Goal: Task Accomplishment & Management: Complete application form

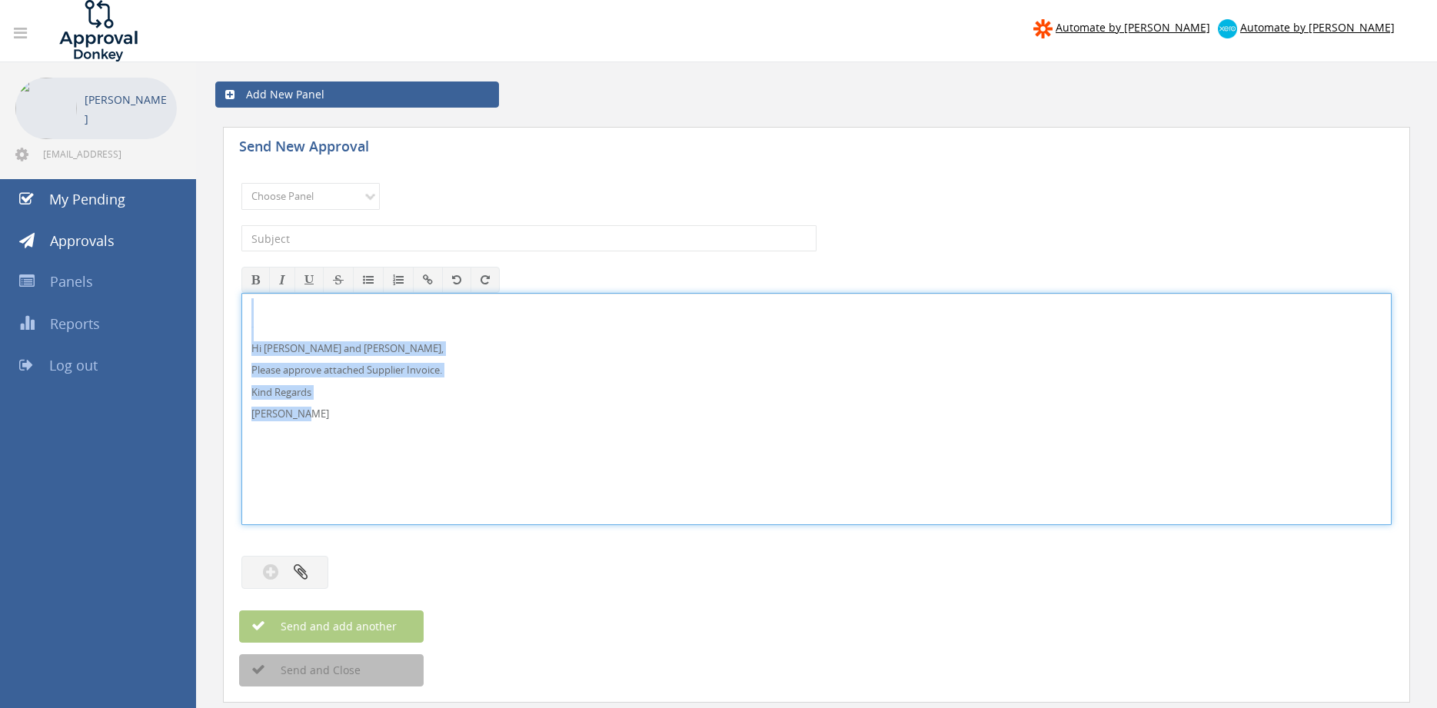
drag, startPoint x: 328, startPoint y: 422, endPoint x: 250, endPoint y: 308, distance: 137.8
click at [241, 304] on div "Hi [PERSON_NAME] and [PERSON_NAME], Please approve attached Supplier Invoice. K…" at bounding box center [816, 409] width 1150 height 232
copy div "Hi [PERSON_NAME] and [PERSON_NAME], Please approve attached Supplier Invoice. K…"
click at [241, 183] on select "Choose Panel Alarm Credits RG - 3 NZ Utilities Cable and SAI Global NZ Alarms-1…" at bounding box center [310, 196] width 138 height 27
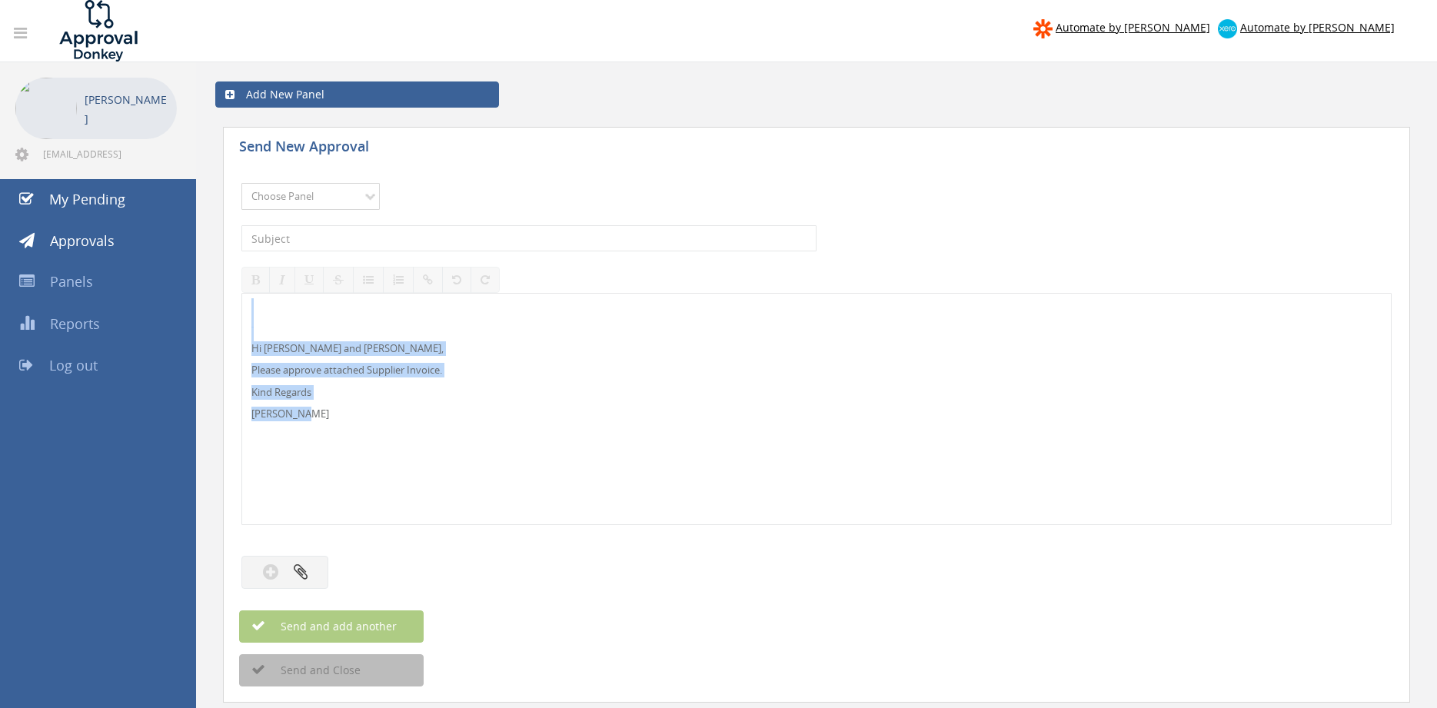
select select "9632"
click option "Suppliers" at bounding box center [0, 0] width 0 height 0
click at [412, 235] on input "text" at bounding box center [528, 238] width 575 height 26
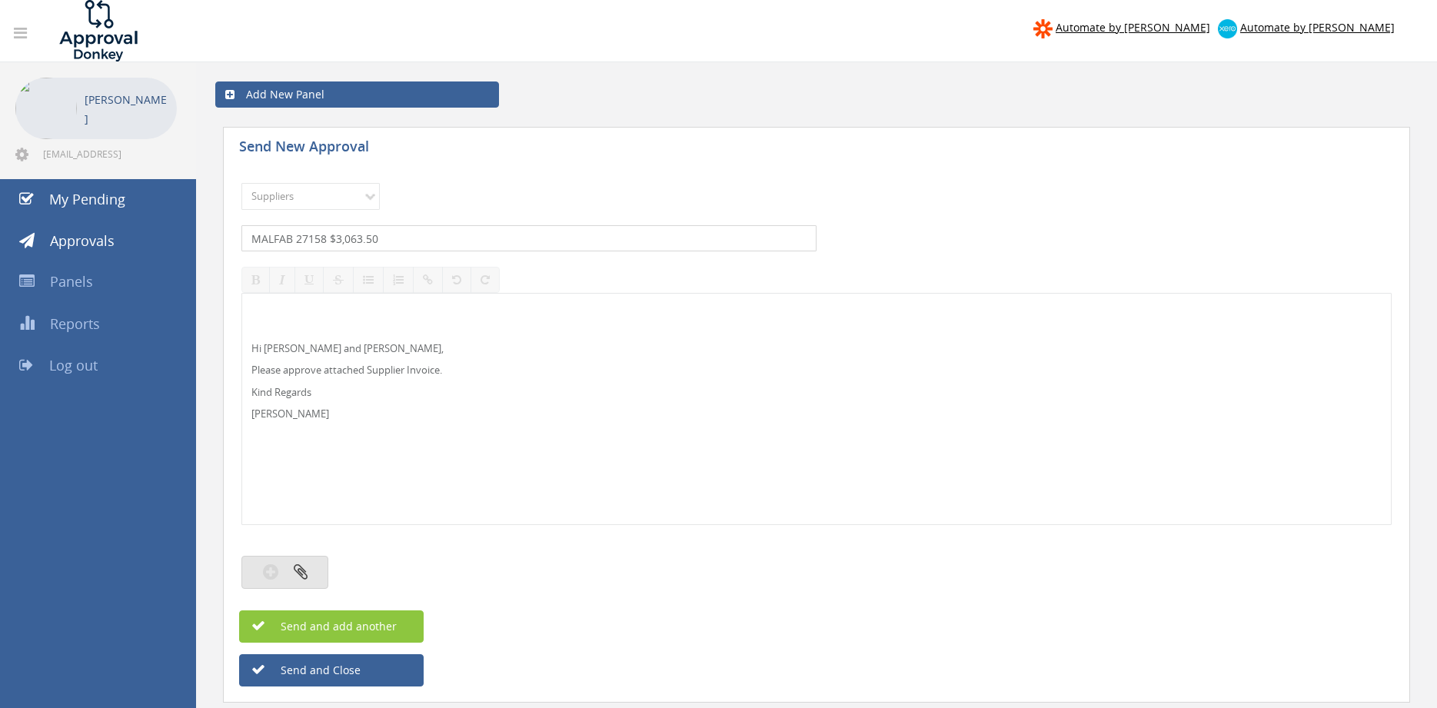
type input "MALFAB 27158 $3,063.50"
click at [308, 569] on button "button" at bounding box center [284, 572] width 87 height 33
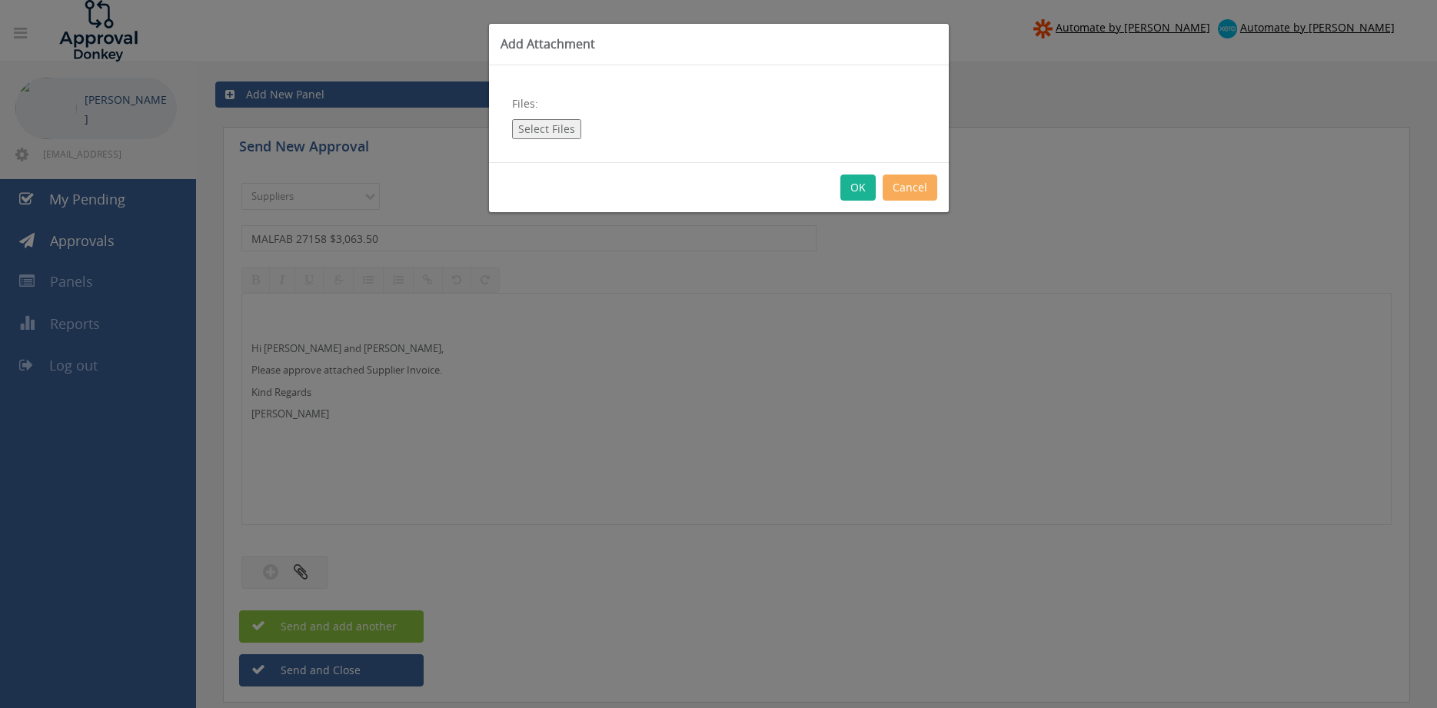
click at [552, 131] on button "Select Files" at bounding box center [546, 129] width 69 height 20
type input "C:\fakepath\MALFAB 27158 [DATE] PO 43459.pdf"
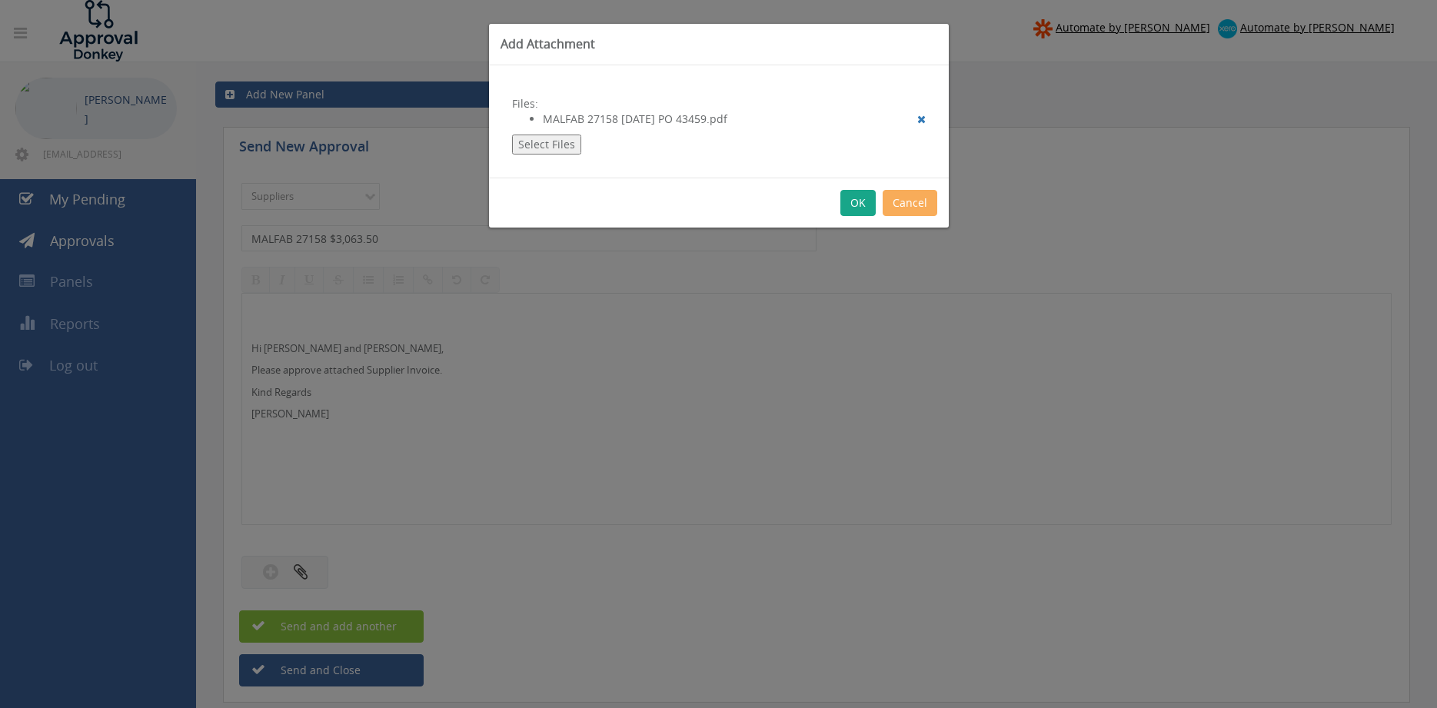
click at [863, 203] on button "OK" at bounding box center [858, 203] width 35 height 26
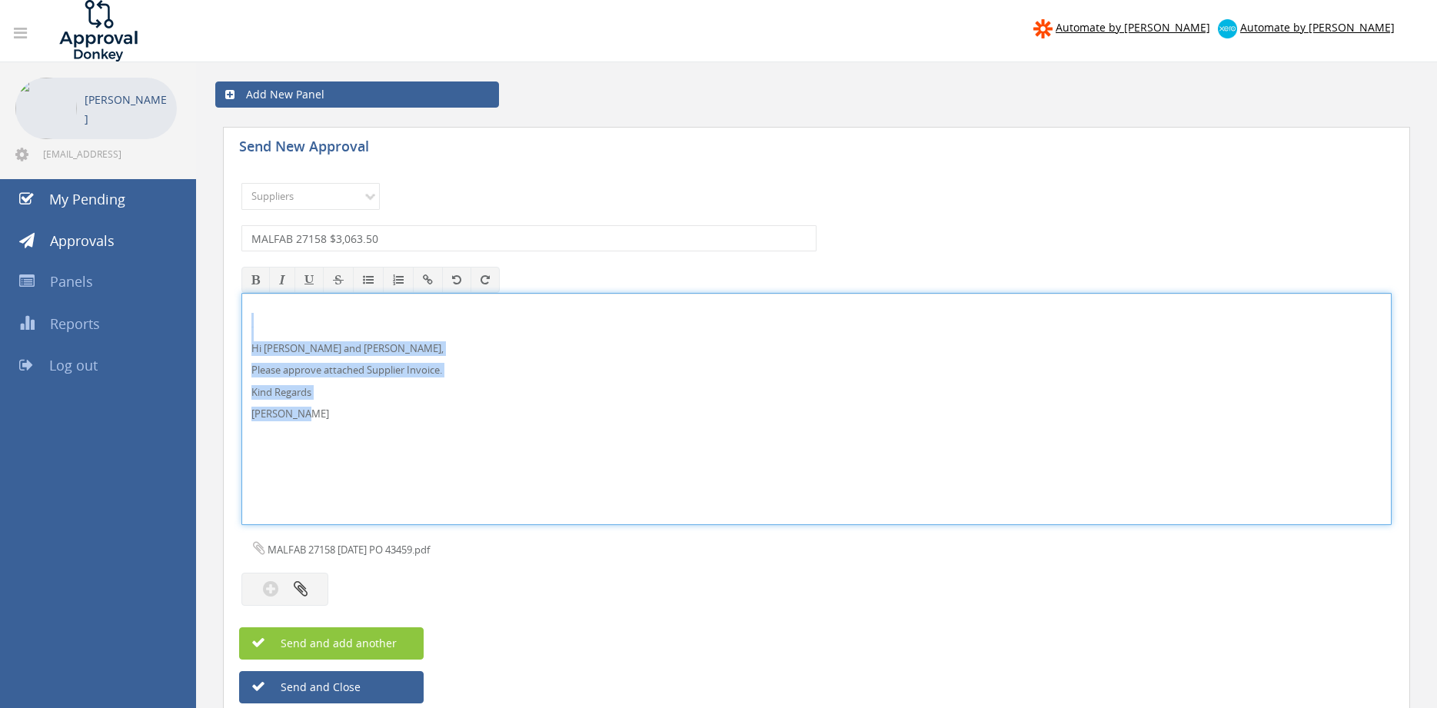
drag, startPoint x: 326, startPoint y: 424, endPoint x: 288, endPoint y: 348, distance: 84.3
click at [248, 338] on div "Hi [PERSON_NAME] and [PERSON_NAME], Please approve attached Supplier Invoice. K…" at bounding box center [816, 409] width 1149 height 231
copy div "Hi [PERSON_NAME] and [PERSON_NAME], Please approve attached Supplier Invoice. K…"
click at [401, 631] on button "Send and add another" at bounding box center [331, 643] width 185 height 32
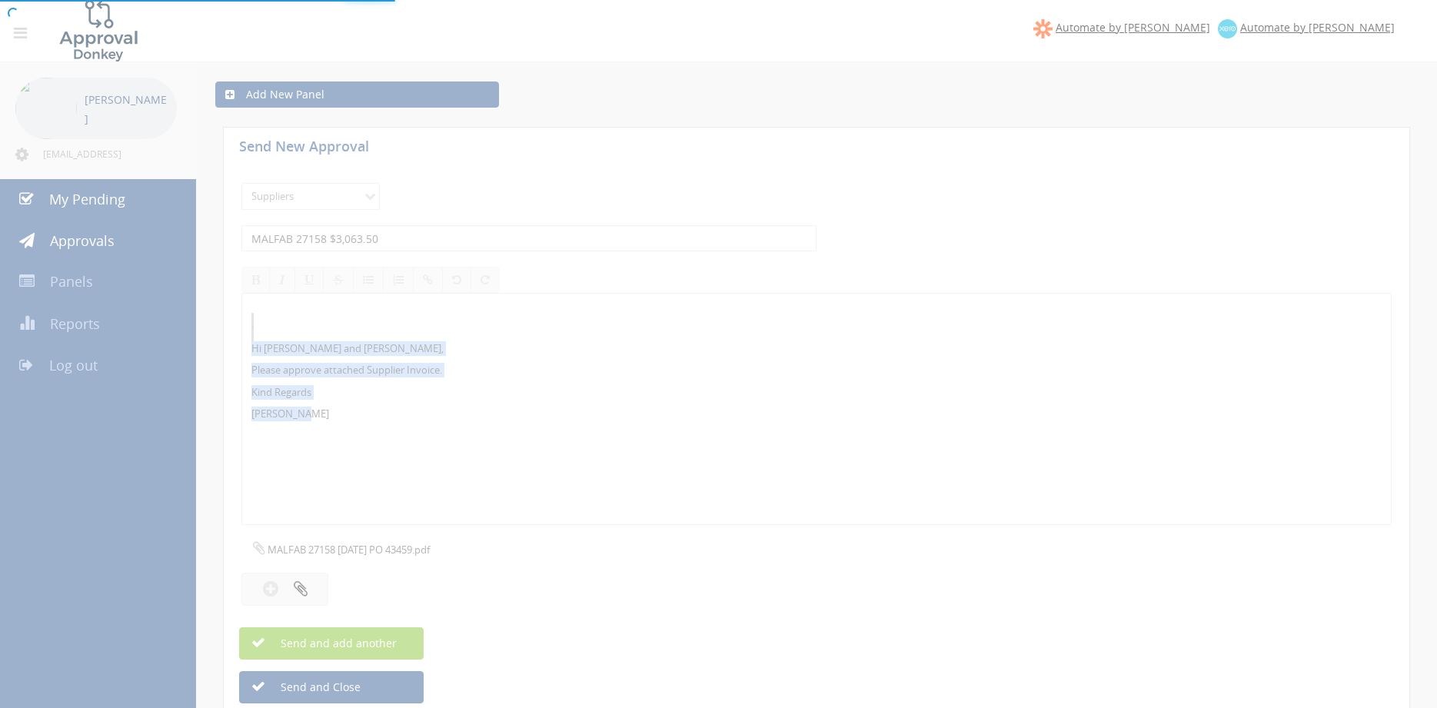
select select
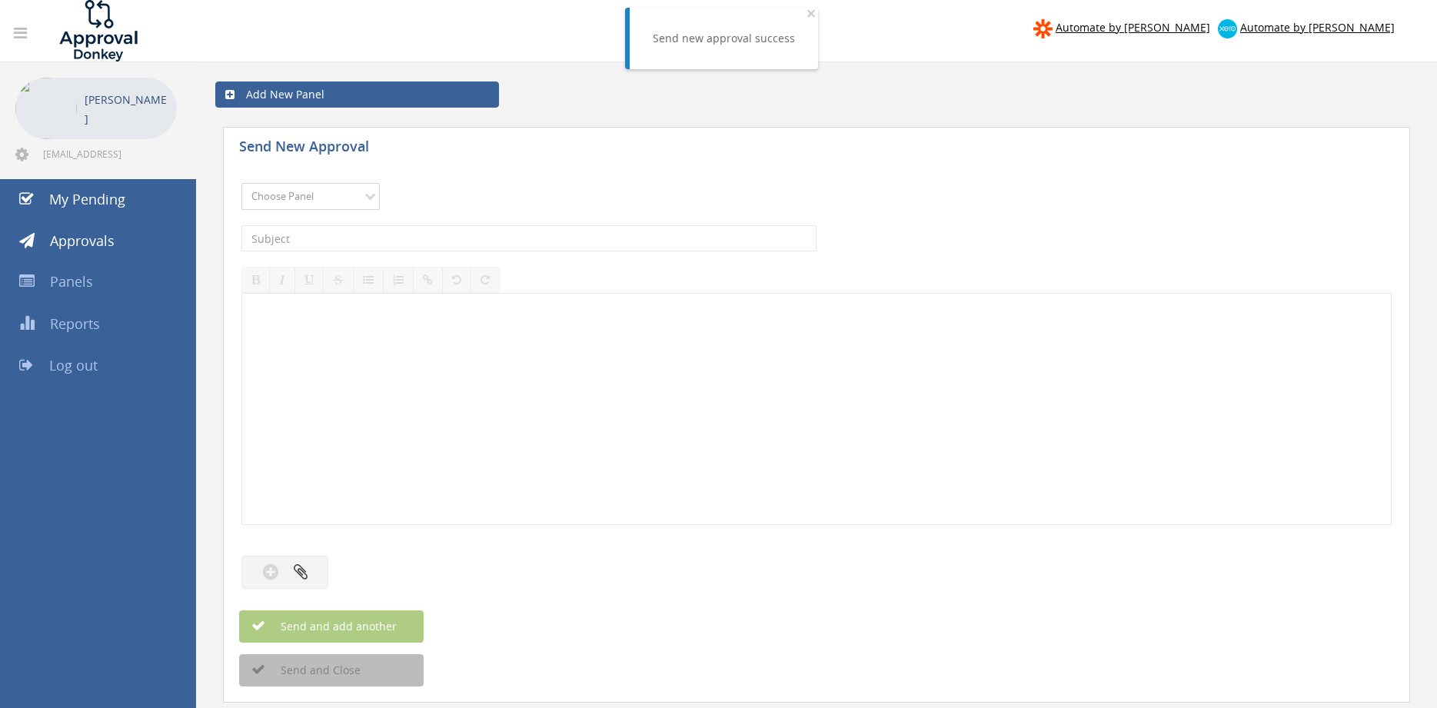
click at [241, 183] on select "Choose Panel Alarm Credits RG - 3 NZ Utilities Cable and SAI Global NZ Alarms-1…" at bounding box center [310, 196] width 138 height 27
select select "9632"
click option "Suppliers" at bounding box center [0, 0] width 0 height 0
click at [416, 231] on input "text" at bounding box center [528, 238] width 575 height 26
type input "CHUBB INV 1626047 $77.00"
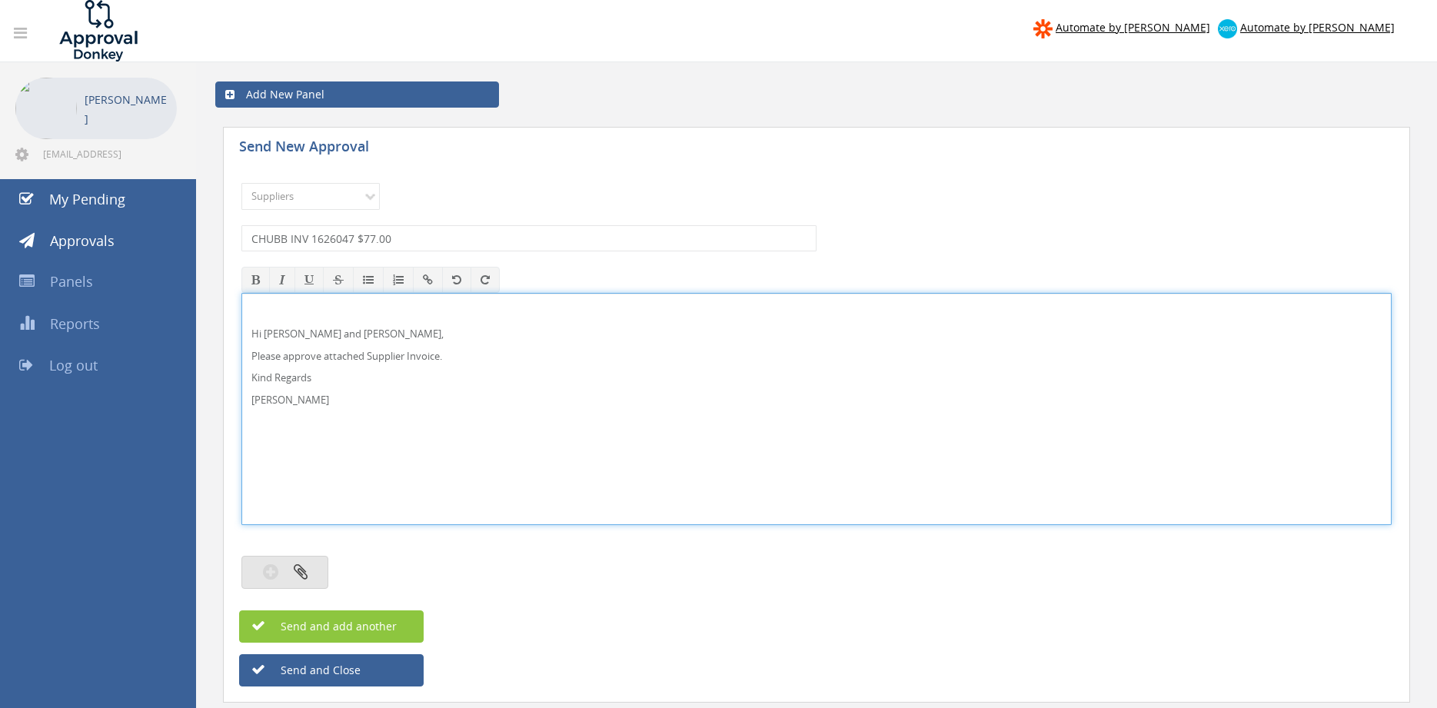
click at [316, 565] on button "button" at bounding box center [284, 572] width 87 height 33
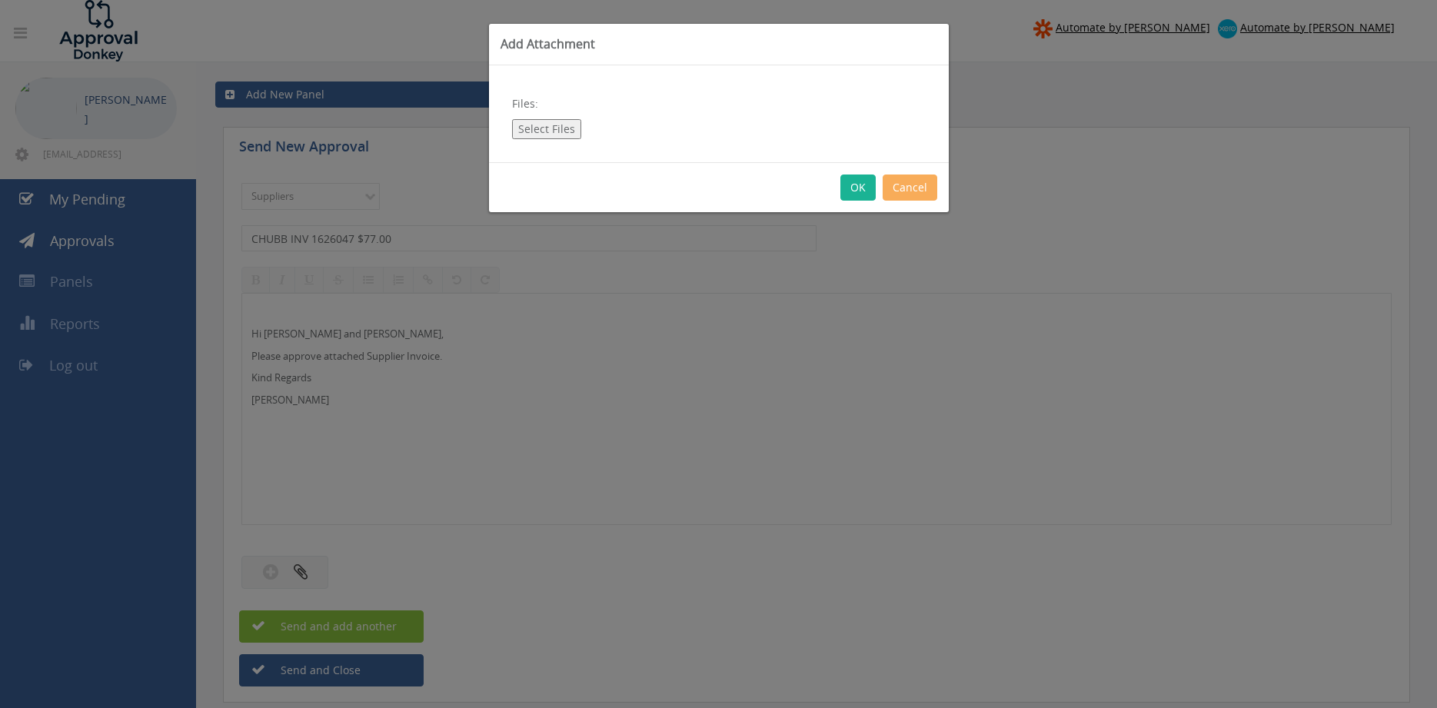
click at [557, 125] on button "Select Files" at bounding box center [546, 129] width 69 height 20
type input "C:\fakepath\CHUBB - 1626047 [DATE] PO 43608.pdf"
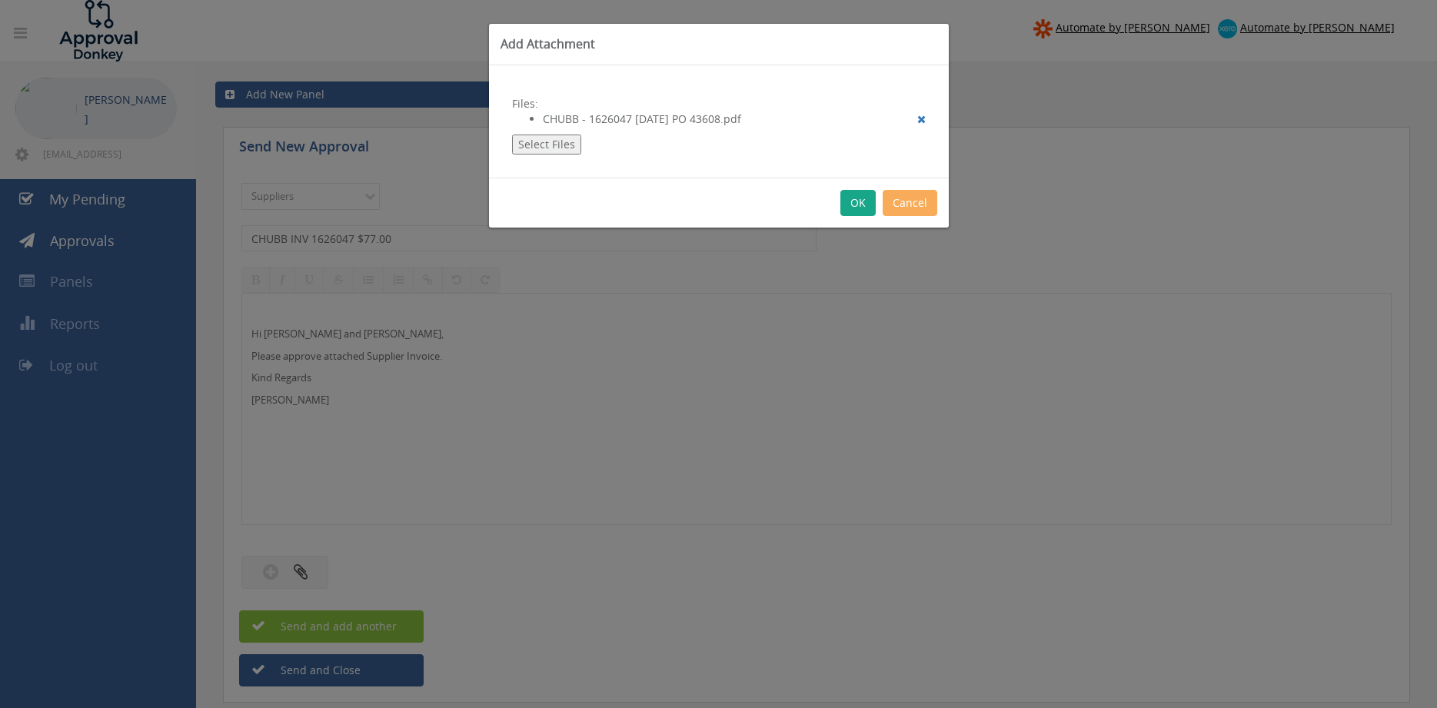
click at [855, 203] on button "OK" at bounding box center [858, 203] width 35 height 26
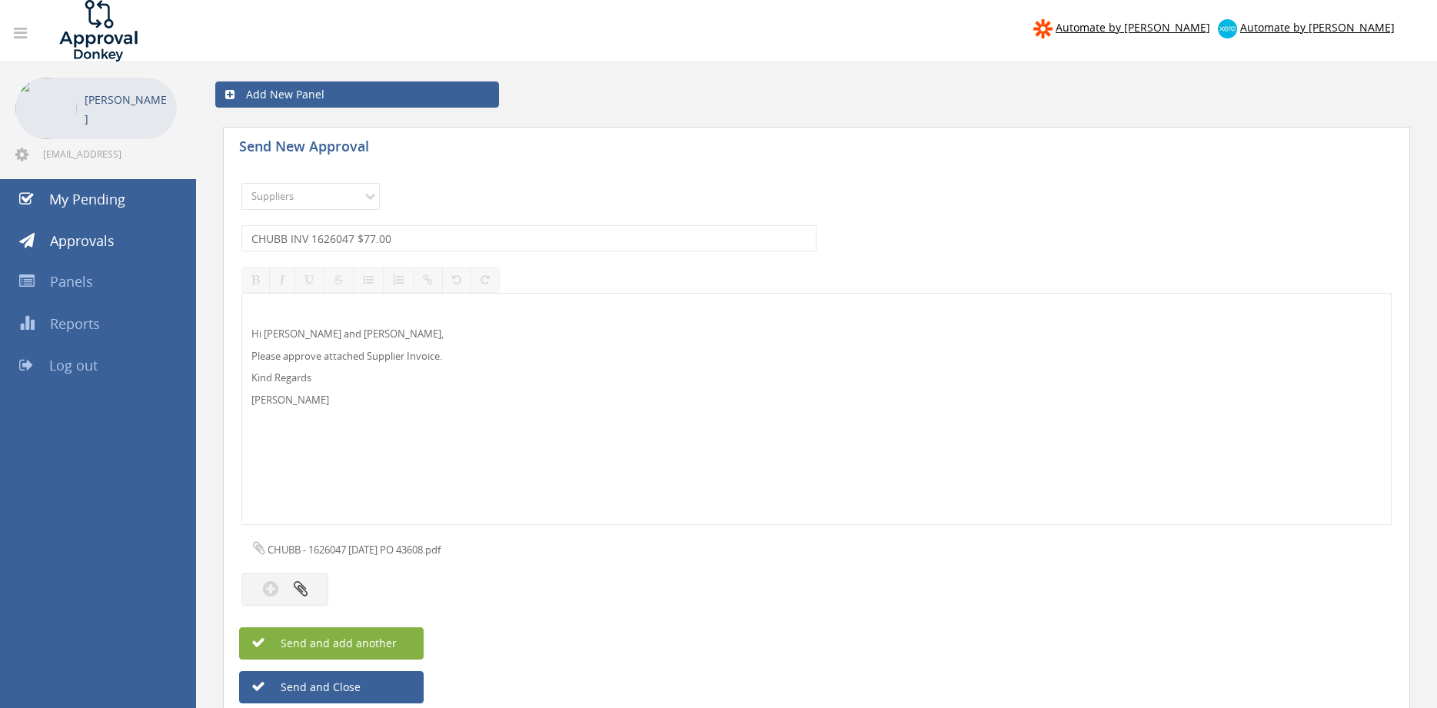
click at [394, 642] on span "Send and add another" at bounding box center [322, 643] width 149 height 15
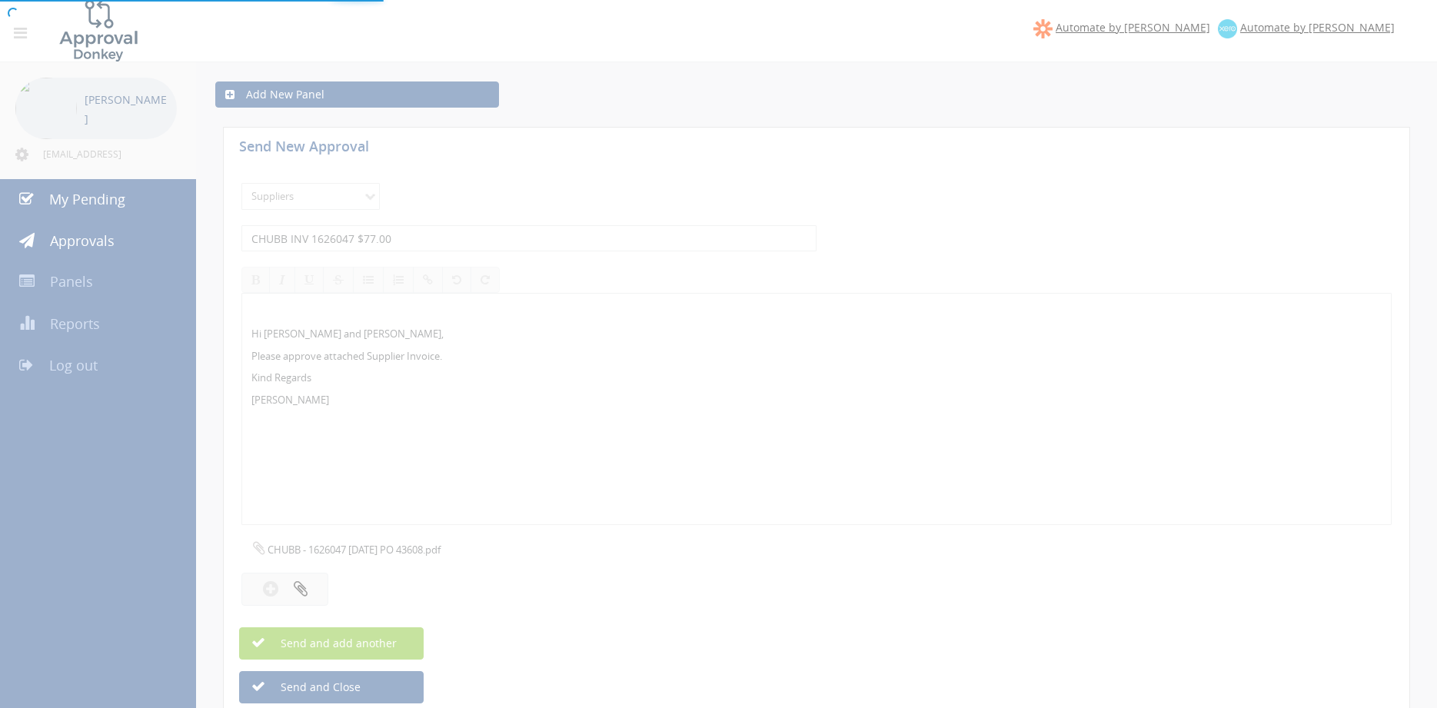
select select
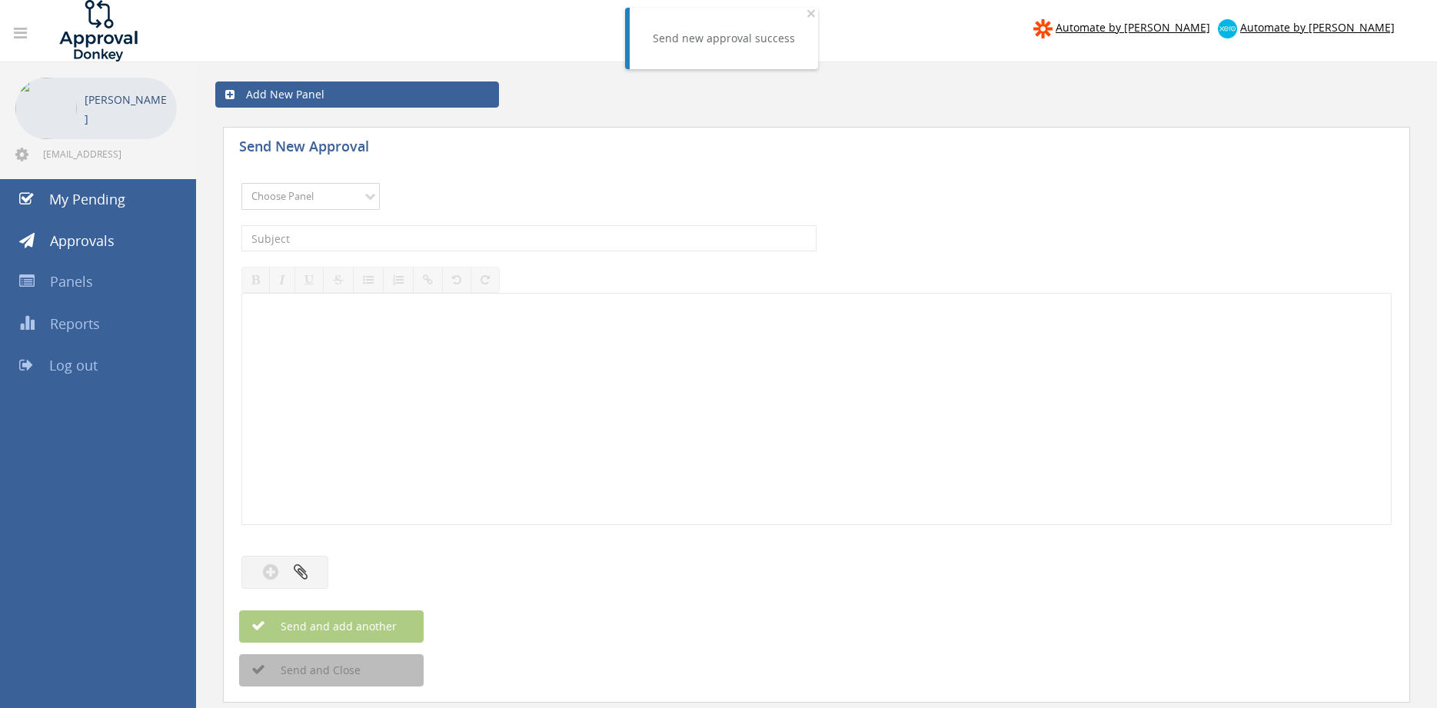
click at [241, 183] on select "Choose Panel Alarm Credits RG - 3 NZ Utilities Cable and SAI Global NZ Alarms-1…" at bounding box center [310, 196] width 138 height 27
select select "9632"
click option "Suppliers" at bounding box center [0, 0] width 0 height 0
click at [431, 235] on input "text" at bounding box center [528, 238] width 575 height 26
type input "BRISBANE WHOLESALE INV 523060 $193.16"
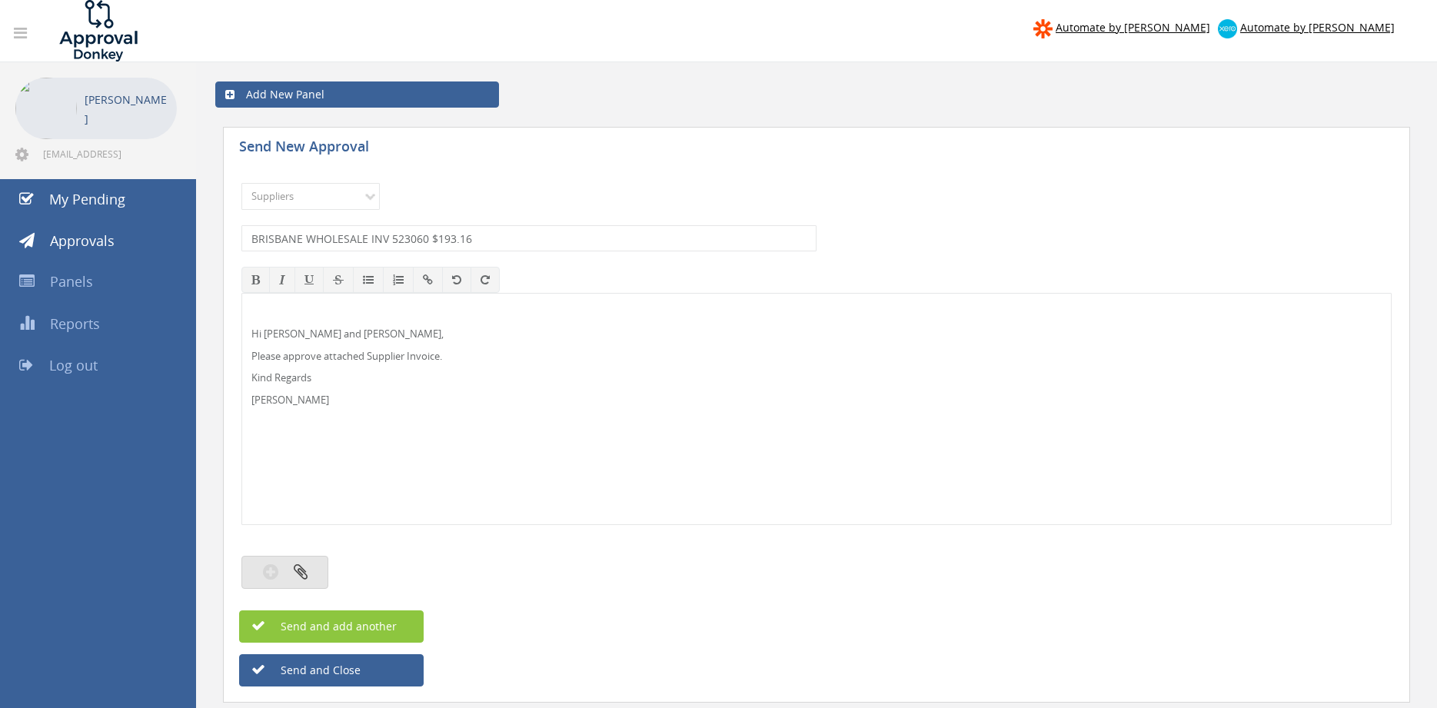
click at [317, 568] on button "button" at bounding box center [284, 572] width 87 height 33
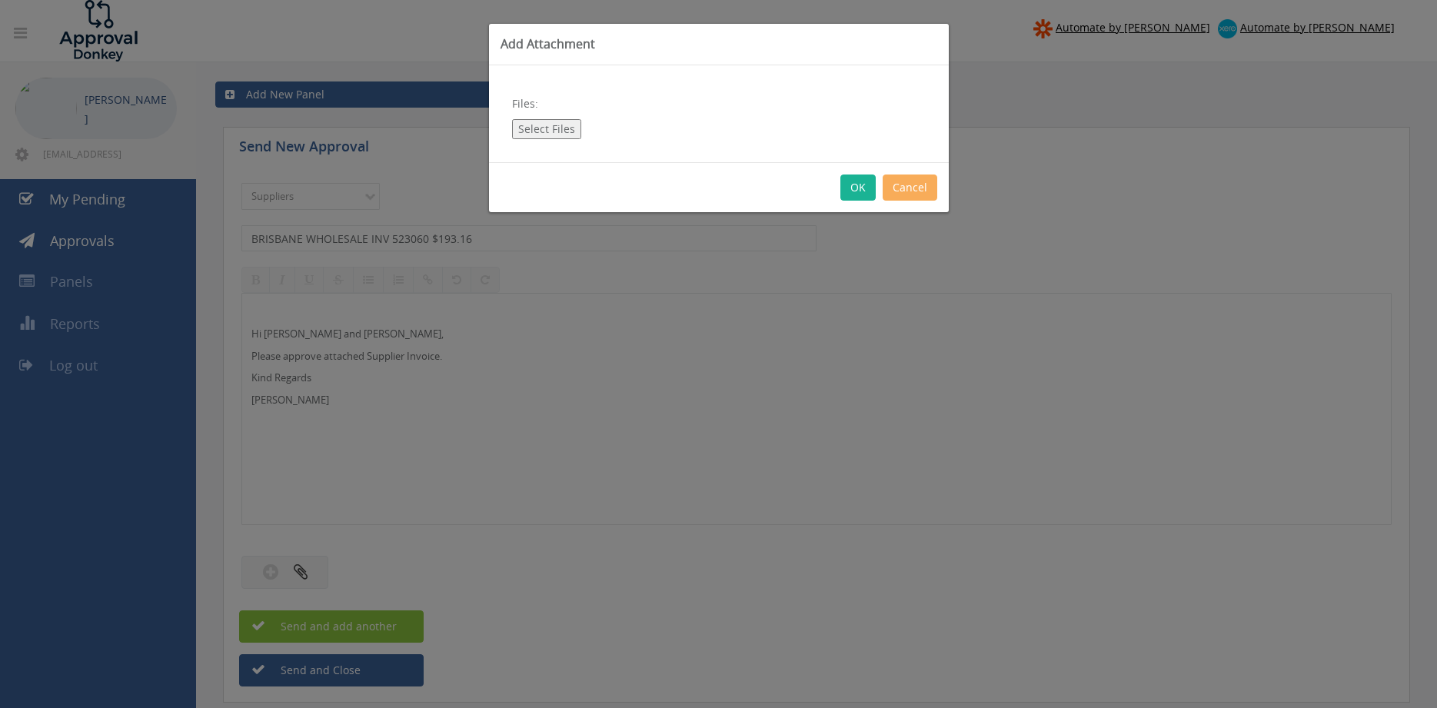
click at [544, 133] on button "Select Files" at bounding box center [546, 129] width 69 height 20
type input "C:\fakepath\[GEOGRAPHIC_DATA] WHOLESALE 523060 [DATE] PO 43659.pdf"
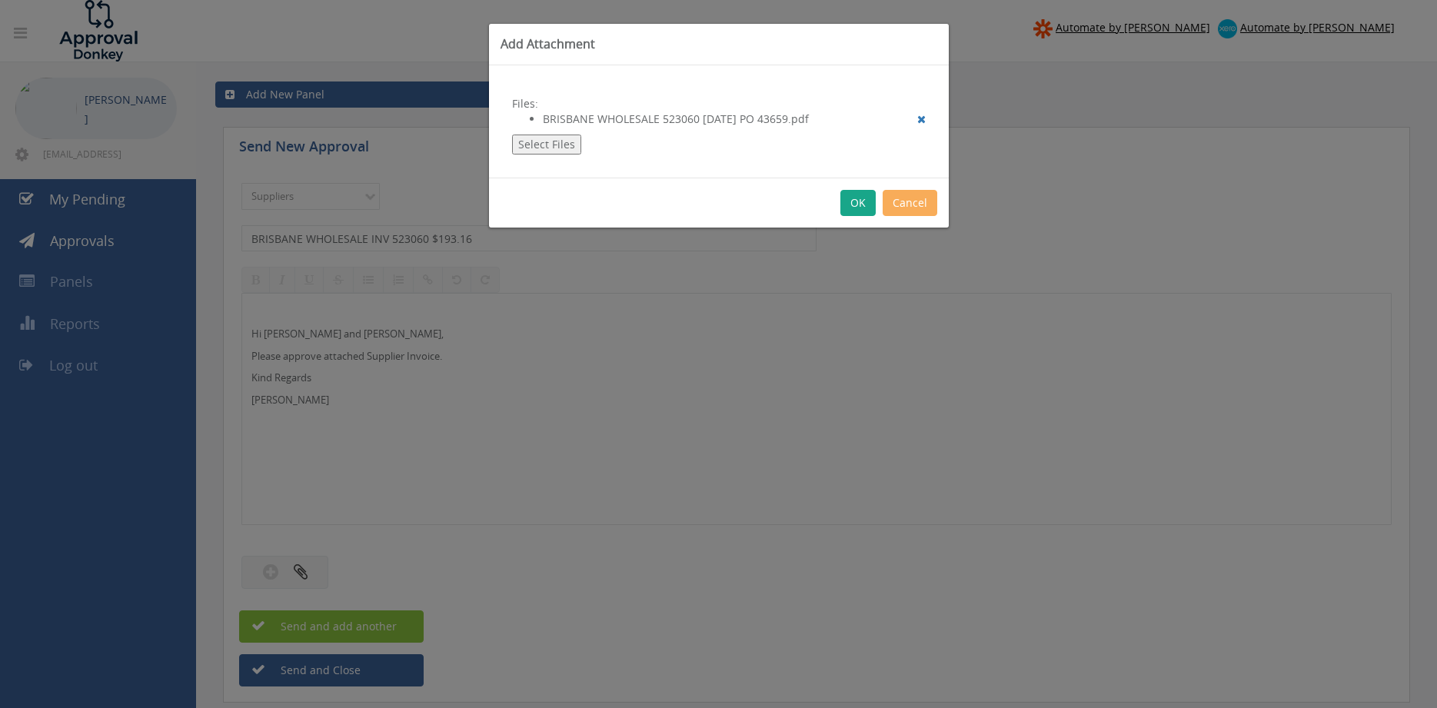
click at [857, 200] on button "OK" at bounding box center [858, 203] width 35 height 26
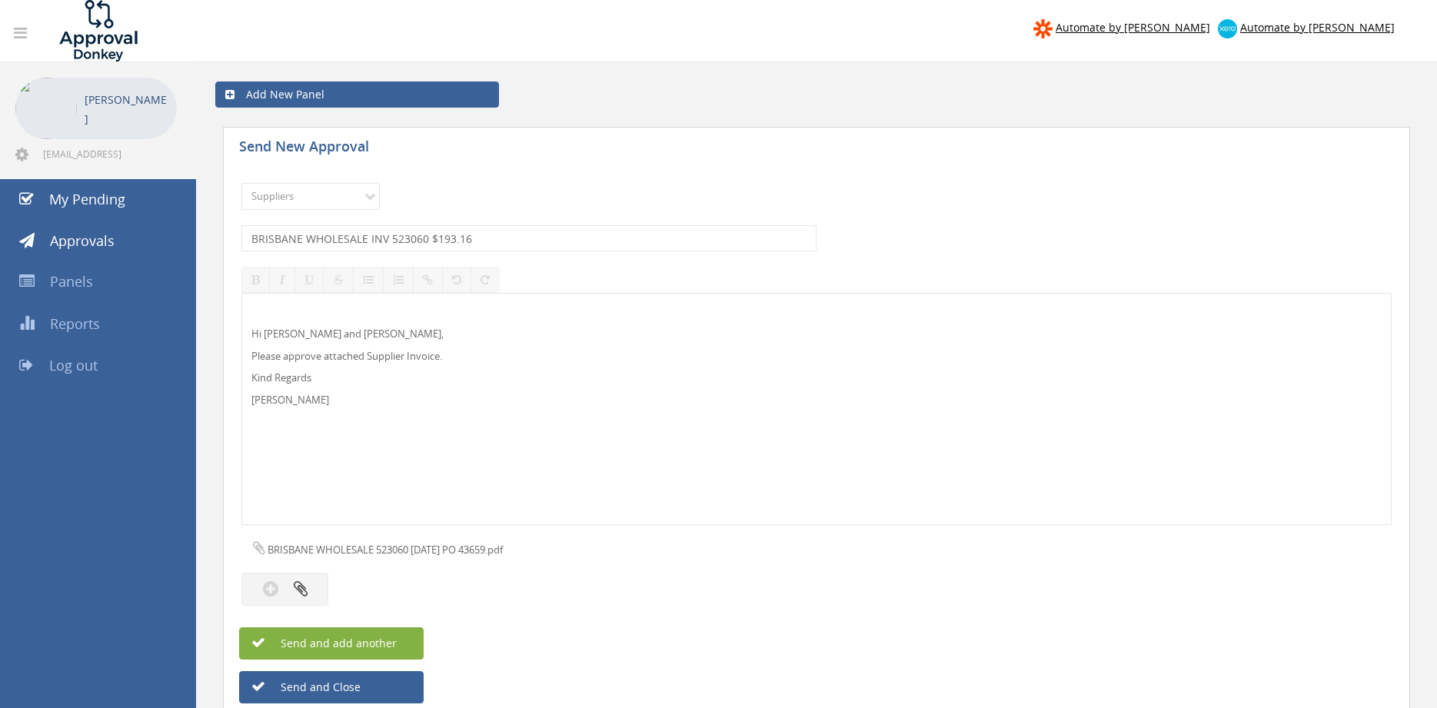
drag, startPoint x: 391, startPoint y: 649, endPoint x: 431, endPoint y: 642, distance: 39.8
click at [391, 649] on span "Send and add another" at bounding box center [322, 643] width 149 height 15
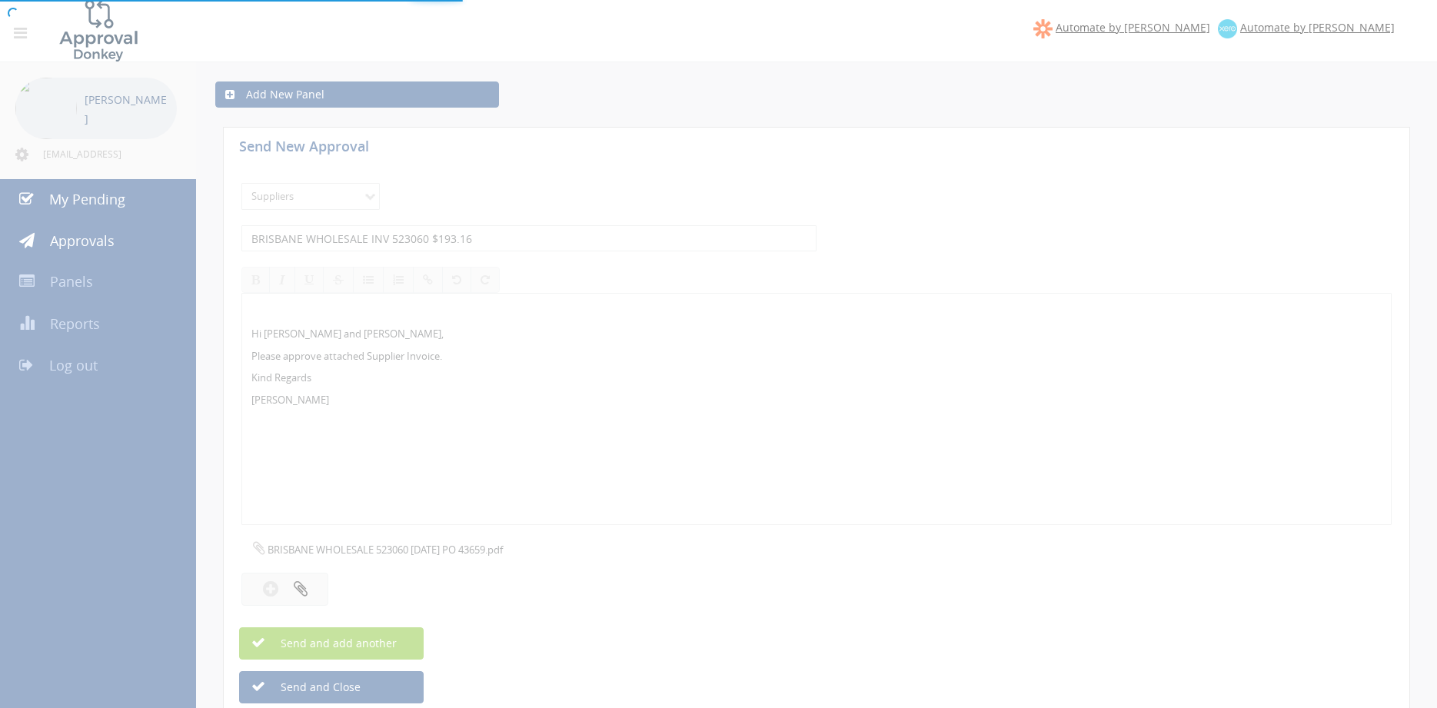
select select
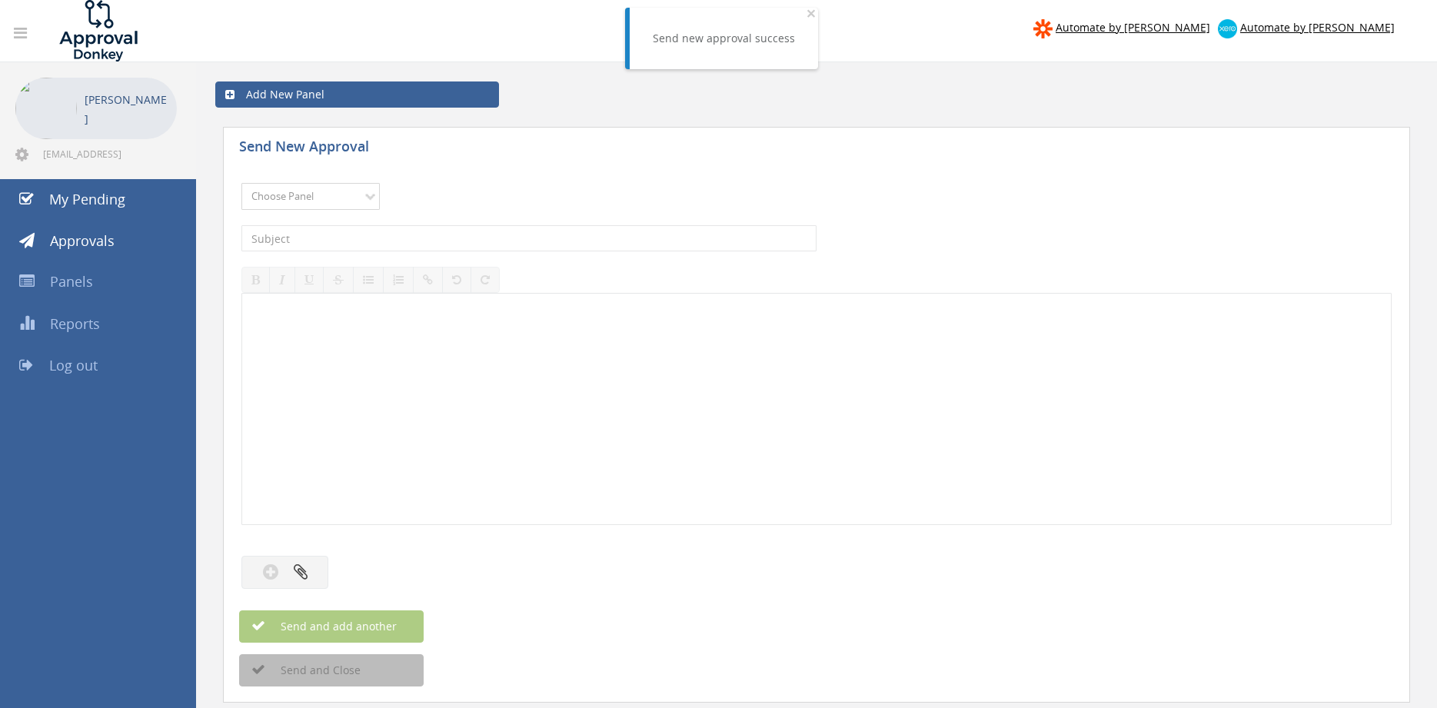
select select "9632"
click option "Suppliers" at bounding box center [0, 0] width 0 height 0
click at [446, 235] on input "text" at bounding box center [528, 238] width 575 height 26
type input "BOSS INV00010839 $2,564.32"
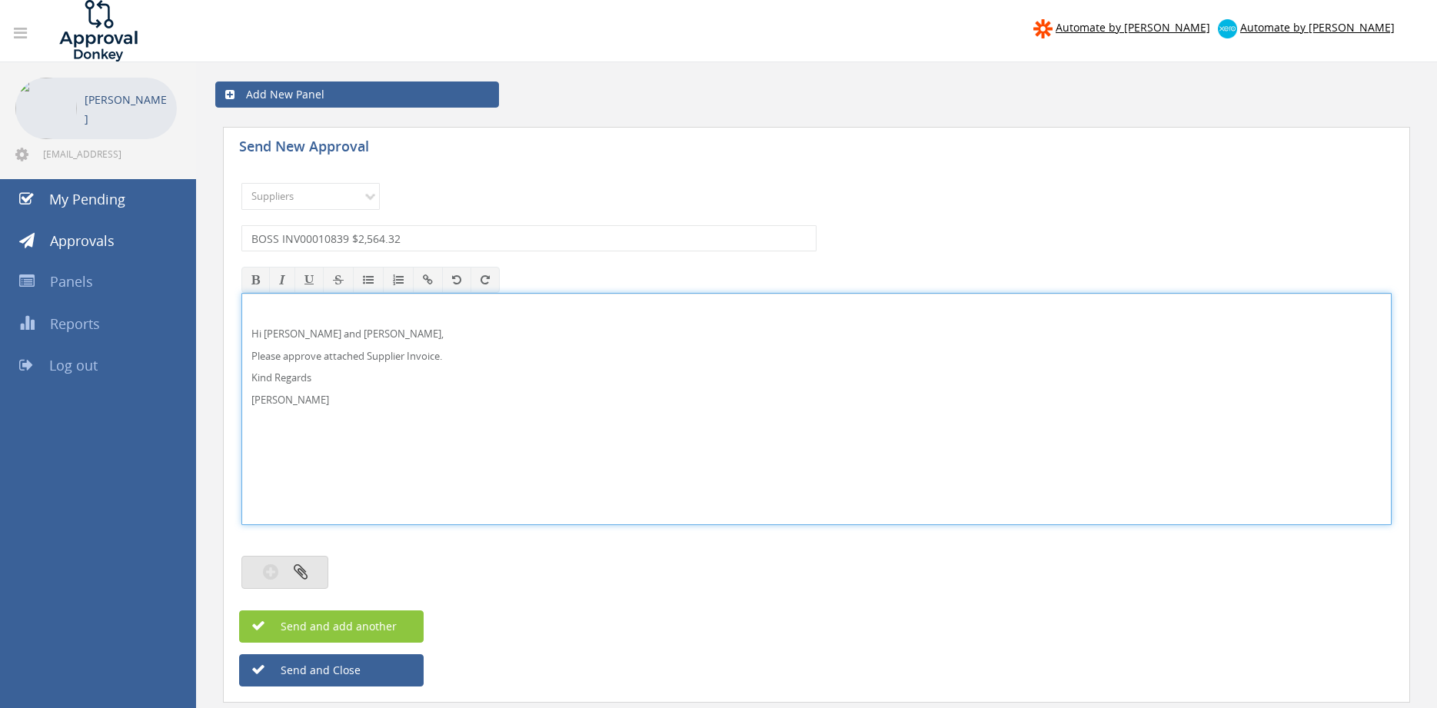
click at [318, 575] on button "button" at bounding box center [284, 572] width 87 height 33
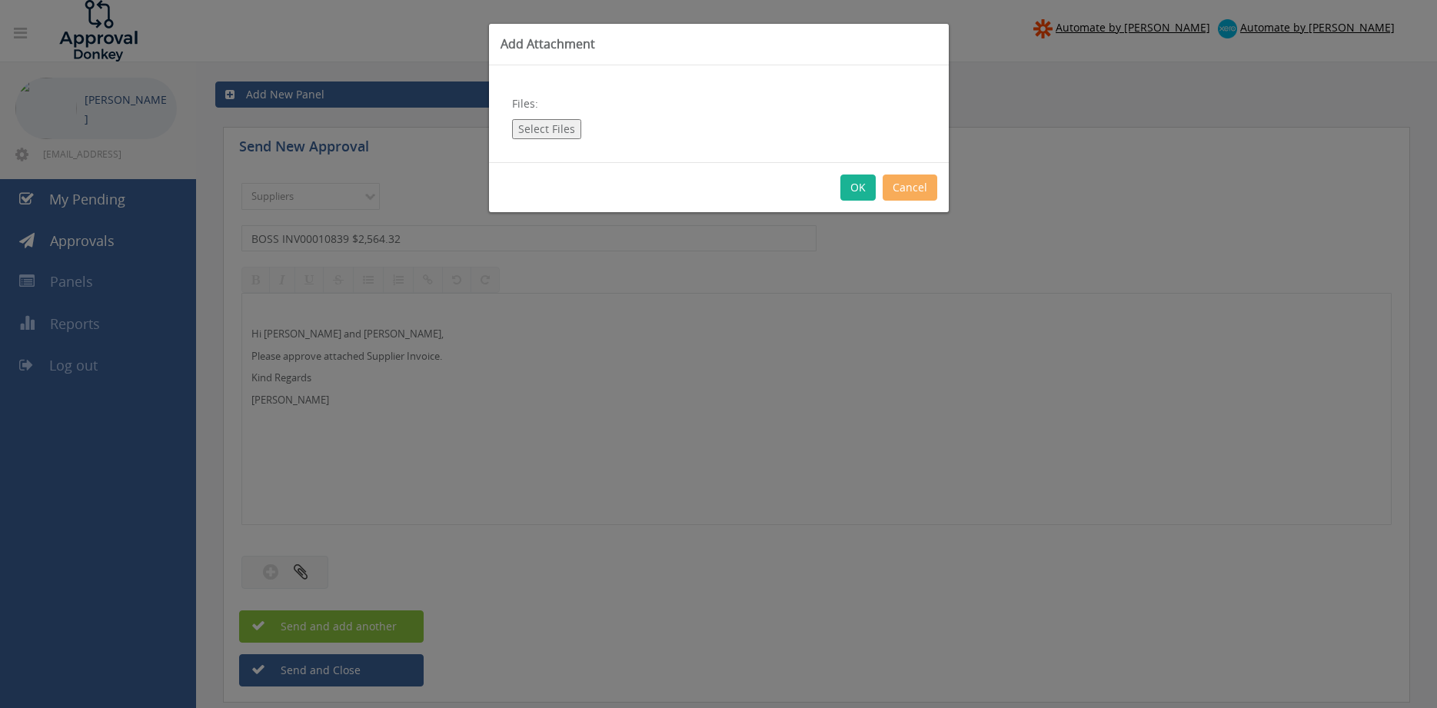
click at [544, 132] on button "Select Files" at bounding box center [546, 129] width 69 height 20
type input "C:\fakepath\BOSS INV00010839 [DATE] PO 43404.pdf"
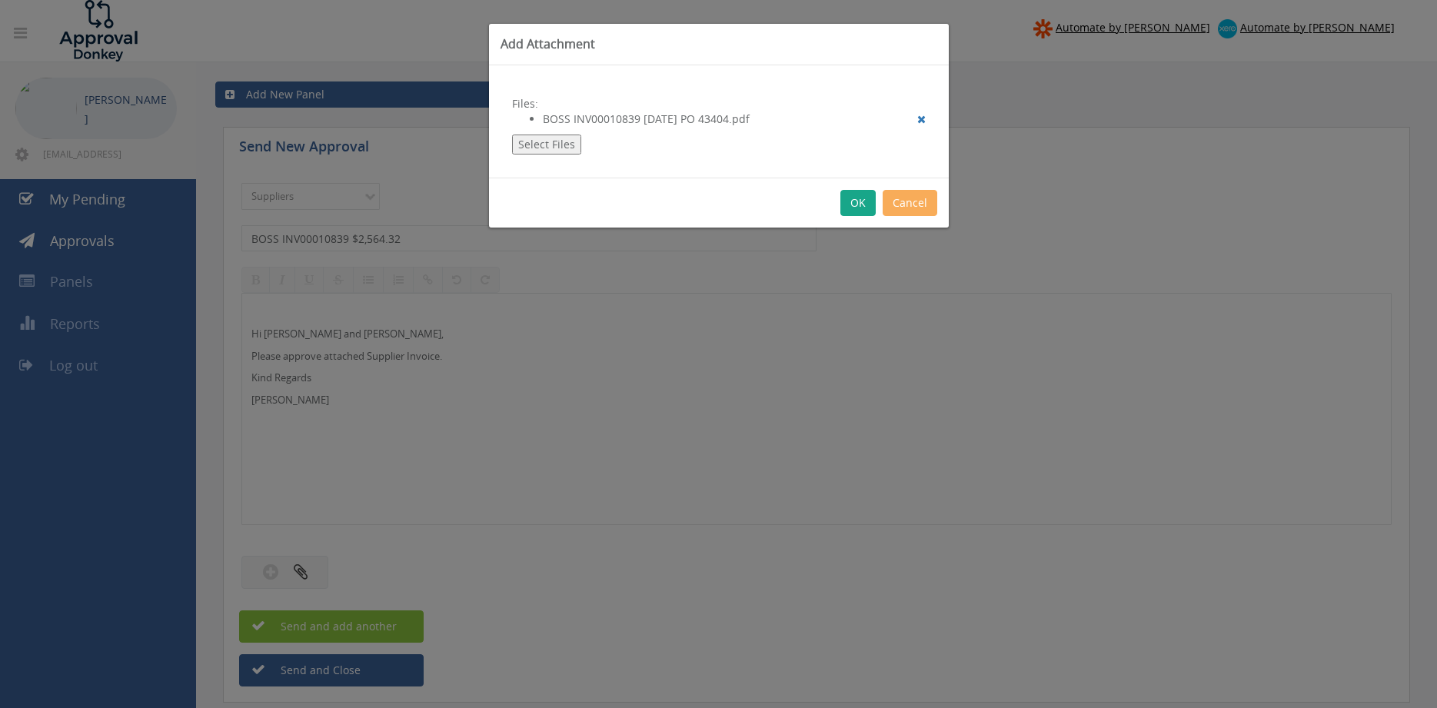
click at [859, 204] on button "OK" at bounding box center [858, 203] width 35 height 26
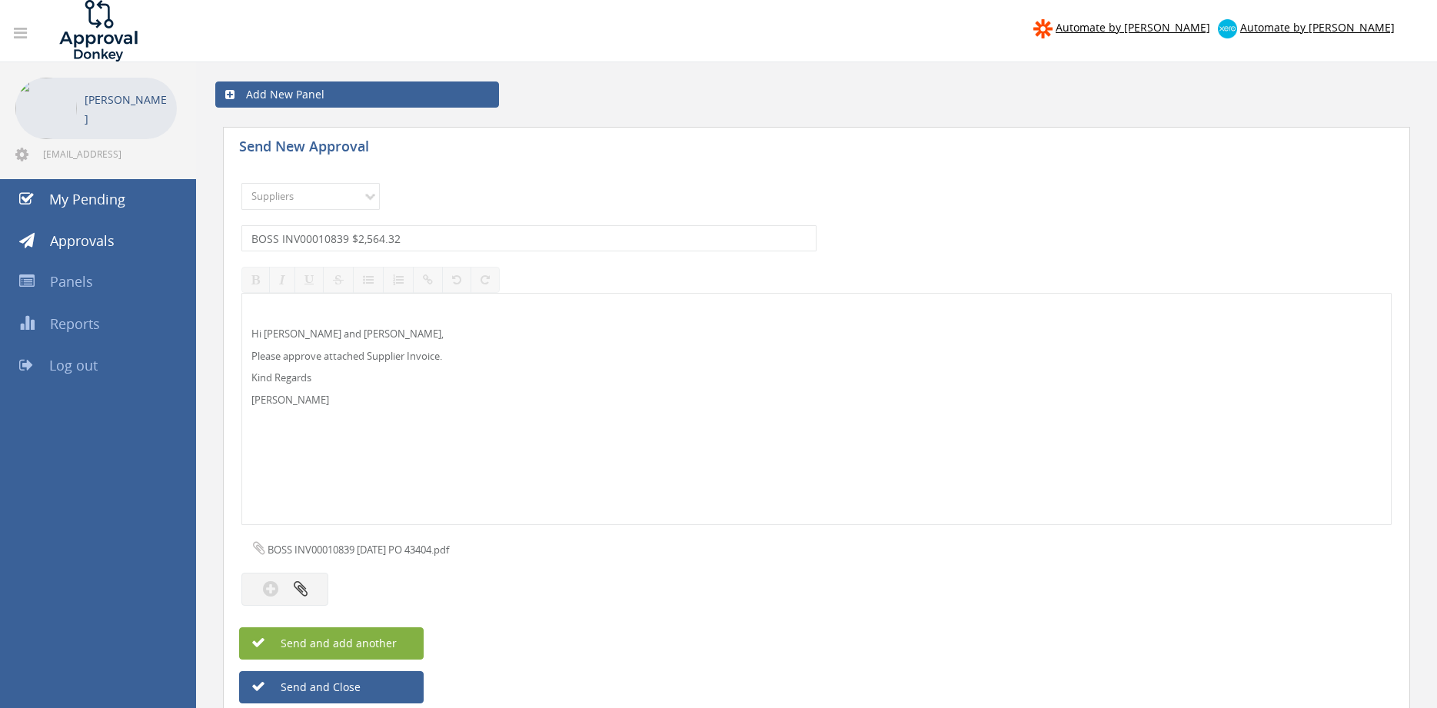
click at [404, 646] on button "Send and add another" at bounding box center [331, 643] width 185 height 32
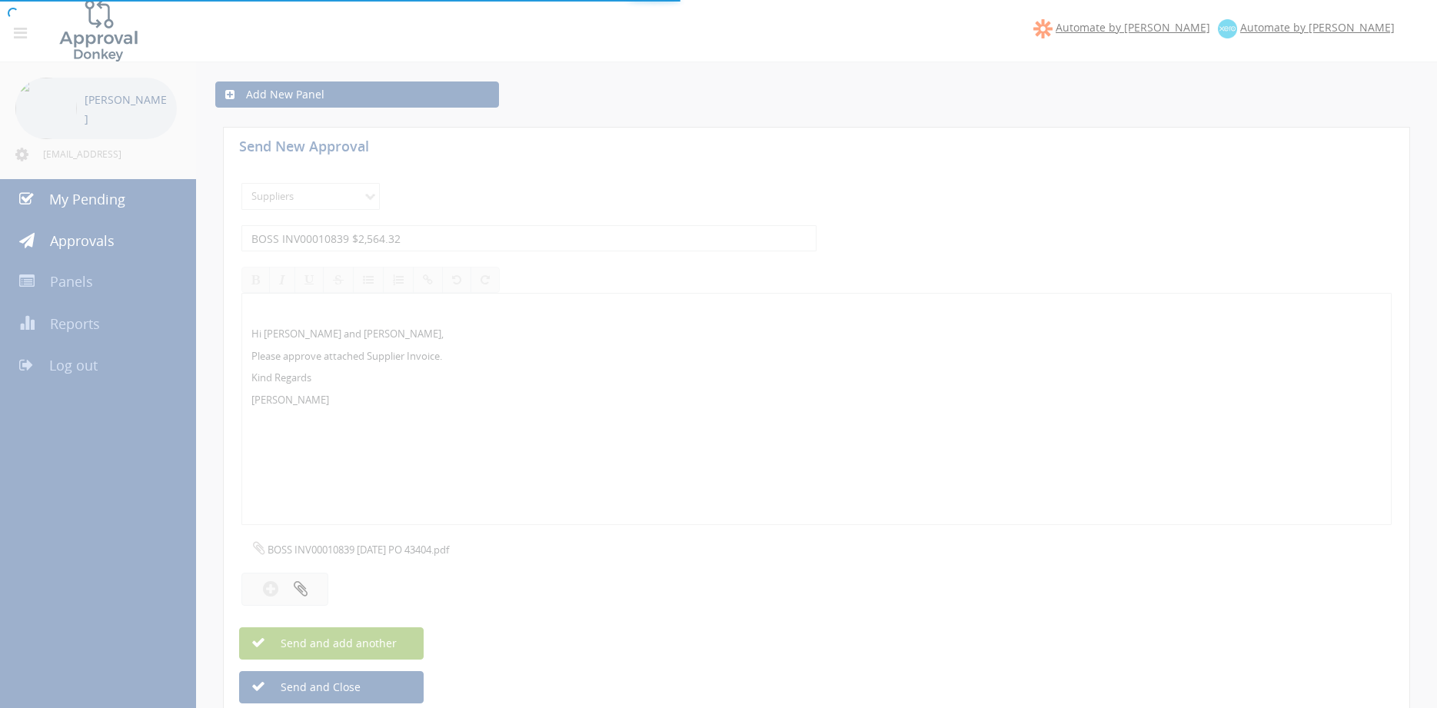
select select
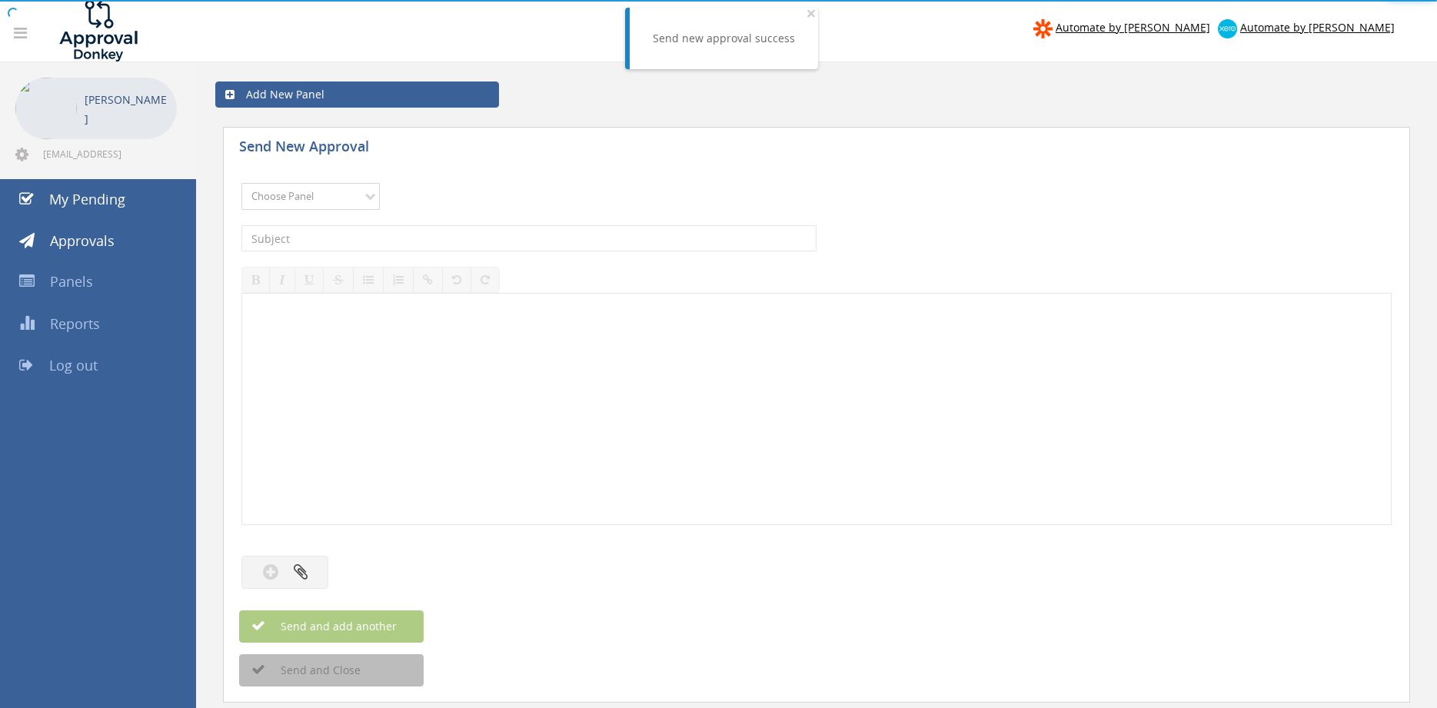
click at [241, 183] on select "Choose Panel Alarm Credits RG - 3 NZ Utilities Cable and SAI Global NZ Alarms-1…" at bounding box center [310, 196] width 138 height 27
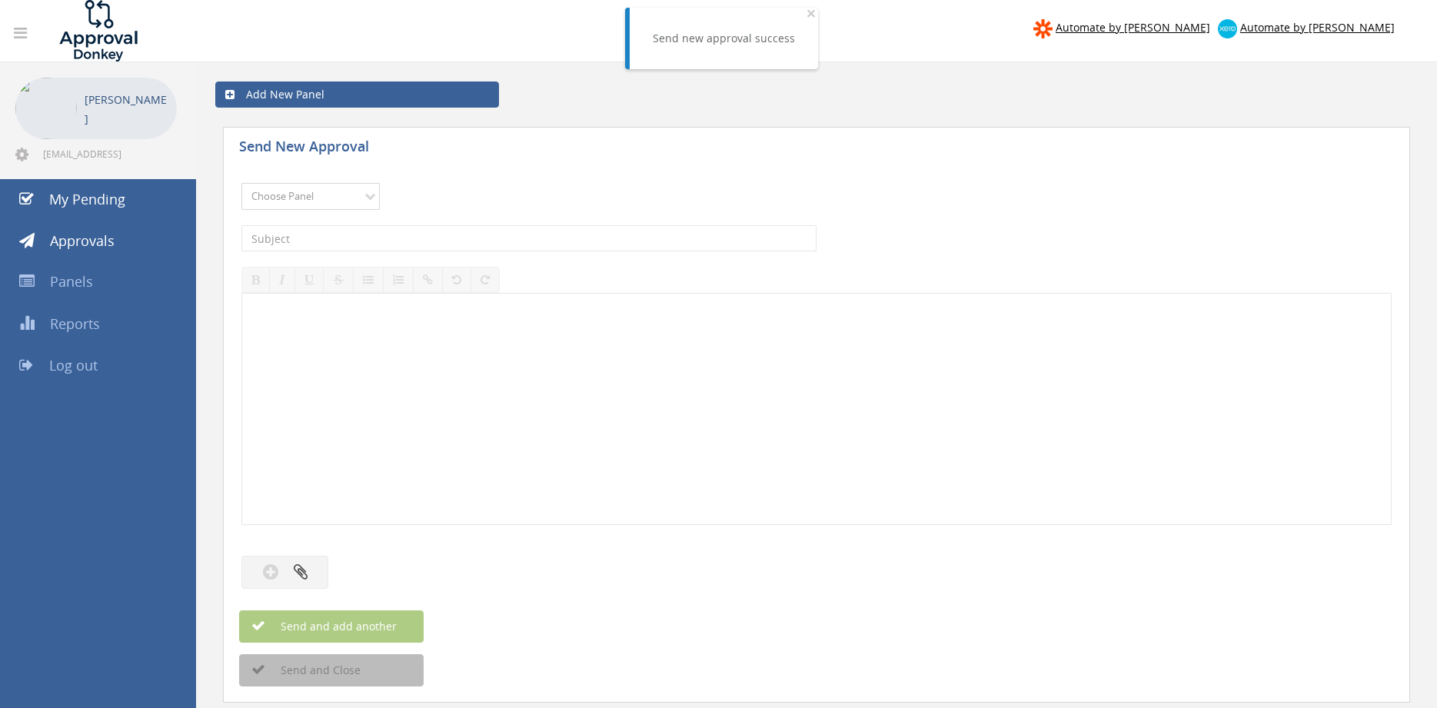
select select "9632"
click option "Suppliers" at bounding box center [0, 0] width 0 height 0
click at [461, 234] on input "text" at bounding box center [528, 238] width 575 height 26
type input "BLACKWOODS SI12313864 $154.00"
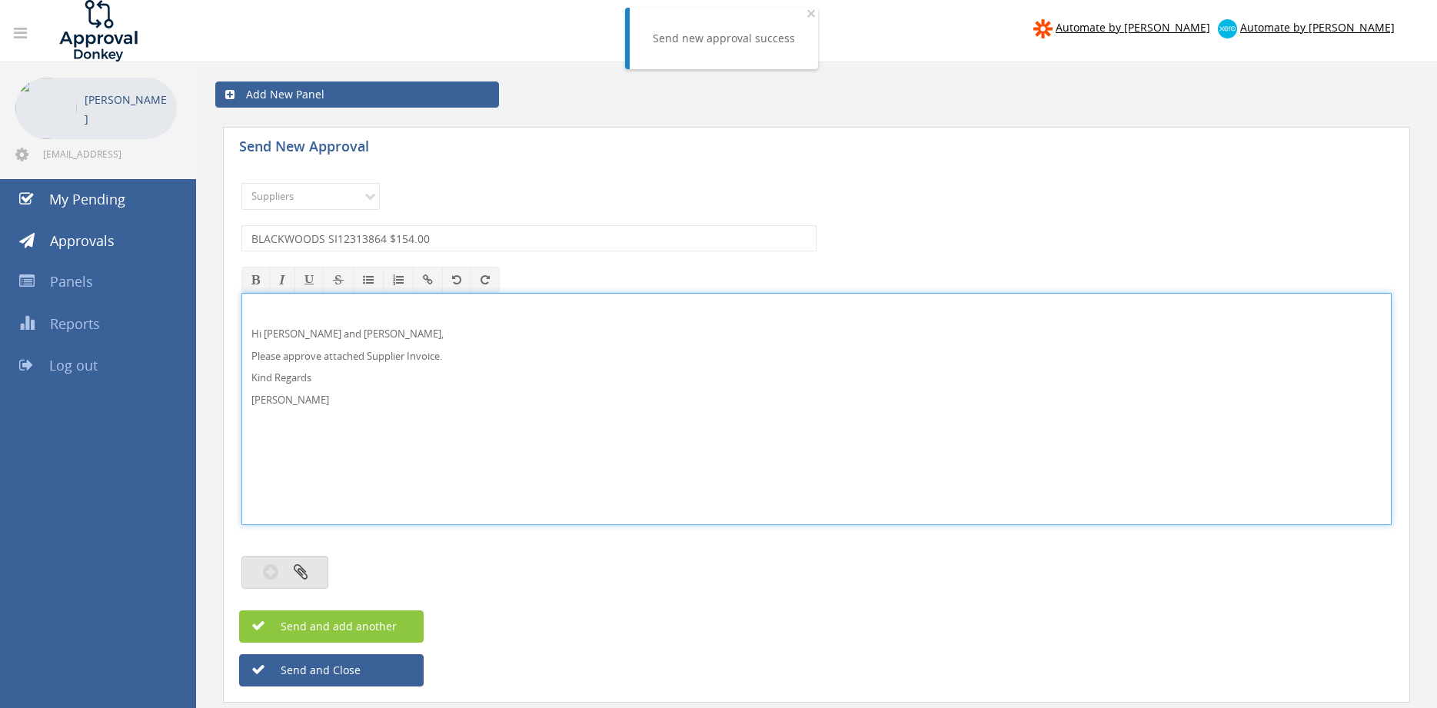
click at [313, 568] on button "button" at bounding box center [284, 572] width 87 height 33
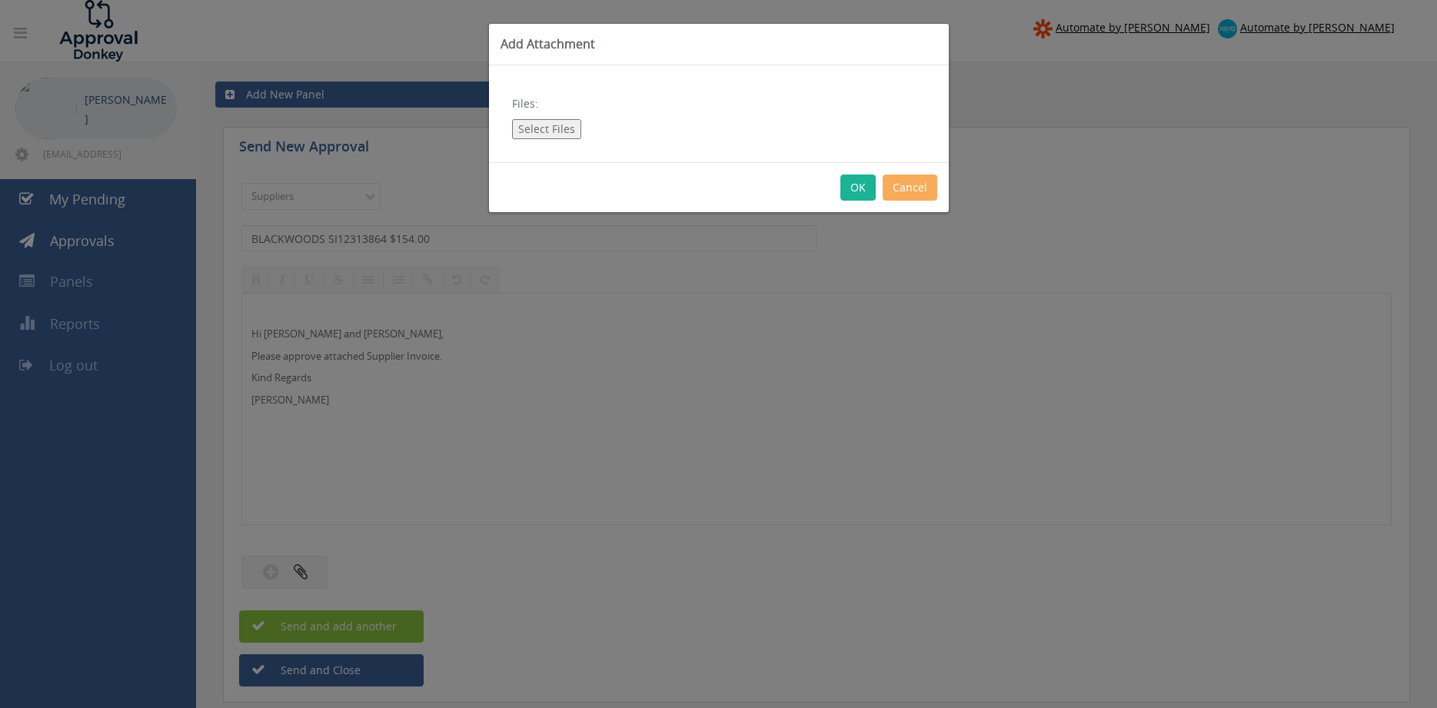
click at [541, 127] on button "Select Files" at bounding box center [546, 129] width 69 height 20
type input "C:\fakepath\BLACKWOODS SI12313864 [DATE] PO 43598.pdf"
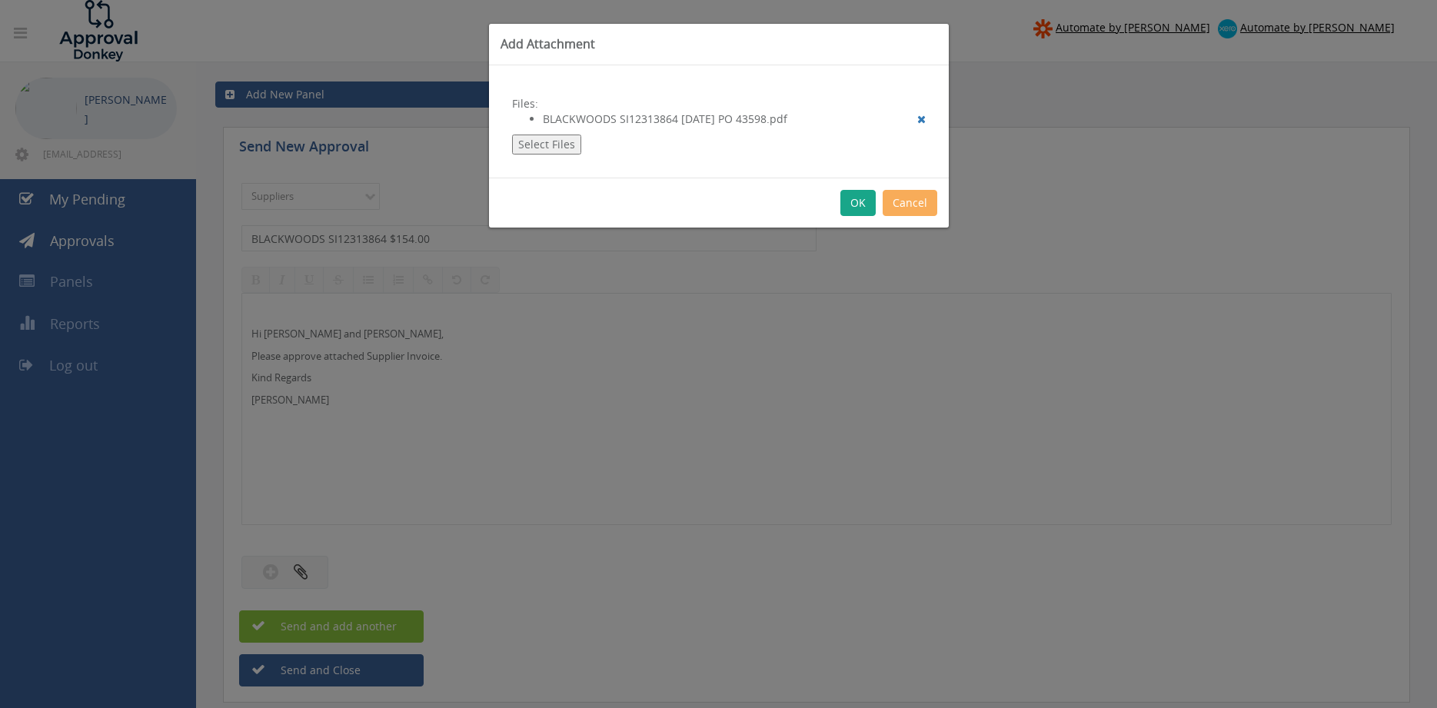
drag, startPoint x: 862, startPoint y: 203, endPoint x: 895, endPoint y: 225, distance: 39.5
click at [862, 202] on button "OK" at bounding box center [858, 203] width 35 height 26
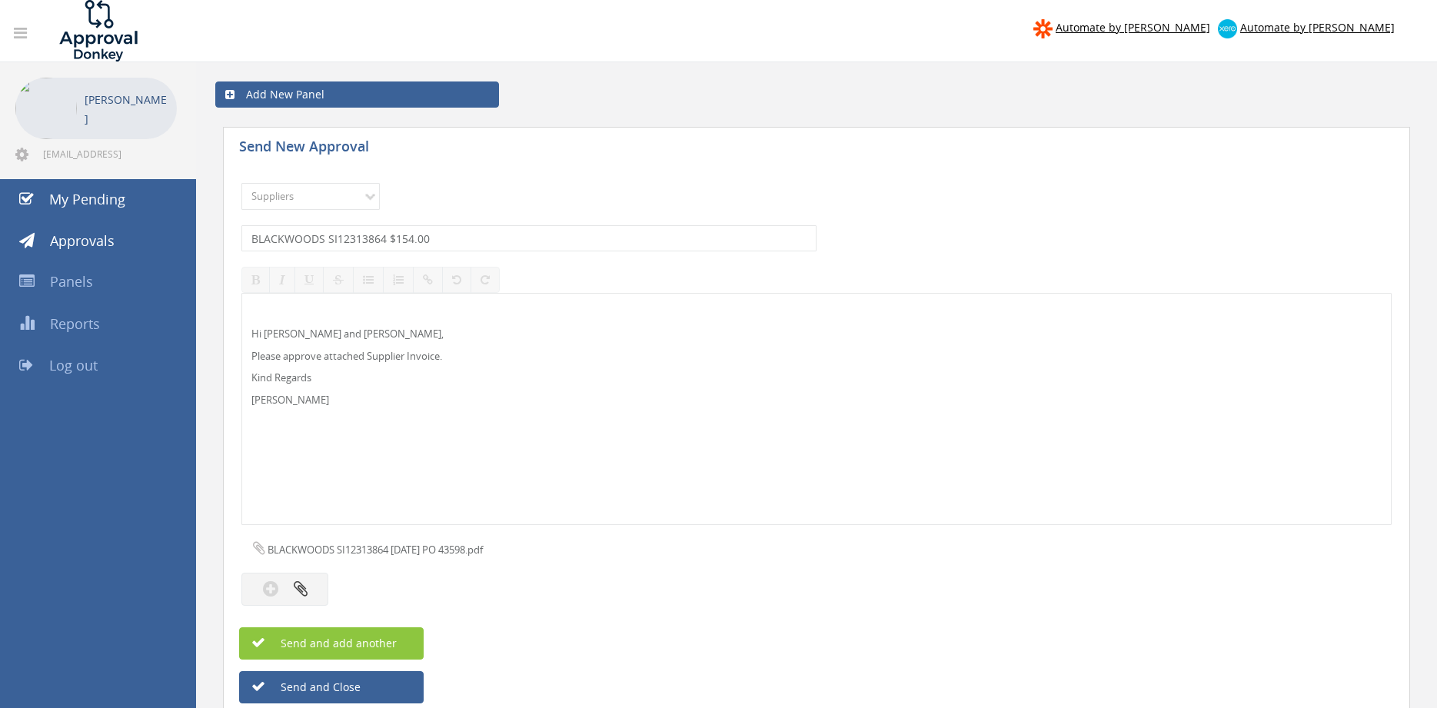
click at [393, 625] on div "Choose Panel Alarm Credits RG - 3 NZ Utilities Cable and SAI Global NZ Alarms-1…" at bounding box center [816, 442] width 1187 height 556
click at [396, 638] on button "Send and add another" at bounding box center [331, 643] width 185 height 32
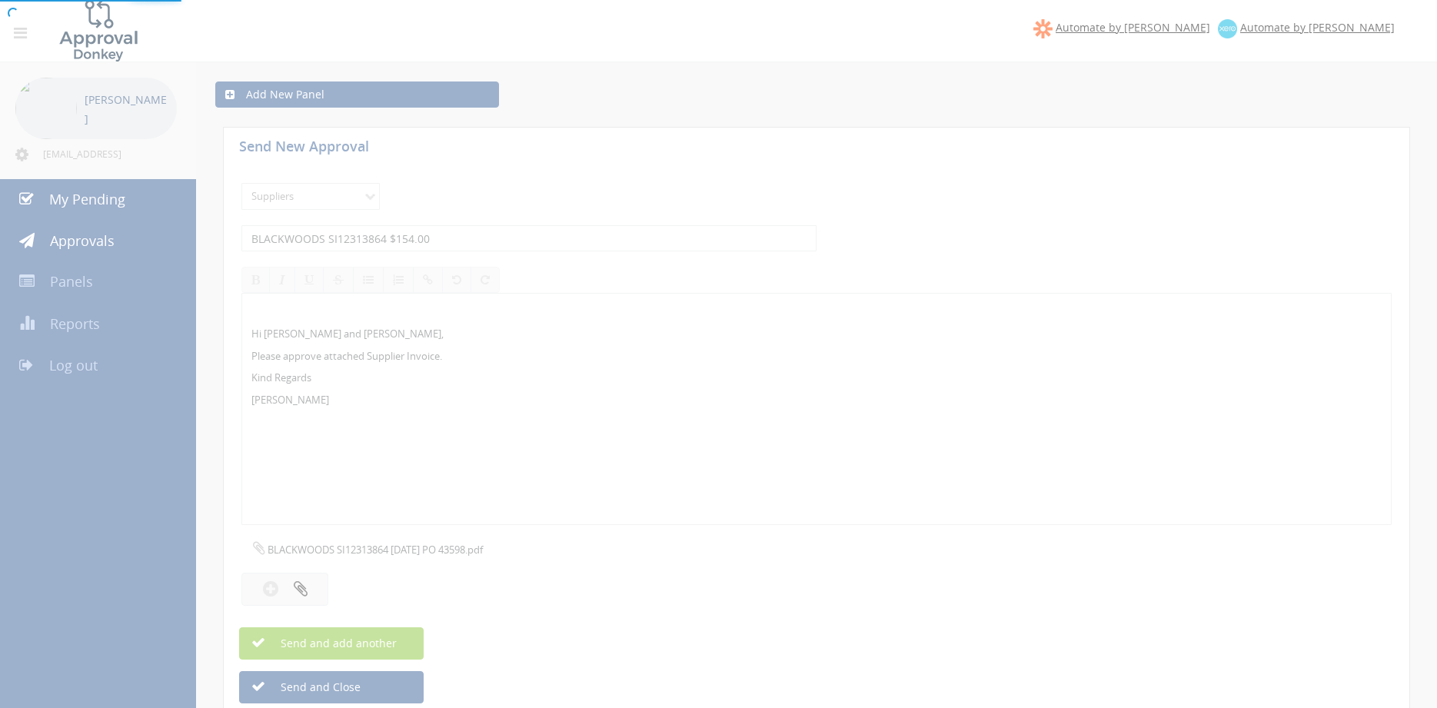
select select
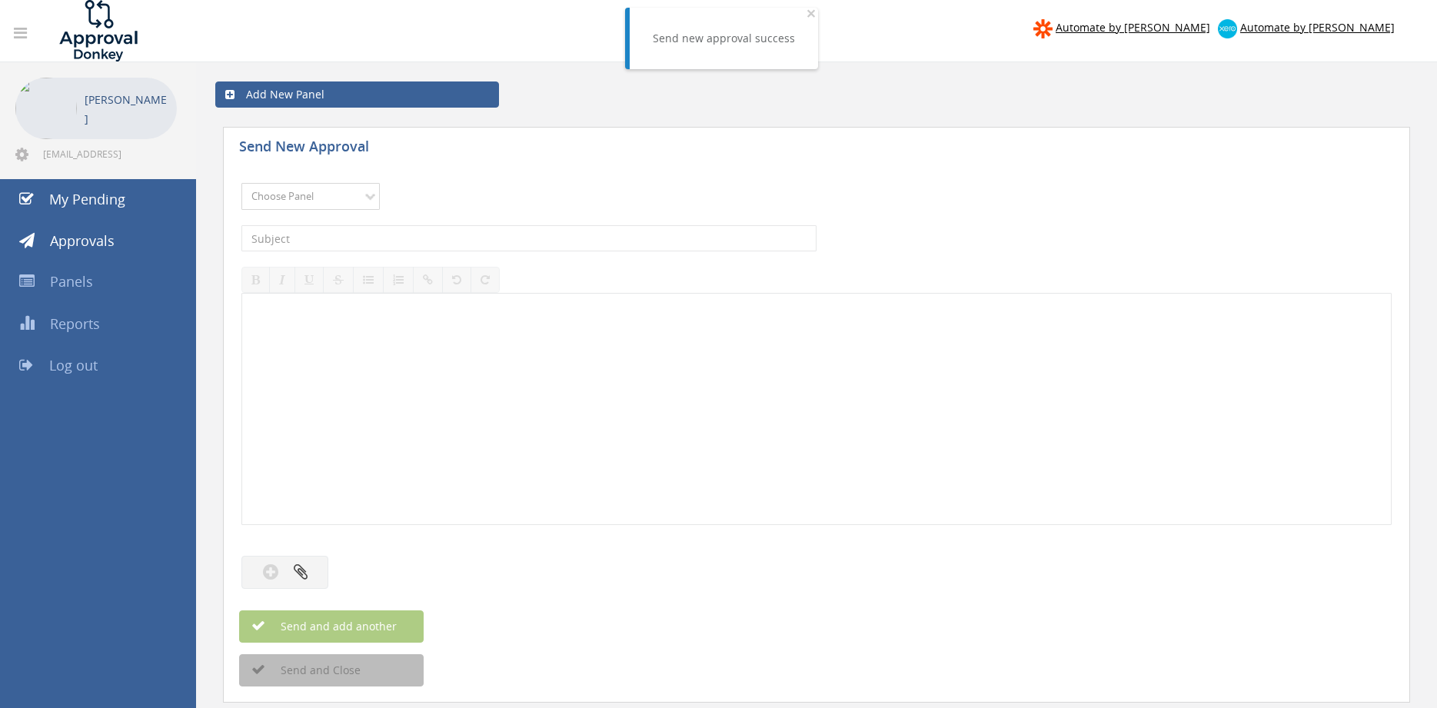
click at [241, 183] on select "Choose Panel Alarm Credits RG - 3 NZ Utilities Cable and SAI Global NZ Alarms-1…" at bounding box center [310, 196] width 138 height 27
select select "9632"
click option "Suppliers" at bounding box center [0, 0] width 0 height 0
click at [441, 230] on input "text" at bounding box center [528, 238] width 575 height 26
type input "BLACKWOODS SI12306196 $200.66"
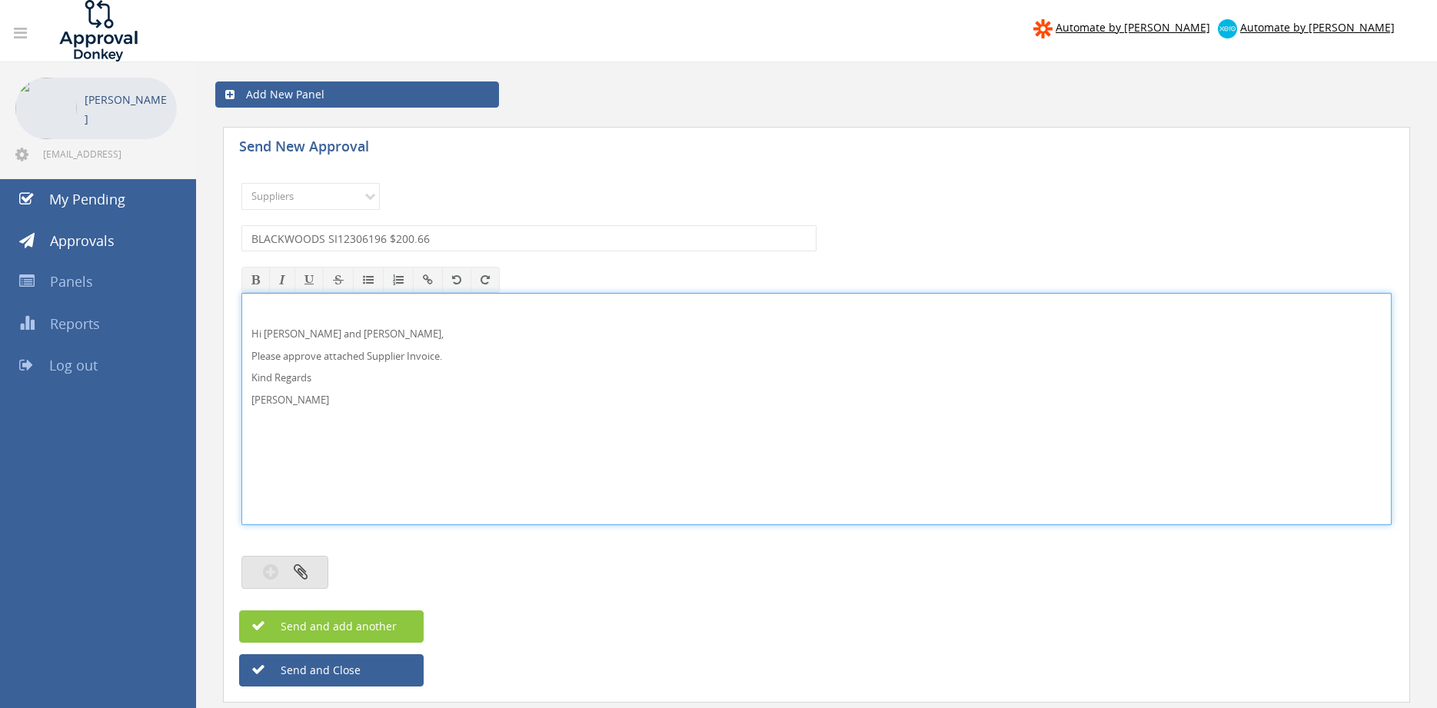
click at [315, 573] on button "button" at bounding box center [284, 572] width 87 height 33
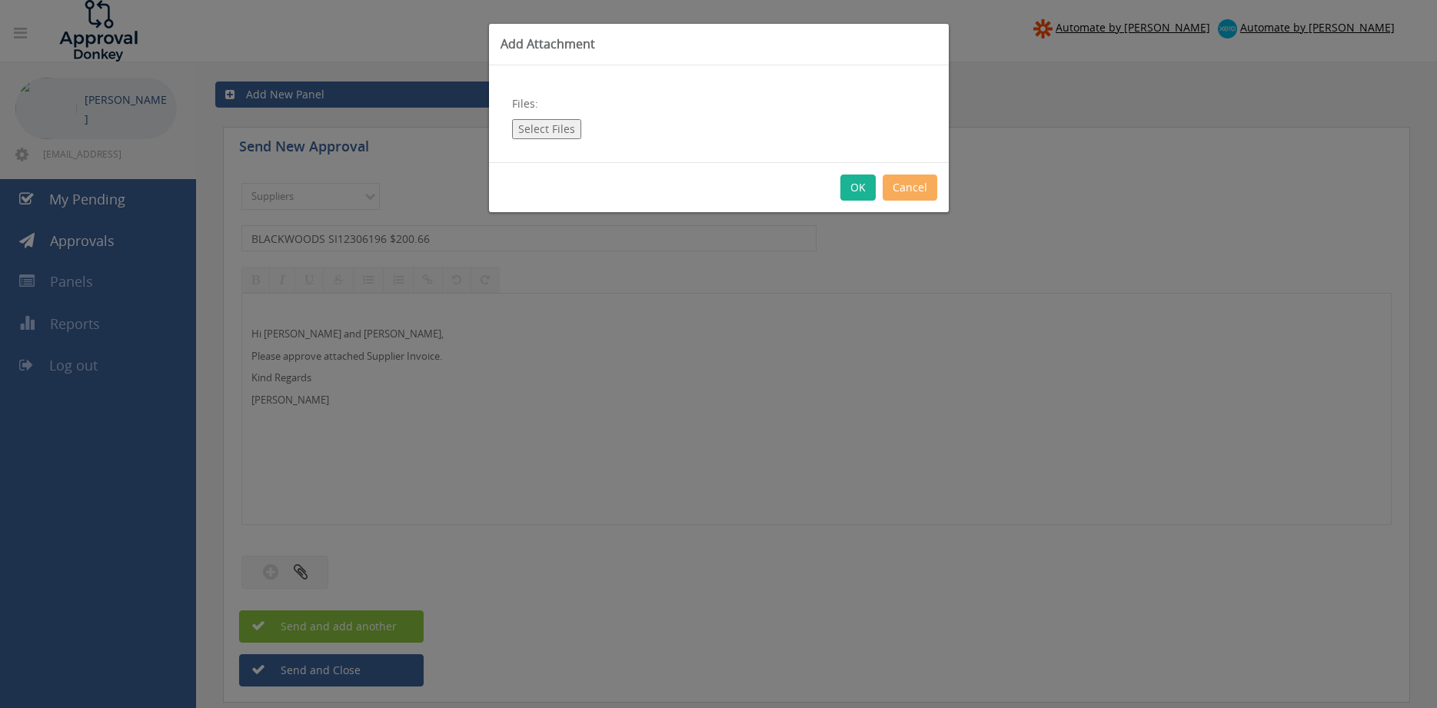
click at [562, 133] on button "Select Files" at bounding box center [546, 129] width 69 height 20
type input "C:\fakepath\BLACKWOODS SI12306196 [DATE] PO 43598.pdf"
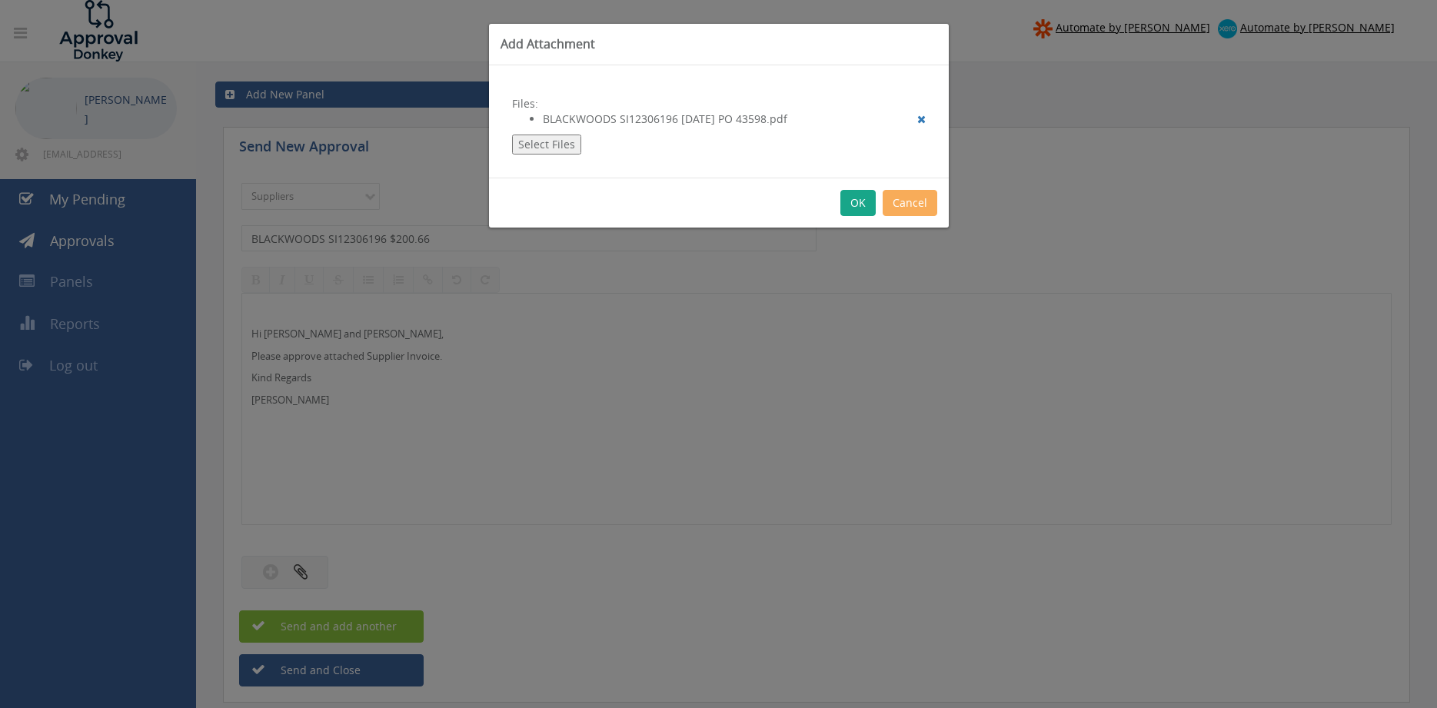
click at [851, 200] on button "OK" at bounding box center [858, 203] width 35 height 26
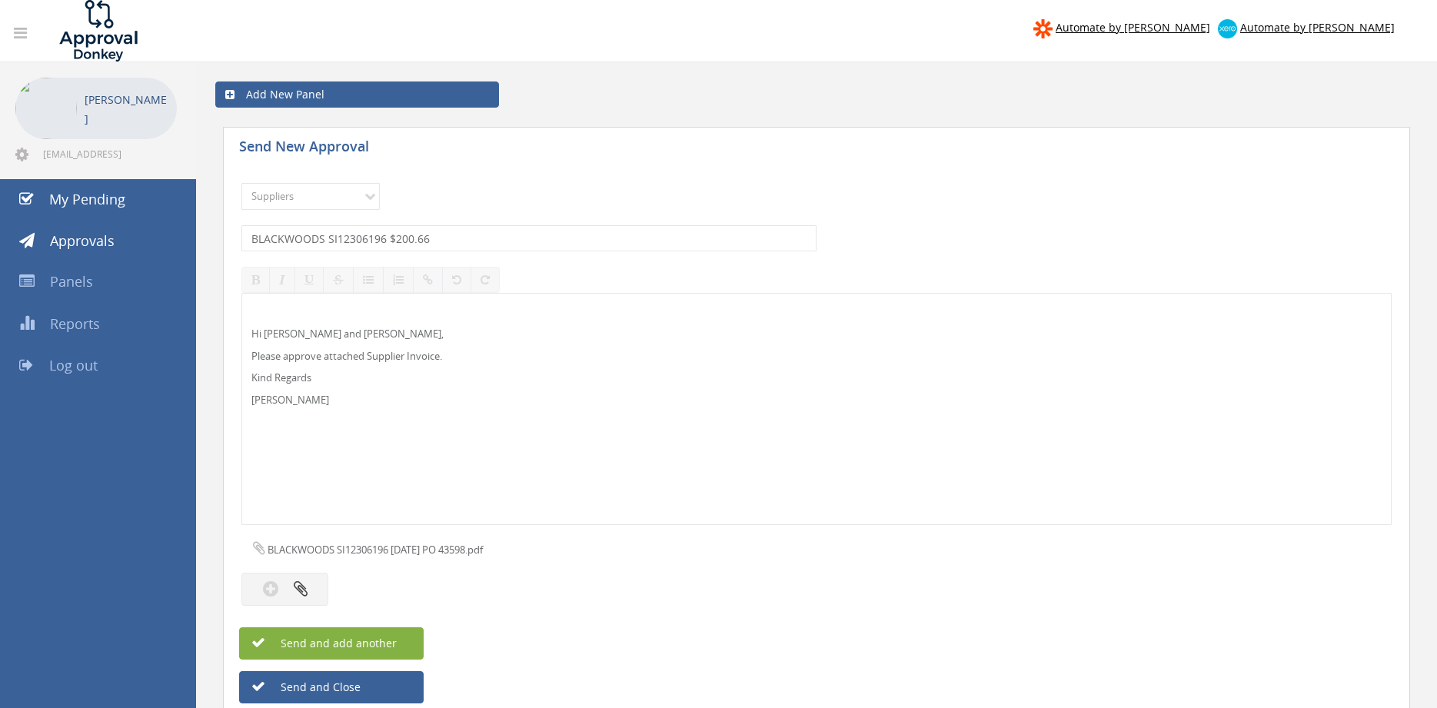
click at [399, 645] on button "Send and add another" at bounding box center [331, 643] width 185 height 32
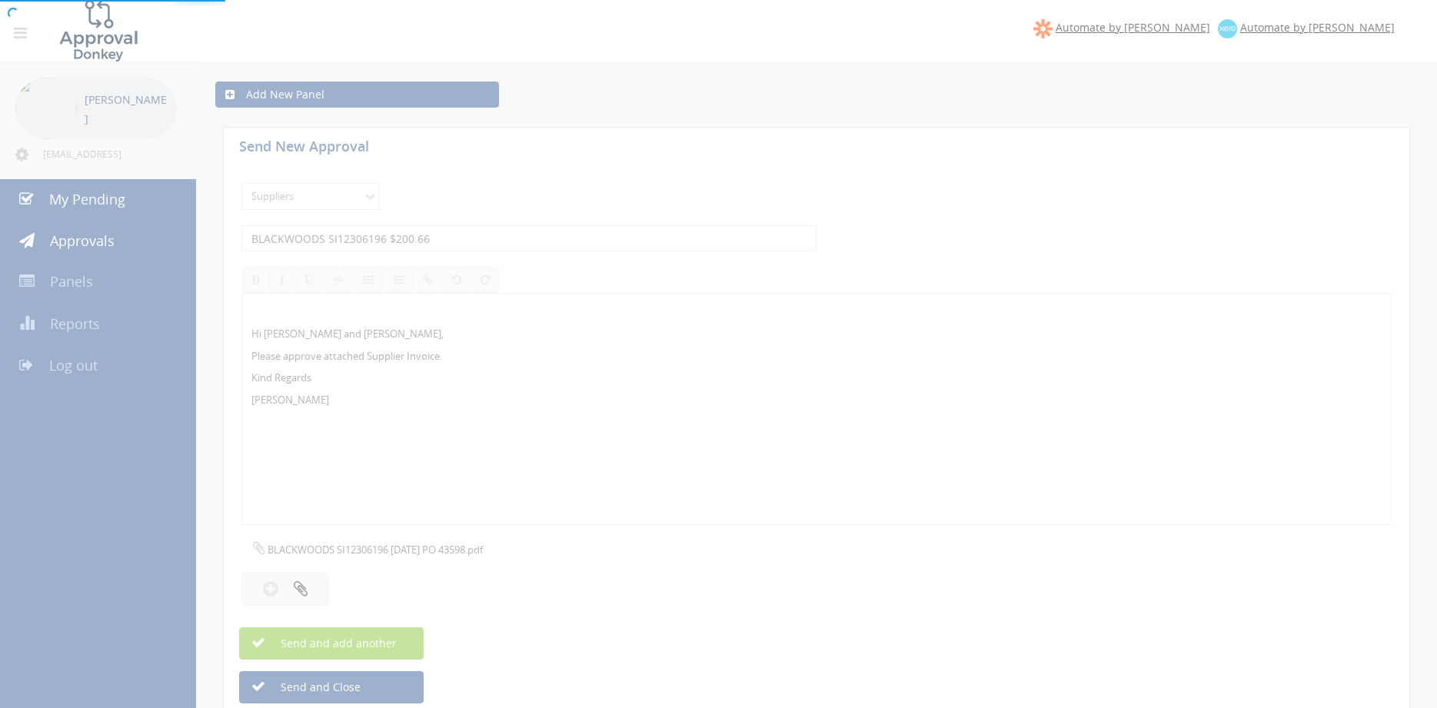
select select
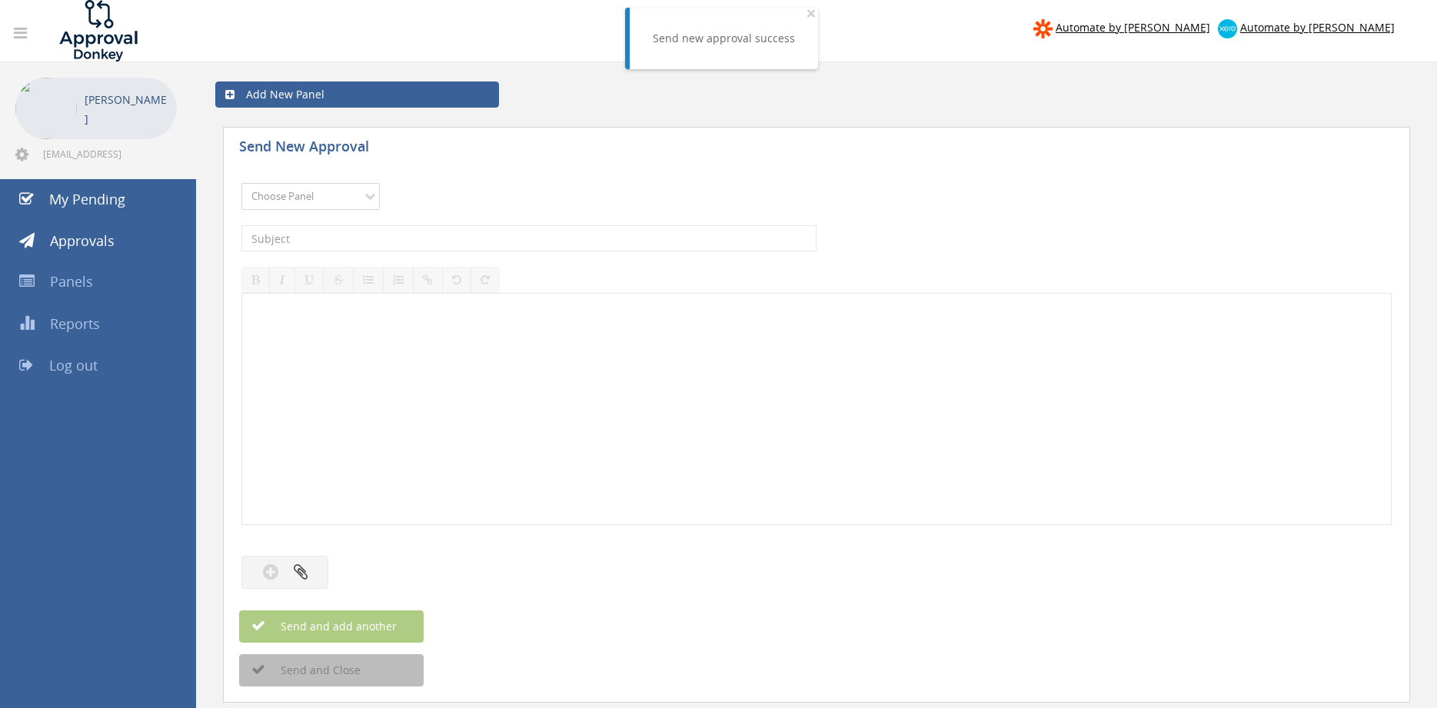
click at [241, 183] on select "Choose Panel Alarm Credits RG - 3 NZ Utilities Cable and SAI Global NZ Alarms-1…" at bounding box center [310, 196] width 138 height 27
select select "9632"
click option "Suppliers" at bounding box center [0, 0] width 0 height 0
click at [428, 239] on input "text" at bounding box center [528, 238] width 575 height 26
type input "BERMAD WATER IN 15524101 $4,803.82"
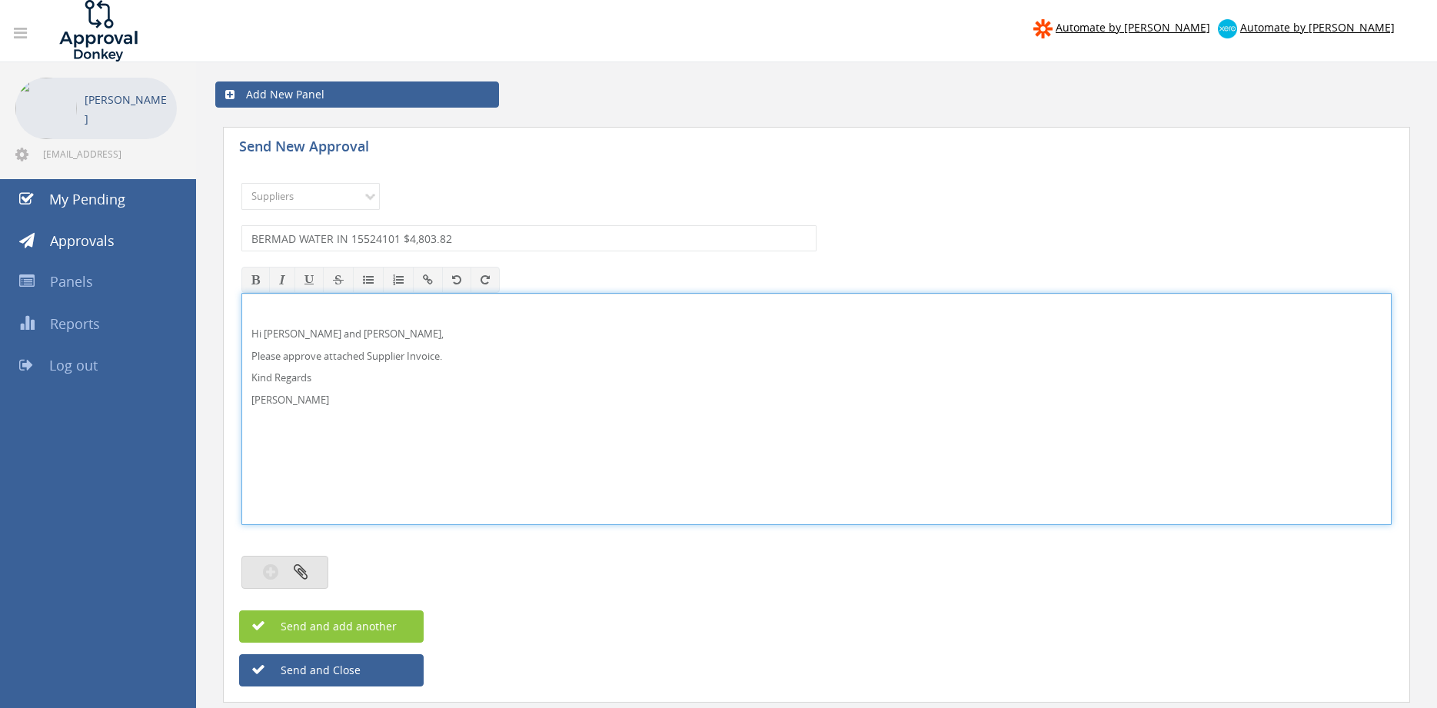
click at [312, 576] on button "button" at bounding box center [284, 572] width 87 height 33
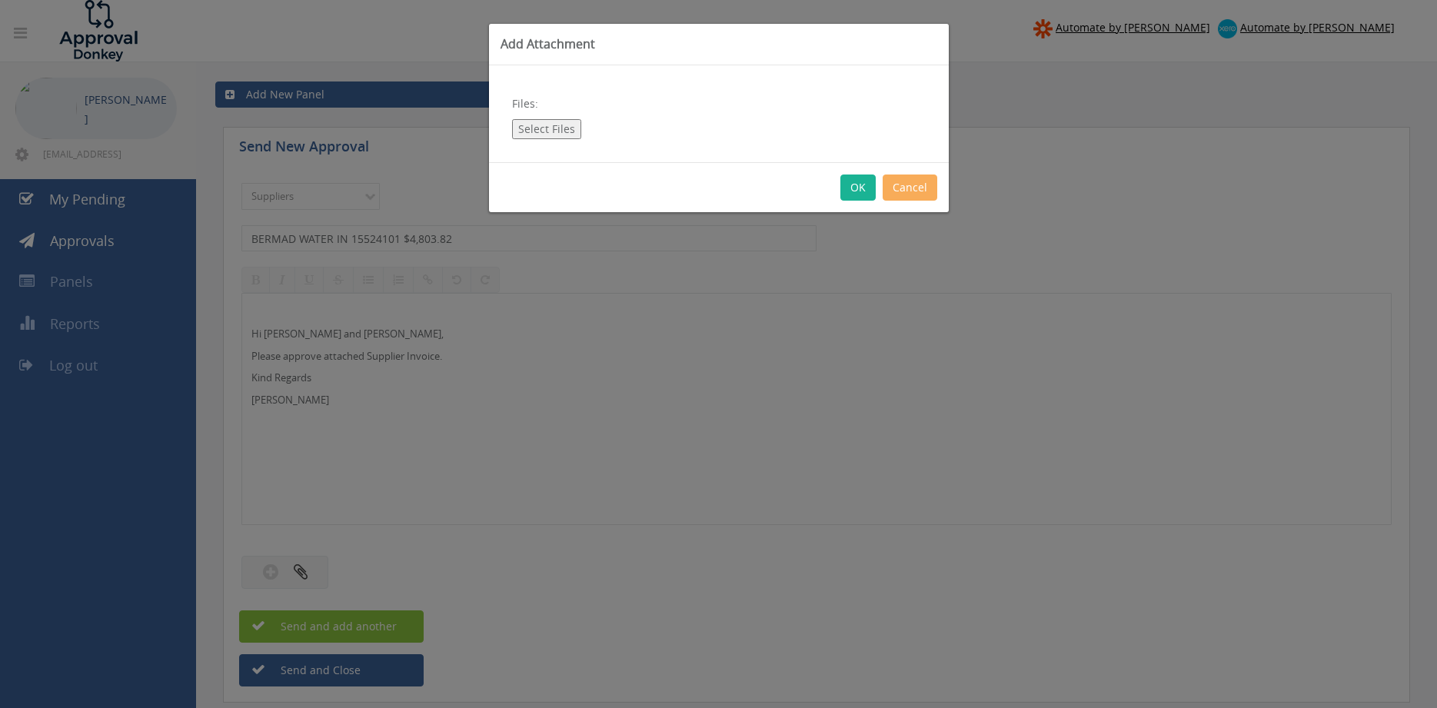
click at [544, 125] on button "Select Files" at bounding box center [546, 129] width 69 height 20
type input "C:\fakepath\BERMAD WATER Inv_#15524101 [DATE] PO 43553.pdf"
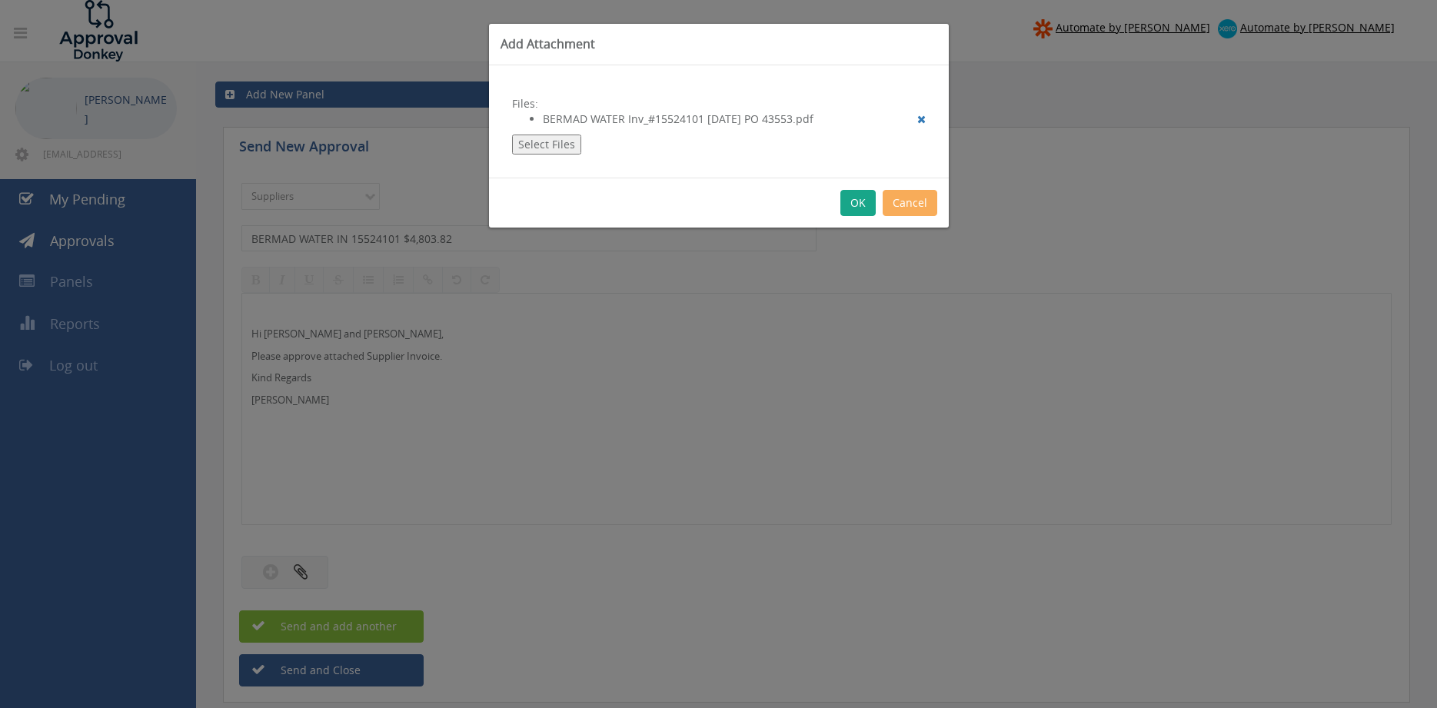
click at [862, 206] on button "OK" at bounding box center [858, 203] width 35 height 26
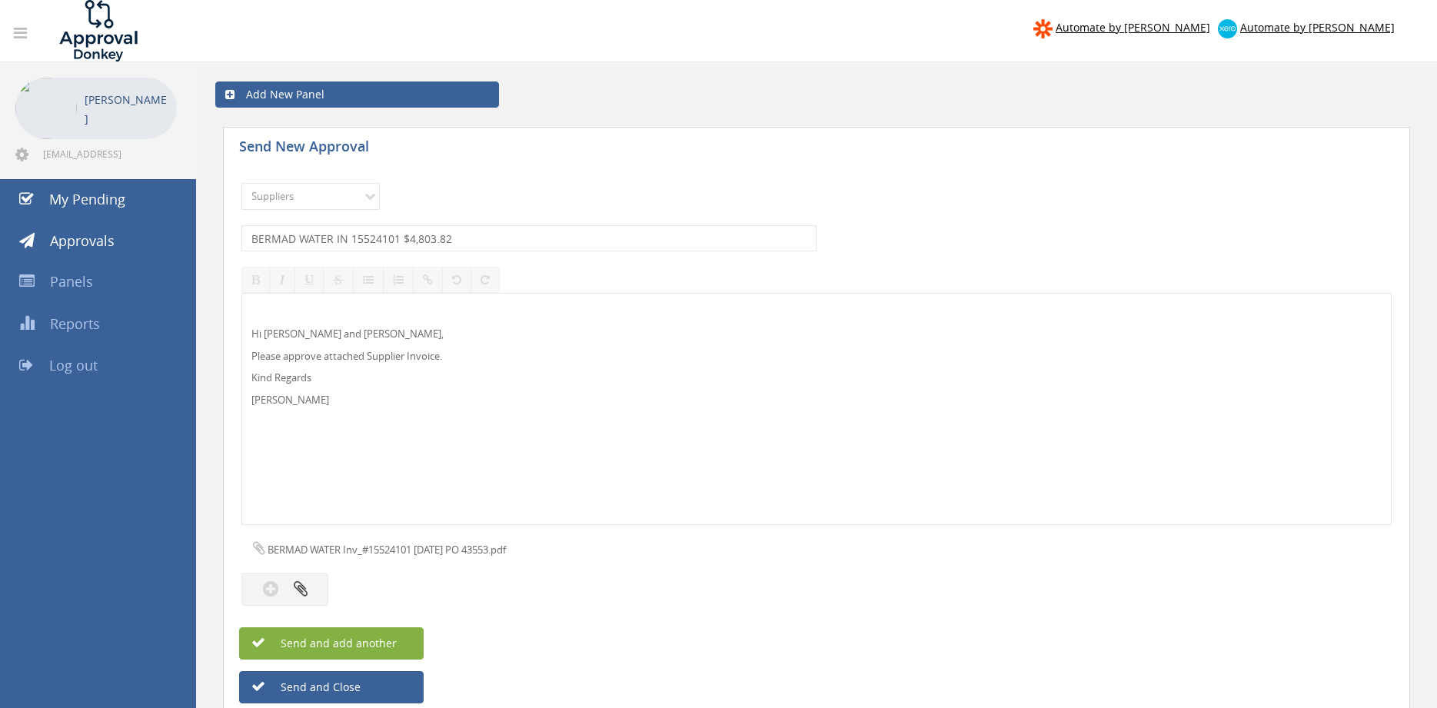
click at [387, 646] on span "Send and add another" at bounding box center [322, 643] width 149 height 15
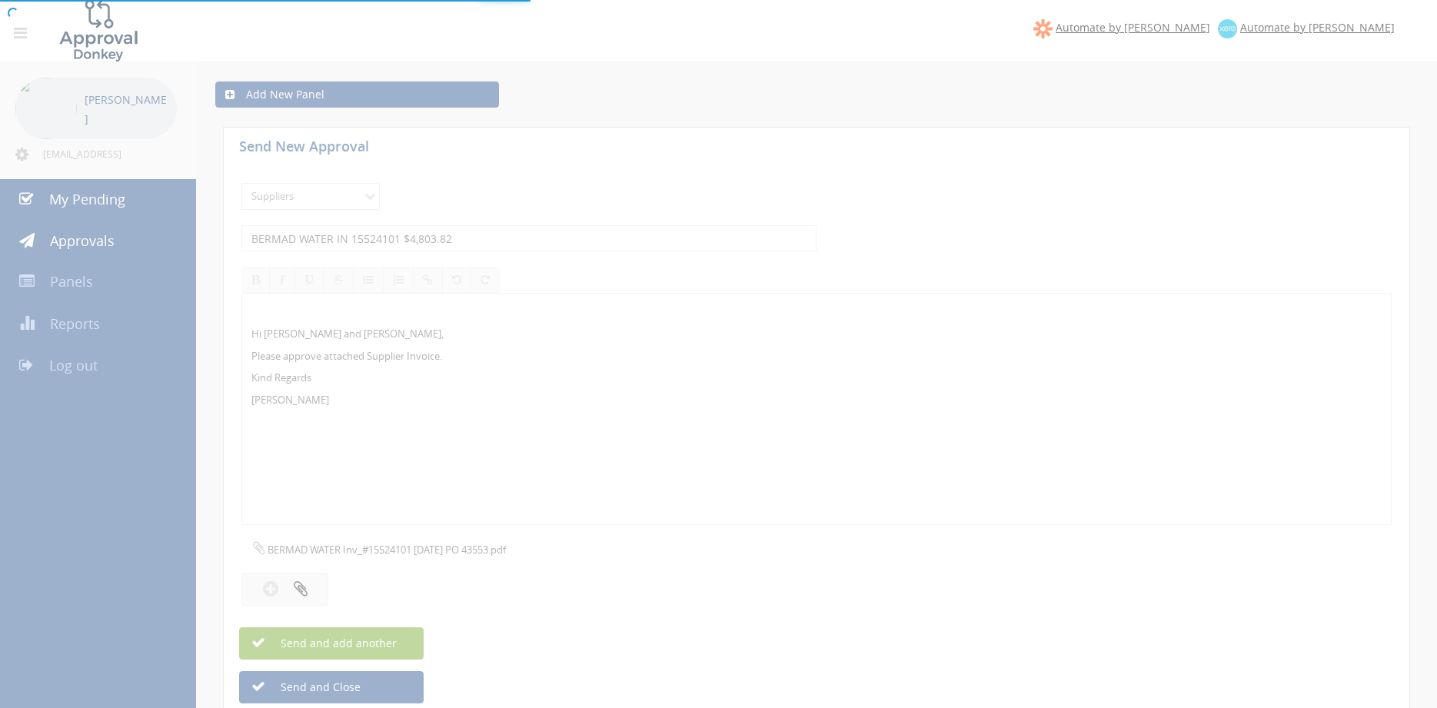
select select
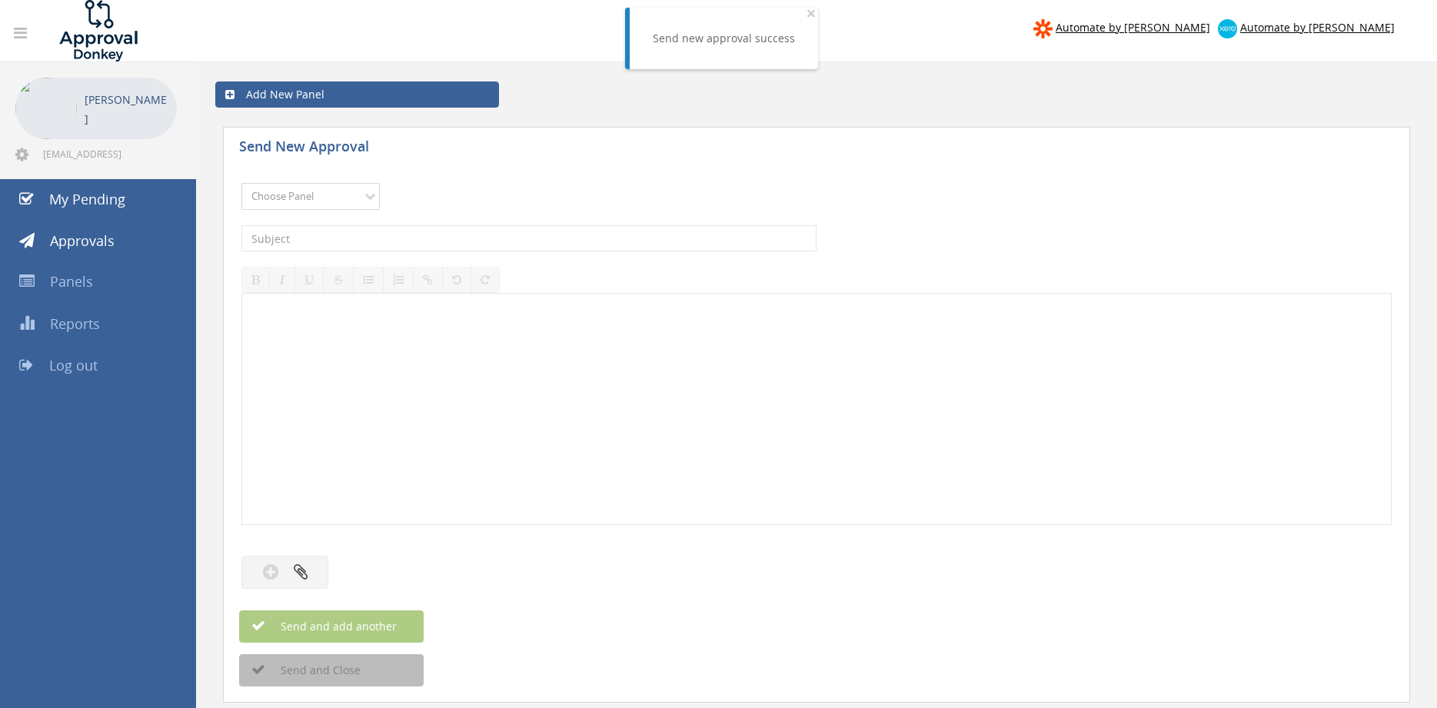
click at [241, 183] on select "Choose Panel Alarm Credits RG - 3 NZ Utilities Cable and SAI Global NZ Alarms-1…" at bounding box center [310, 196] width 138 height 27
select select "9632"
click option "Suppliers" at bounding box center [0, 0] width 0 height 0
click at [441, 238] on input "text" at bounding box center [528, 238] width 575 height 26
type input "AWFS INV 128334 $195.25"
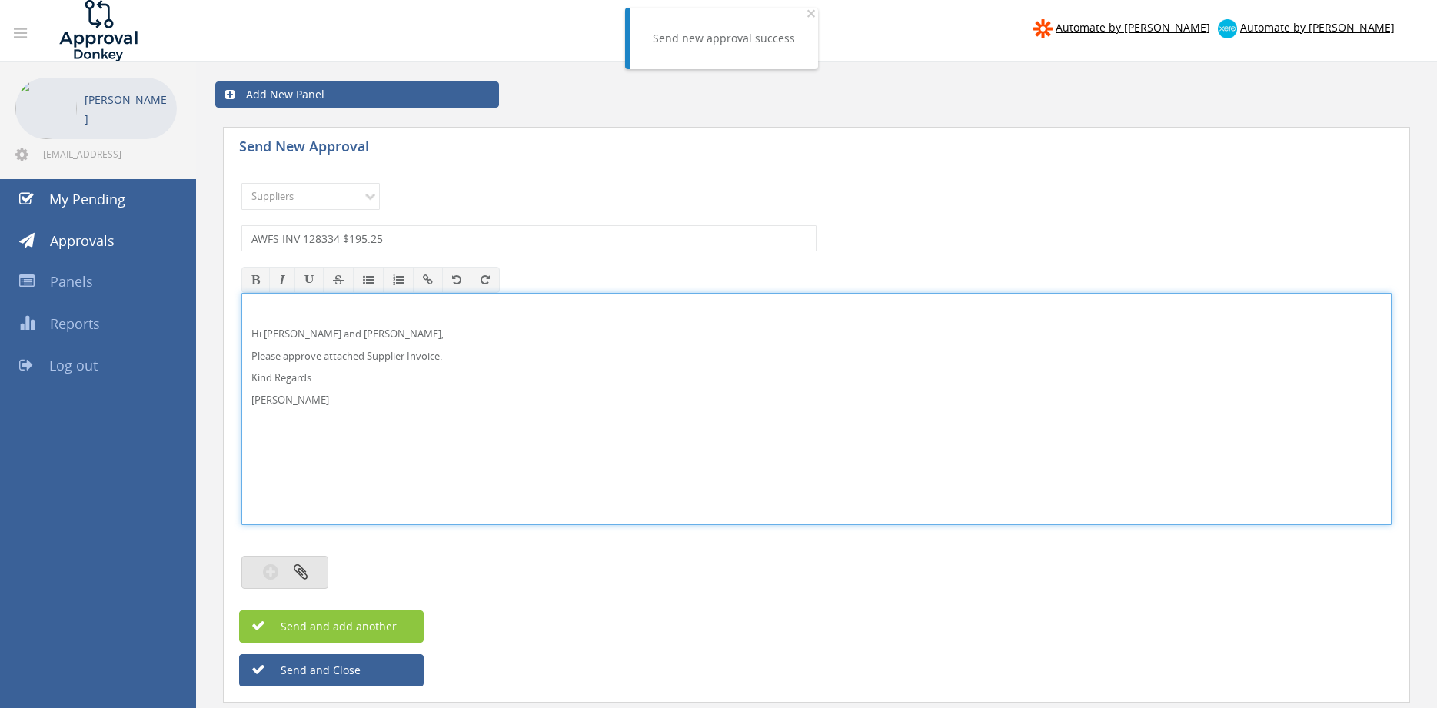
click at [306, 582] on button "button" at bounding box center [284, 572] width 87 height 33
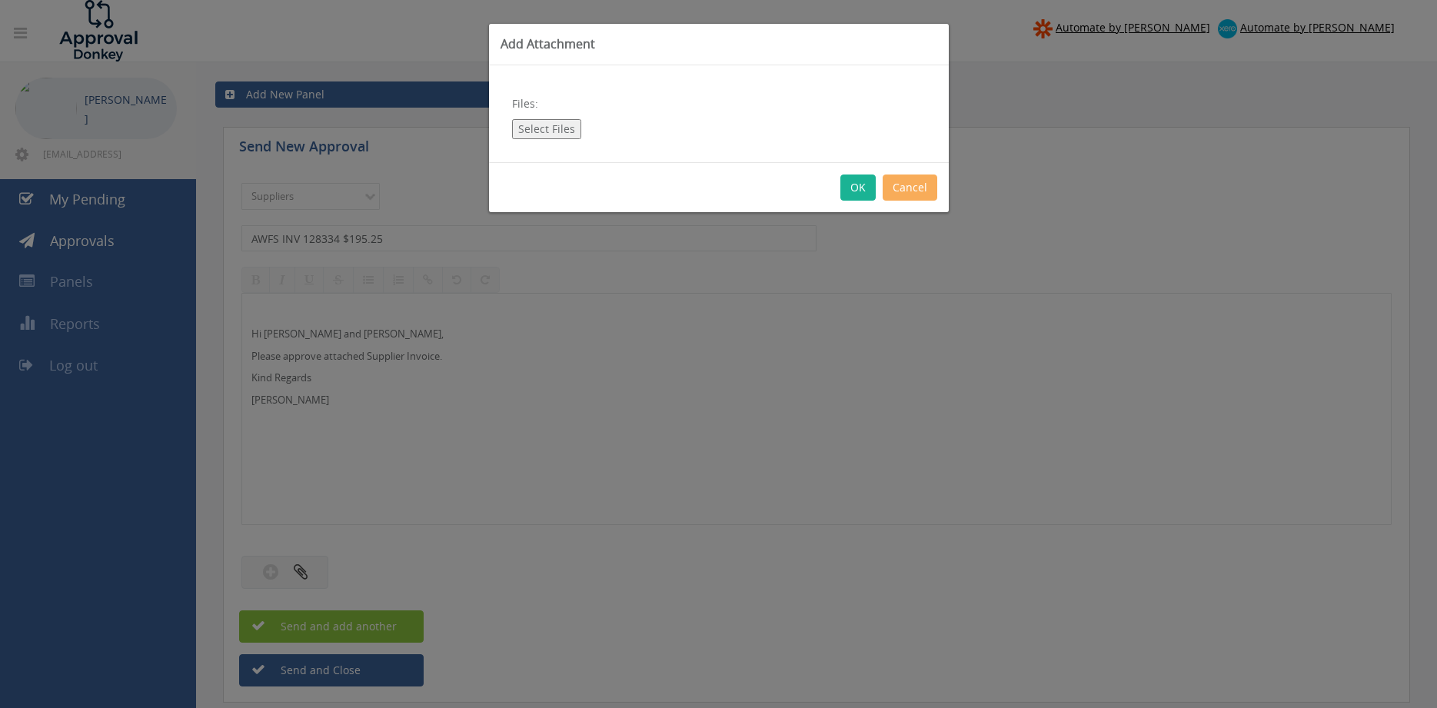
click at [569, 129] on button "Select Files" at bounding box center [546, 129] width 69 height 20
type input "C:\fakepath\AWFS INV_128334 [DATE] PO 43691.pdf"
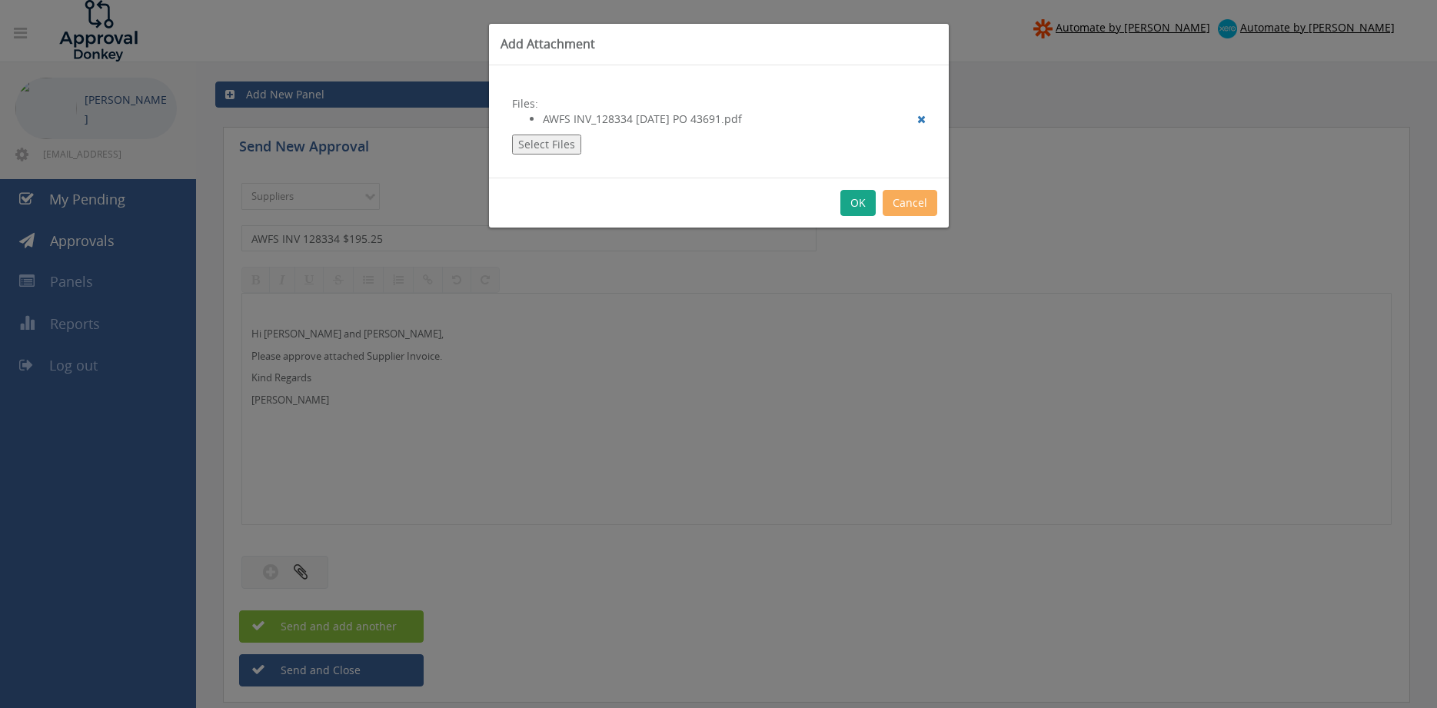
click at [858, 198] on button "OK" at bounding box center [858, 203] width 35 height 26
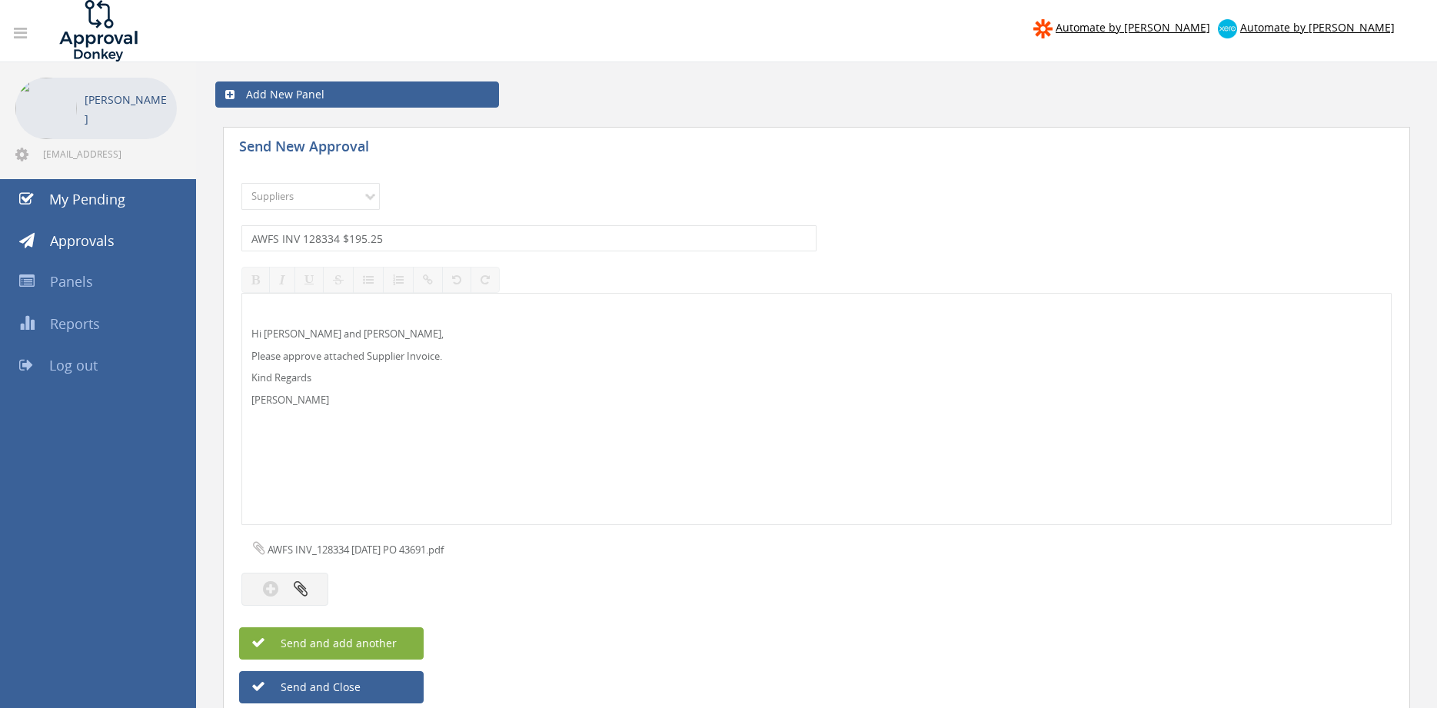
click at [385, 650] on span "Send and add another" at bounding box center [322, 643] width 149 height 15
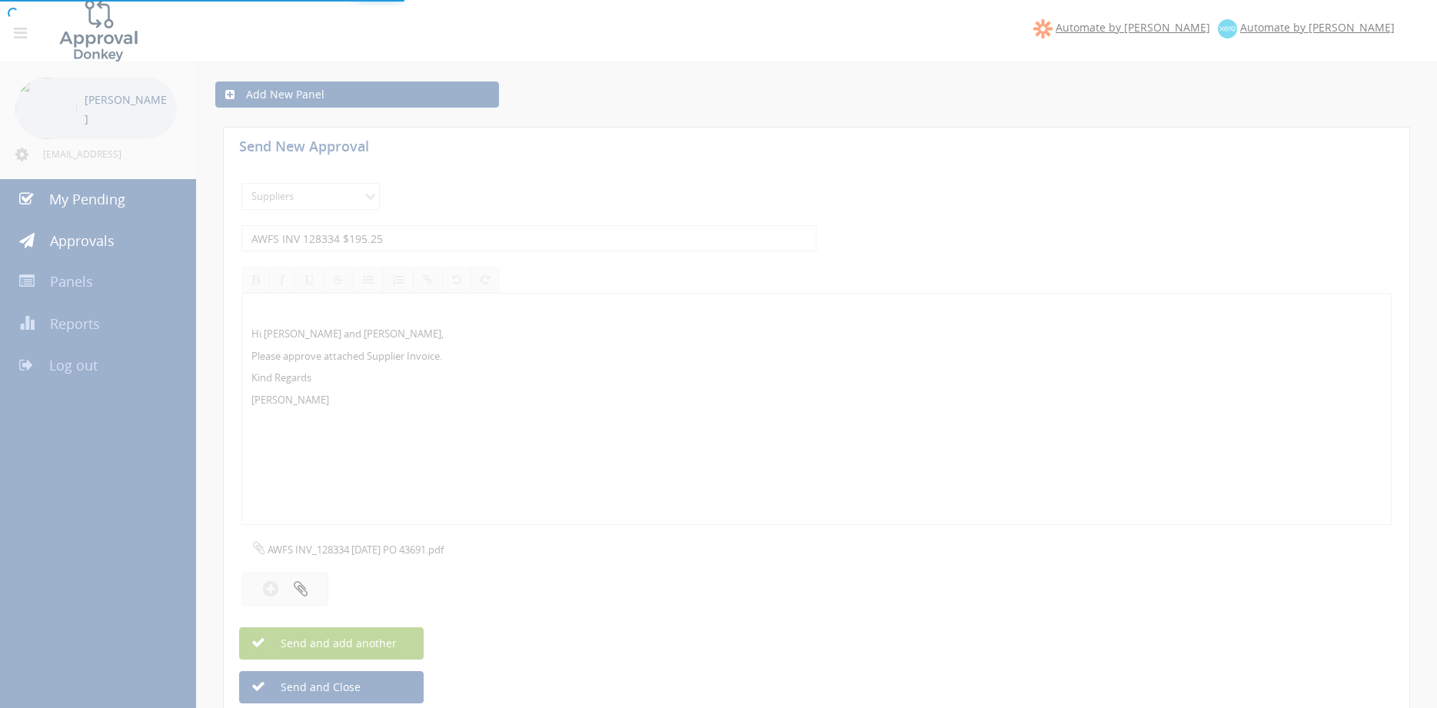
select select
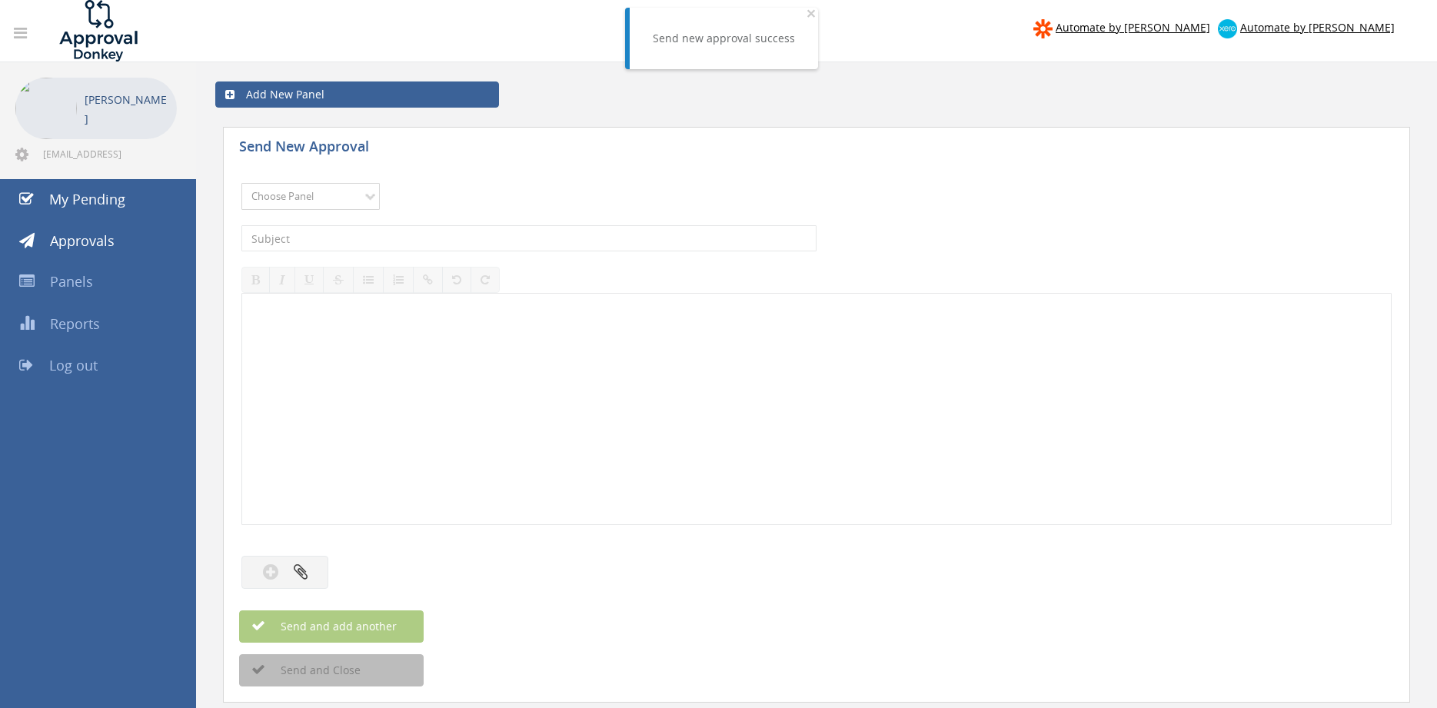
click at [241, 183] on select "Choose Panel Alarm Credits RG - 3 NZ Utilities Cable and SAI Global NZ Alarms-1…" at bounding box center [310, 196] width 138 height 27
select select "9632"
click option "Suppliers" at bounding box center [0, 0] width 0 height 0
click at [437, 242] on input "text" at bounding box center [528, 238] width 575 height 26
type input "AWFS INV 128243 $46.26"
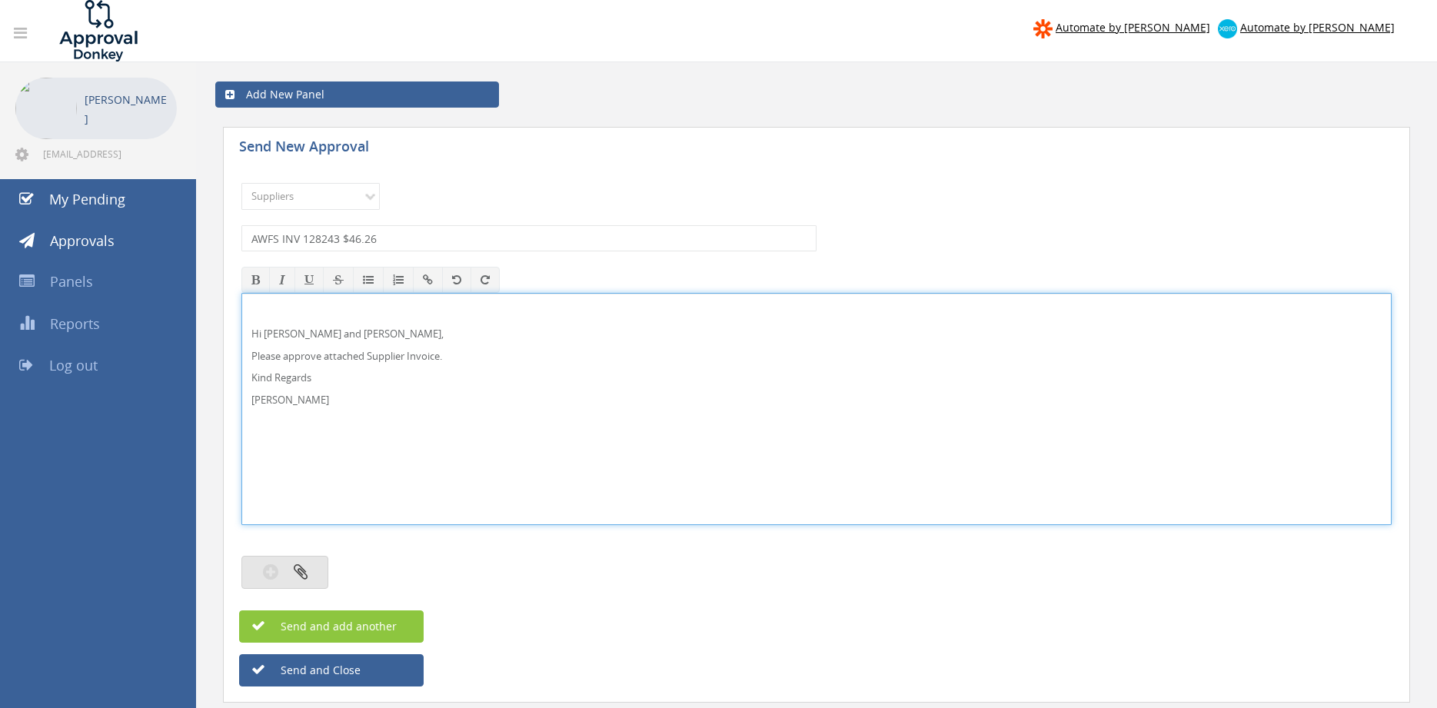
click at [298, 579] on icon "button" at bounding box center [301, 572] width 14 height 18
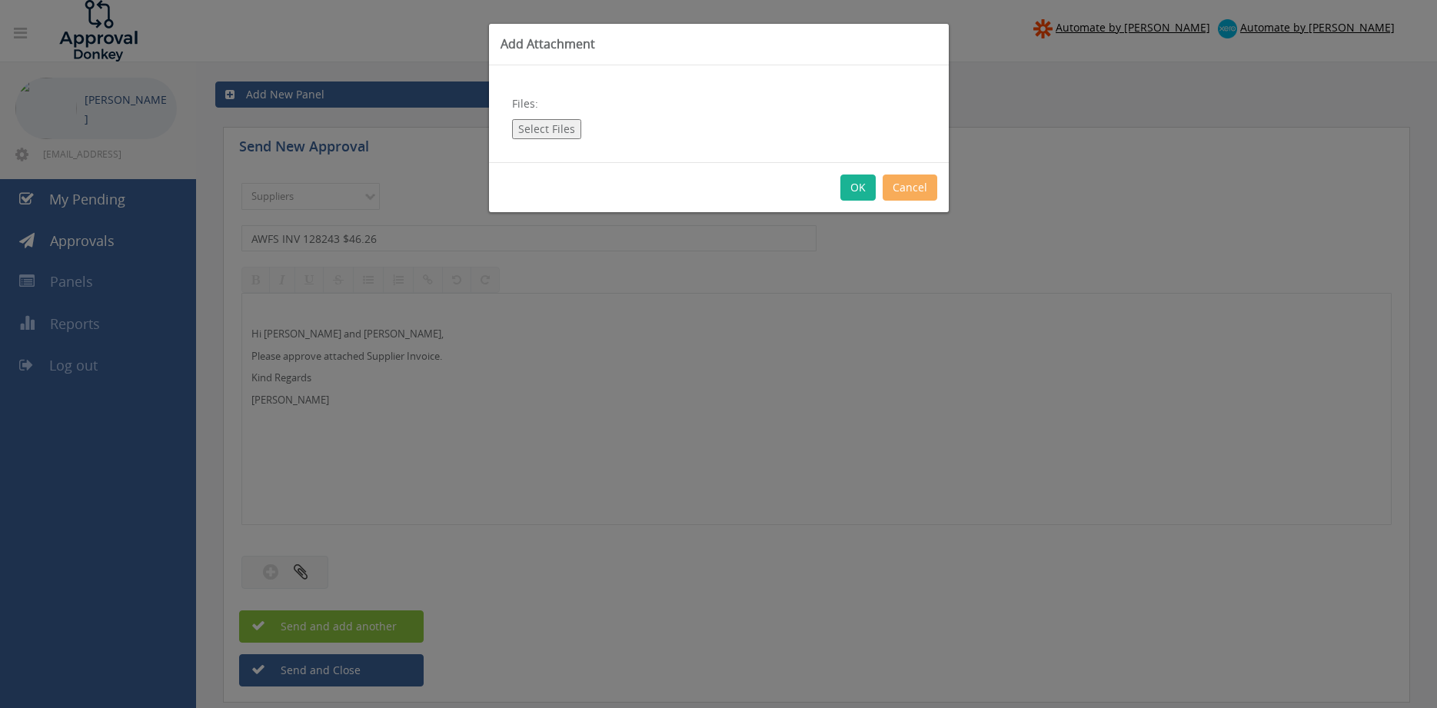
click at [556, 125] on button "Select Files" at bounding box center [546, 129] width 69 height 20
type input "C:\fakepath\AWFS INV_128243 [DATE] PO 43602.pdf"
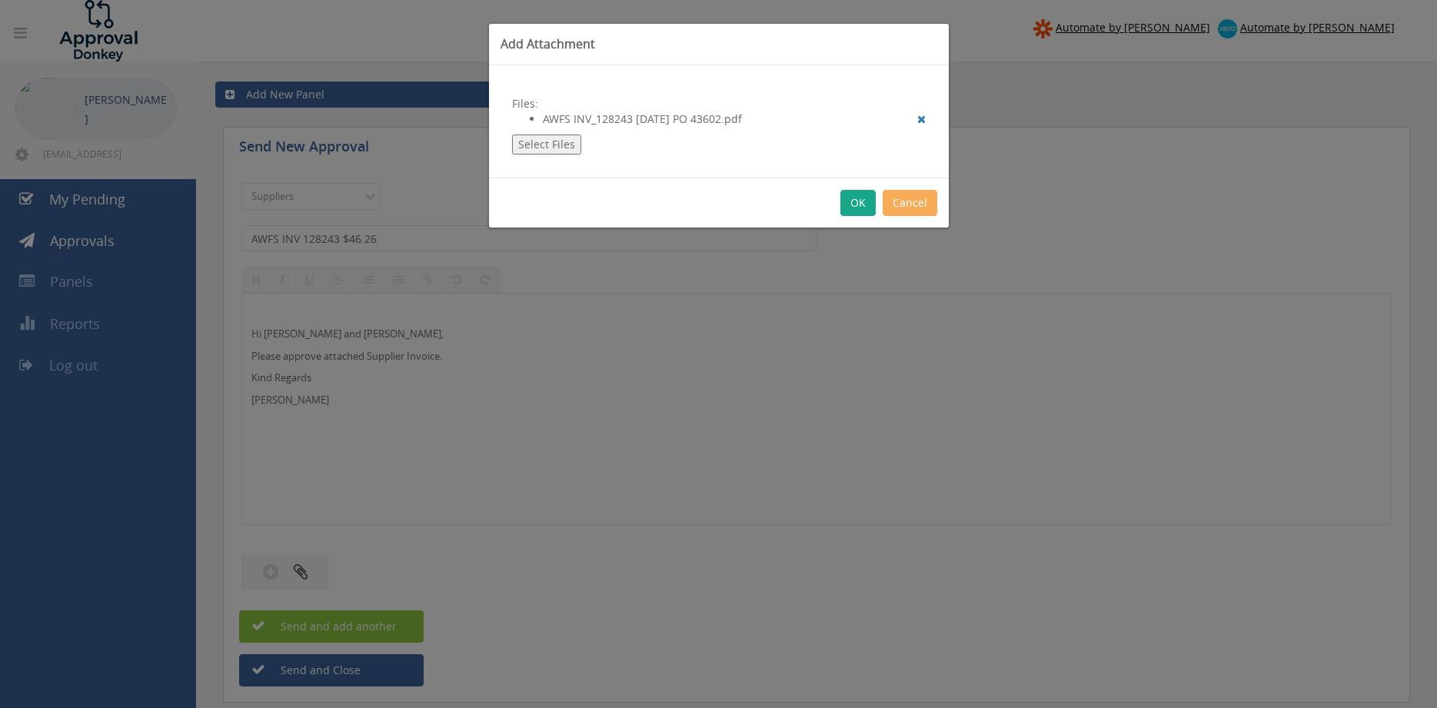
click at [852, 207] on button "OK" at bounding box center [858, 203] width 35 height 26
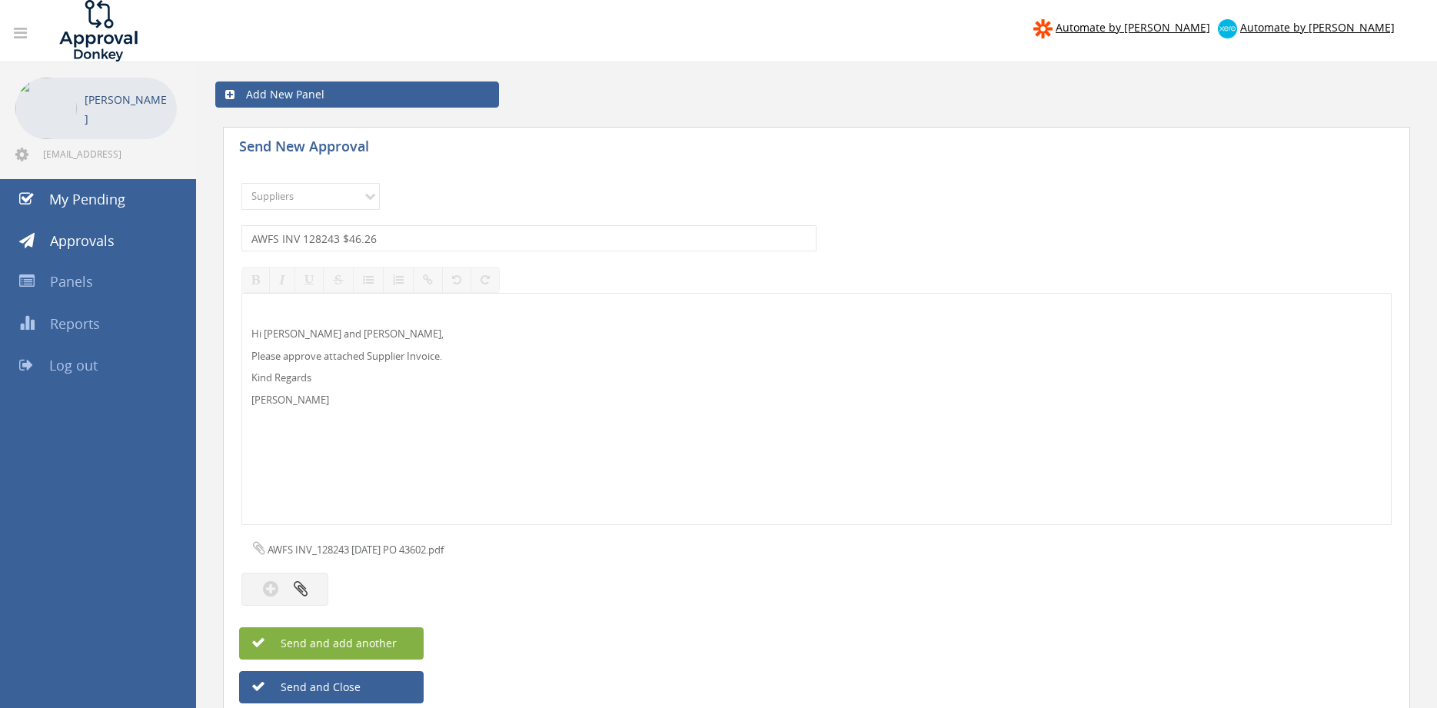
click at [394, 645] on span "Send and add another" at bounding box center [322, 643] width 149 height 15
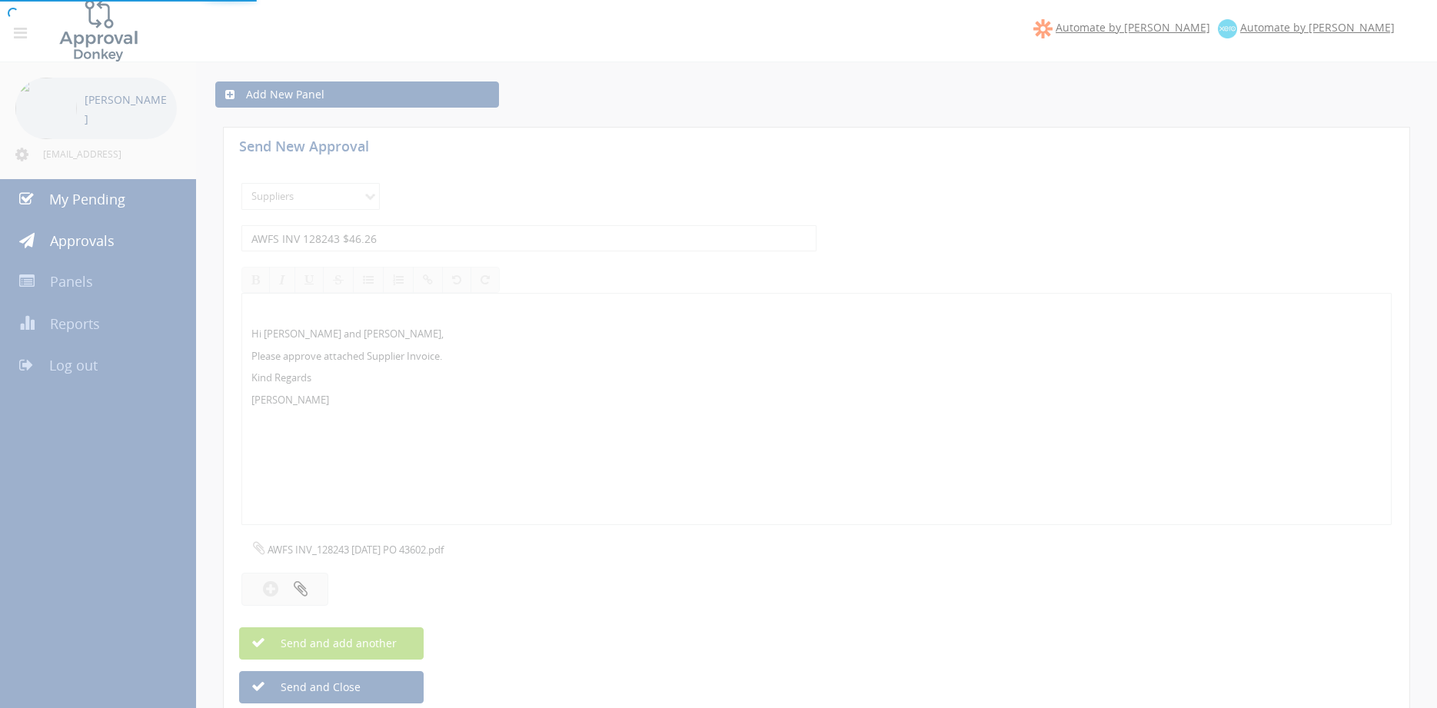
select select
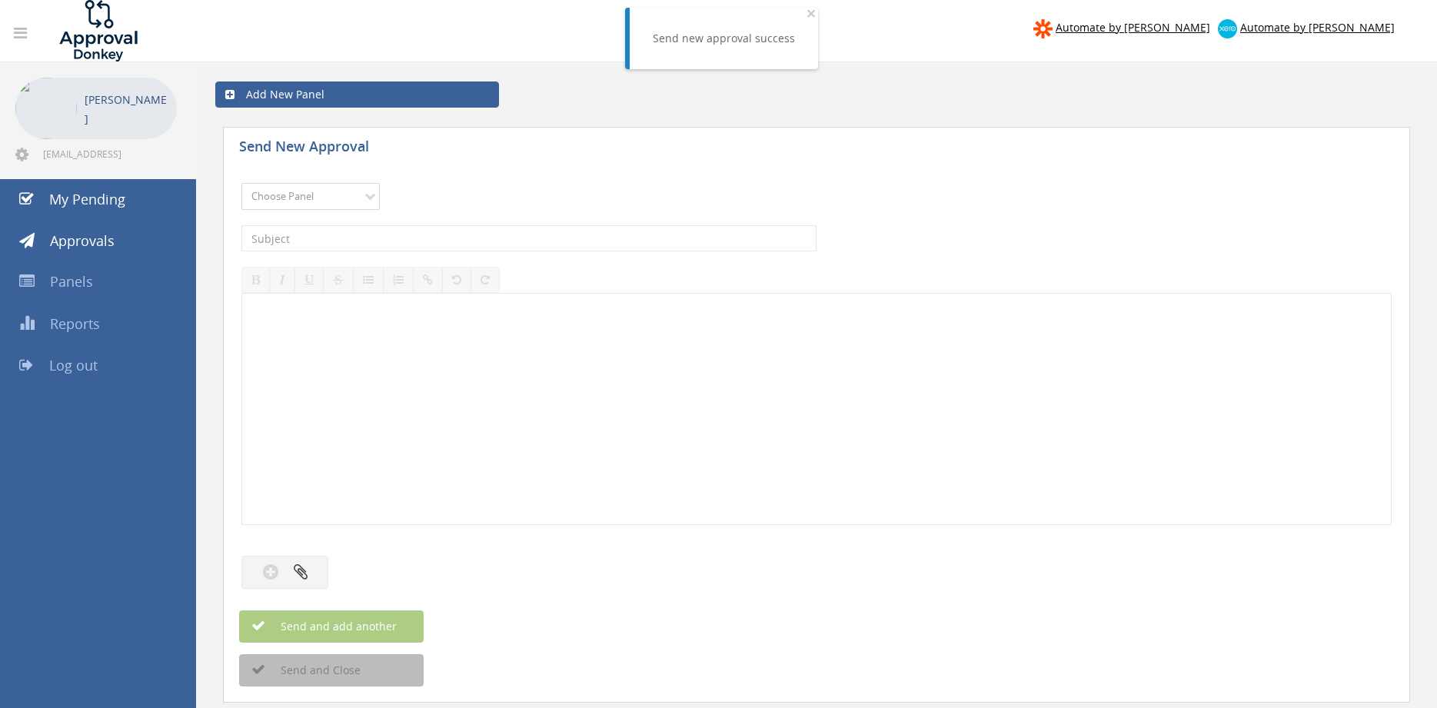
click at [241, 183] on select "Choose Panel Alarm Credits RG - 3 NZ Utilities Cable and SAI Global NZ Alarms-1…" at bounding box center [310, 196] width 138 height 27
select select "9632"
click option "Suppliers" at bounding box center [0, 0] width 0 height 0
click at [483, 231] on input "text" at bounding box center [528, 238] width 575 height 26
type input "ANTEC SI344595 $987.48"
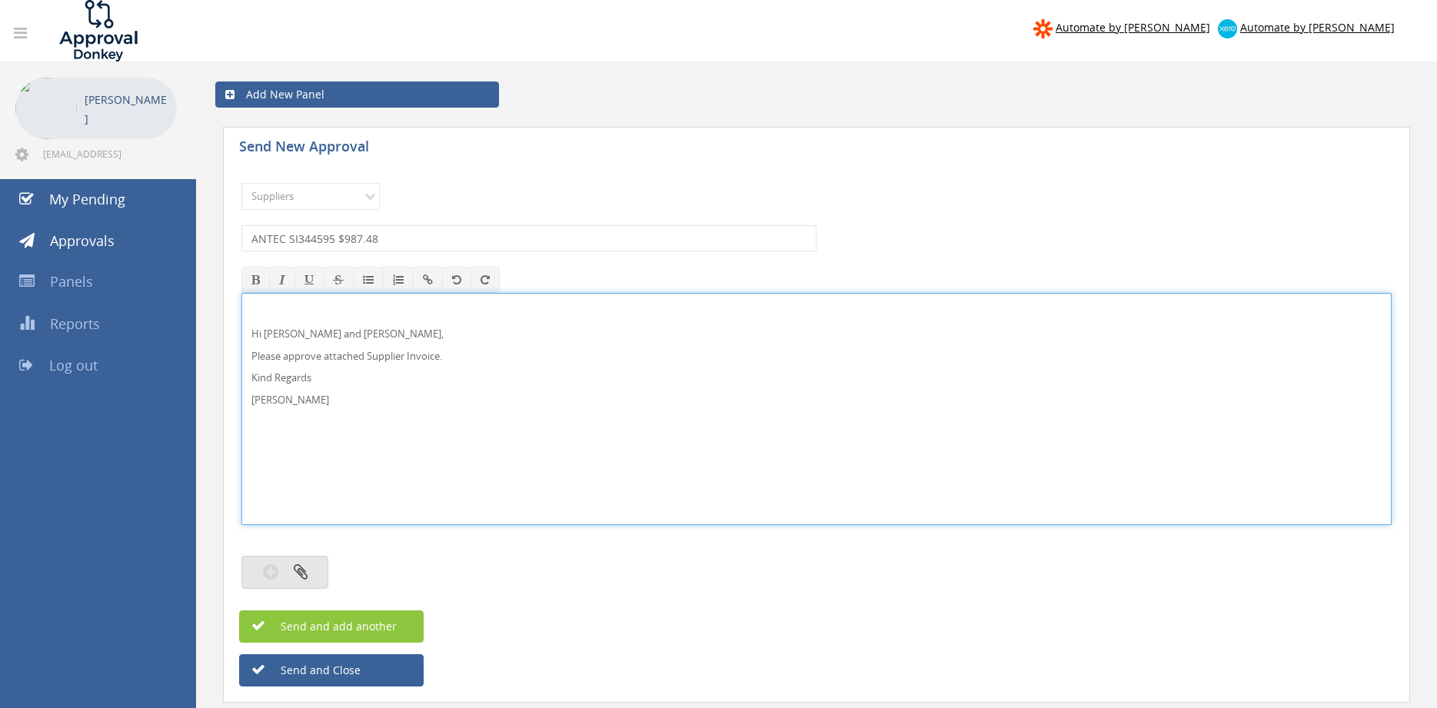
click at [301, 568] on icon "button" at bounding box center [301, 572] width 14 height 18
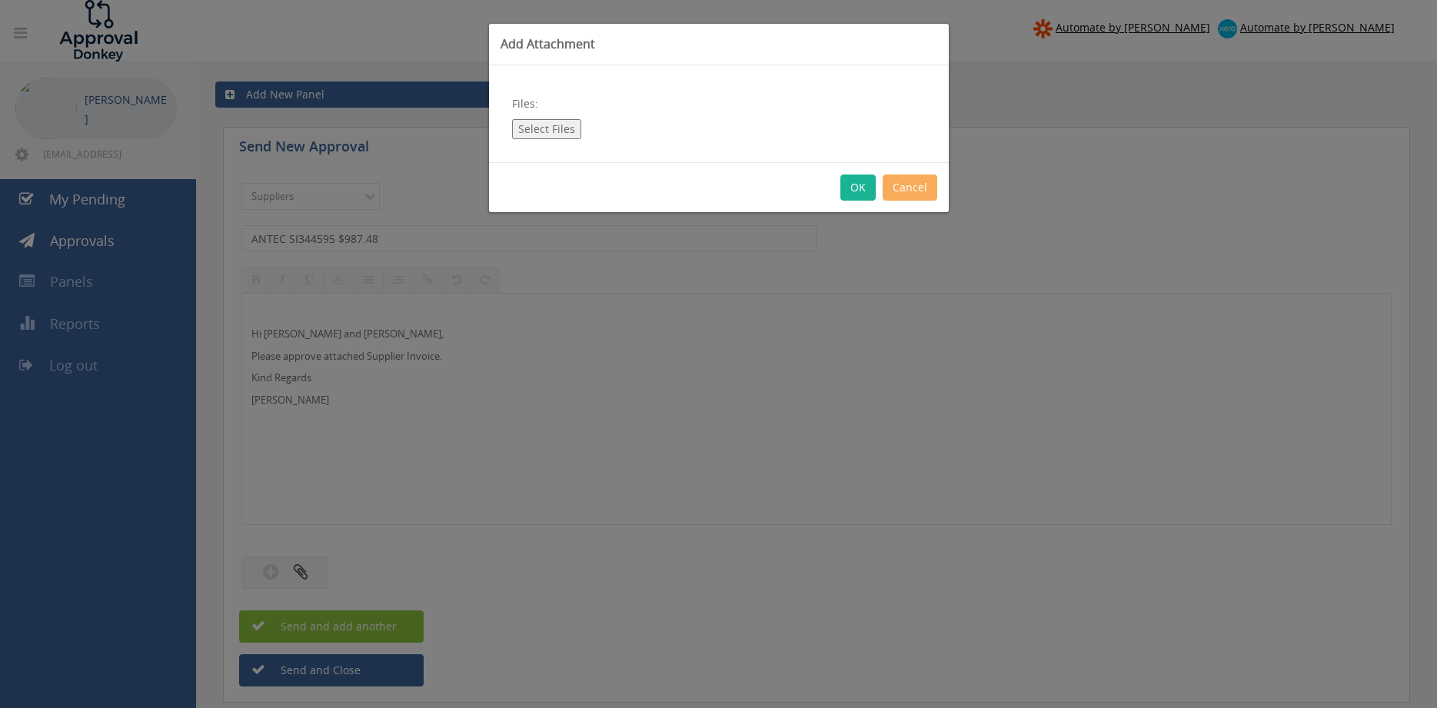
click at [550, 130] on button "Select Files" at bounding box center [546, 129] width 69 height 20
type input "C:\fakepath\ANTEC-SI344595 [DATE] PO 43441.pdf"
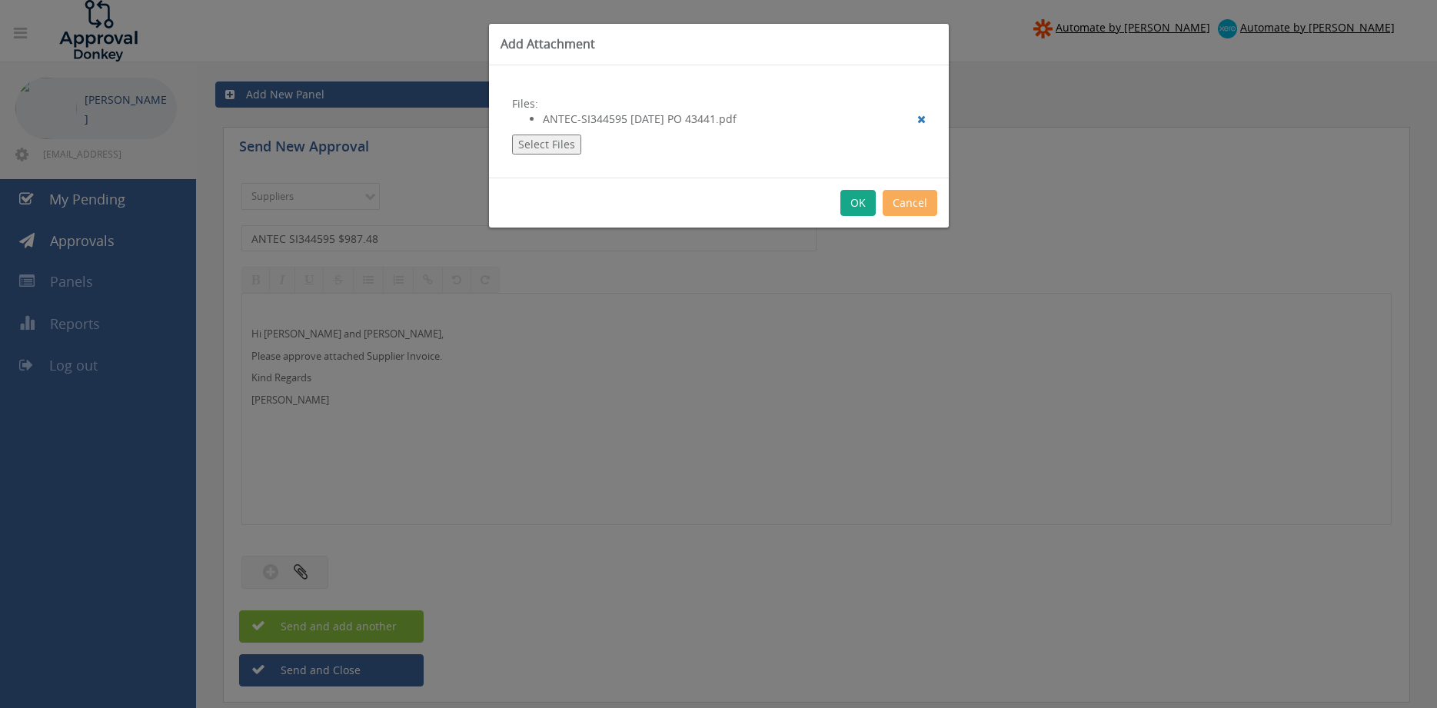
click at [860, 201] on button "OK" at bounding box center [858, 203] width 35 height 26
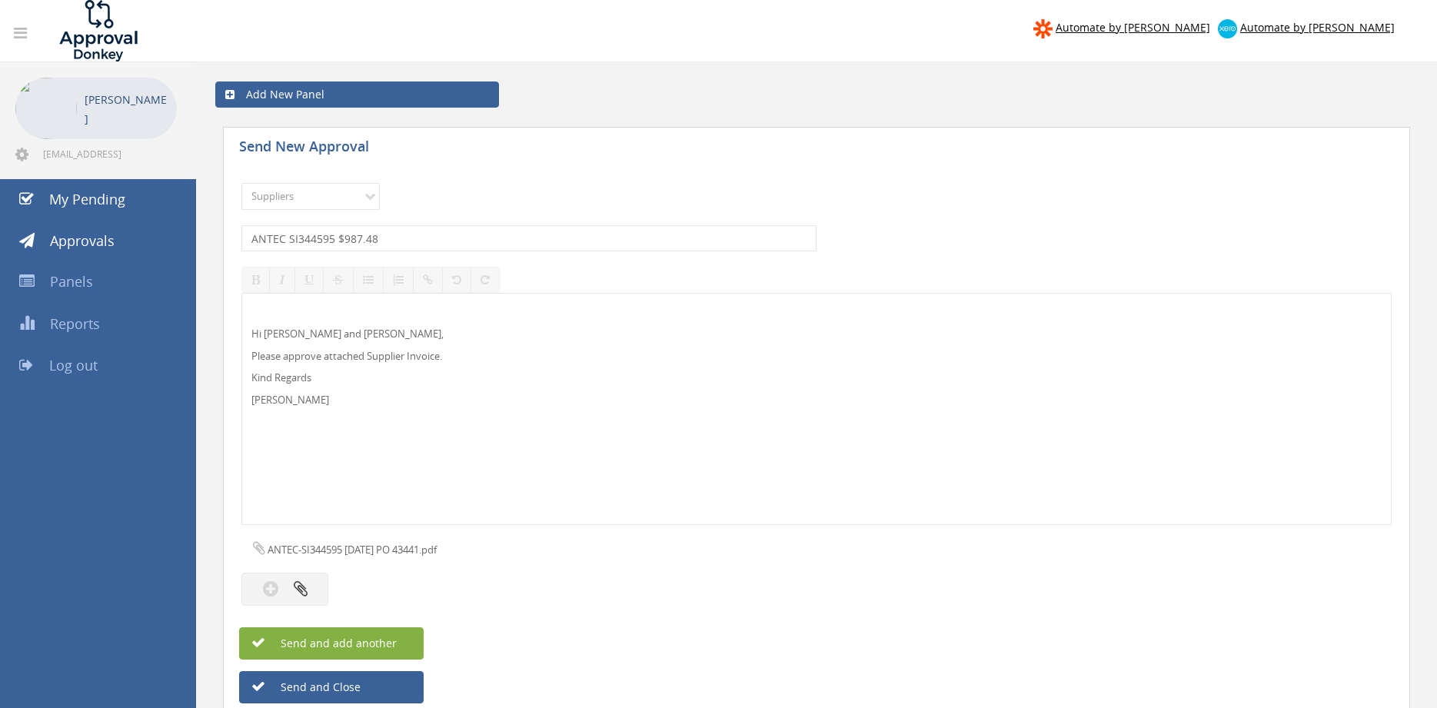
click at [392, 641] on span "Send and add another" at bounding box center [322, 643] width 149 height 15
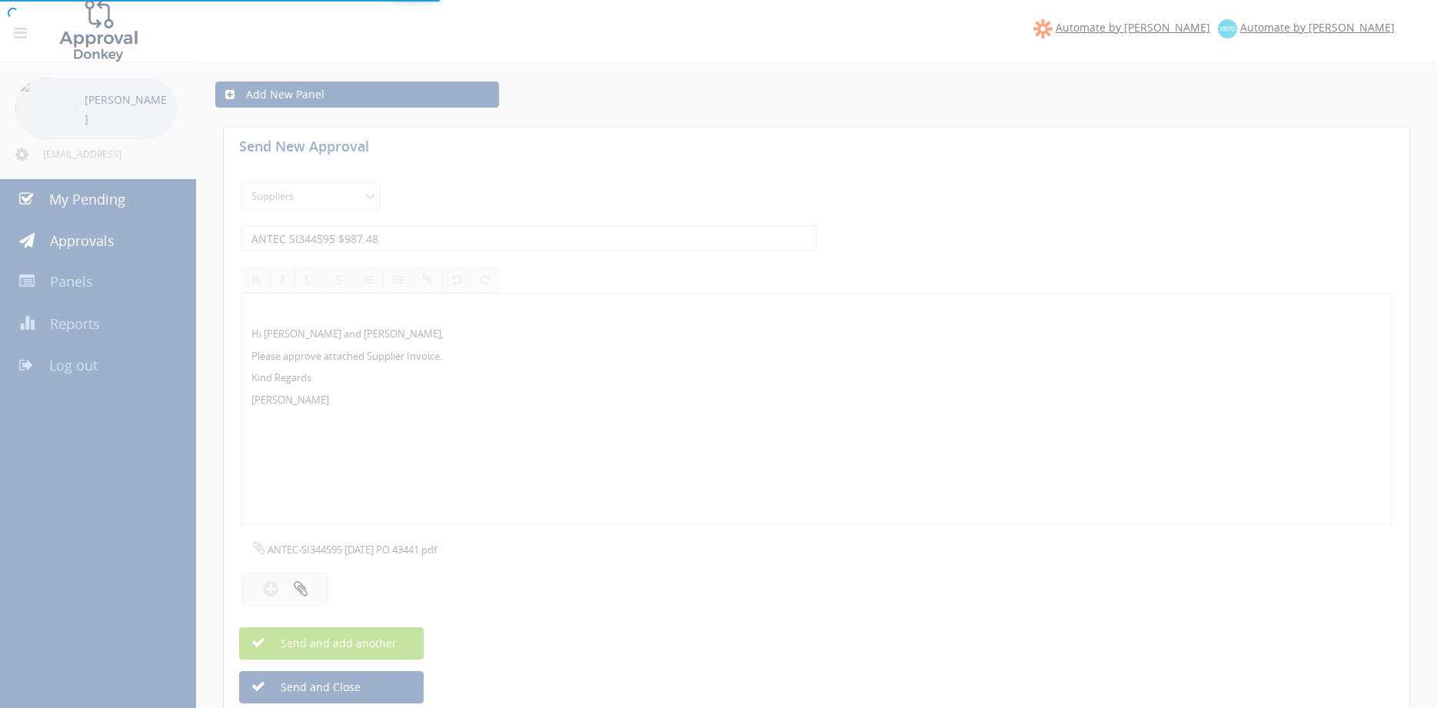
select select
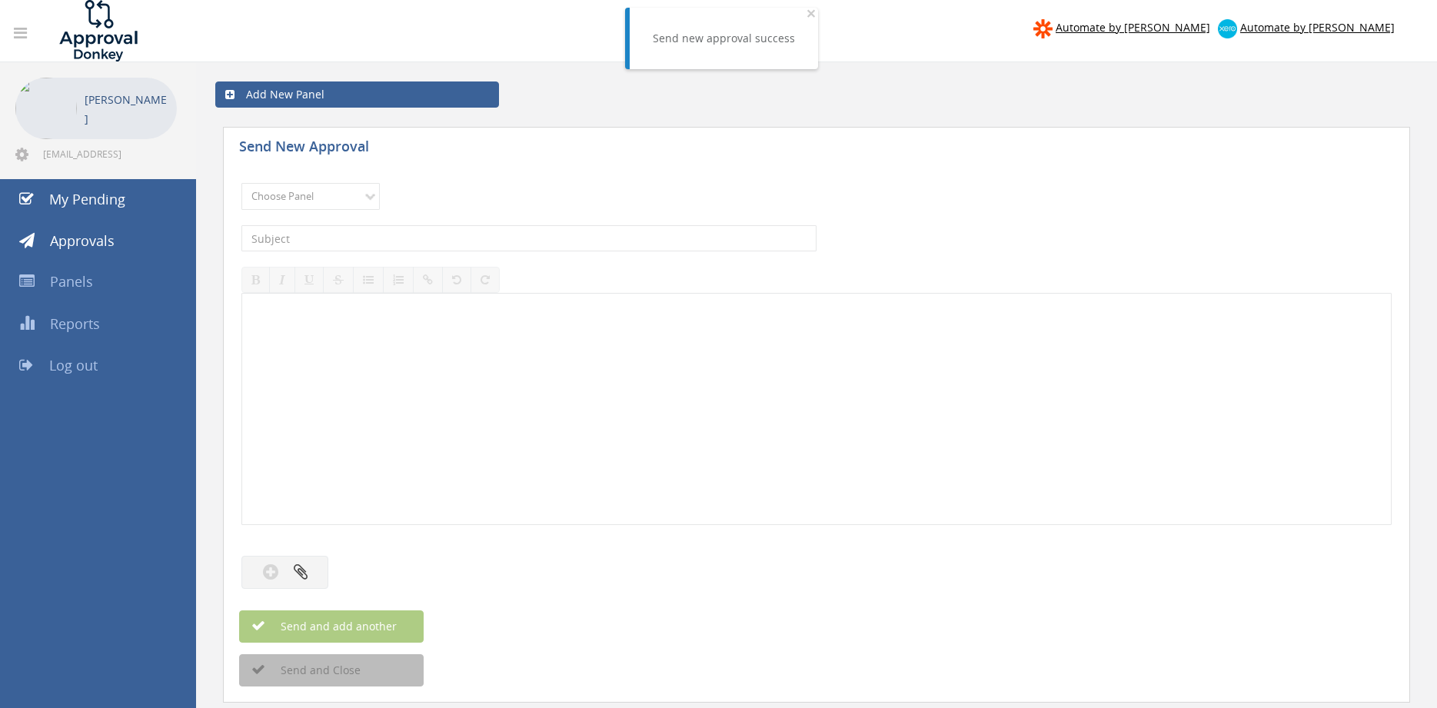
drag, startPoint x: 417, startPoint y: 375, endPoint x: 438, endPoint y: 375, distance: 21.5
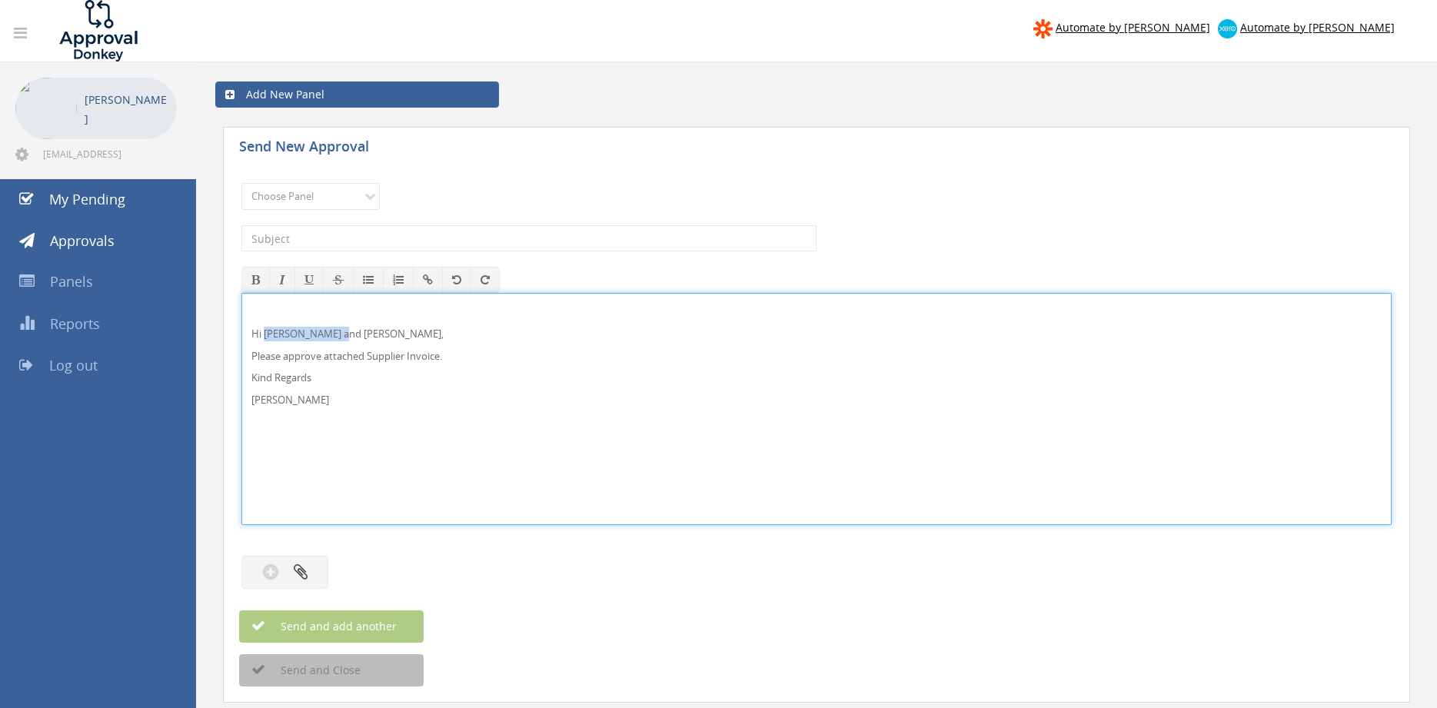
drag, startPoint x: 264, startPoint y: 334, endPoint x: 341, endPoint y: 332, distance: 77.7
click at [341, 332] on p "Hi [PERSON_NAME] and [PERSON_NAME]," at bounding box center [816, 334] width 1130 height 15
click at [241, 320] on div "Hi [PERSON_NAME], Please approve attached Supplier Invoice. Kind Regards [PERSO…" at bounding box center [816, 409] width 1150 height 232
click at [241, 183] on select "Choose Panel Alarm Credits RG - 3 NZ Utilities Cable and SAI Global NZ Alarms-1…" at bounding box center [310, 196] width 138 height 27
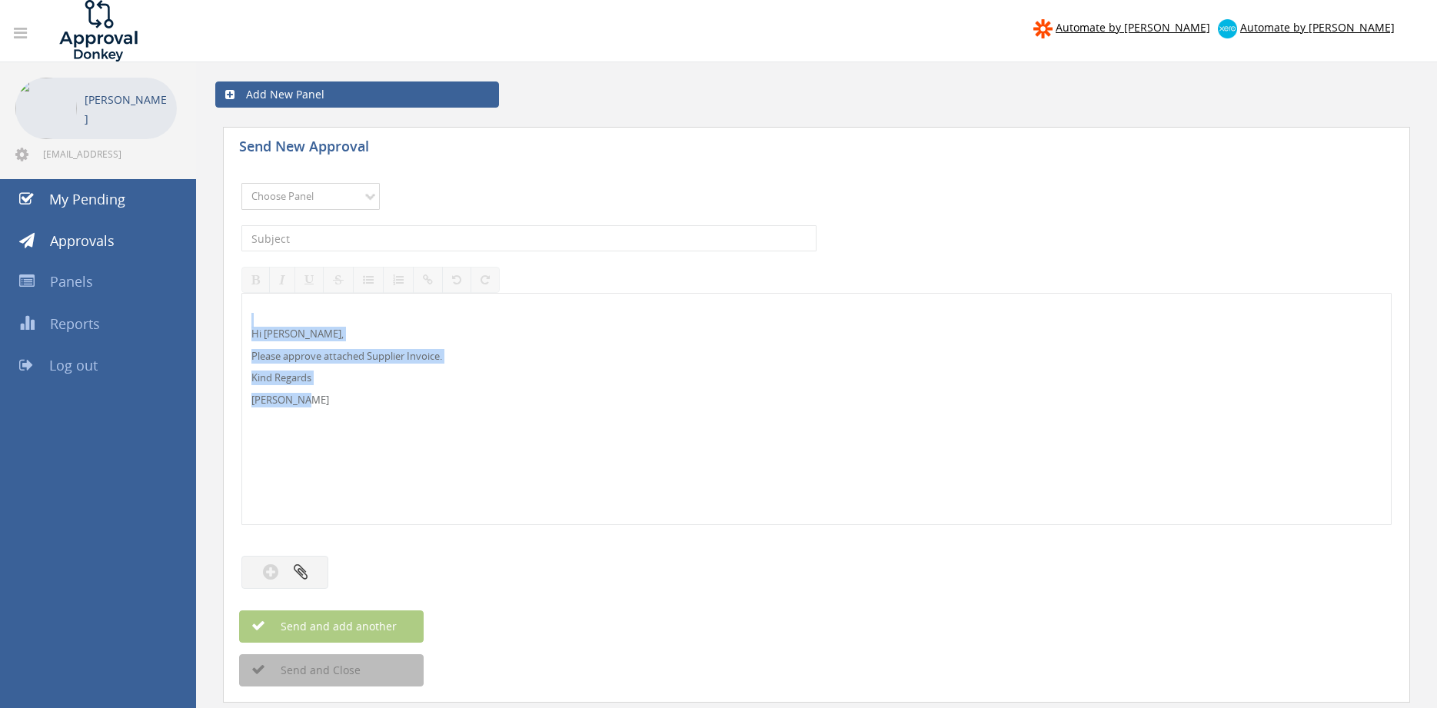
select select "9680"
click option "Alarm Suppliers - 2" at bounding box center [0, 0] width 0 height 0
drag, startPoint x: 428, startPoint y: 242, endPoint x: 498, endPoint y: 238, distance: 70.1
click at [428, 241] on input "text" at bounding box center [528, 238] width 575 height 26
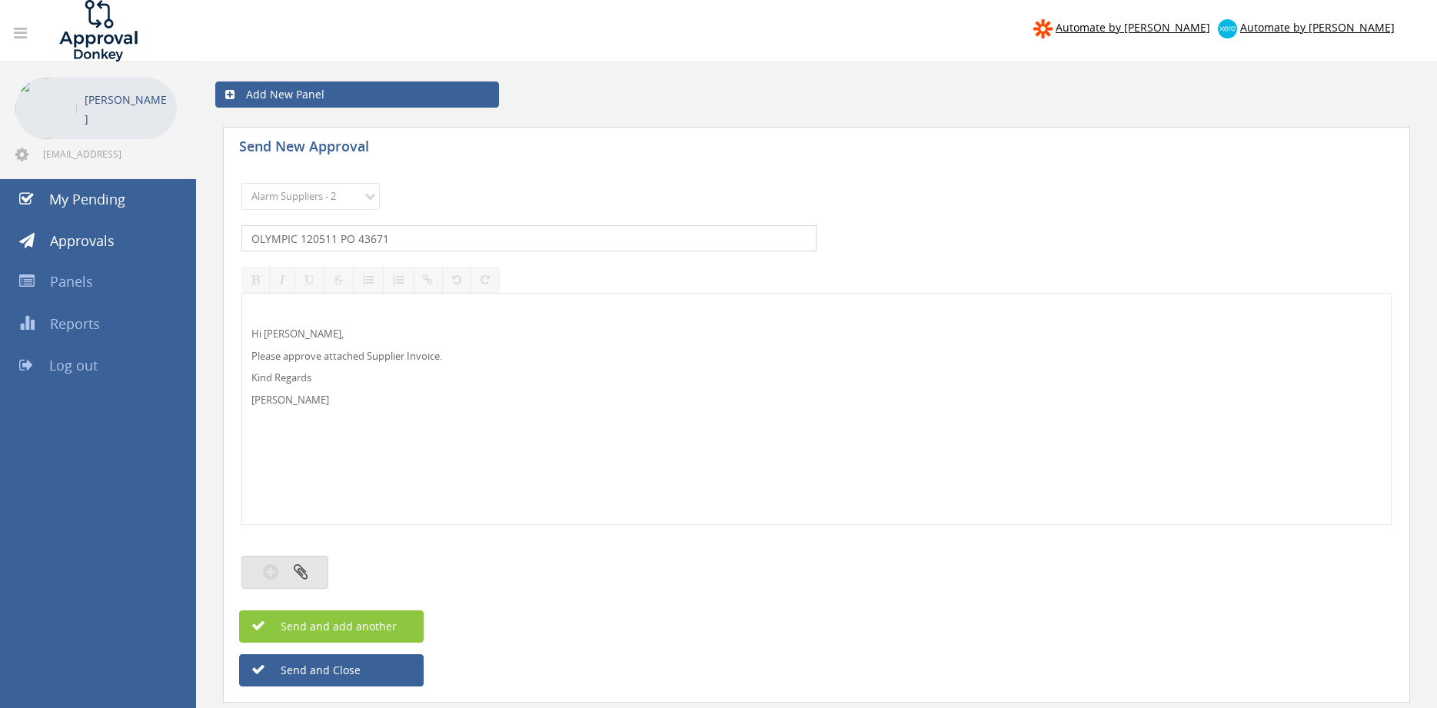
type input "OLYMPIC 120511 PO 43671"
click at [304, 572] on icon "button" at bounding box center [301, 572] width 14 height 18
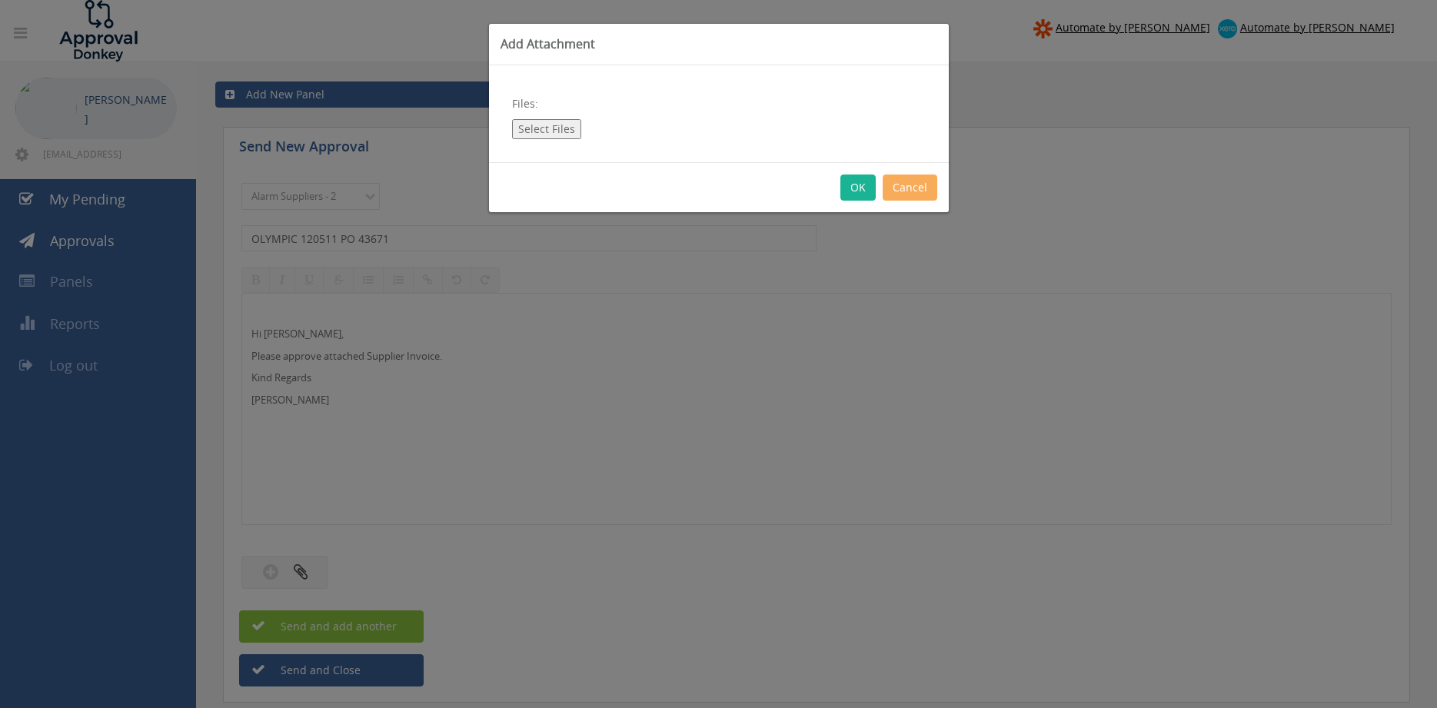
click at [557, 131] on button "Select Files" at bounding box center [546, 129] width 69 height 20
type input "C:\fakepath\OLYMPIC 120511 [DATE] PO 43671.pdf"
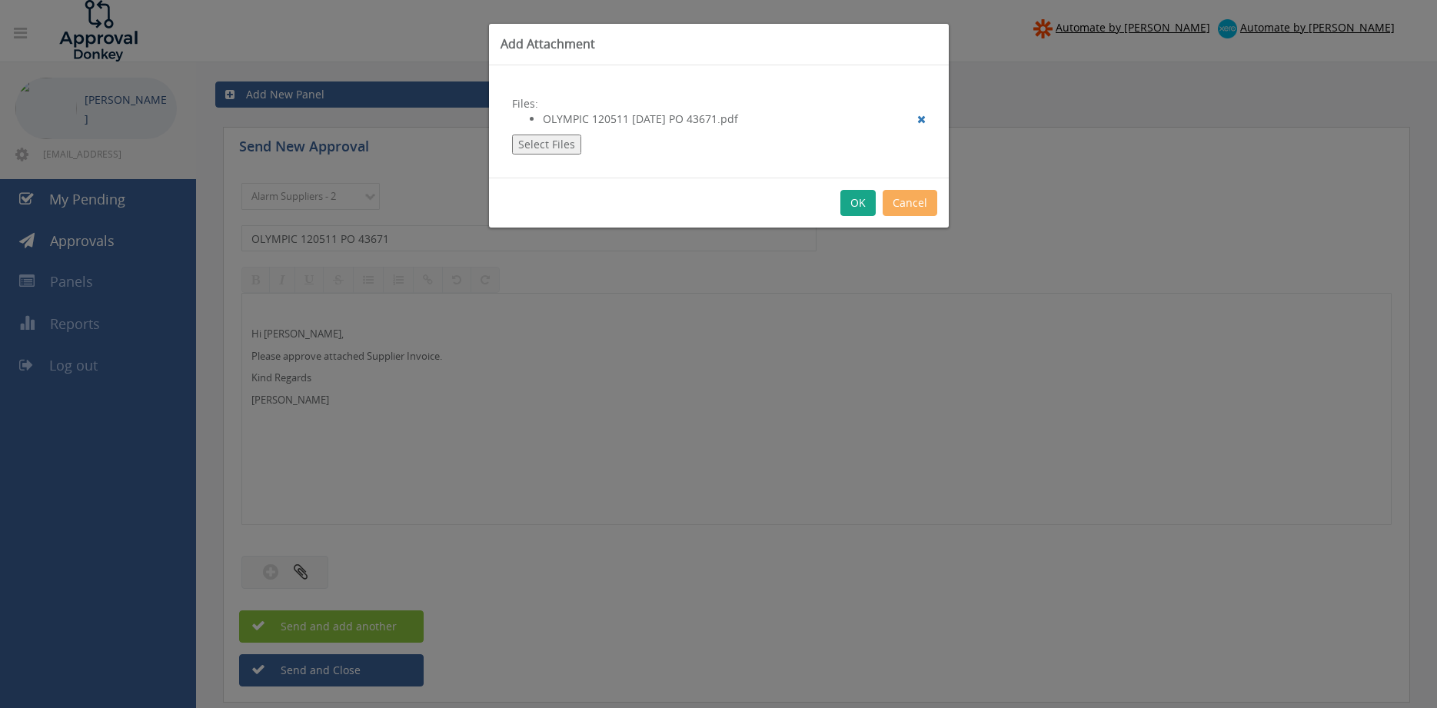
click at [862, 205] on button "OK" at bounding box center [858, 203] width 35 height 26
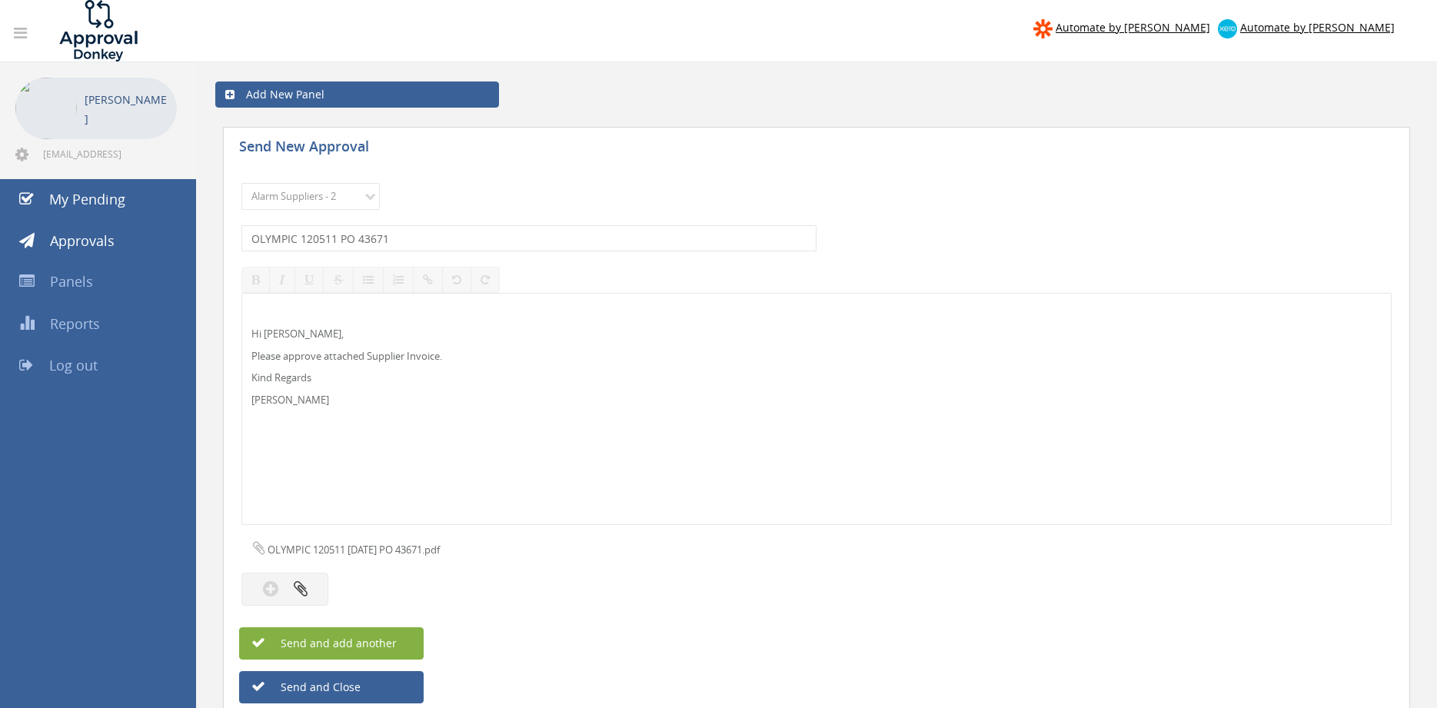
click at [411, 641] on button "Send and add another" at bounding box center [331, 643] width 185 height 32
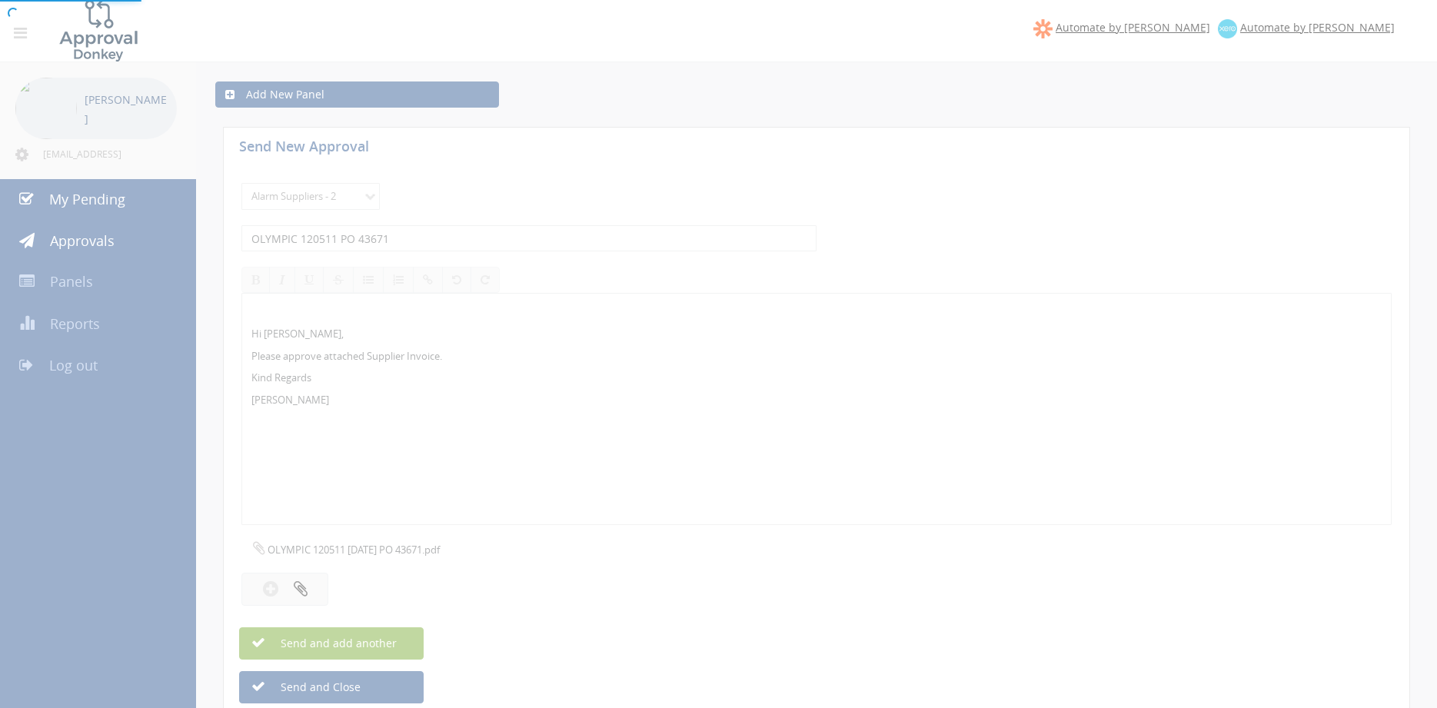
select select
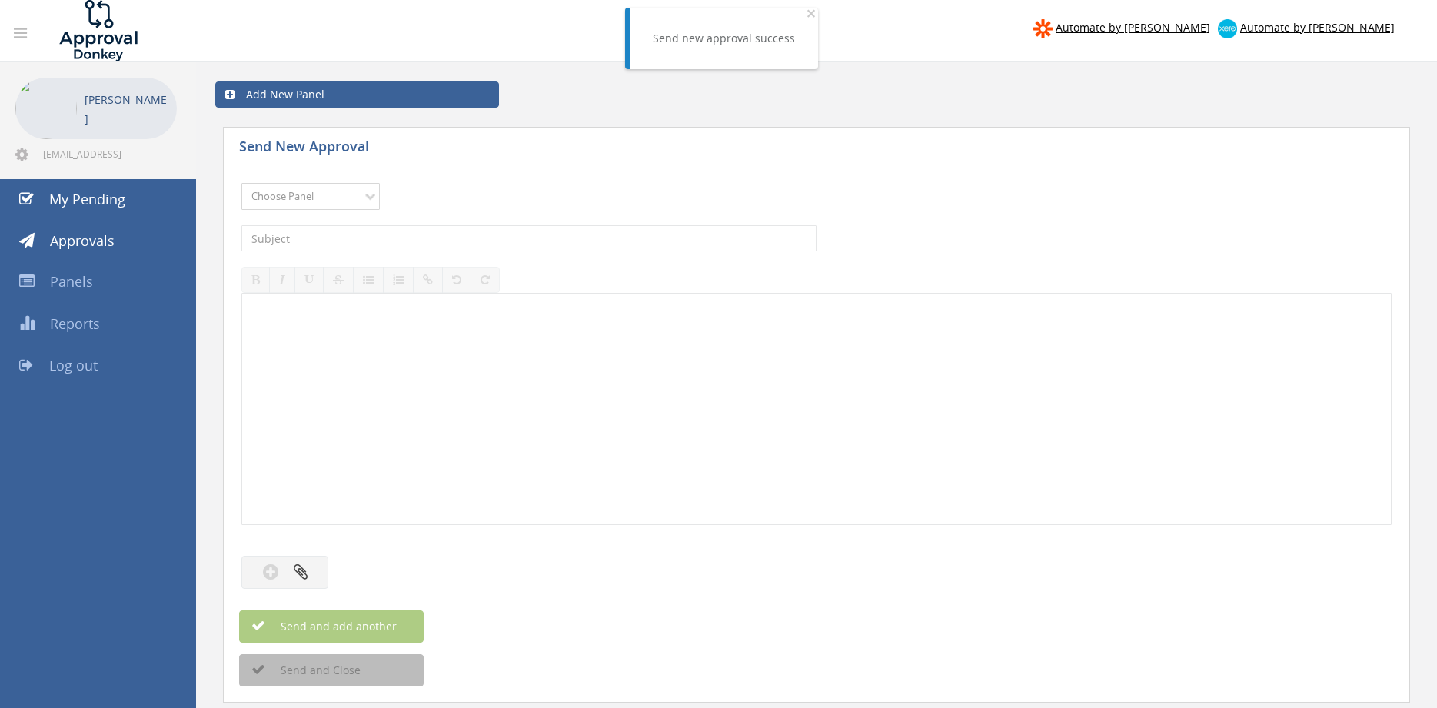
click at [241, 183] on select "Choose Panel Alarm Credits RG - 3 NZ Utilities Cable and SAI Global NZ Alarms-1…" at bounding box center [310, 196] width 138 height 27
select select "9680"
click option "Alarm Suppliers - 2" at bounding box center [0, 0] width 0 height 0
click at [416, 235] on input "text" at bounding box center [528, 238] width 575 height 26
type input "OLYMPIC 120510 PO 43672"
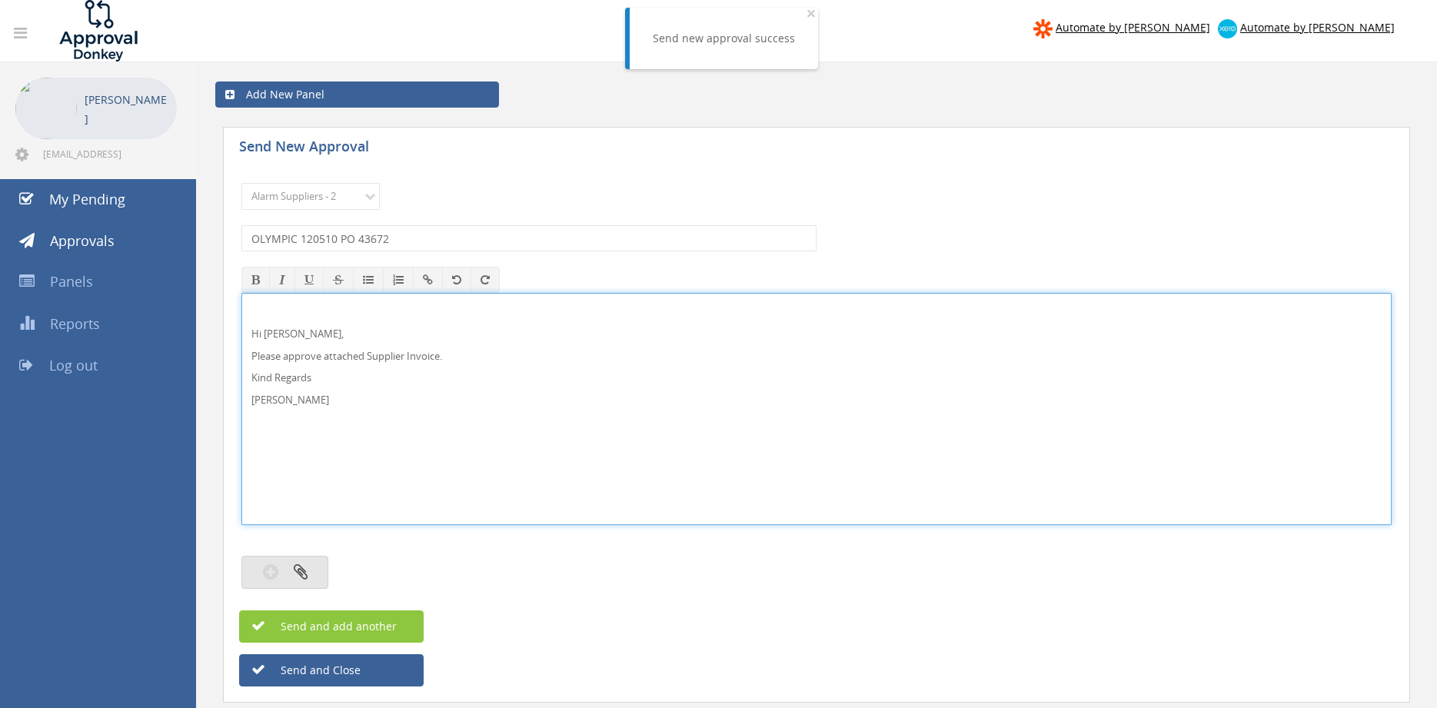
click at [302, 571] on icon "button" at bounding box center [301, 572] width 14 height 18
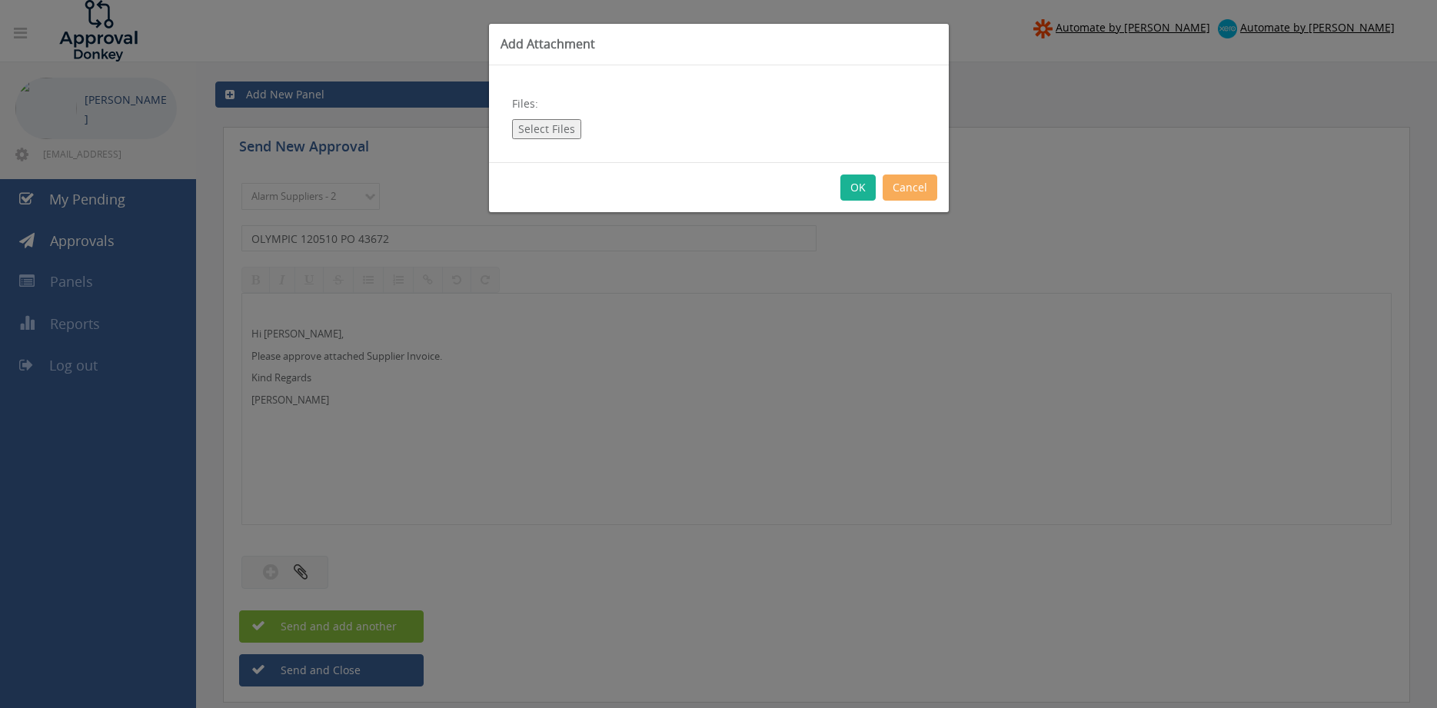
click at [546, 125] on button "Select Files" at bounding box center [546, 129] width 69 height 20
type input "C:\fakepath\OLYMPIC 120510 [DATE] PO 43672.pdf"
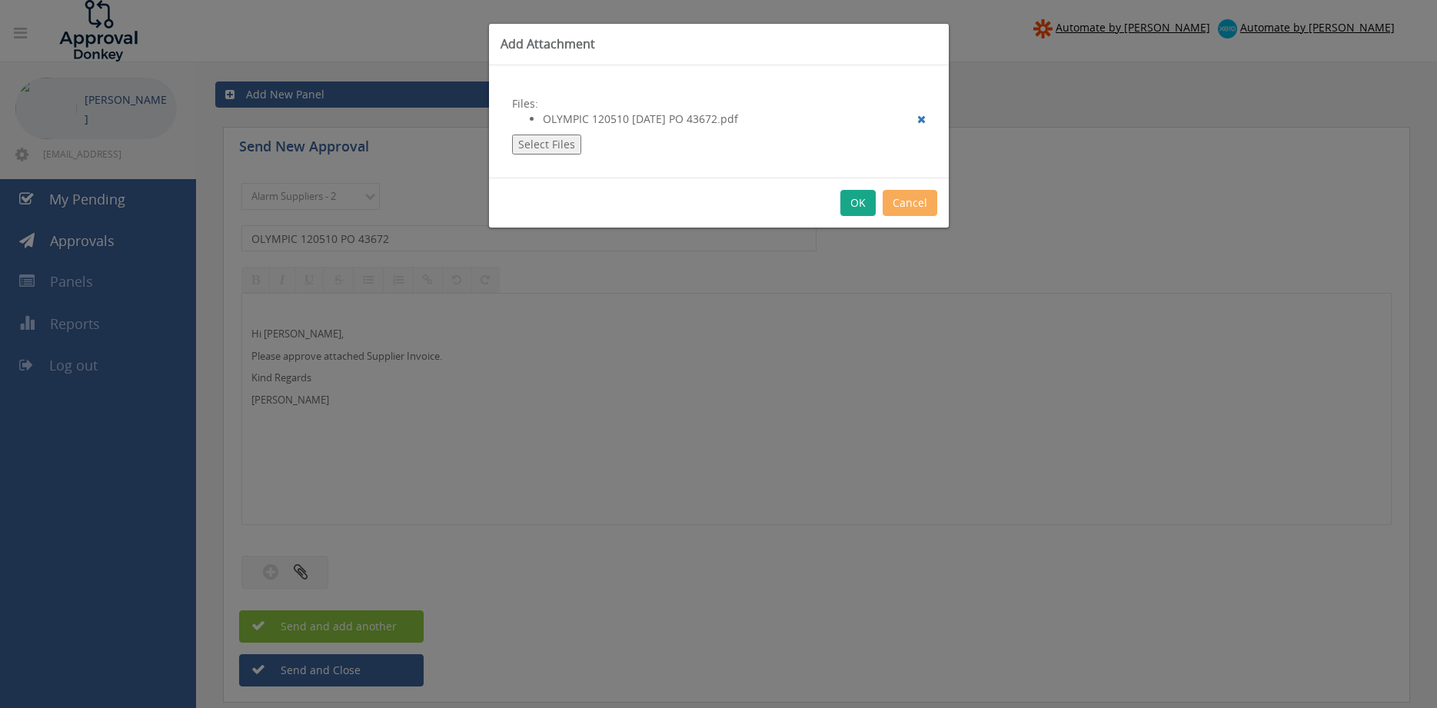
click at [855, 205] on button "OK" at bounding box center [858, 203] width 35 height 26
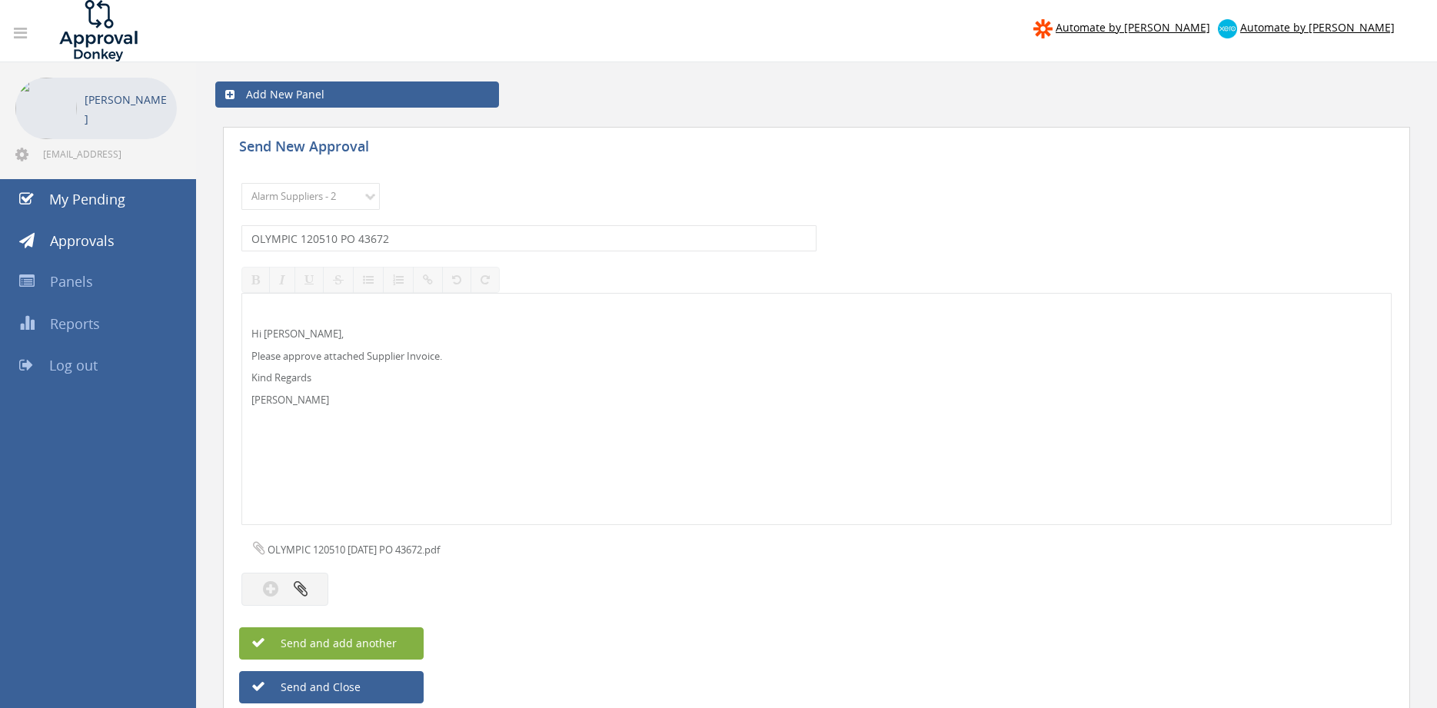
click at [407, 637] on button "Send and add another" at bounding box center [331, 643] width 185 height 32
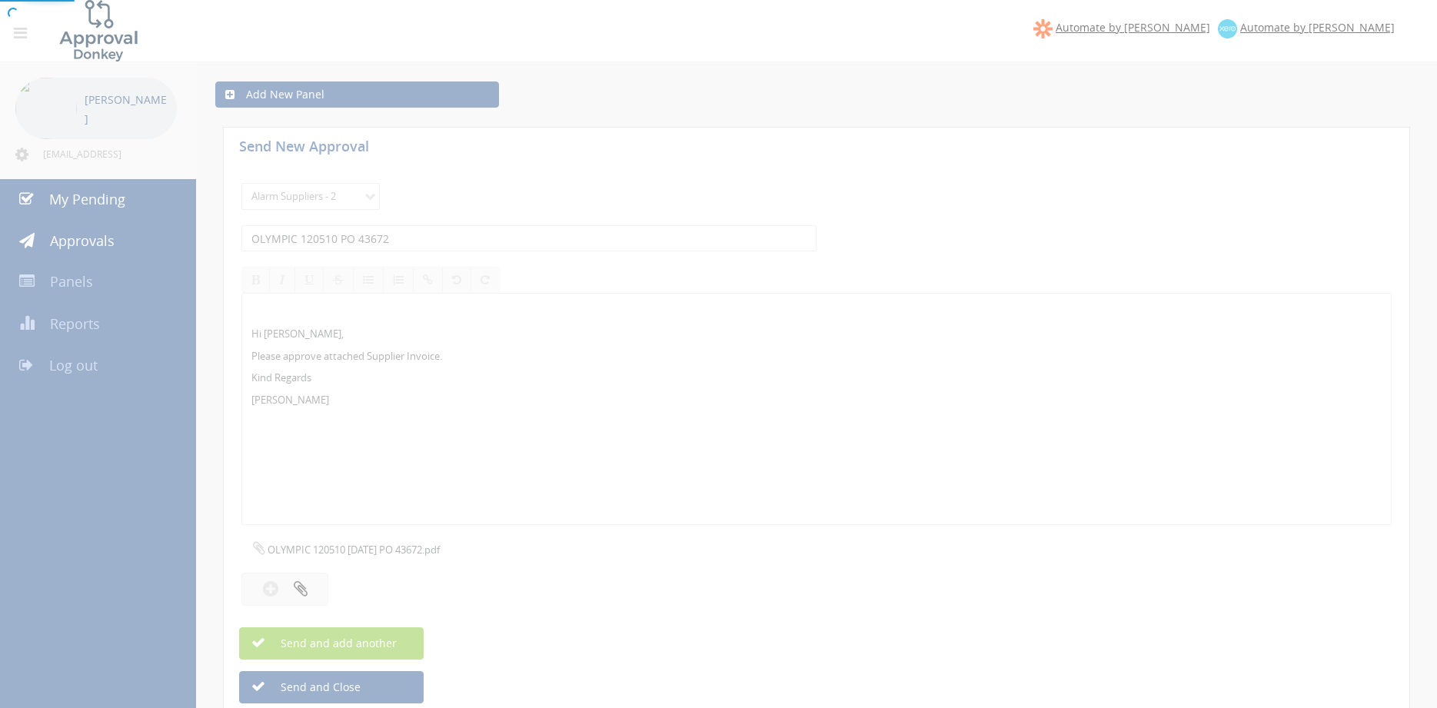
select select
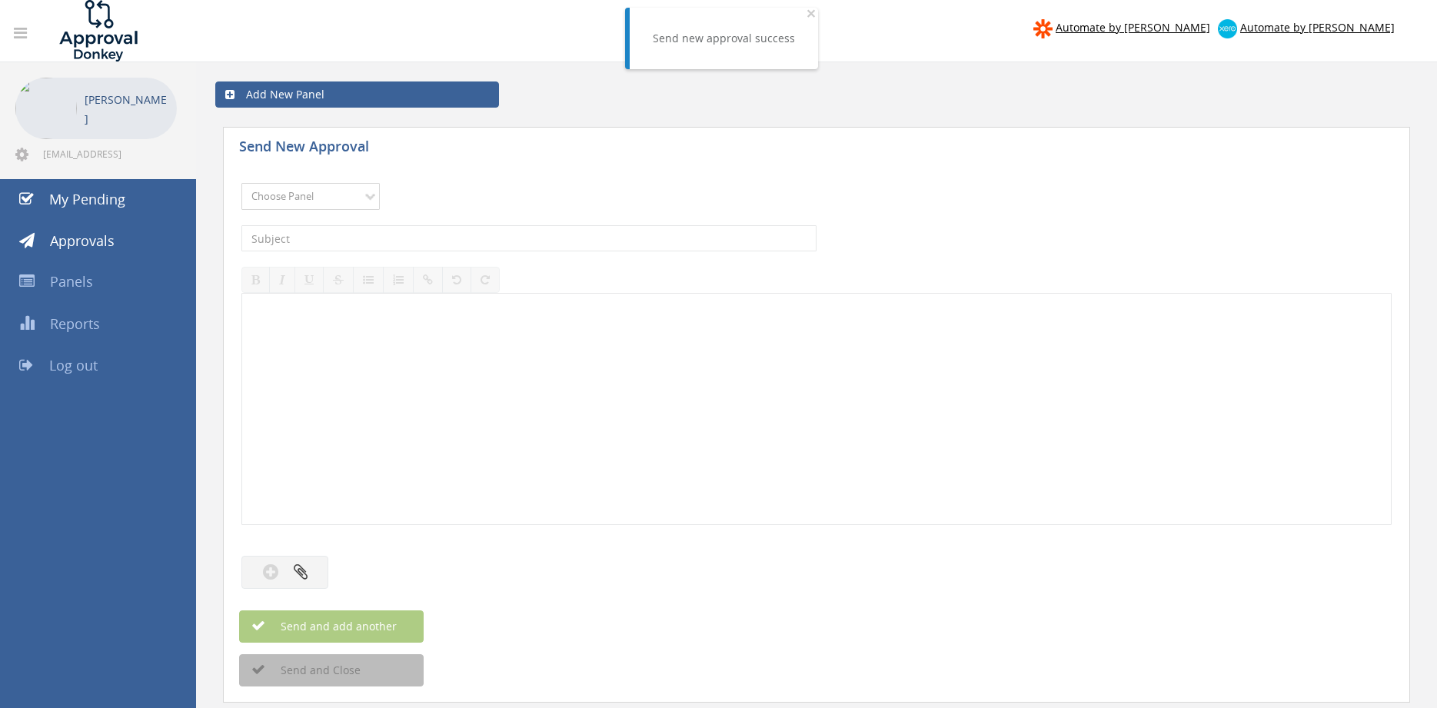
select select "9680"
click option "Alarm Suppliers - 2" at bounding box center [0, 0] width 0 height 0
click at [422, 246] on input "text" at bounding box center [528, 238] width 575 height 26
type input "OLYMPIC 120480 PO 43677"
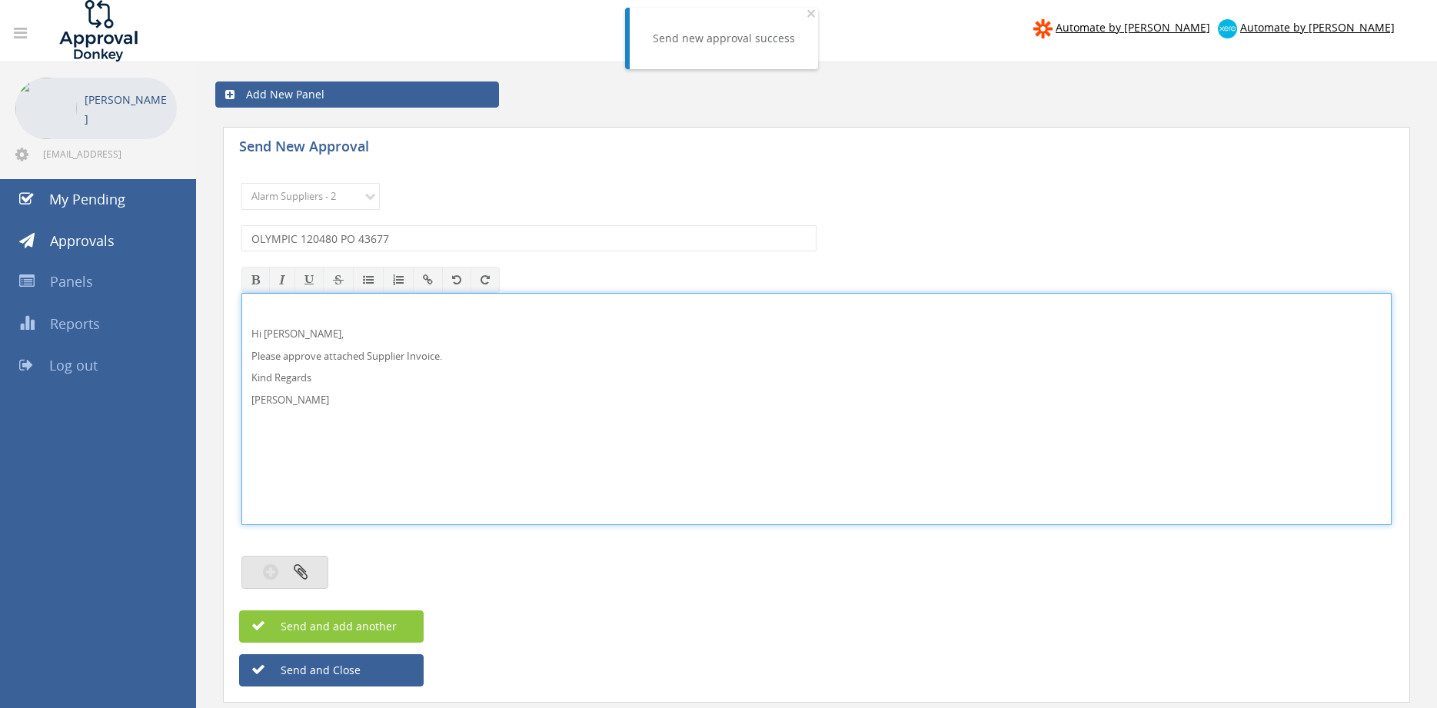
click at [311, 564] on button "button" at bounding box center [284, 572] width 87 height 33
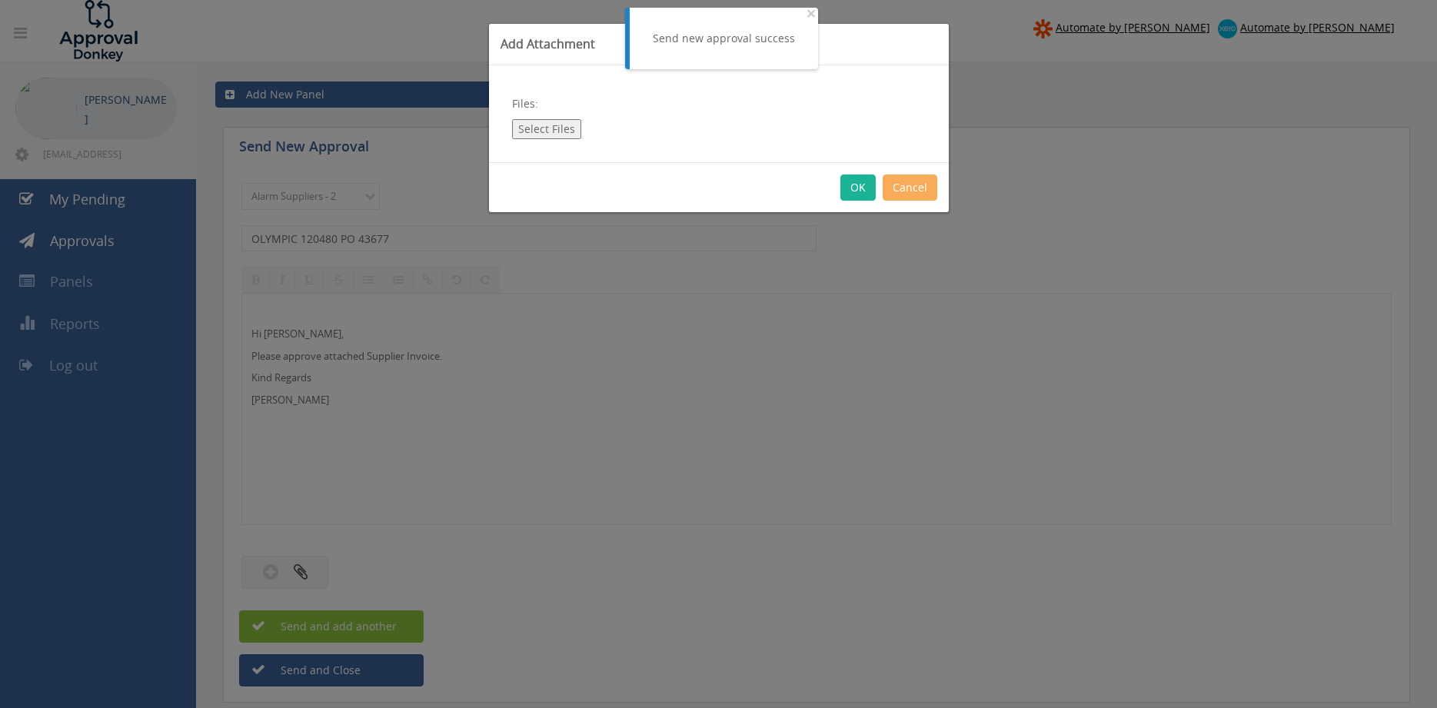
click at [547, 130] on button "Select Files" at bounding box center [546, 129] width 69 height 20
type input "C:\fakepath\OLYMPIC 120480 [DATE] PO 43677.pdf"
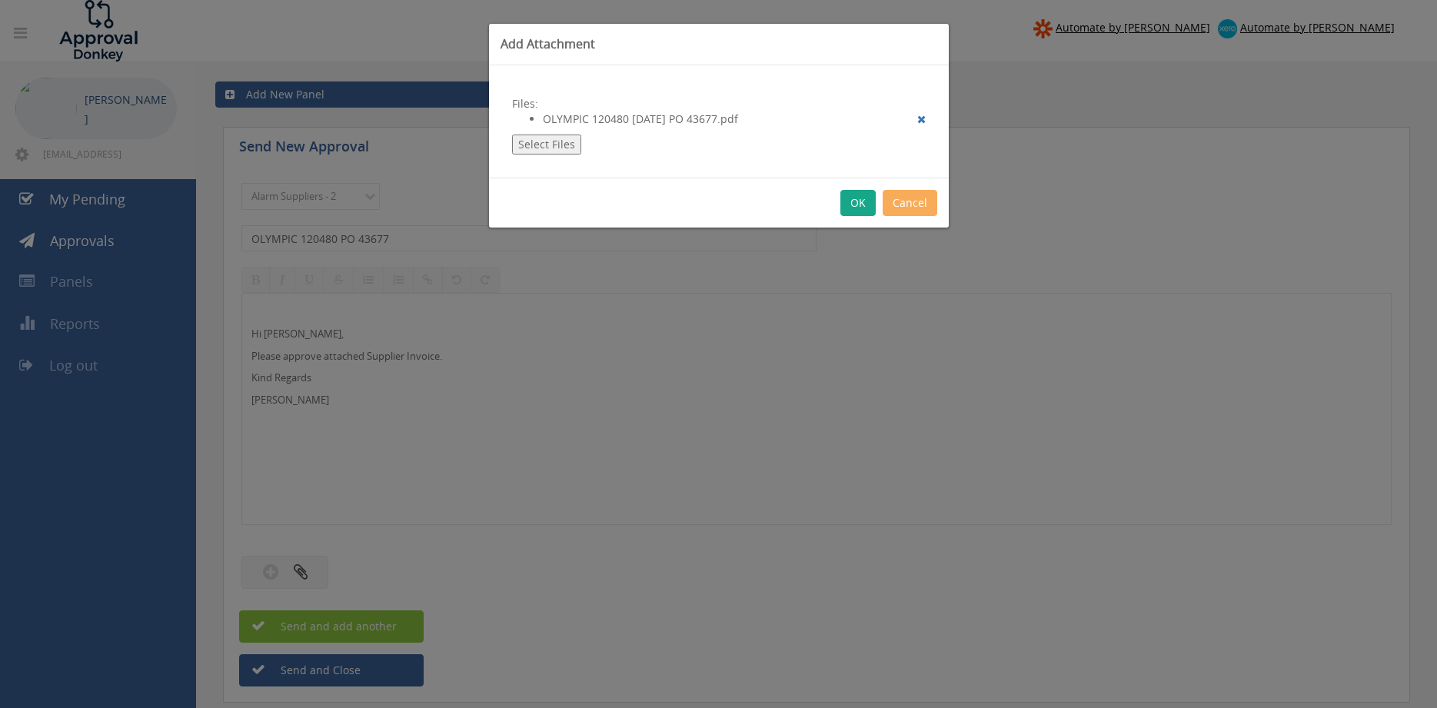
click at [858, 197] on button "OK" at bounding box center [858, 203] width 35 height 26
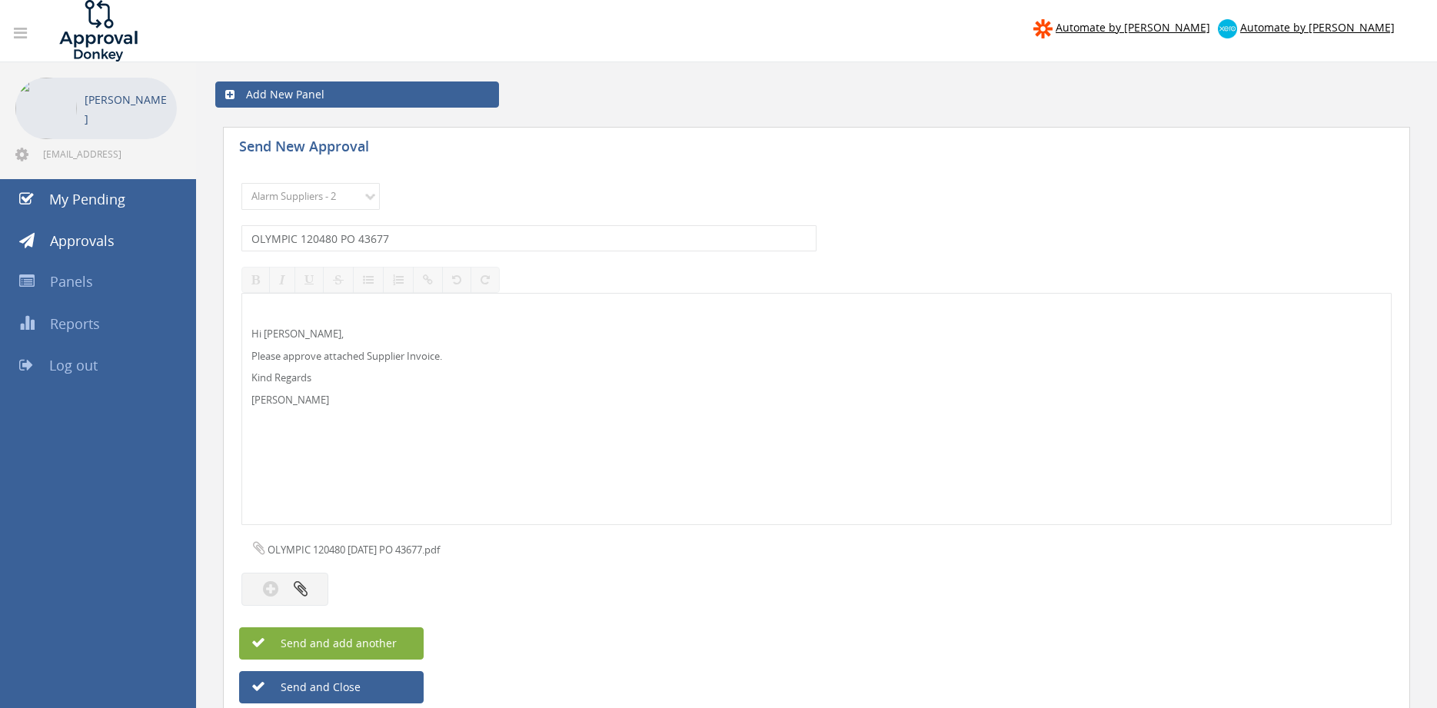
click at [391, 645] on span "Send and add another" at bounding box center [322, 643] width 149 height 15
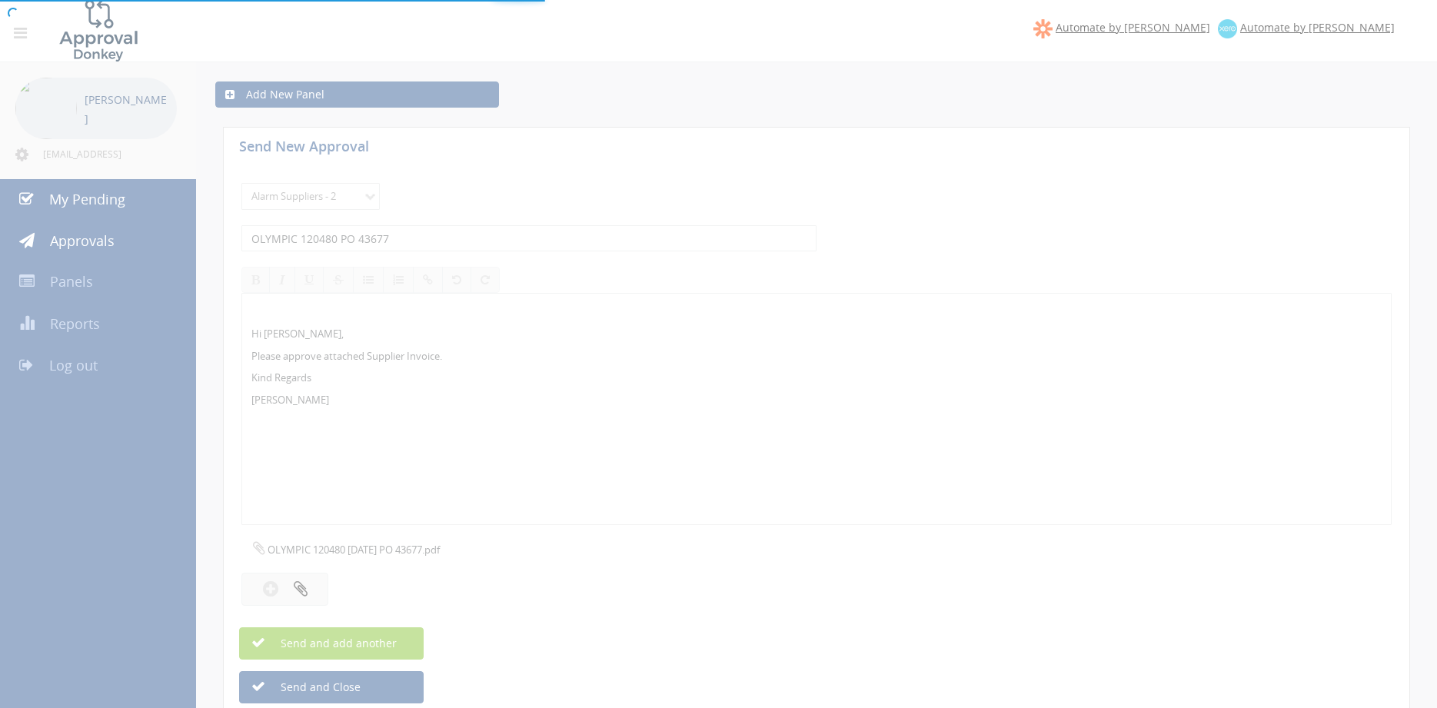
select select
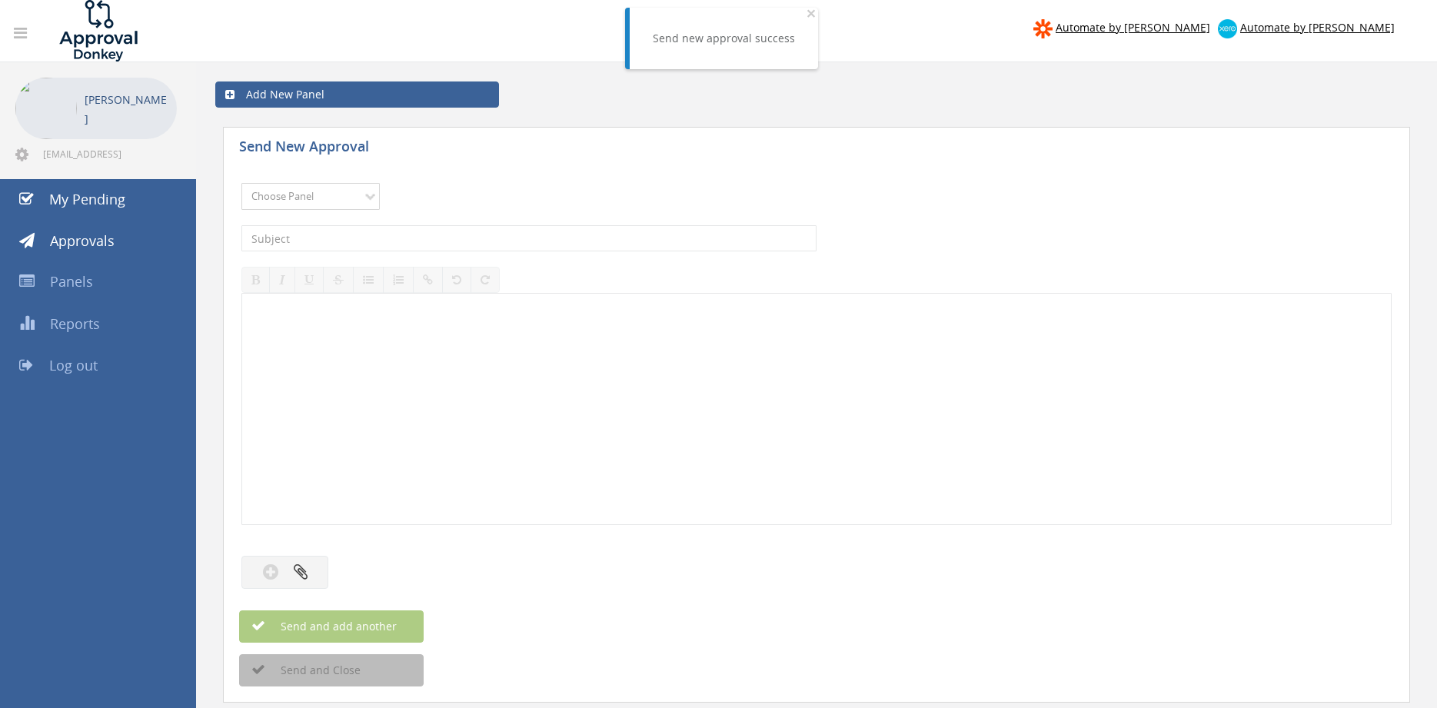
click at [241, 183] on select "Choose Panel Alarm Credits RG - 3 NZ Utilities Cable and SAI Global NZ Alarms-1…" at bounding box center [310, 196] width 138 height 27
select select "9680"
click option "Alarm Suppliers - 2" at bounding box center [0, 0] width 0 height 0
click at [477, 238] on input "text" at bounding box center [528, 238] width 575 height 26
type input "OLYMPIC 120478 PO 43667"
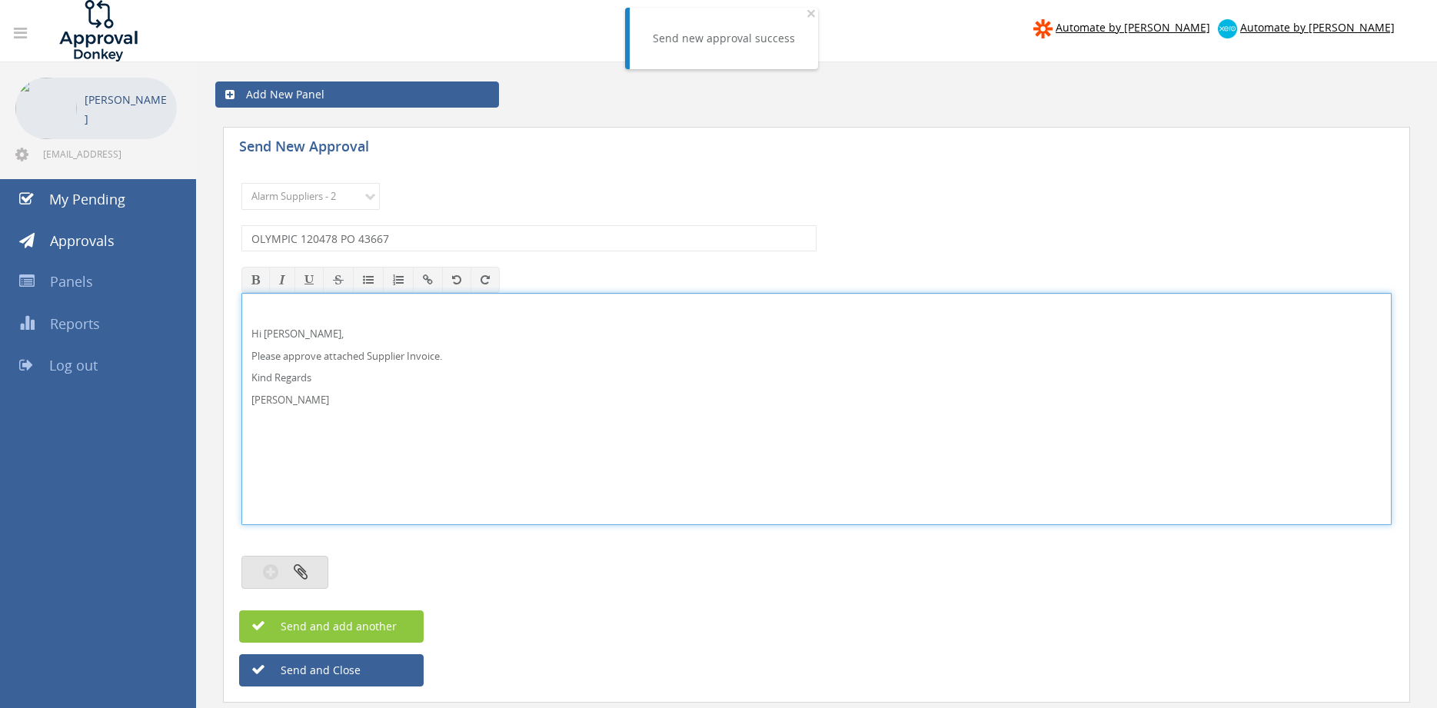
click at [311, 565] on button "button" at bounding box center [284, 572] width 87 height 33
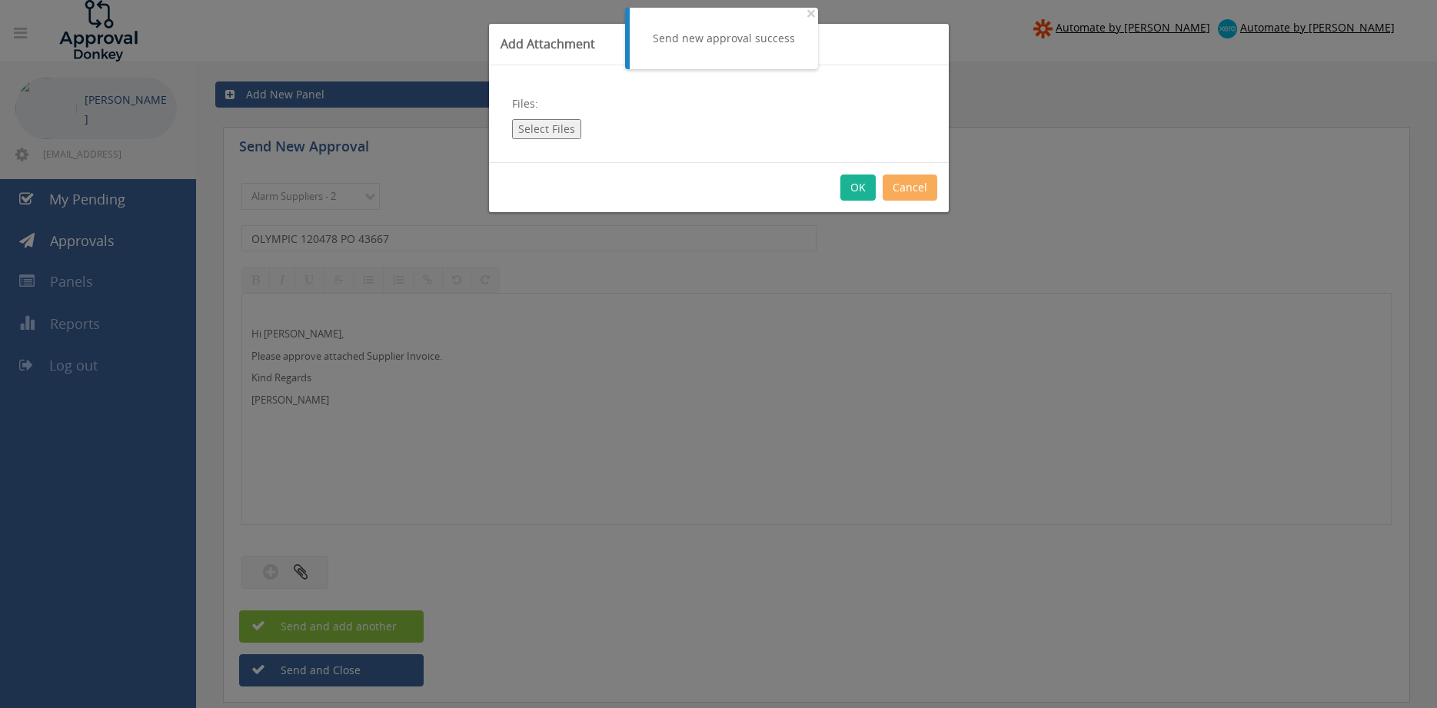
click at [560, 138] on button "Select Files" at bounding box center [546, 129] width 69 height 20
type input "C:\fakepath\OLYMPIC 120478 [DATE] PO 43667.pdf"
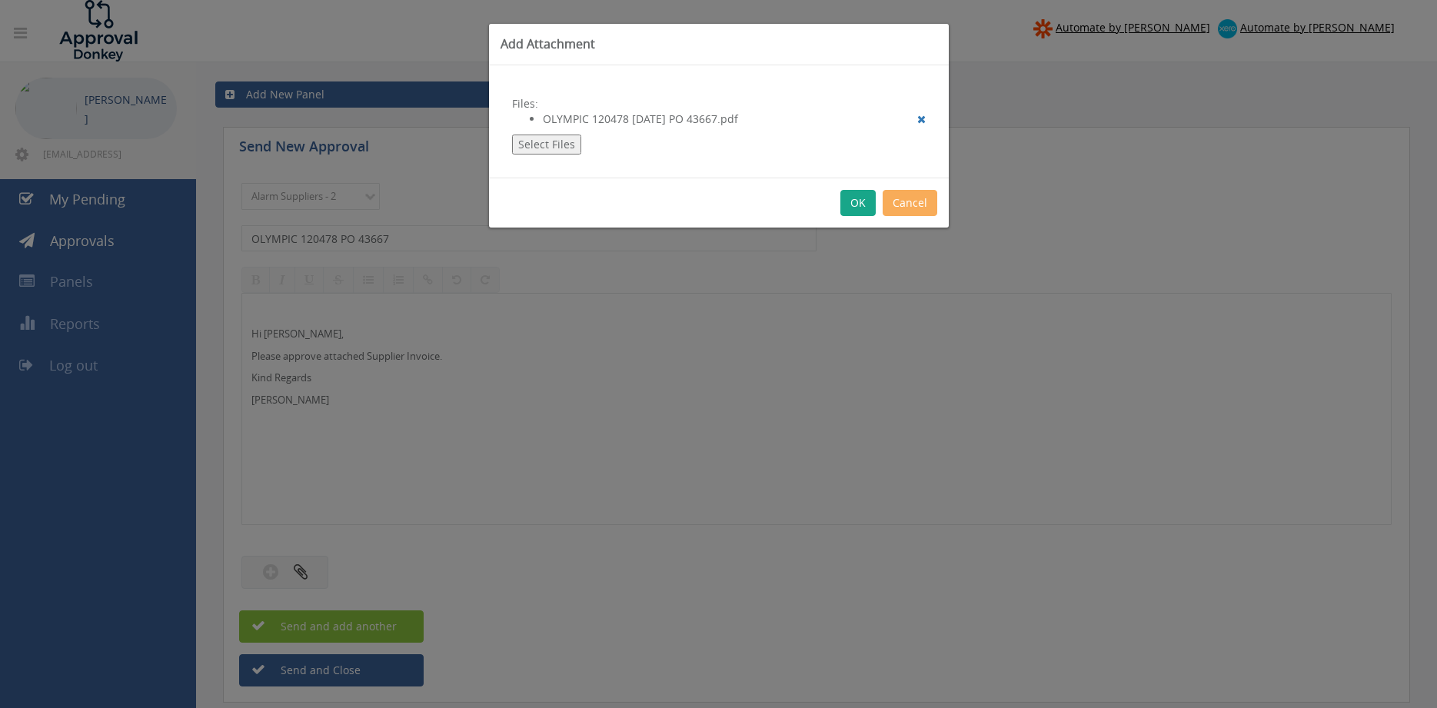
click at [850, 205] on button "OK" at bounding box center [858, 203] width 35 height 26
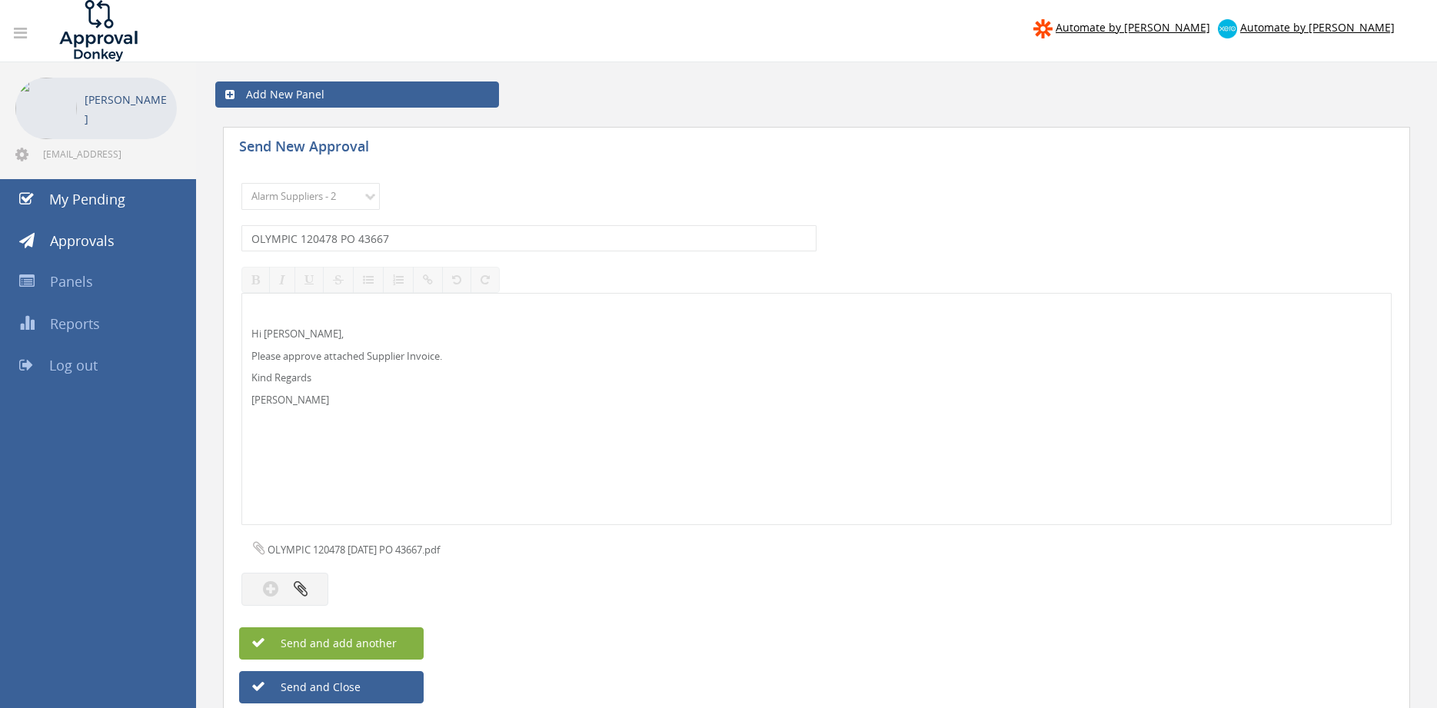
click at [408, 641] on button "Send and add another" at bounding box center [331, 643] width 185 height 32
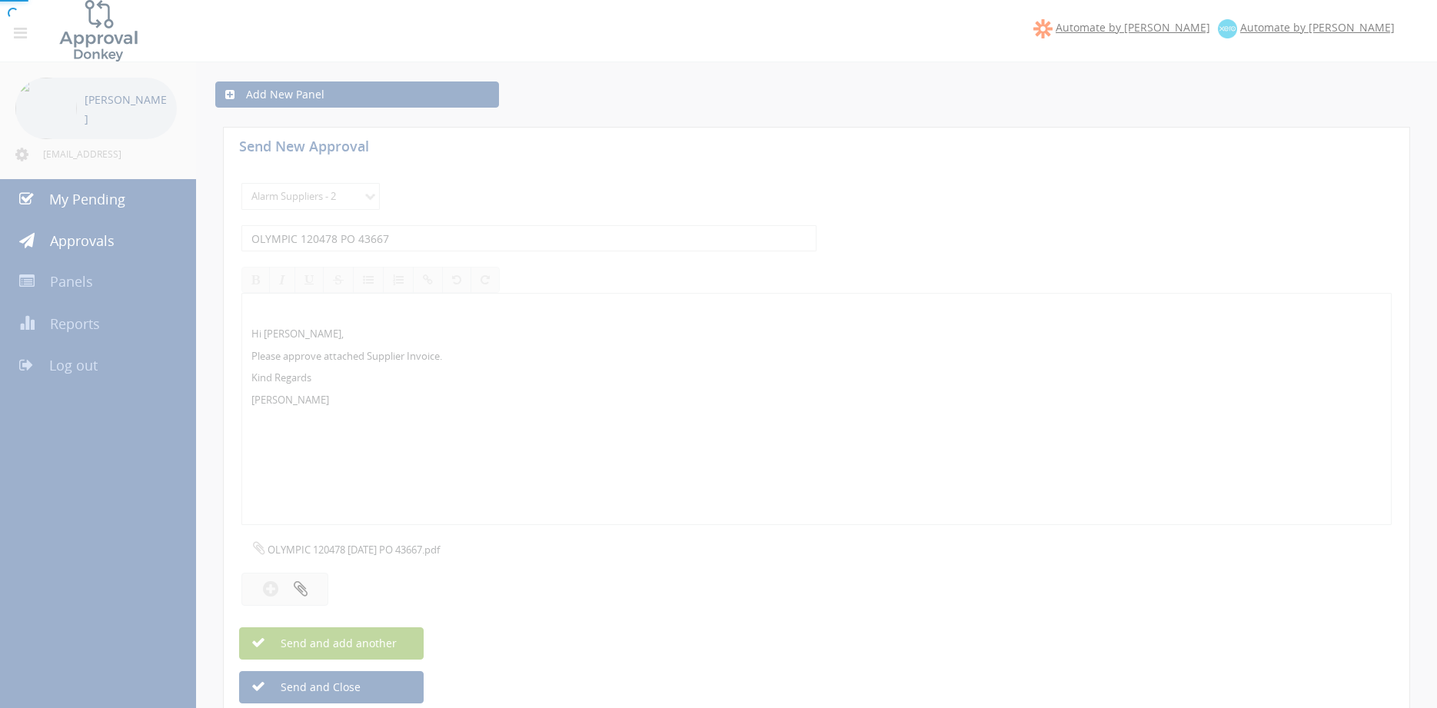
select select
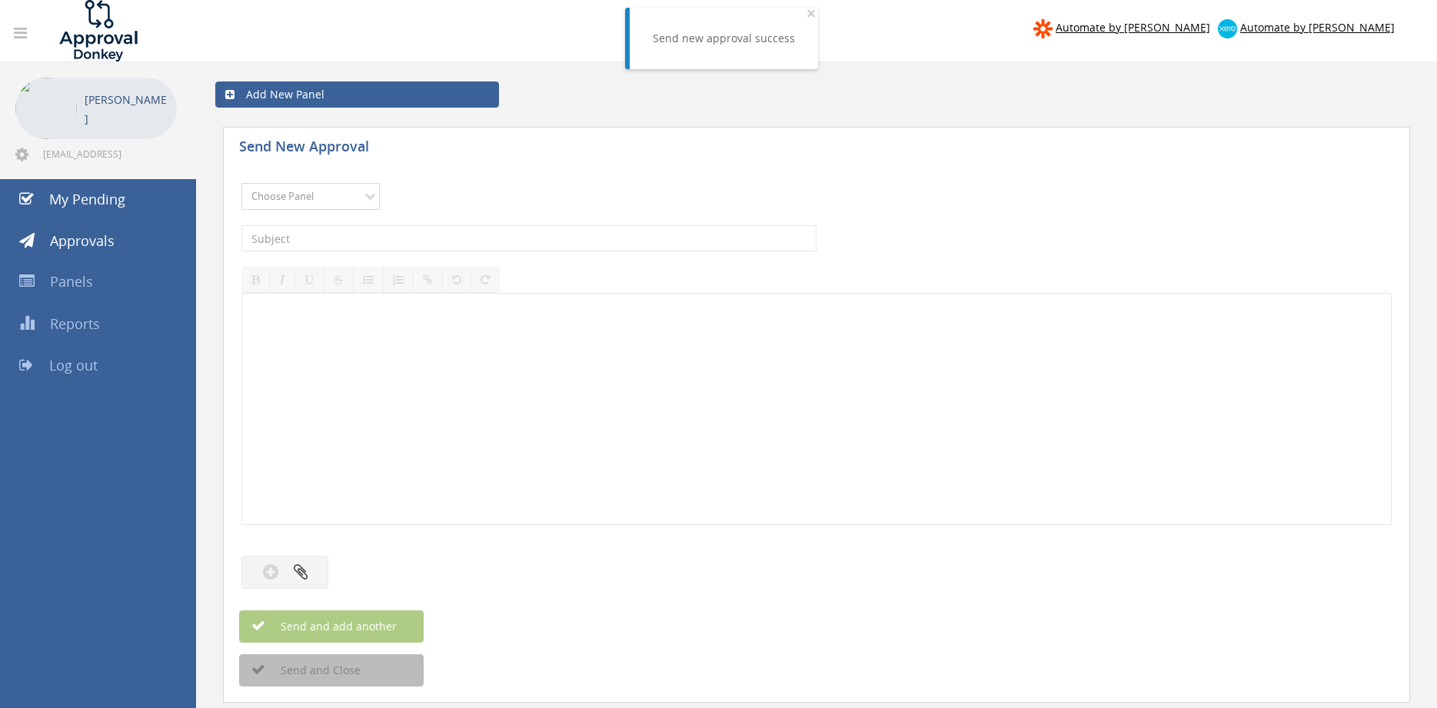
click at [328, 193] on select "Choose Panel Alarm Credits RG - 3 NZ Utilities Cable and SAI Global NZ Alarms-1…" at bounding box center [310, 196] width 138 height 27
select select "9680"
click option "Alarm Suppliers - 2" at bounding box center [0, 0] width 0 height 0
click at [407, 241] on input "text" at bounding box center [528, 238] width 575 height 26
type input "OLYMPIC 120423 PO 43644"
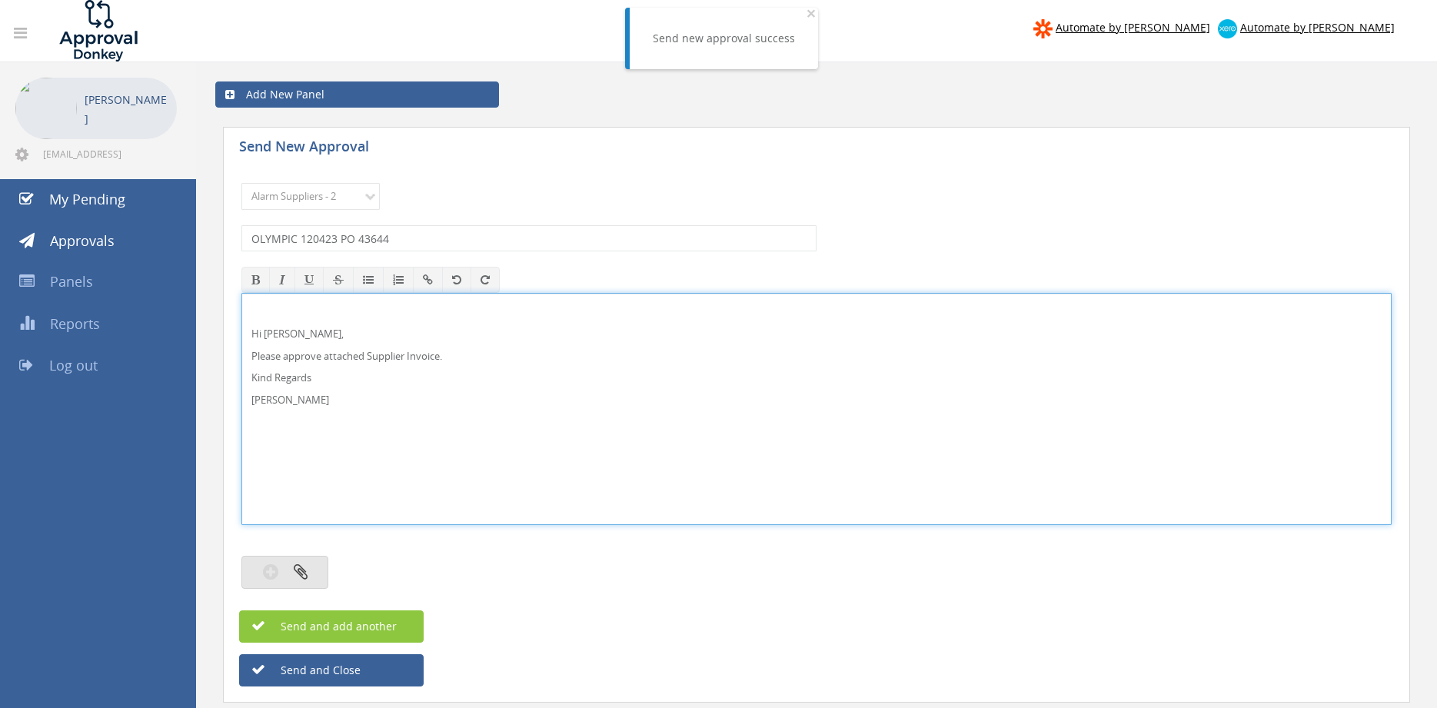
click at [309, 584] on button "button" at bounding box center [284, 572] width 87 height 33
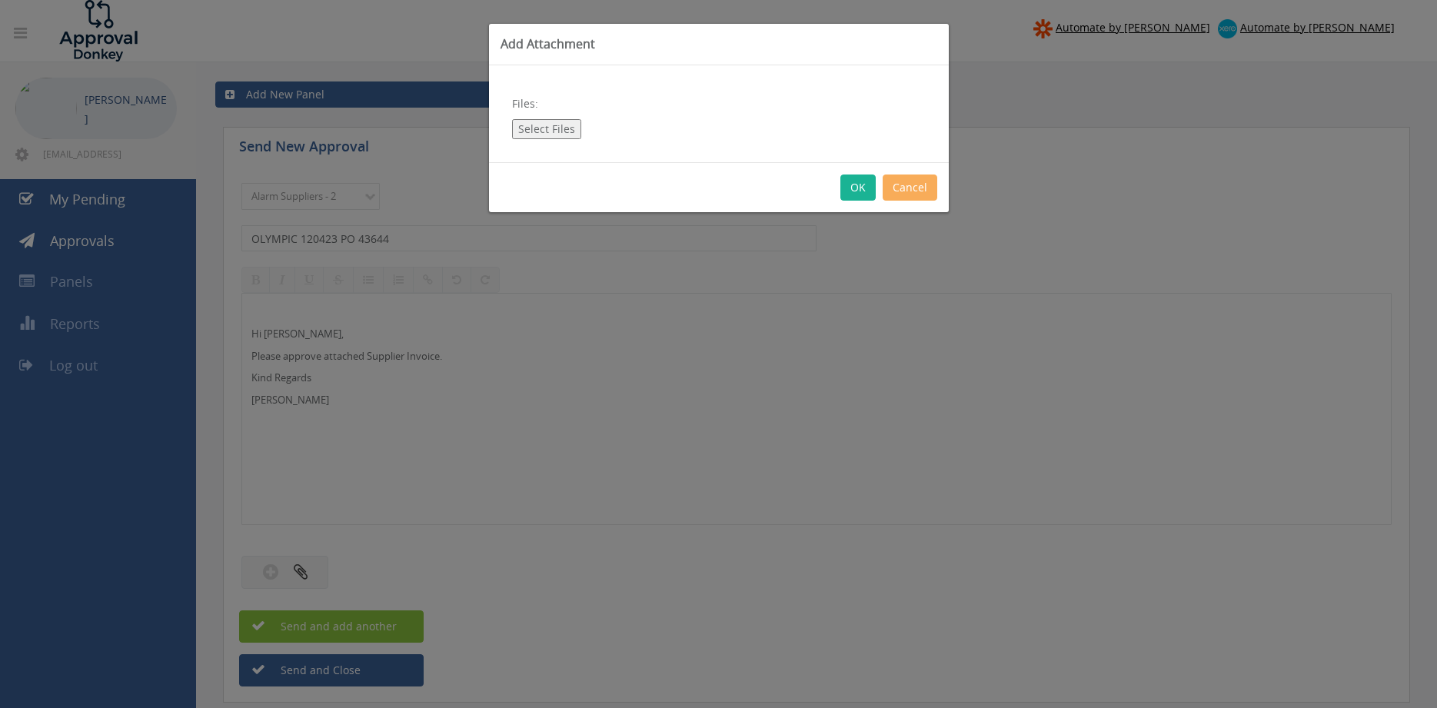
click at [556, 128] on button "Select Files" at bounding box center [546, 129] width 69 height 20
type input "C:\fakepath\OLYMPIC 120423 [DATE] PO 43644.pdf"
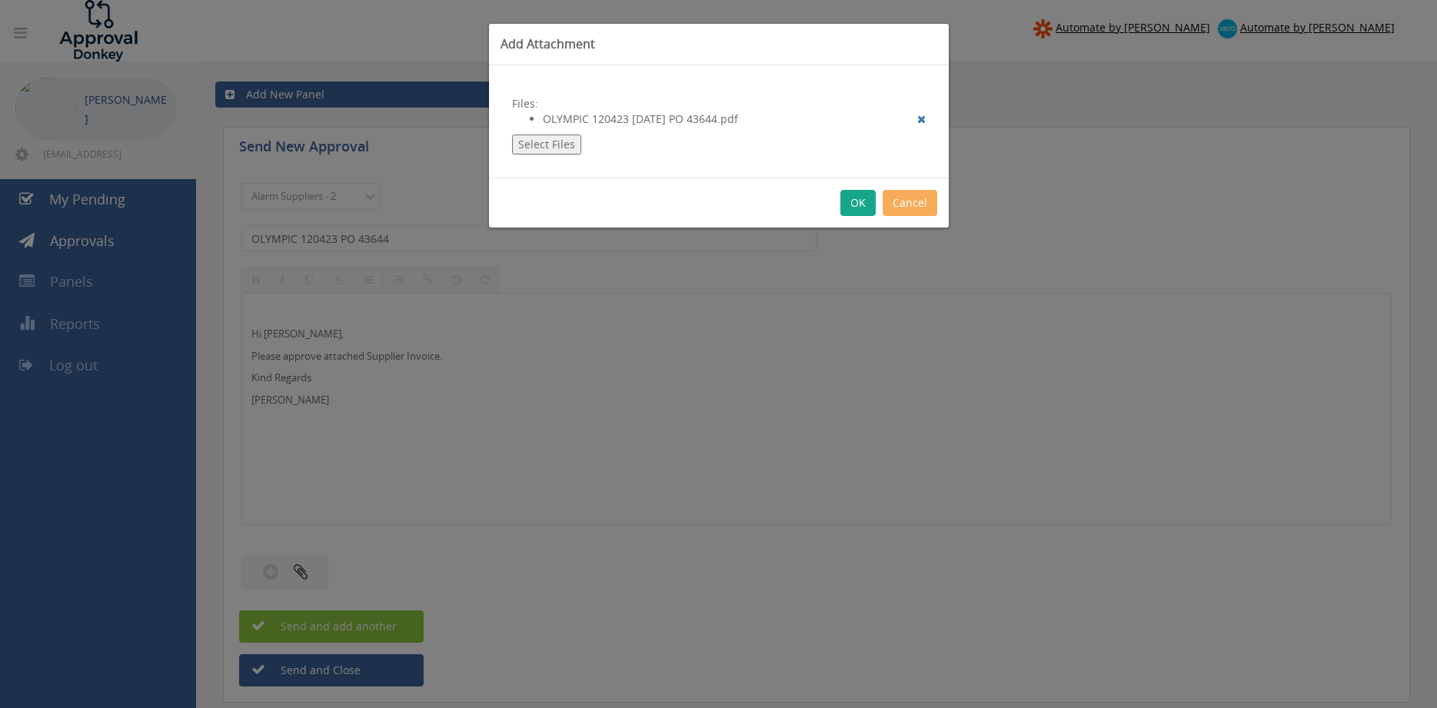
click at [860, 203] on button "OK" at bounding box center [858, 203] width 35 height 26
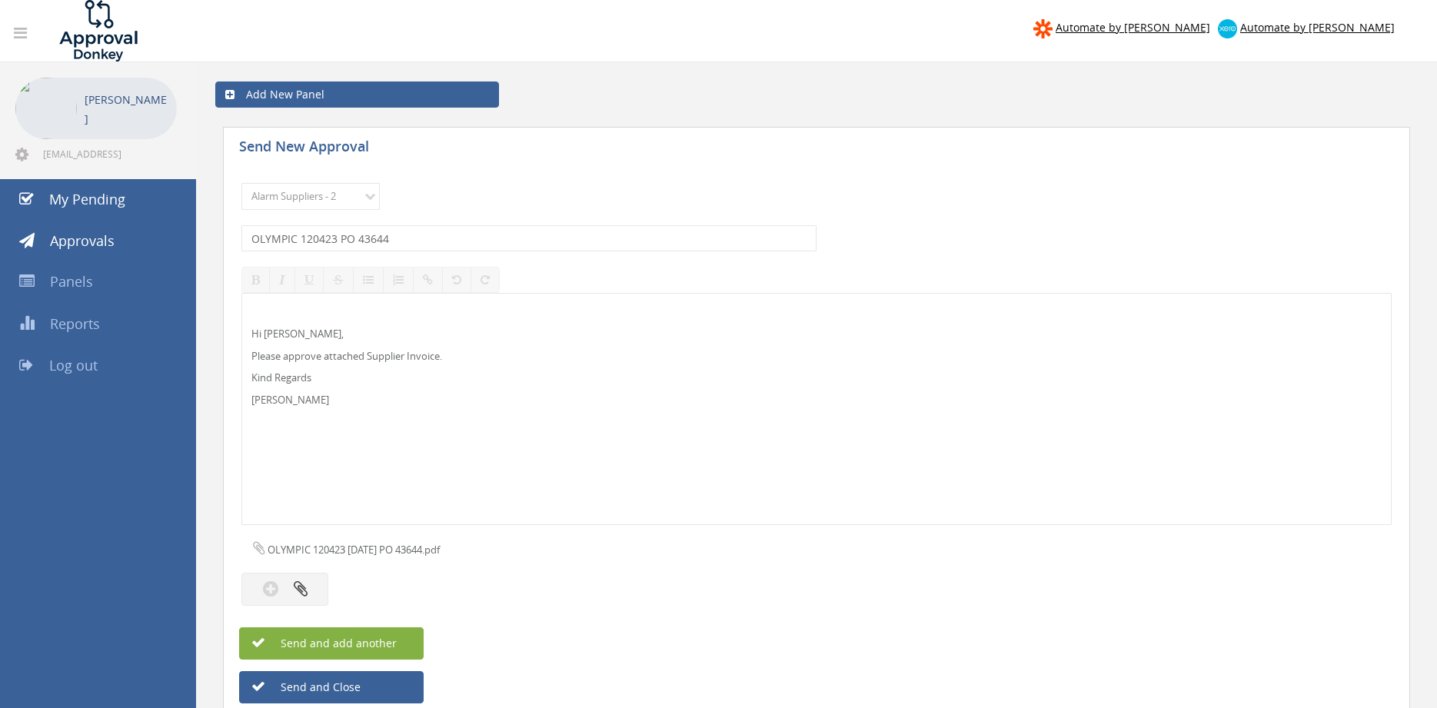
click at [359, 645] on span "Send and add another" at bounding box center [322, 643] width 149 height 15
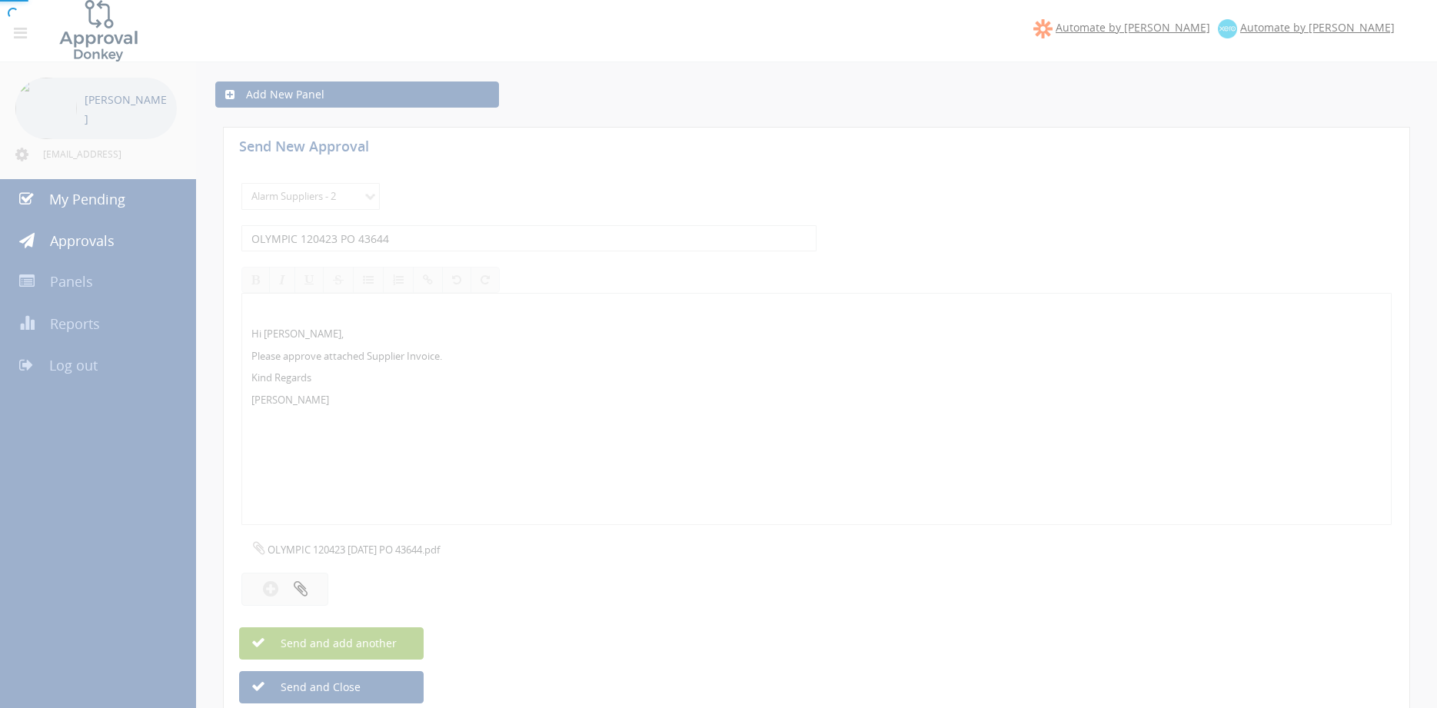
select select
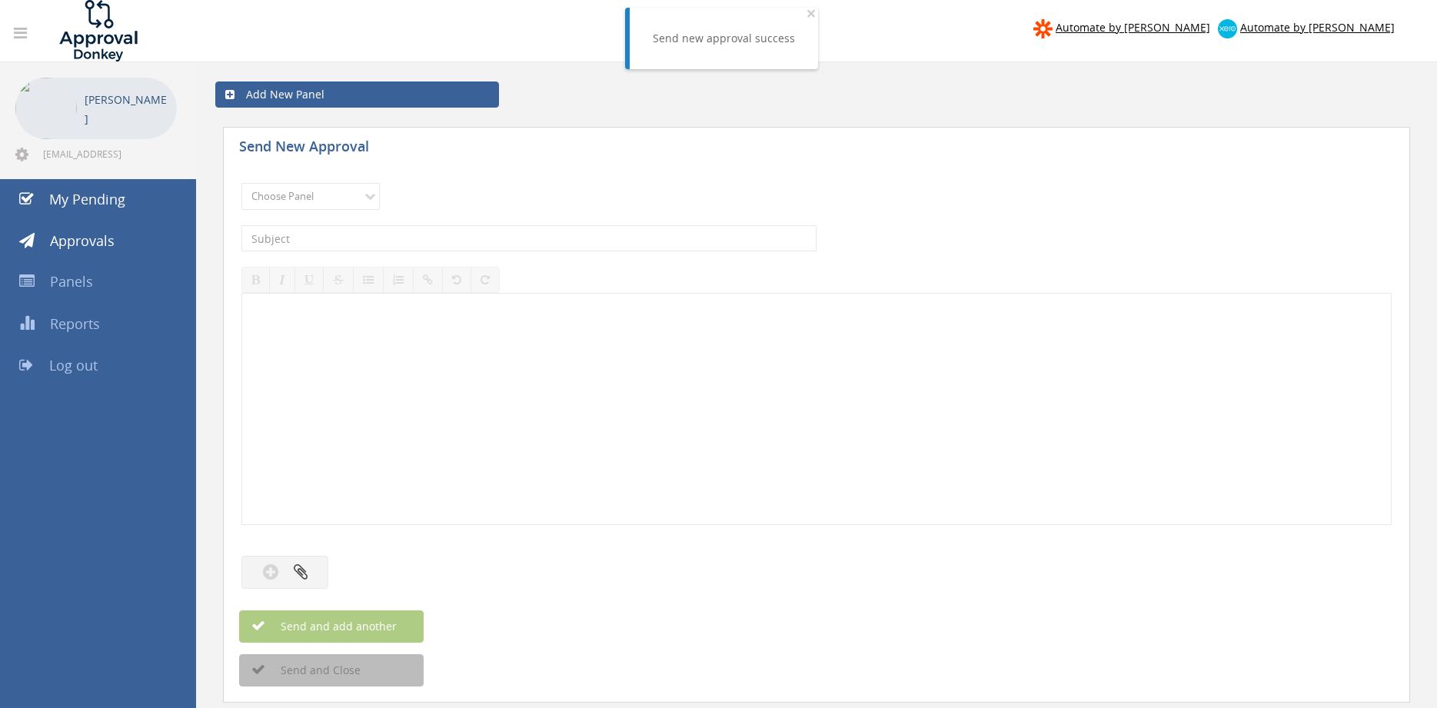
drag, startPoint x: 312, startPoint y: 182, endPoint x: 373, endPoint y: 253, distance: 93.3
click at [311, 184] on div "Choose Panel Alarm Credits RG - 3 NZ Utilities Cable and SAI Global NZ Alarms-1…" at bounding box center [816, 196] width 1150 height 42
click at [241, 183] on select "Choose Panel Alarm Credits RG - 3 NZ Utilities Cable and SAI Global NZ Alarms-1…" at bounding box center [310, 196] width 138 height 27
select select "9680"
click option "Alarm Suppliers - 2" at bounding box center [0, 0] width 0 height 0
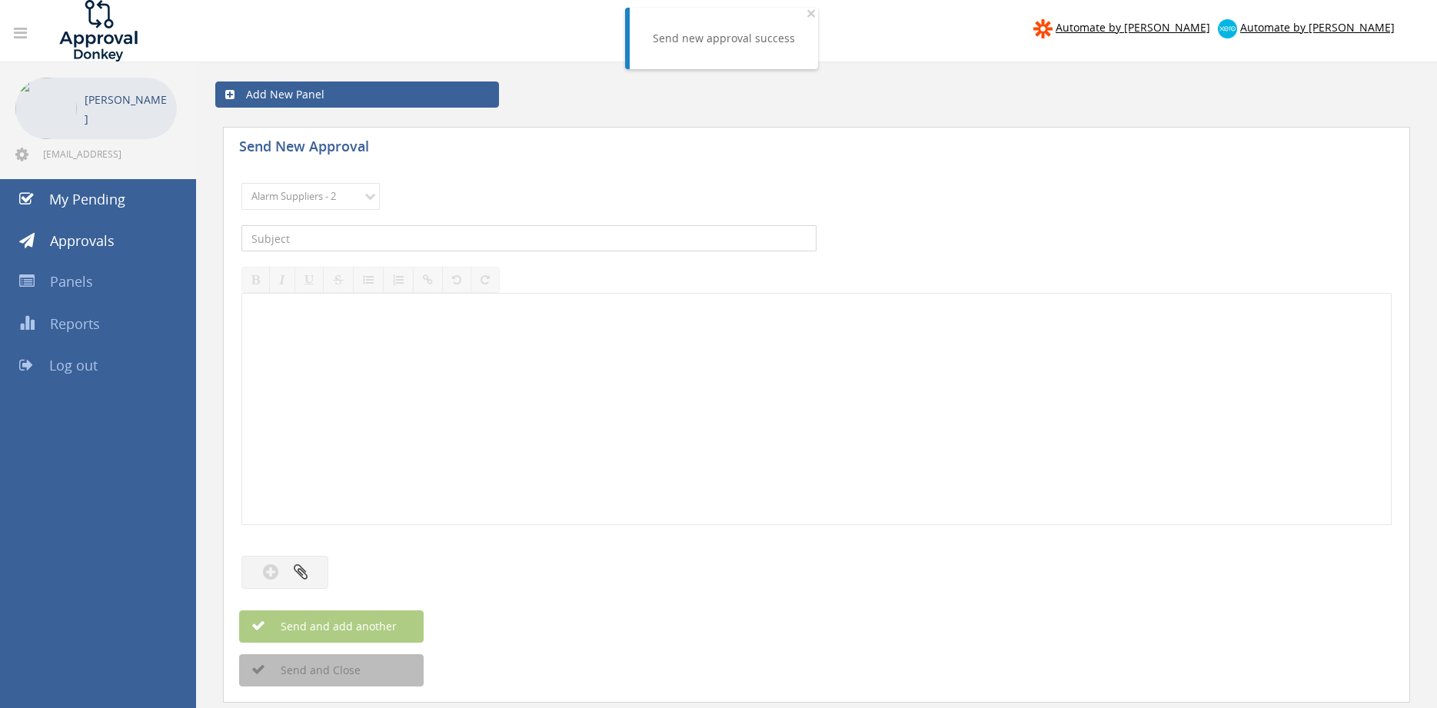
click at [414, 238] on input "text" at bounding box center [528, 238] width 575 height 26
type input "OLYMPIC 120367 PO 43626"
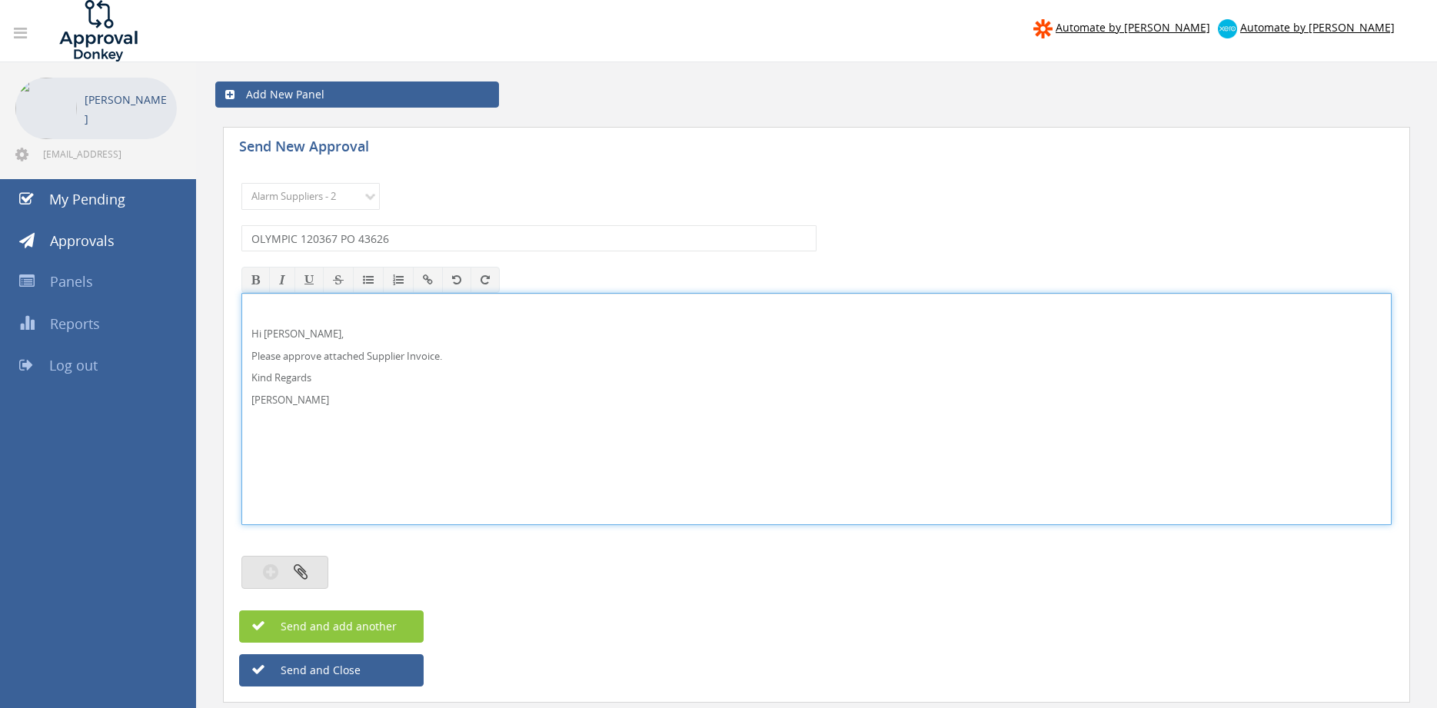
click at [311, 567] on button "button" at bounding box center [284, 572] width 87 height 33
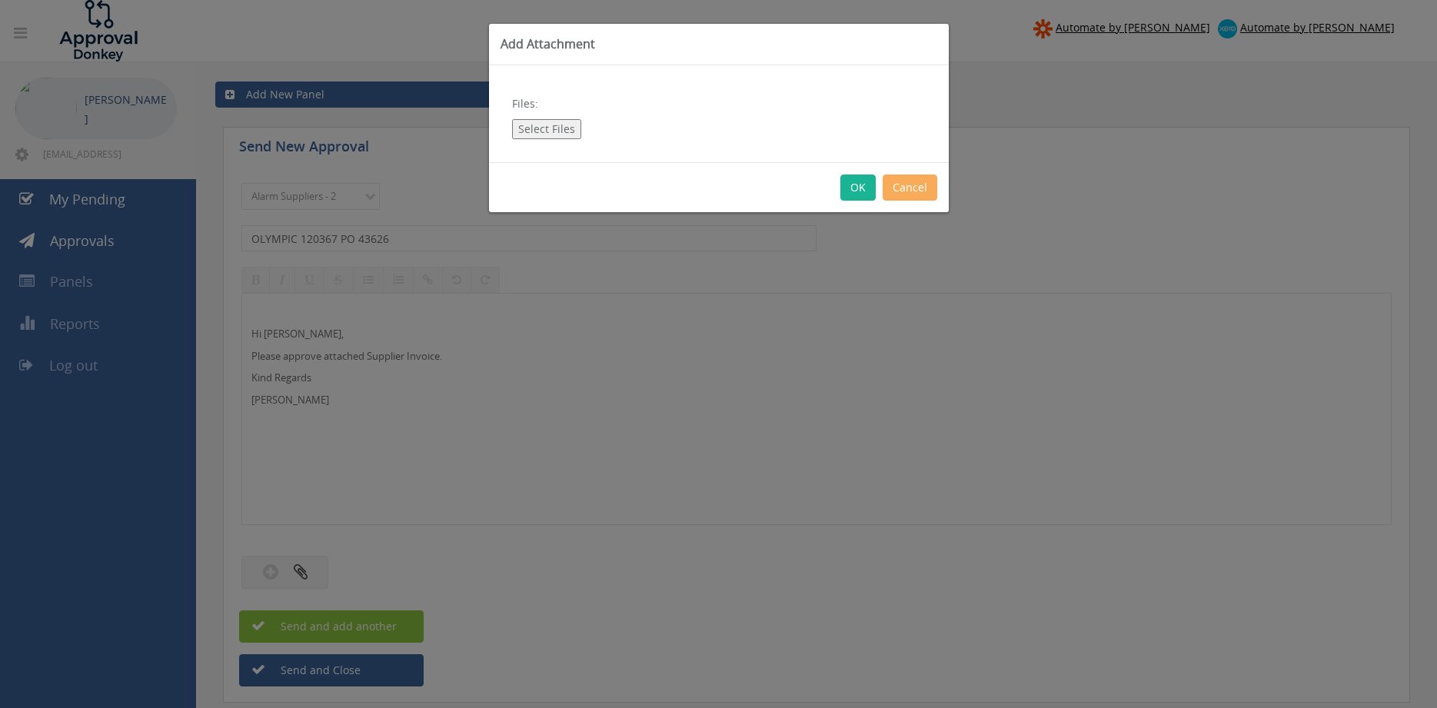
click at [559, 133] on button "Select Files" at bounding box center [546, 129] width 69 height 20
type input "C:\fakepath\OLYMPIC 120367 [DATE] PO 43626.pdf"
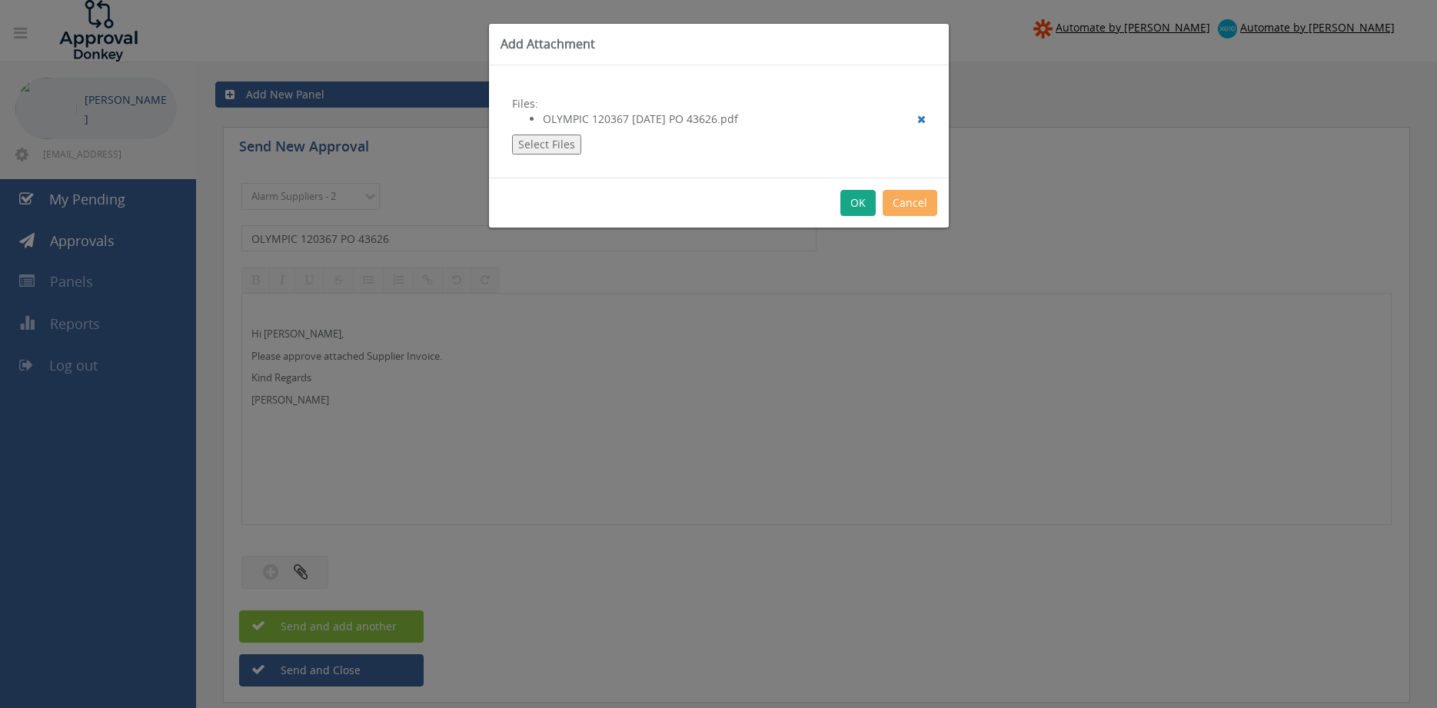
click at [864, 206] on button "OK" at bounding box center [858, 203] width 35 height 26
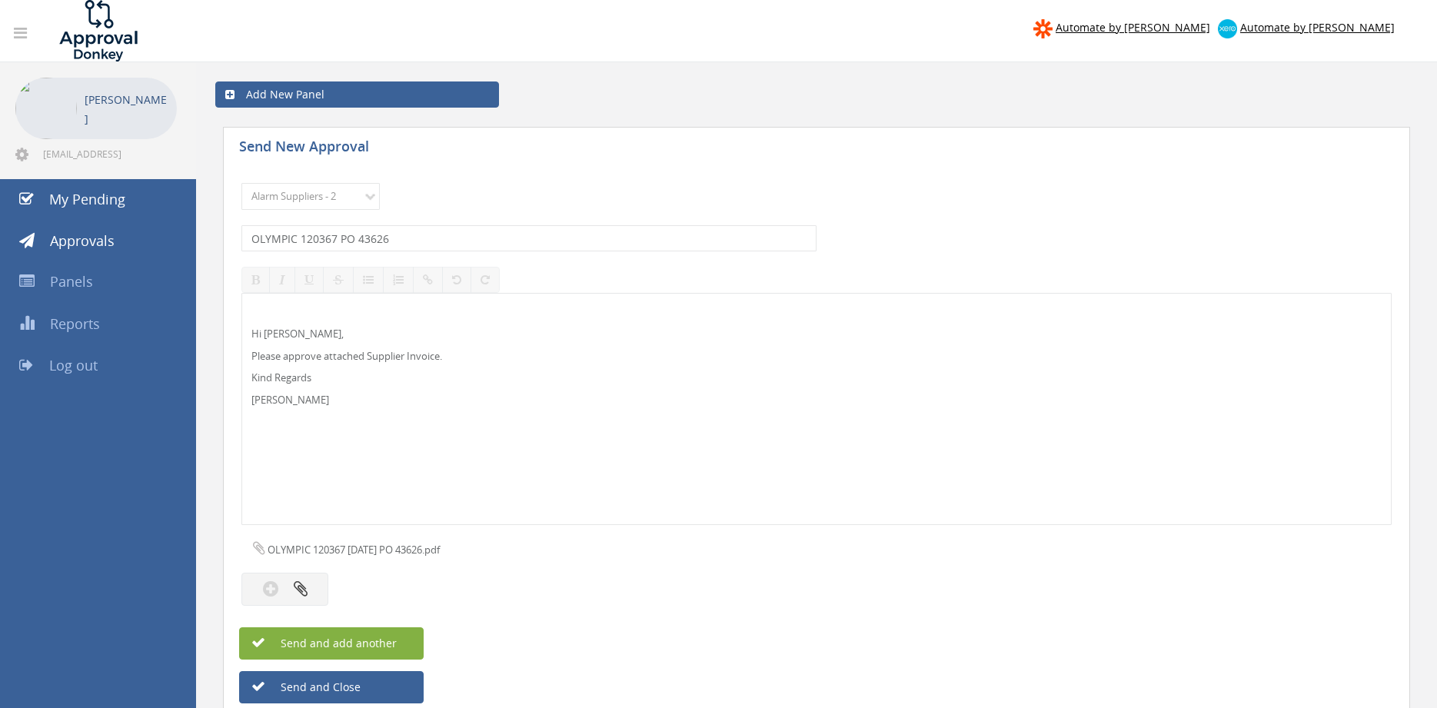
click at [392, 646] on span "Send and add another" at bounding box center [322, 643] width 149 height 15
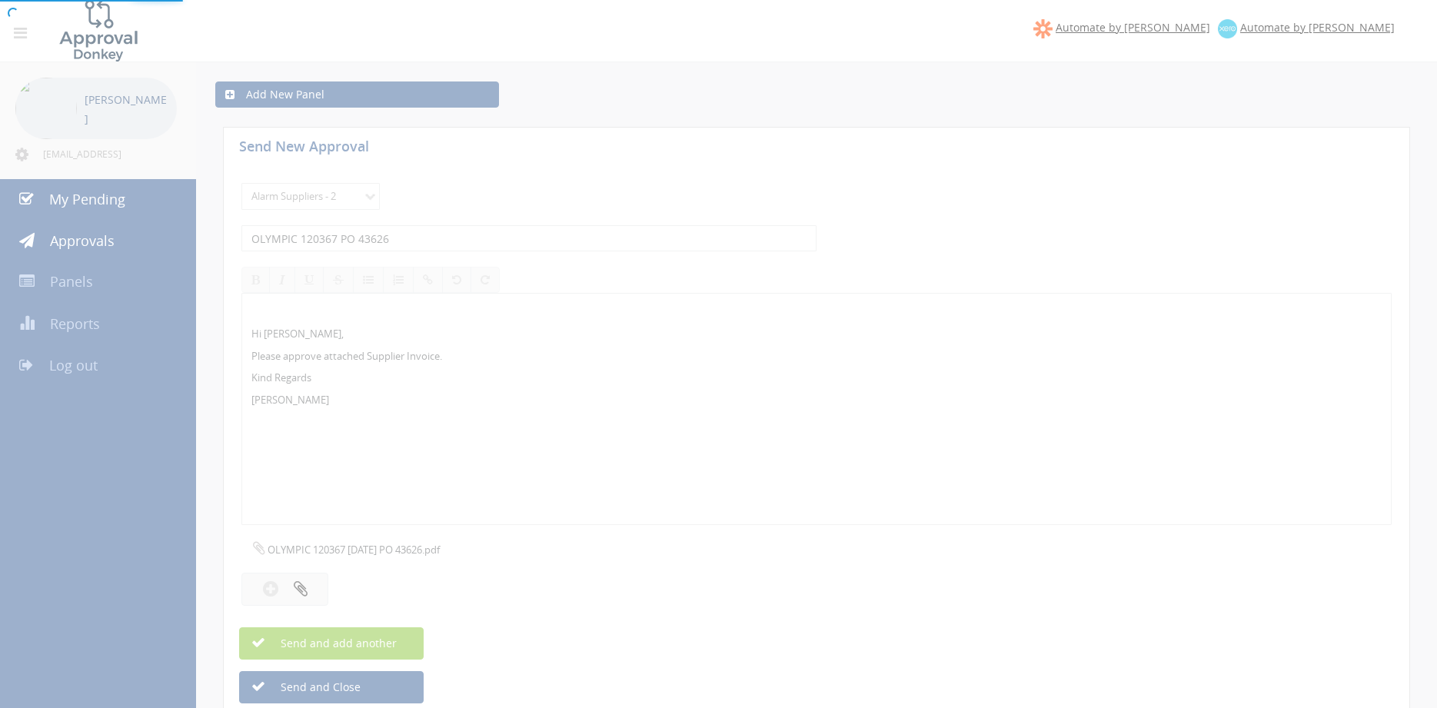
select select
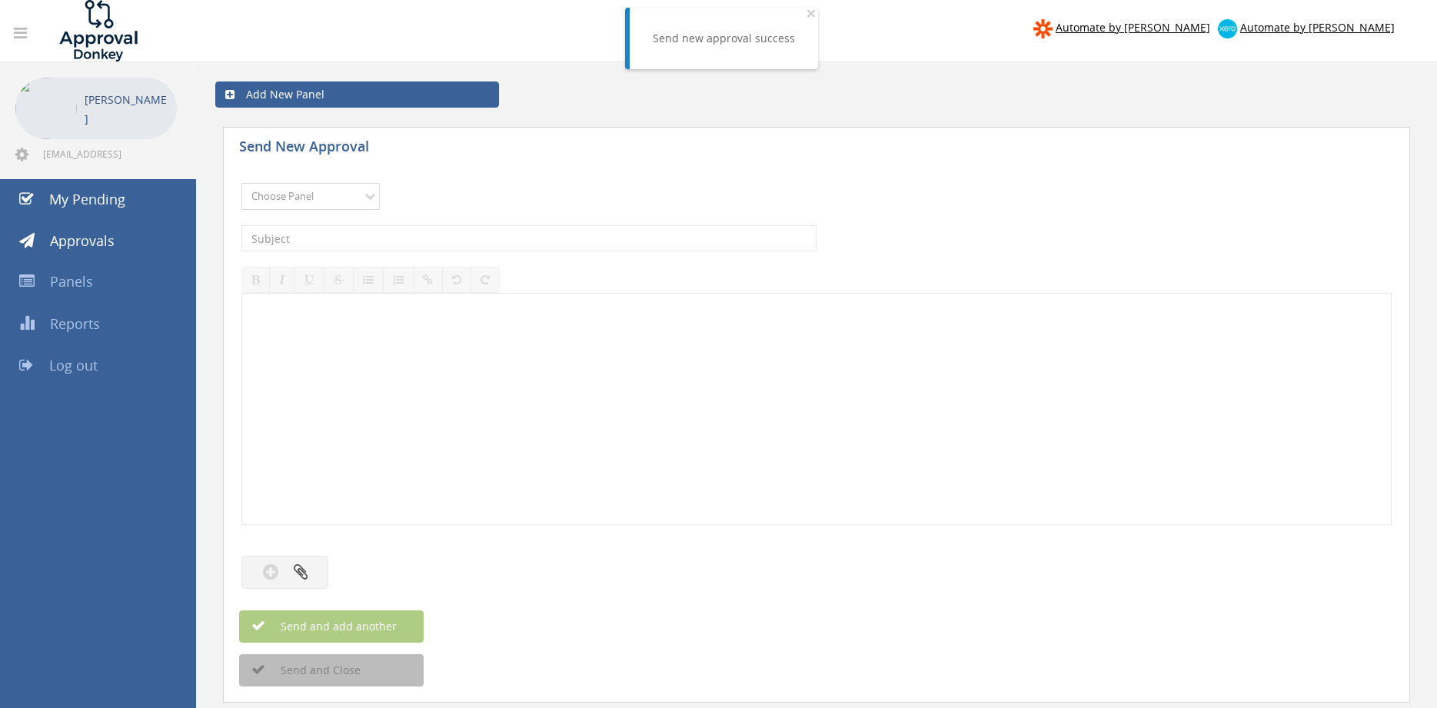
click at [241, 183] on select "Choose Panel Alarm Credits RG - 3 NZ Utilities Cable and SAI Global NZ Alarms-1…" at bounding box center [310, 196] width 138 height 27
select select "9680"
click option "Alarm Suppliers - 2" at bounding box center [0, 0] width 0 height 0
click at [419, 238] on input "text" at bounding box center [528, 238] width 575 height 26
type input "OLYMPIC 120299 PO 43585"
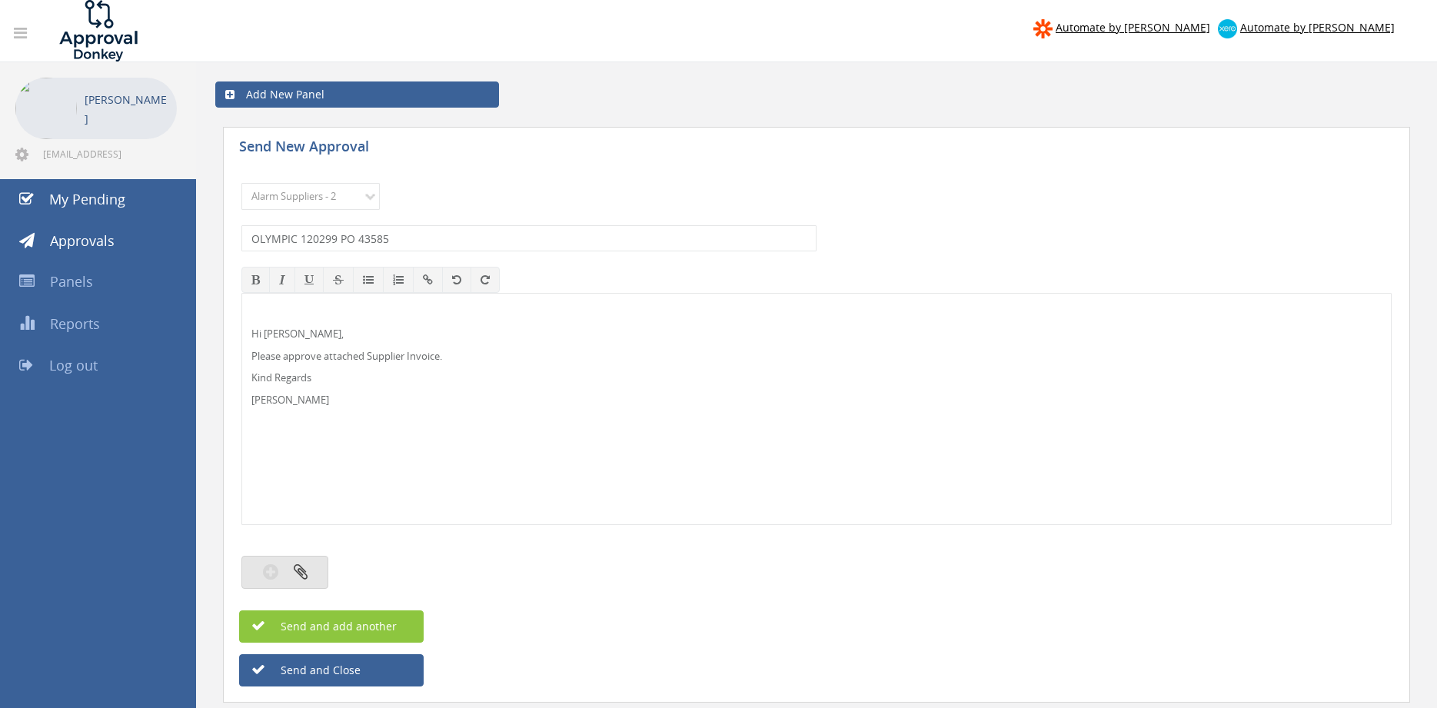
click at [310, 571] on button "button" at bounding box center [284, 572] width 87 height 33
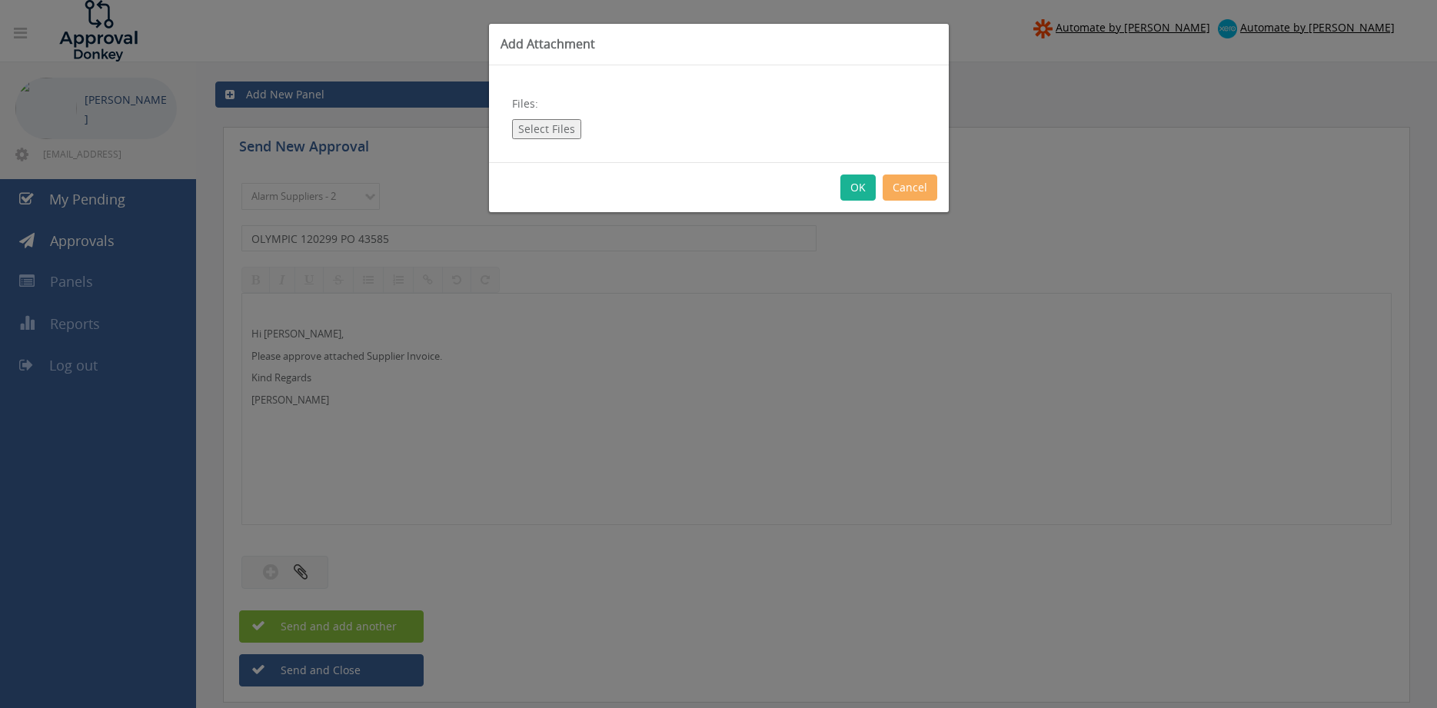
click at [557, 122] on button "Select Files" at bounding box center [546, 129] width 69 height 20
type input "C:\fakepath\OLYMPIC 120299 [DATE] PO 43585.pdf"
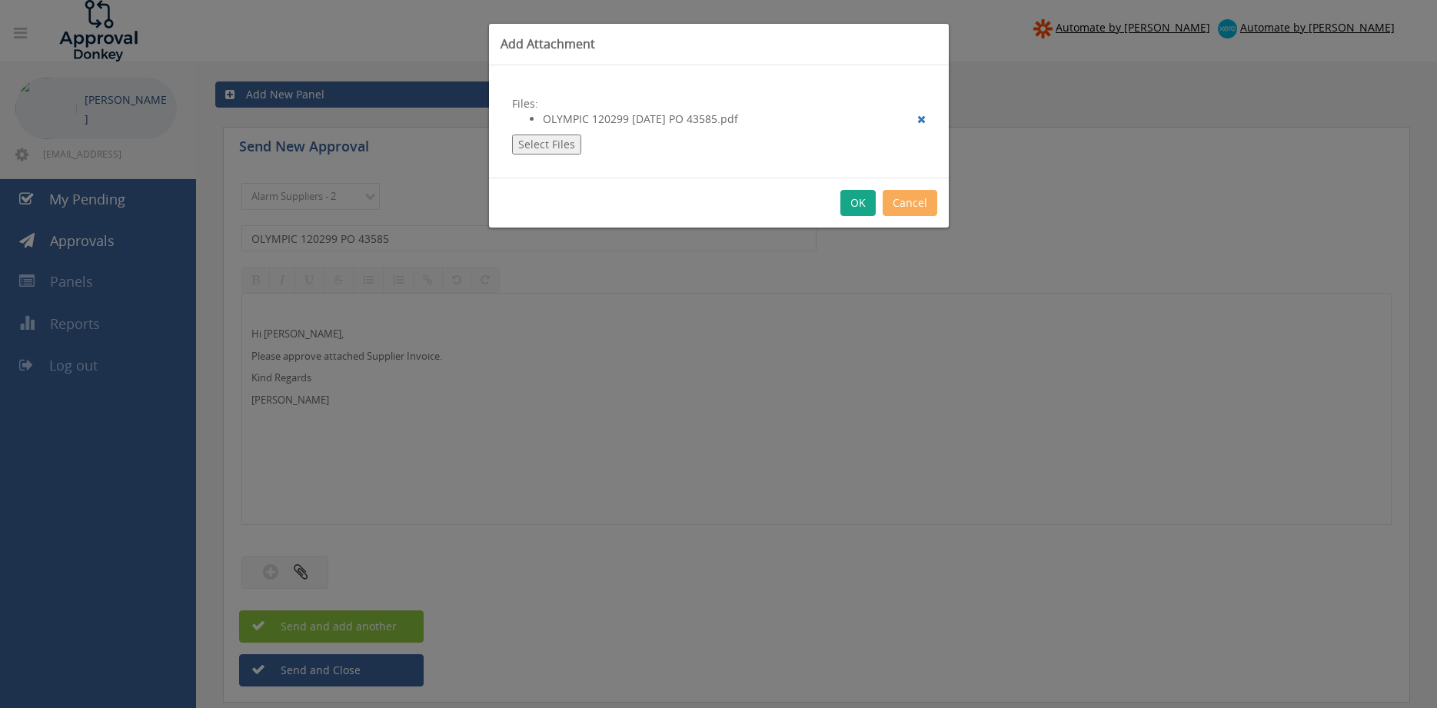
click at [860, 202] on button "OK" at bounding box center [858, 203] width 35 height 26
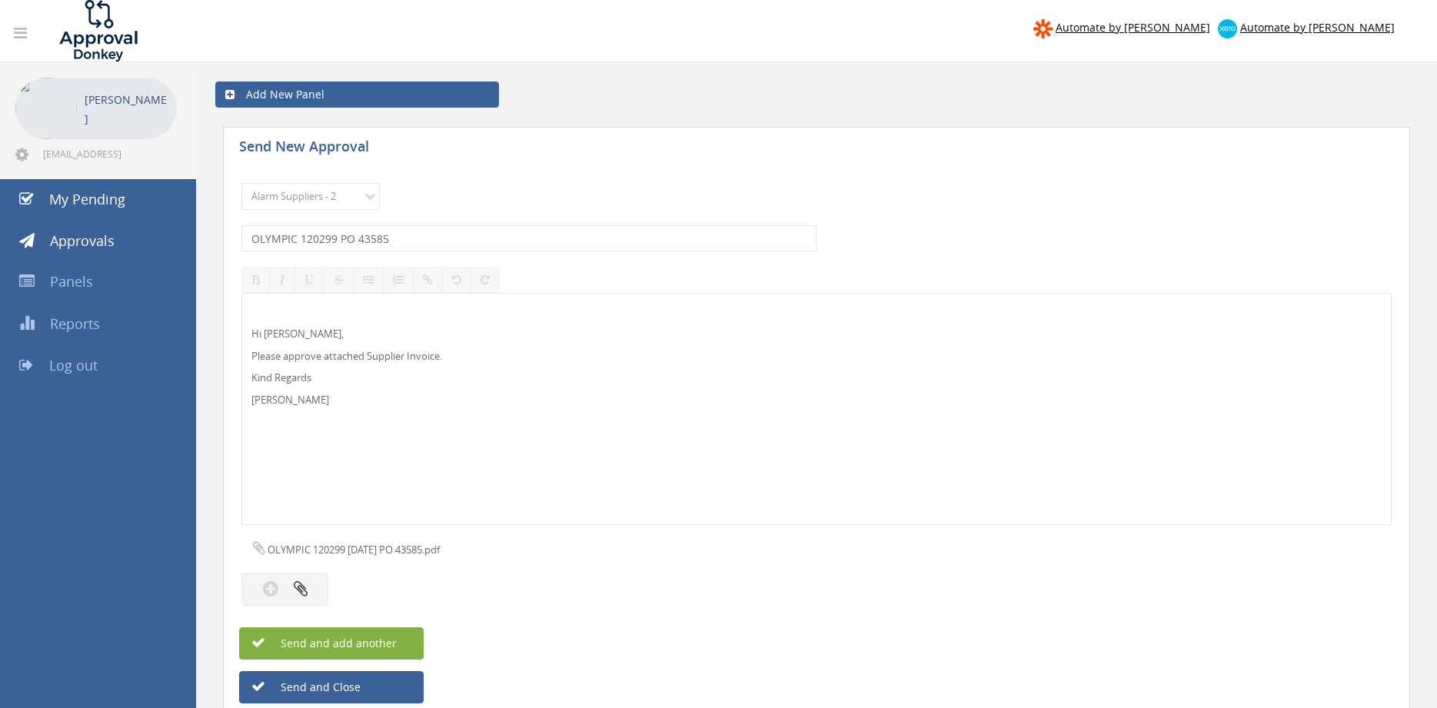
click at [394, 638] on span "Send and add another" at bounding box center [322, 643] width 149 height 15
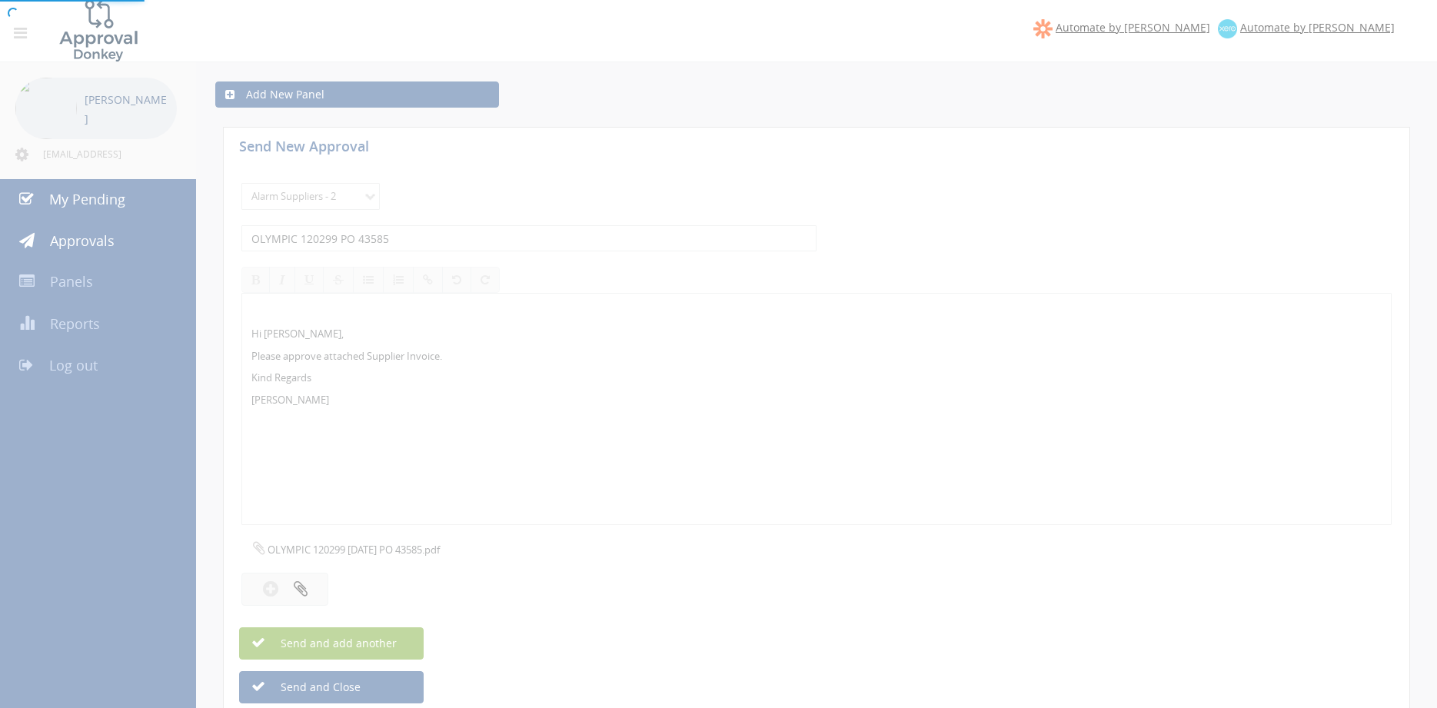
select select
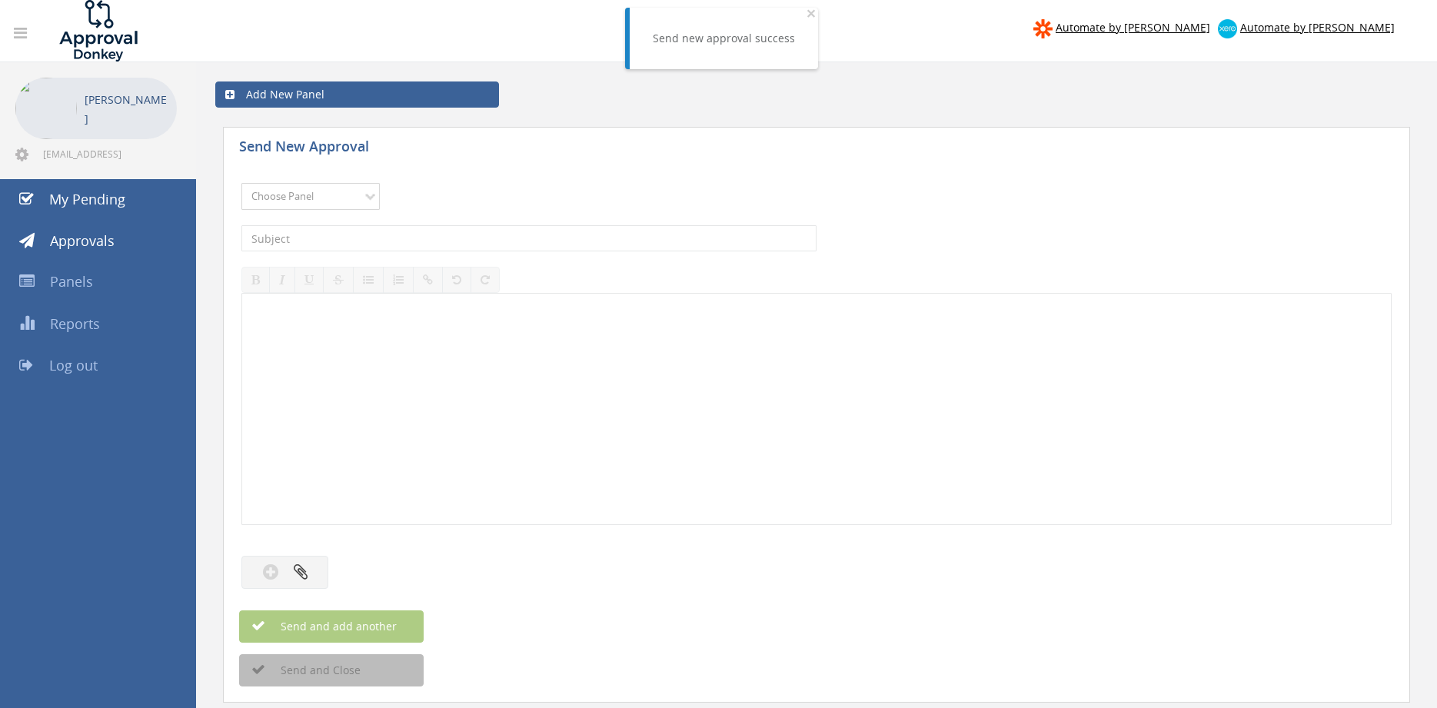
select select "9680"
click option "Alarm Suppliers - 2" at bounding box center [0, 0] width 0 height 0
click at [421, 243] on input "text" at bounding box center [528, 238] width 575 height 26
type input "OLYMPIC 120296 PO 43594"
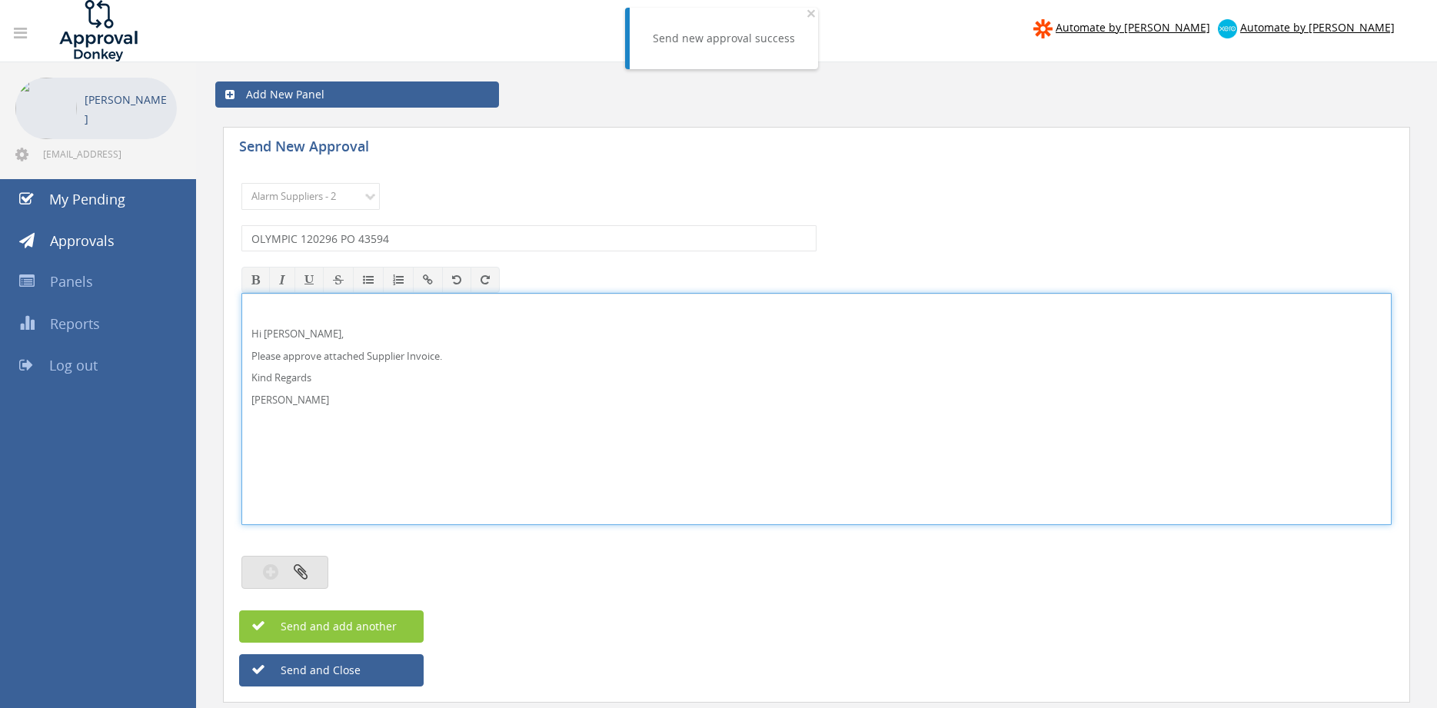
click at [316, 568] on button "button" at bounding box center [284, 572] width 87 height 33
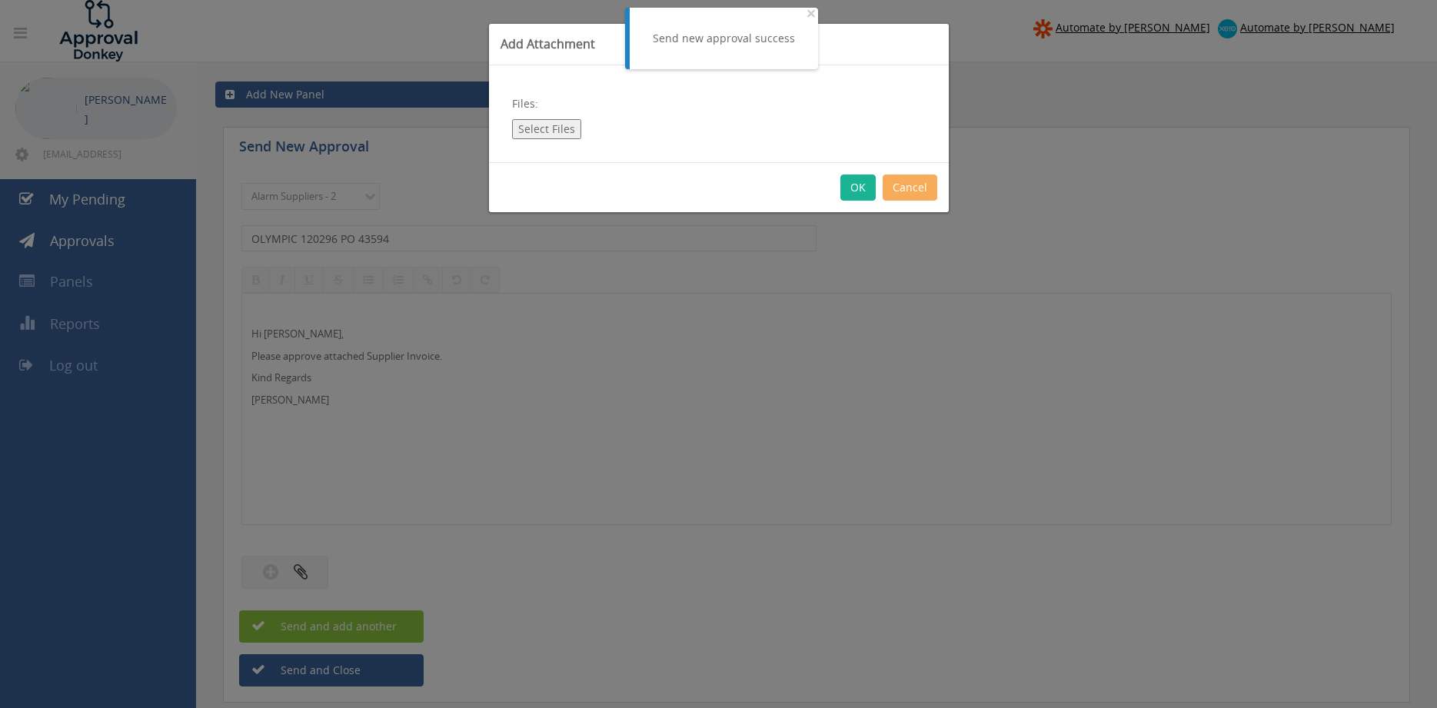
click at [525, 135] on button "Select Files" at bounding box center [546, 129] width 69 height 20
type input "C:\fakepath\OLYMPIC 120296 [DATE] PO 43594.pdf"
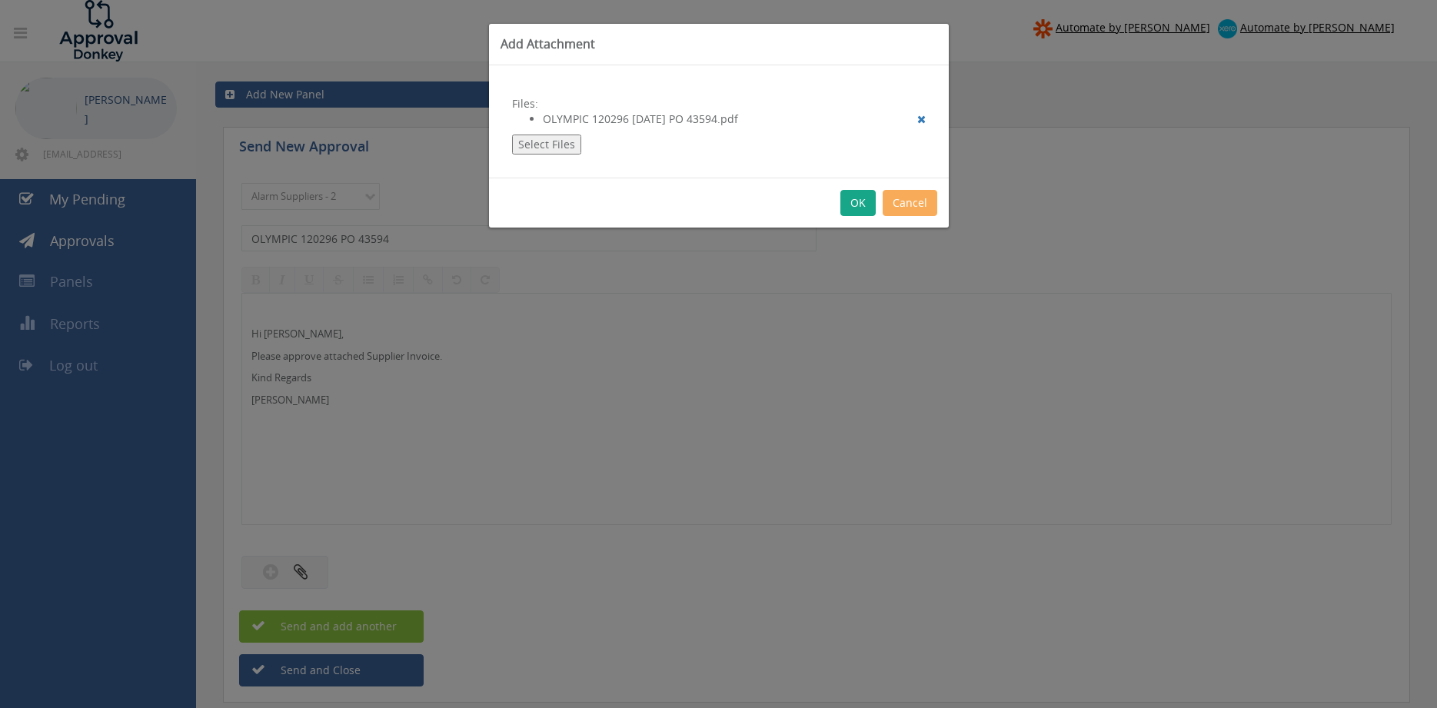
click at [861, 198] on button "OK" at bounding box center [858, 203] width 35 height 26
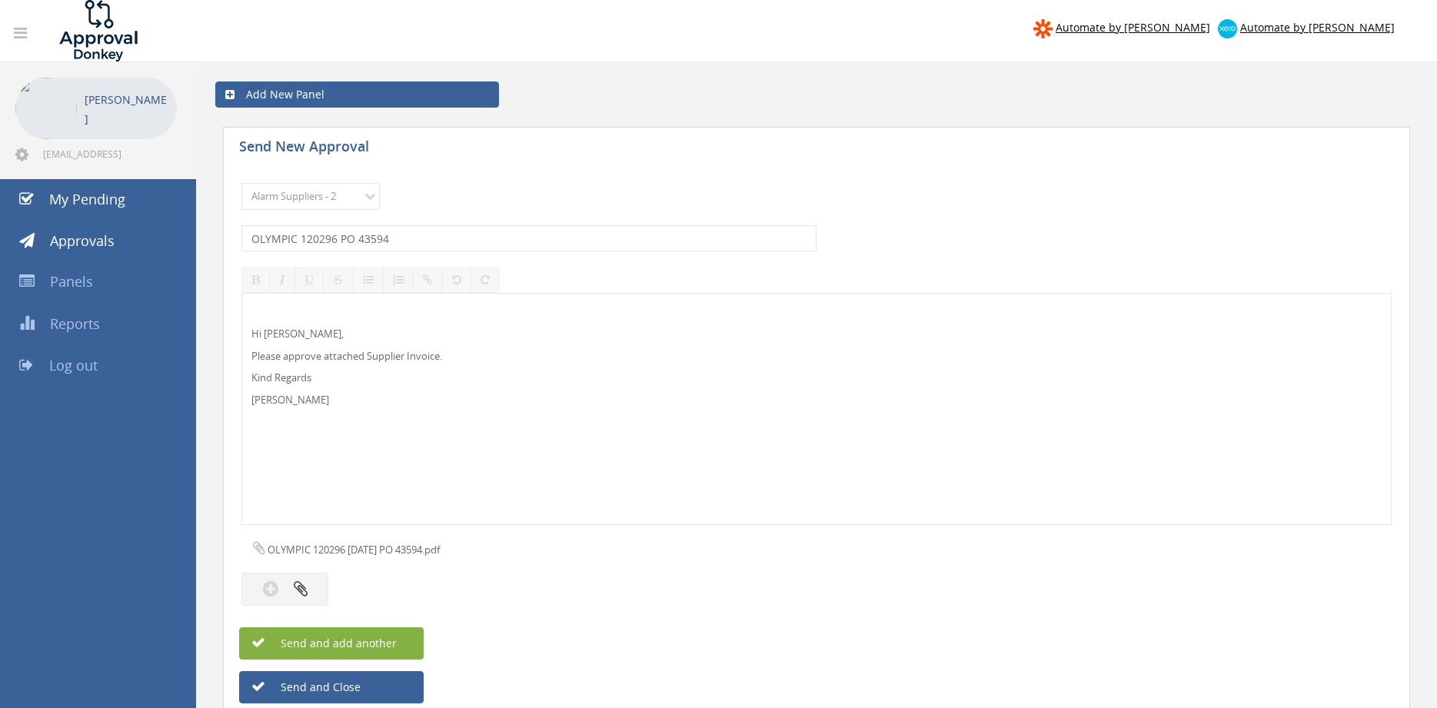
click at [412, 635] on button "Send and add another" at bounding box center [331, 643] width 185 height 32
select select
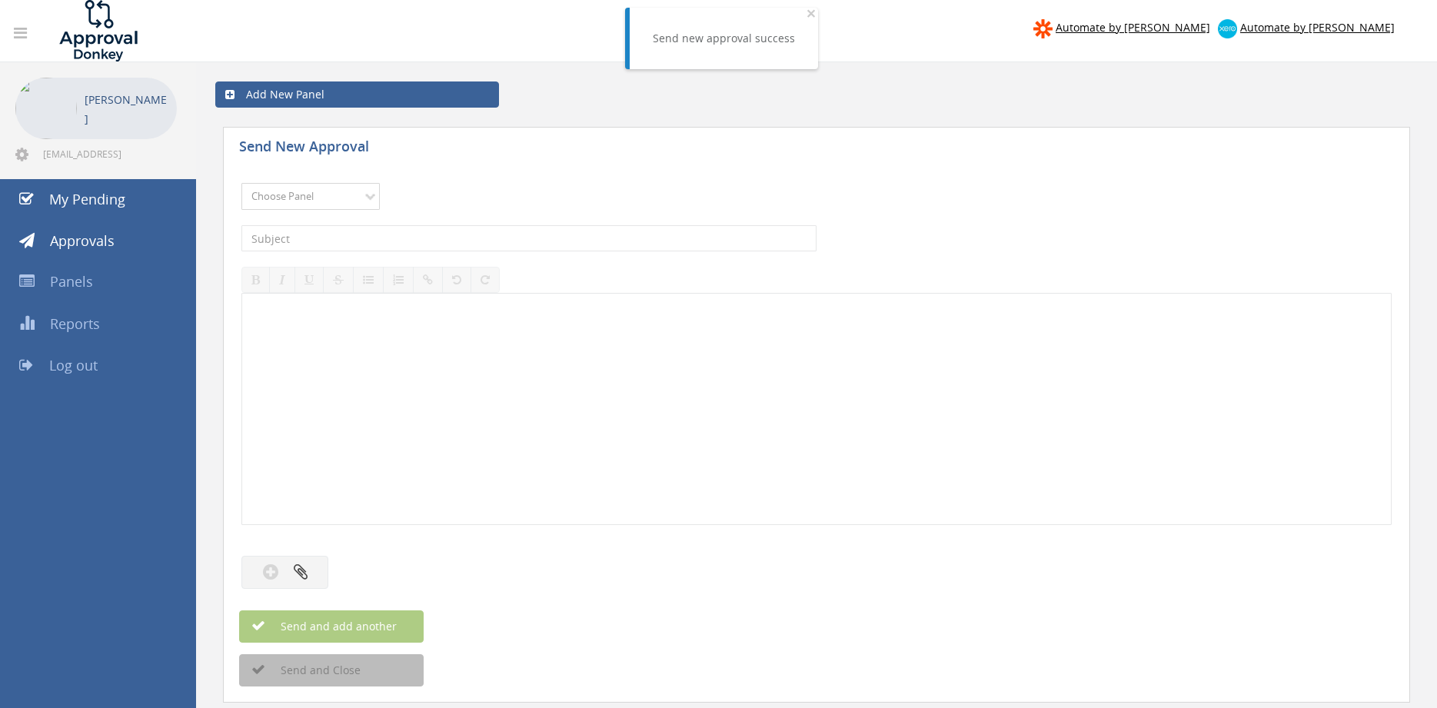
select select "9680"
click option "Alarm Suppliers - 2" at bounding box center [0, 0] width 0 height 0
click at [394, 238] on input "text" at bounding box center [528, 238] width 575 height 26
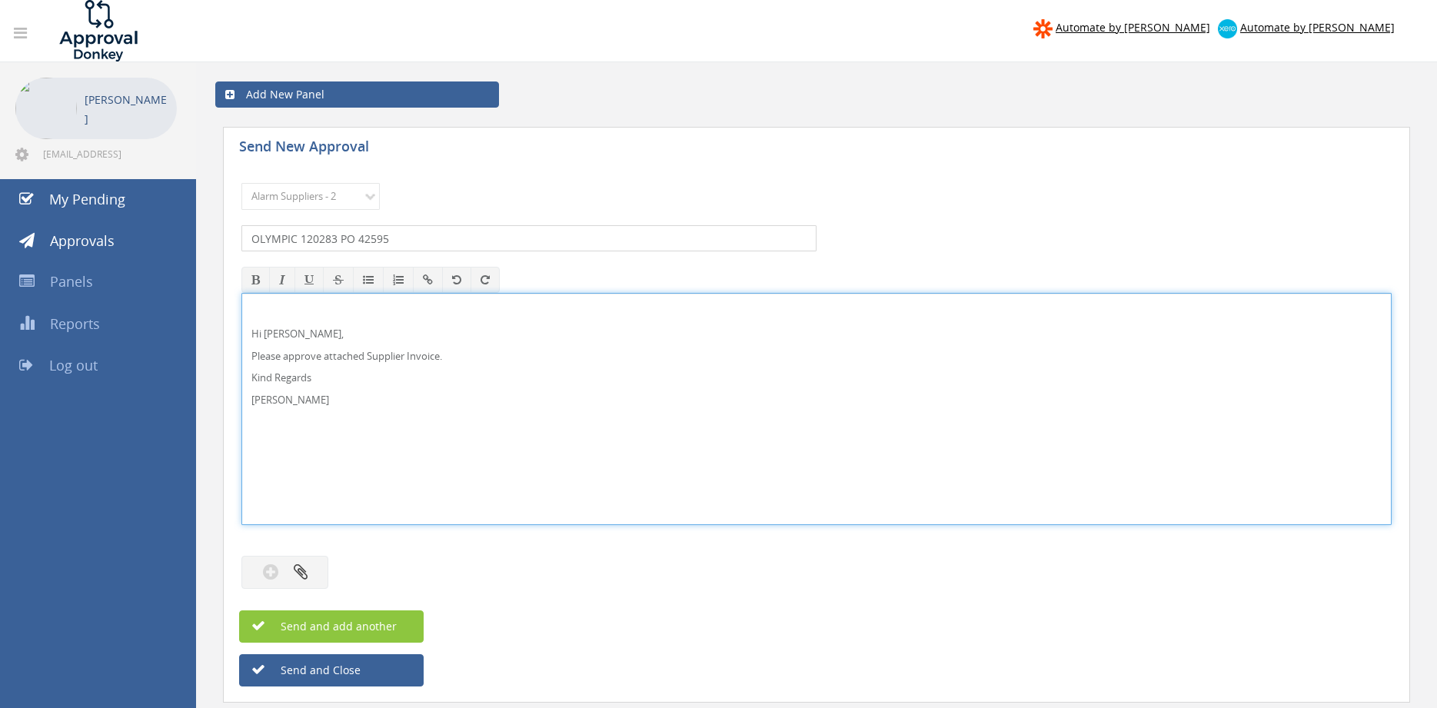
click at [368, 235] on input "OLYMPIC 120283 PO 42595" at bounding box center [528, 238] width 575 height 26
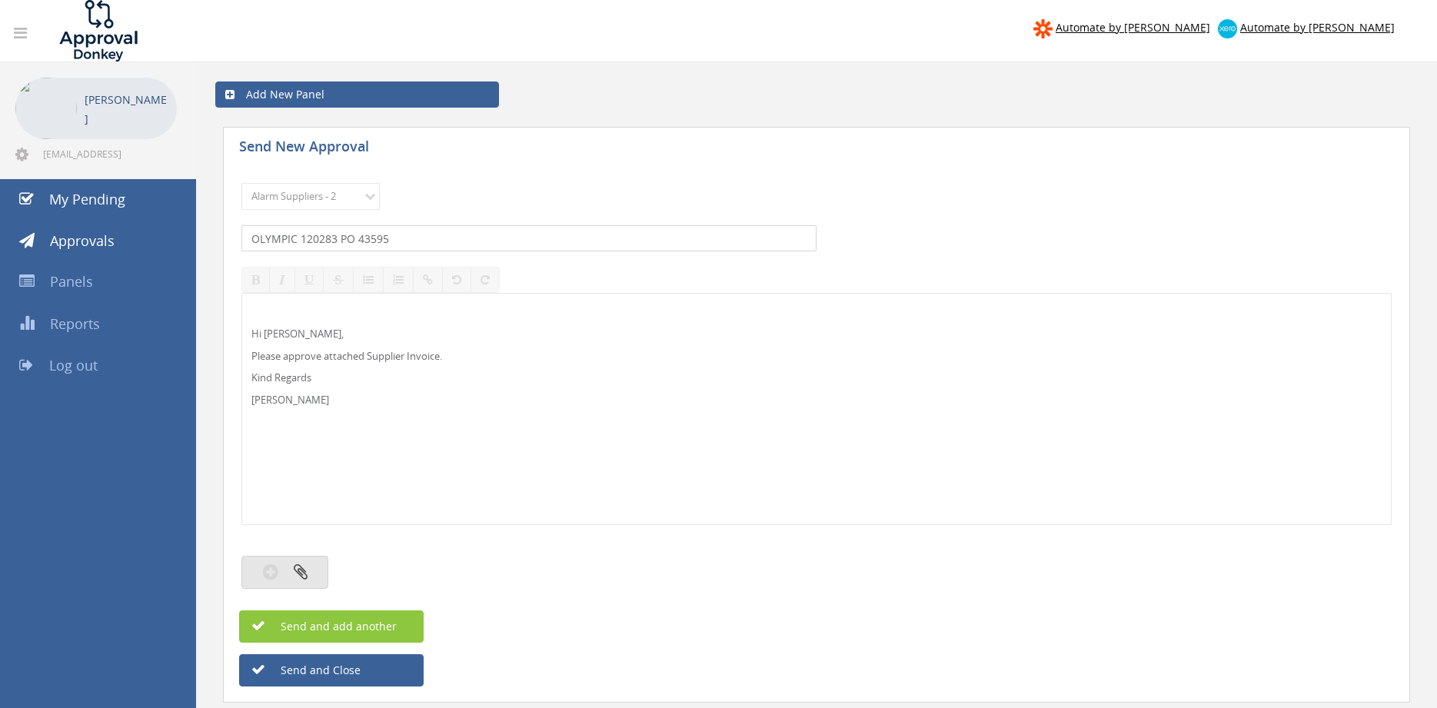
type input "OLYMPIC 120283 PO 43595"
click at [298, 561] on button "button" at bounding box center [284, 572] width 87 height 33
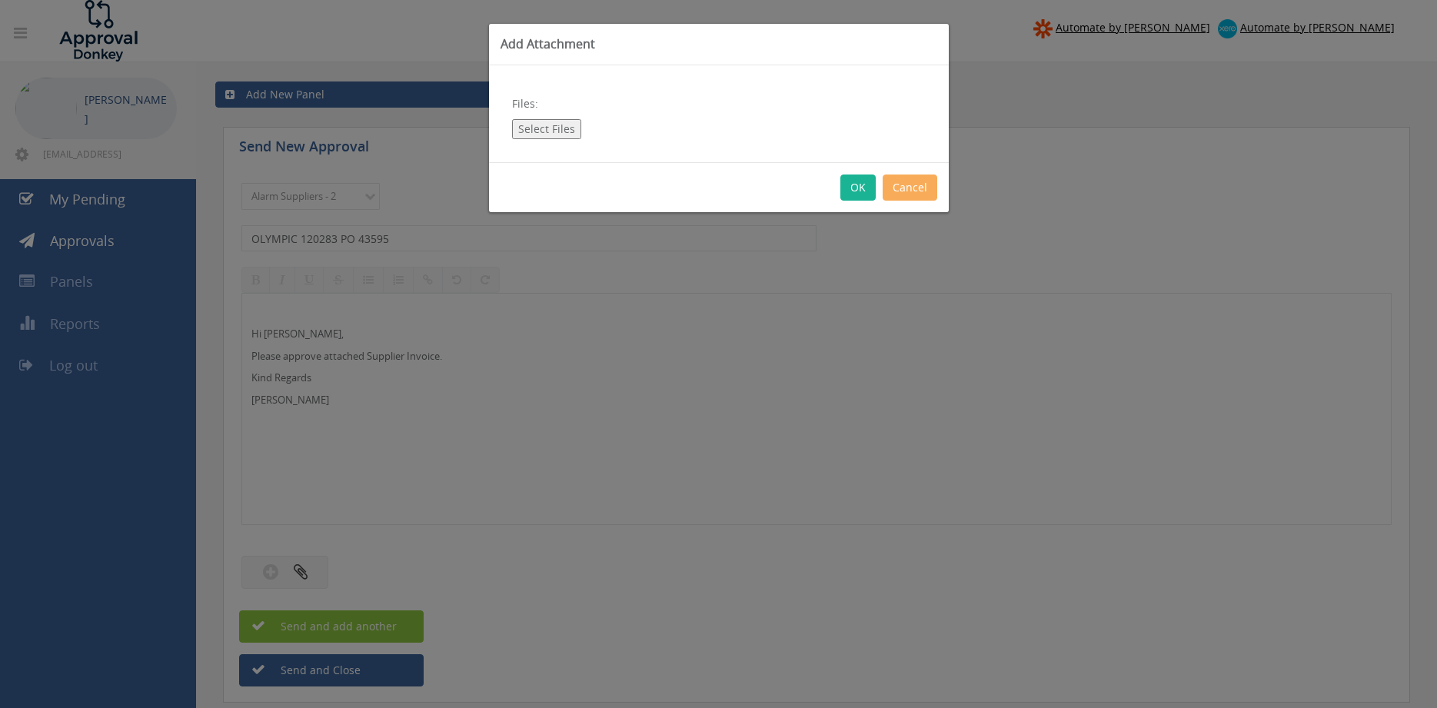
click at [553, 126] on button "Select Files" at bounding box center [546, 129] width 69 height 20
type input "C:\fakepath\OLYMPIC 120283 [DATE] PO 43595.pdf"
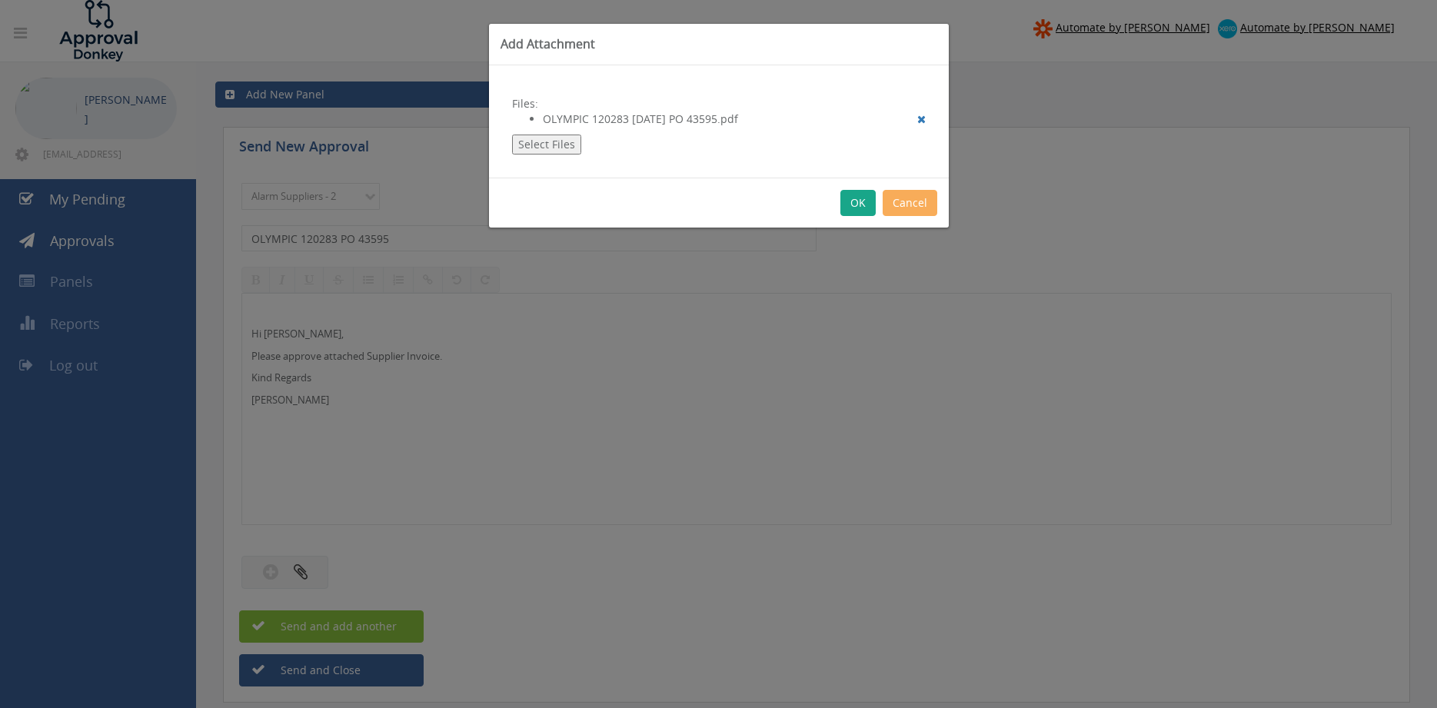
click at [858, 199] on button "OK" at bounding box center [858, 203] width 35 height 26
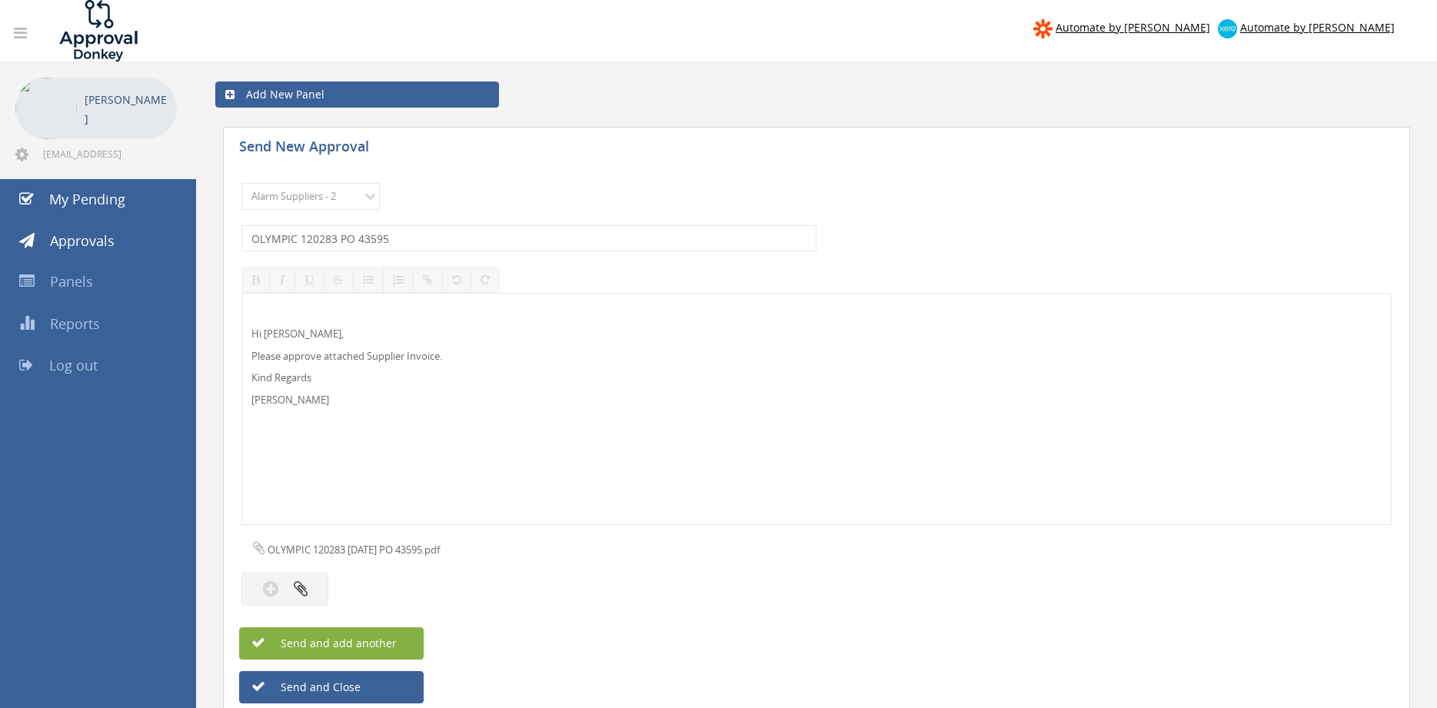
click at [398, 642] on button "Send and add another" at bounding box center [331, 643] width 185 height 32
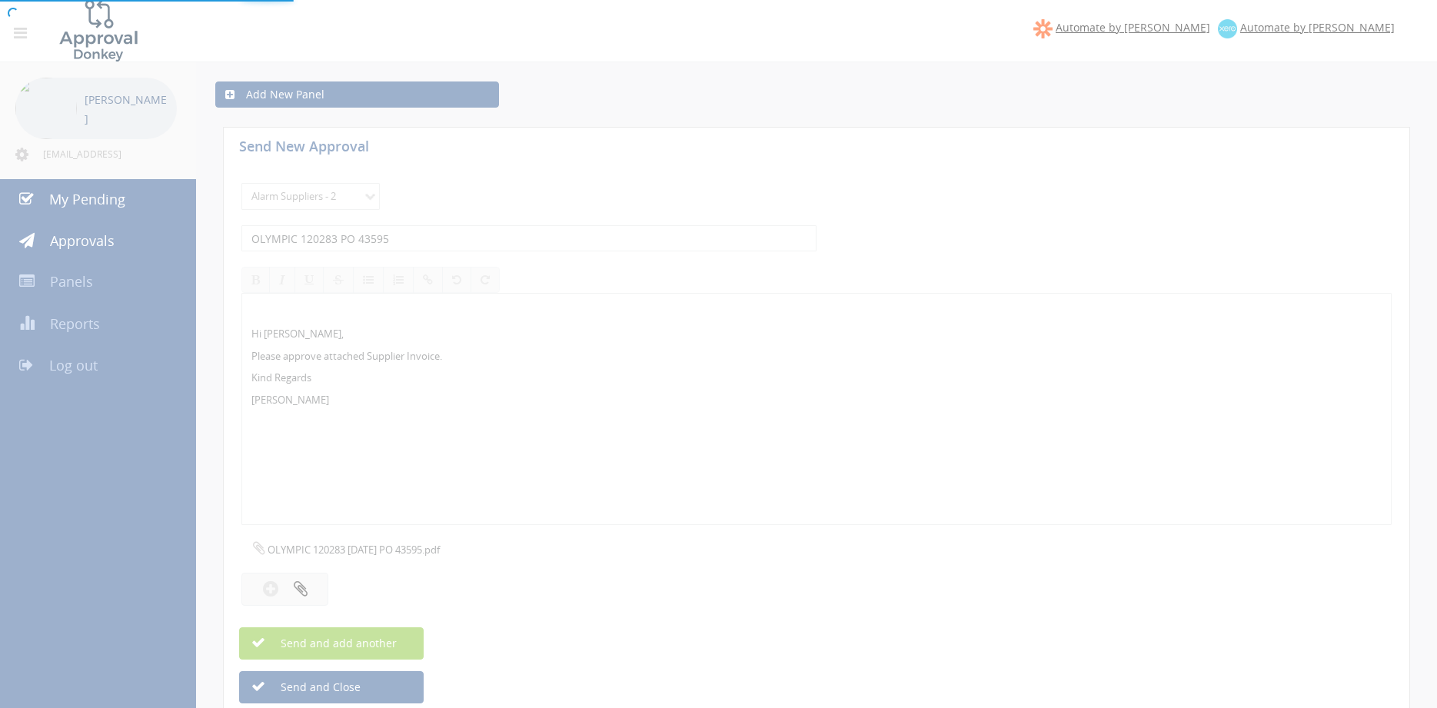
select select
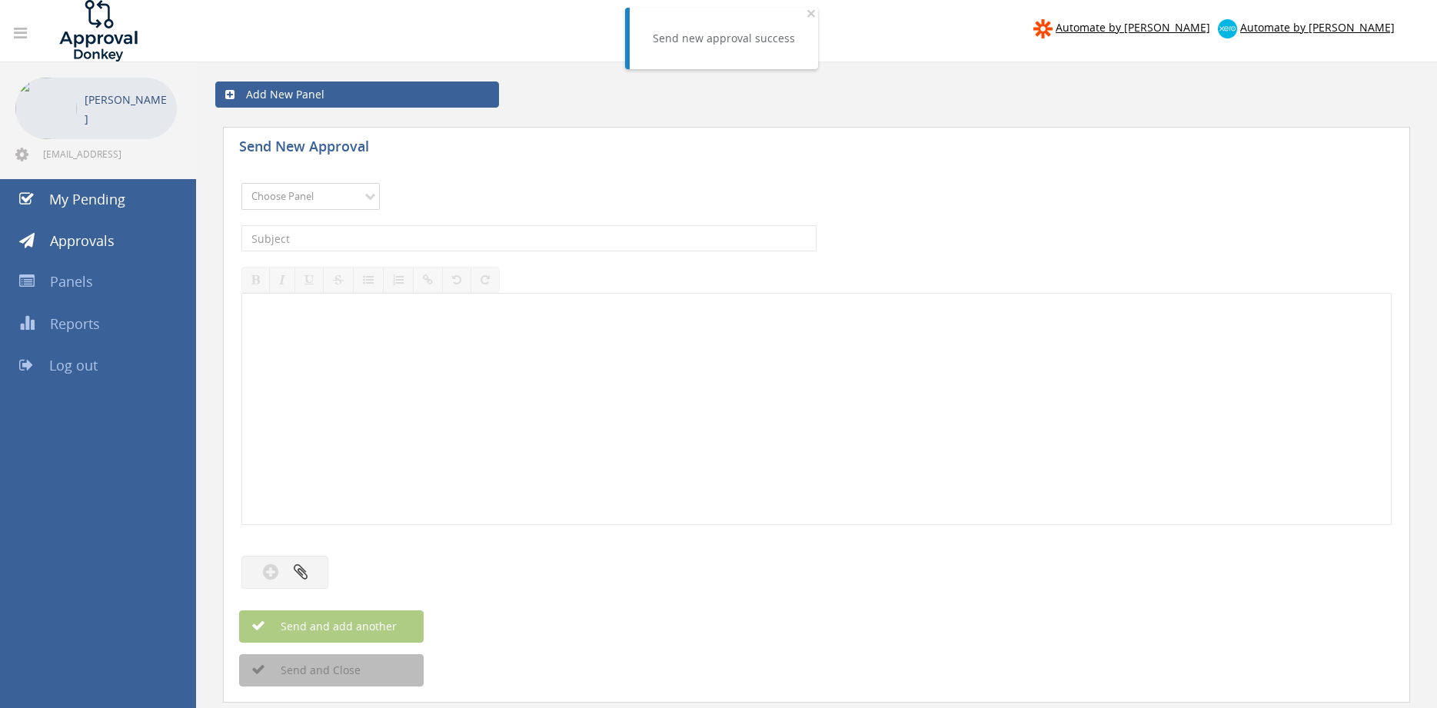
click at [305, 201] on select "Choose Panel Alarm Credits RG - 3 NZ Utilities Cable and SAI Global NZ Alarms-1…" at bounding box center [310, 196] width 138 height 27
select select "9680"
click option "Alarm Suppliers - 2" at bounding box center [0, 0] width 0 height 0
click at [414, 232] on input "text" at bounding box center [528, 238] width 575 height 26
type input "OLYMPIC 120276 PO 43587"
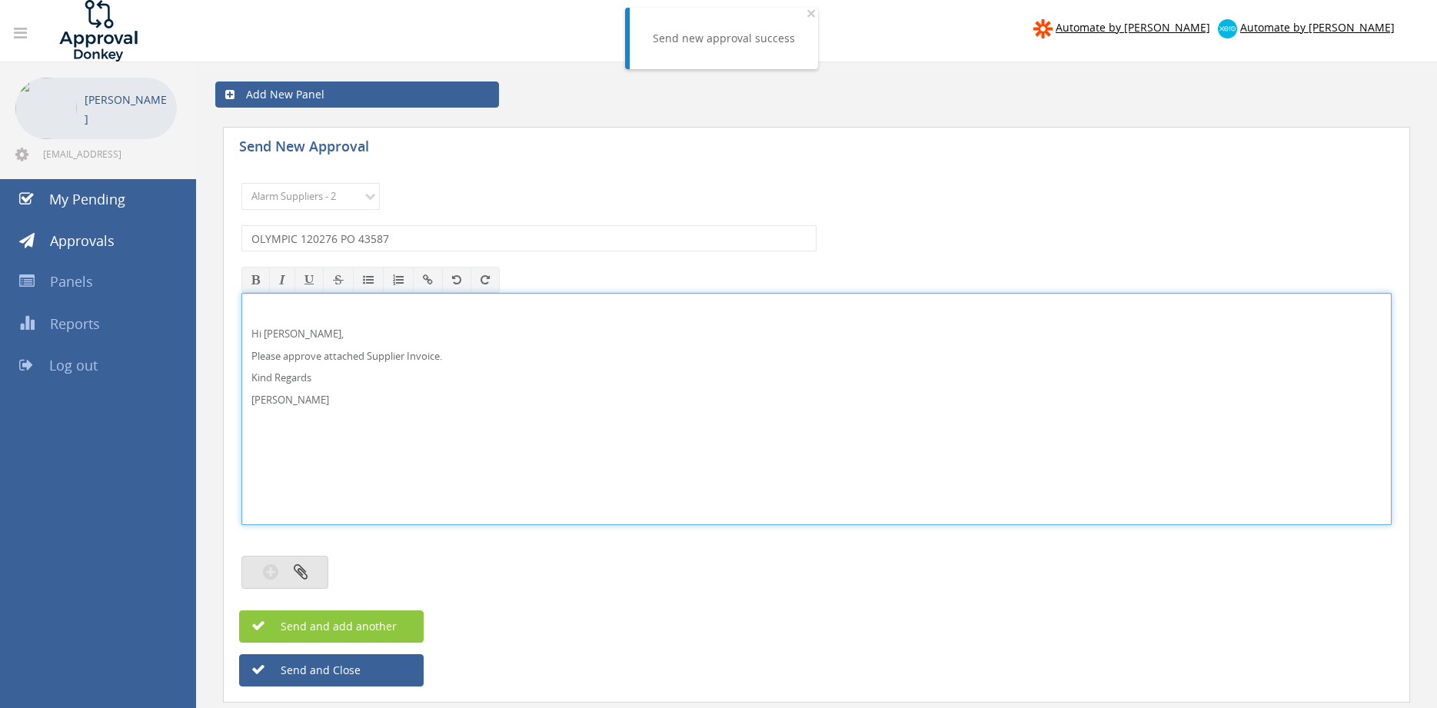
click at [321, 573] on button "button" at bounding box center [284, 572] width 87 height 33
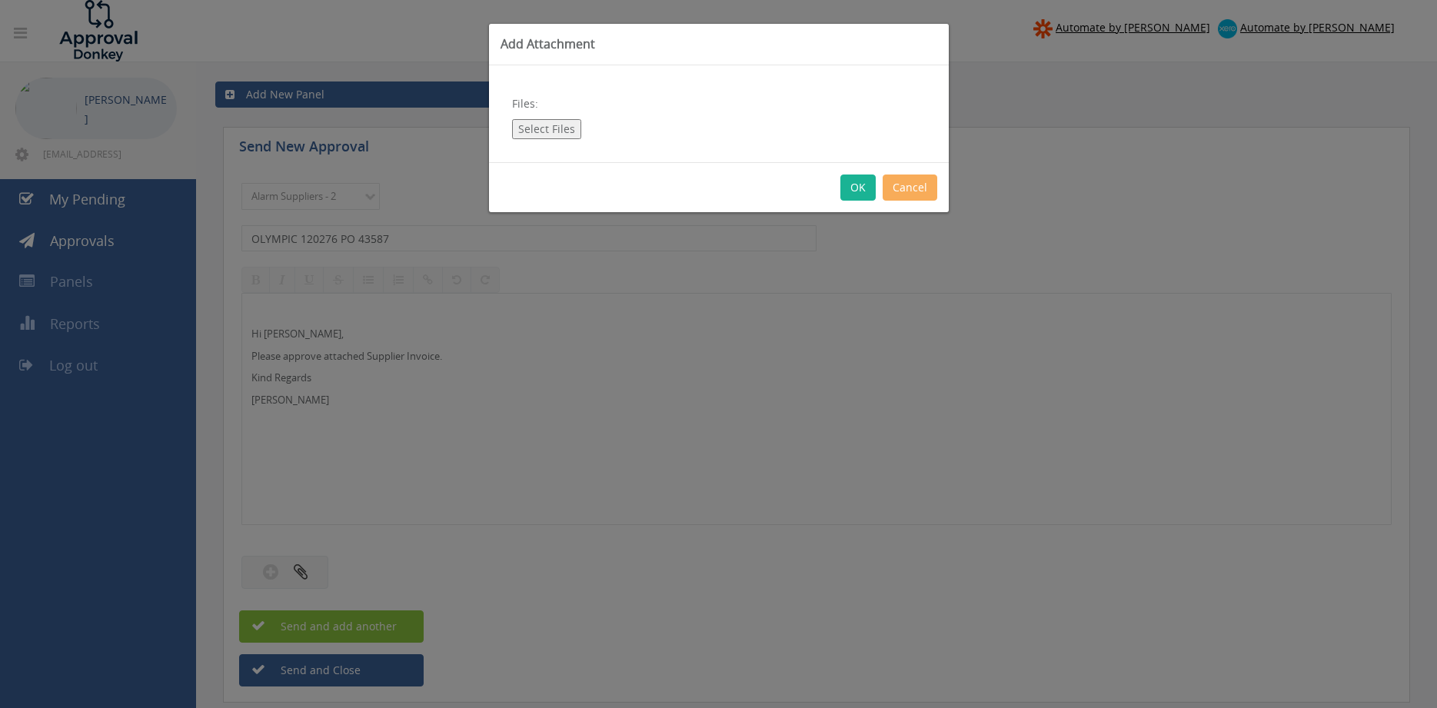
click at [557, 128] on button "Select Files" at bounding box center [546, 129] width 69 height 20
type input "C:\fakepath\OLYMPIC 120276 [DATE] PO 43587.pdf"
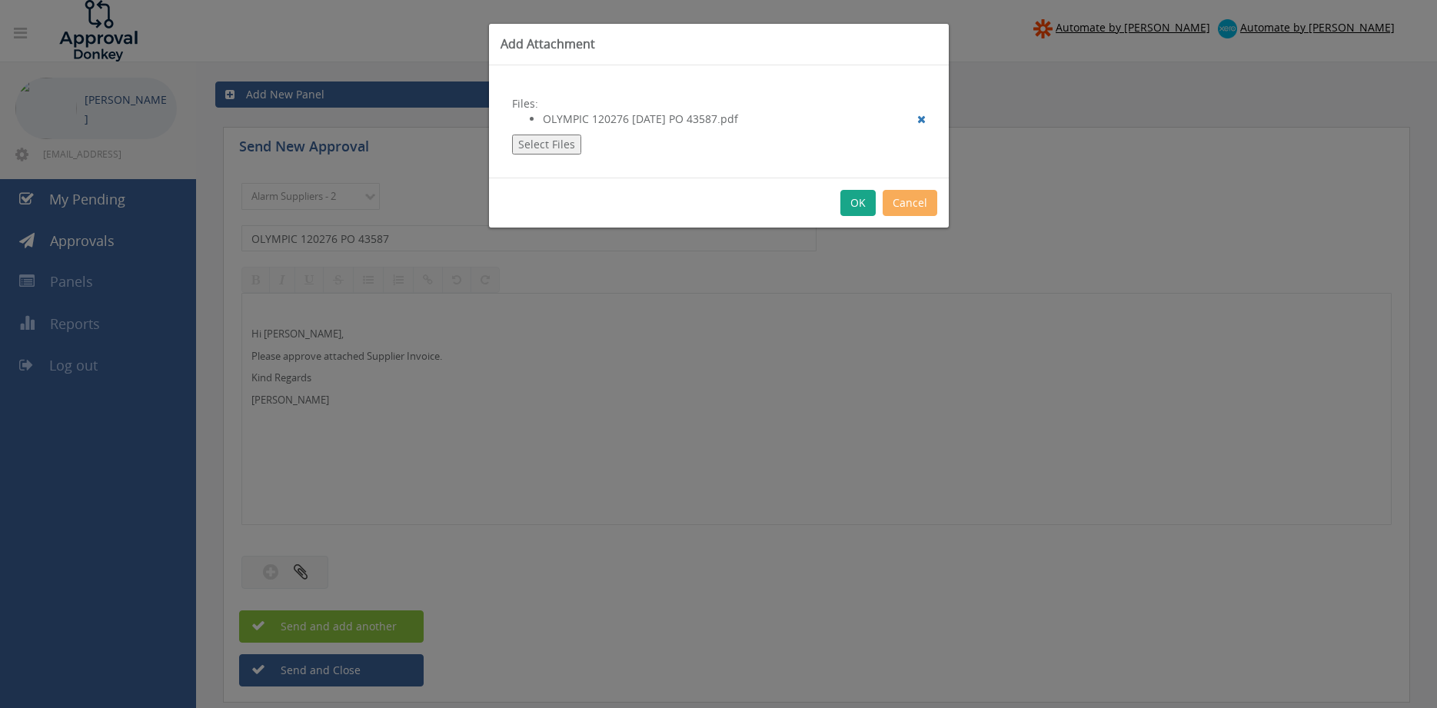
click at [860, 204] on button "OK" at bounding box center [858, 203] width 35 height 26
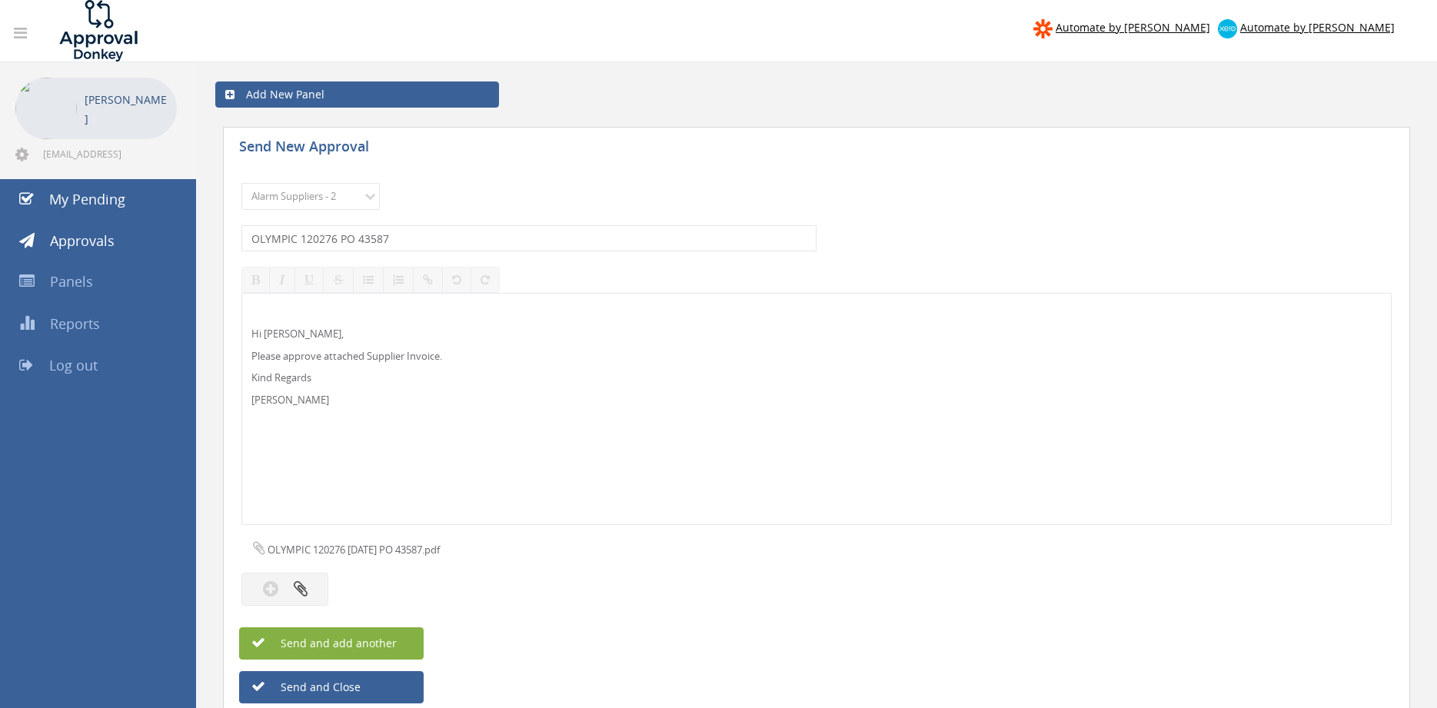
click at [383, 636] on span "Send and add another" at bounding box center [322, 643] width 149 height 15
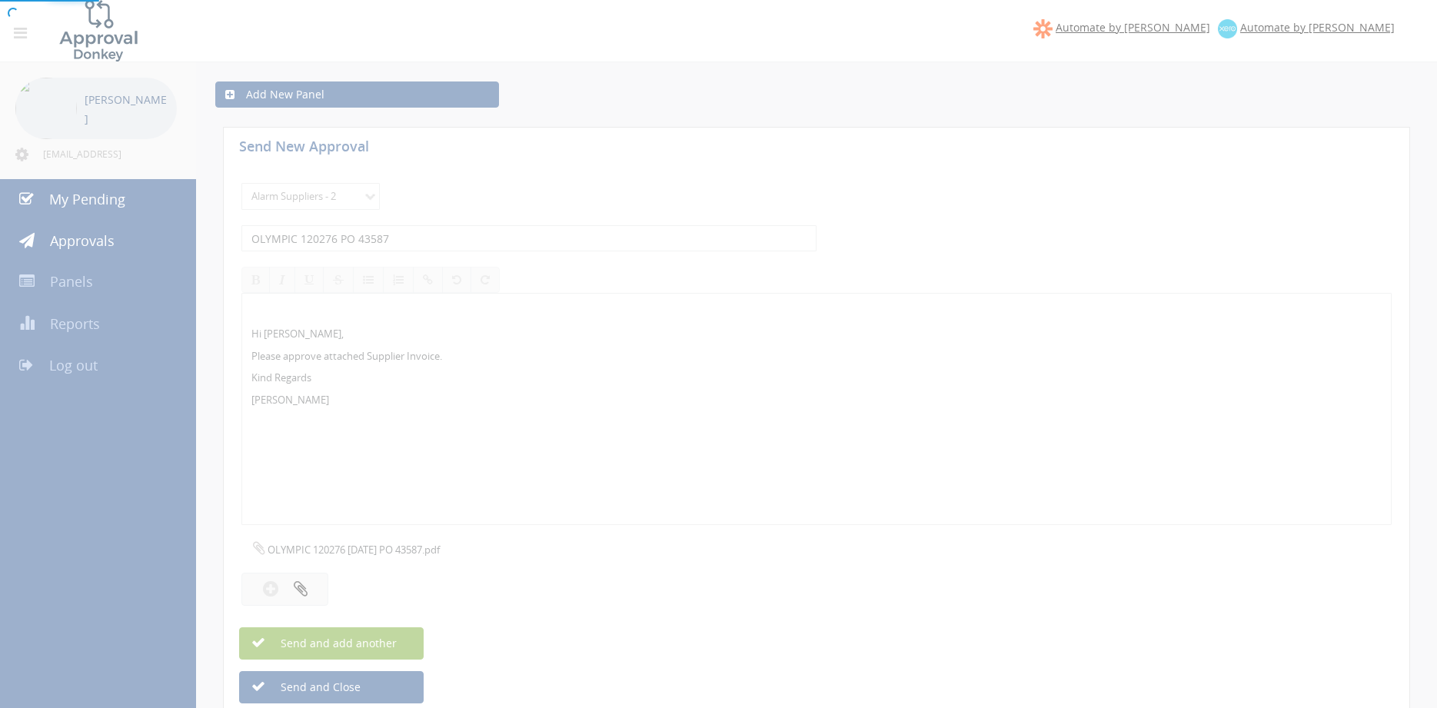
select select
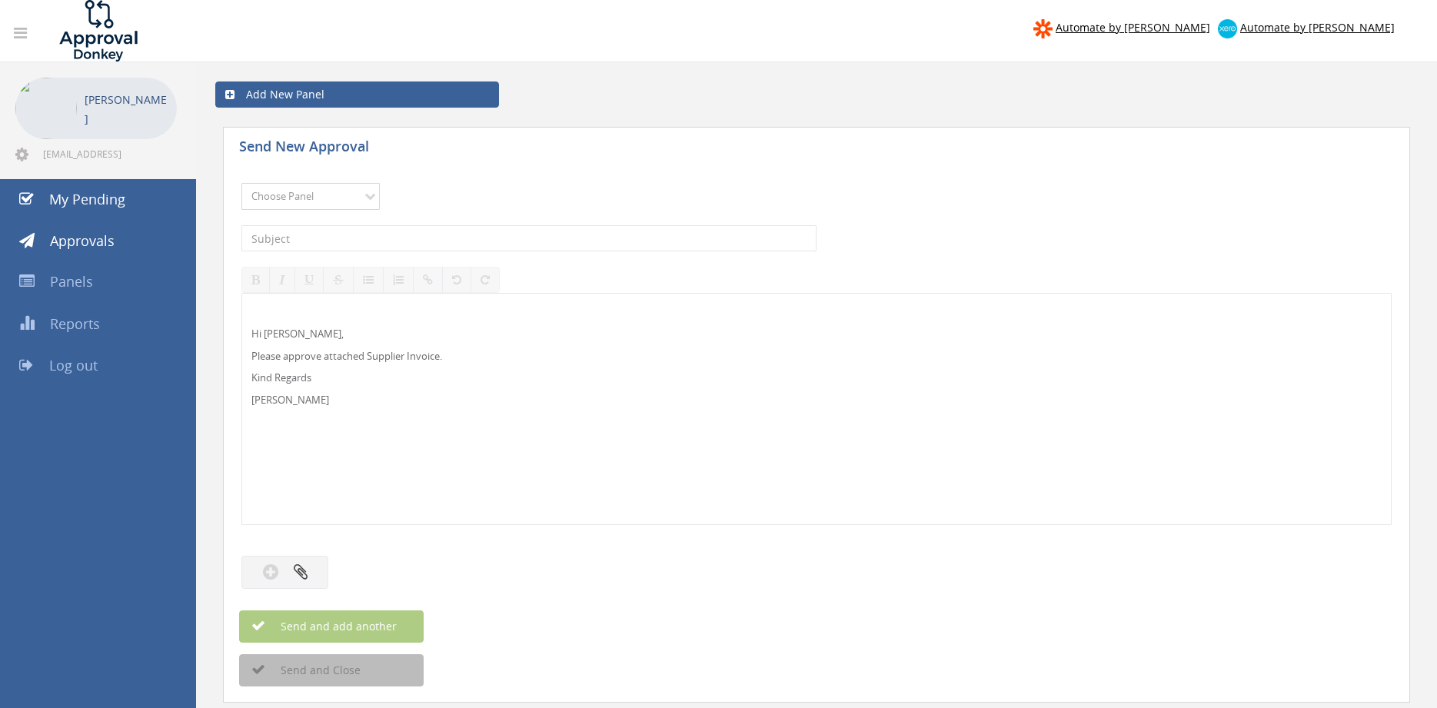
select select "9680"
click option "Alarm Suppliers - 2" at bounding box center [0, 0] width 0 height 0
click at [434, 228] on input "text" at bounding box center [528, 238] width 575 height 26
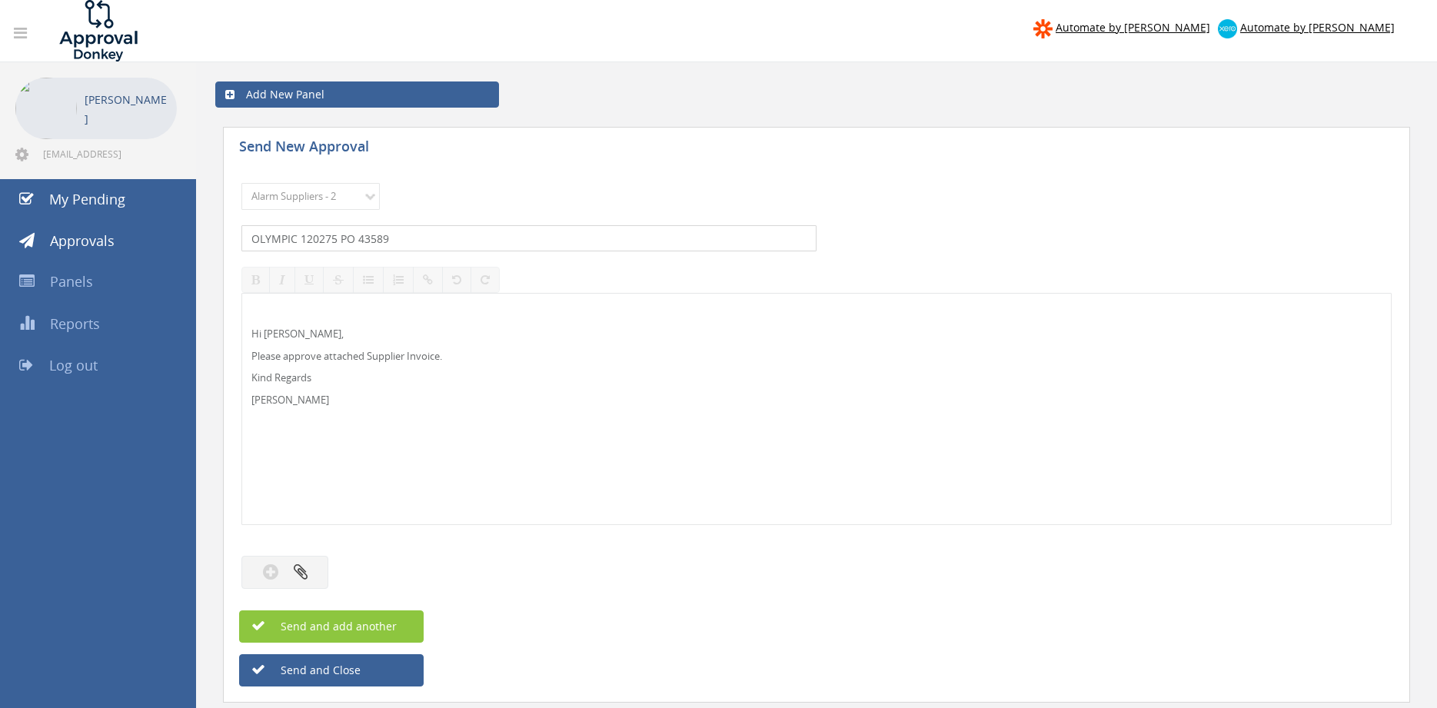
type input "OLYMPIC 120275 PO 43589"
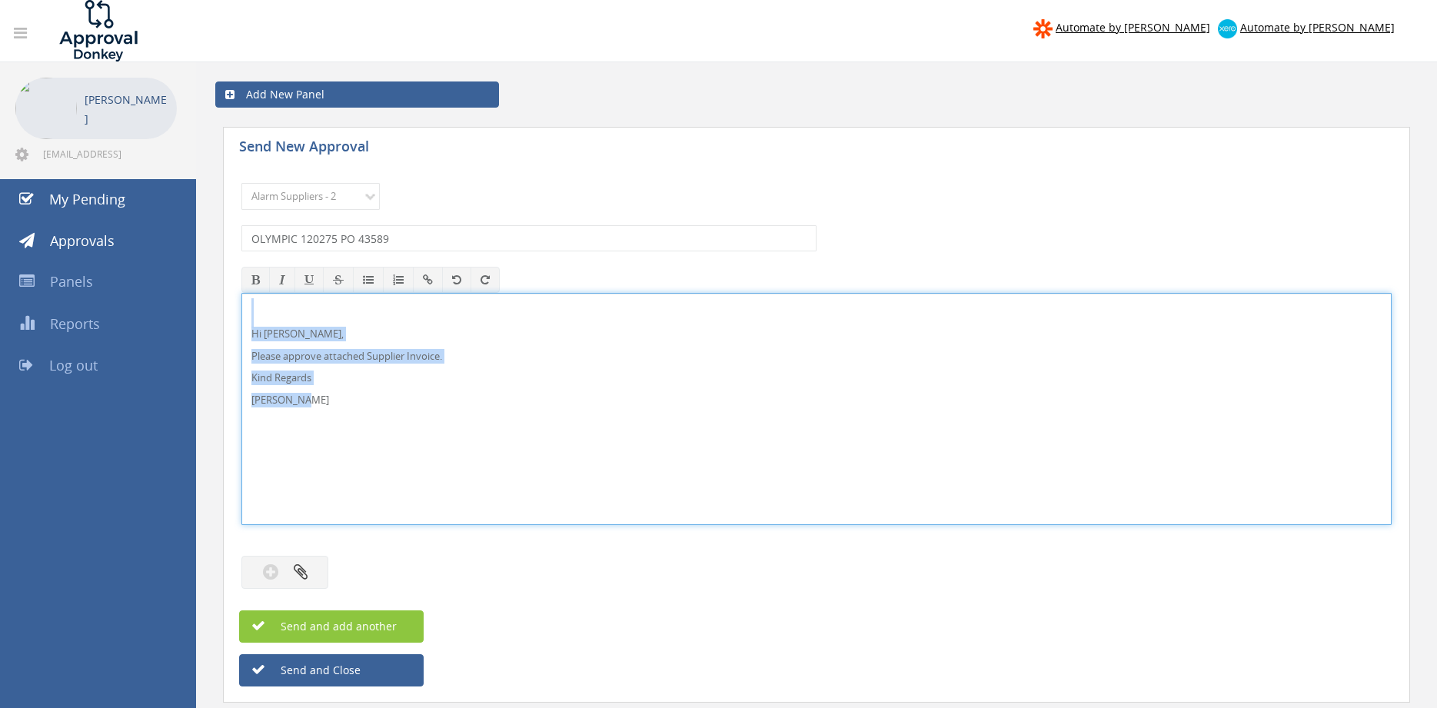
drag, startPoint x: 341, startPoint y: 408, endPoint x: 222, endPoint y: 291, distance: 167.5
click at [241, 293] on div "Hi [PERSON_NAME], Please approve attached Supplier Invoice. Kind Regards [PERSO…" at bounding box center [816, 409] width 1150 height 232
copy div "Hi [PERSON_NAME], Please approve attached Supplier Invoice. Kind Regards [PERSO…"
click at [308, 569] on button "button" at bounding box center [284, 572] width 87 height 33
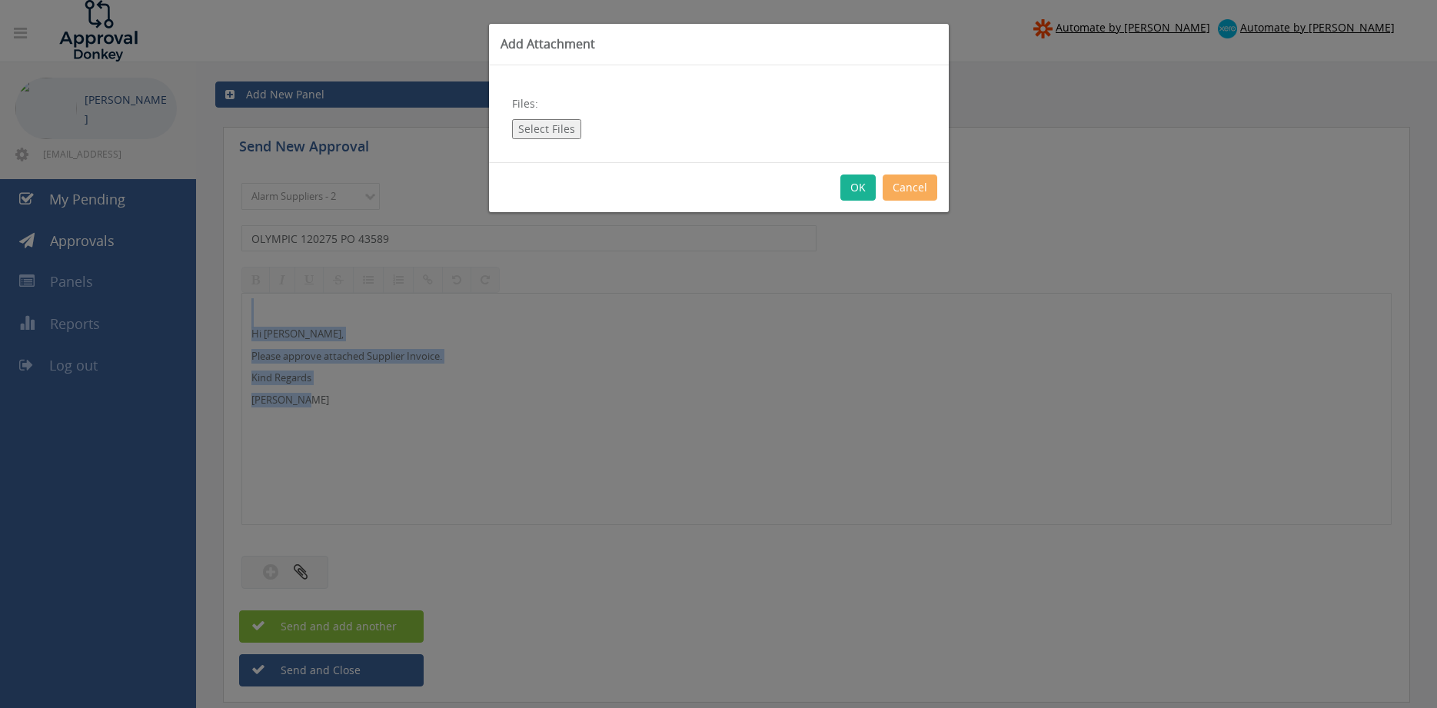
click at [553, 124] on button "Select Files" at bounding box center [546, 129] width 69 height 20
type input "C:\fakepath\OLYMPIC 120275 [DATE] PO 43589.pdf"
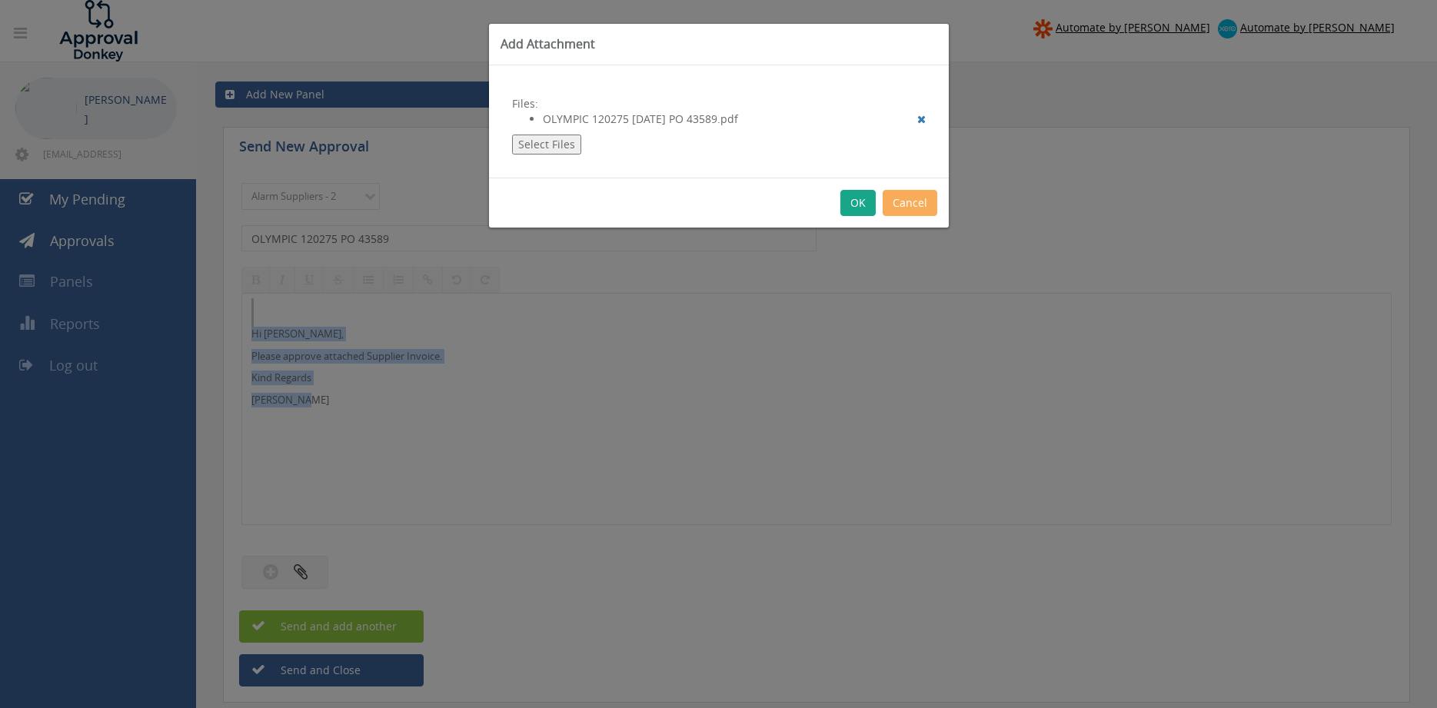
click at [859, 204] on button "OK" at bounding box center [858, 203] width 35 height 26
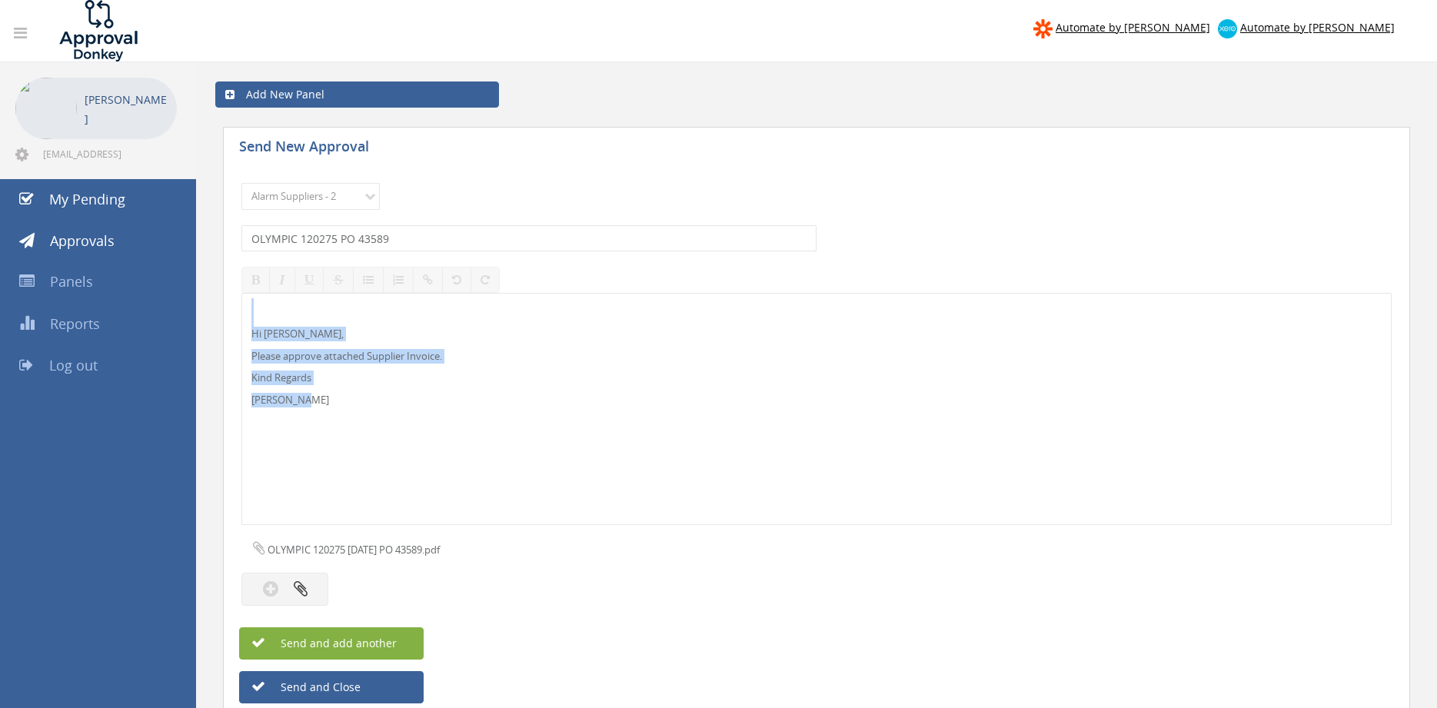
click at [386, 634] on button "Send and add another" at bounding box center [331, 643] width 185 height 32
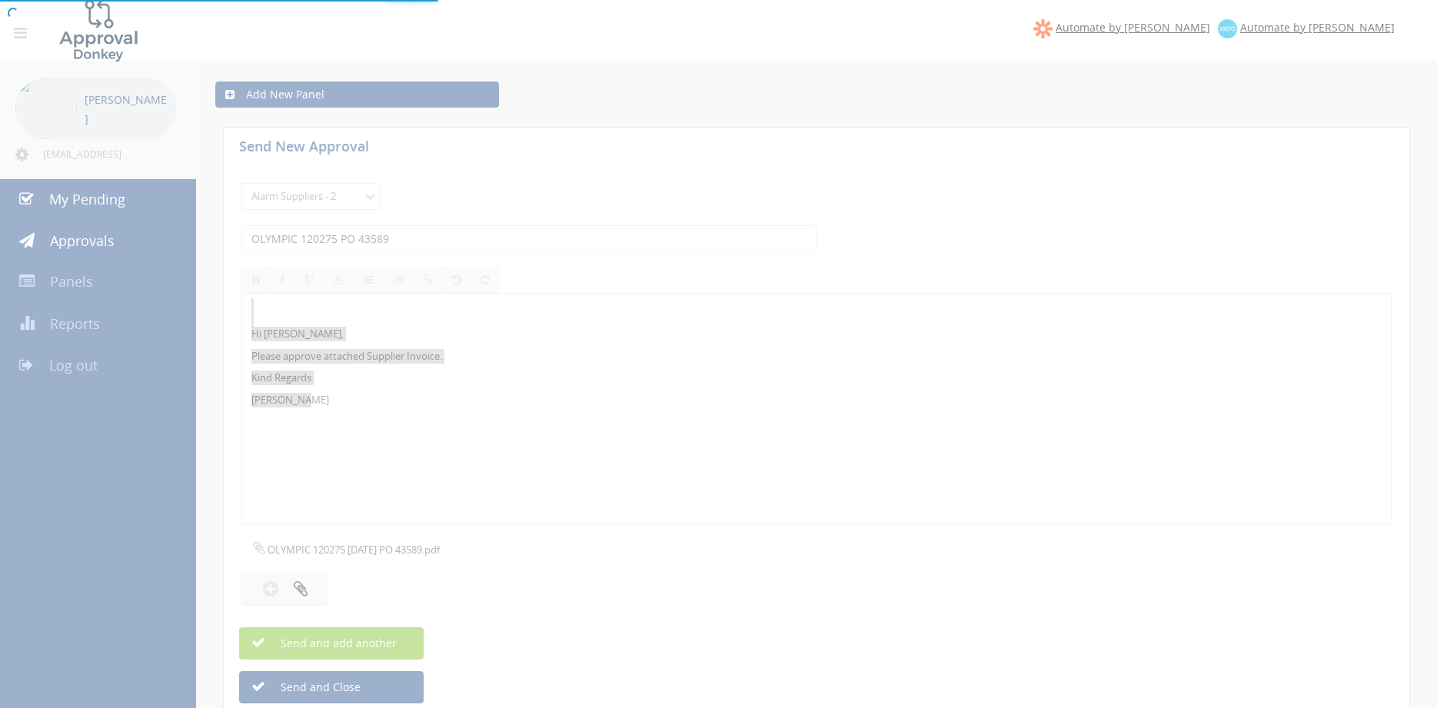
select select
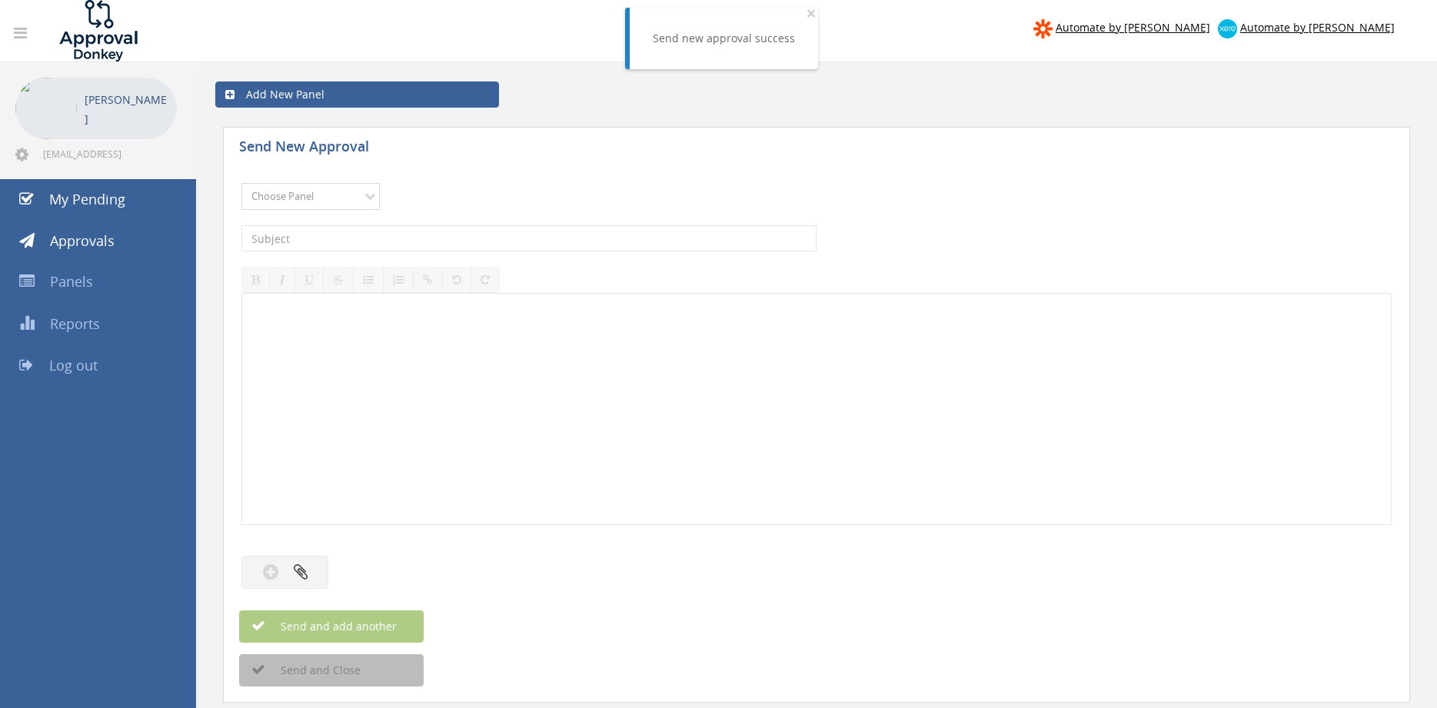
select select "9680"
click option "Alarm Suppliers - 2" at bounding box center [0, 0] width 0 height 0
click at [428, 237] on input "text" at bounding box center [528, 238] width 575 height 26
type input "OLYMPIC 120267 PO 43593"
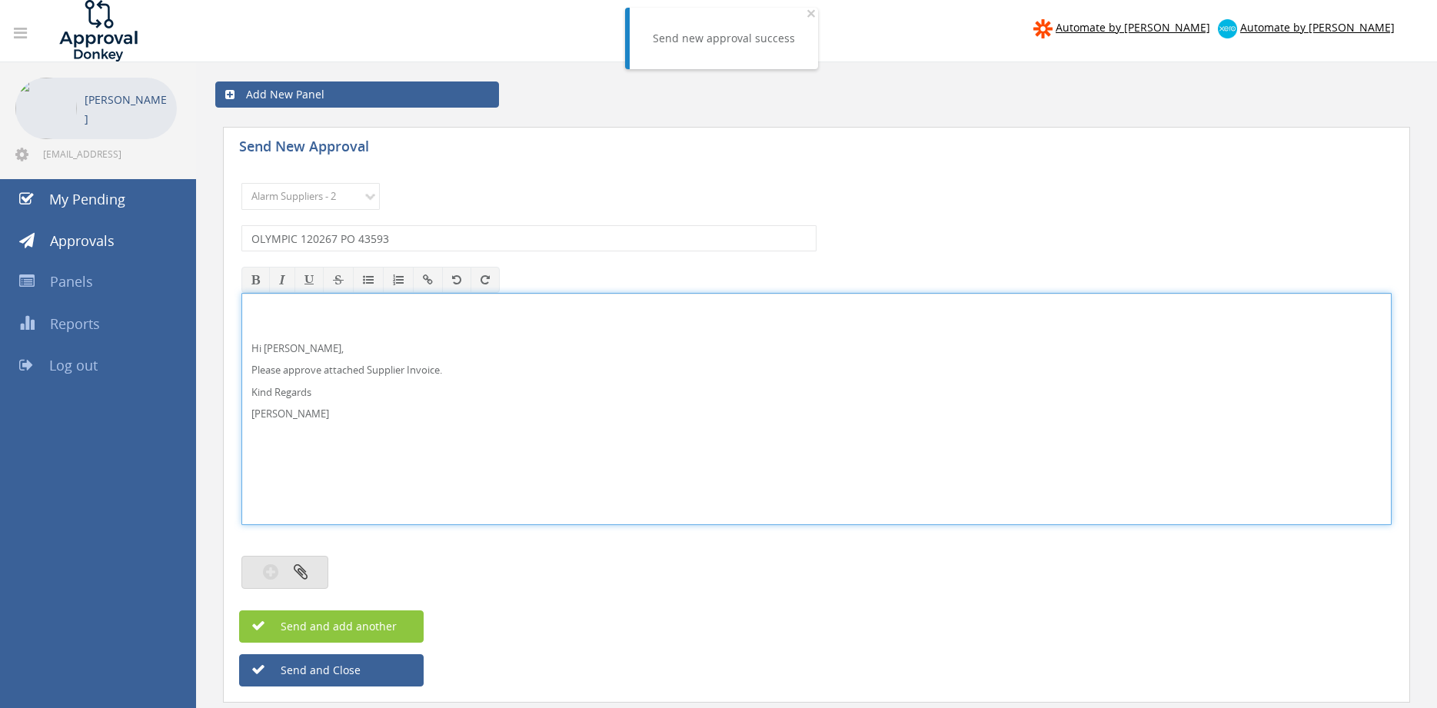
click at [307, 570] on icon "button" at bounding box center [301, 572] width 14 height 18
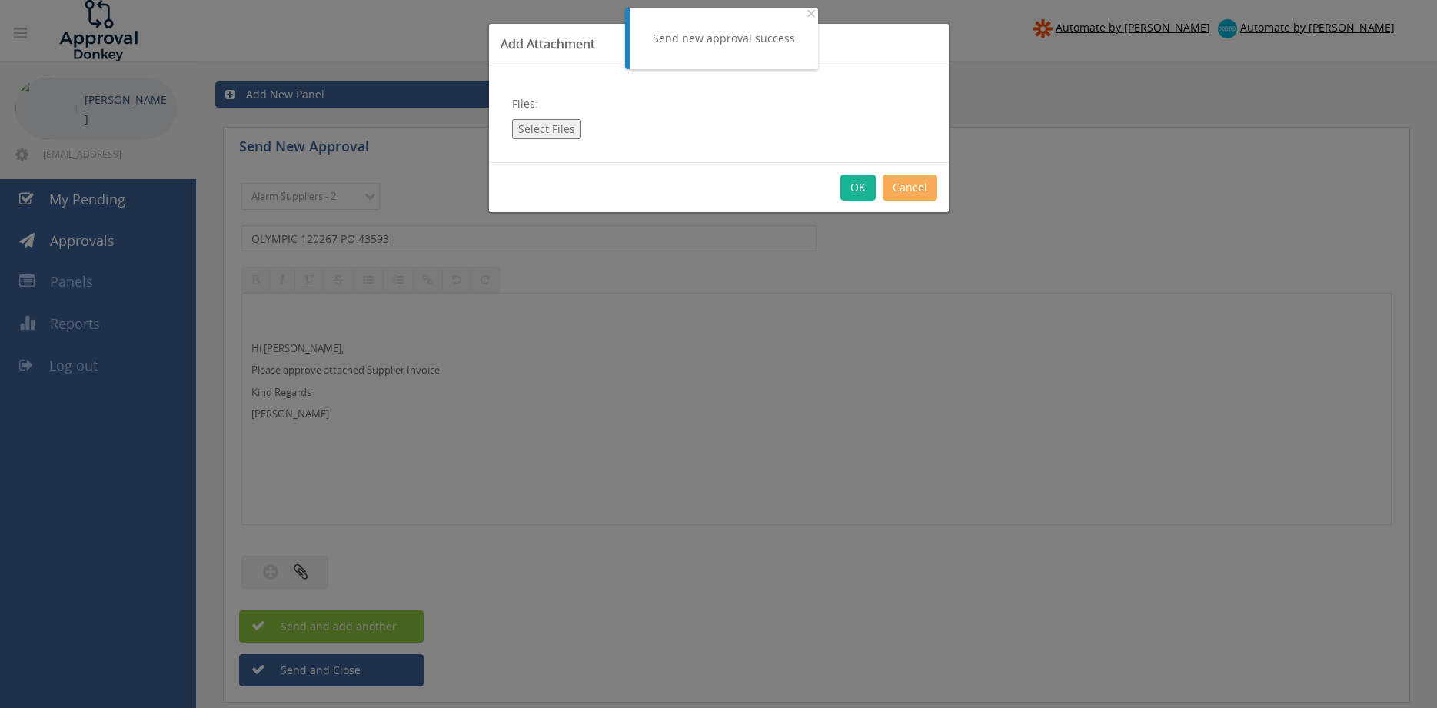
click at [549, 129] on button "Select Files" at bounding box center [546, 129] width 69 height 20
type input "C:\fakepath\OLYMPIC 120267 [DATE] PO 43593.pdf"
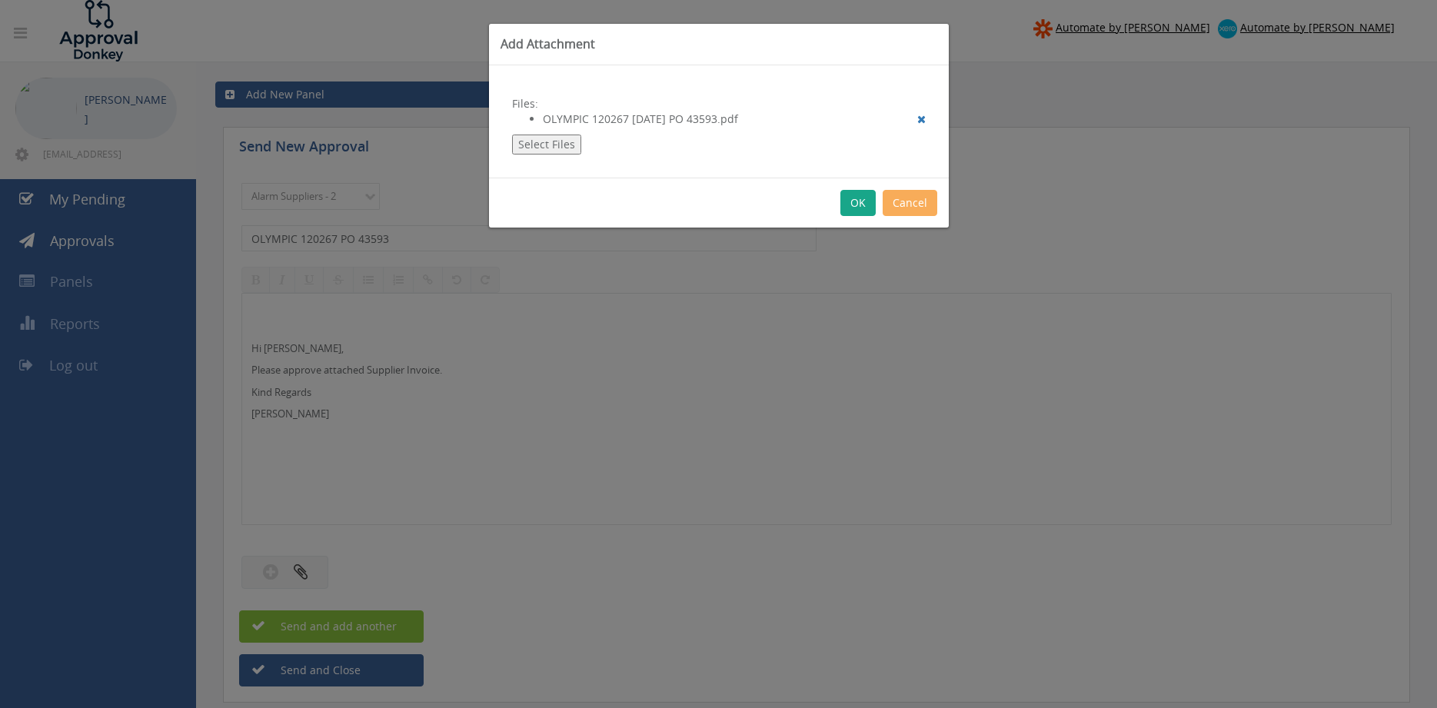
click at [863, 202] on button "OK" at bounding box center [858, 203] width 35 height 26
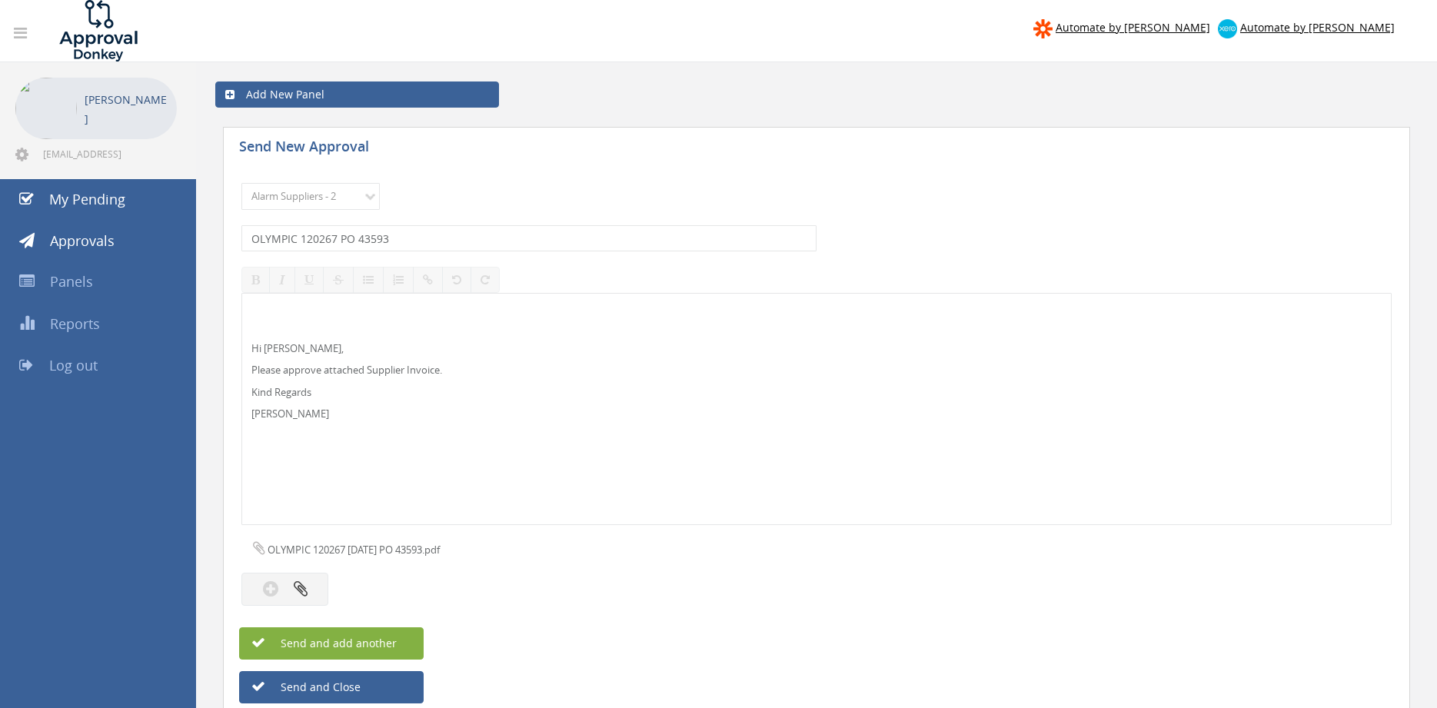
click at [397, 644] on button "Send and add another" at bounding box center [331, 643] width 185 height 32
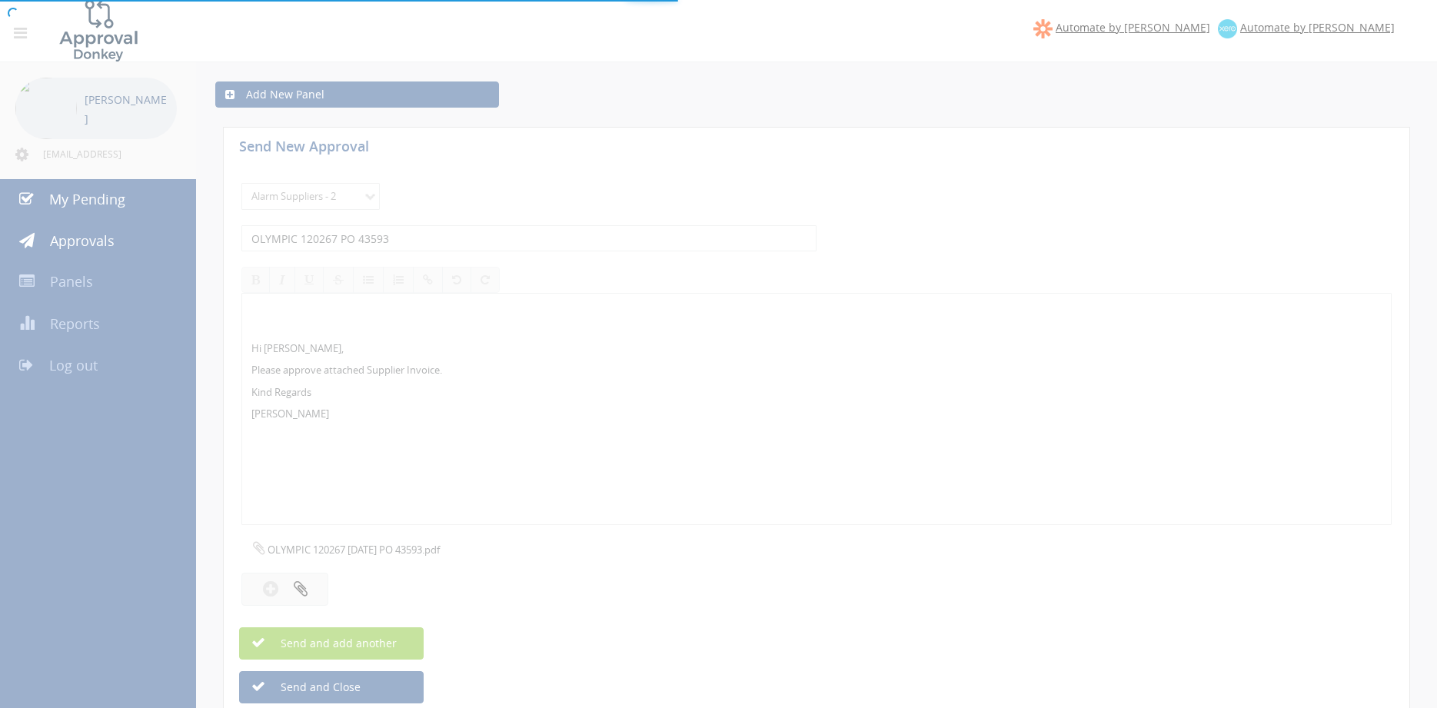
select select
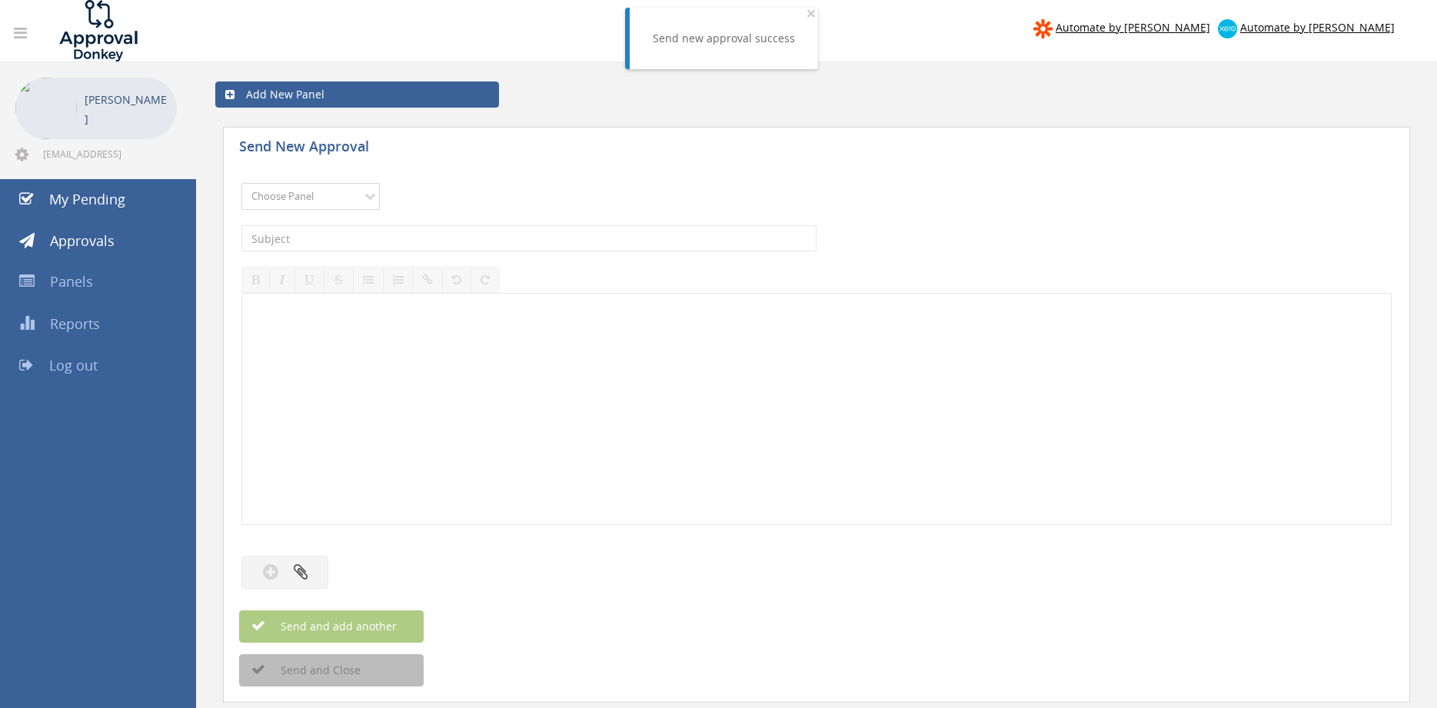
click at [241, 183] on select "Choose Panel Alarm Credits RG - 3 NZ Utilities Cable and SAI Global NZ Alarms-1…" at bounding box center [310, 196] width 138 height 27
select select "9680"
click option "Alarm Suppliers - 2" at bounding box center [0, 0] width 0 height 0
click at [438, 235] on input "text" at bounding box center [528, 238] width 575 height 26
type input "OLYMPIC 120264 PO 43591"
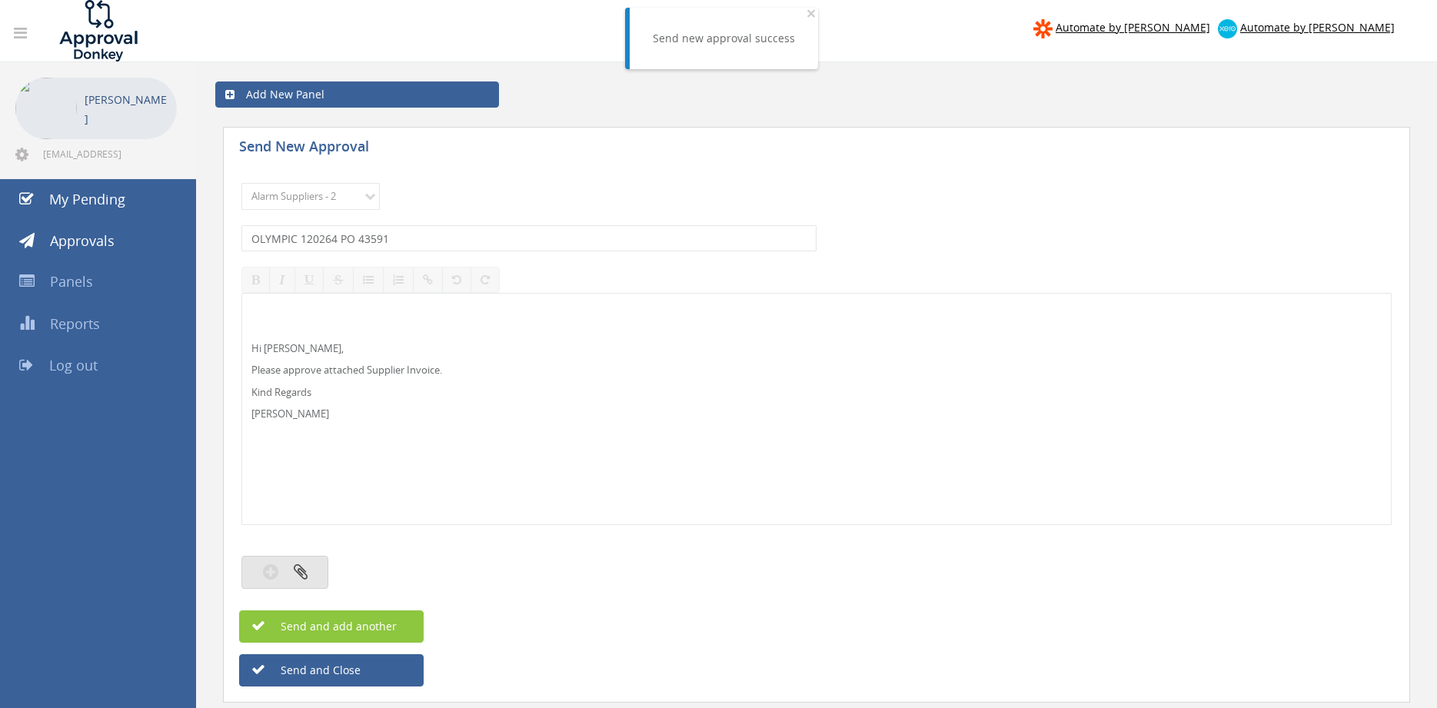
click at [311, 572] on button "button" at bounding box center [284, 572] width 87 height 33
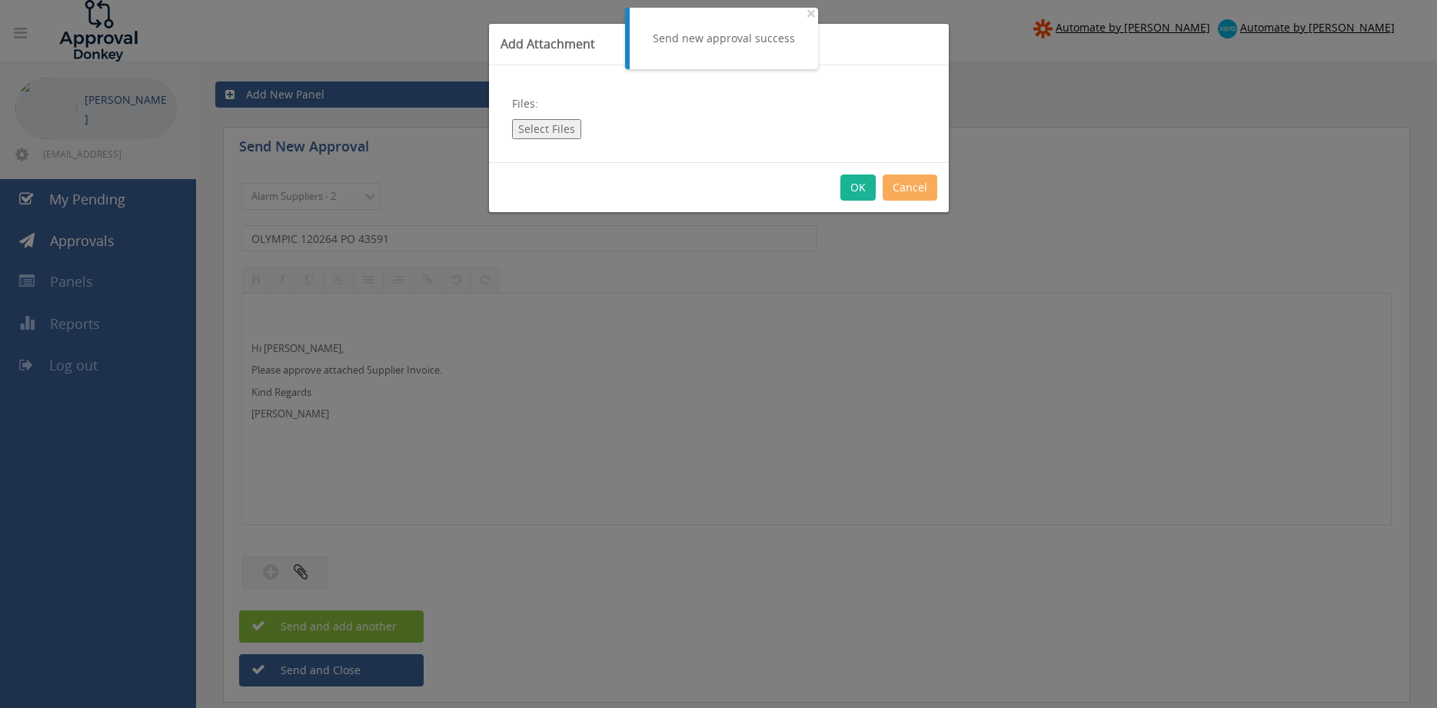
click at [555, 128] on button "Select Files" at bounding box center [546, 129] width 69 height 20
type input "C:\fakepath\OLYMPIC 120264 [DATE] PO 43591.pdf"
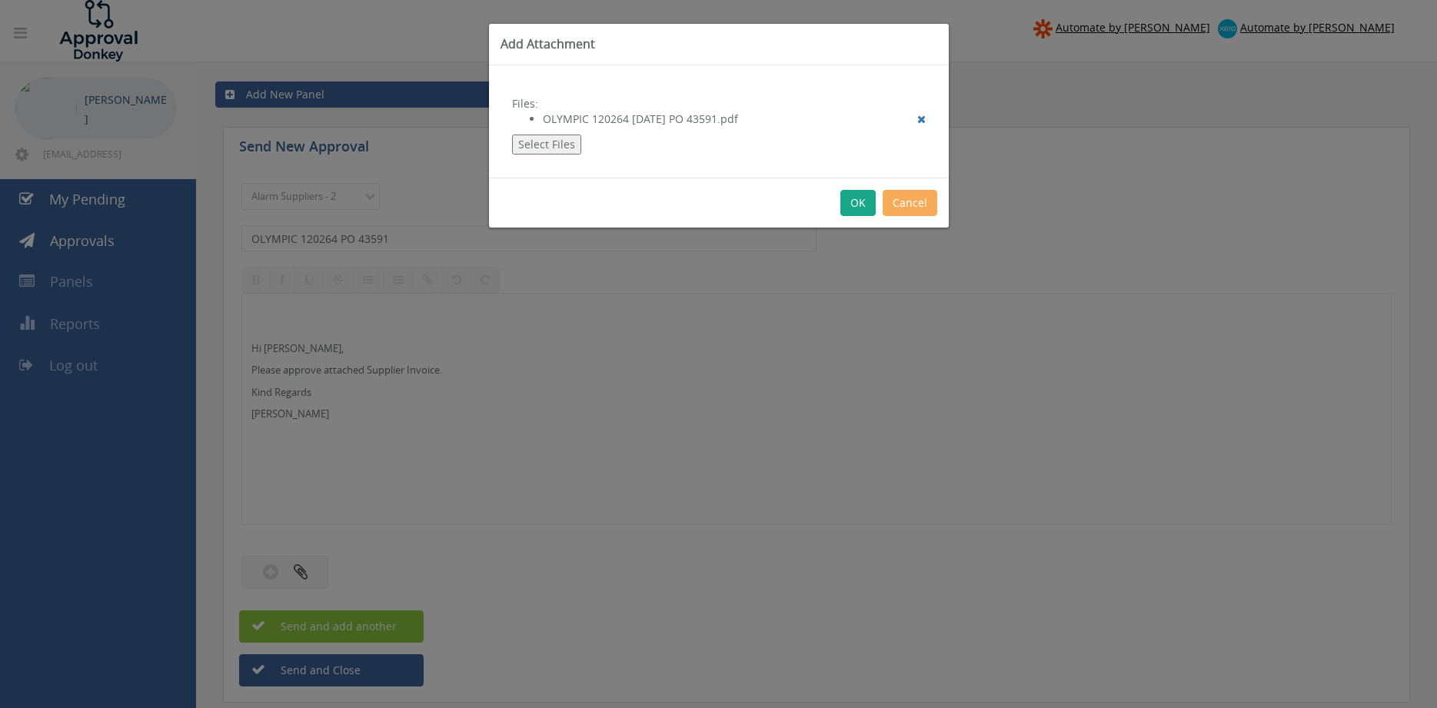
click at [857, 201] on button "OK" at bounding box center [858, 203] width 35 height 26
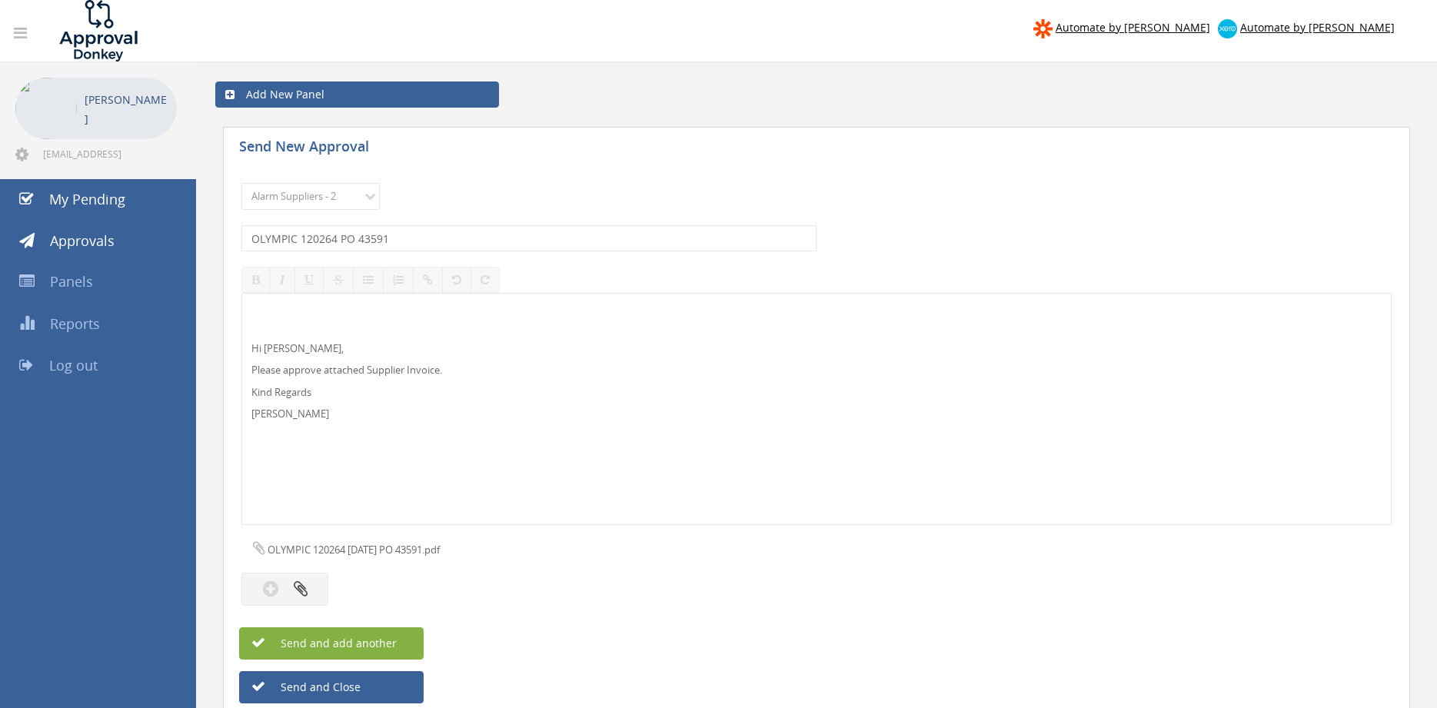
click at [402, 642] on button "Send and add another" at bounding box center [331, 643] width 185 height 32
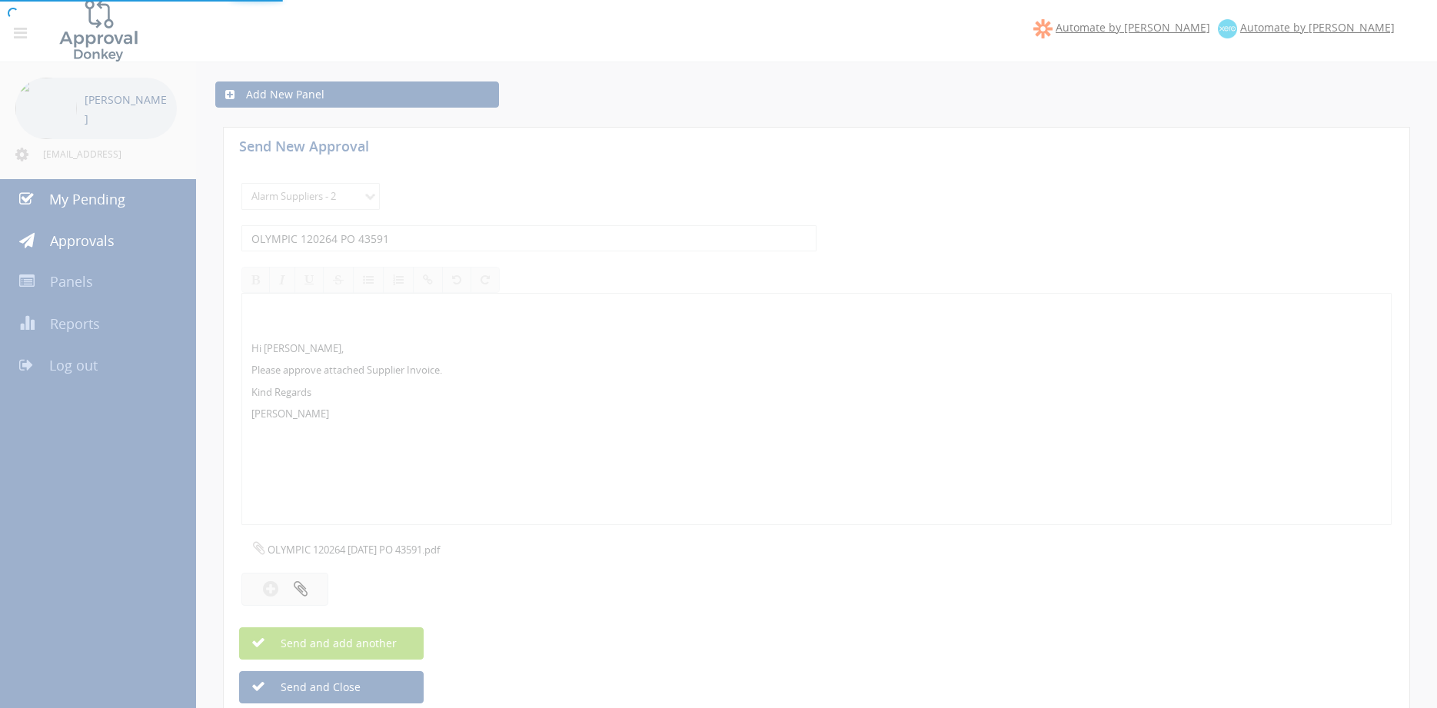
select select
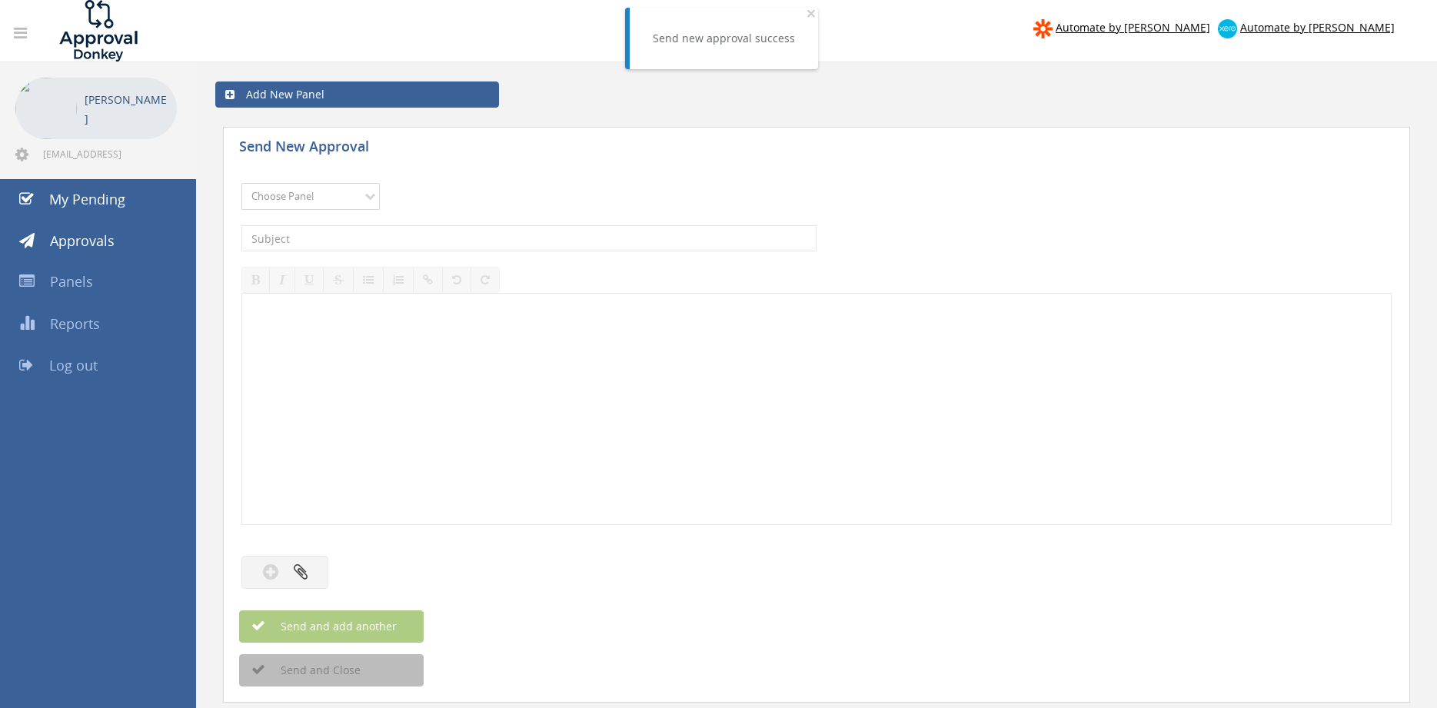
select select "9680"
click option "Alarm Suppliers - 2" at bounding box center [0, 0] width 0 height 0
click at [432, 222] on div "The subject is required." at bounding box center [816, 239] width 1150 height 42
click at [431, 231] on input "text" at bounding box center [528, 238] width 575 height 26
type input "OLYMPIC 120157 PO 43544"
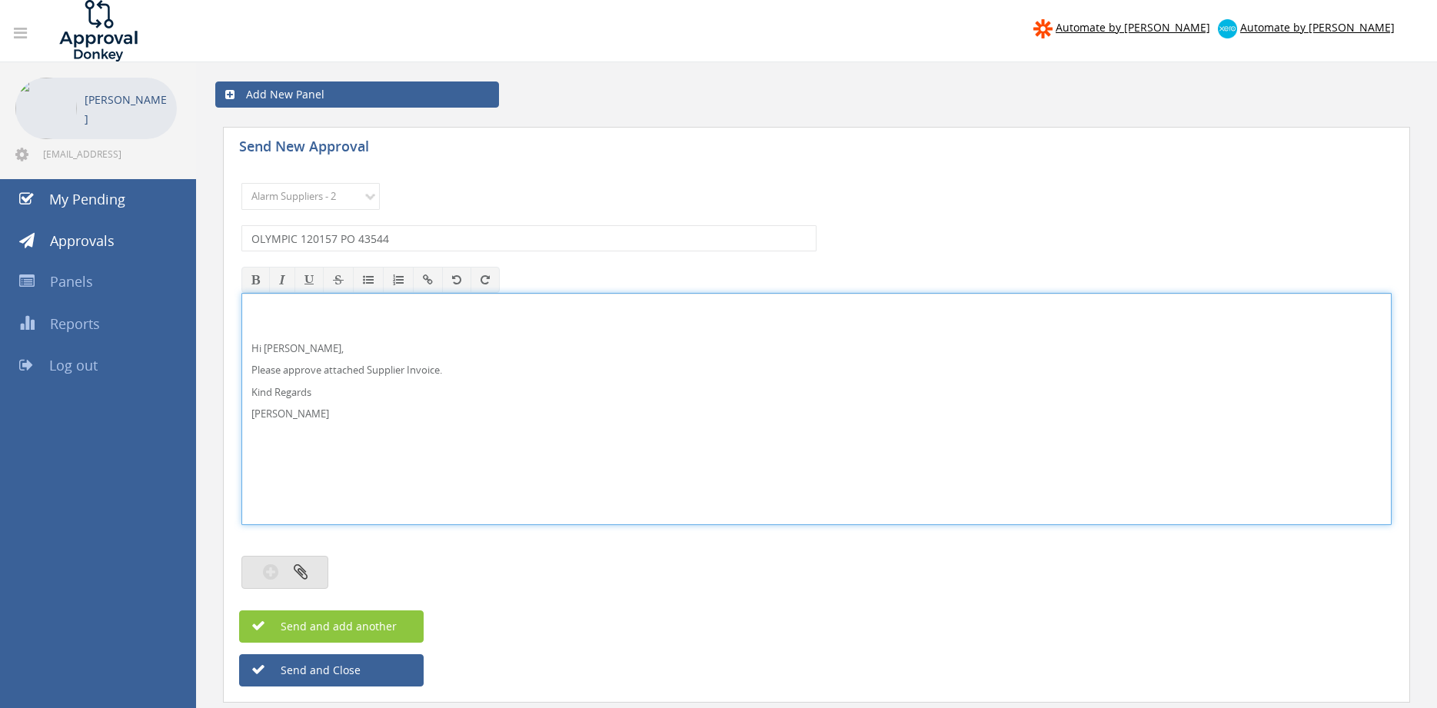
click at [308, 573] on button "button" at bounding box center [284, 572] width 87 height 33
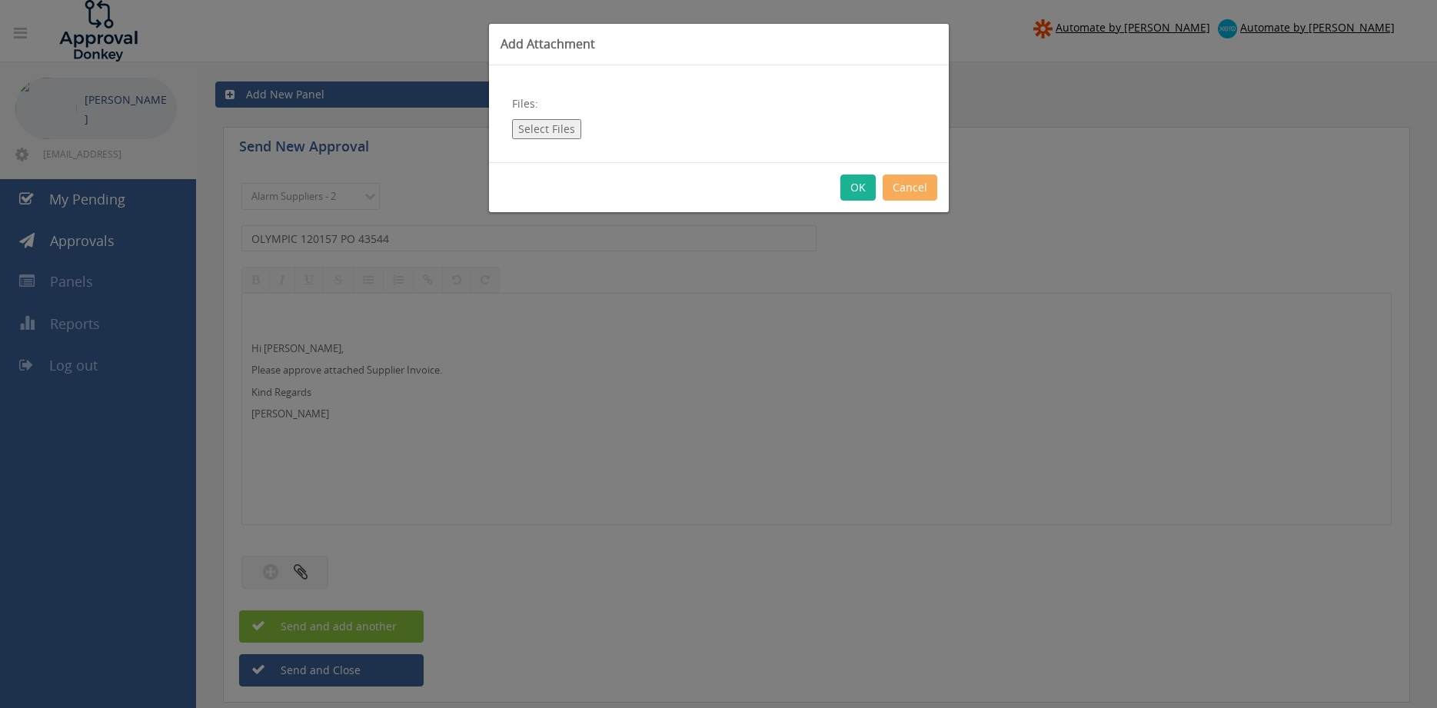
click at [559, 134] on button "Select Files" at bounding box center [546, 129] width 69 height 20
type input "C:\fakepath\OLYMPIC 120157 [DATE] PO 43544.pdf"
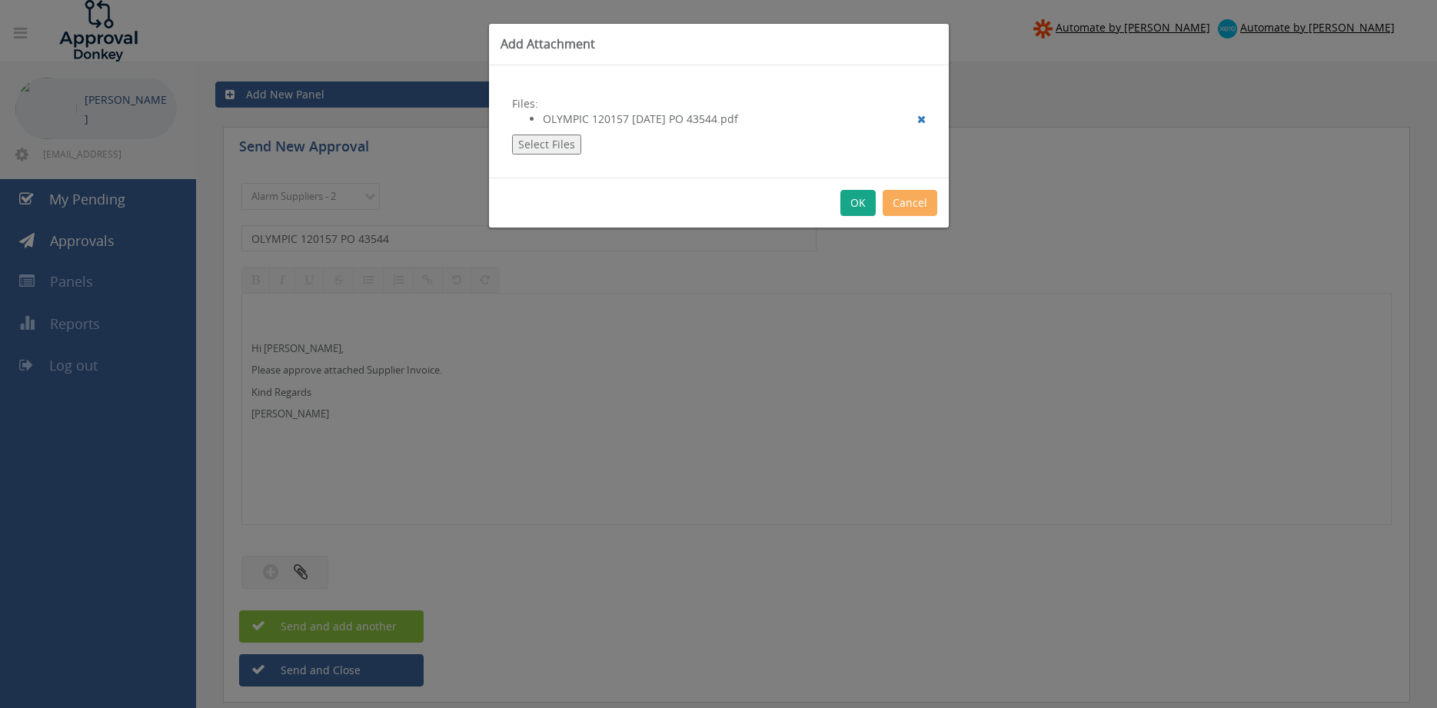
click at [857, 201] on button "OK" at bounding box center [858, 203] width 35 height 26
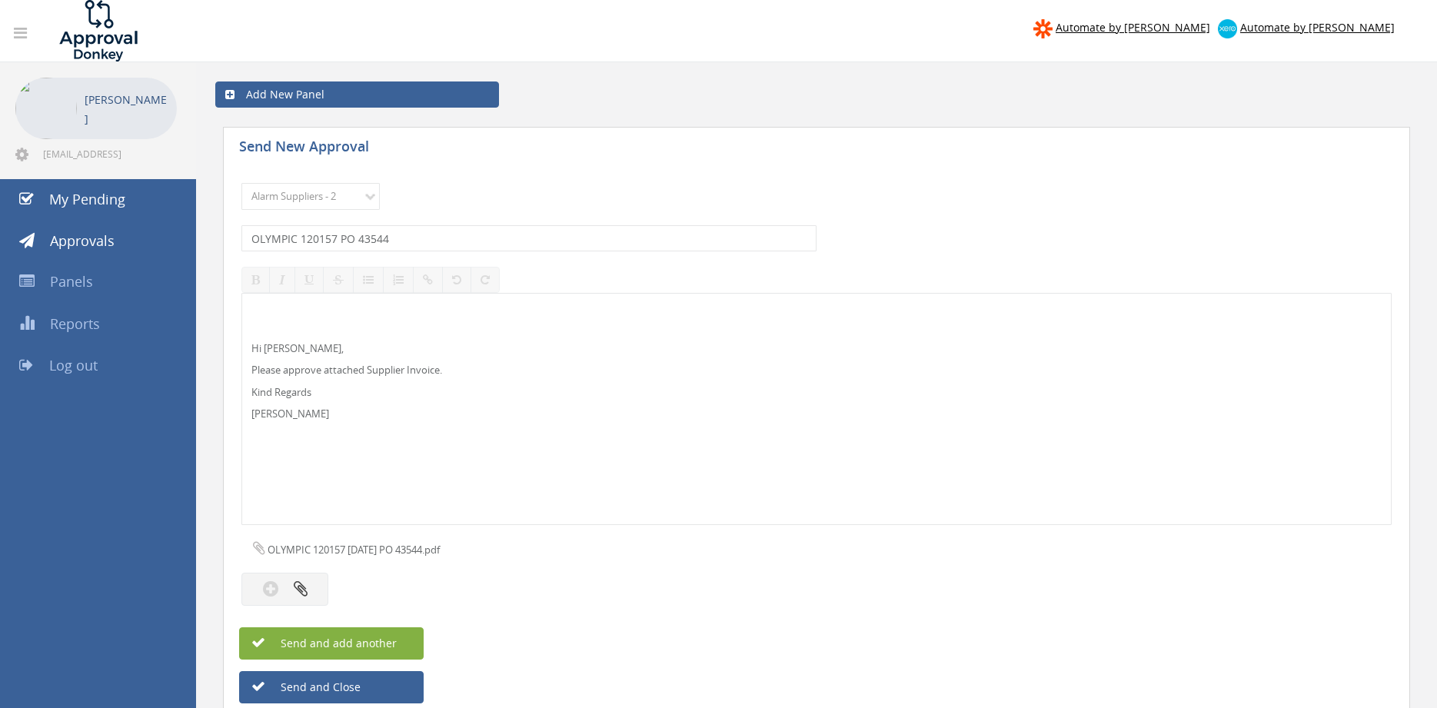
click at [392, 641] on span "Send and add another" at bounding box center [322, 643] width 149 height 15
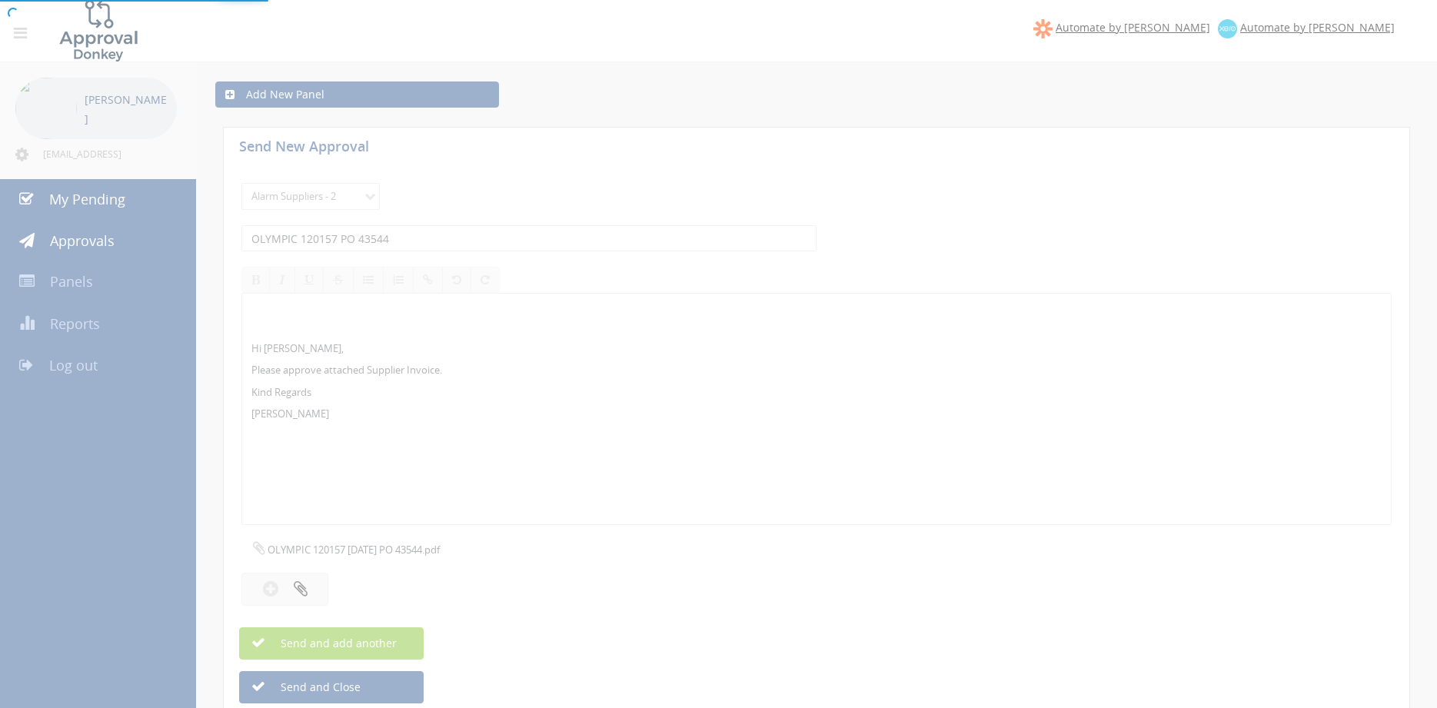
select select
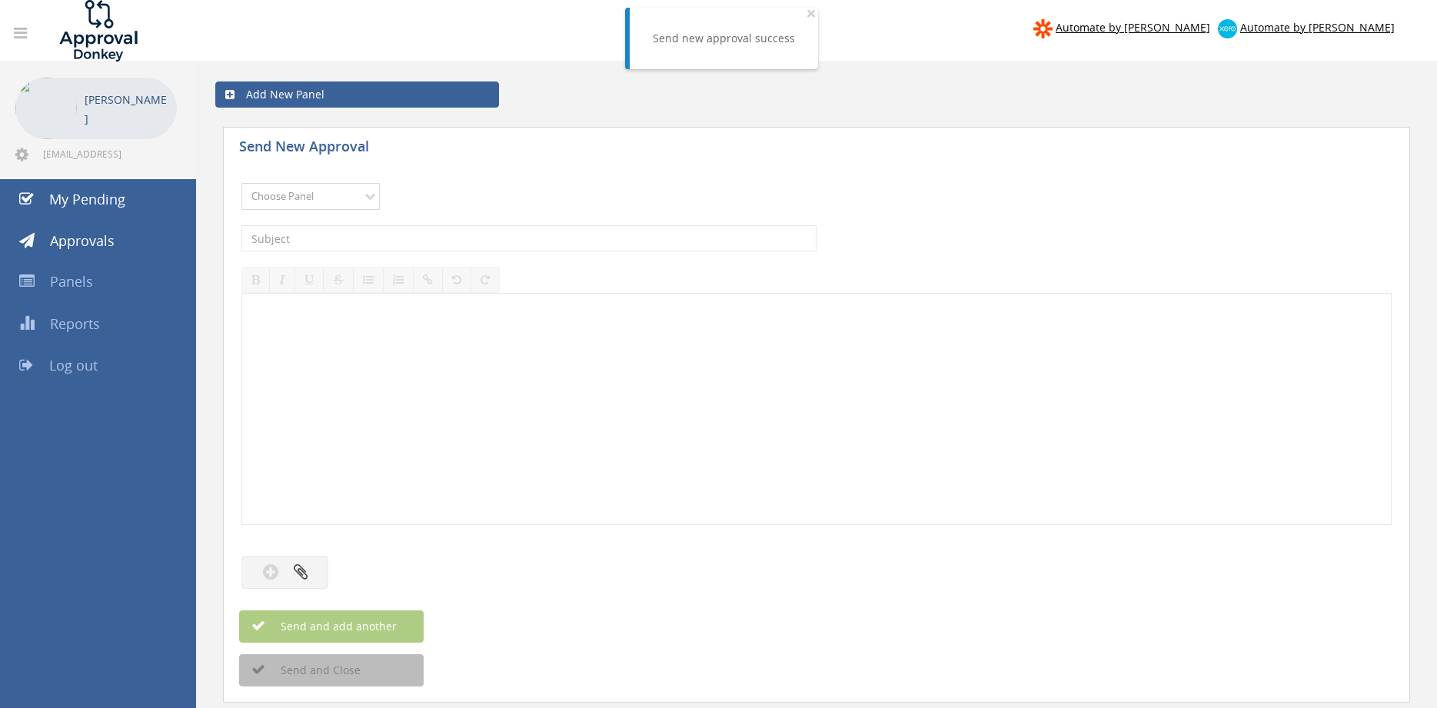
select select "9680"
click option "Alarm Suppliers - 2" at bounding box center [0, 0] width 0 height 0
click at [375, 241] on input "text" at bounding box center [528, 238] width 575 height 26
type input "OLYMPIC 119819 PO 43380"
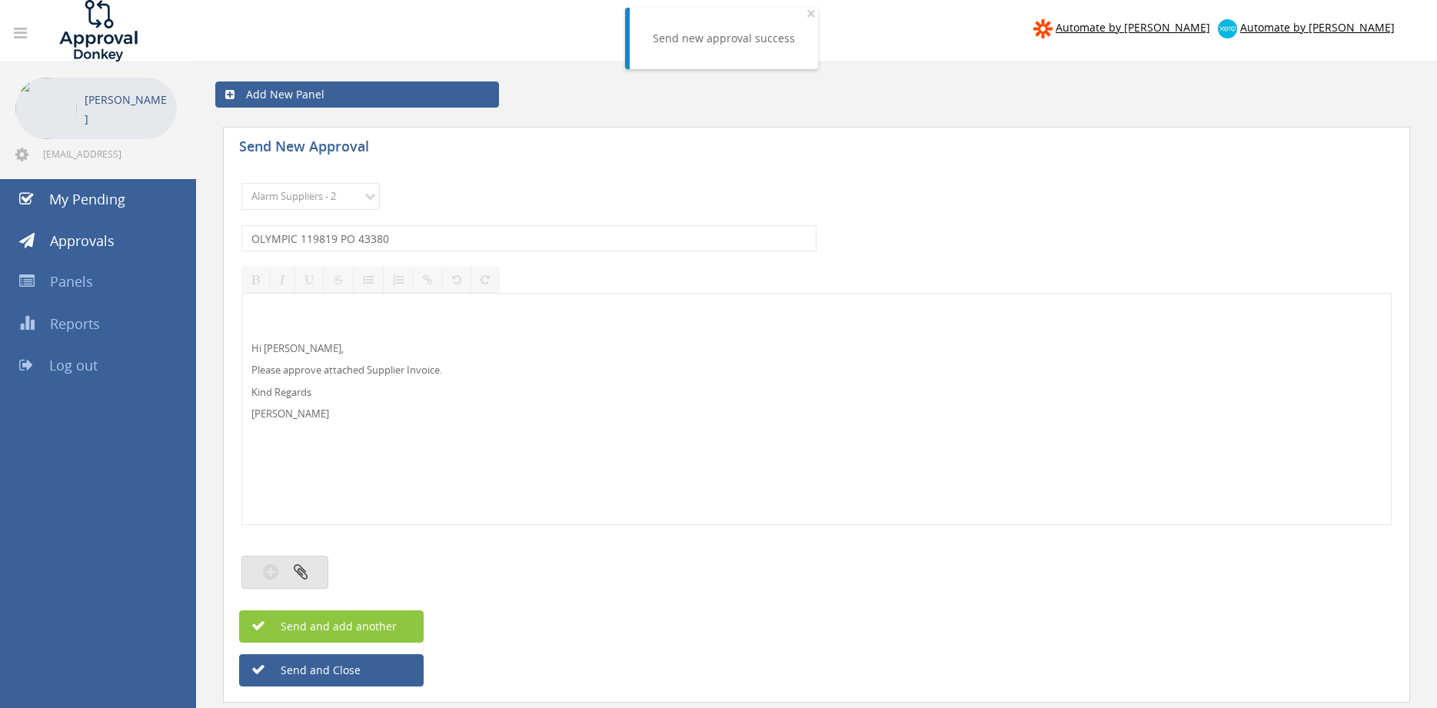
click at [308, 570] on button "button" at bounding box center [284, 572] width 87 height 33
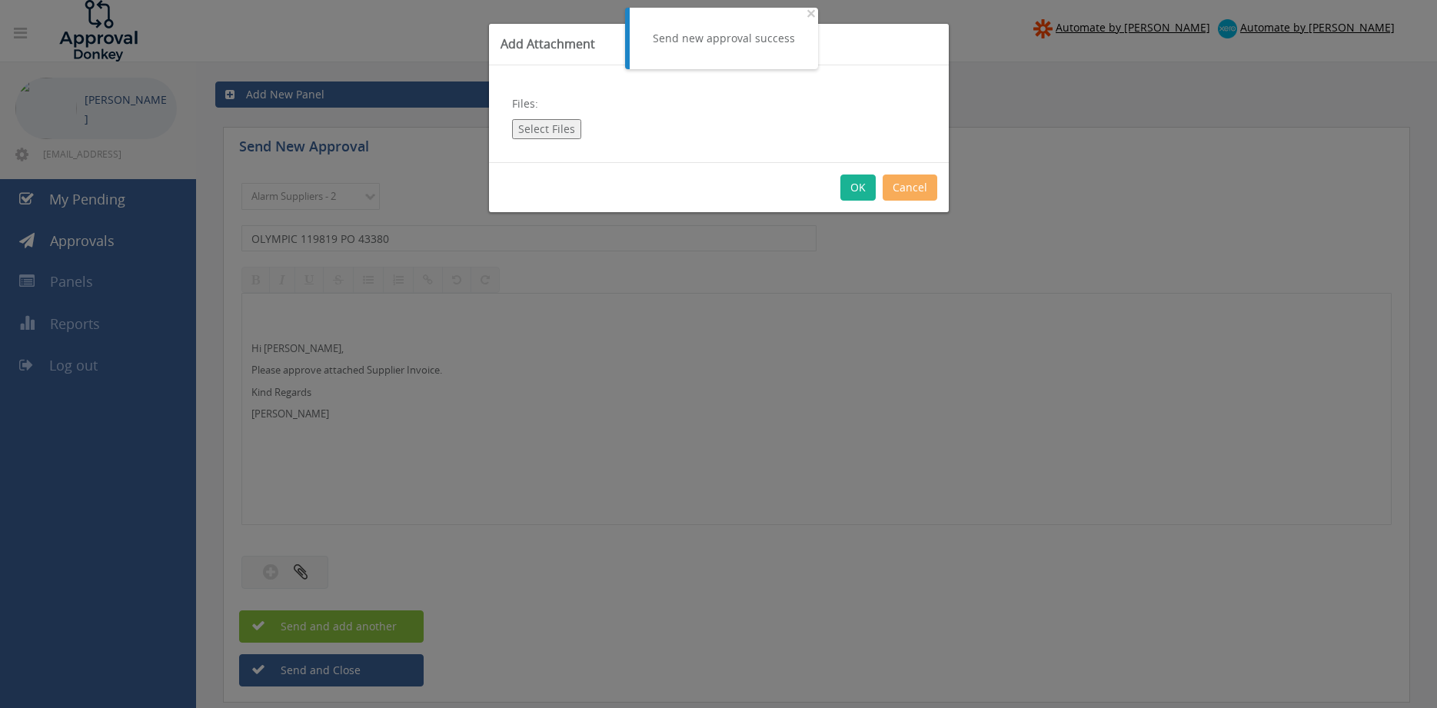
click at [553, 131] on button "Select Files" at bounding box center [546, 129] width 69 height 20
type input "C:\fakepath\OLYMPIC 119819 [DATE] PO 43380.pdf"
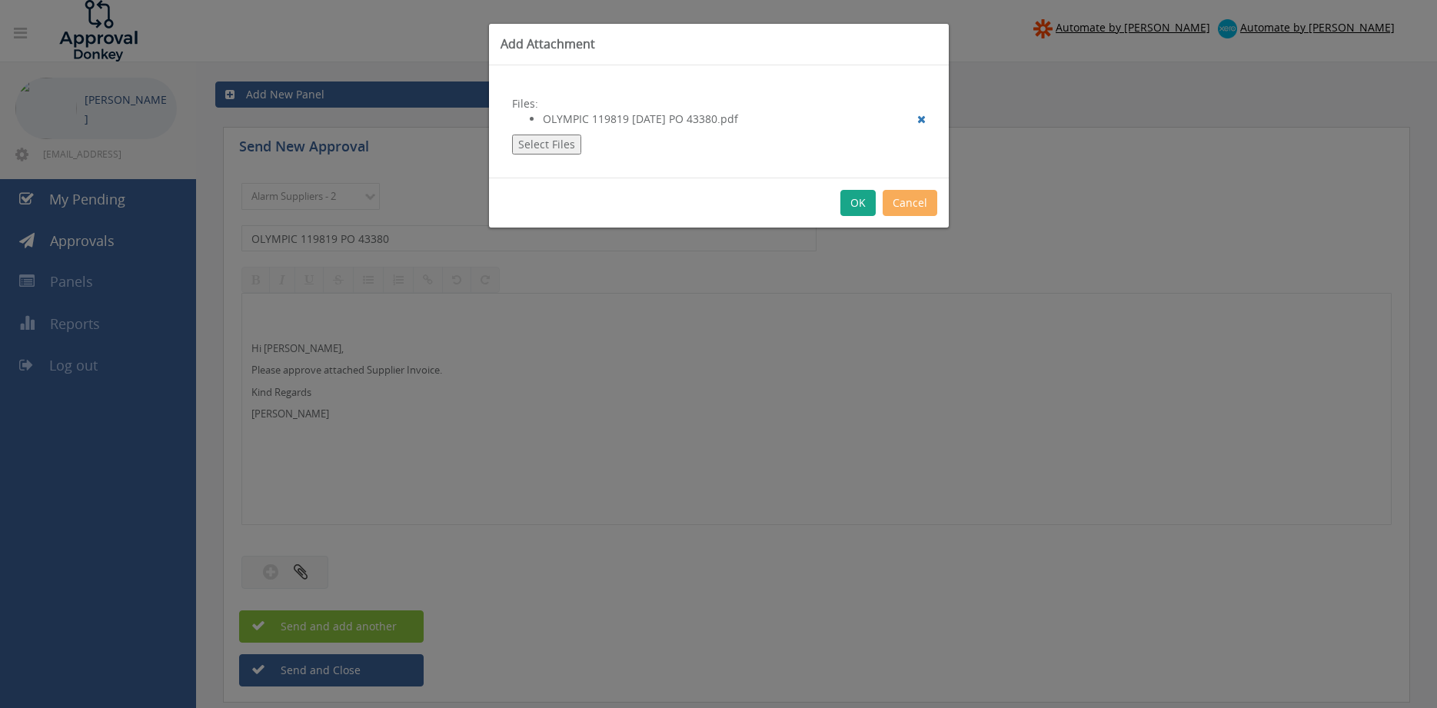
click at [857, 202] on button "OK" at bounding box center [858, 203] width 35 height 26
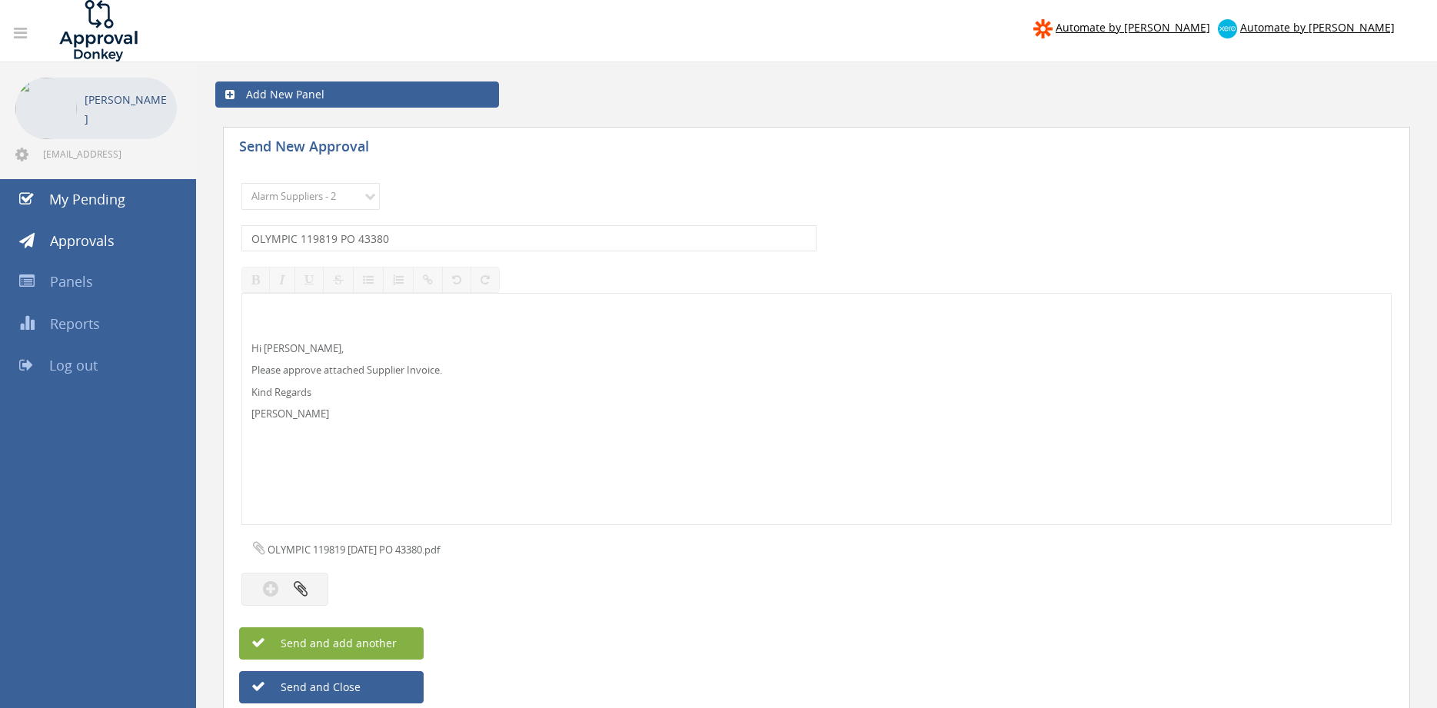
click at [388, 638] on span "Send and add another" at bounding box center [322, 643] width 149 height 15
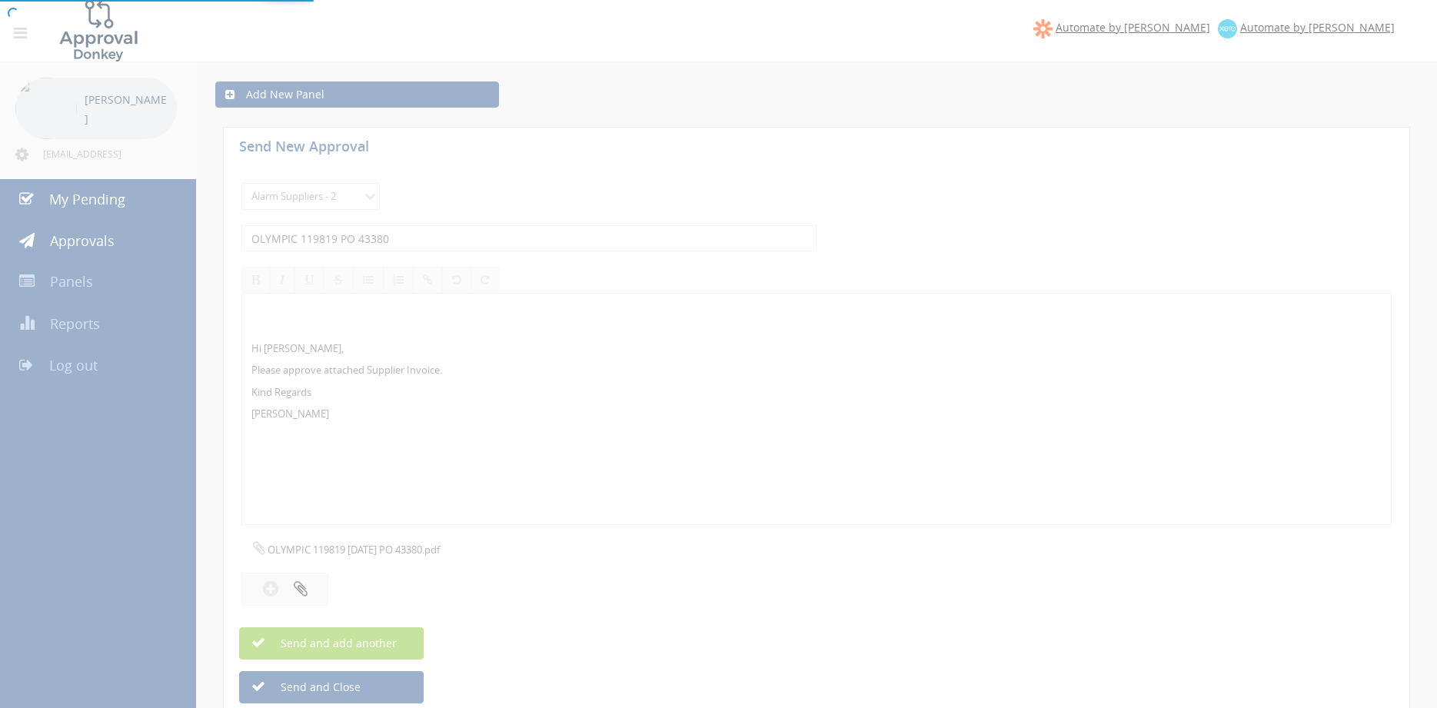
select select
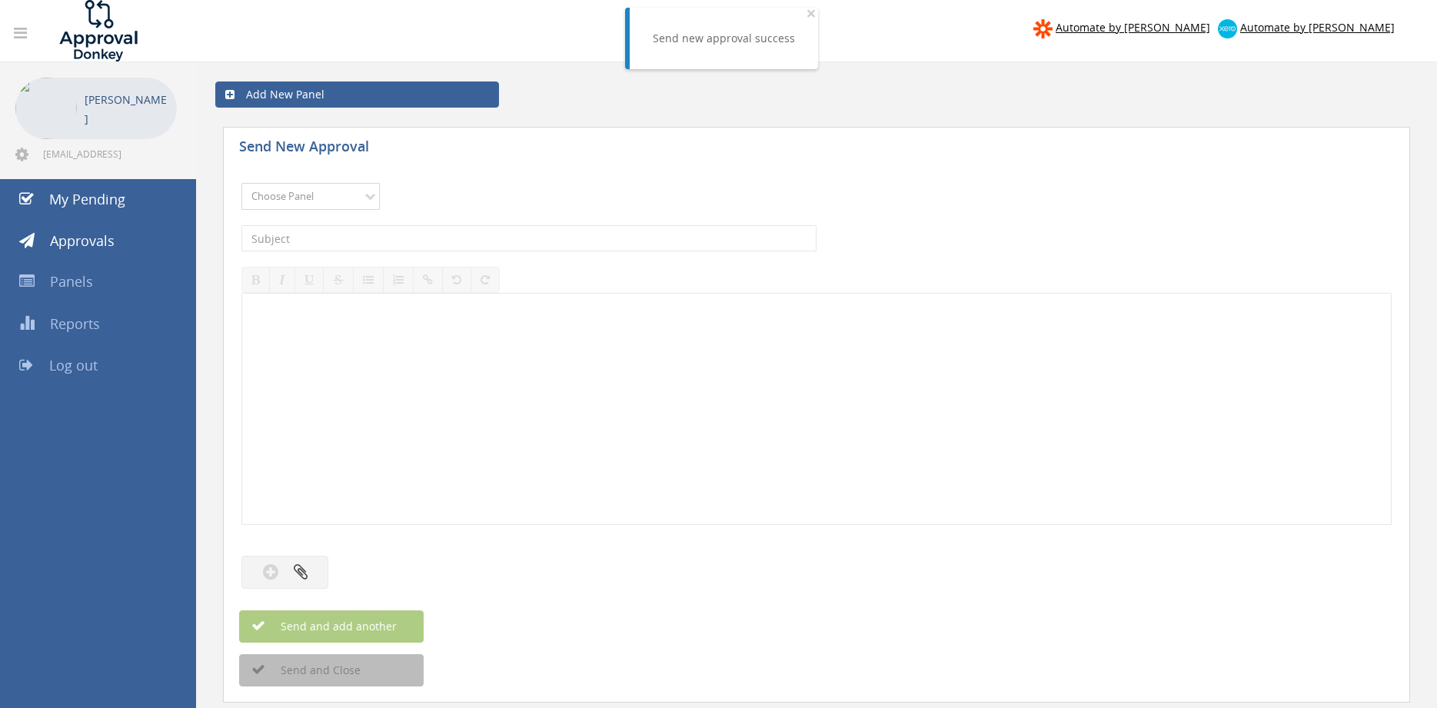
select select "9680"
click option "Alarm Suppliers - 2" at bounding box center [0, 0] width 0 height 0
click at [439, 228] on input "text" at bounding box center [528, 238] width 575 height 26
type input "OLYMPIC 119818 PO 43341"
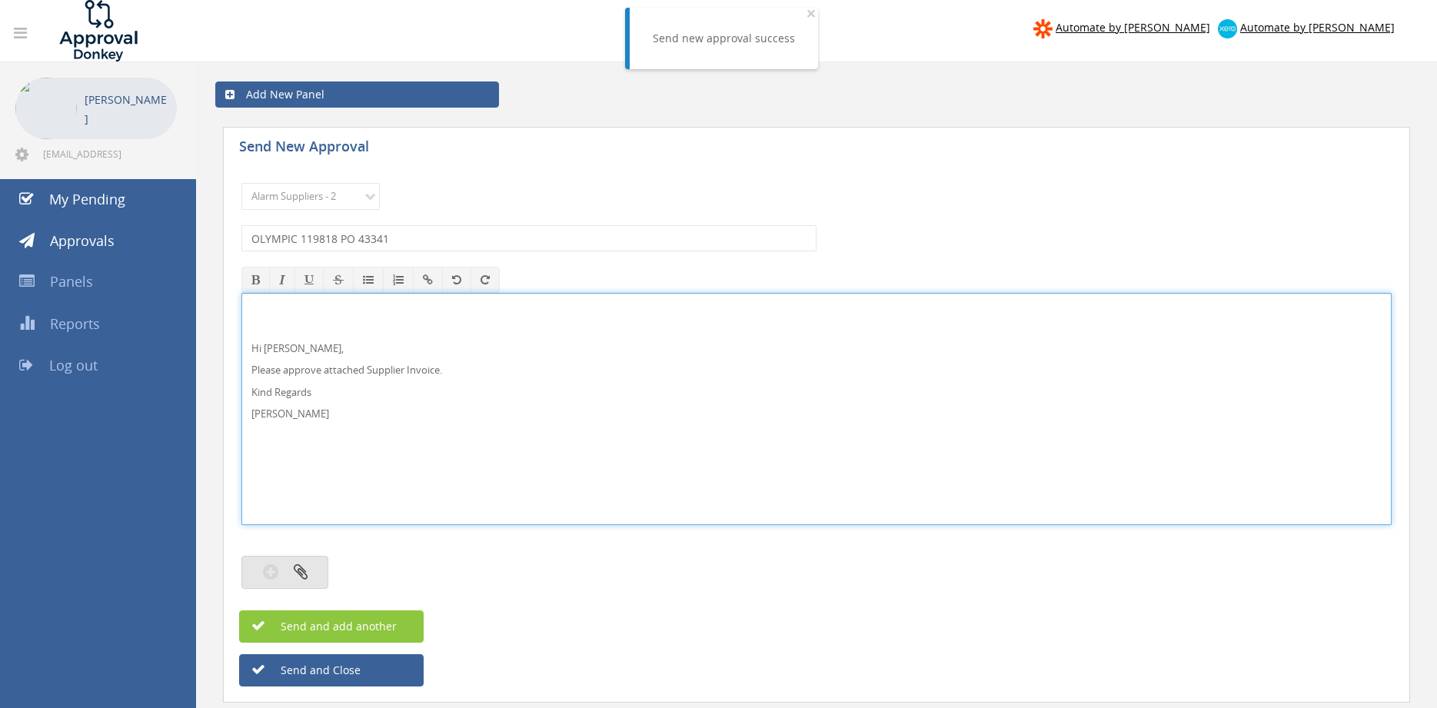
click at [318, 571] on button "button" at bounding box center [284, 572] width 87 height 33
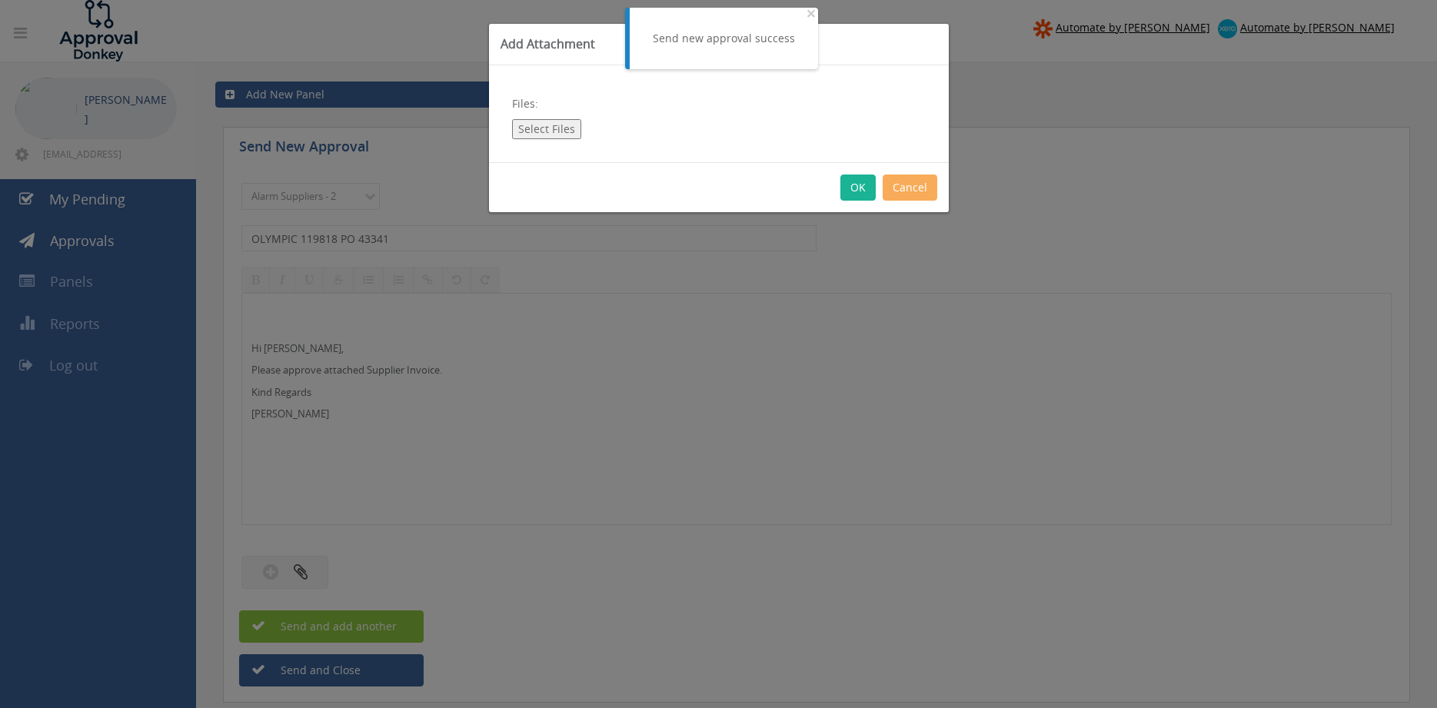
click at [556, 130] on button "Select Files" at bounding box center [546, 129] width 69 height 20
type input "C:\fakepath\OLYMPIC 119818 [DATE] PO 43341.pdf"
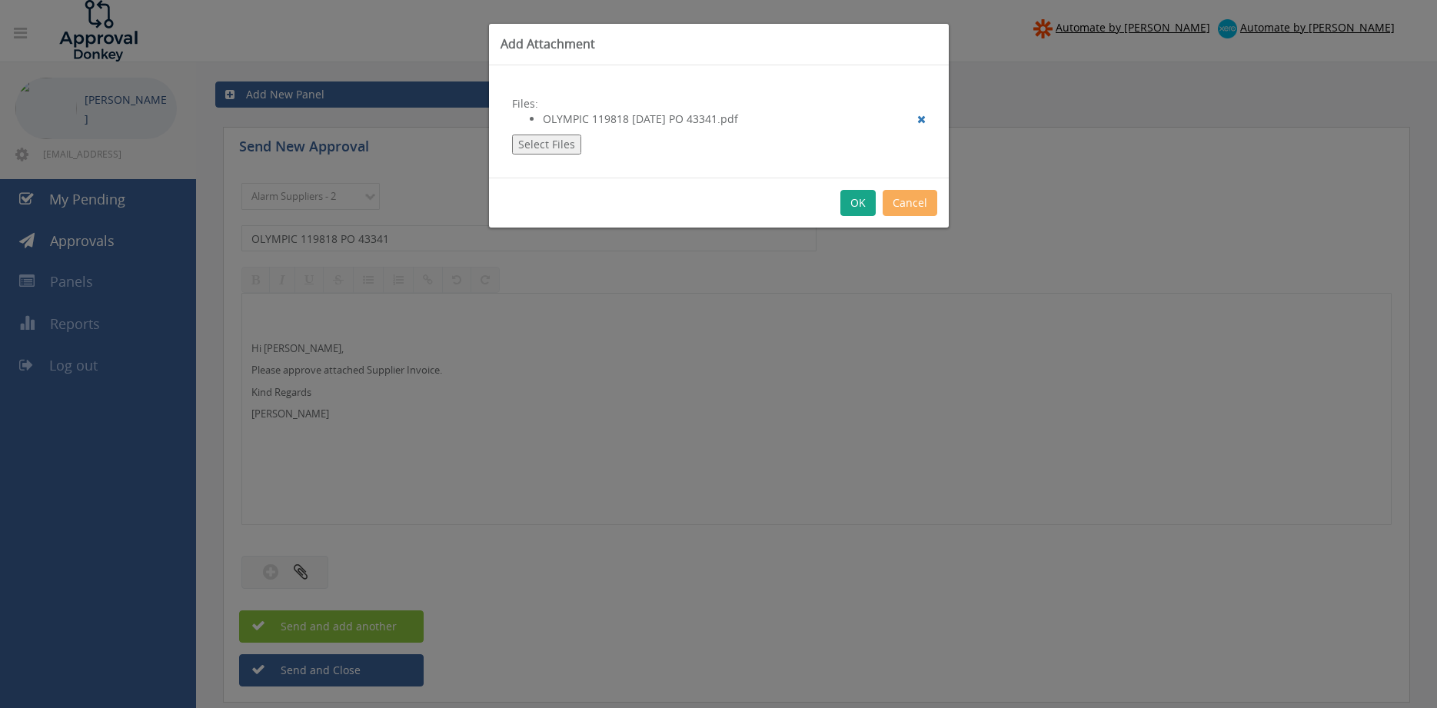
click at [851, 204] on button "OK" at bounding box center [858, 203] width 35 height 26
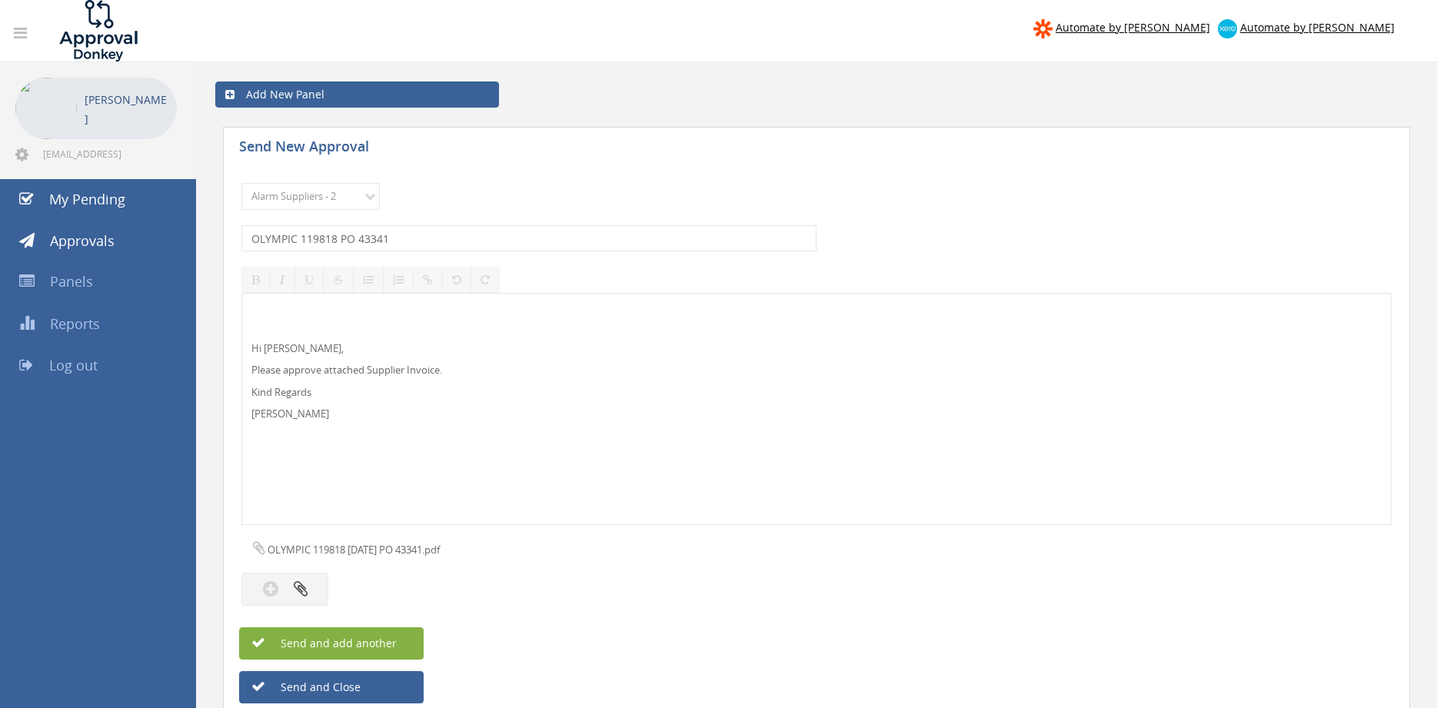
click at [397, 638] on button "Send and add another" at bounding box center [331, 643] width 185 height 32
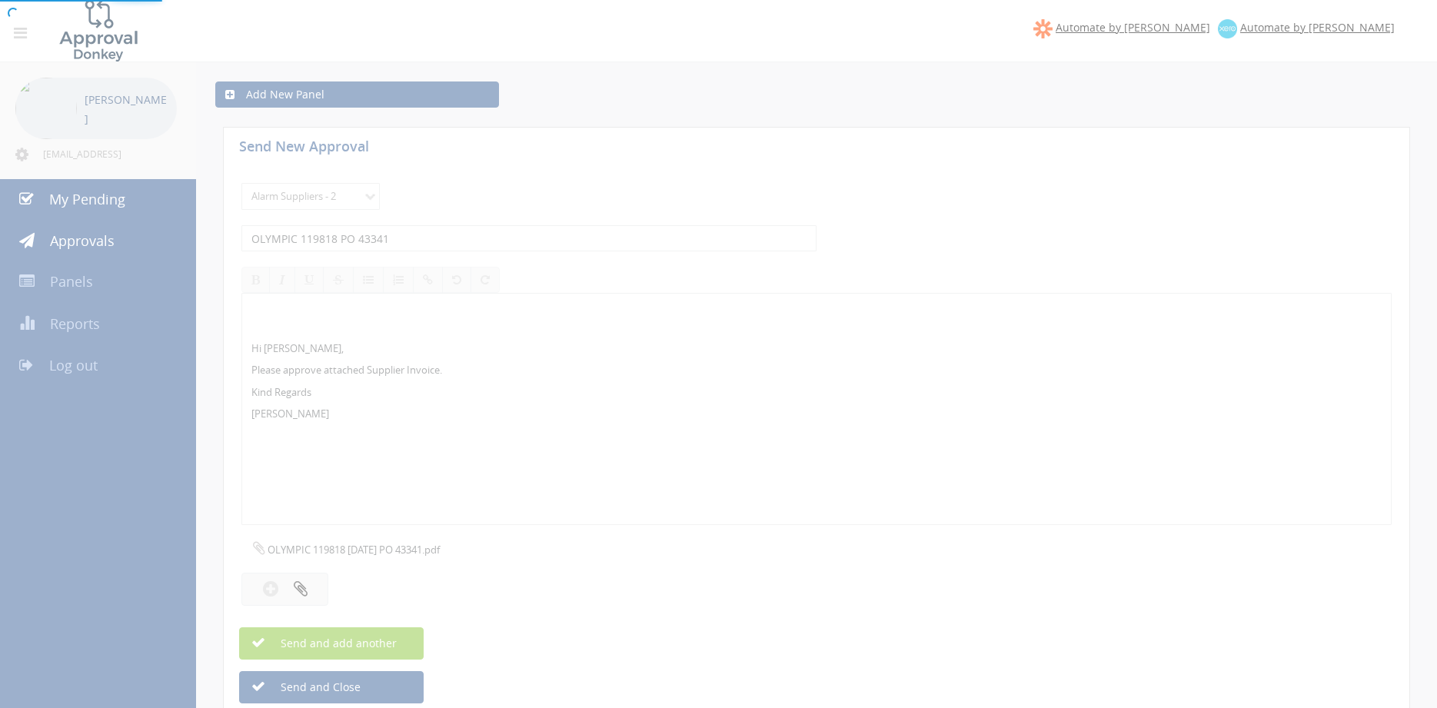
select select
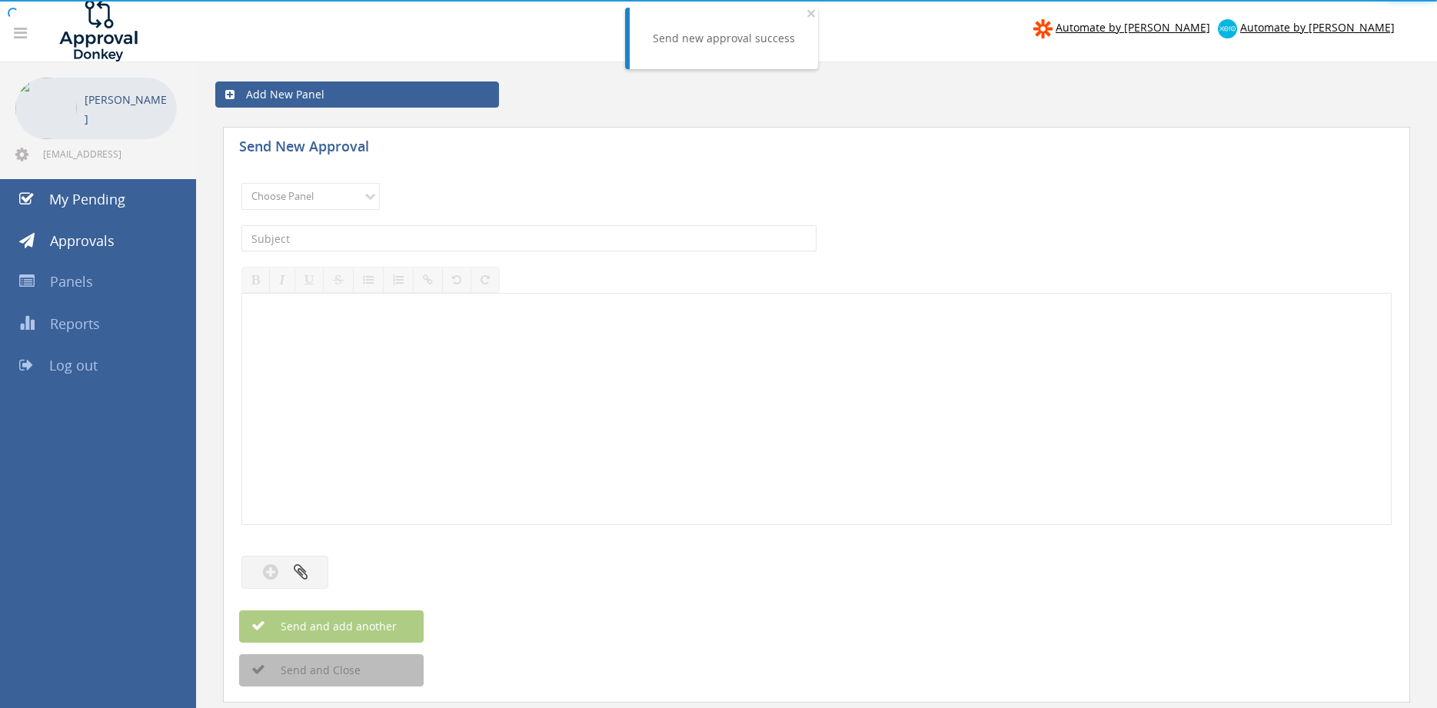
drag, startPoint x: 329, startPoint y: 349, endPoint x: 342, endPoint y: 349, distance: 13.1
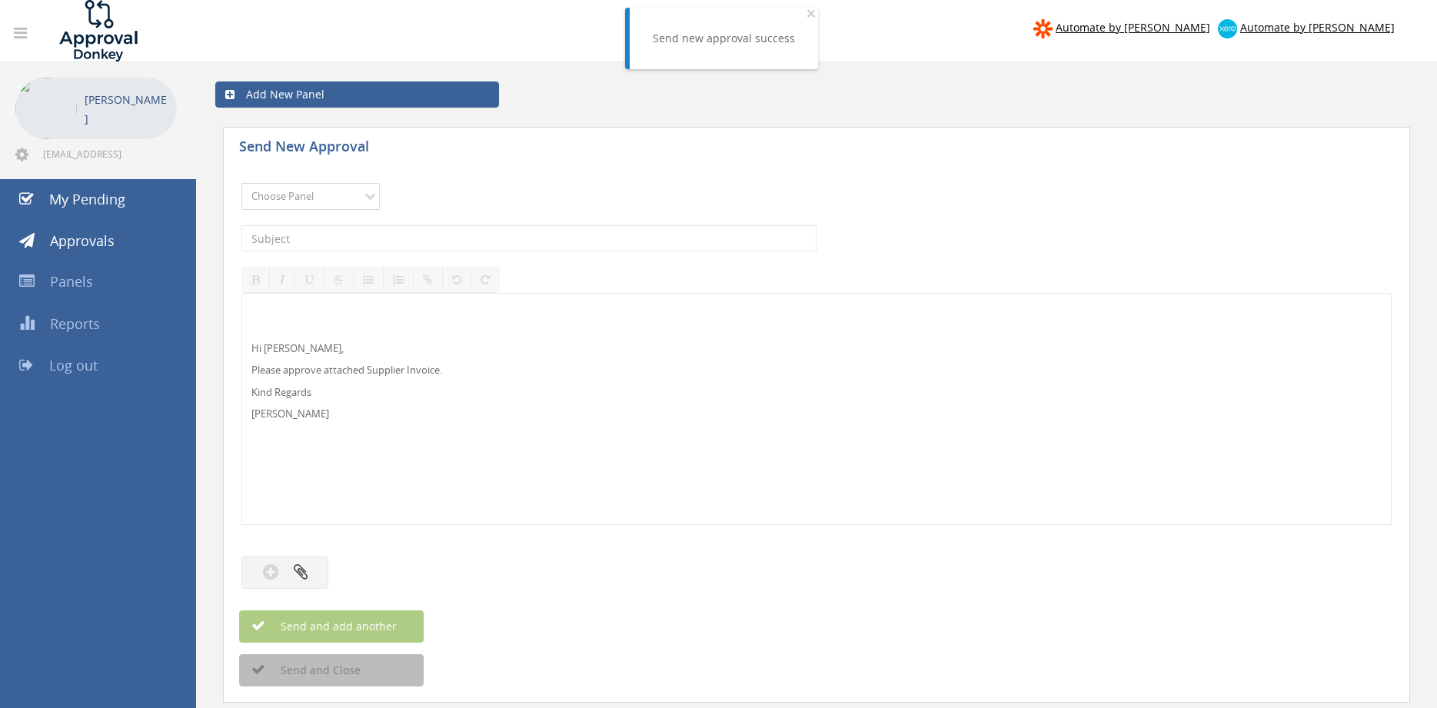
select select "9680"
click option "Alarm Suppliers - 2" at bounding box center [0, 0] width 0 height 0
click at [443, 241] on input "text" at bounding box center [528, 238] width 575 height 26
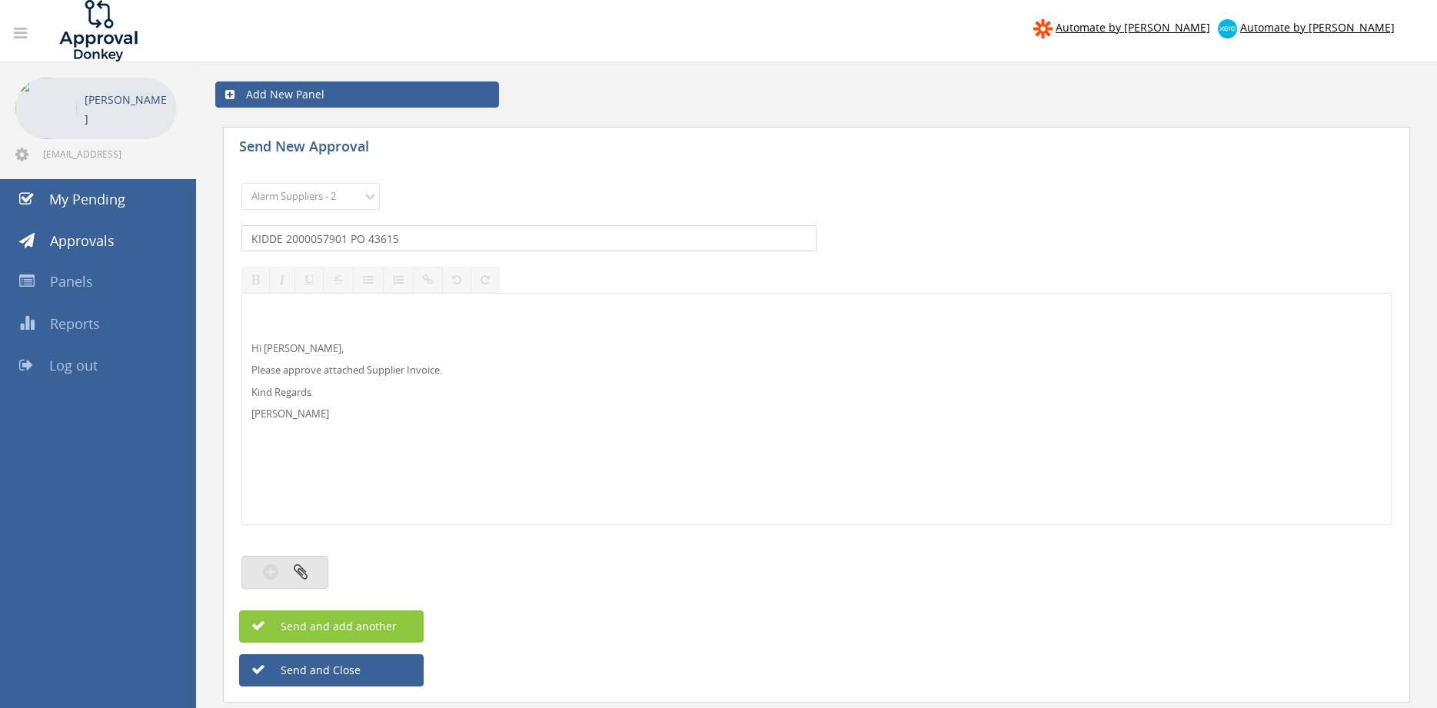
type input "KIDDE 2000057901 PO 43615"
click at [308, 564] on button "button" at bounding box center [284, 572] width 87 height 33
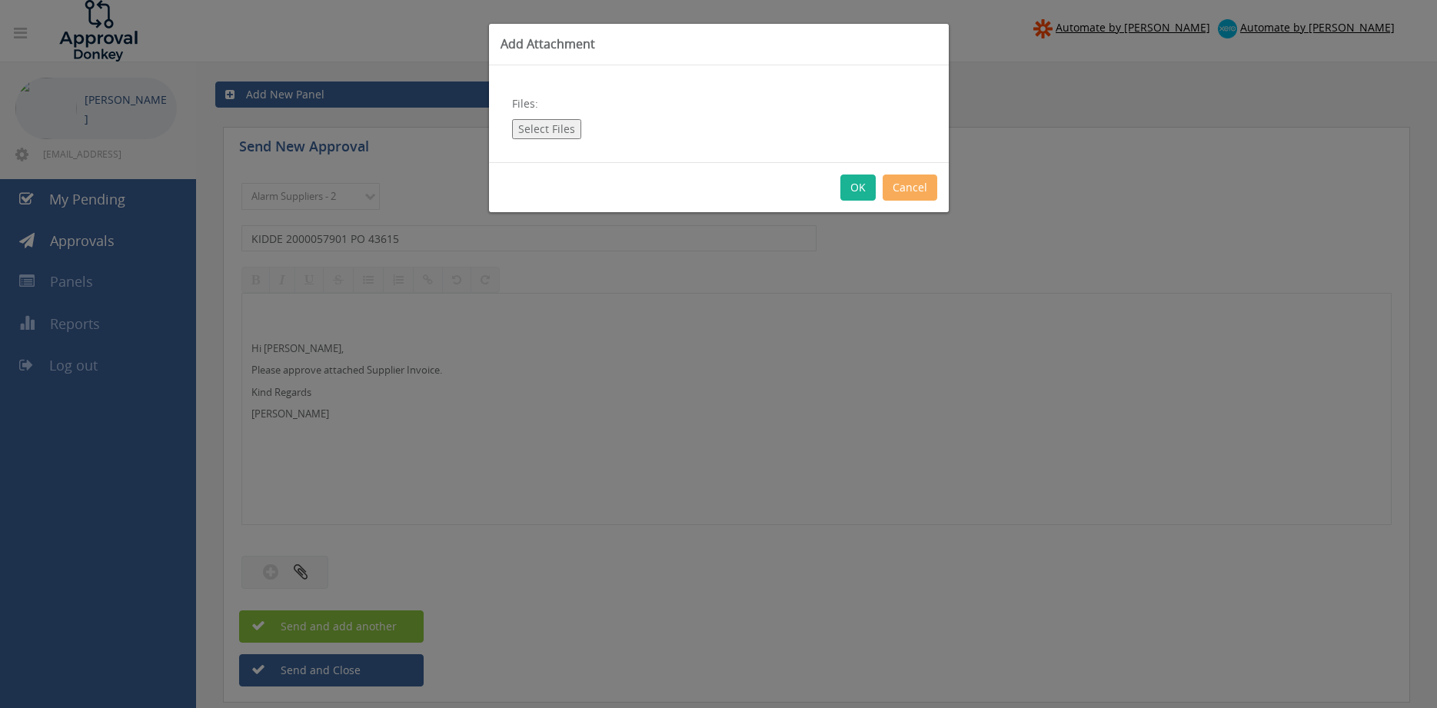
click at [564, 130] on button "Select Files" at bounding box center [546, 129] width 69 height 20
type input "C:\fakepath\KIDDE_2000057901 [DATE] PO 43615.pdf"
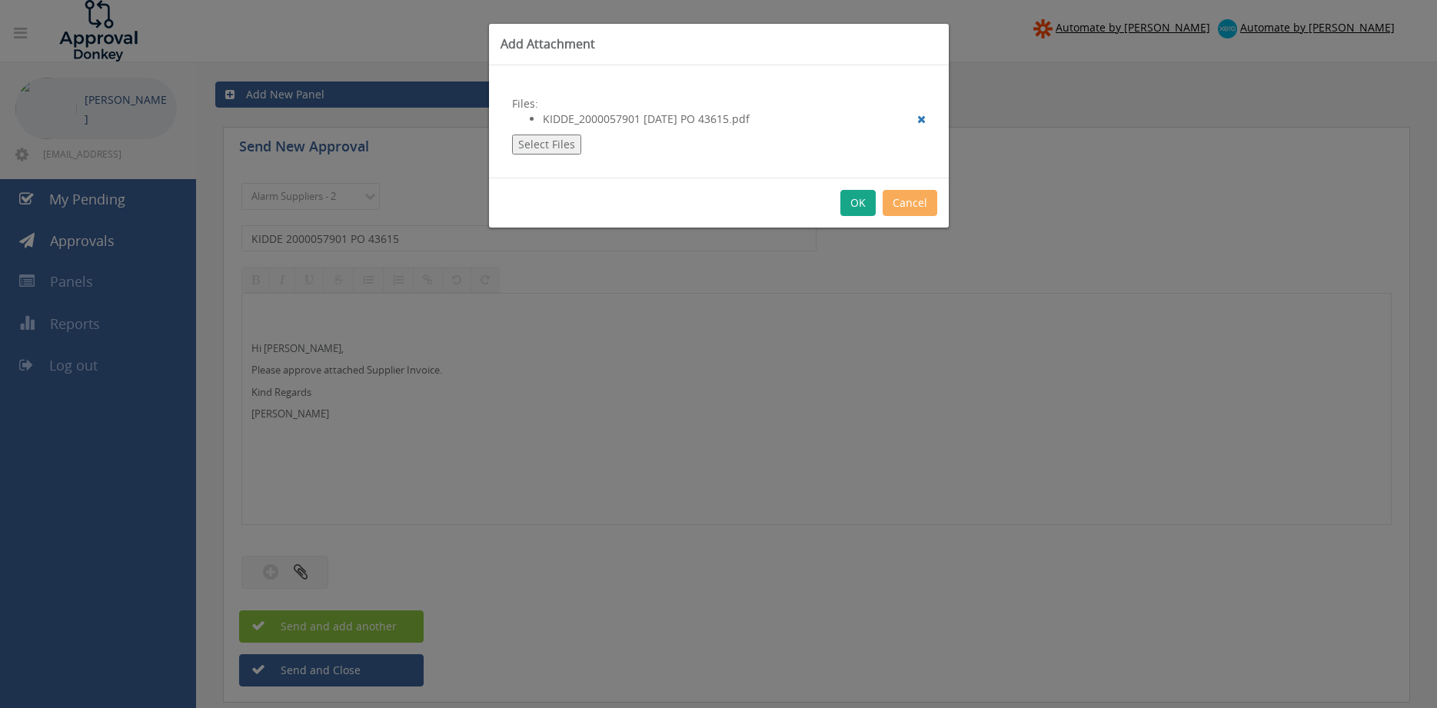
click at [860, 201] on button "OK" at bounding box center [858, 203] width 35 height 26
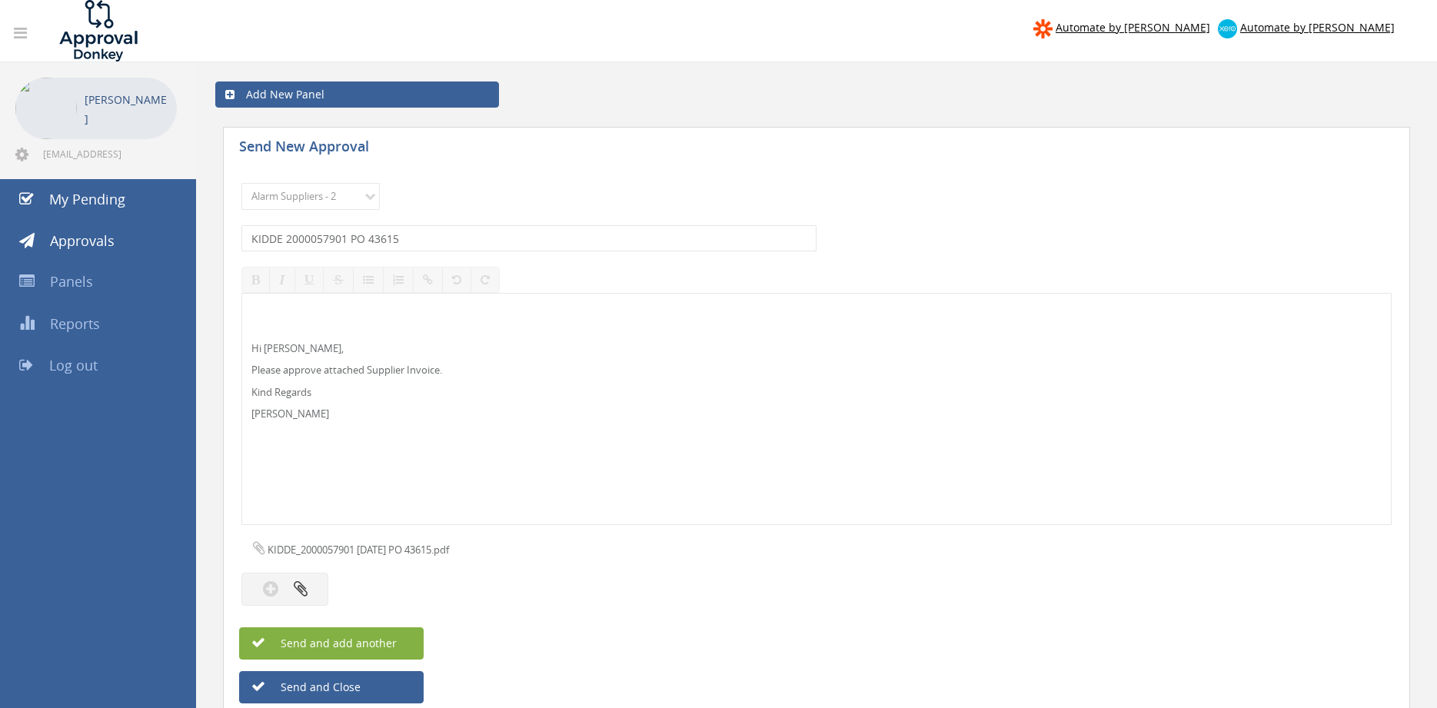
click at [409, 638] on button "Send and add another" at bounding box center [331, 643] width 185 height 32
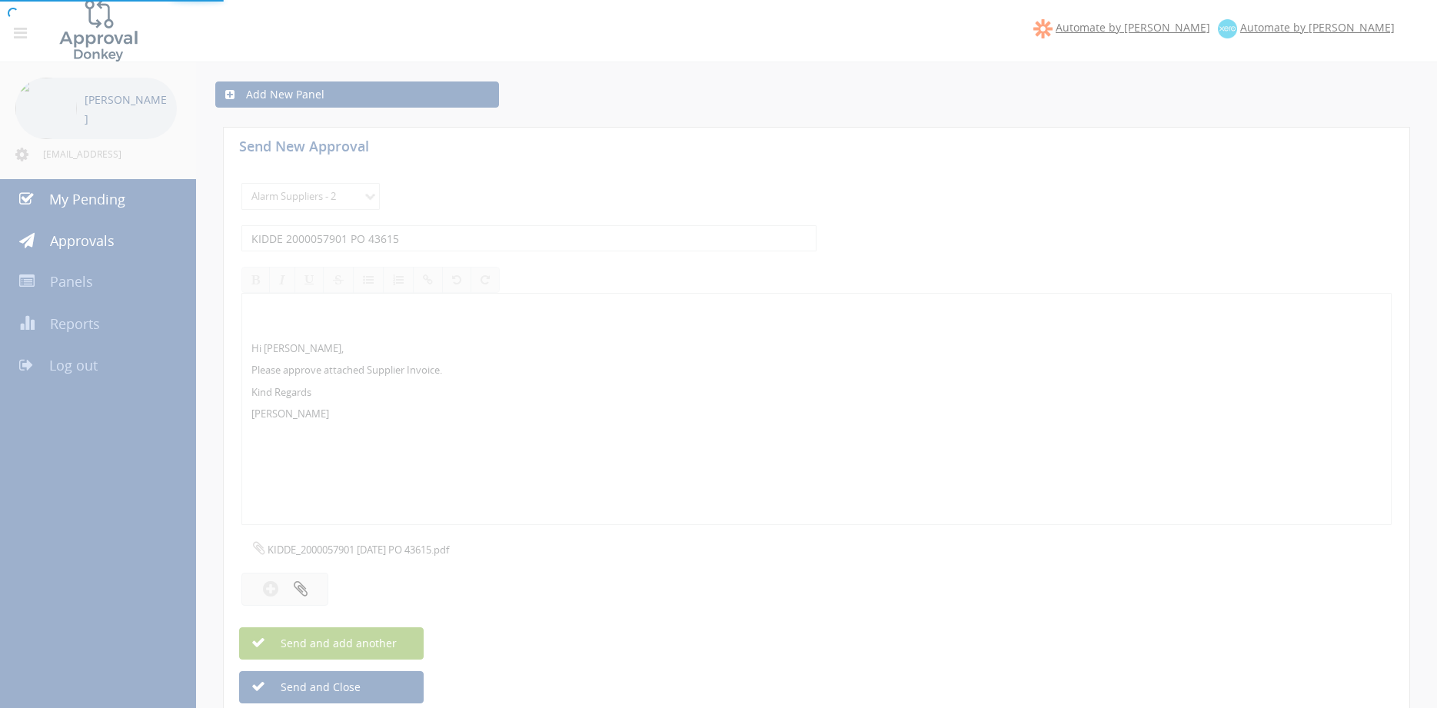
select select
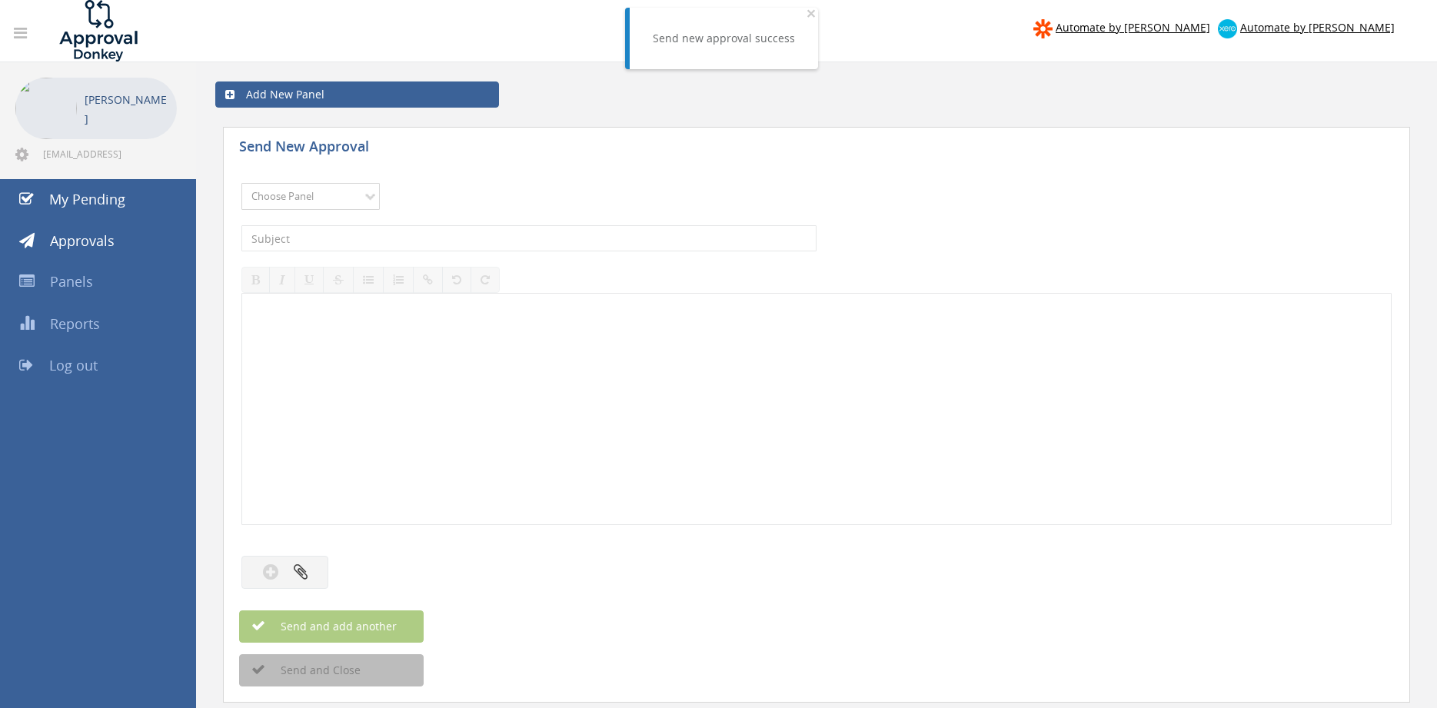
select select "9680"
click option "Alarm Suppliers - 2" at bounding box center [0, 0] width 0 height 0
click at [428, 236] on input "text" at bounding box center [528, 238] width 575 height 26
type input "KIDDE 2000057900 PO 43650"
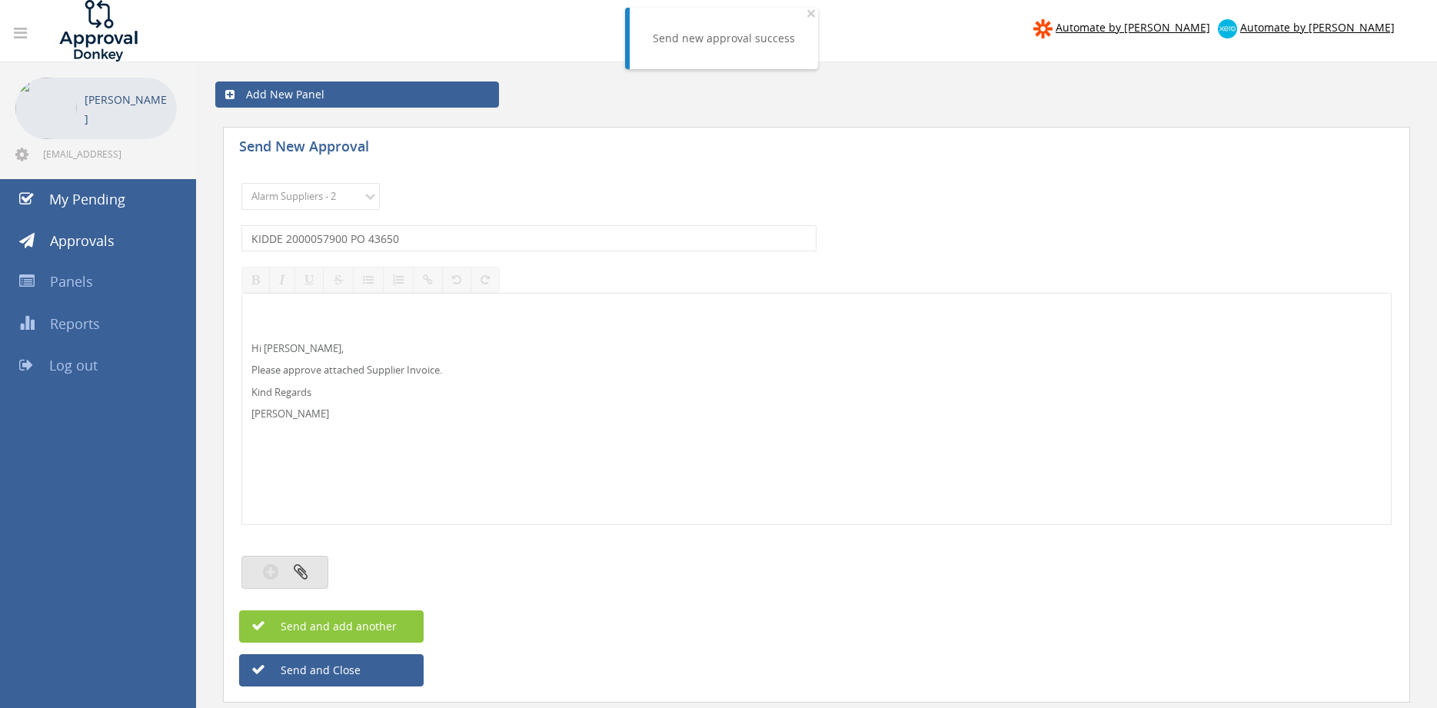
click at [304, 564] on icon "button" at bounding box center [301, 572] width 14 height 18
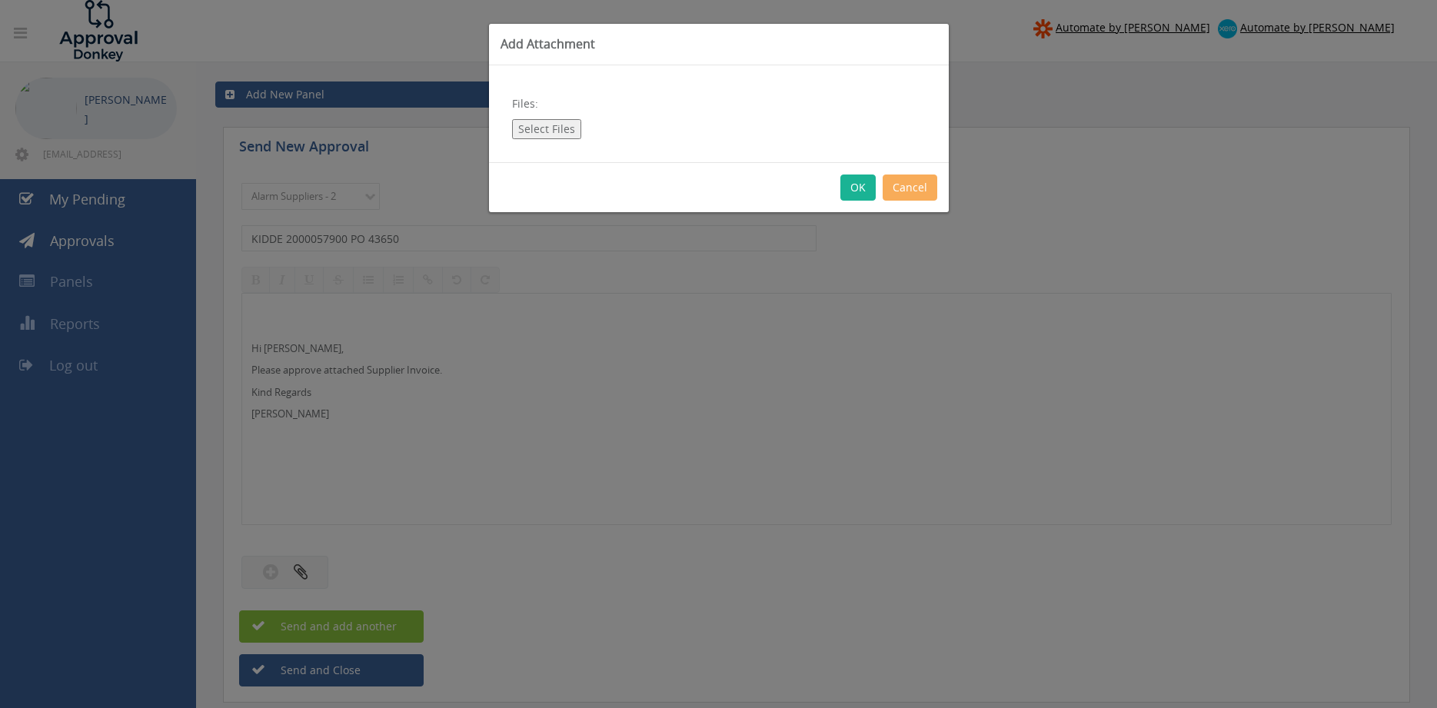
click at [558, 130] on button "Select Files" at bounding box center [546, 129] width 69 height 20
type input "C:\fakepath\KIDDE_2000057900 [DATE] PO 43650.pdf"
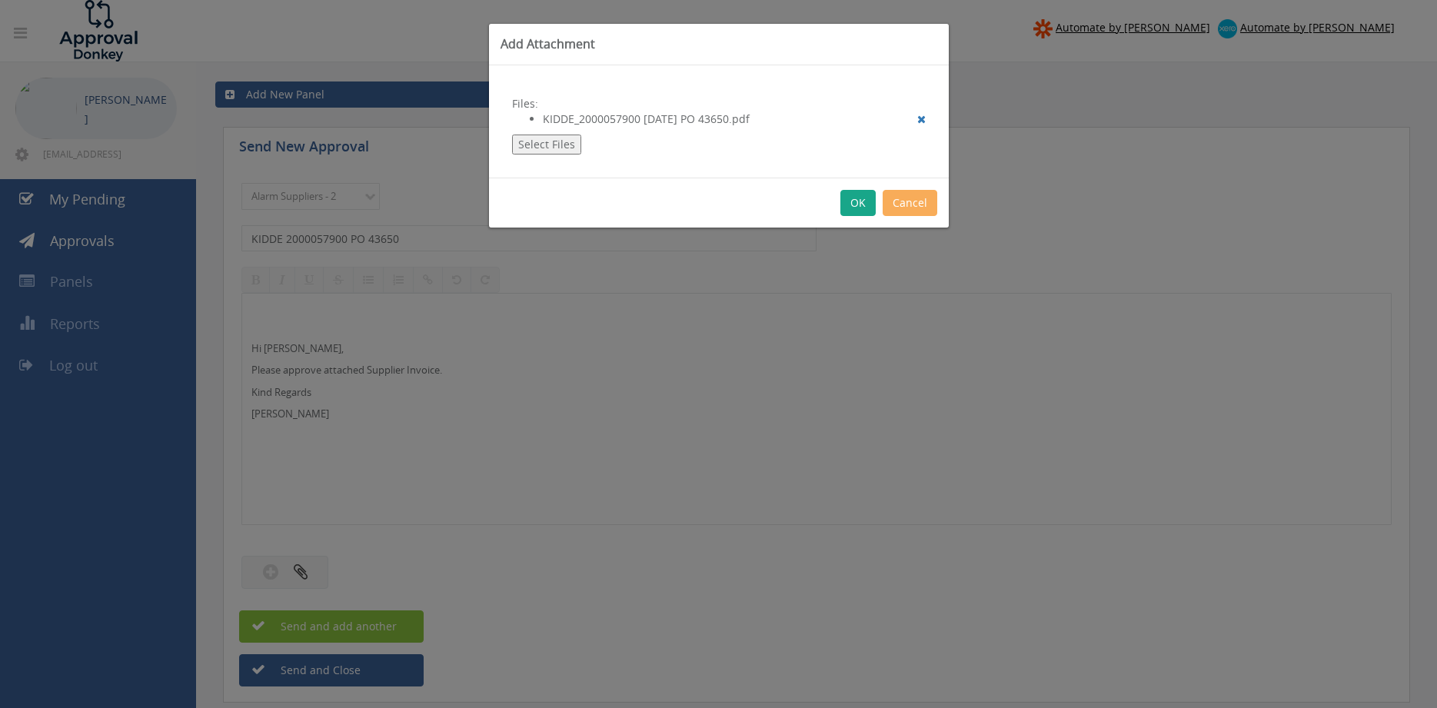
click at [857, 205] on button "OK" at bounding box center [858, 203] width 35 height 26
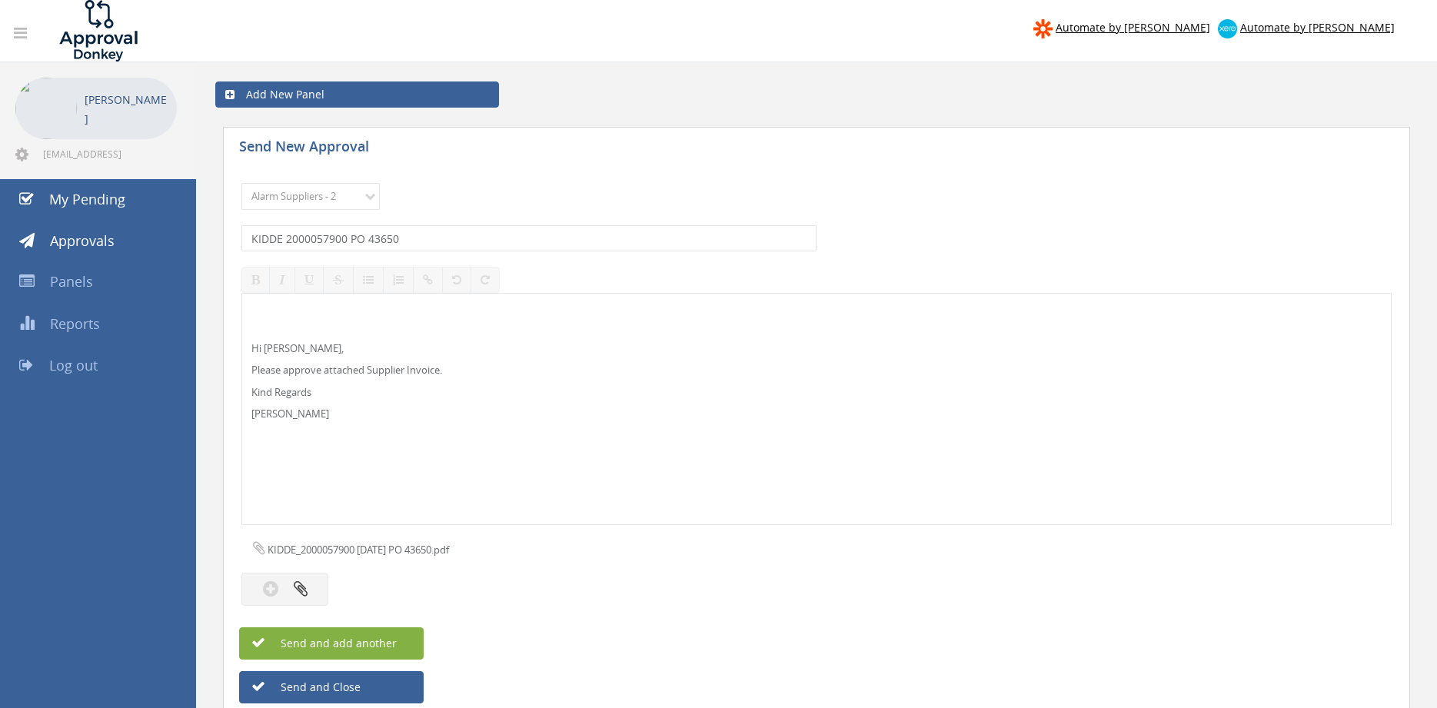
click at [401, 637] on button "Send and add another" at bounding box center [331, 643] width 185 height 32
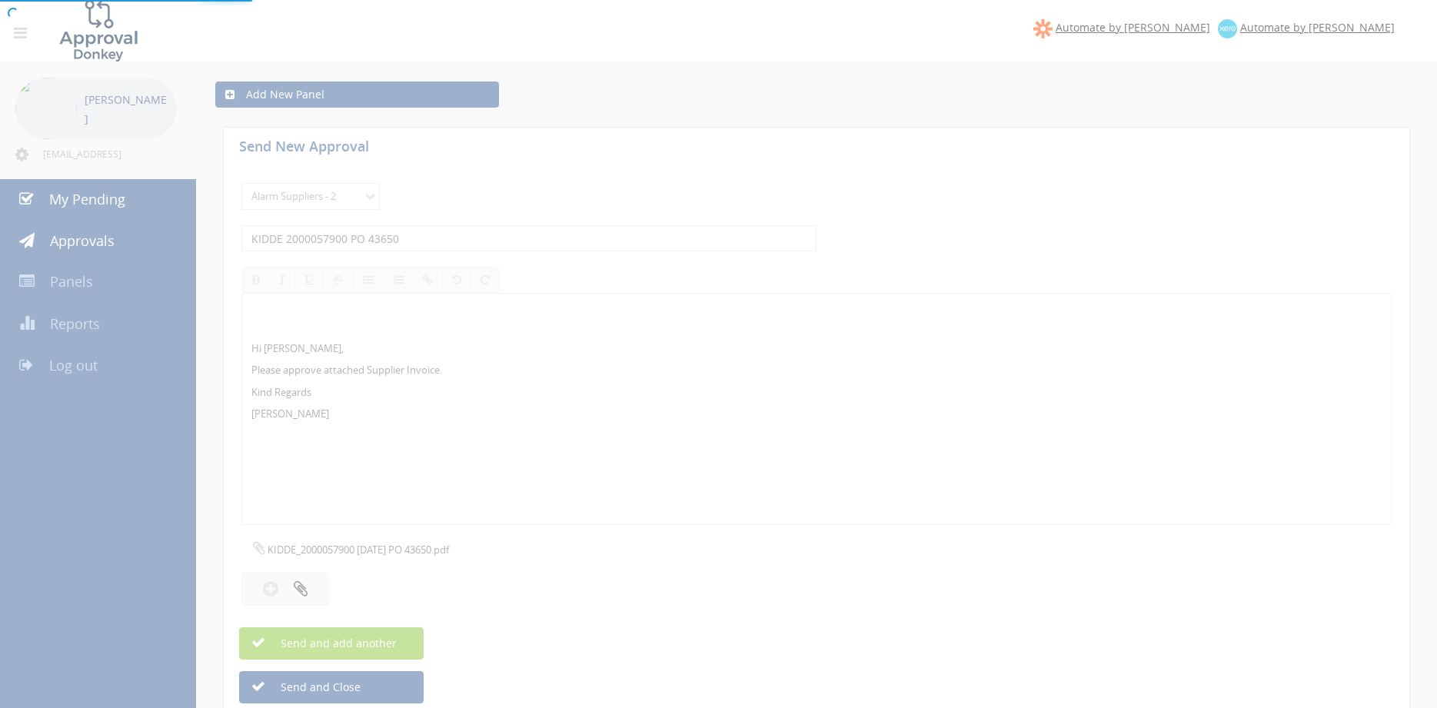
select select
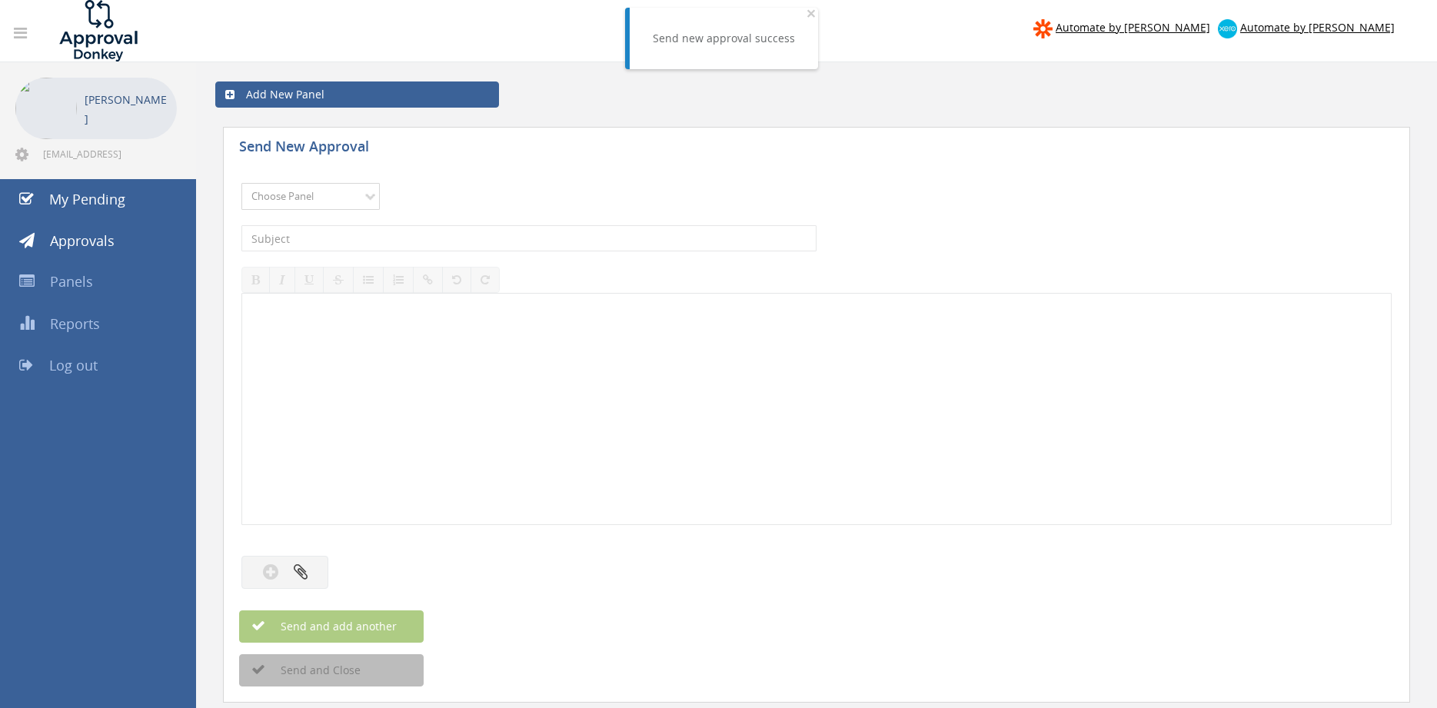
select select "9680"
click option "Alarm Suppliers - 2" at bounding box center [0, 0] width 0 height 0
click at [456, 235] on input "text" at bounding box center [528, 238] width 575 height 26
type input "INCITE 698451 PO 43686"
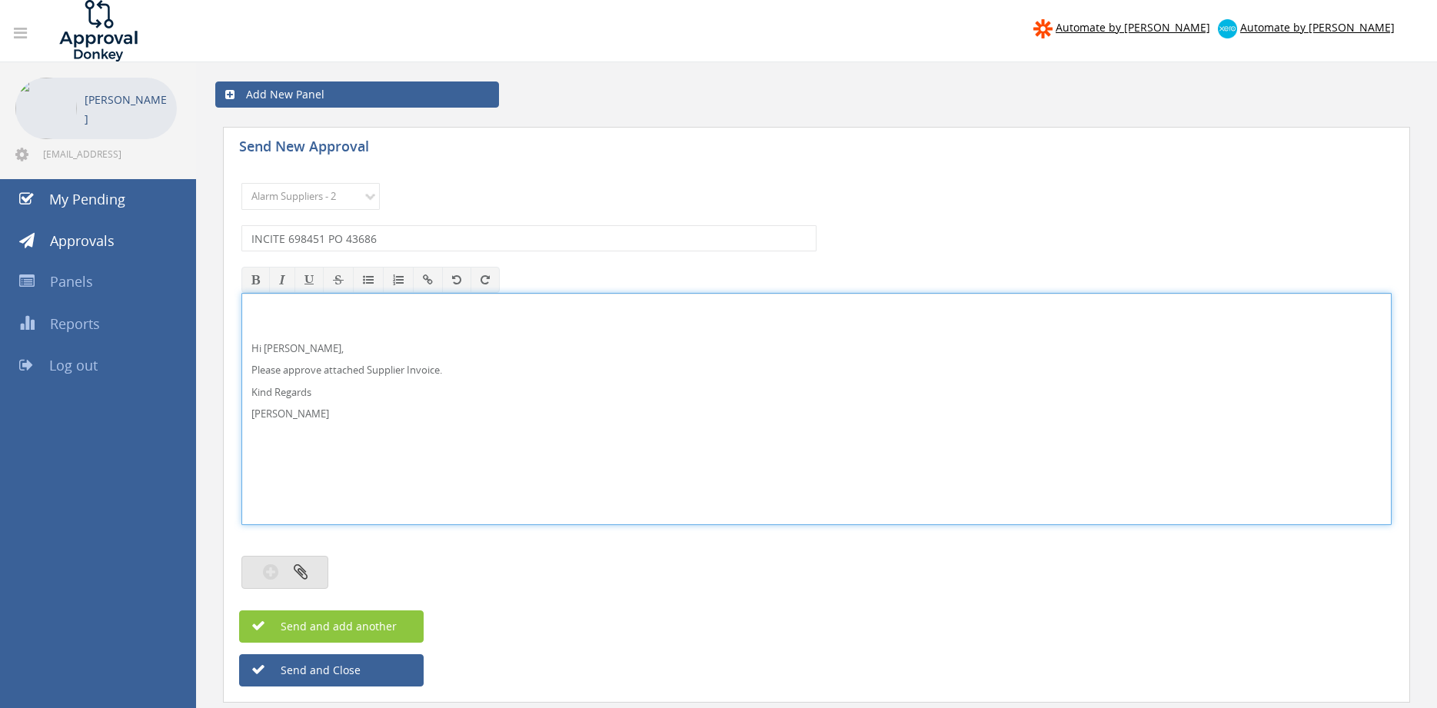
click at [317, 571] on button "button" at bounding box center [284, 572] width 87 height 33
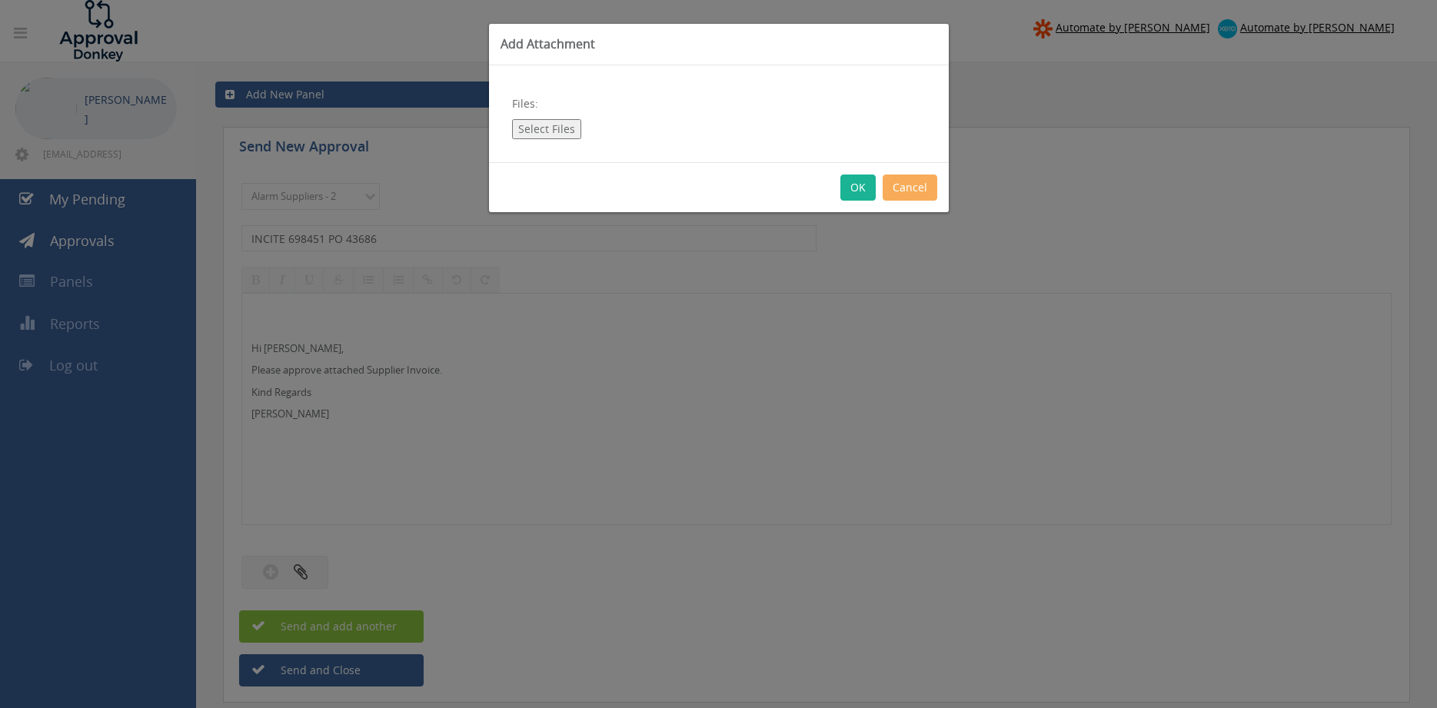
click at [546, 135] on button "Select Files" at bounding box center [546, 129] width 69 height 20
type input "C:\fakepath\INCITE 698451 [DATE] PO 43686.pdf"
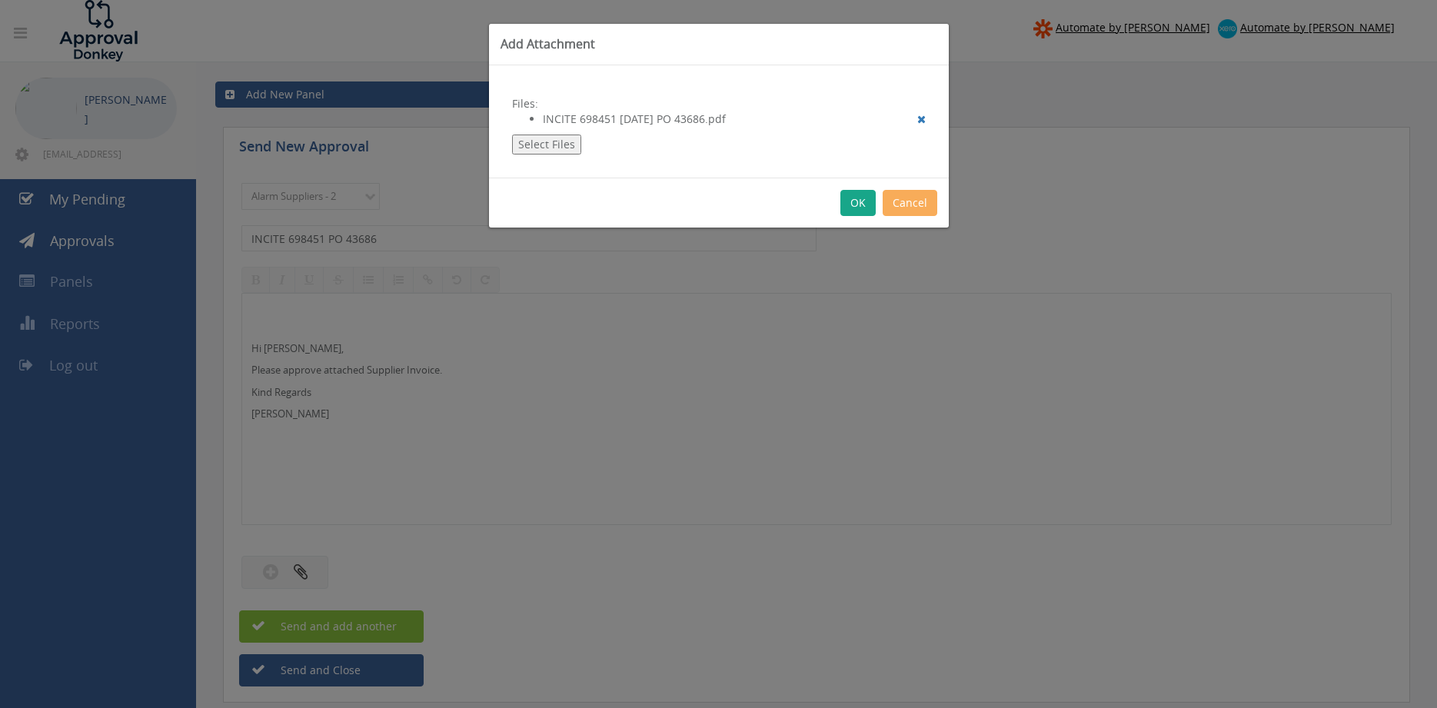
click at [857, 206] on button "OK" at bounding box center [858, 203] width 35 height 26
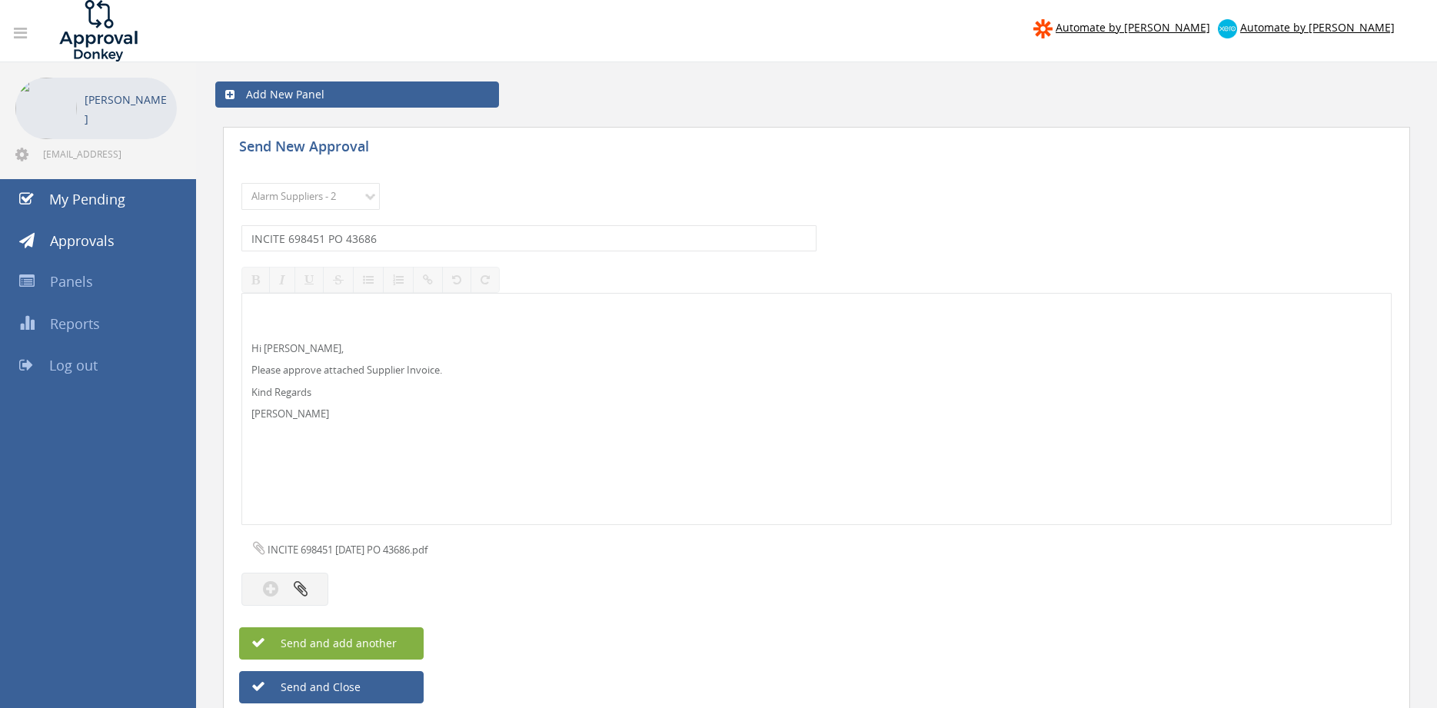
click at [401, 641] on button "Send and add another" at bounding box center [331, 643] width 185 height 32
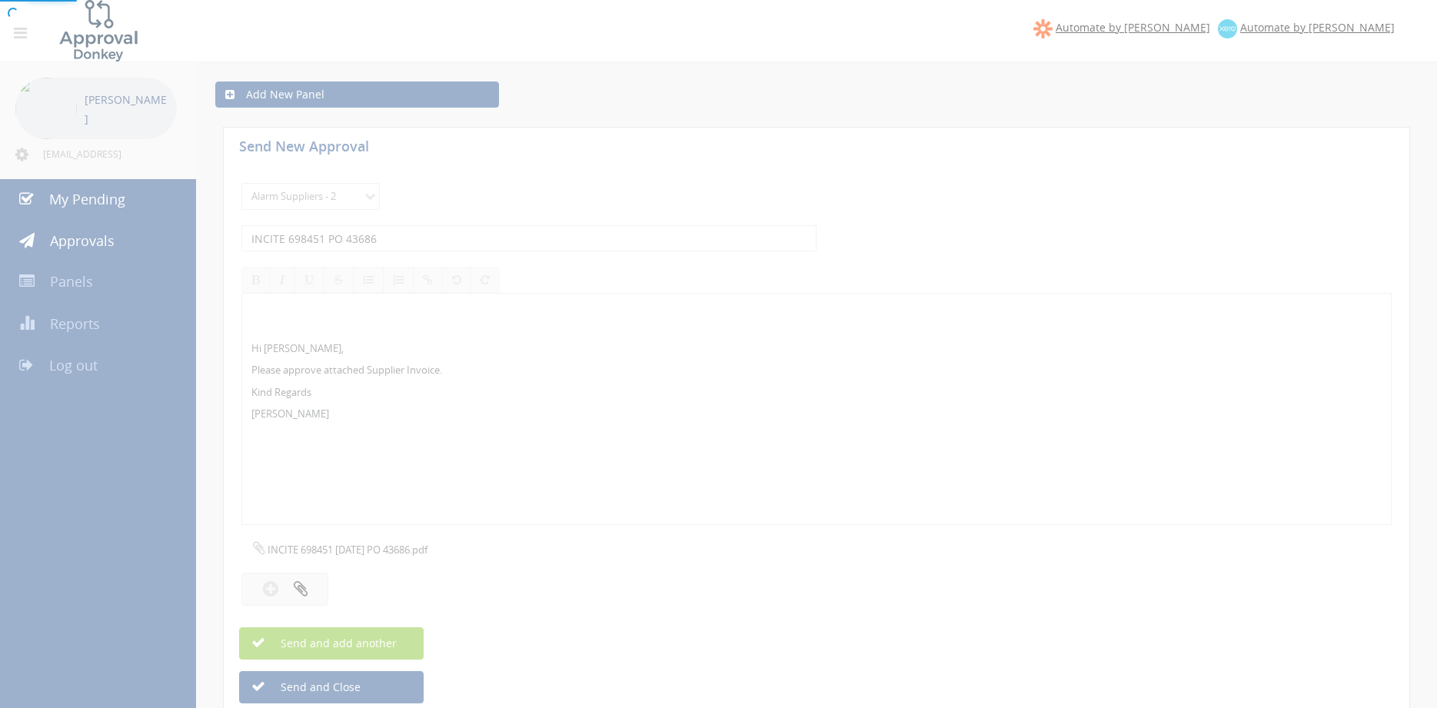
select select
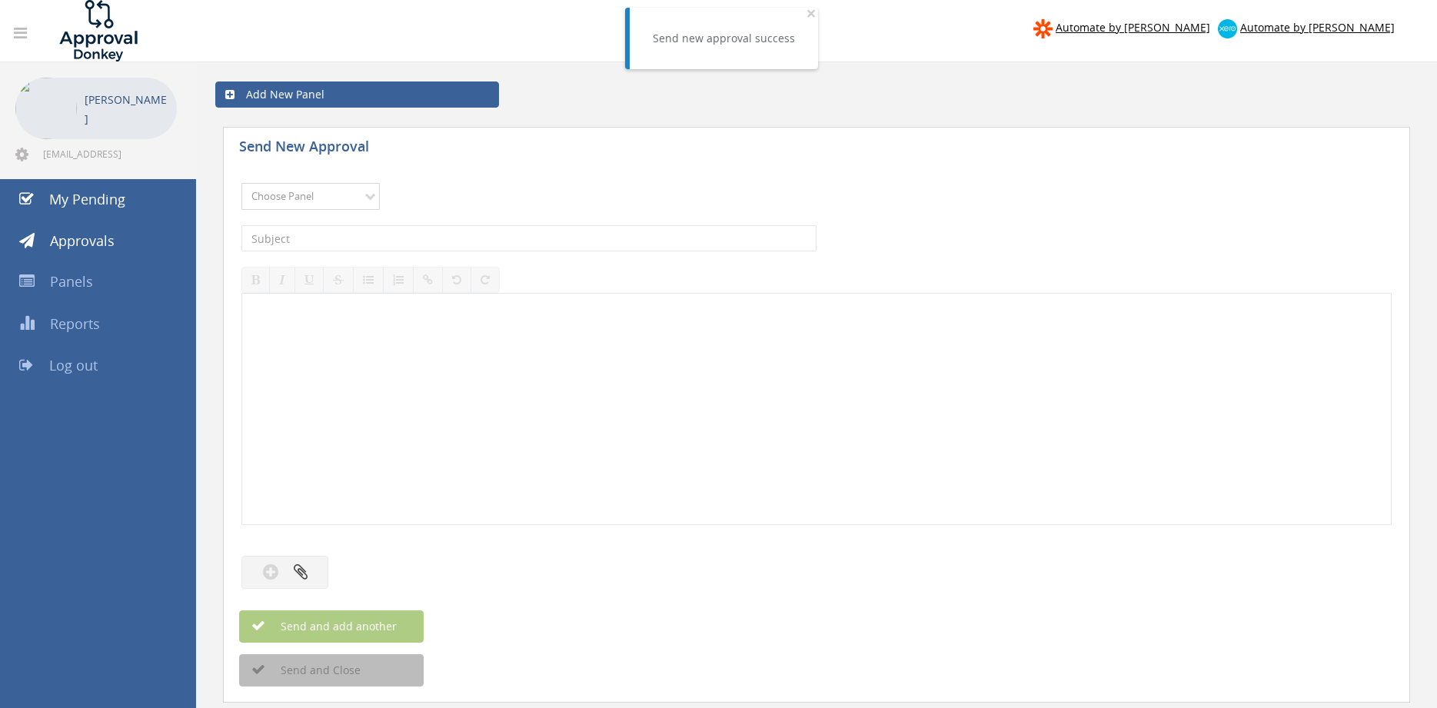
select select "9680"
click option "Alarm Suppliers - 2" at bounding box center [0, 0] width 0 height 0
click at [420, 240] on input "text" at bounding box center [528, 238] width 575 height 26
type input "INCITE 698378 PO 43627"
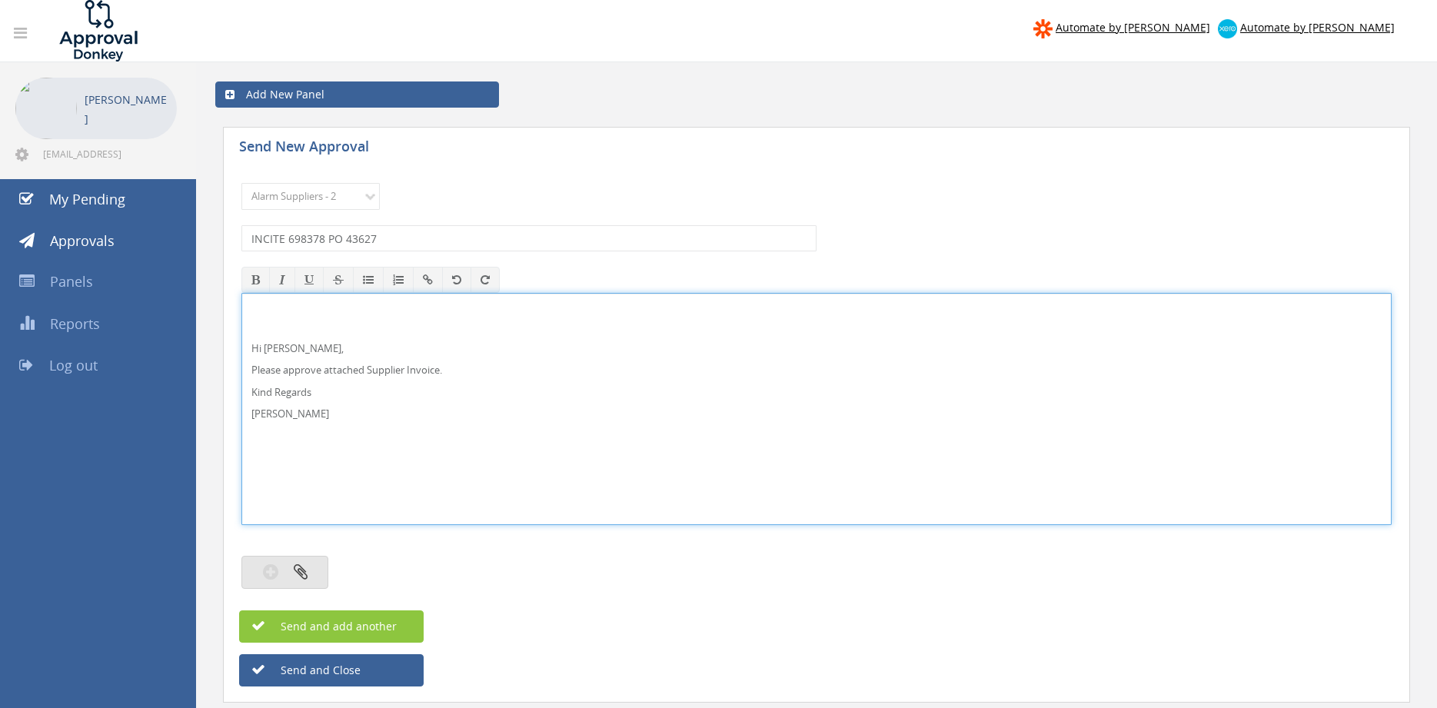
click at [315, 578] on button "button" at bounding box center [284, 572] width 87 height 33
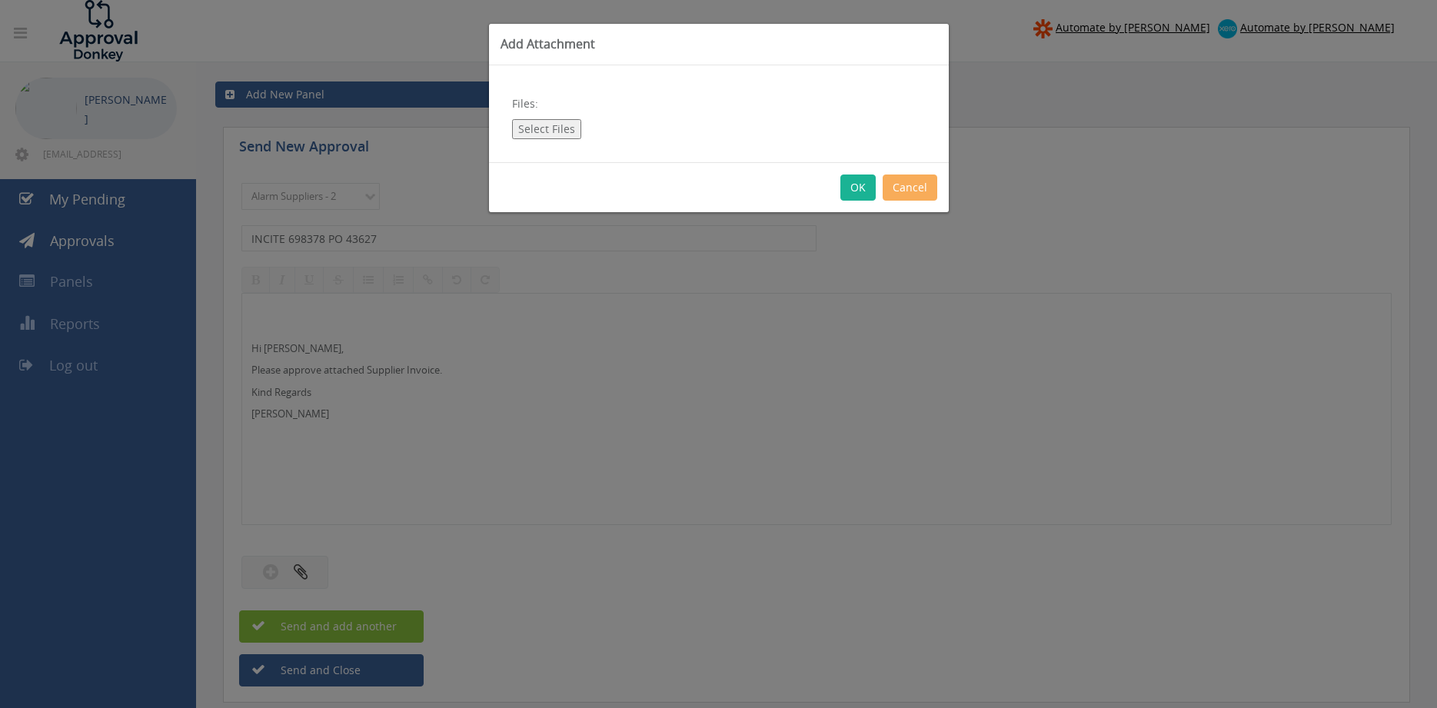
click at [544, 125] on button "Select Files" at bounding box center [546, 129] width 69 height 20
type input "C:\fakepath\INCITE 698378 [DATE] PO 43627.pdf"
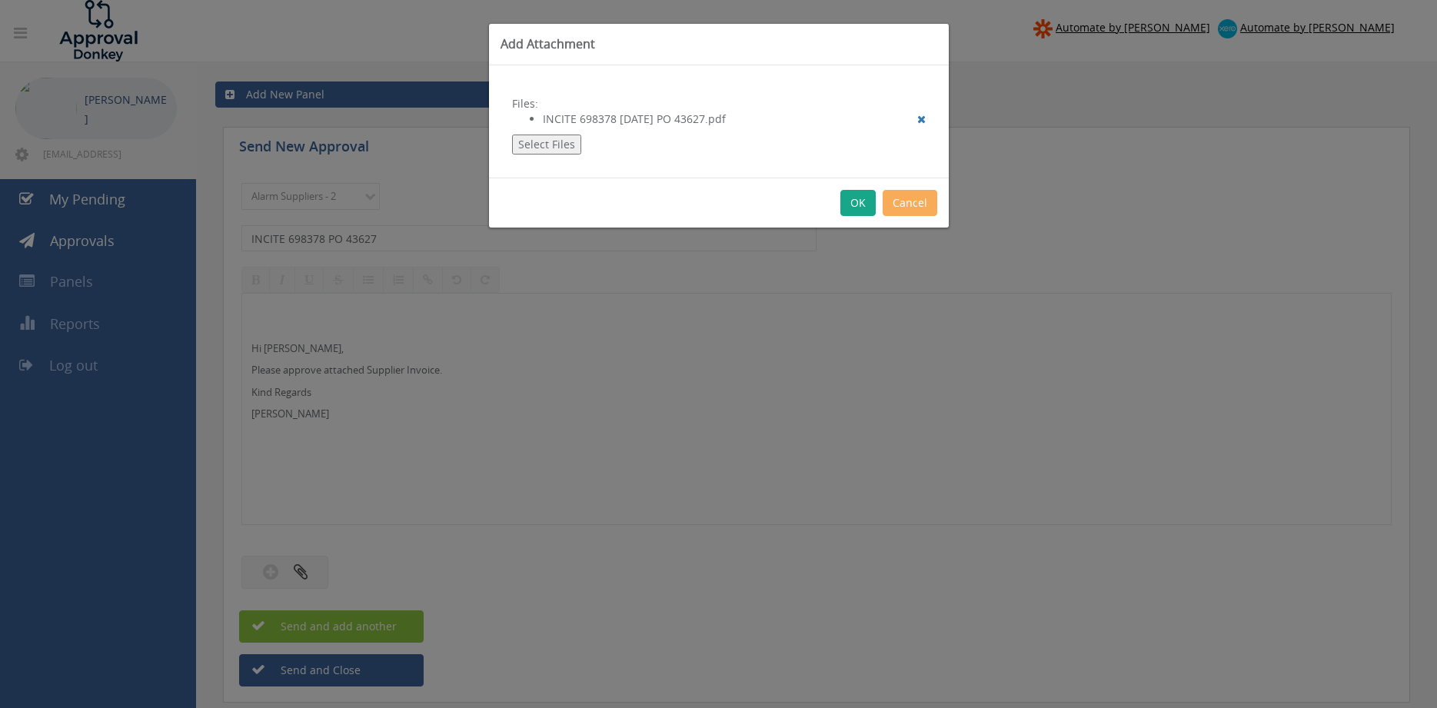
click at [859, 208] on button "OK" at bounding box center [858, 203] width 35 height 26
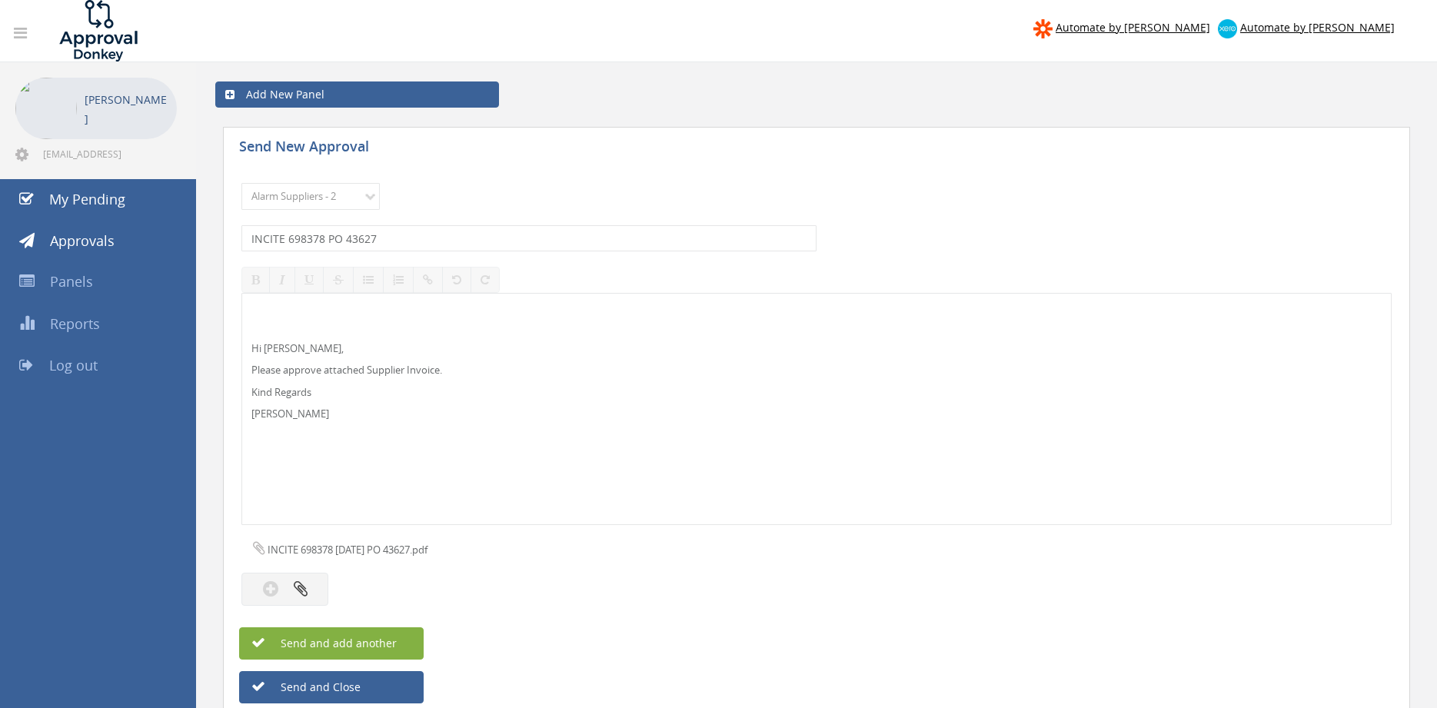
click at [382, 641] on span "Send and add another" at bounding box center [322, 643] width 149 height 15
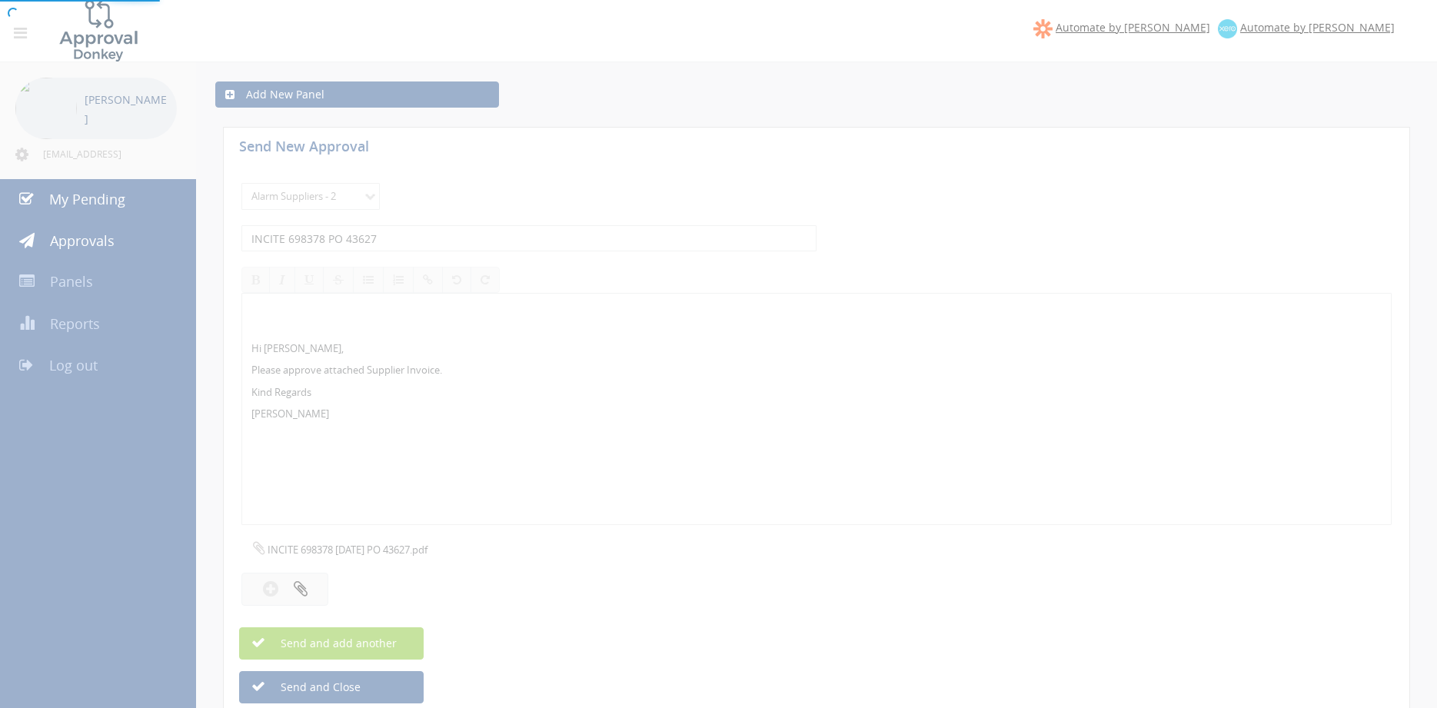
select select
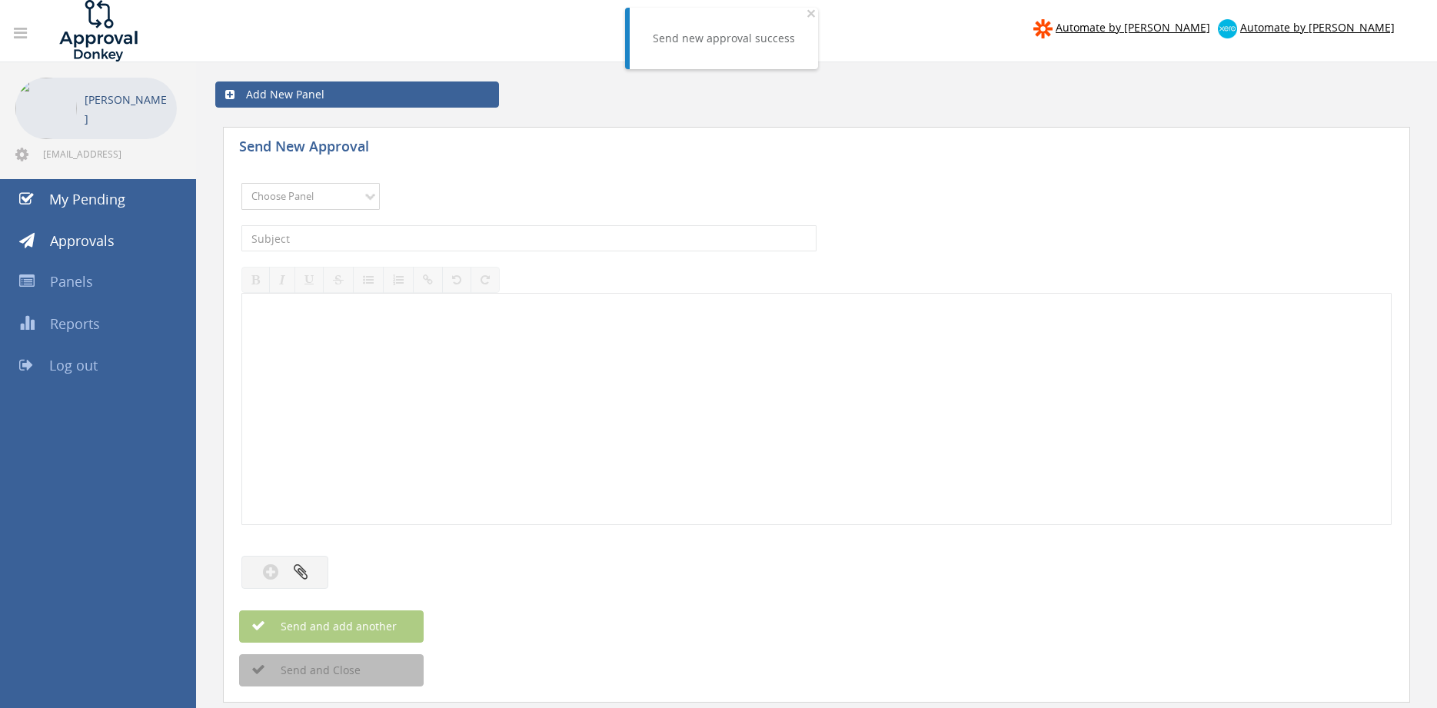
select select "9680"
click option "Alarm Suppliers - 2" at bounding box center [0, 0] width 0 height 0
click at [454, 227] on input "text" at bounding box center [528, 238] width 575 height 26
type input "INCITE 698377 PO 43631"
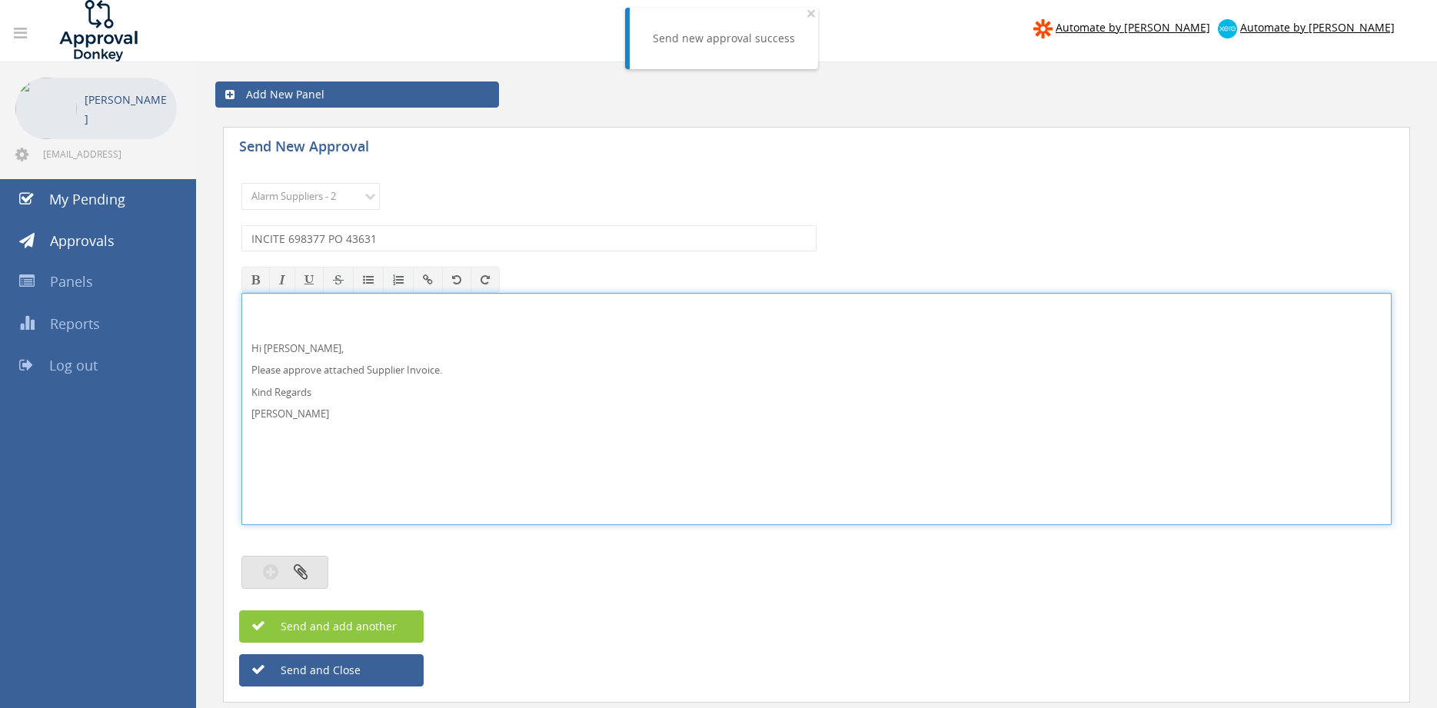
click at [312, 571] on button "button" at bounding box center [284, 572] width 87 height 33
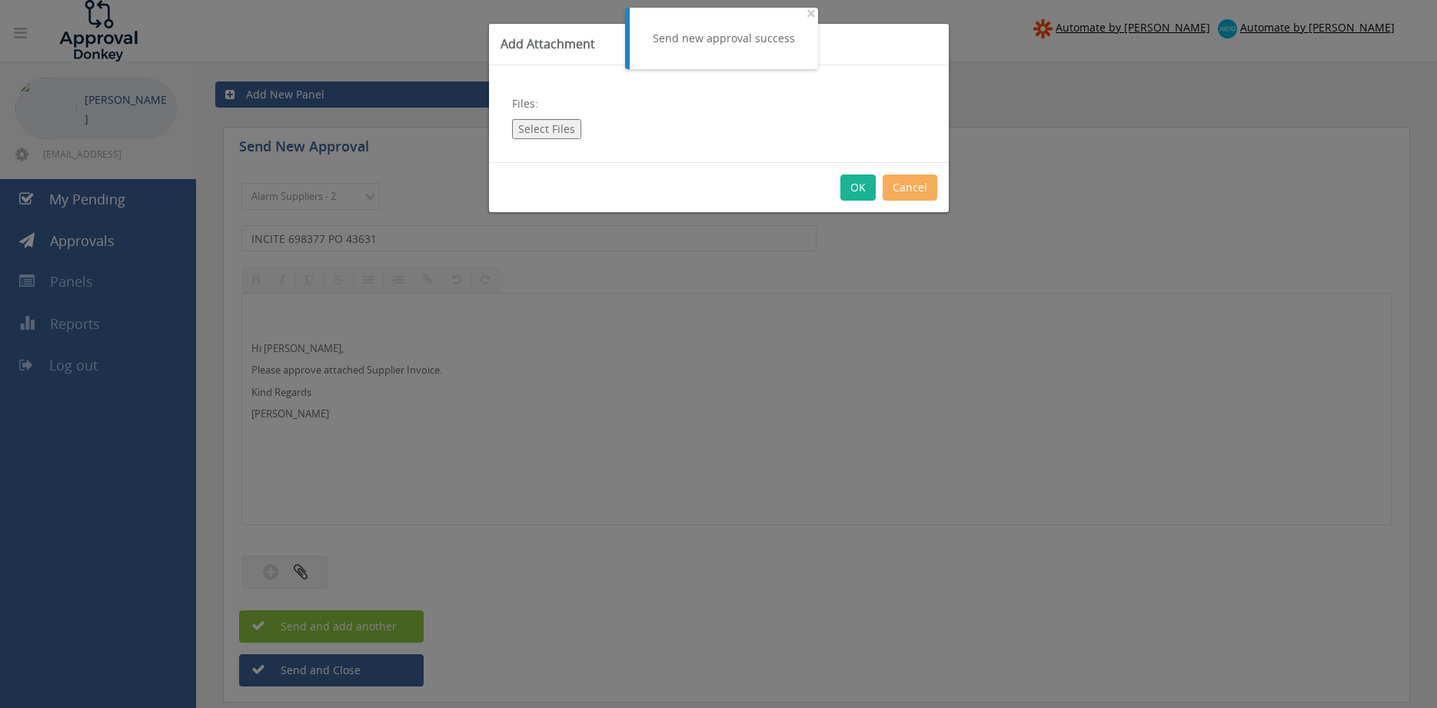
click at [547, 131] on button "Select Files" at bounding box center [546, 129] width 69 height 20
type input "C:\fakepath\INCITE 698377 [DATE] PO 43631.pdf"
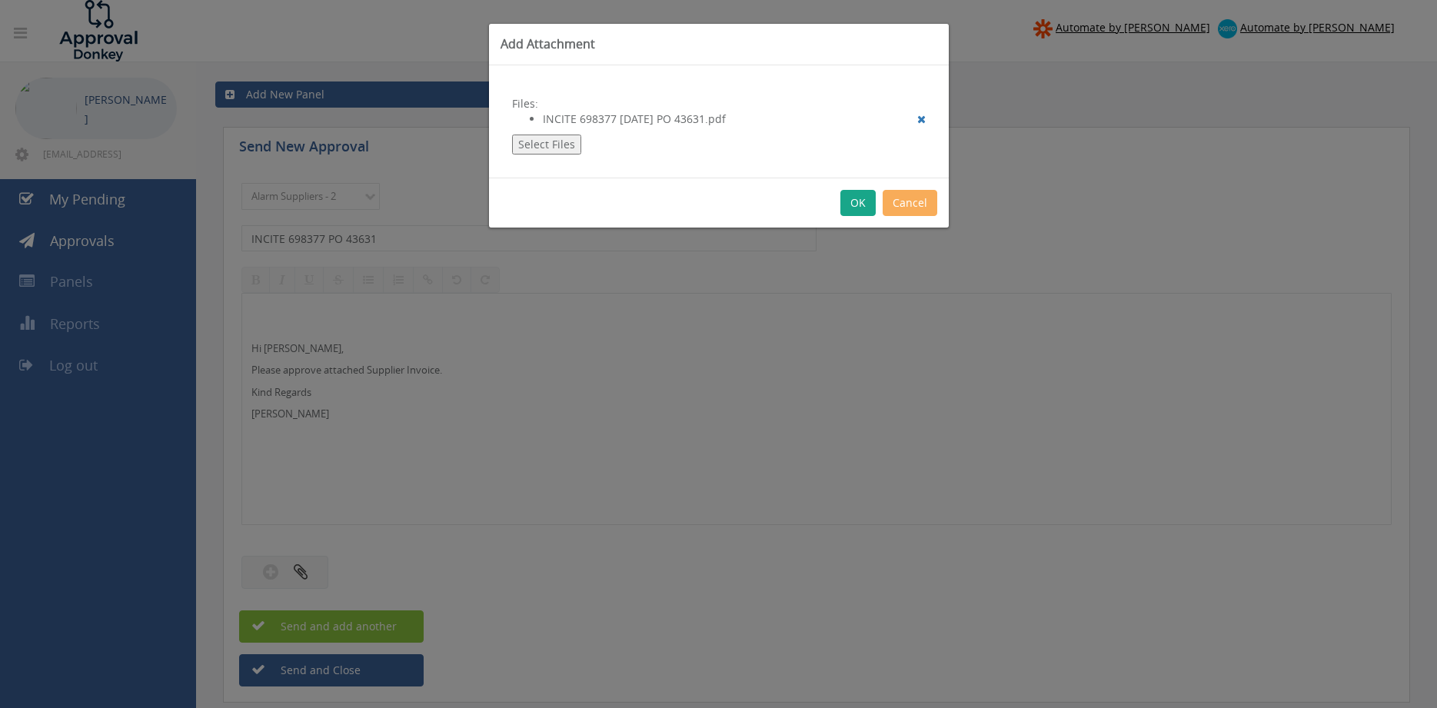
click at [857, 201] on button "OK" at bounding box center [858, 203] width 35 height 26
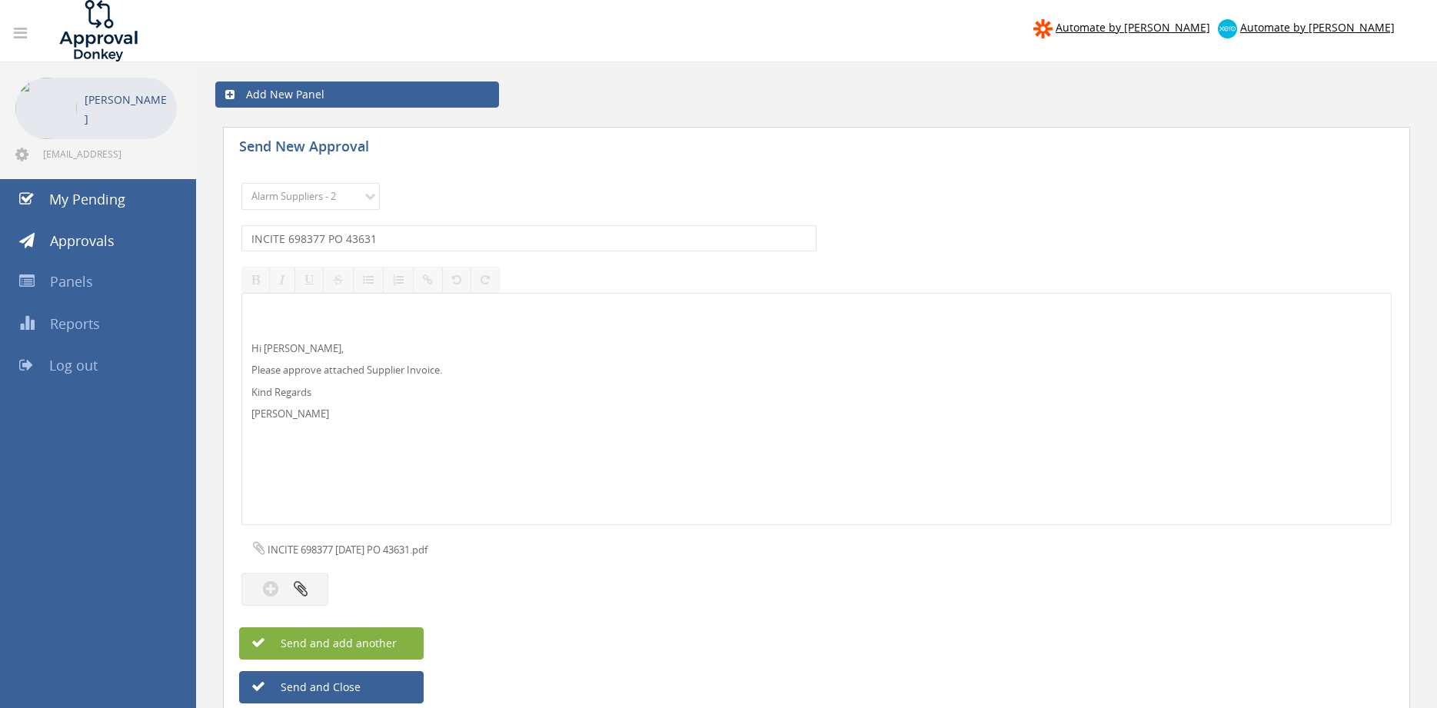
click at [400, 637] on button "Send and add another" at bounding box center [331, 643] width 185 height 32
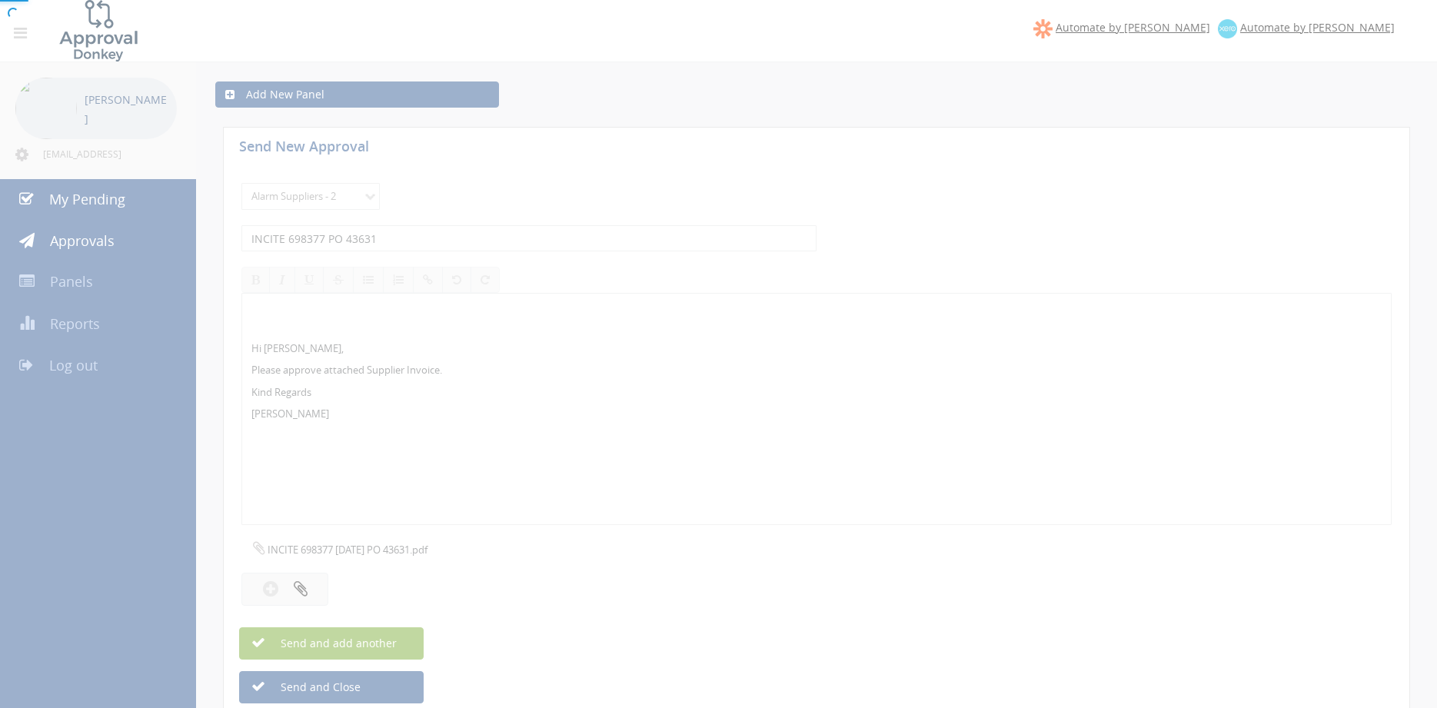
select select
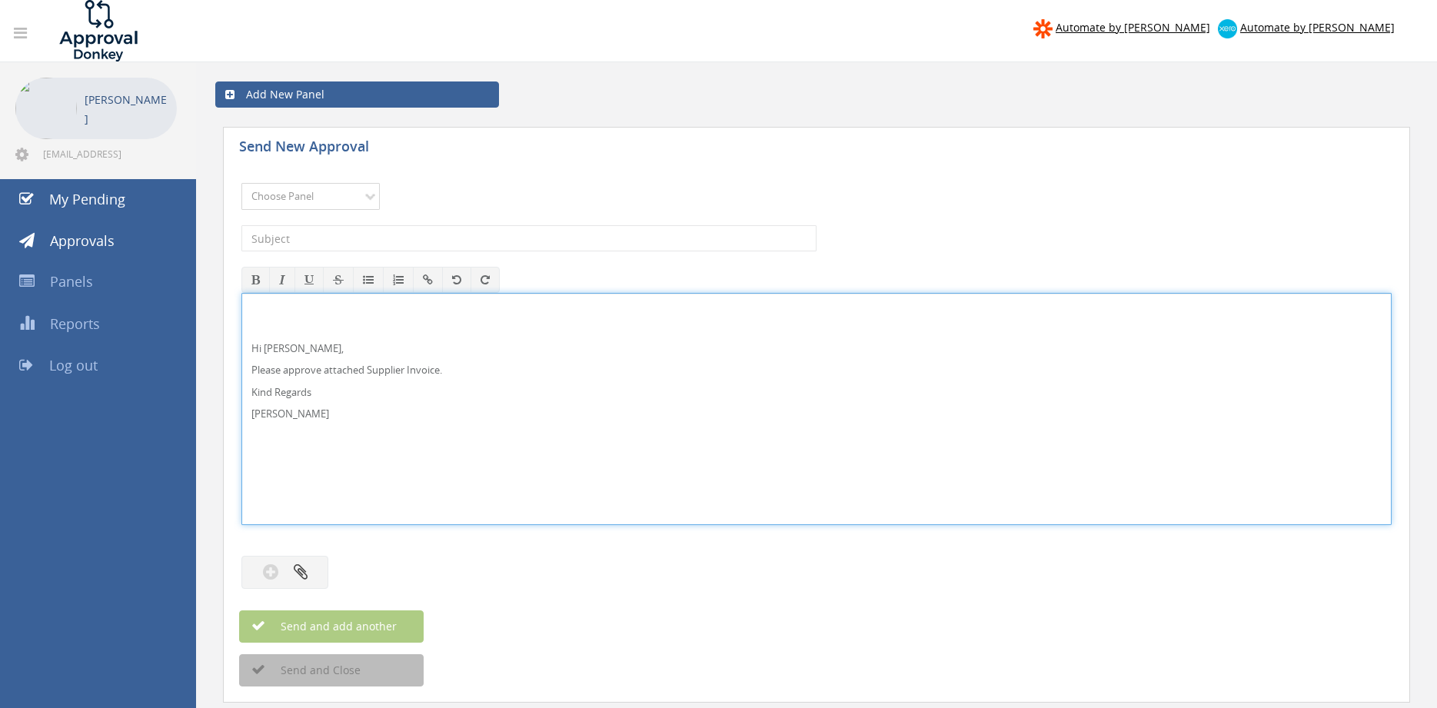
click at [319, 195] on select "Choose Panel Alarm Credits RG - 3 NZ Utilities Cable and SAI Global NZ Alarms-1…" at bounding box center [310, 196] width 138 height 27
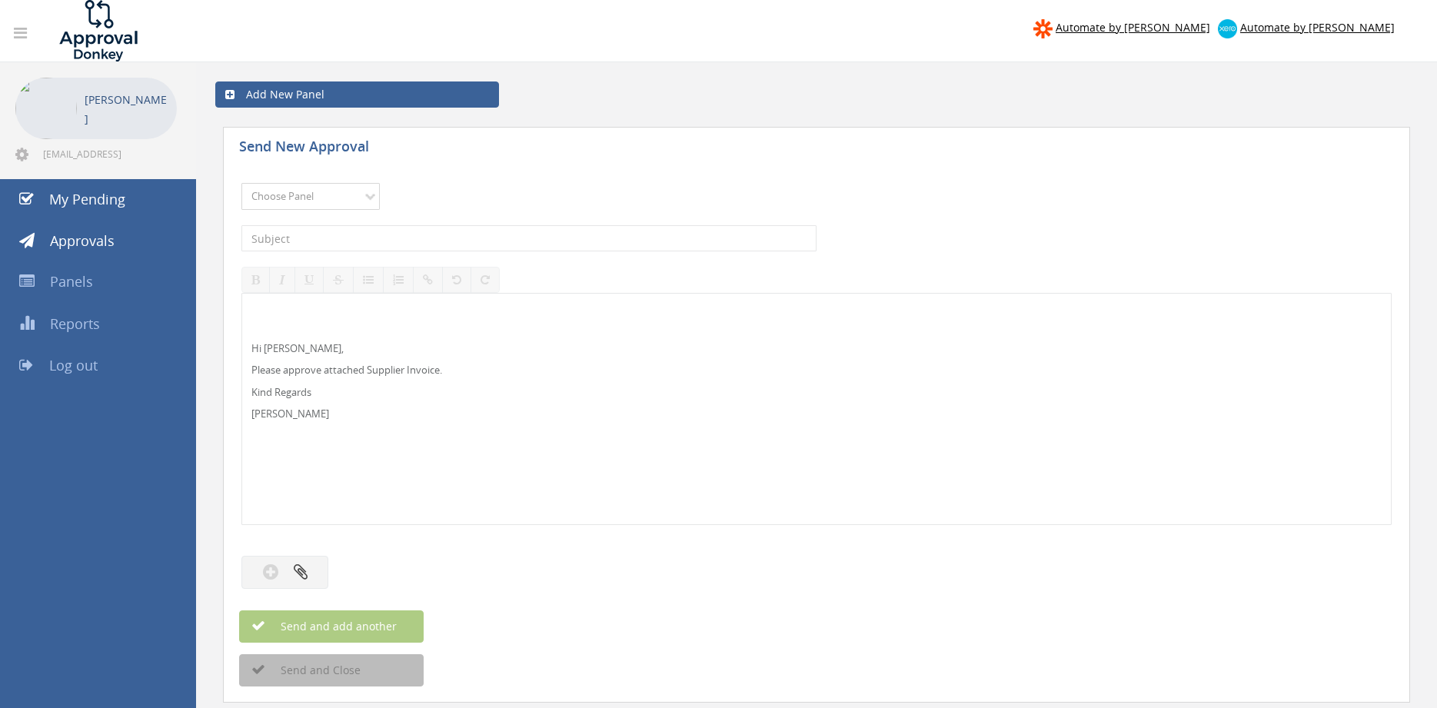
select select "9680"
click option "Alarm Suppliers - 2" at bounding box center [0, 0] width 0 height 0
click at [389, 240] on input "text" at bounding box center [528, 238] width 575 height 26
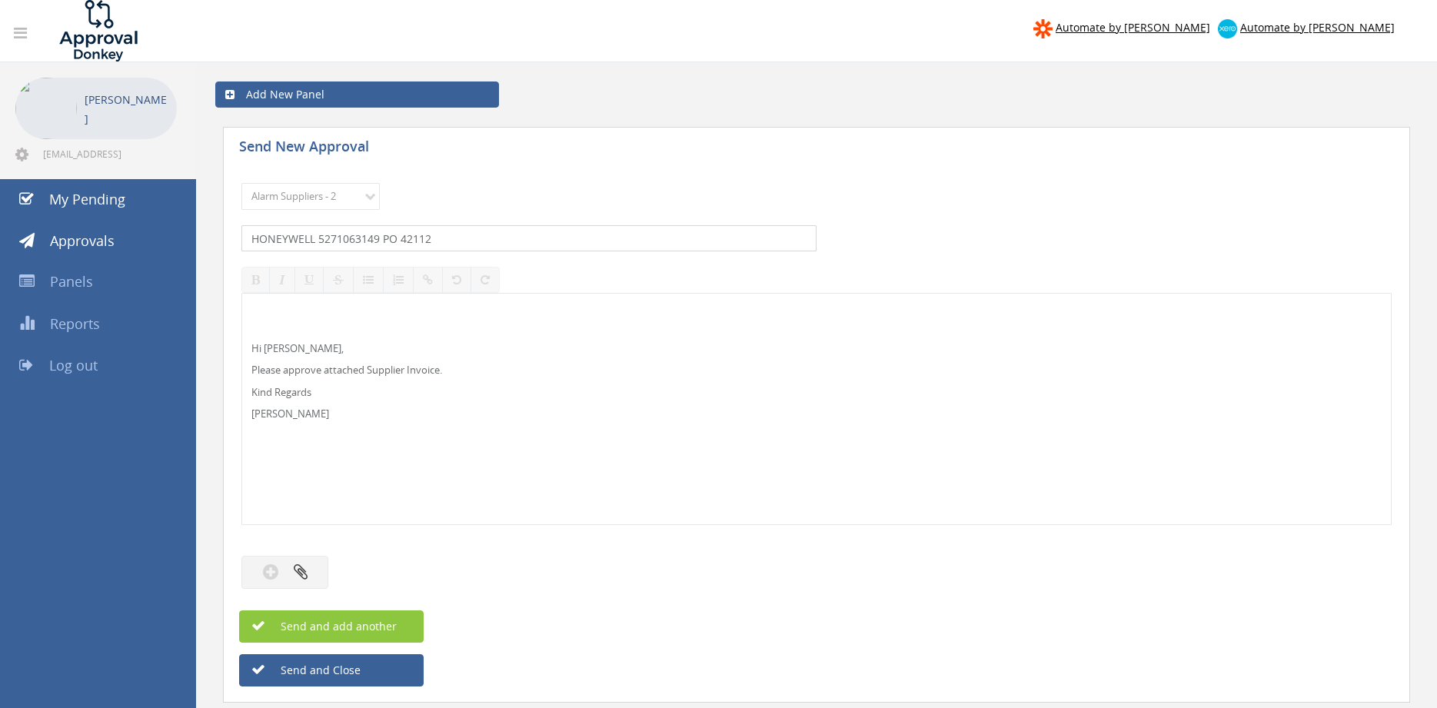
type input "HONEYWELL 5271063149 PO 42112"
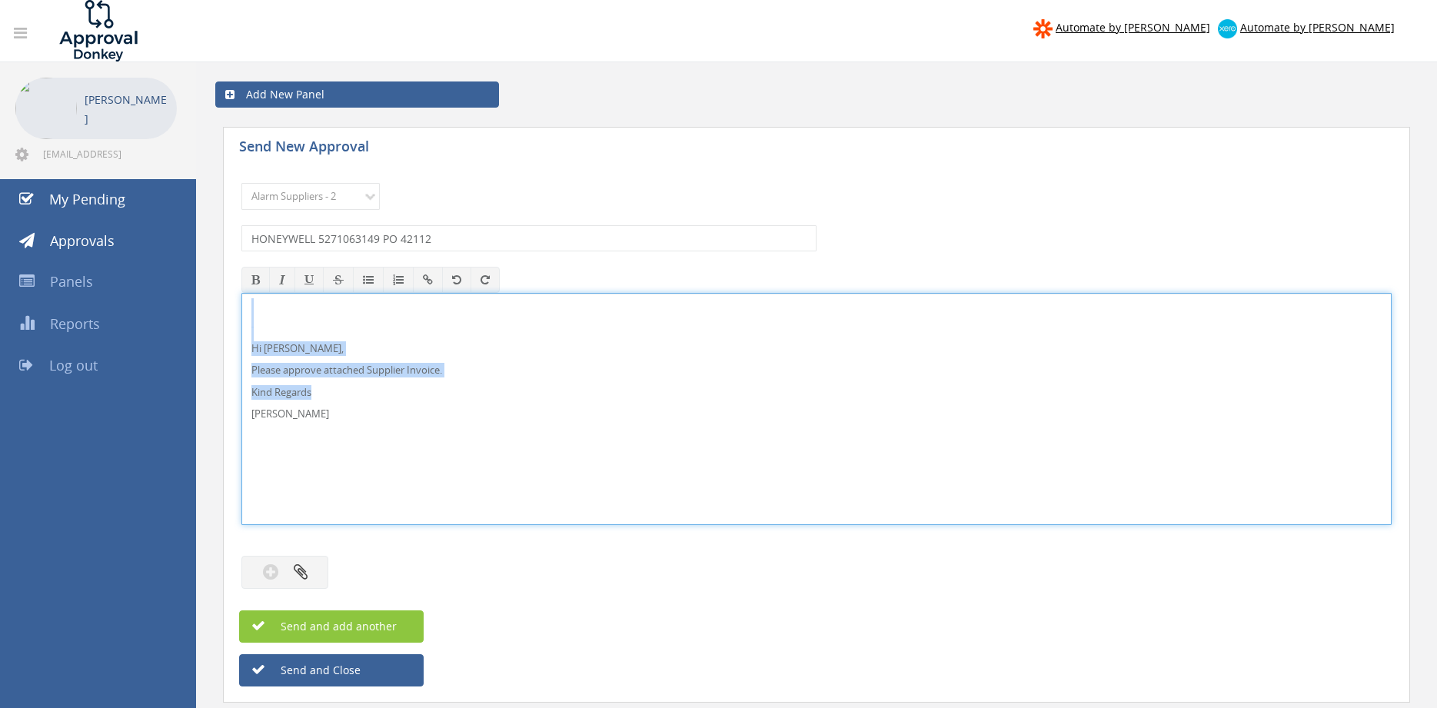
drag, startPoint x: 350, startPoint y: 428, endPoint x: 232, endPoint y: 295, distance: 177.6
click at [241, 293] on div "Hi [PERSON_NAME], Please approve attached Supplier Invoice. Kind Regards [PERSO…" at bounding box center [816, 409] width 1150 height 232
copy div "Hi [PERSON_NAME], Please approve attached Supplier Invoice. Kind Regards"
click at [311, 573] on button "button" at bounding box center [284, 572] width 87 height 33
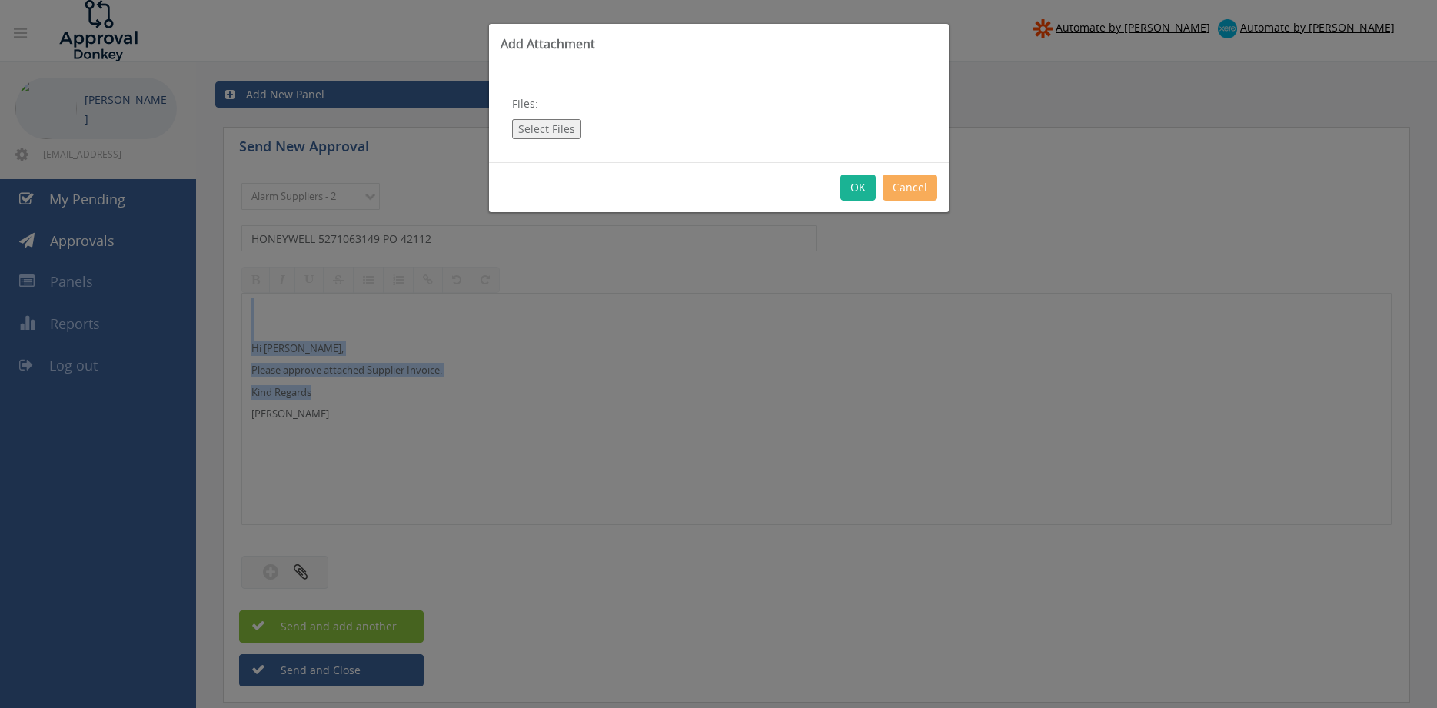
click at [564, 125] on button "Select Files" at bounding box center [546, 129] width 69 height 20
type input "C:\fakepath\HONEYWELL 5271063149 [DATE] PO 42112.pdf"
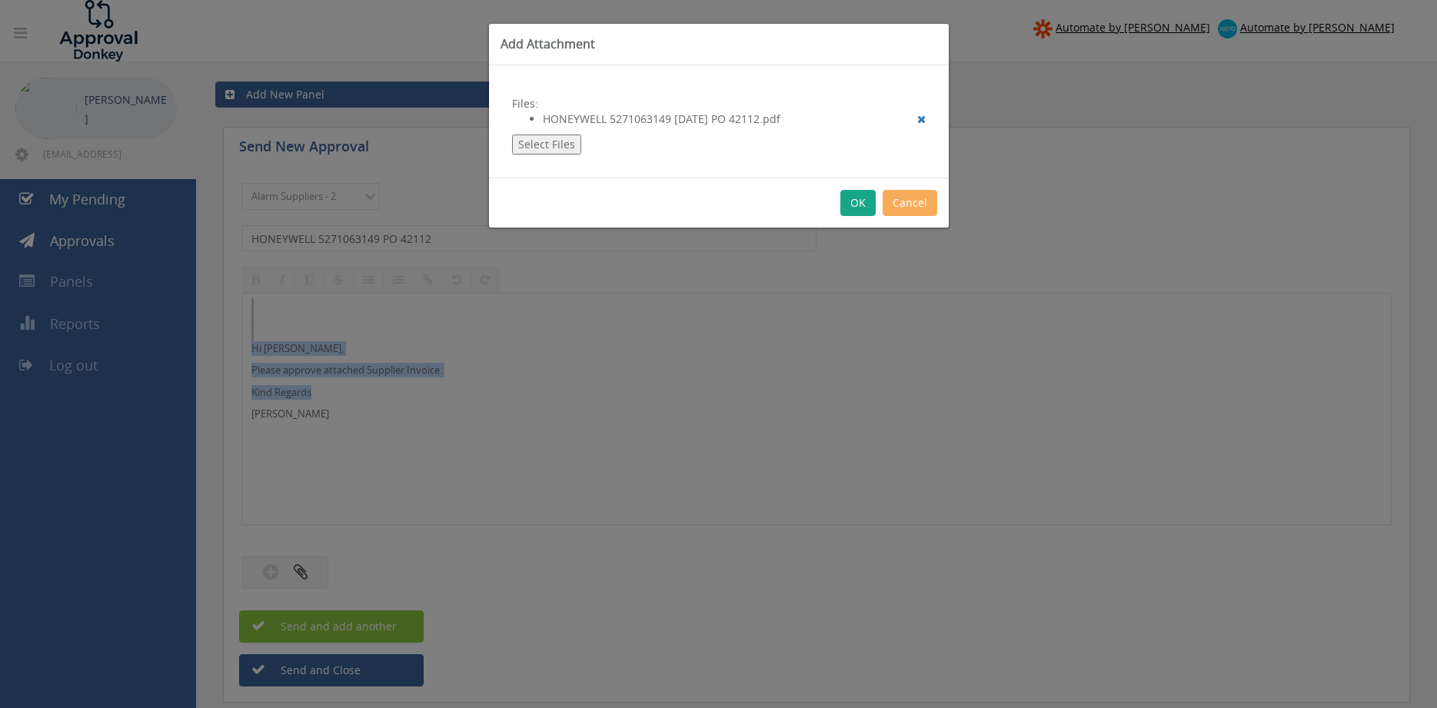
click at [858, 209] on button "OK" at bounding box center [858, 203] width 35 height 26
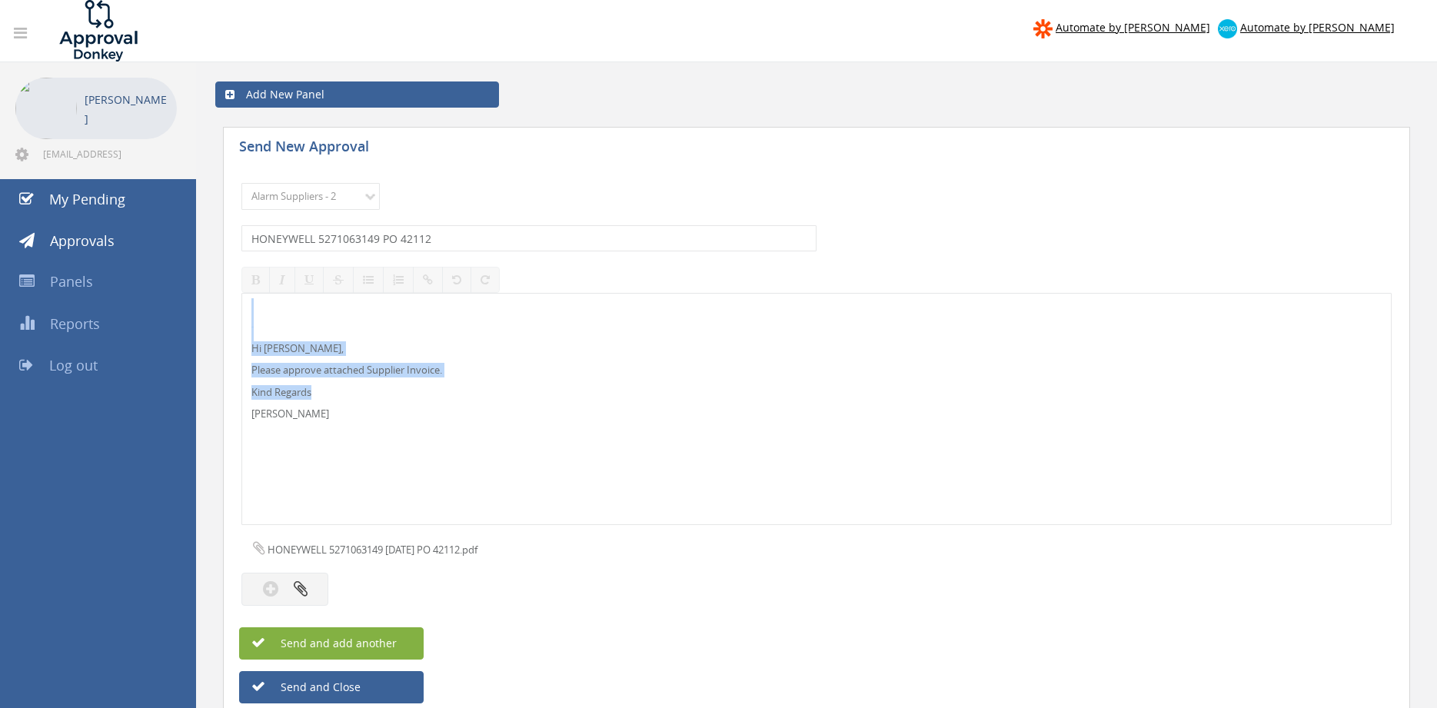
click at [391, 641] on span "Send and add another" at bounding box center [322, 643] width 149 height 15
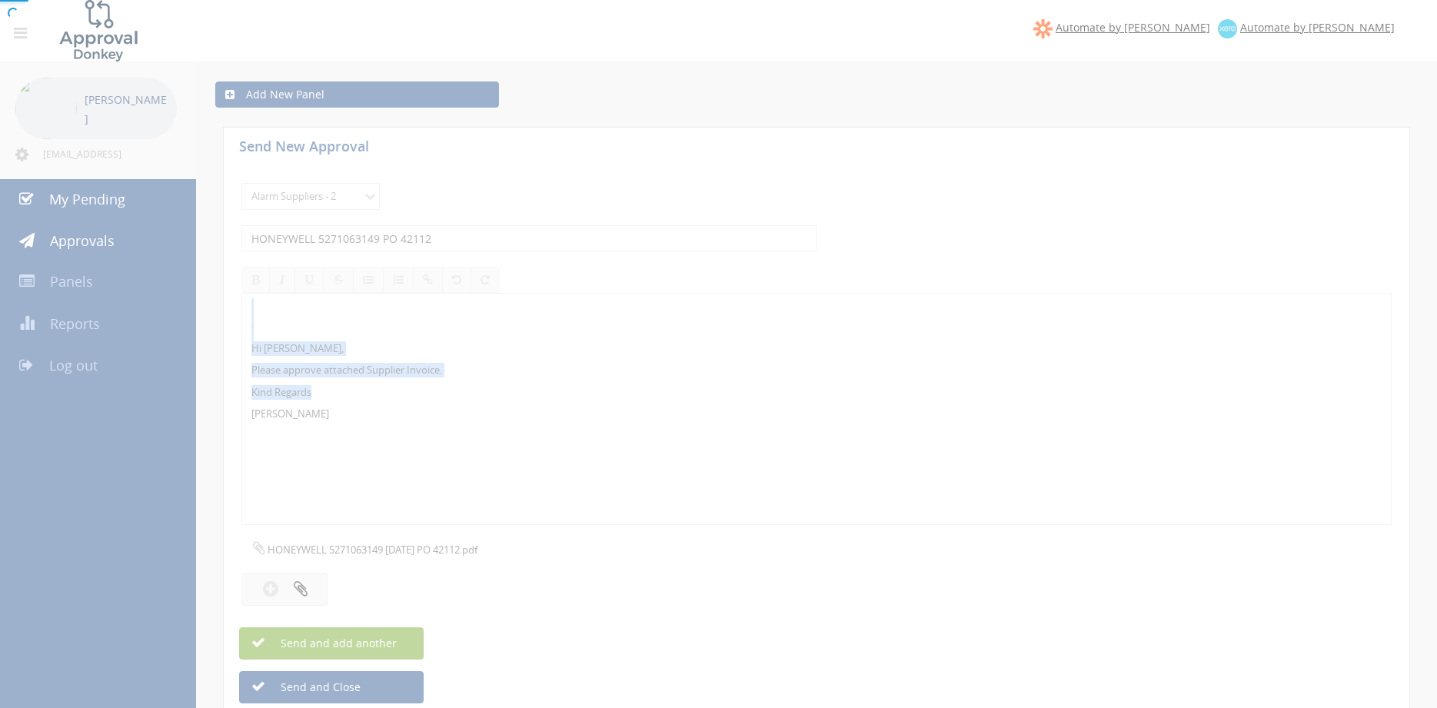
select select
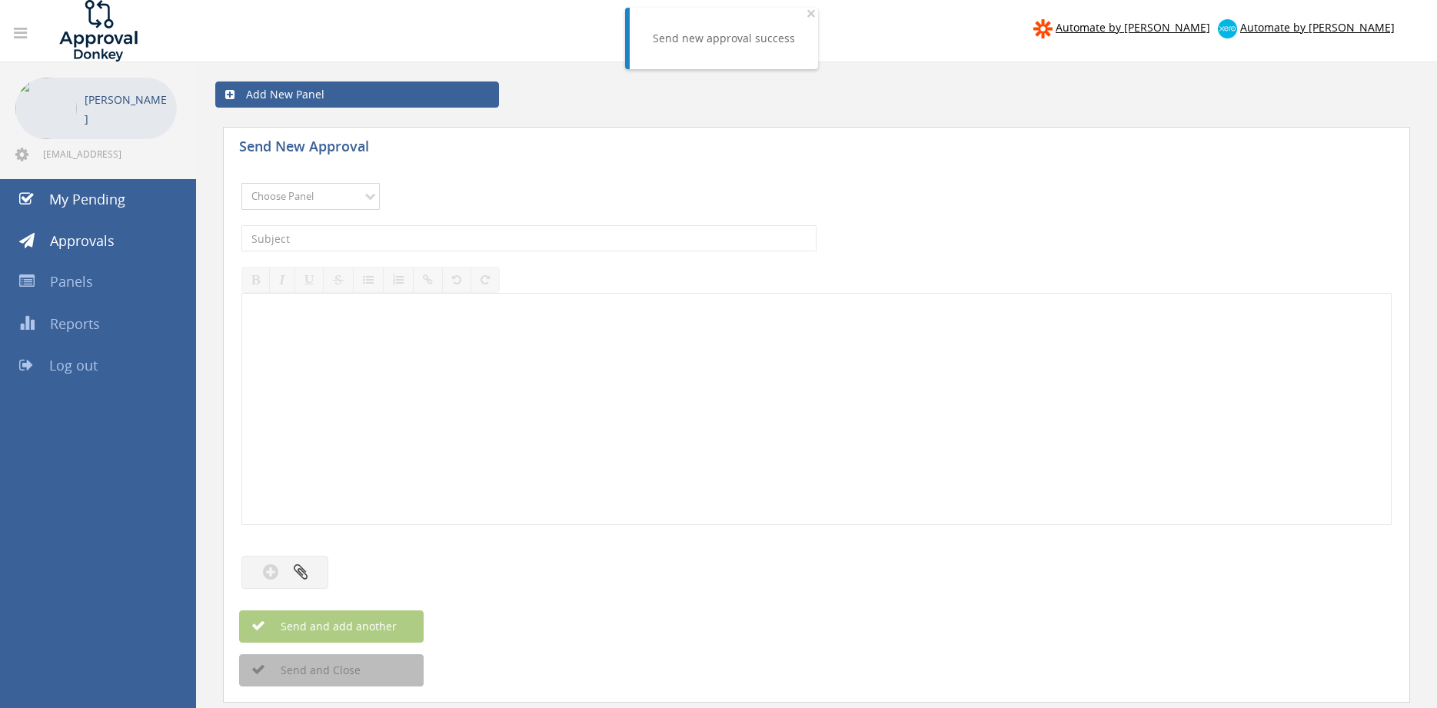
select select "9680"
click option "Alarm Suppliers - 2" at bounding box center [0, 0] width 0 height 0
click at [417, 234] on input "text" at bounding box center [528, 238] width 575 height 26
type input "HONEYWELL 5271063142 PO 42696"
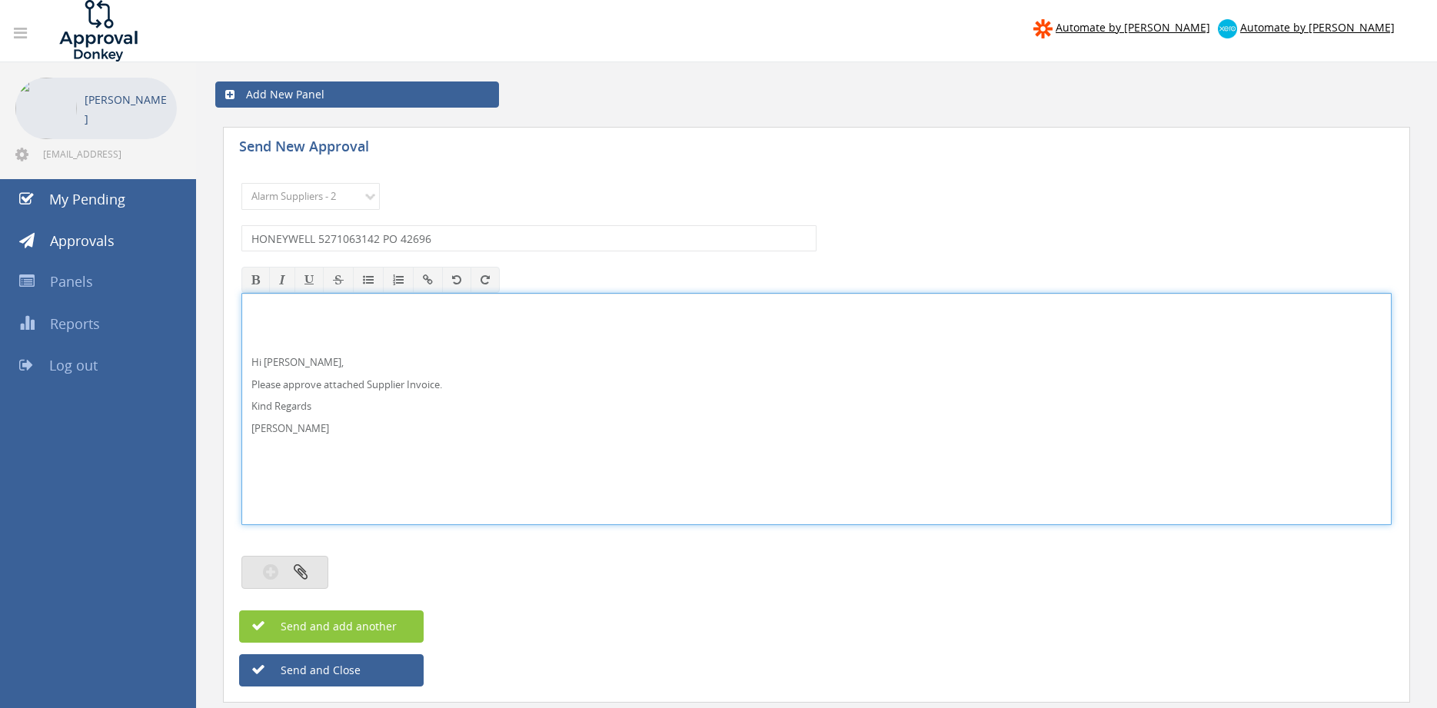
click at [306, 565] on icon "button" at bounding box center [301, 572] width 14 height 18
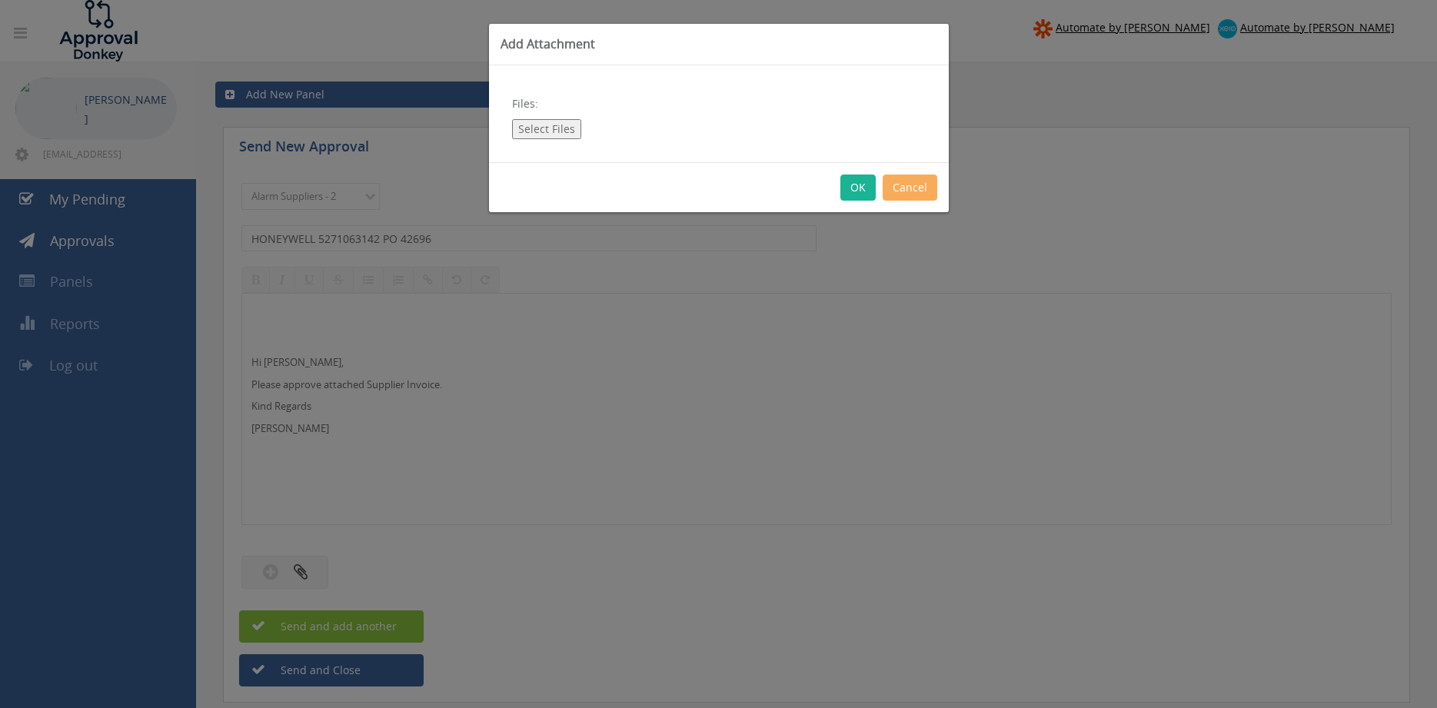
click at [543, 131] on button "Select Files" at bounding box center [546, 129] width 69 height 20
type input "C:\fakepath\HONEYWELL 5271063142 [DATE] PO 42696.pdf"
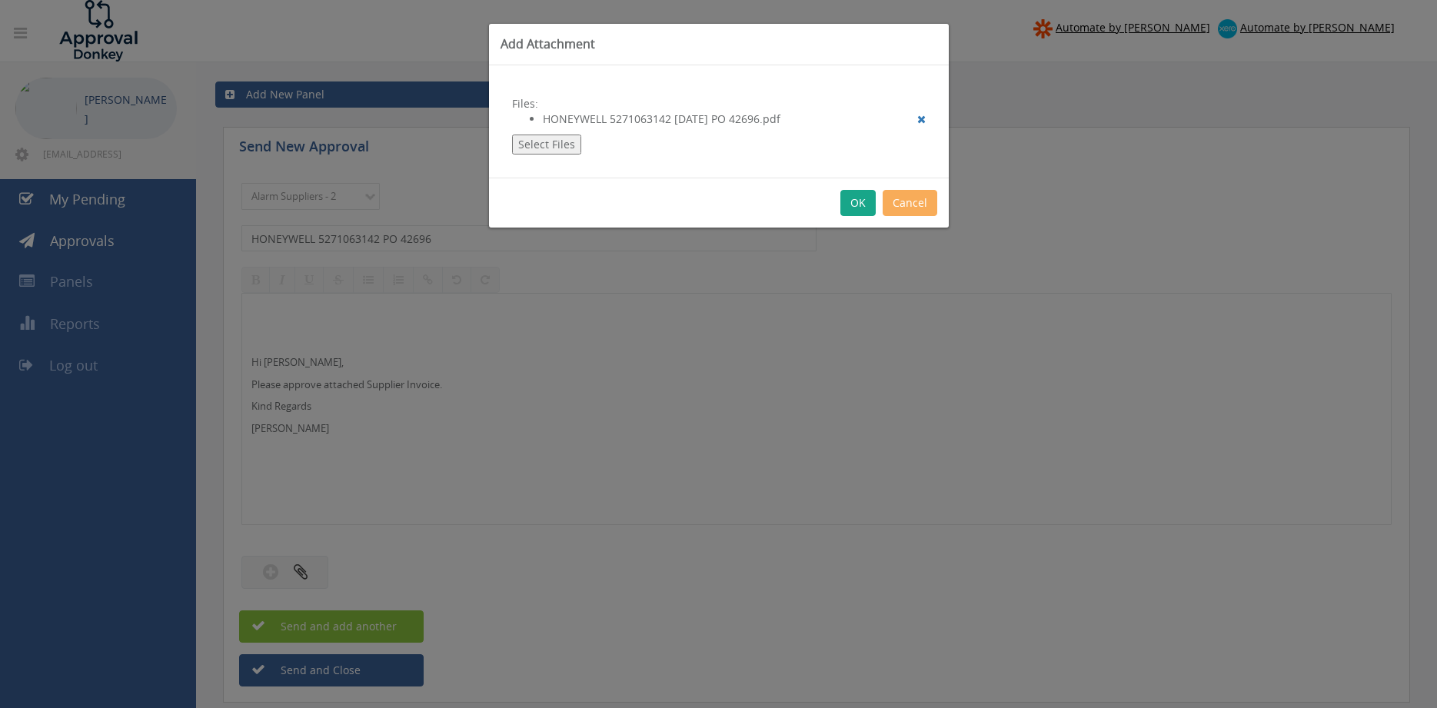
click at [858, 204] on button "OK" at bounding box center [858, 203] width 35 height 26
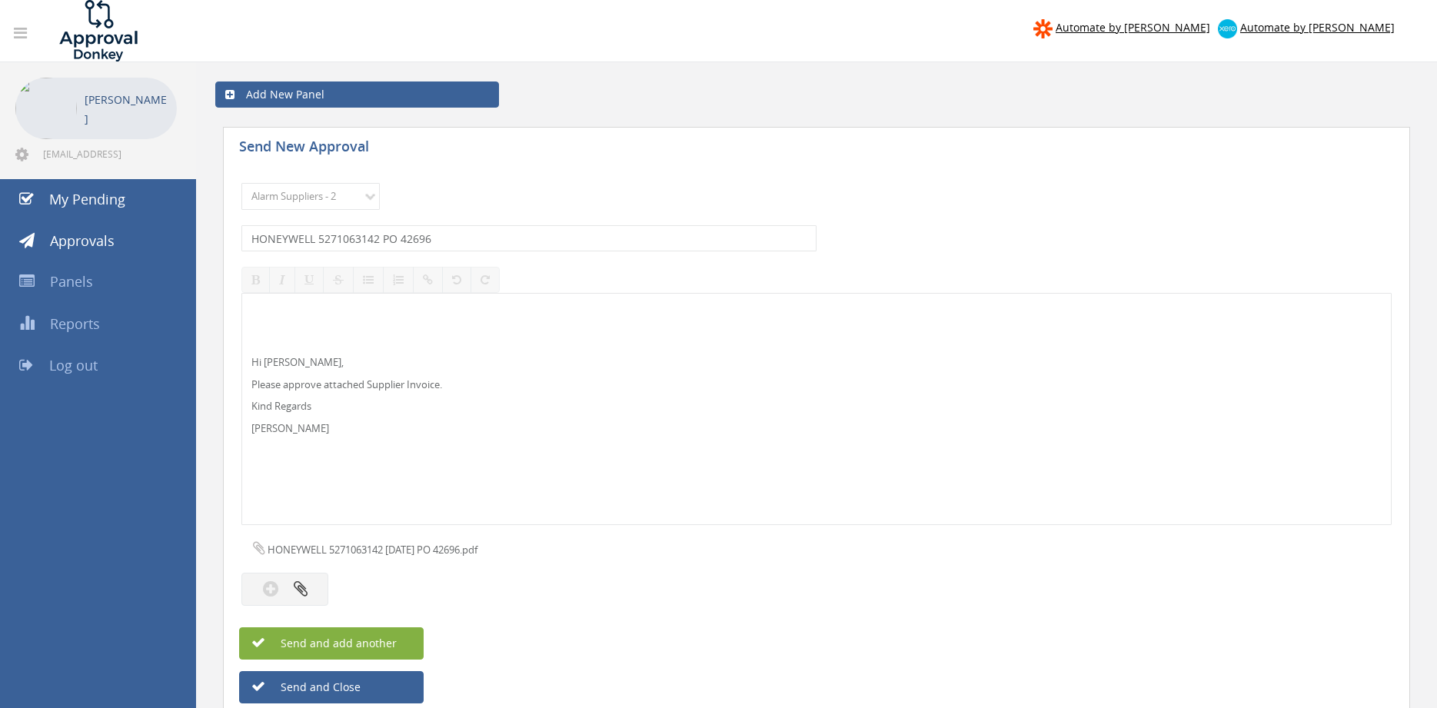
click at [394, 638] on span "Send and add another" at bounding box center [322, 643] width 149 height 15
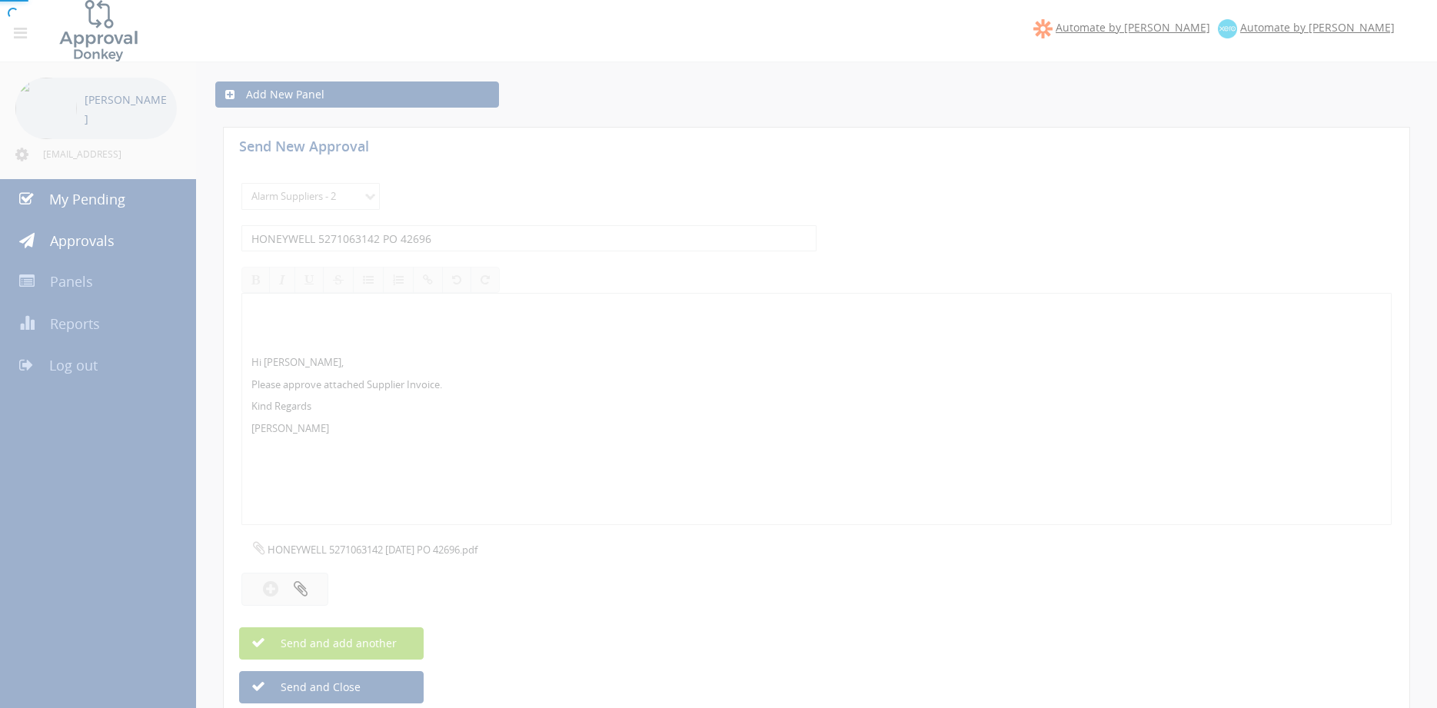
select select
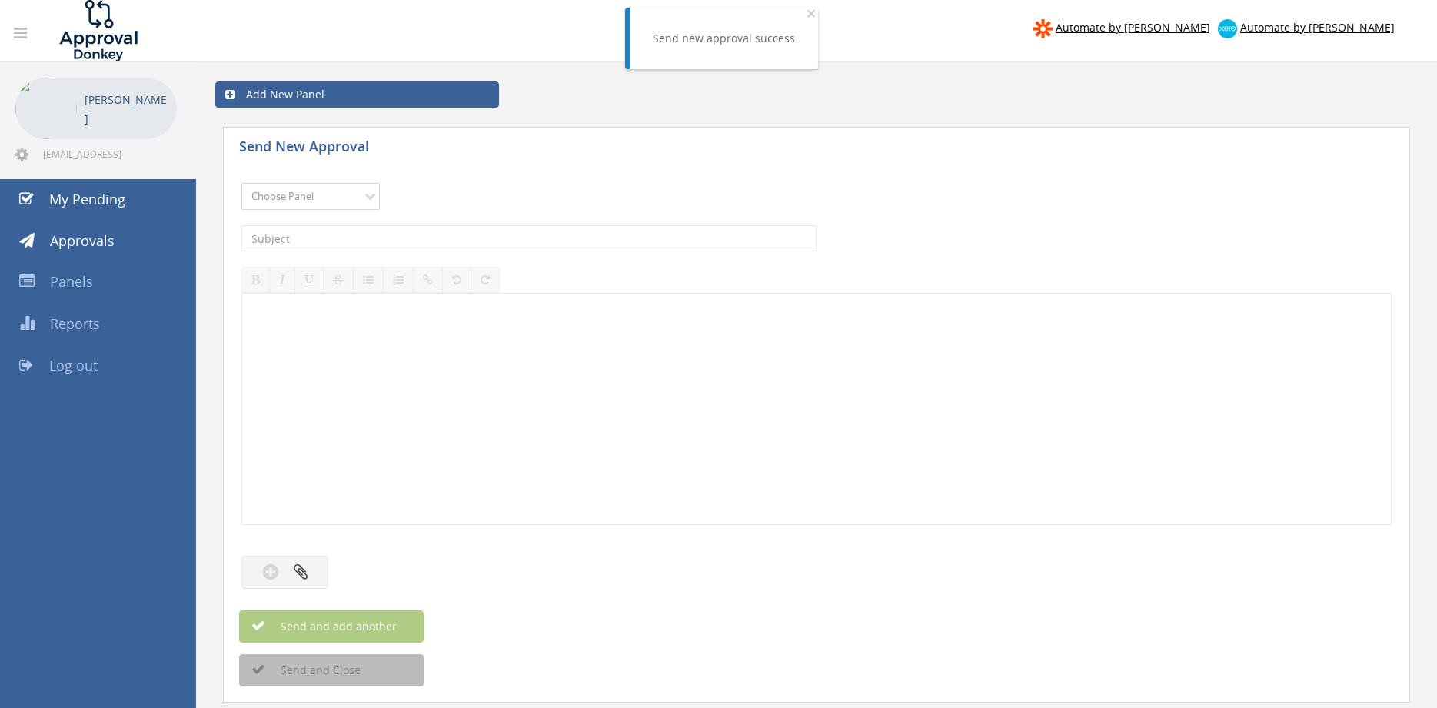
select select "9680"
click option "Alarm Suppliers - 2" at bounding box center [0, 0] width 0 height 0
click at [427, 235] on input "text" at bounding box center [528, 238] width 575 height 26
type input "HONEYWELL 5271063137 PO 43123"
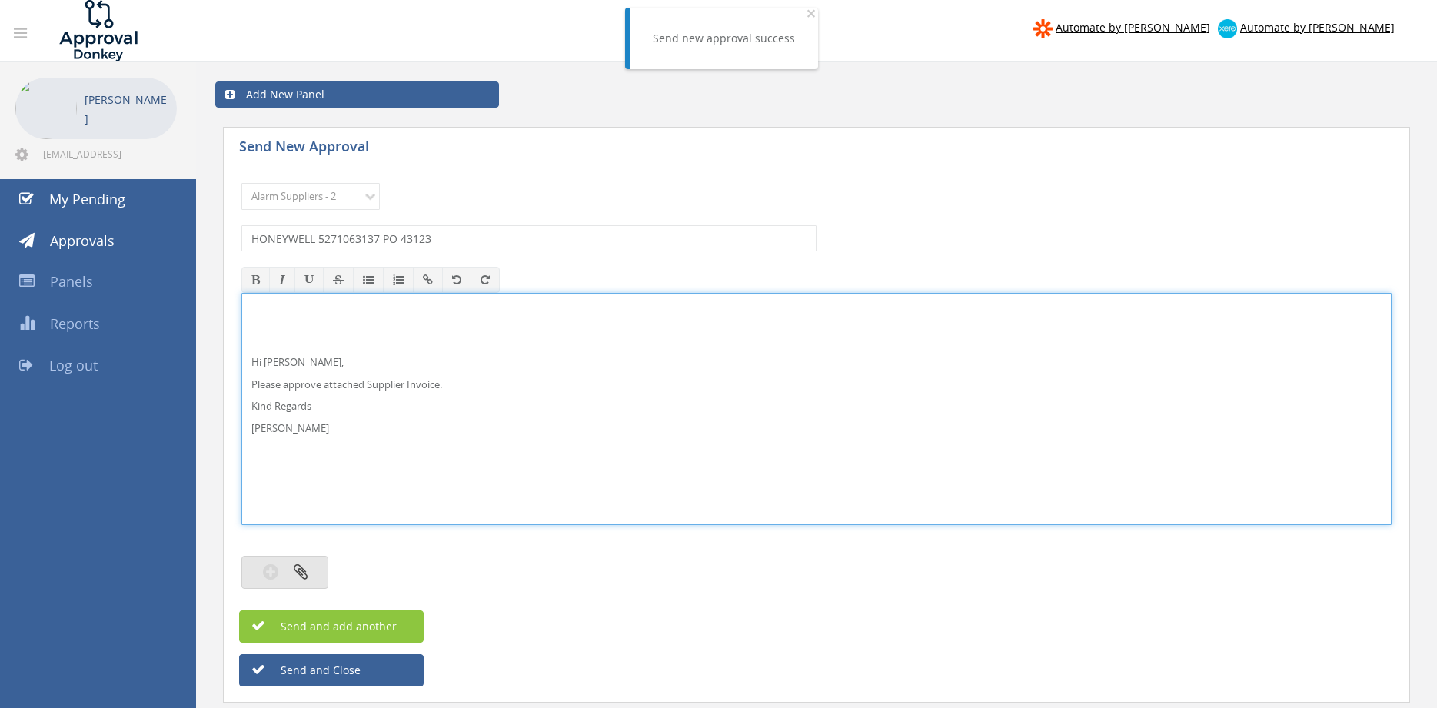
click at [314, 562] on button "button" at bounding box center [284, 572] width 87 height 33
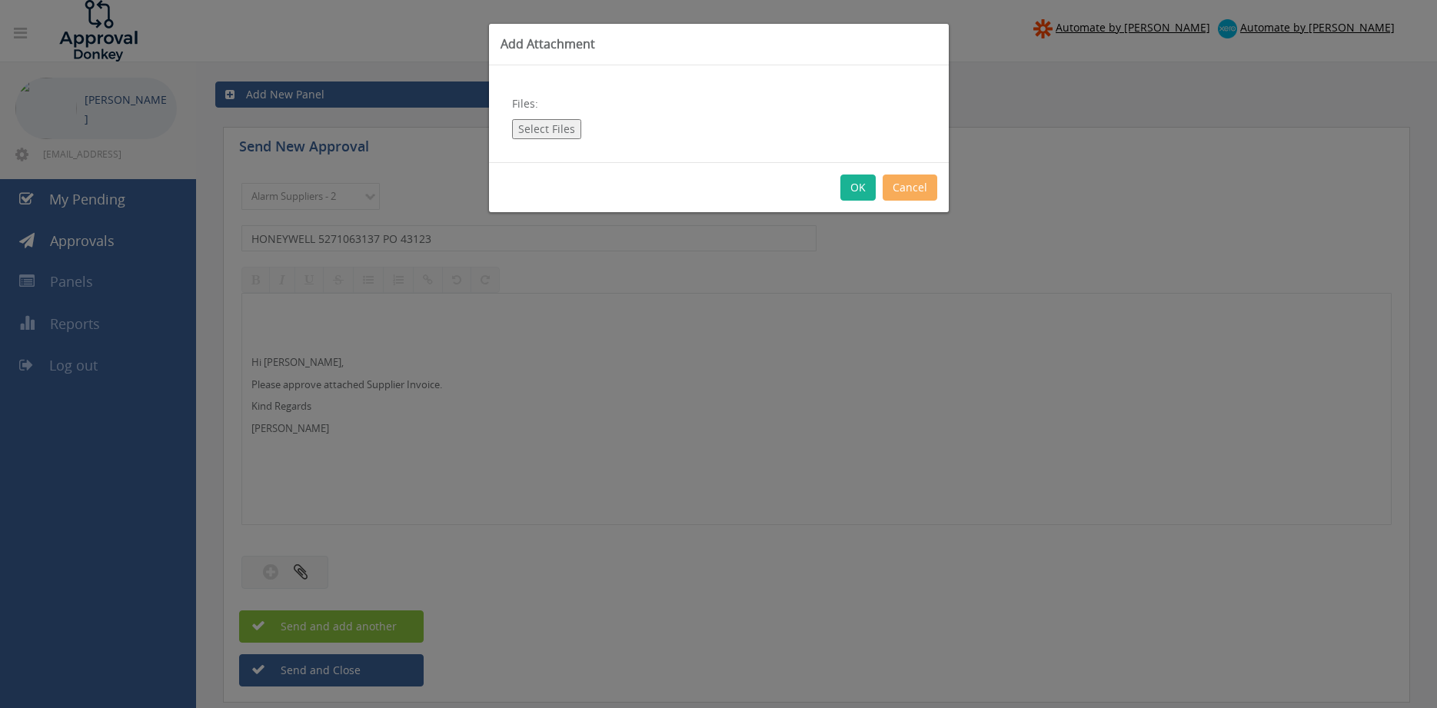
click at [542, 130] on button "Select Files" at bounding box center [546, 129] width 69 height 20
type input "C:\fakepath\HONEYWELL 5271063137 [DATE] PO 43123.pdf"
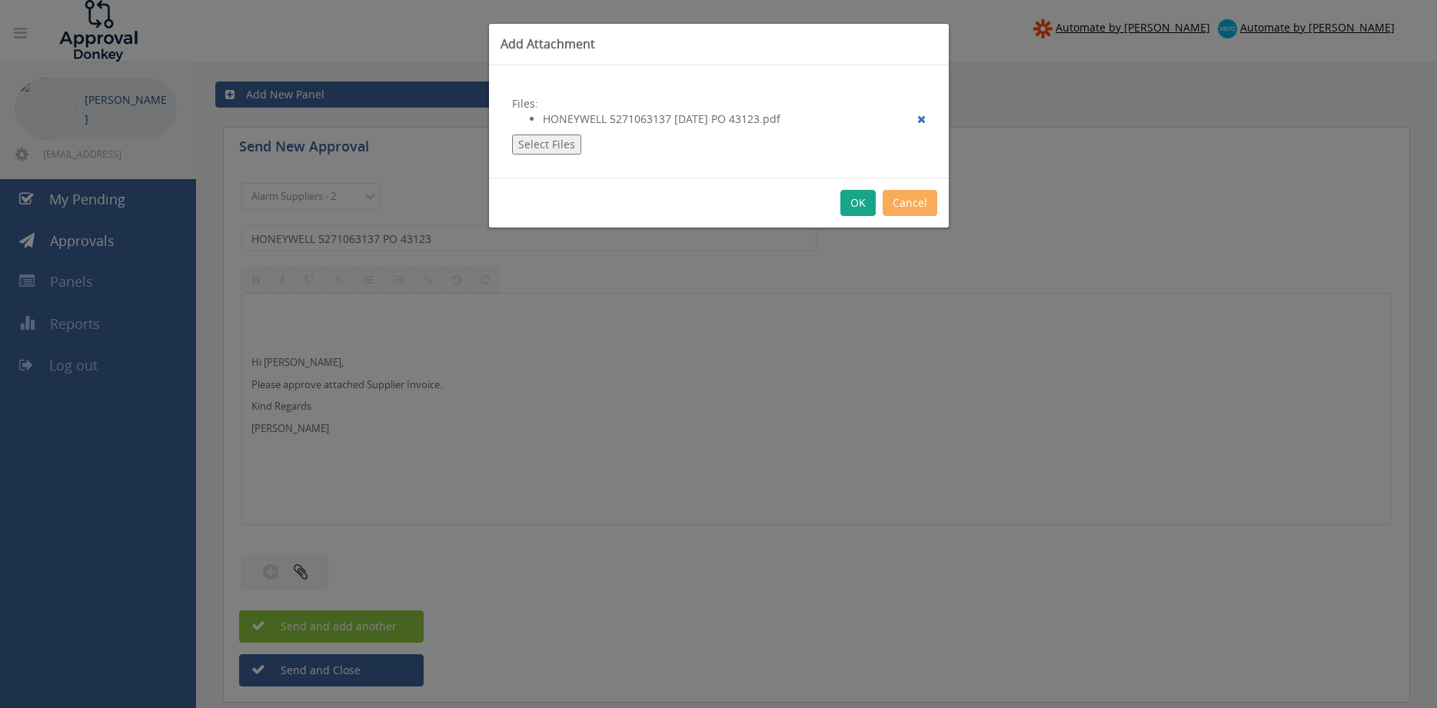
click at [858, 200] on button "OK" at bounding box center [858, 203] width 35 height 26
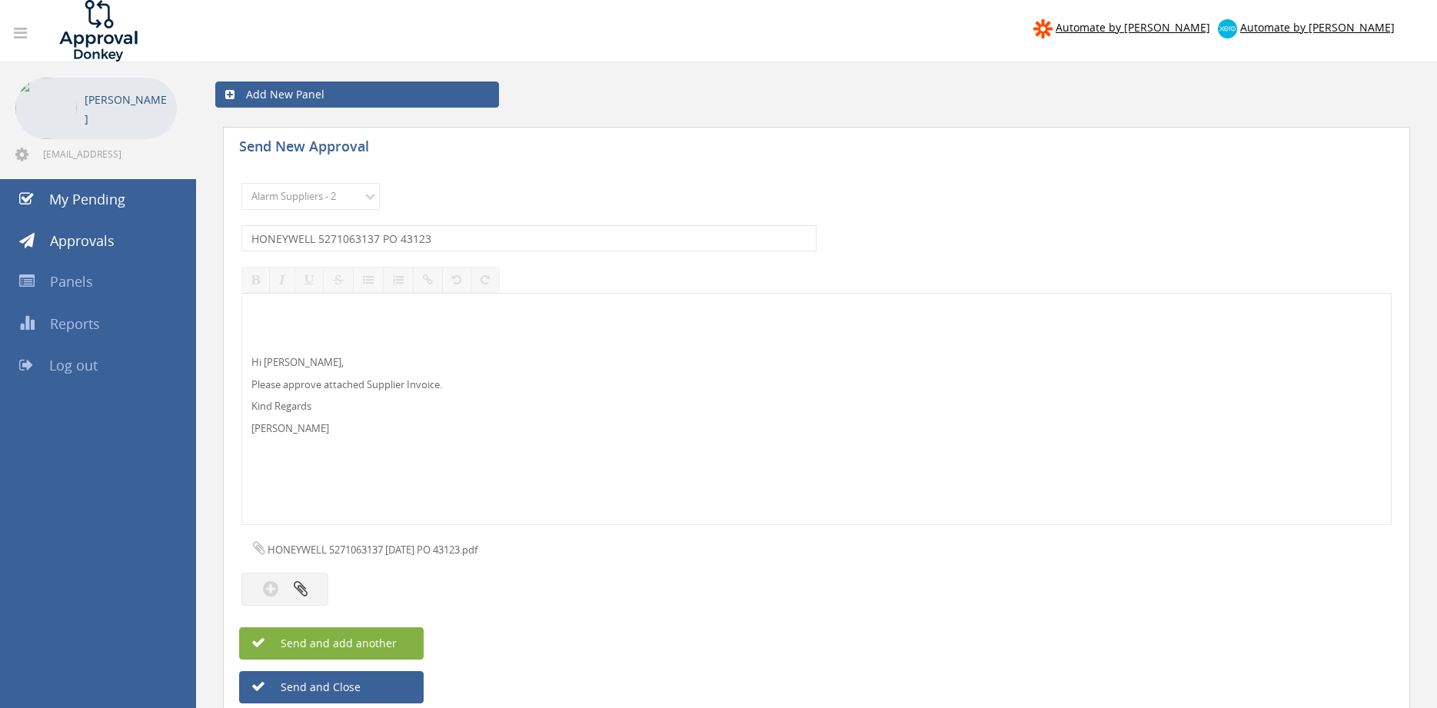
click at [397, 640] on button "Send and add another" at bounding box center [331, 643] width 185 height 32
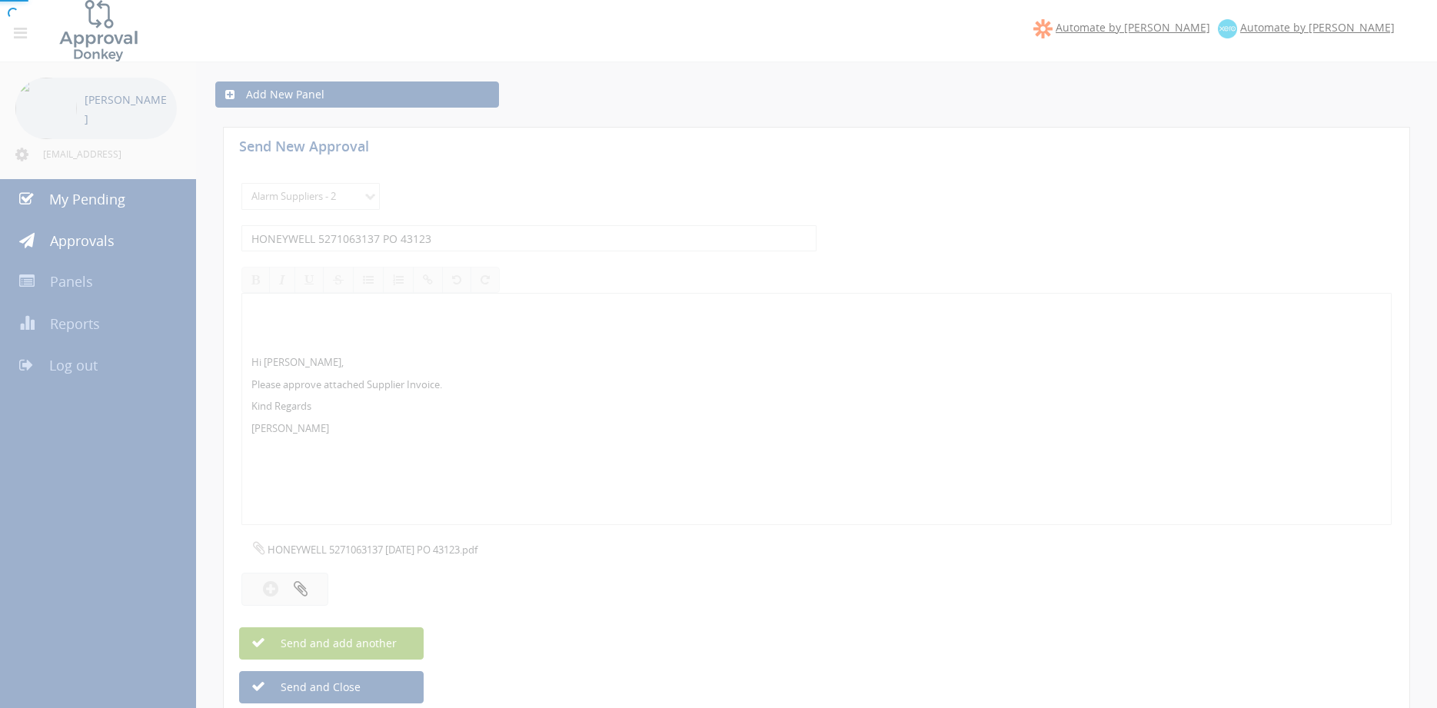
select select
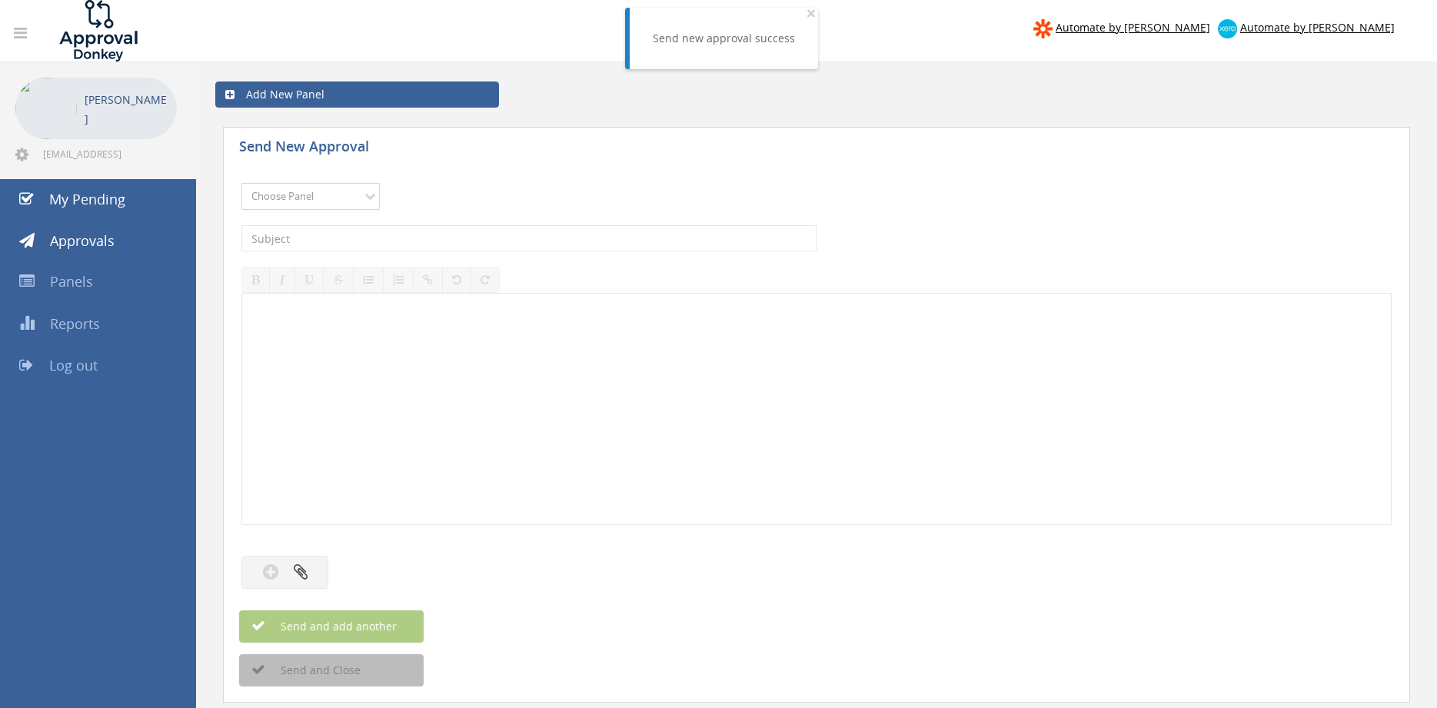
select select "9680"
click option "Alarm Suppliers - 2" at bounding box center [0, 0] width 0 height 0
click at [424, 236] on input "text" at bounding box center [528, 238] width 575 height 26
type input "HONEYWELL 5271063133 PO 43122"
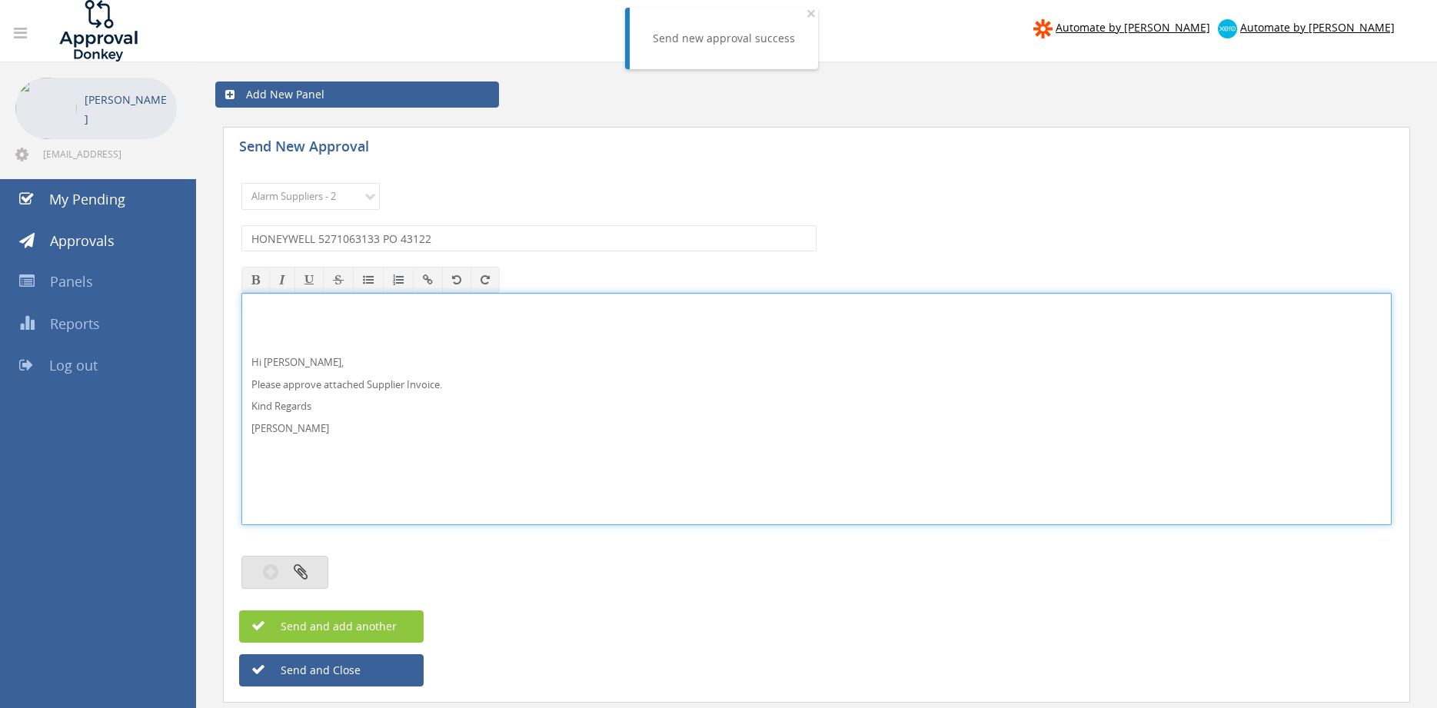
click at [306, 572] on icon "button" at bounding box center [301, 572] width 14 height 18
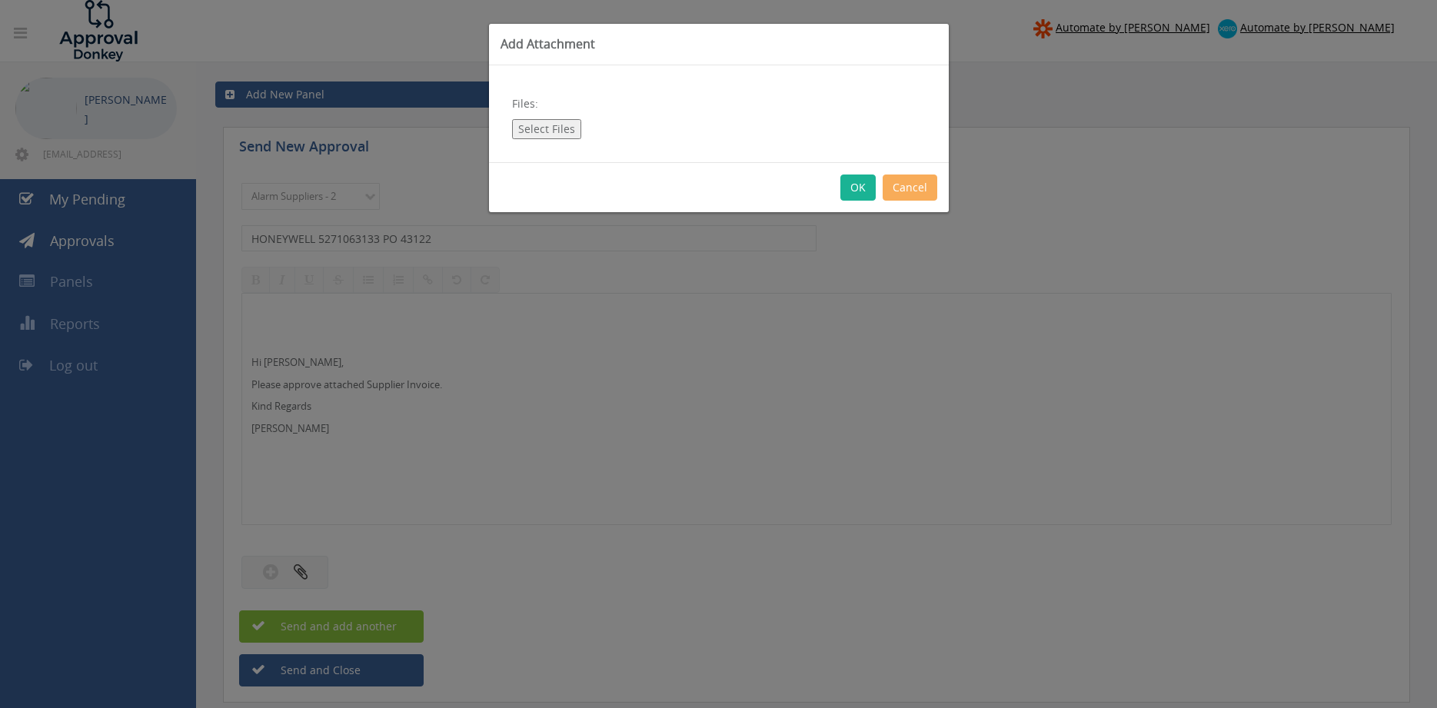
click at [552, 131] on button "Select Files" at bounding box center [546, 129] width 69 height 20
type input "C:\fakepath\HONEYWELL 5271063133 [DATE] PO 43122.pdf"
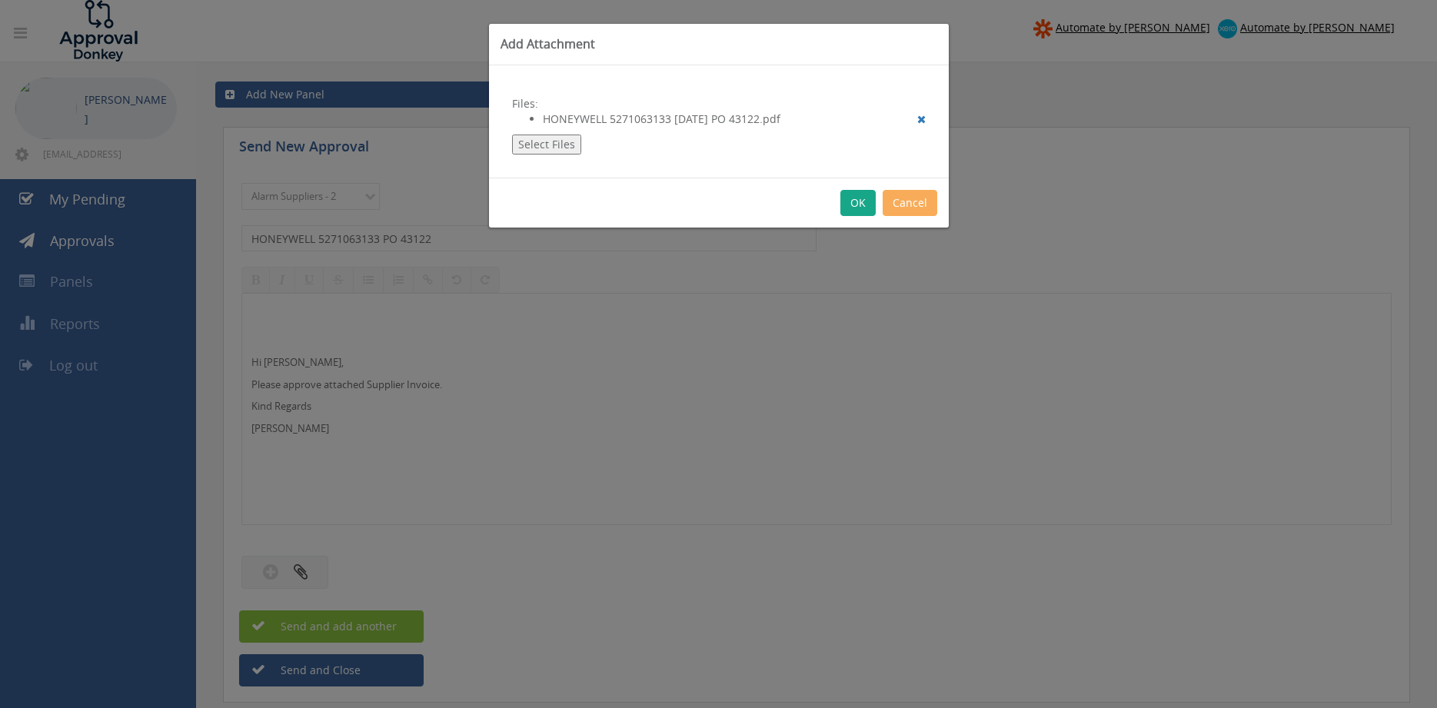
click at [858, 205] on button "OK" at bounding box center [858, 203] width 35 height 26
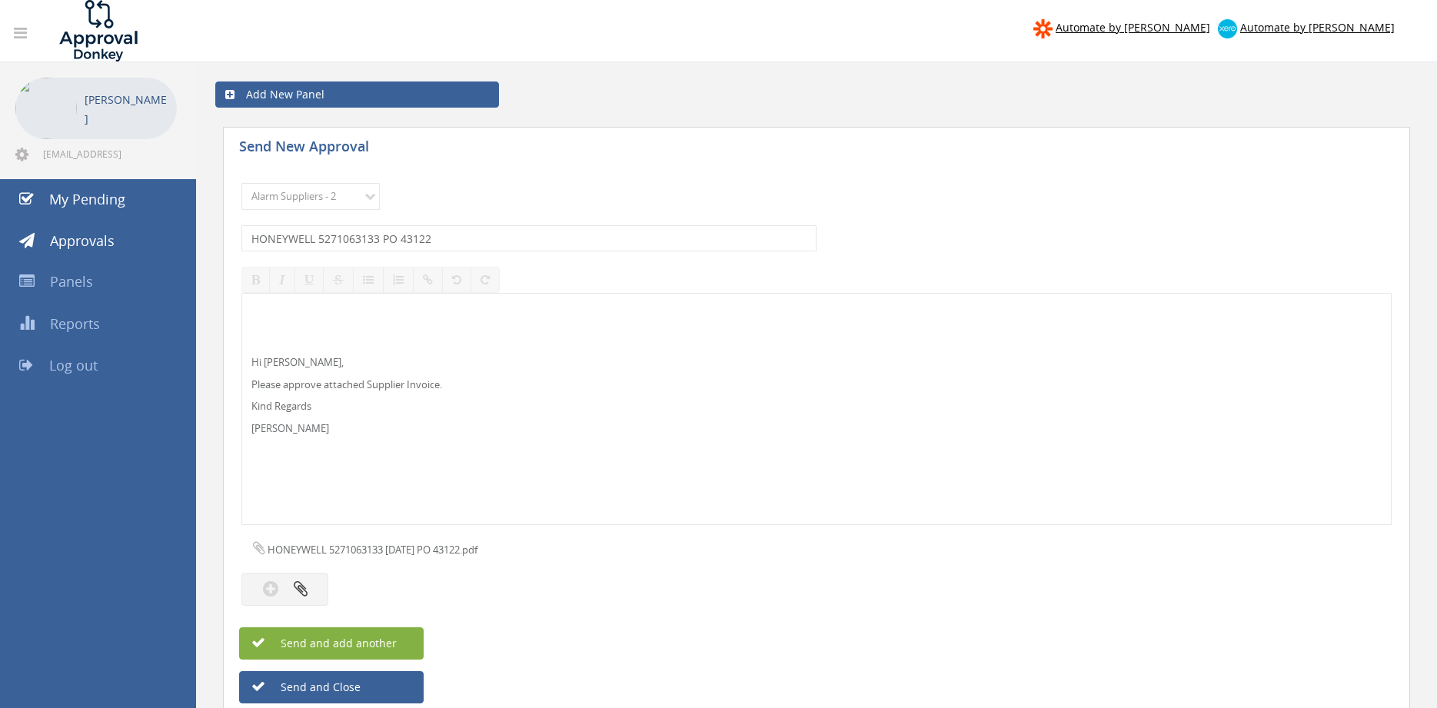
click at [400, 639] on button "Send and add another" at bounding box center [331, 643] width 185 height 32
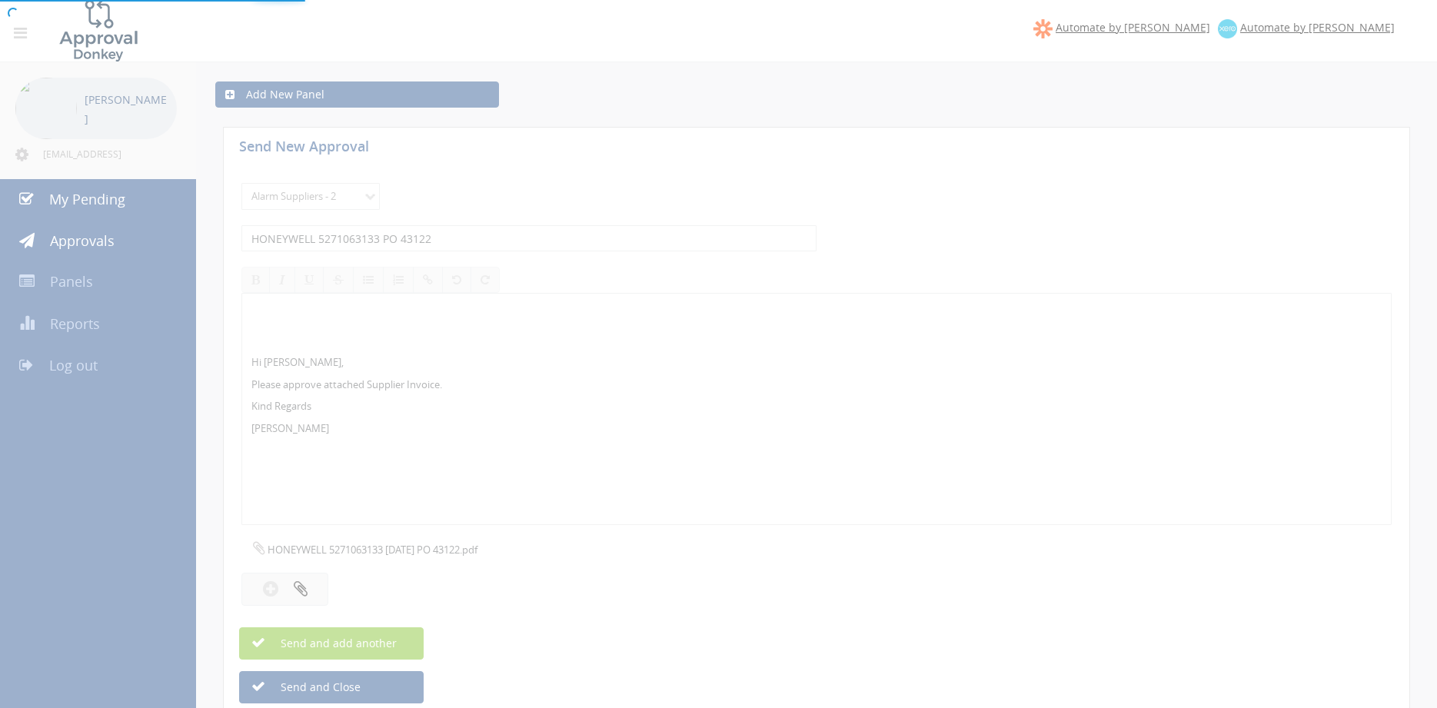
select select
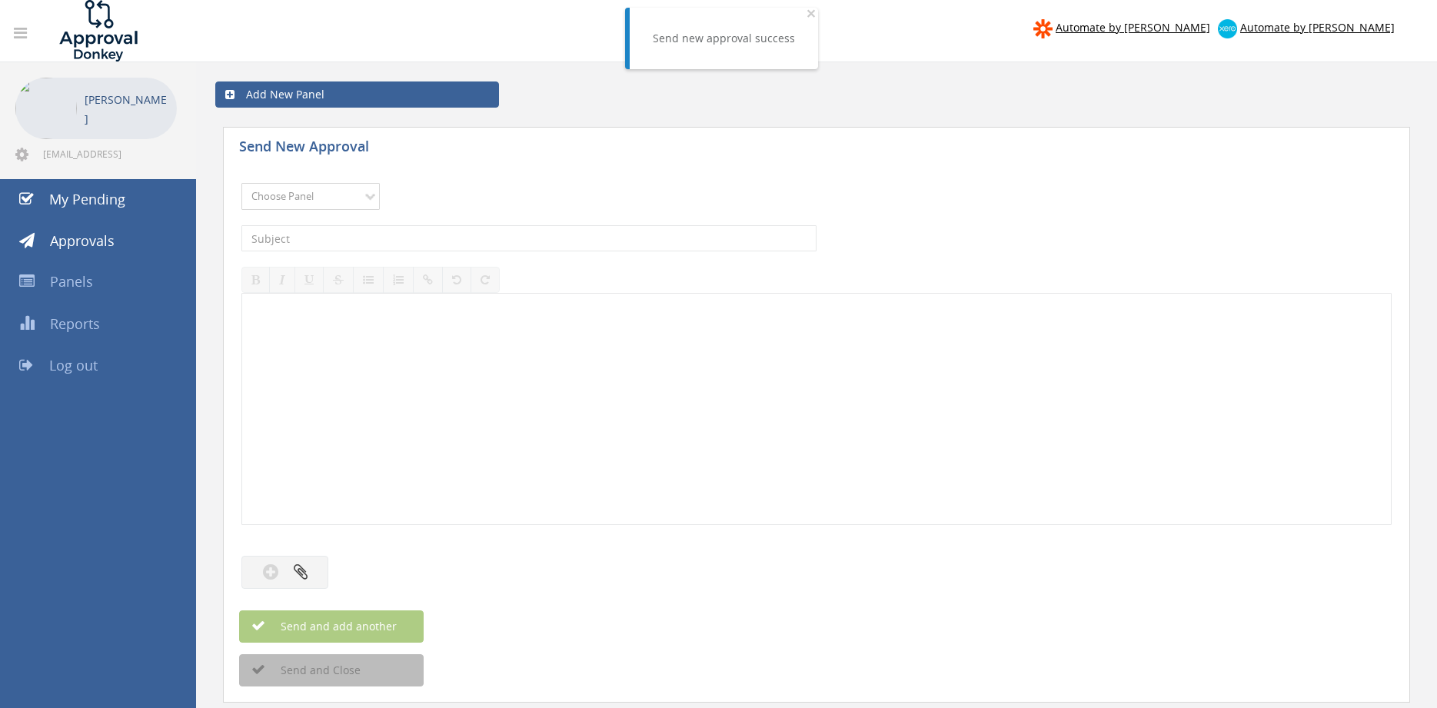
select select "9680"
click option "Alarm Suppliers - 2" at bounding box center [0, 0] width 0 height 0
click at [411, 239] on input "text" at bounding box center [528, 238] width 575 height 26
type input "HONEYWELL 5271045376 PO 41979"
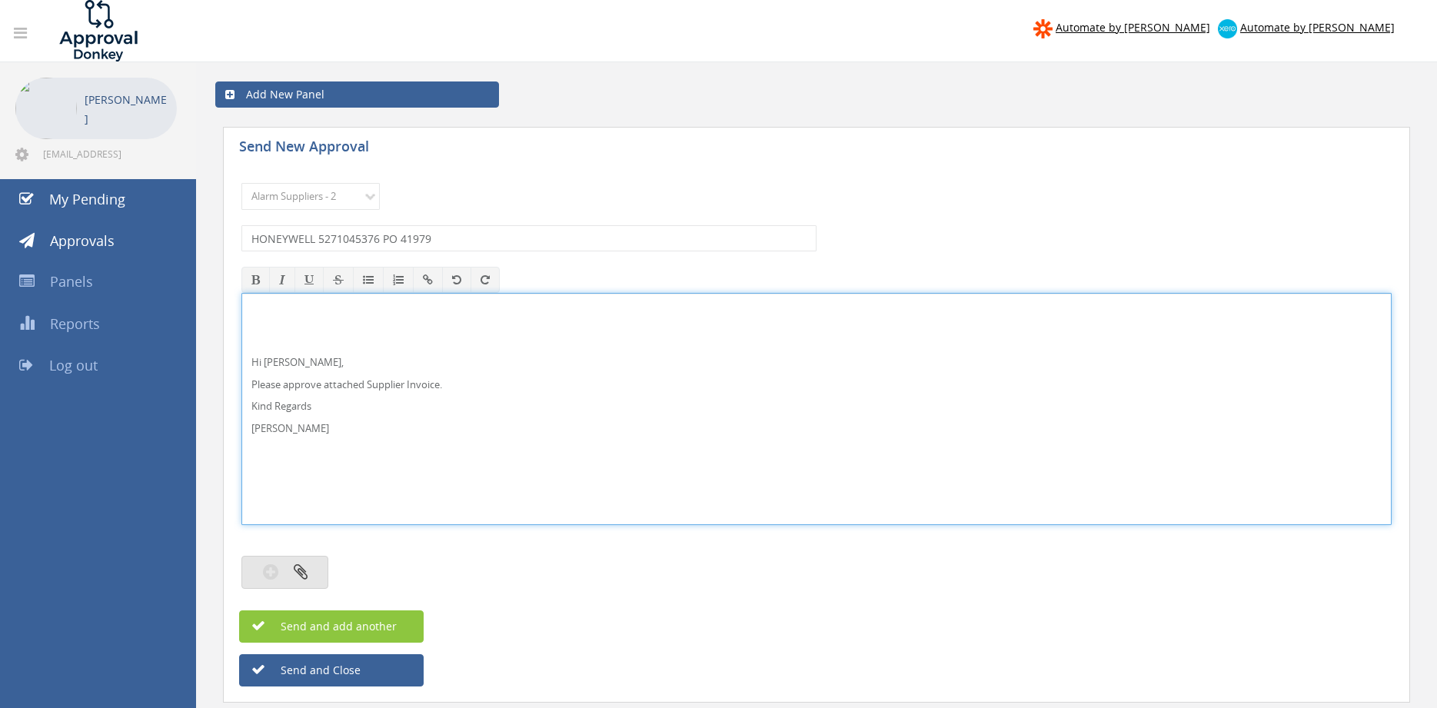
click at [299, 573] on icon "button" at bounding box center [301, 572] width 14 height 18
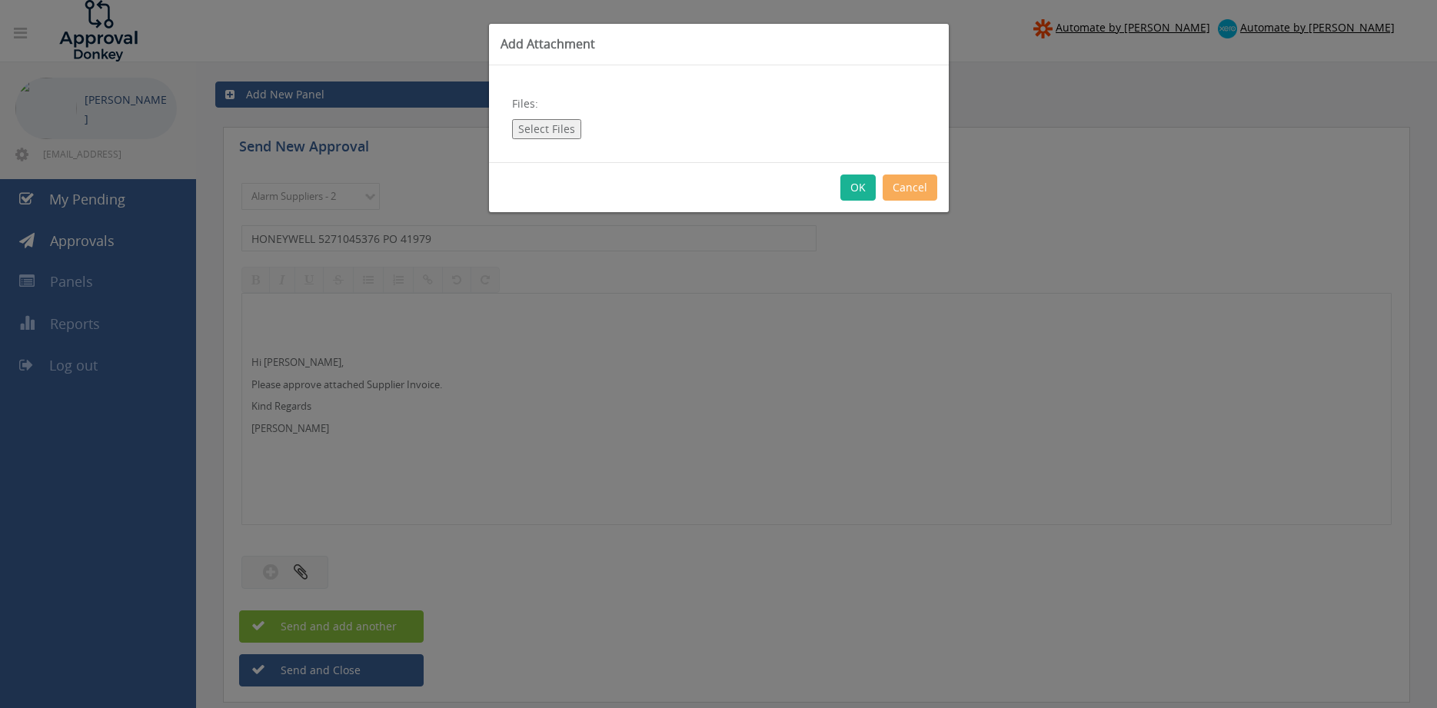
click at [562, 128] on button "Select Files" at bounding box center [546, 129] width 69 height 20
type input "C:\fakepath\HONEYWELL 5271045376 [DATE] PO 41979.pdf"
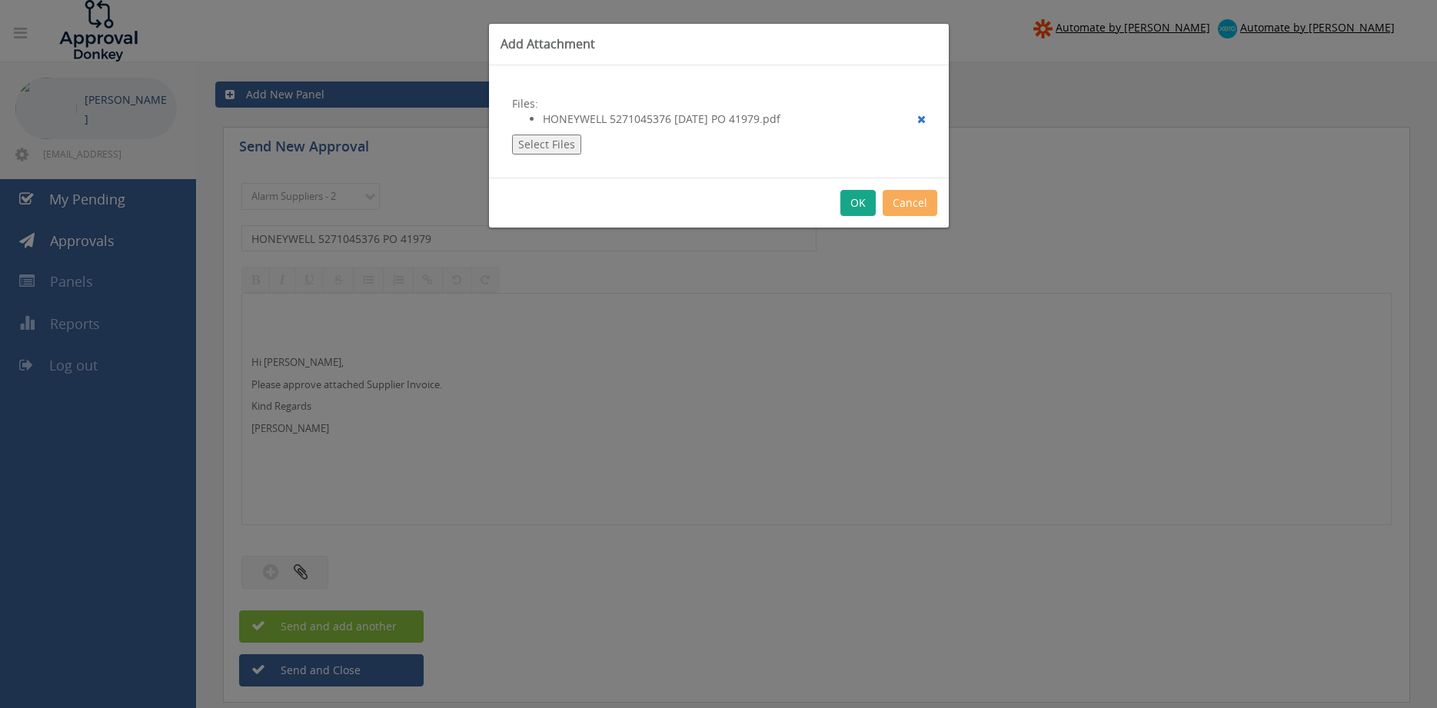
click at [863, 204] on button "OK" at bounding box center [858, 203] width 35 height 26
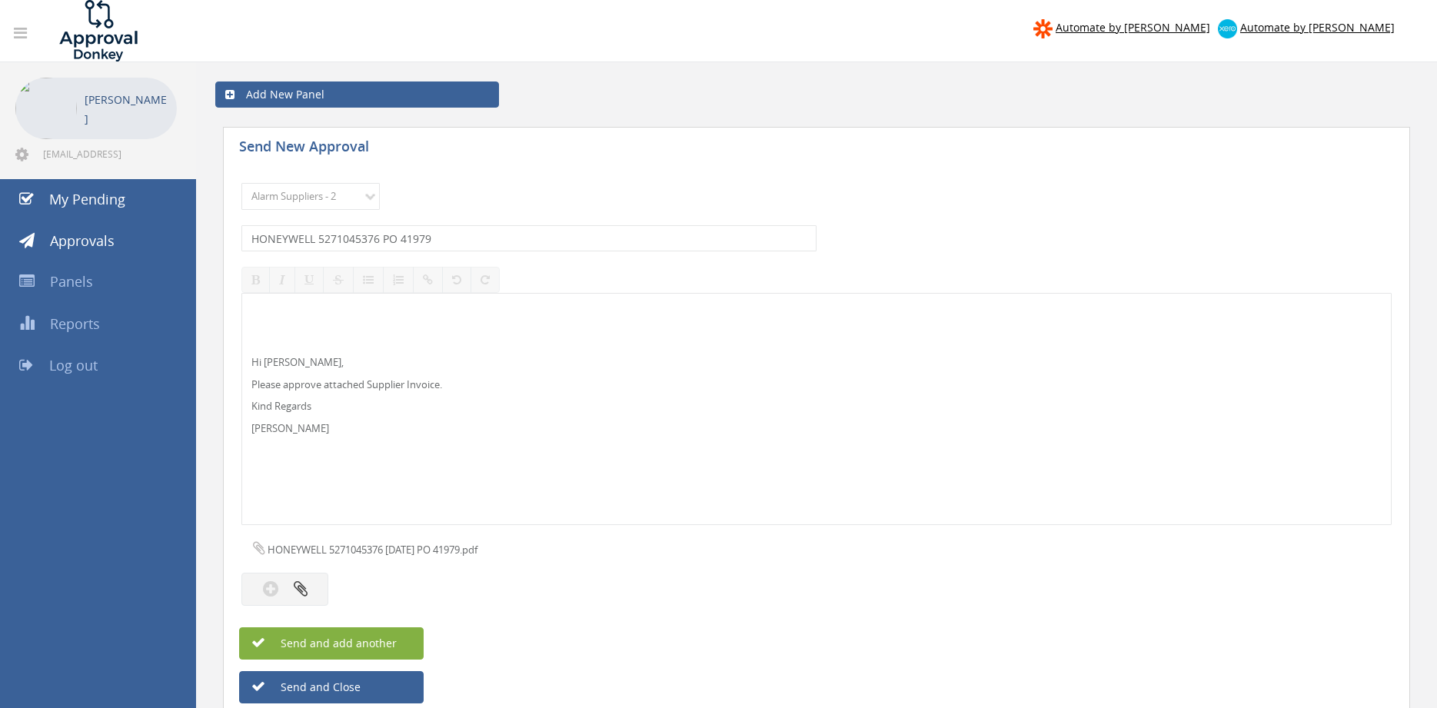
click at [405, 641] on button "Send and add another" at bounding box center [331, 643] width 185 height 32
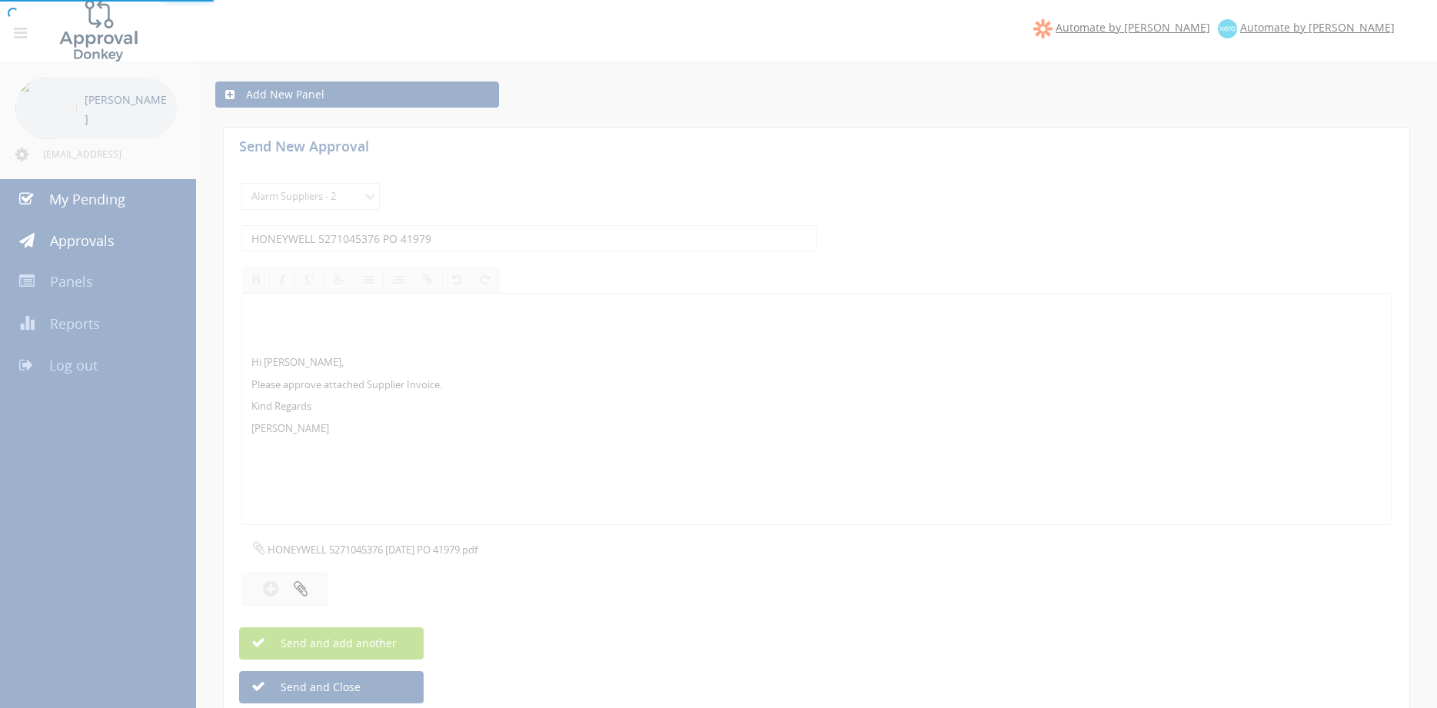
select select
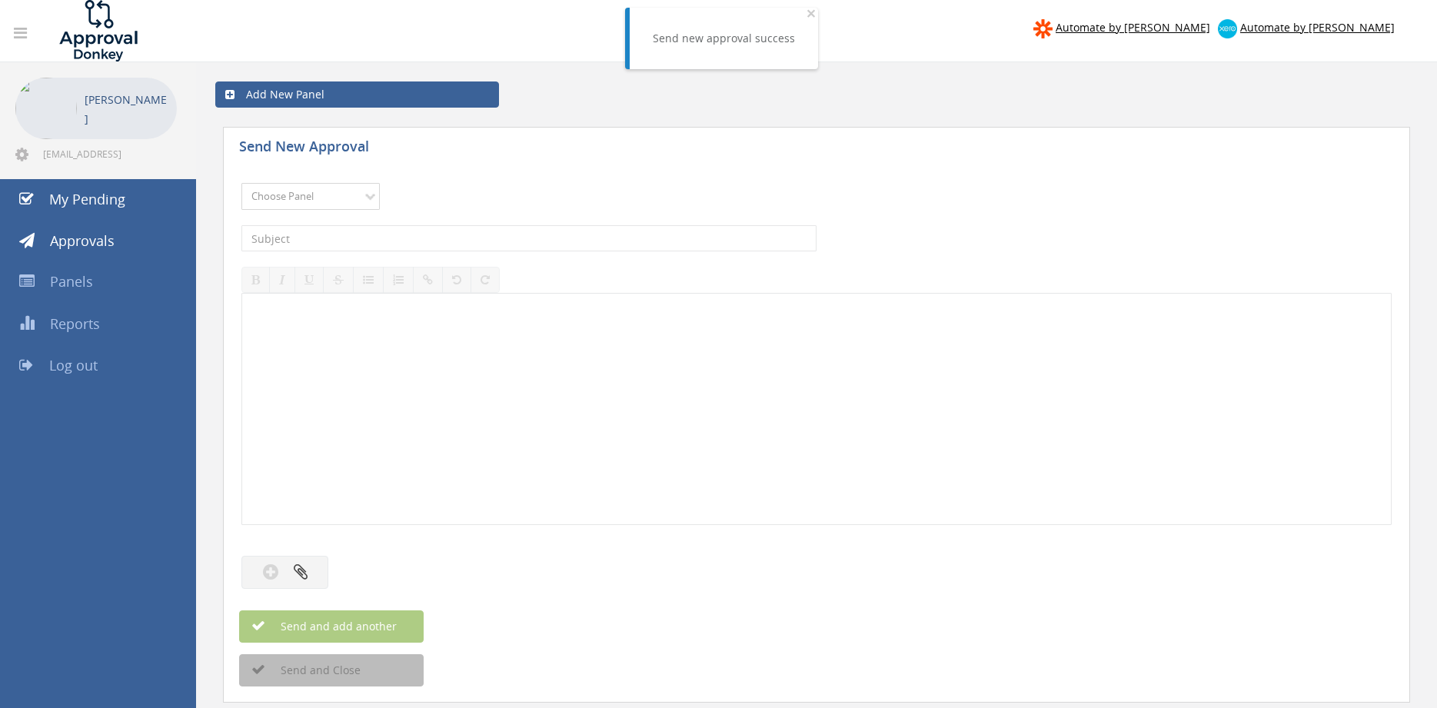
select select "9680"
click option "Alarm Suppliers - 2" at bounding box center [0, 0] width 0 height 0
click at [401, 243] on input "text" at bounding box center [528, 238] width 575 height 26
type input "HONEYWELL 5271029793 PO 42045"
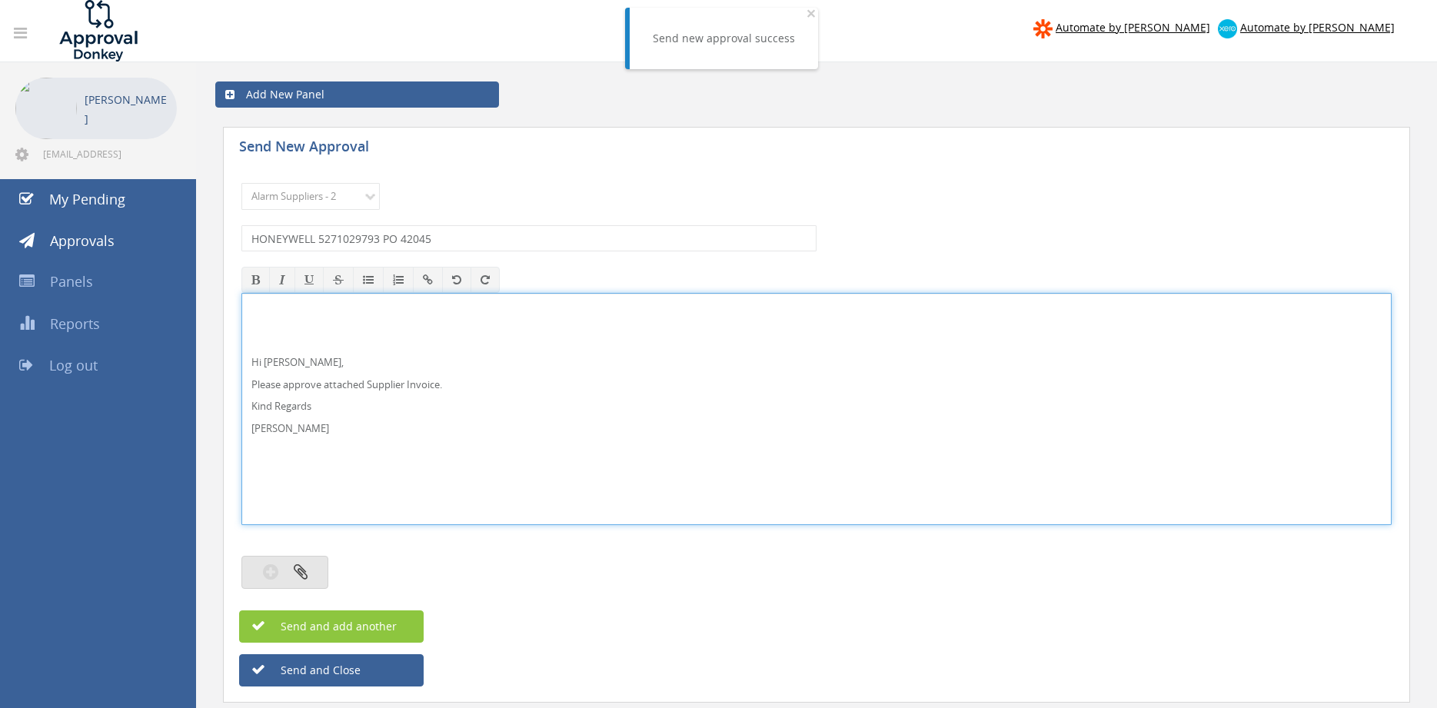
click at [319, 564] on button "button" at bounding box center [284, 572] width 87 height 33
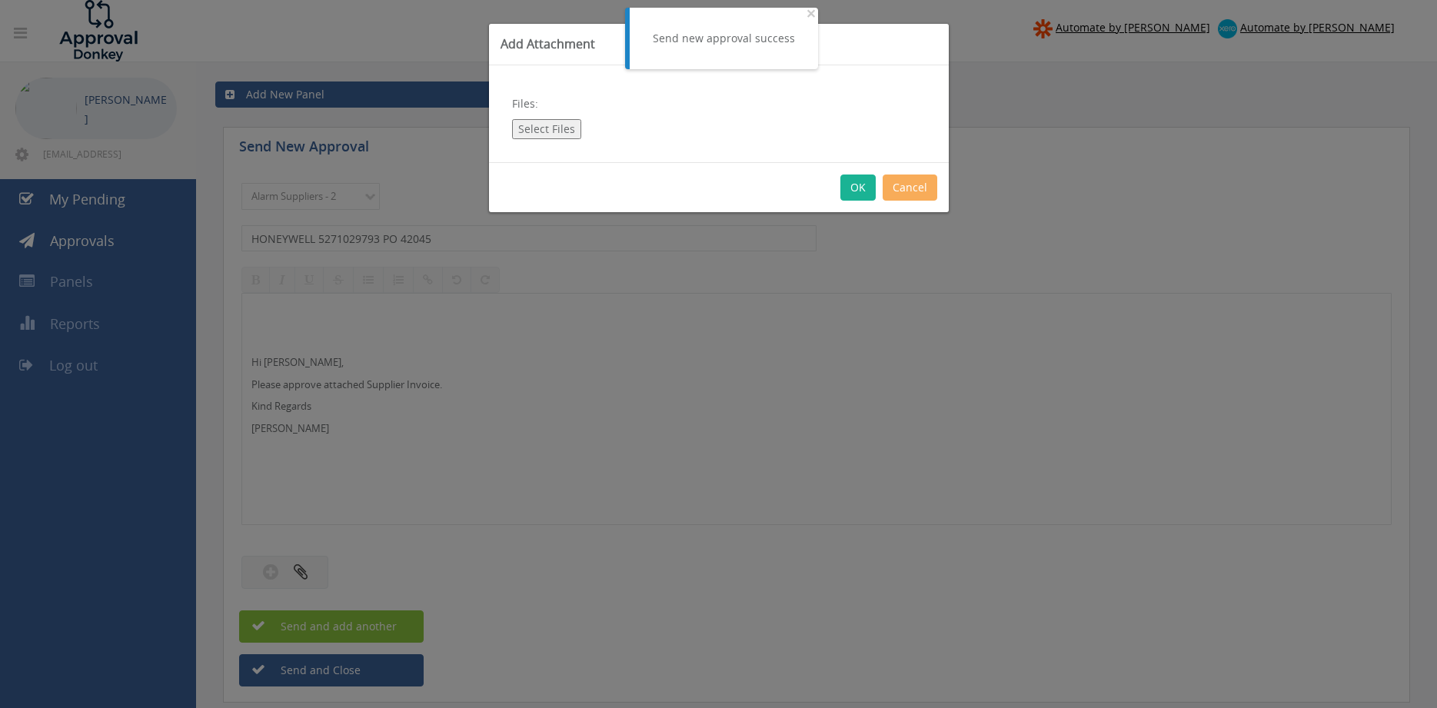
click at [561, 129] on button "Select Files" at bounding box center [546, 129] width 69 height 20
type input "C:\fakepath\HONEYWELL 5271029793 [DATE] PO 42045.pdf"
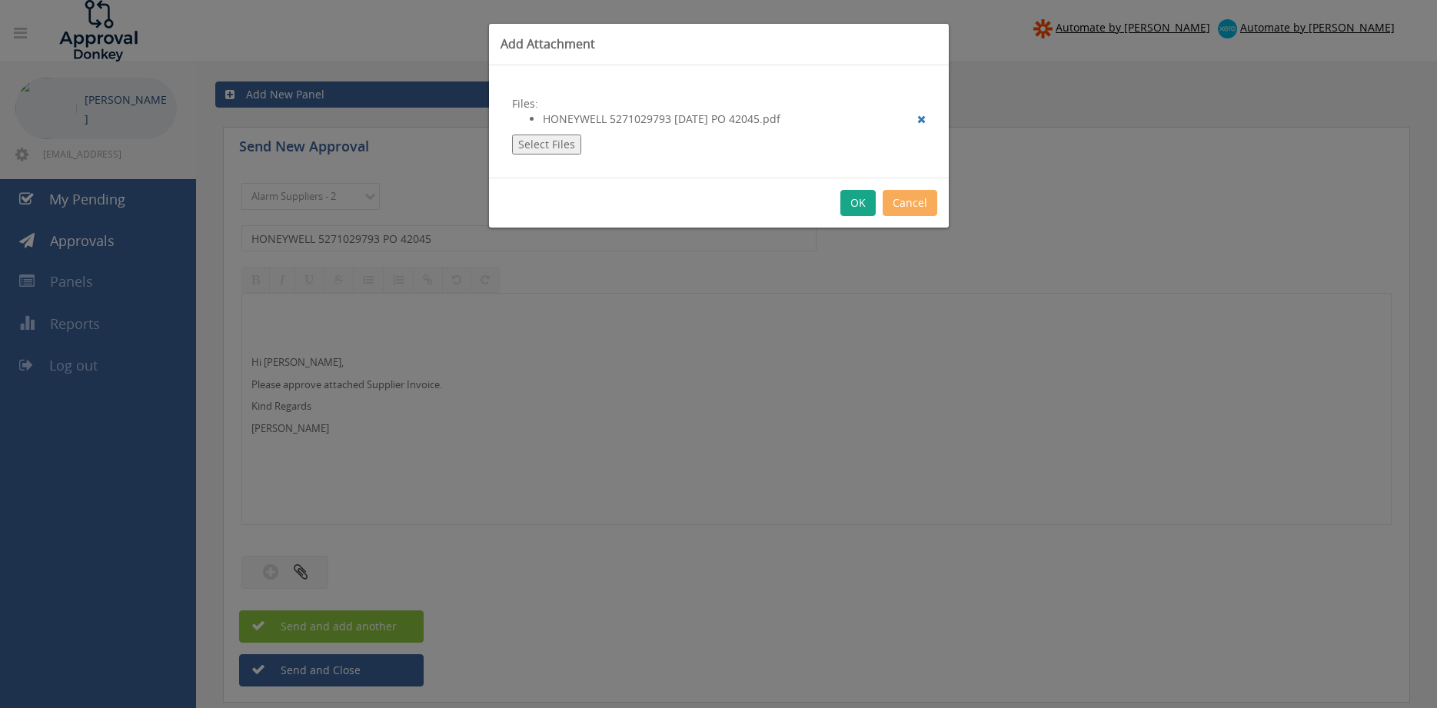
click at [858, 208] on button "OK" at bounding box center [858, 203] width 35 height 26
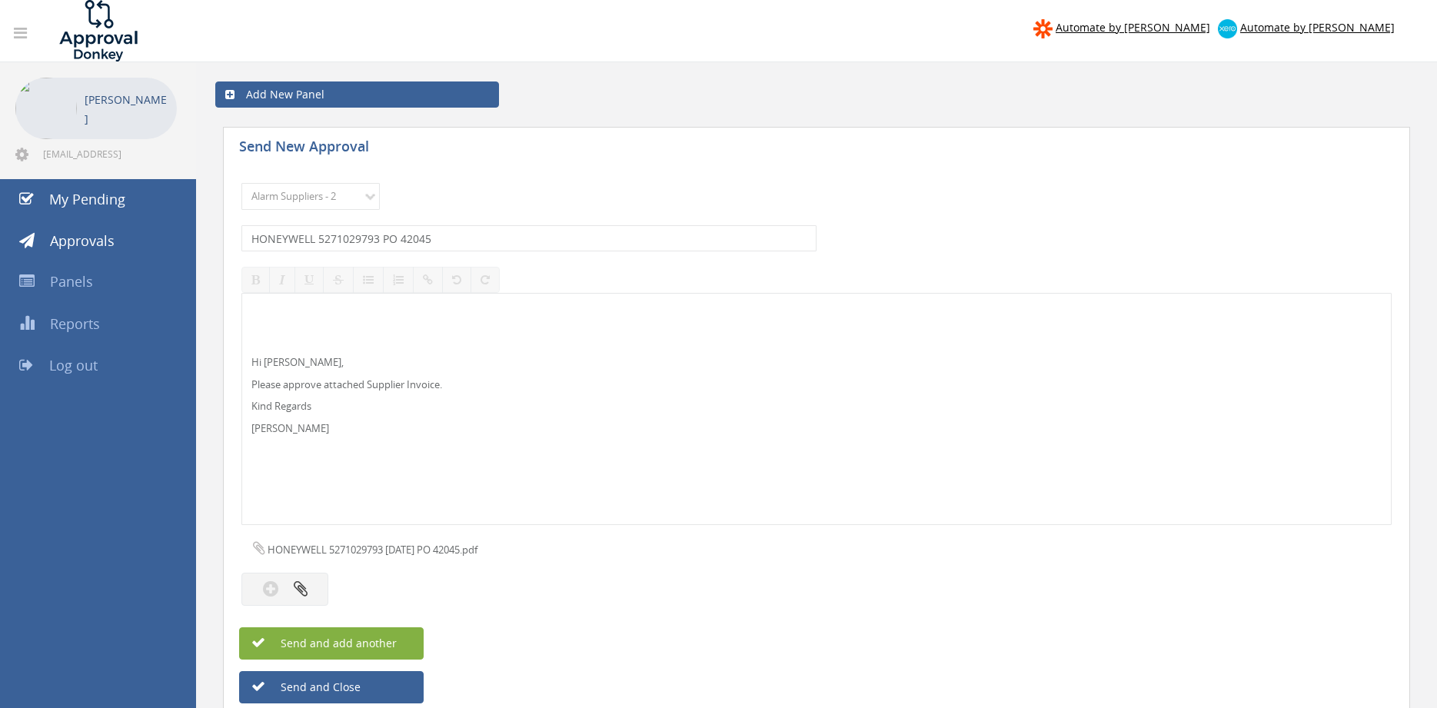
click at [398, 642] on button "Send and add another" at bounding box center [331, 643] width 185 height 32
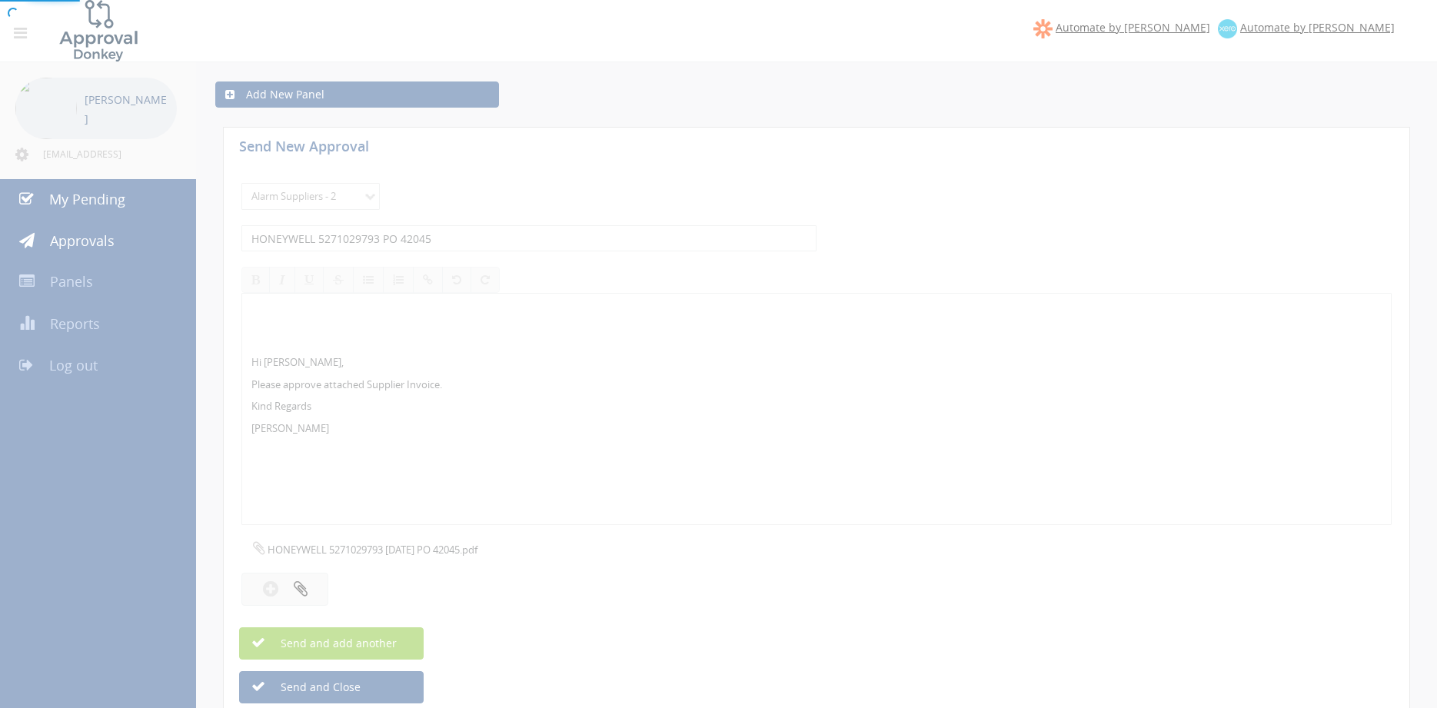
select select
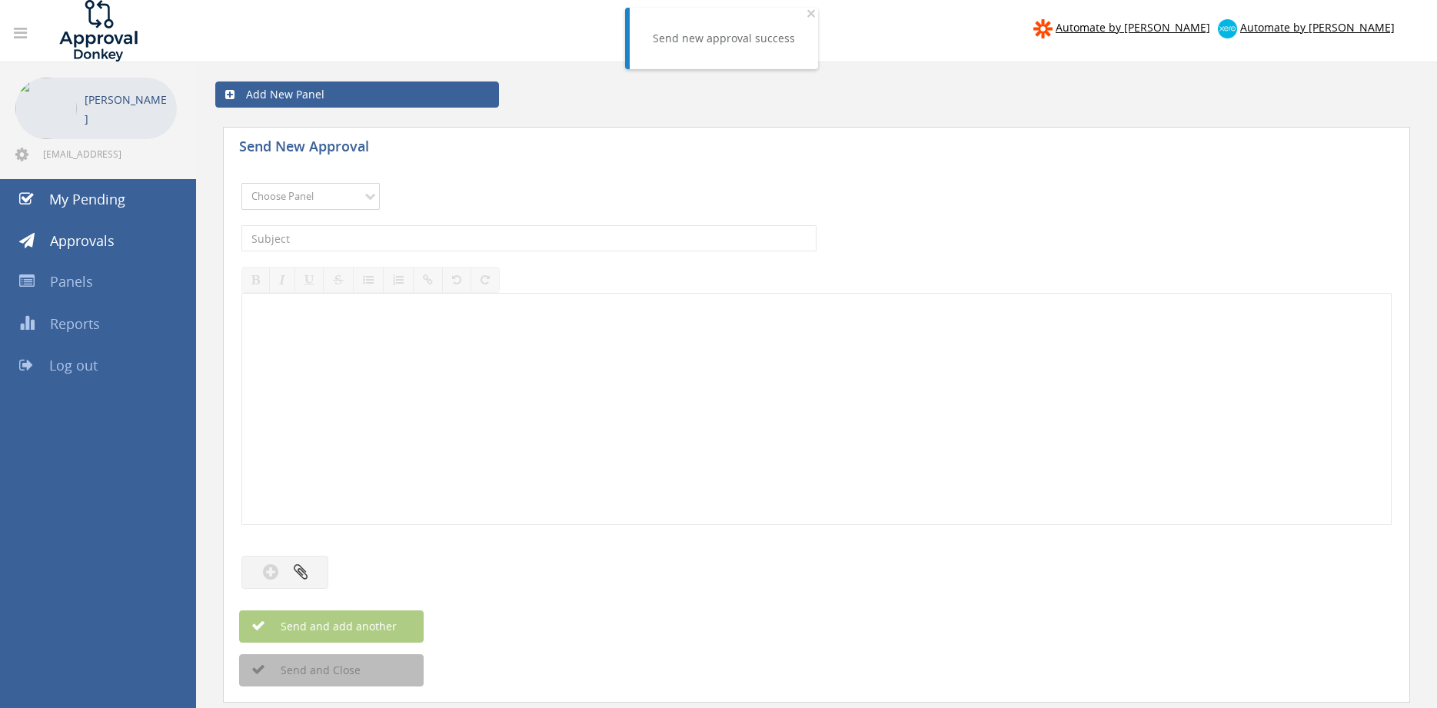
click at [241, 183] on select "Choose Panel Alarm Credits RG - 3 NZ Utilities Cable and SAI Global NZ Alarms-1…" at bounding box center [310, 196] width 138 height 27
select select "9680"
click option "Alarm Suppliers - 2" at bounding box center [0, 0] width 0 height 0
click at [419, 245] on input "text" at bounding box center [528, 238] width 575 height 26
type input "HONEYWELL 5271029790 PO 41980"
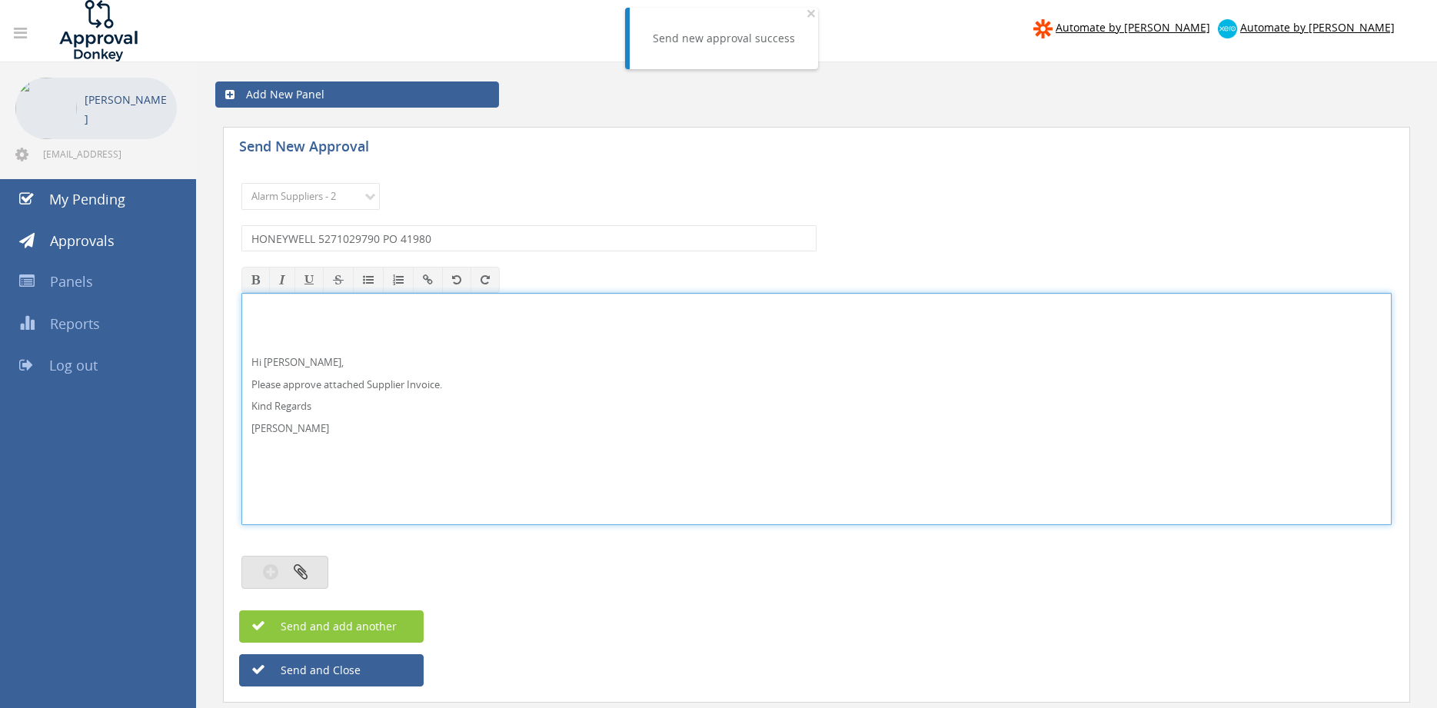
click at [325, 568] on button "button" at bounding box center [284, 572] width 87 height 33
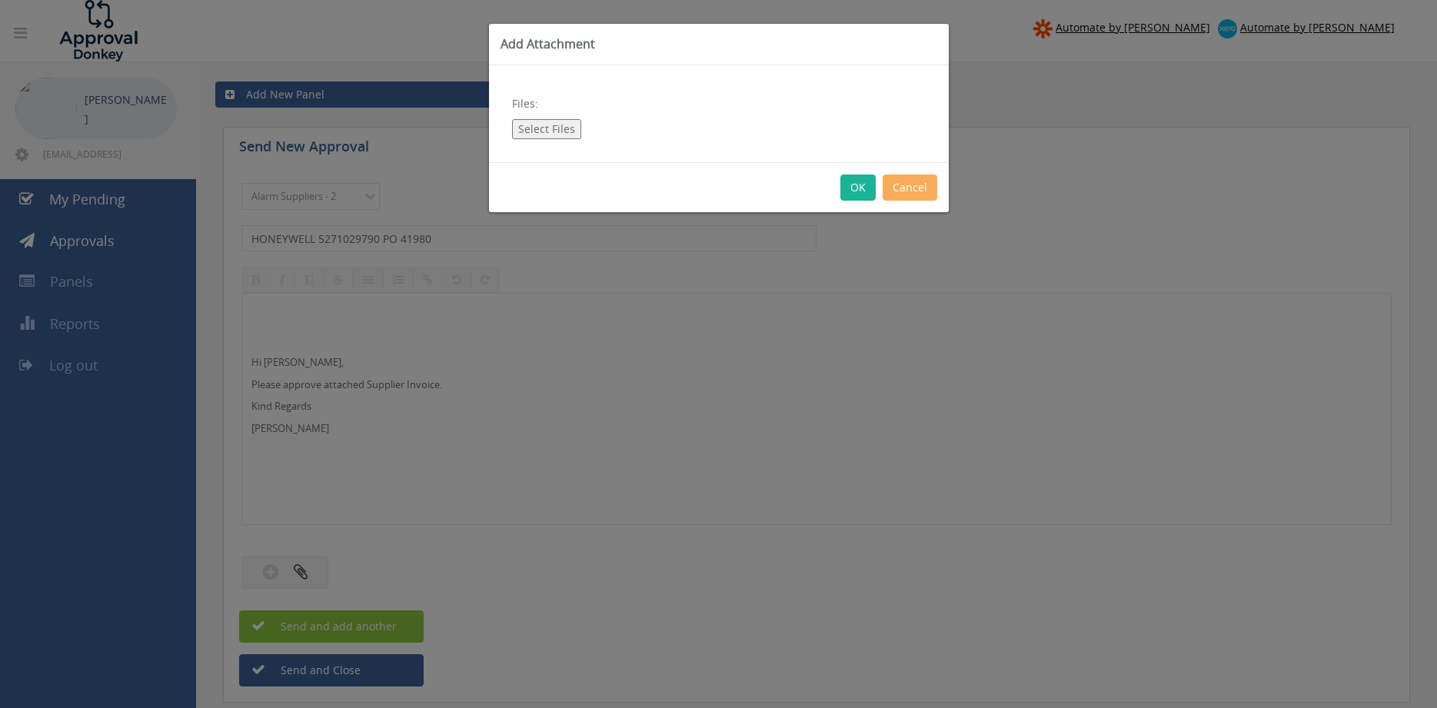
click at [554, 128] on button "Select Files" at bounding box center [546, 129] width 69 height 20
type input "C:\fakepath\HONEYWELL 5271029790 [DATE] PO 41980.pdf"
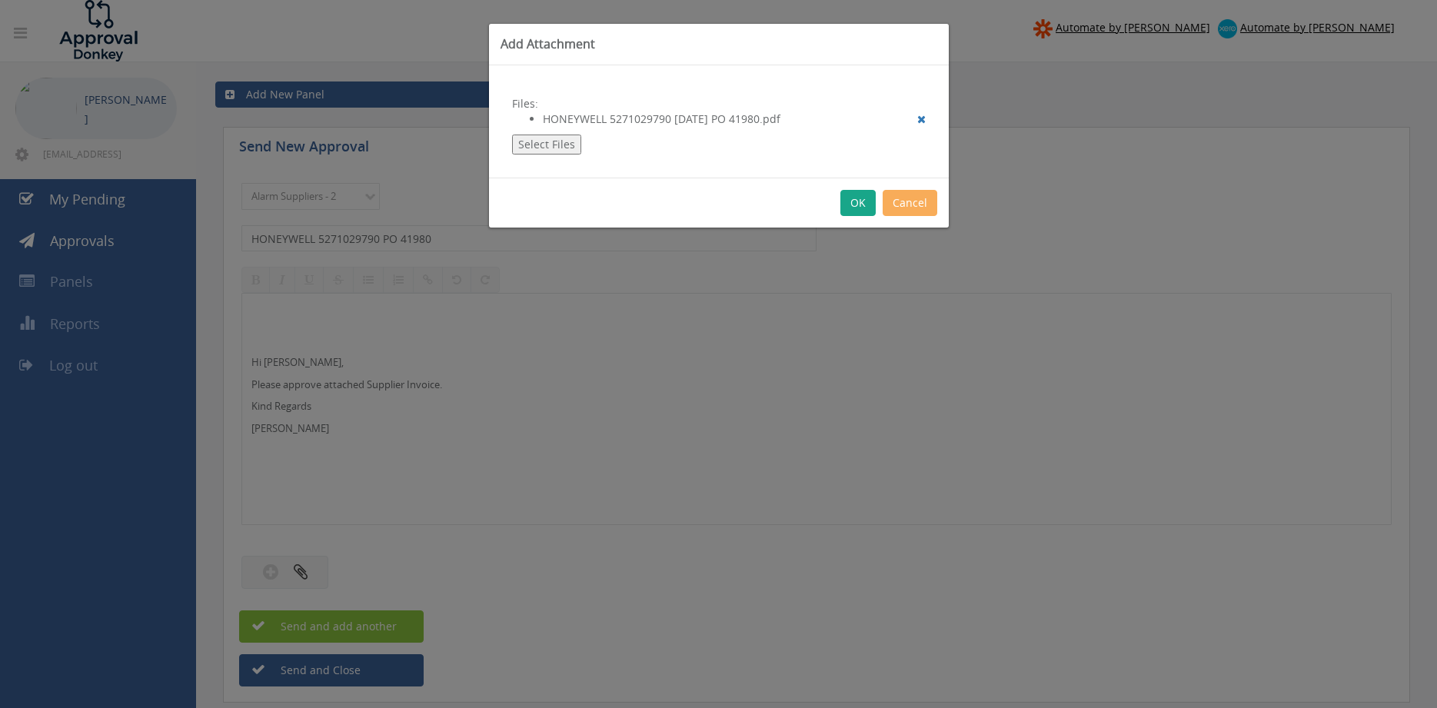
click at [854, 204] on button "OK" at bounding box center [858, 203] width 35 height 26
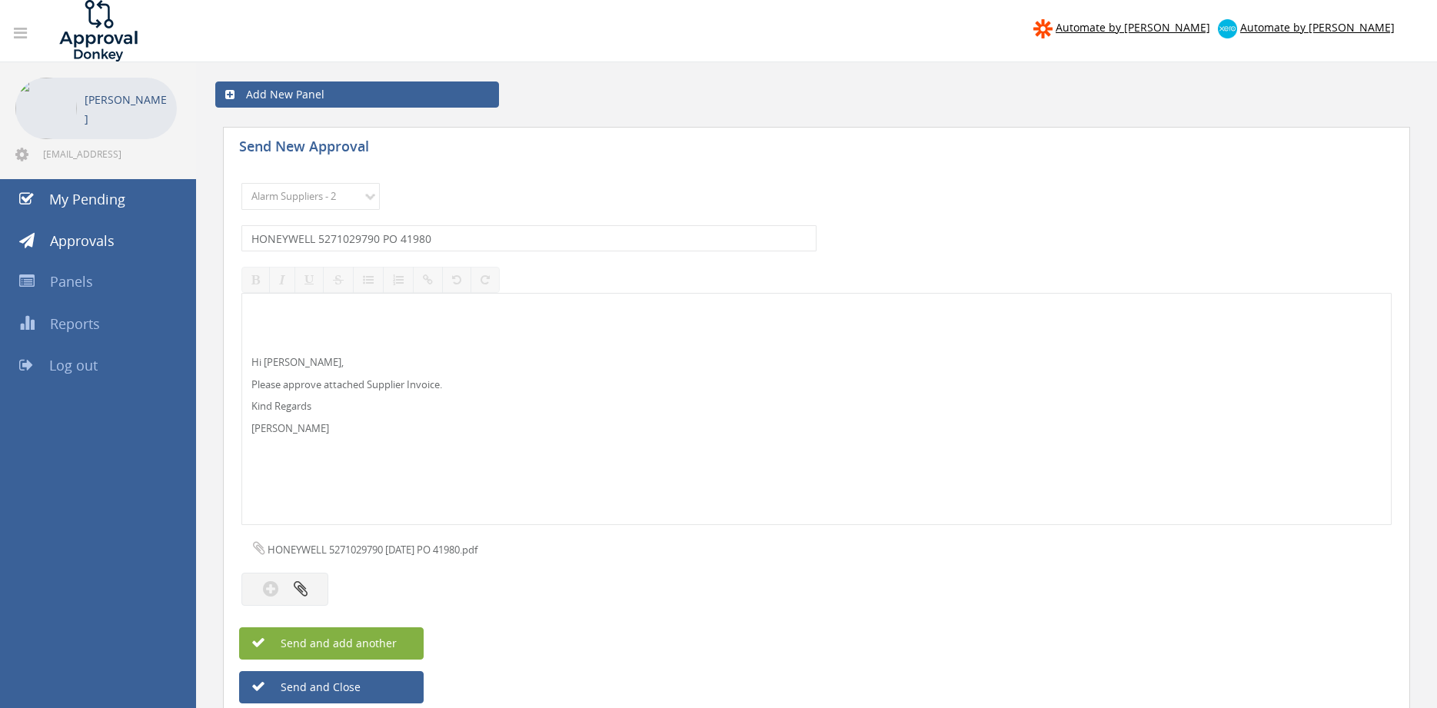
click at [394, 640] on span "Send and add another" at bounding box center [322, 643] width 149 height 15
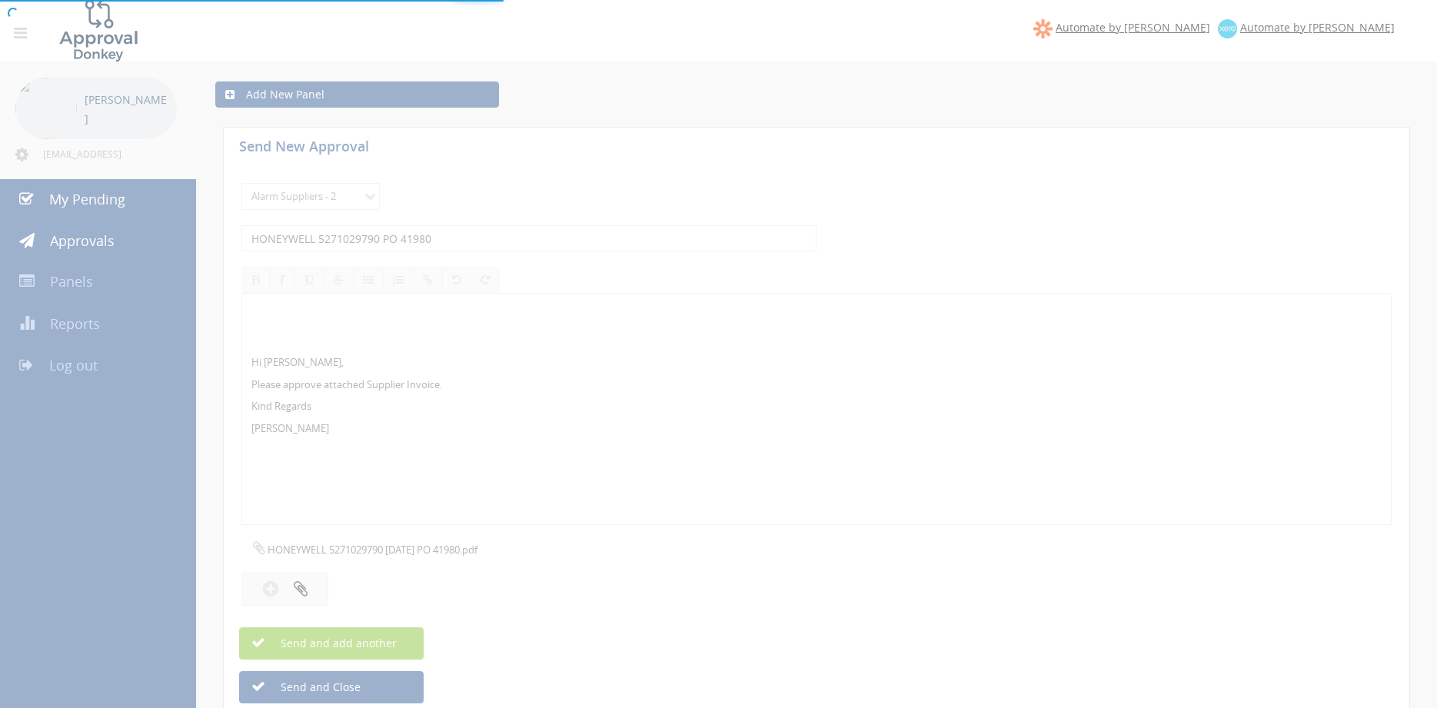
select select
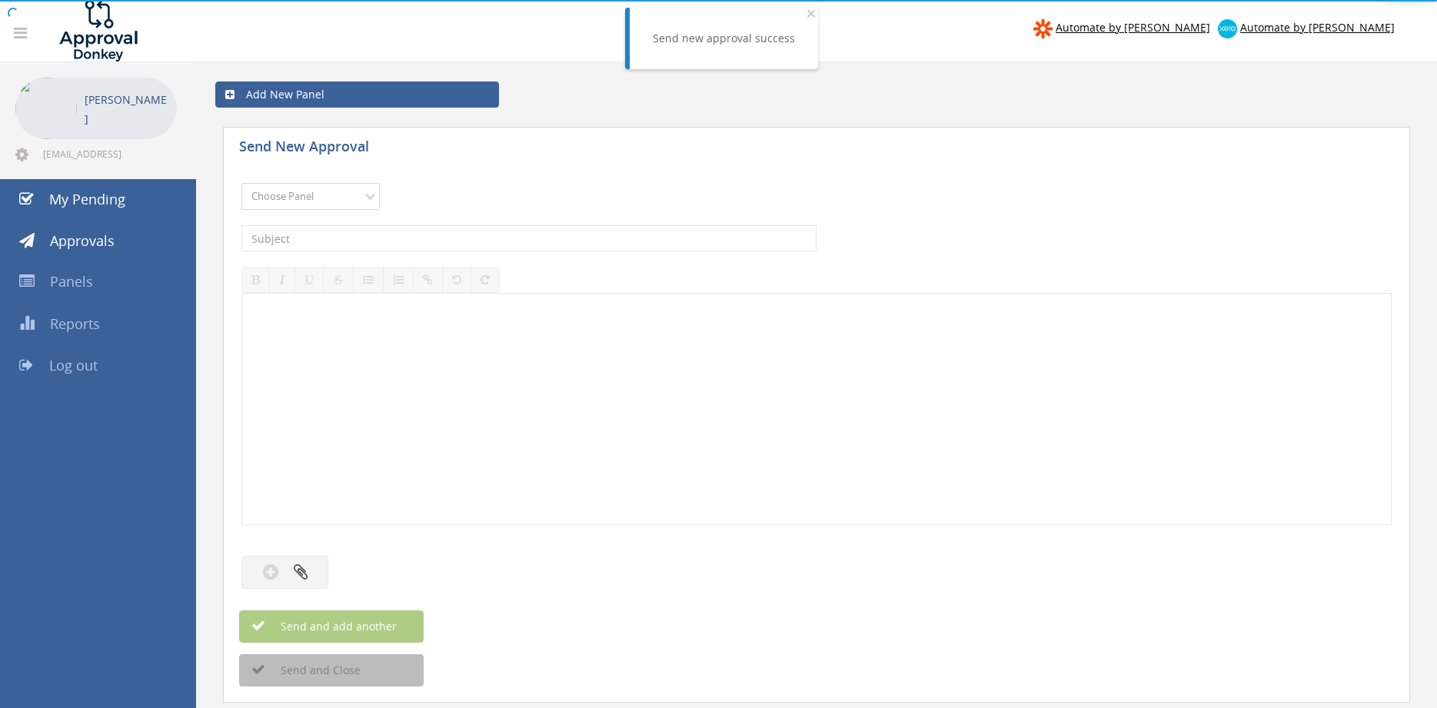
click at [362, 199] on select "Choose Panel Alarm Credits RG - 3 NZ Utilities Cable and SAI Global NZ Alarms-1…" at bounding box center [310, 196] width 138 height 27
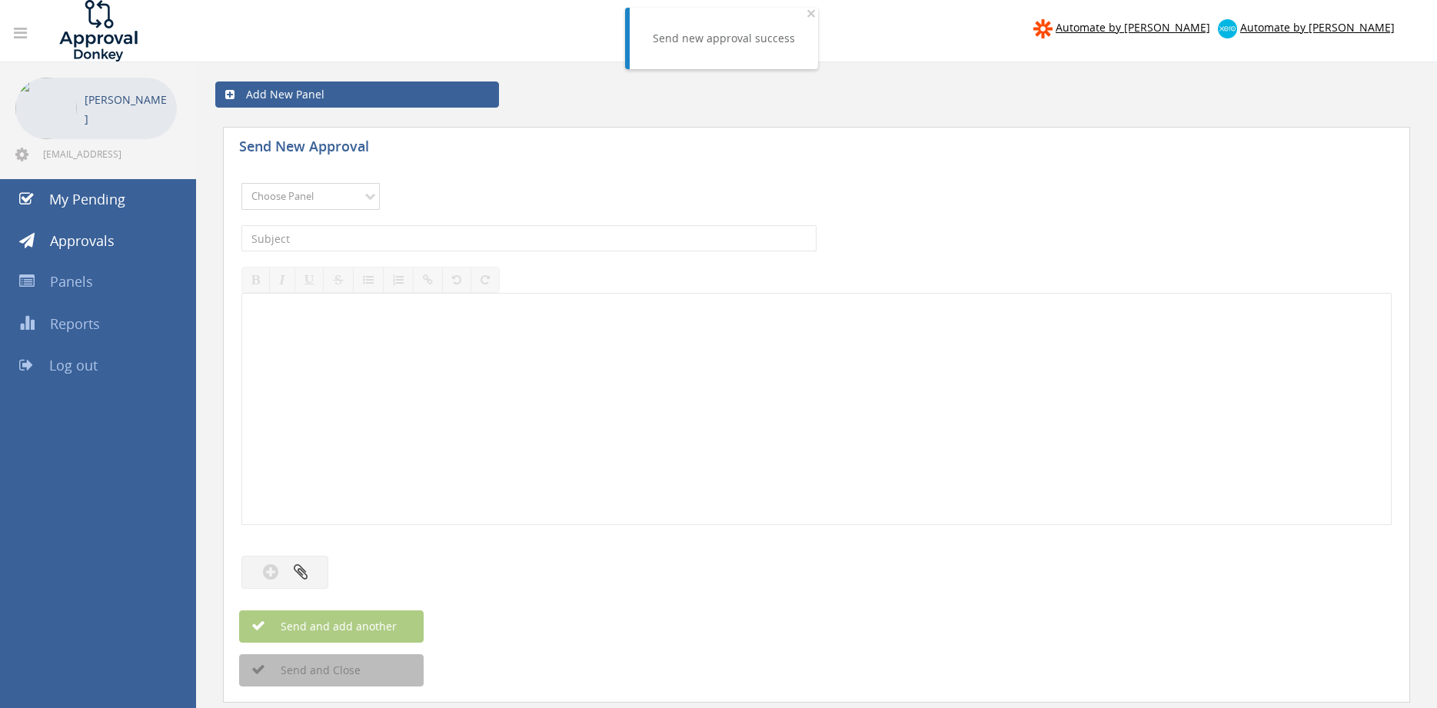
select select "9680"
click option "Alarm Suppliers - 2" at bounding box center [0, 0] width 0 height 0
click at [456, 236] on input "text" at bounding box center [528, 238] width 575 height 26
type input "HONEYWELL 5271029786 PO 42099"
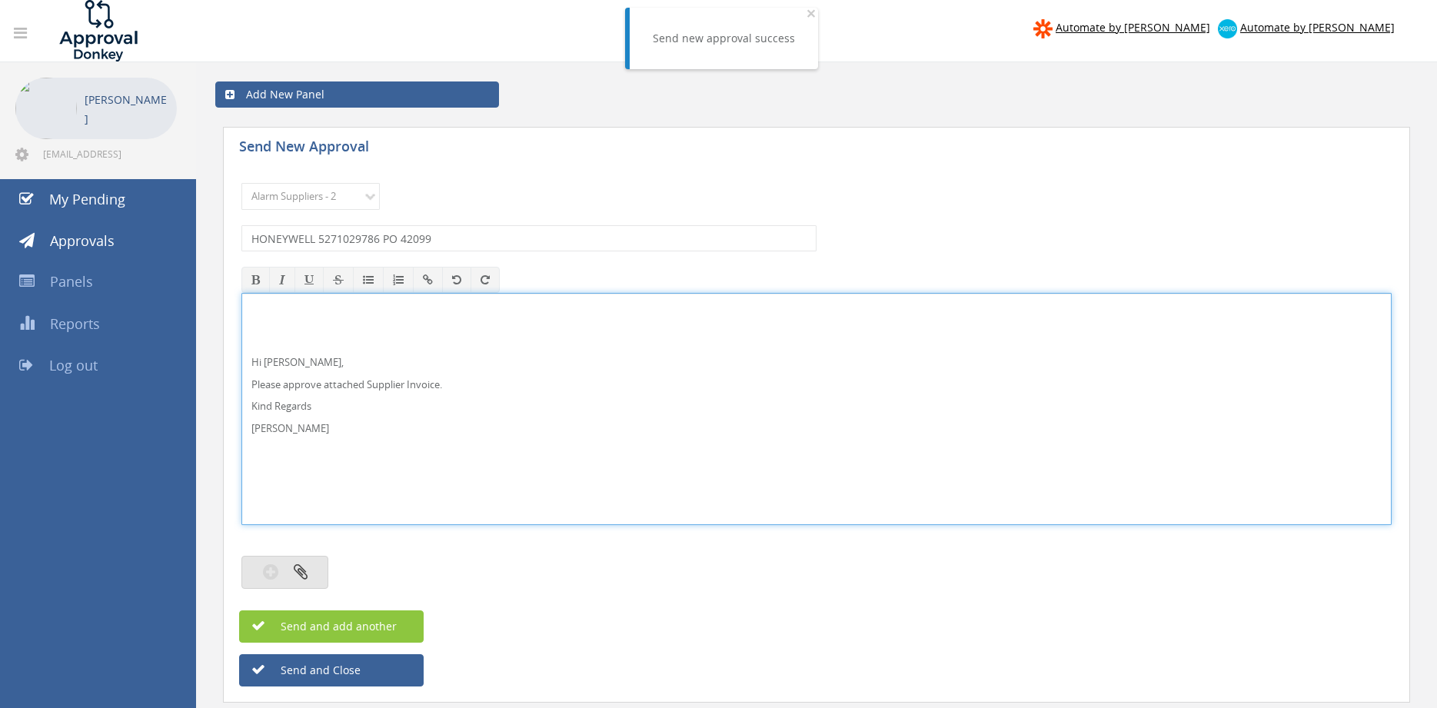
click at [311, 558] on button "button" at bounding box center [284, 572] width 87 height 33
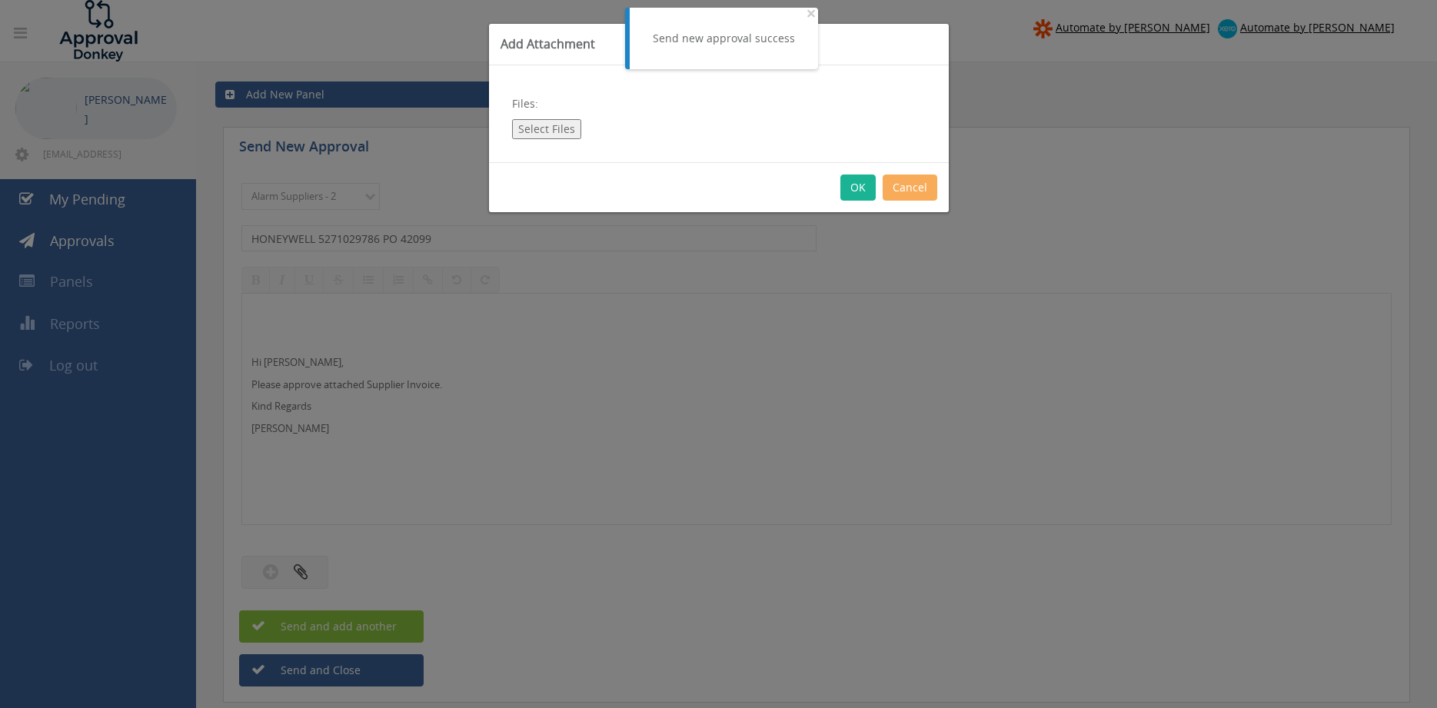
click at [558, 126] on button "Select Files" at bounding box center [546, 129] width 69 height 20
type input "C:\fakepath\HONEYWELL 5271029786 [DATE] PO 42099.pdf"
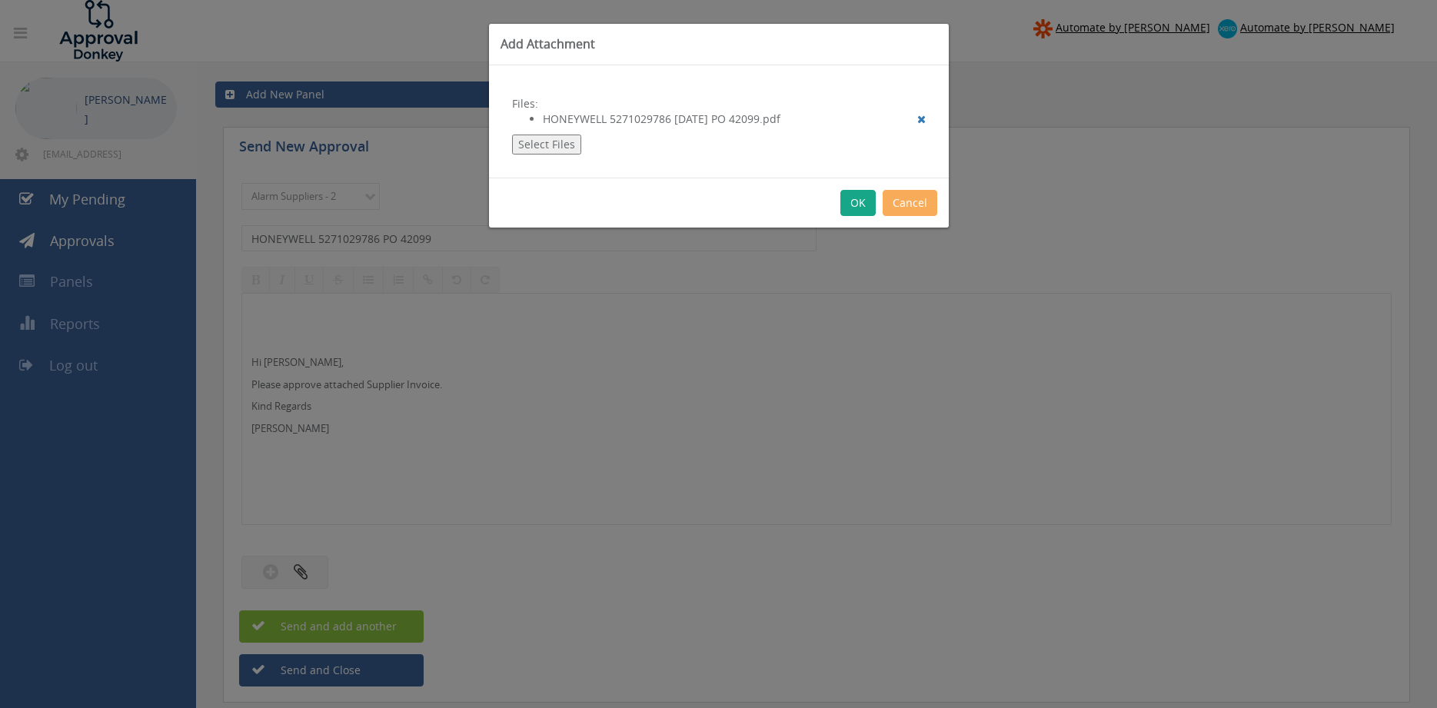
click at [861, 202] on button "OK" at bounding box center [858, 203] width 35 height 26
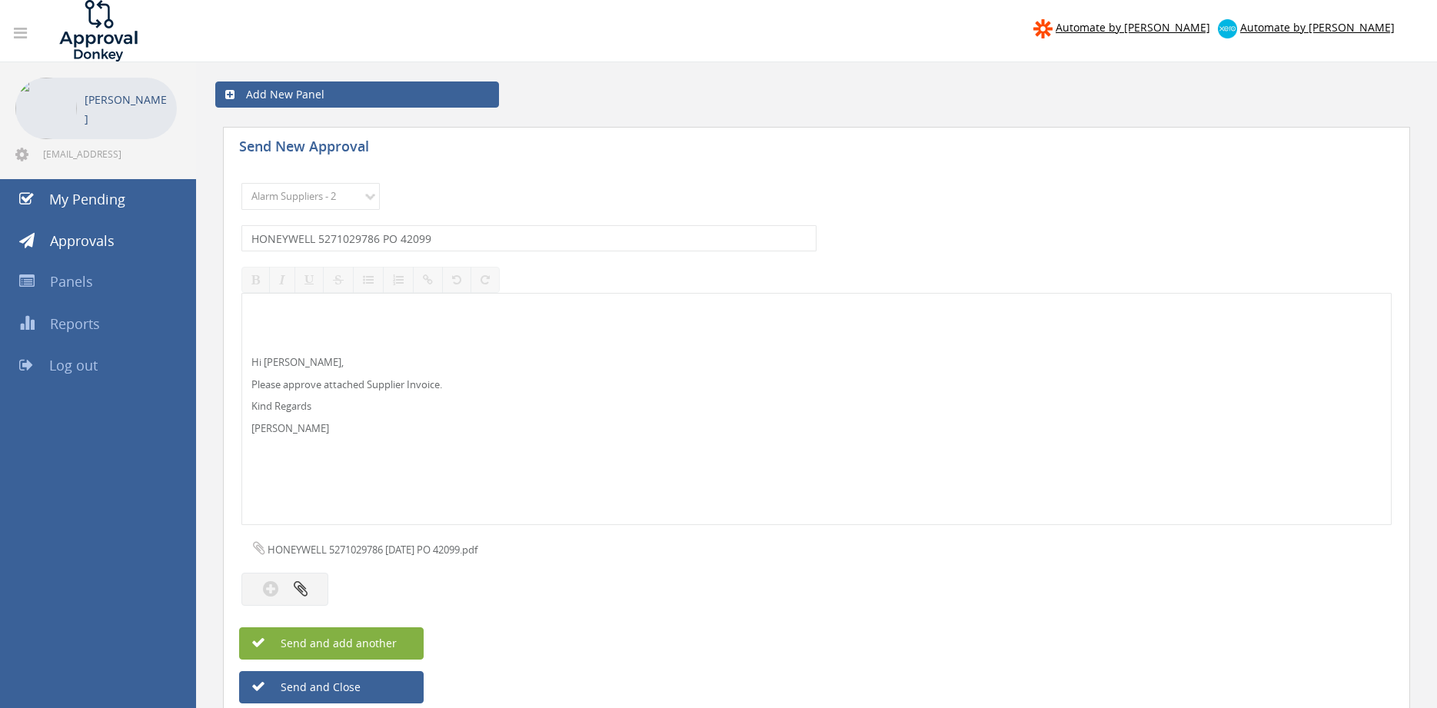
click at [401, 634] on button "Send and add another" at bounding box center [331, 643] width 185 height 32
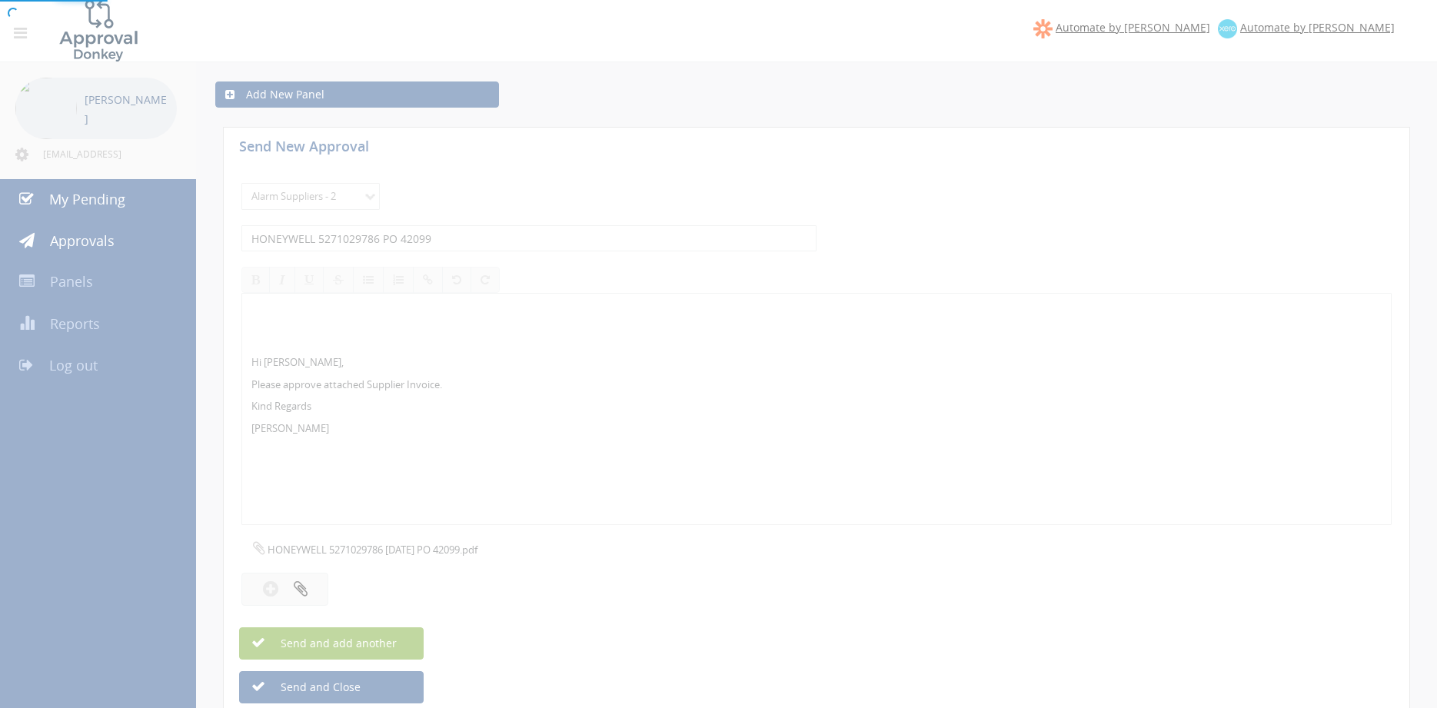
select select
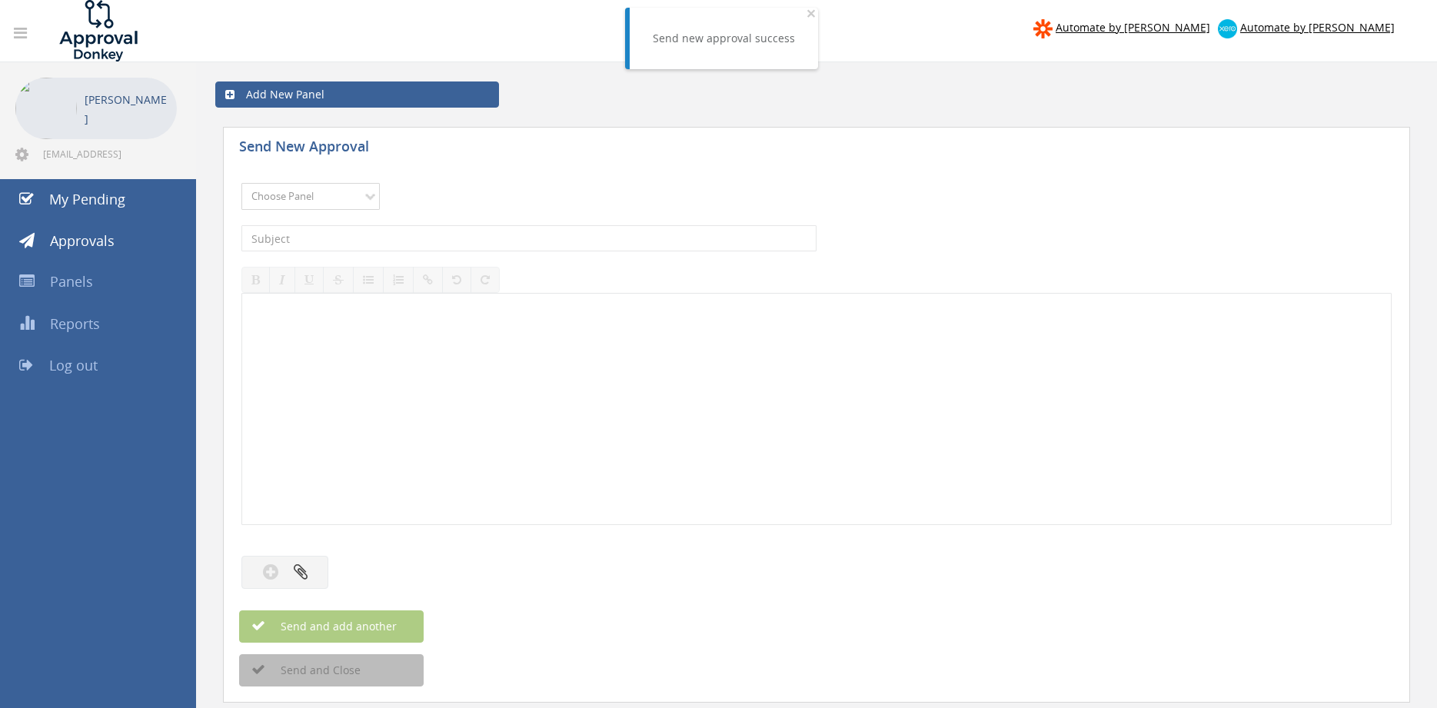
select select "9680"
click option "Alarm Suppliers - 2" at bounding box center [0, 0] width 0 height 0
click at [475, 240] on input "text" at bounding box center [528, 238] width 575 height 26
type input "ELECTRA 2377643 PO 43579"
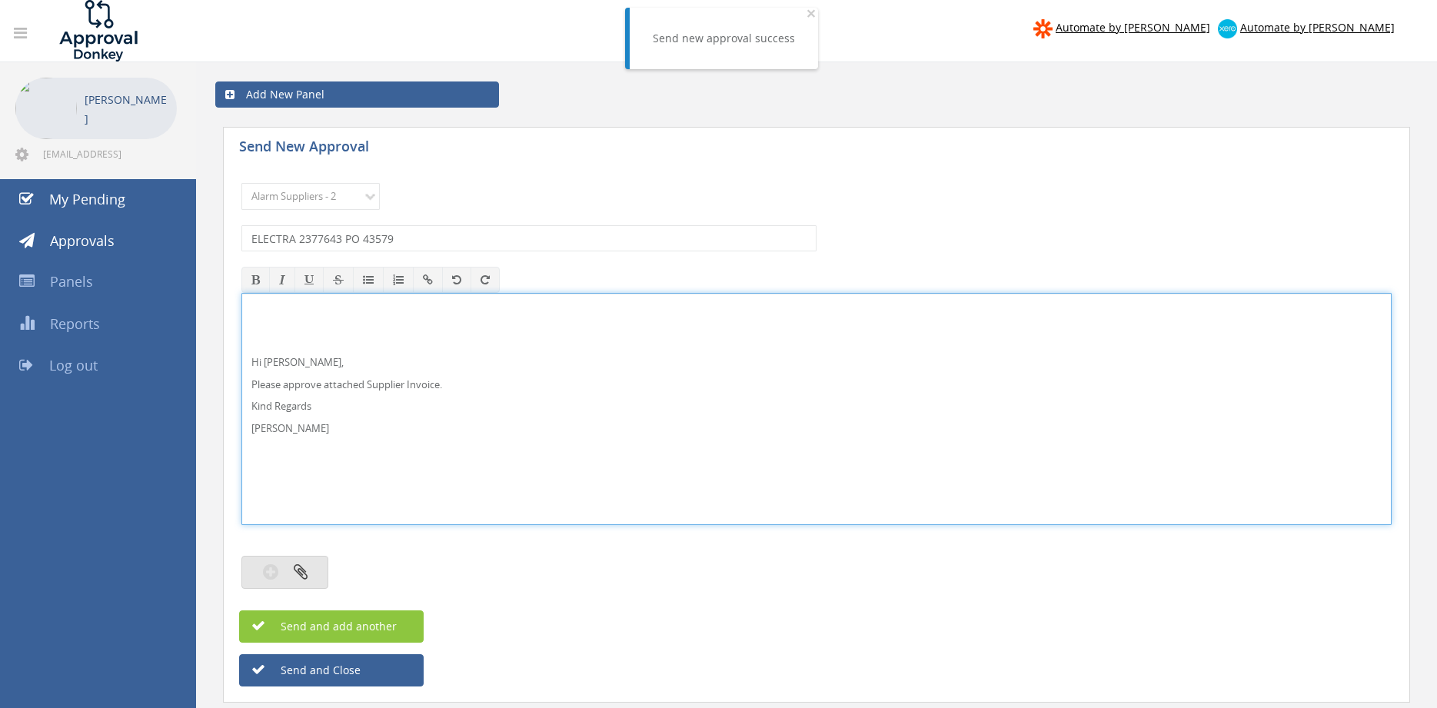
click at [320, 564] on button "button" at bounding box center [284, 572] width 87 height 33
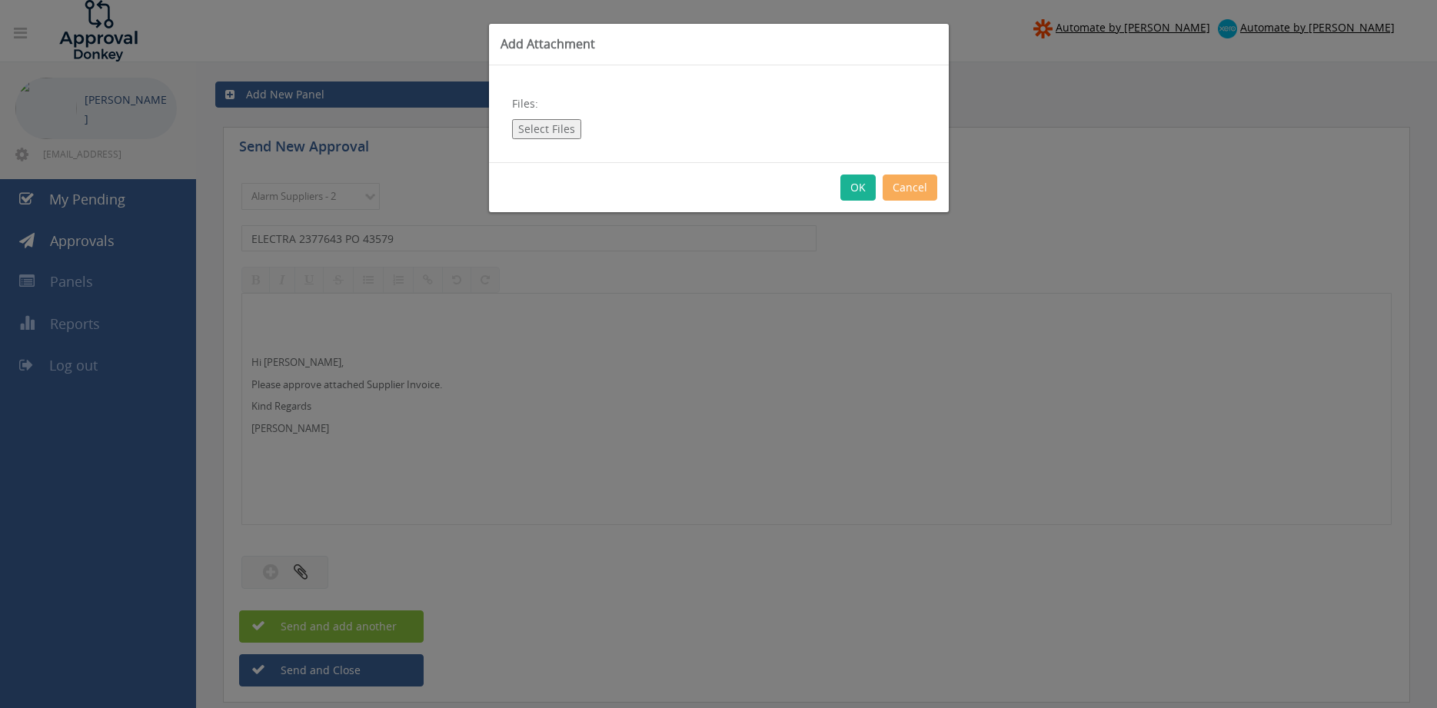
click at [562, 124] on button "Select Files" at bounding box center [546, 129] width 69 height 20
type input "C:\fakepath\ELECTRA 2377643 [DATE] PO 43579.pdf"
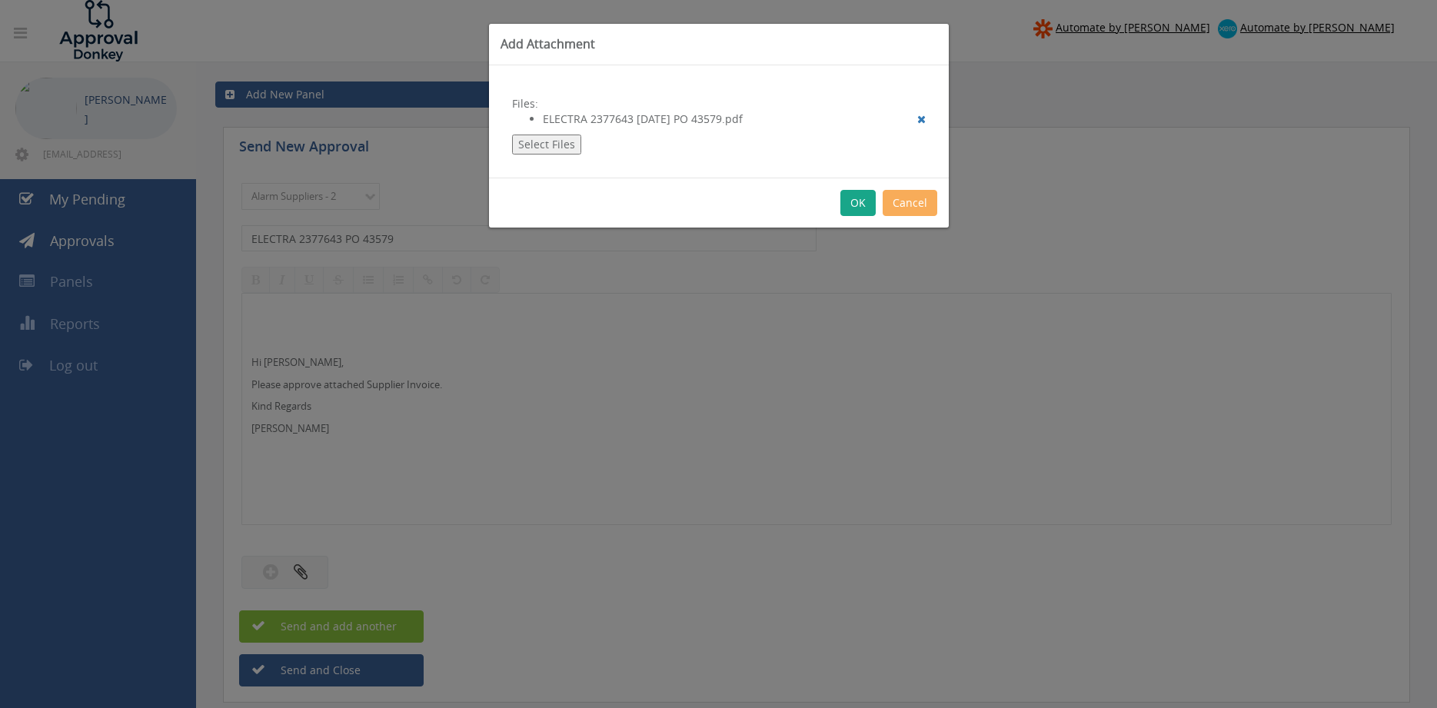
click at [863, 203] on button "OK" at bounding box center [858, 203] width 35 height 26
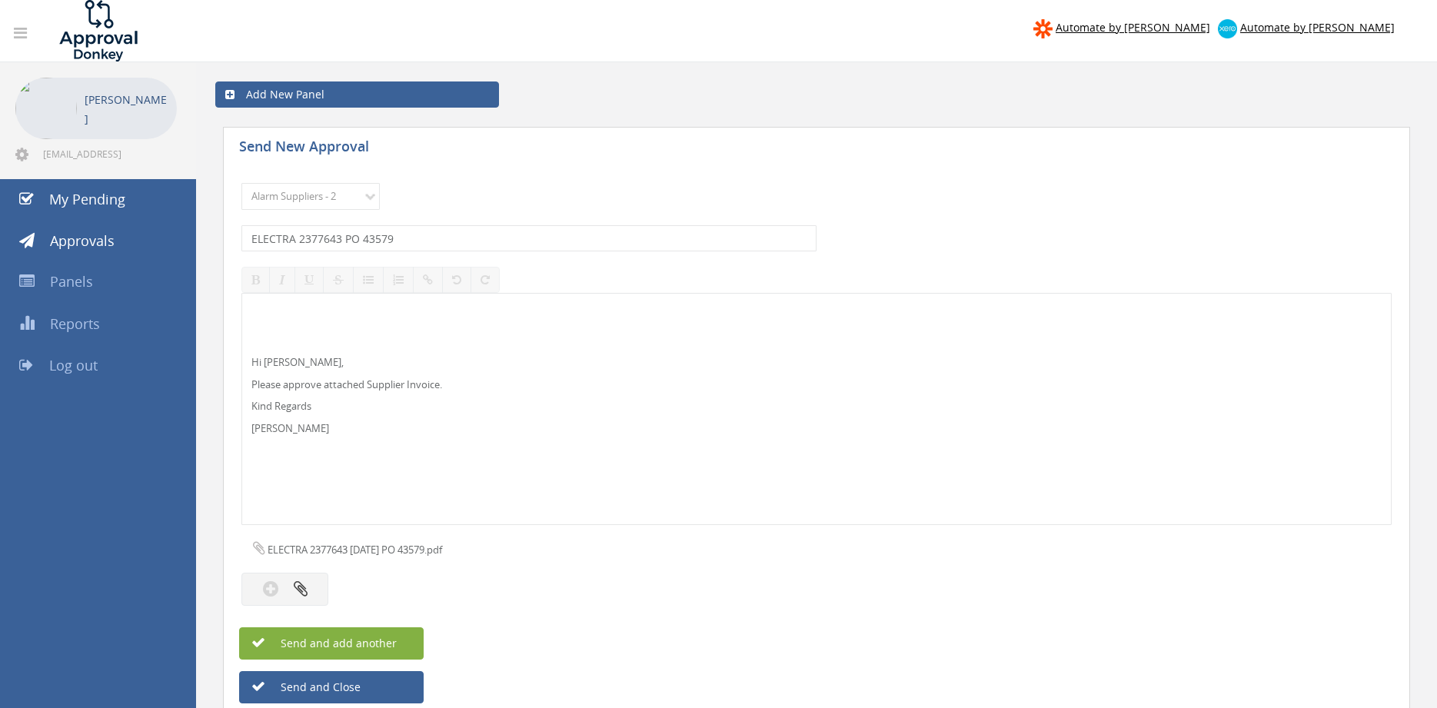
click at [398, 636] on button "Send and add another" at bounding box center [331, 643] width 185 height 32
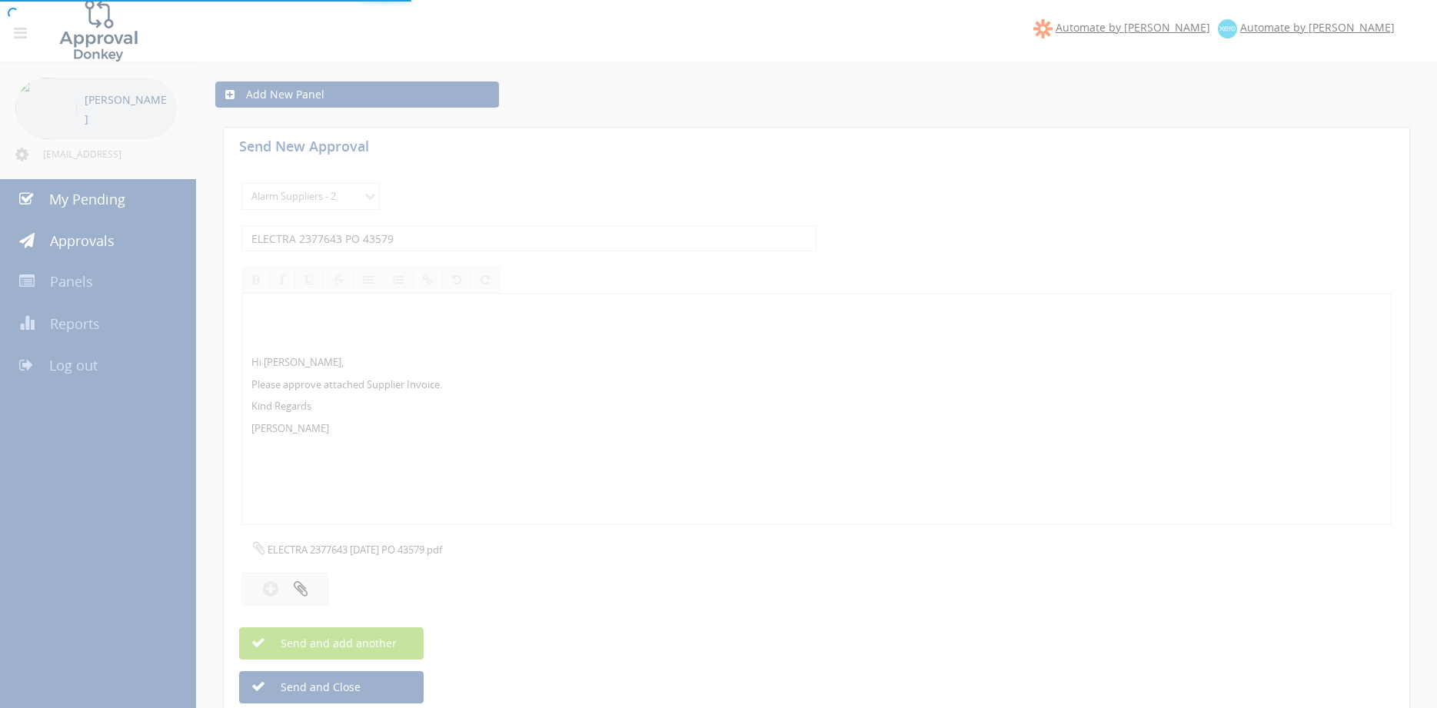
select select
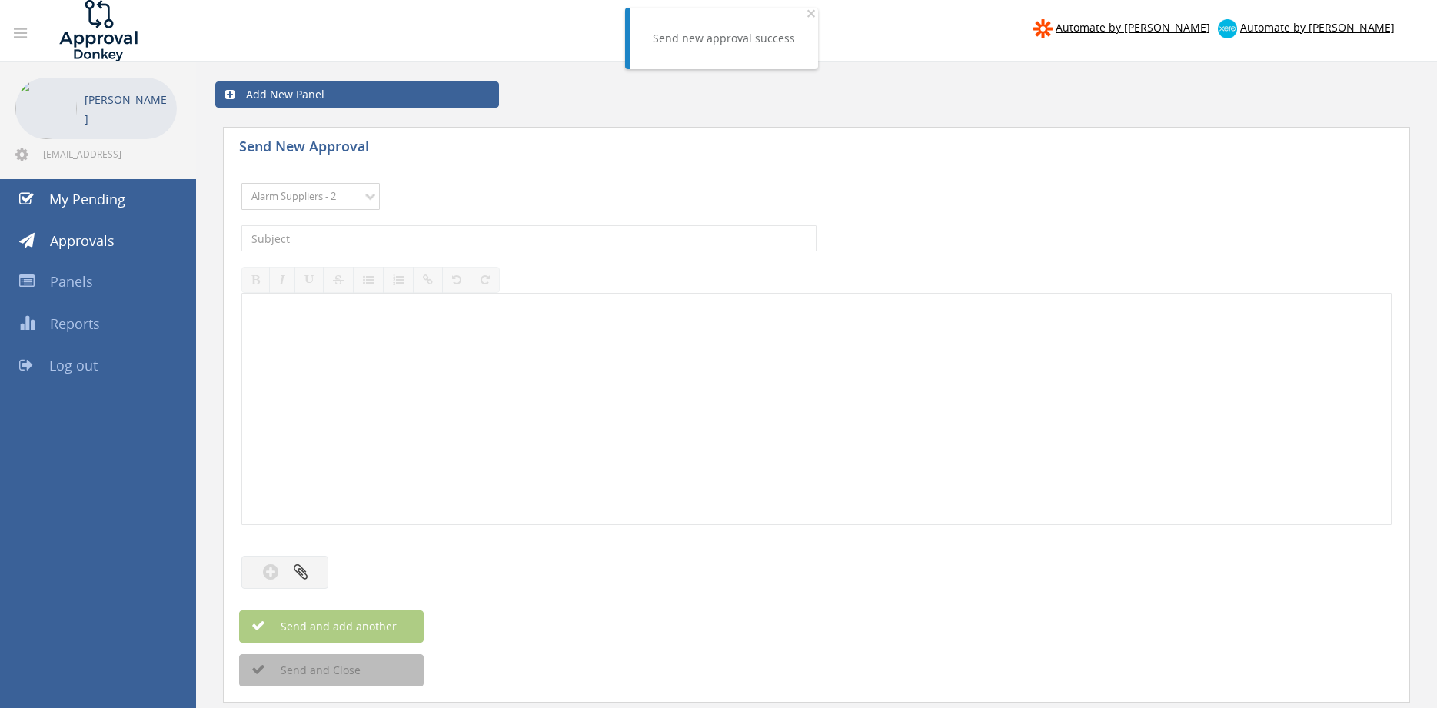
click option "Alarm Suppliers - 2" at bounding box center [0, 0] width 0 height 0
click at [401, 238] on input "text" at bounding box center [528, 238] width 575 height 26
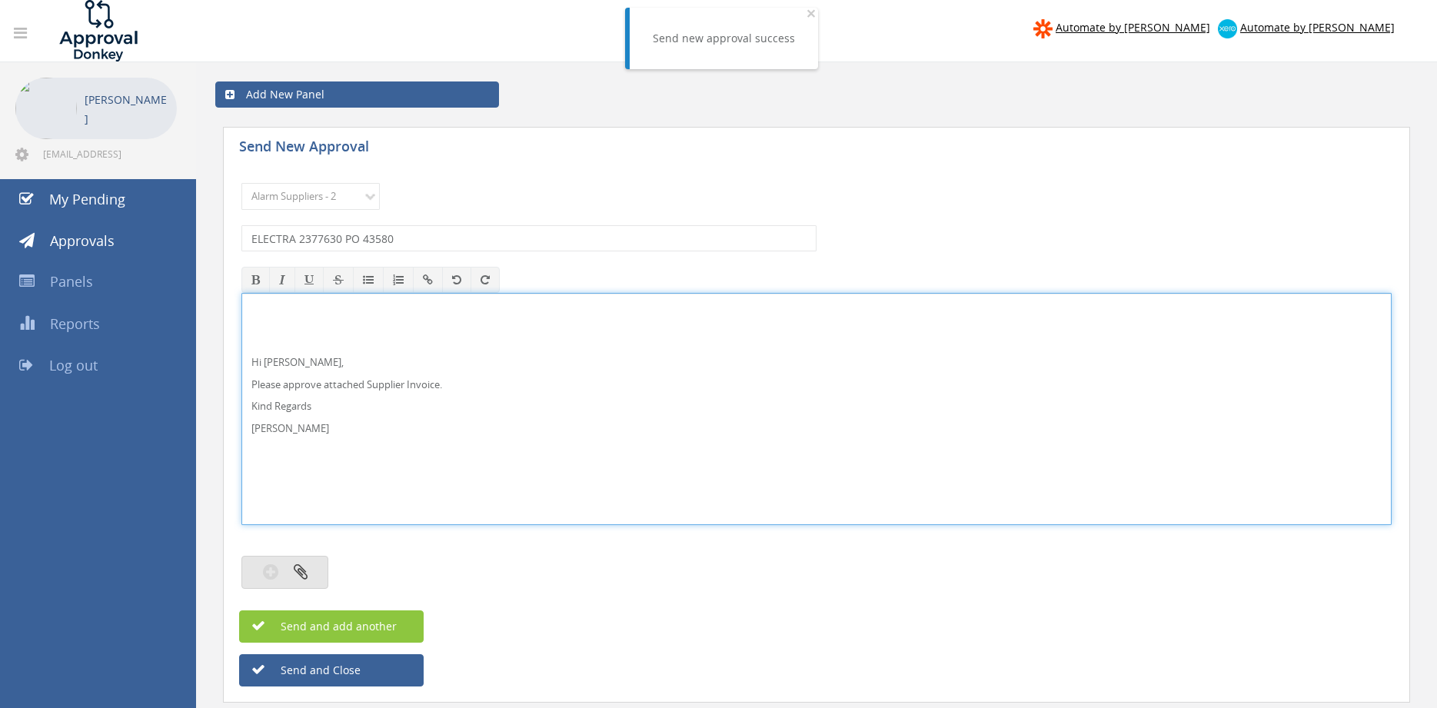
click at [302, 574] on icon "button" at bounding box center [301, 572] width 14 height 18
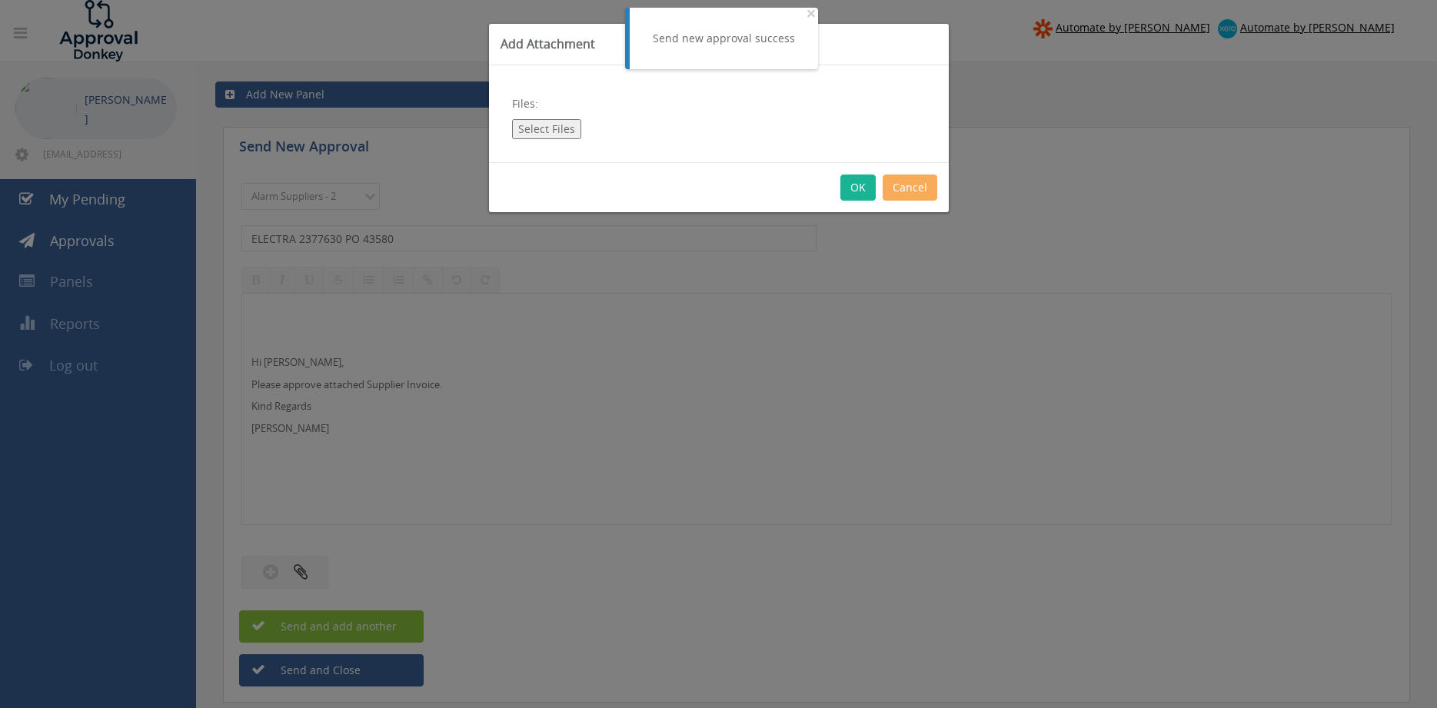
click at [543, 129] on button "Select Files" at bounding box center [546, 129] width 69 height 20
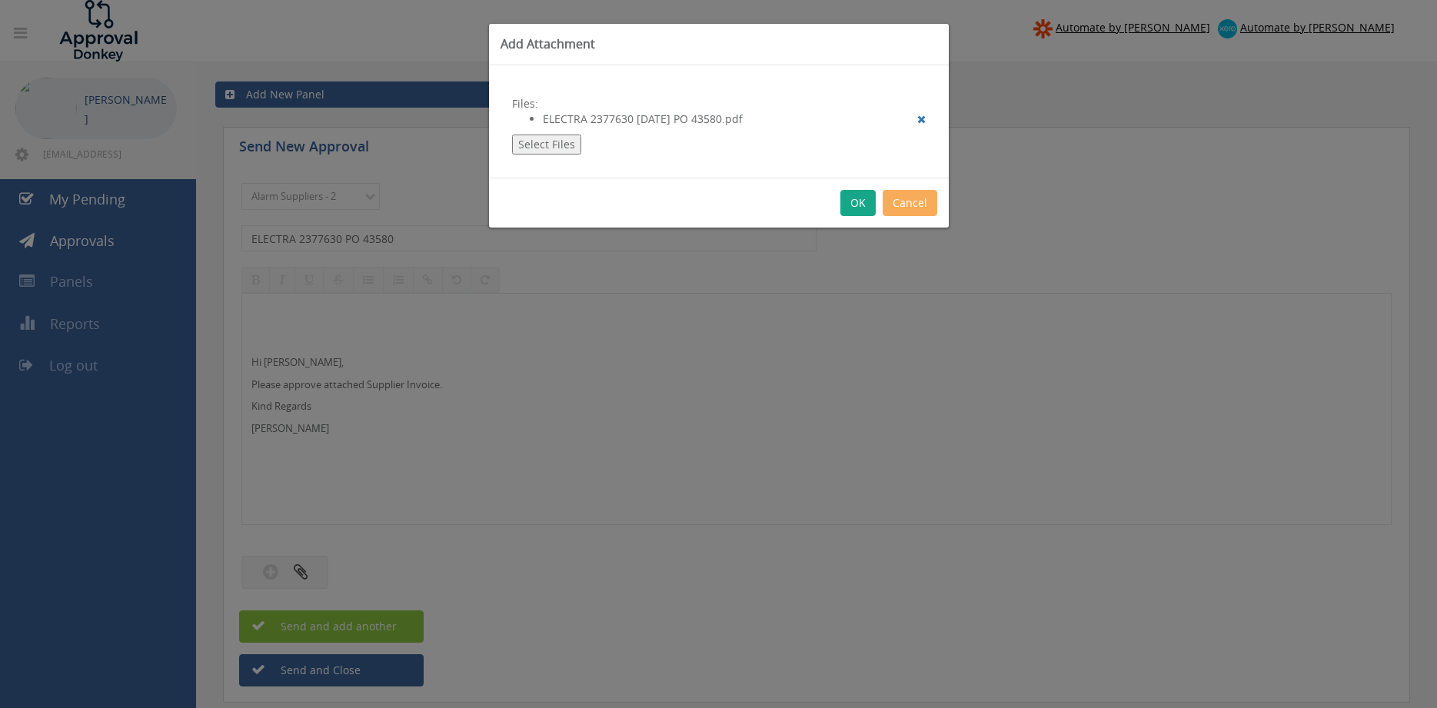
click at [854, 205] on button "OK" at bounding box center [858, 203] width 35 height 26
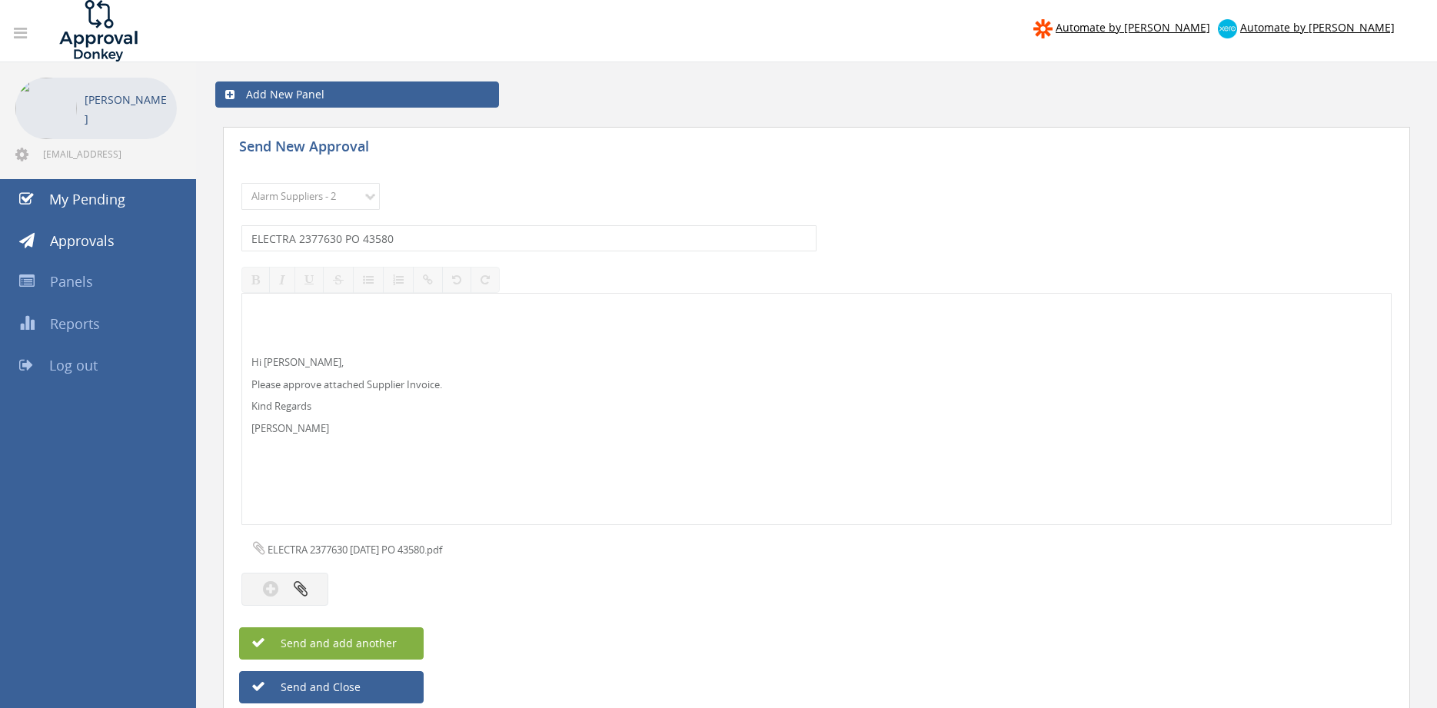
click at [401, 632] on button "Send and add another" at bounding box center [331, 643] width 185 height 32
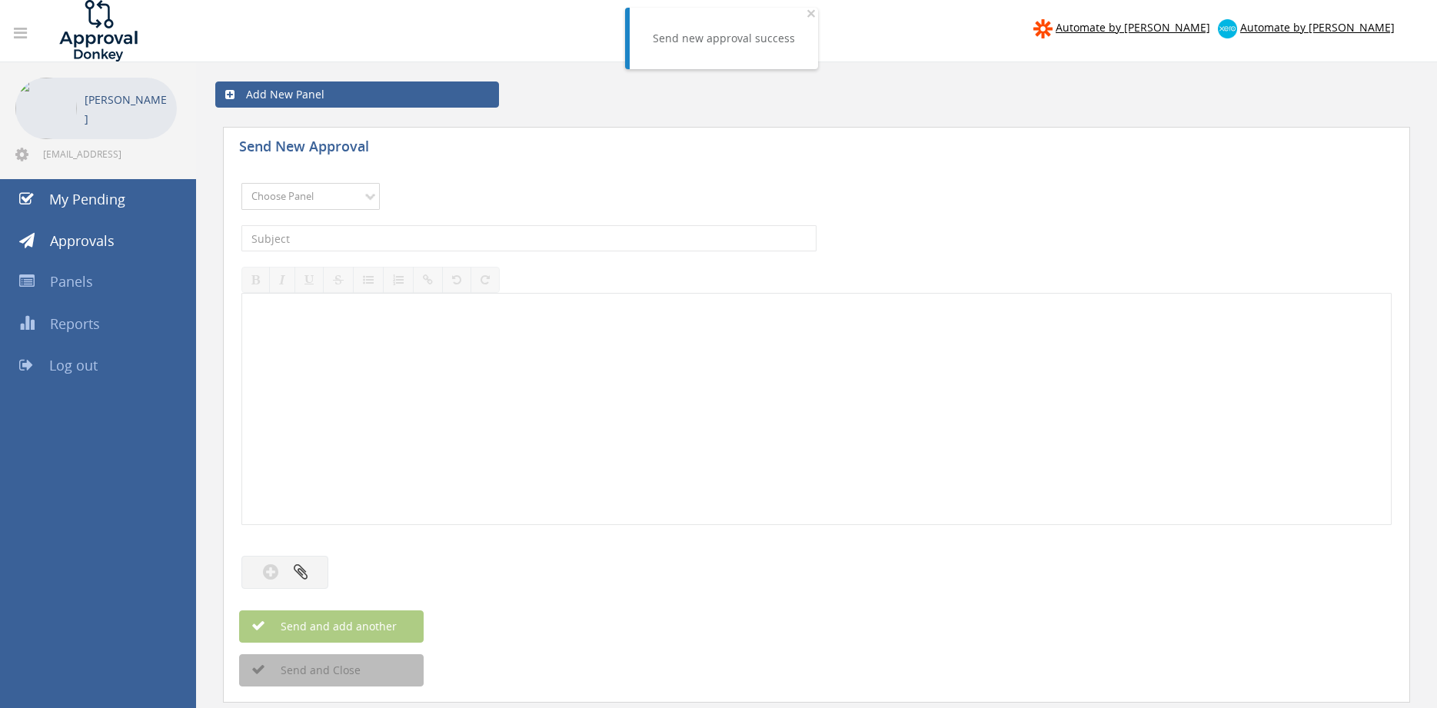
click option "Alarm Suppliers - 2" at bounding box center [0, 0] width 0 height 0
click at [481, 237] on input "text" at bounding box center [528, 238] width 575 height 26
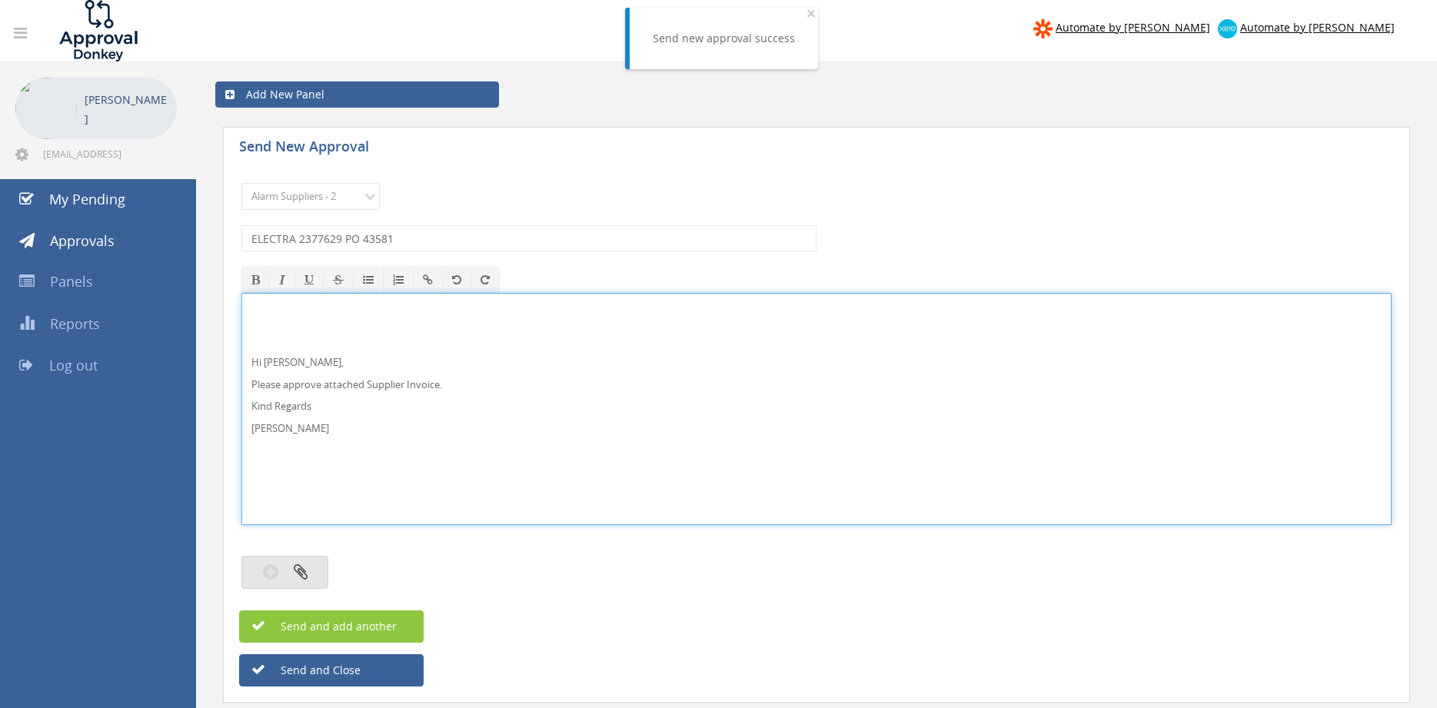
click at [319, 562] on button "button" at bounding box center [284, 572] width 87 height 33
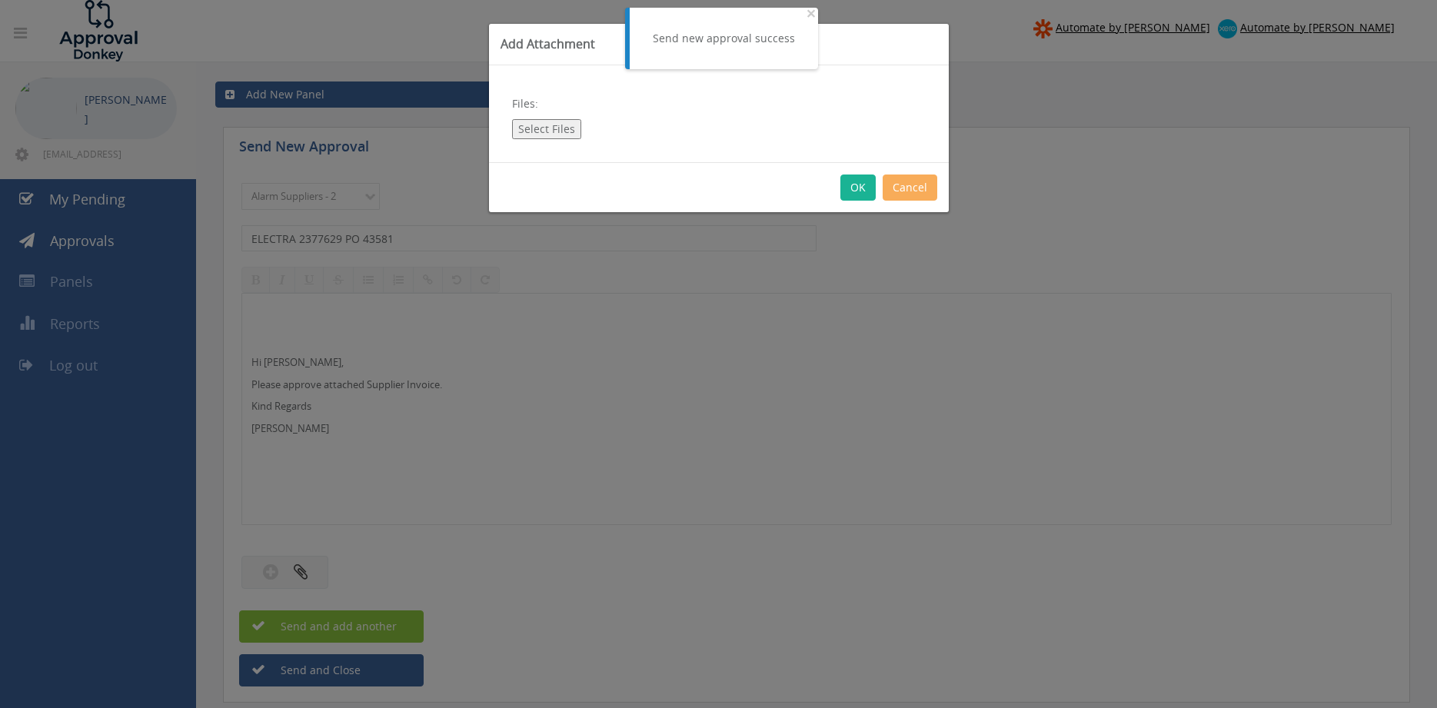
click at [548, 125] on button "Select Files" at bounding box center [546, 129] width 69 height 20
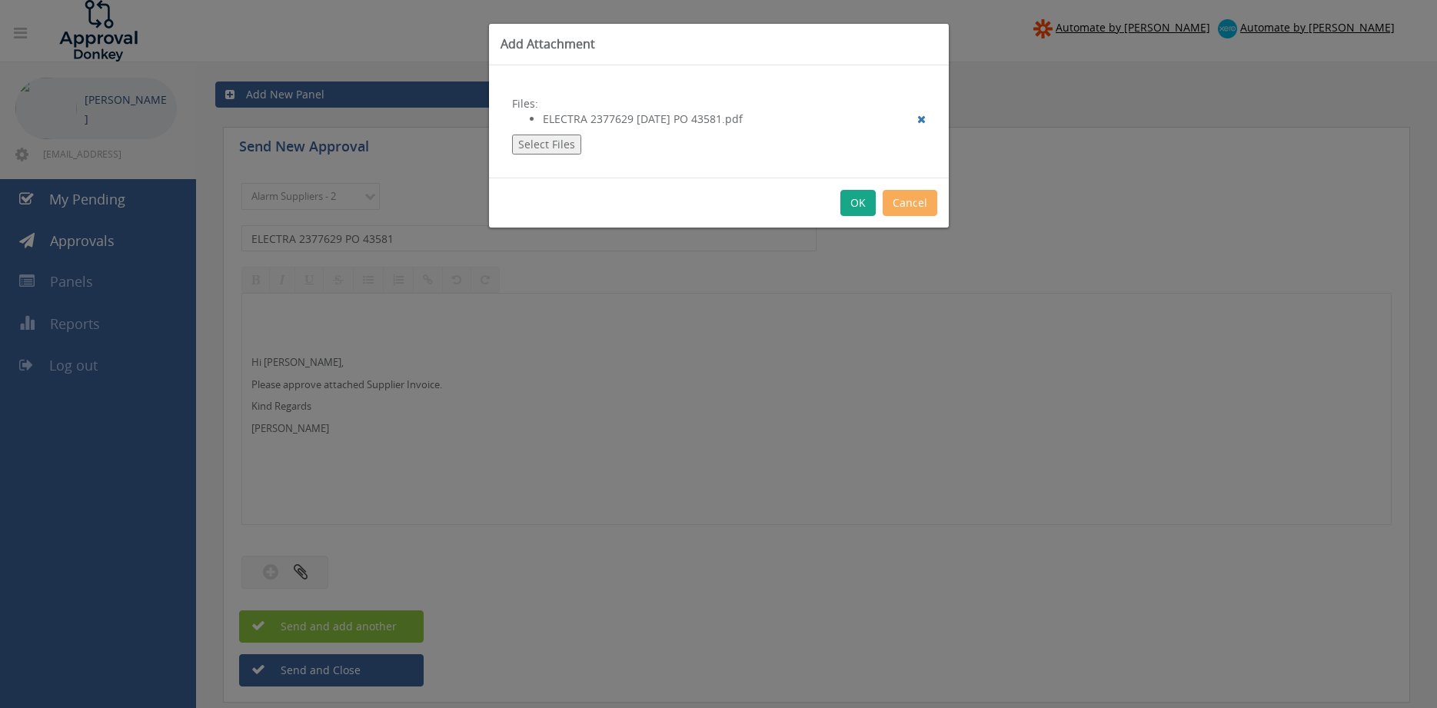
click at [854, 201] on button "OK" at bounding box center [858, 203] width 35 height 26
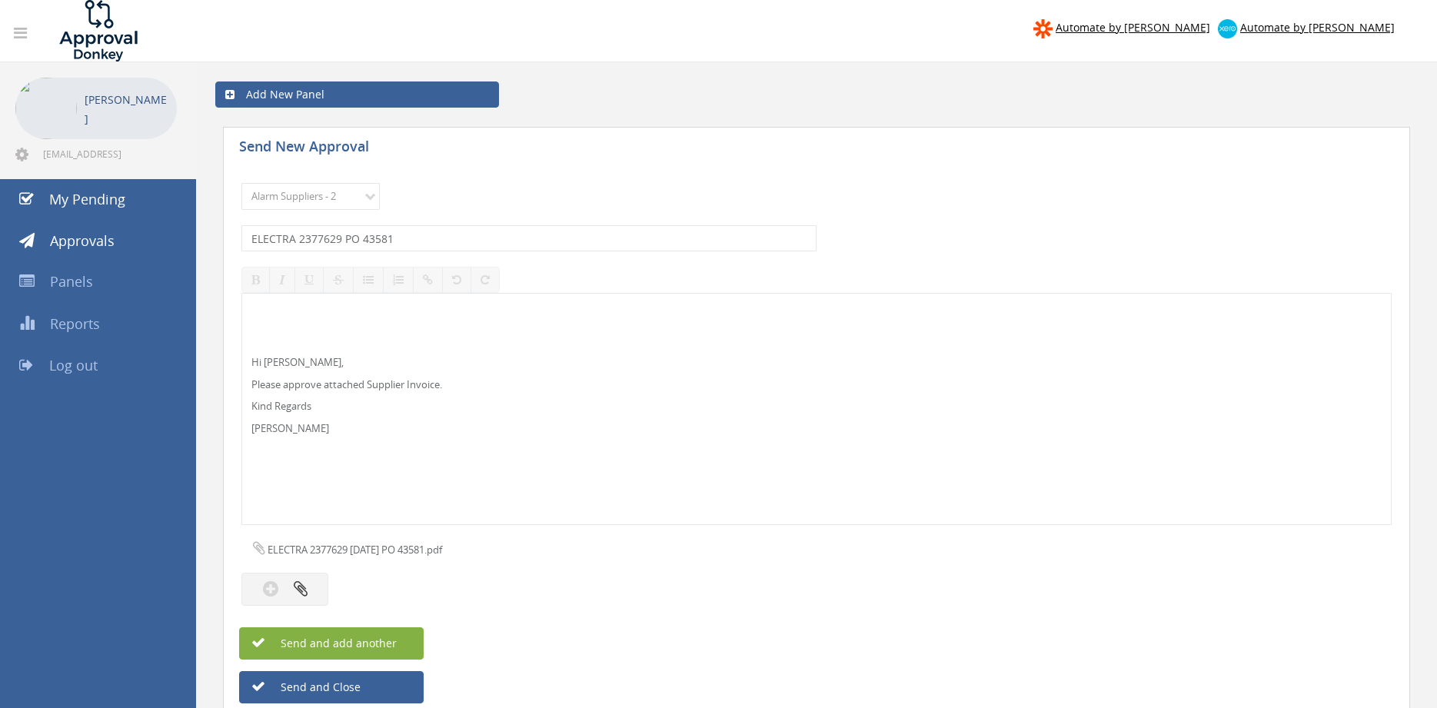
click at [406, 637] on button "Send and add another" at bounding box center [331, 643] width 185 height 32
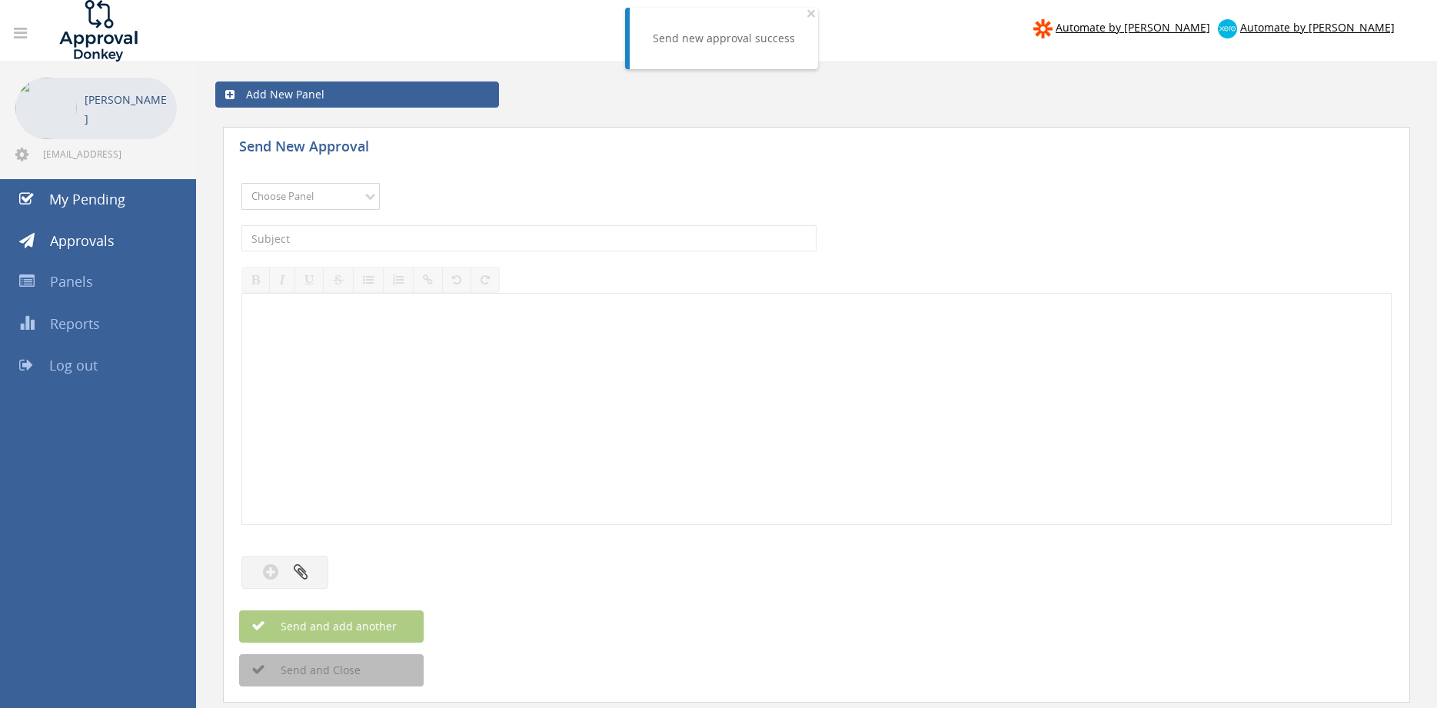
click at [241, 183] on select "Choose Panel Alarm Credits RG - 3 NZ Utilities Cable and SAI Global NZ Alarms-1…" at bounding box center [310, 196] width 138 height 27
click option "Alarm Suppliers - 2" at bounding box center [0, 0] width 0 height 0
click at [403, 235] on input "text" at bounding box center [528, 238] width 575 height 26
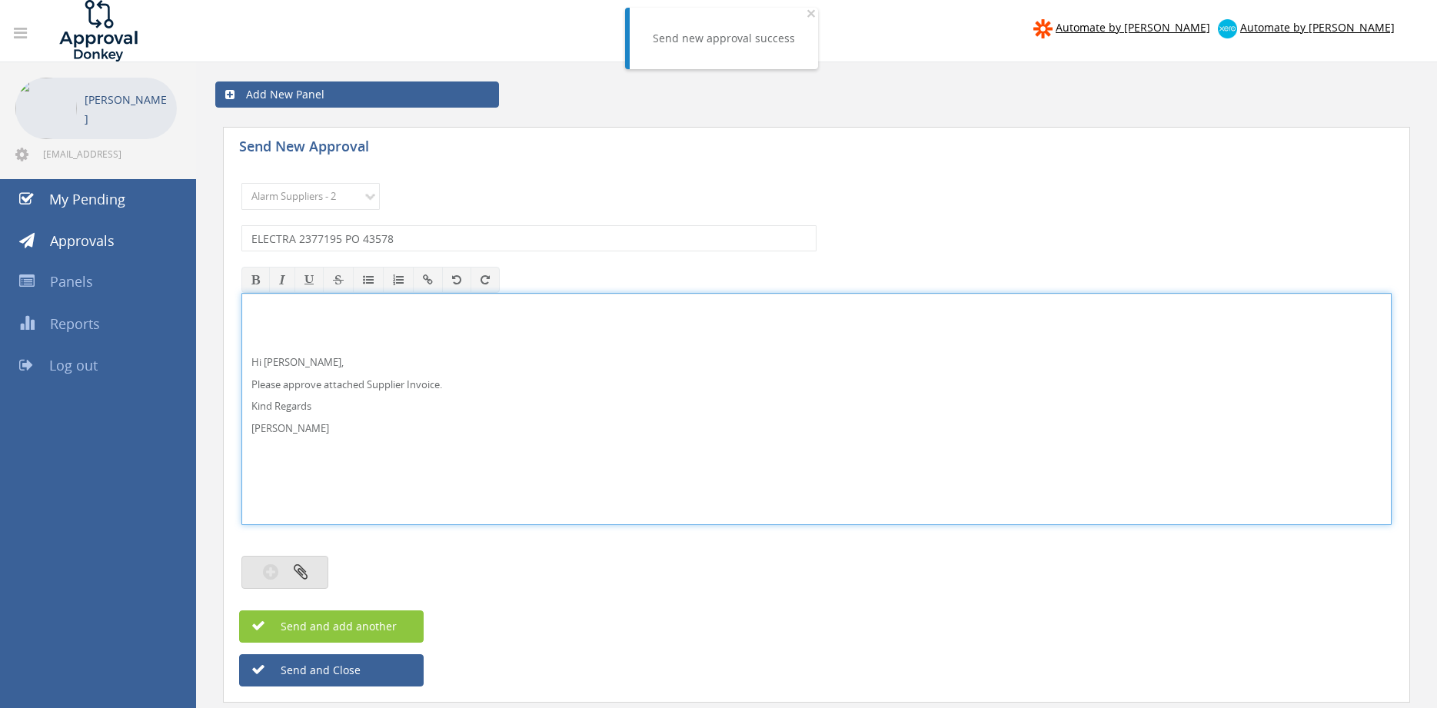
click at [309, 564] on button "button" at bounding box center [284, 572] width 87 height 33
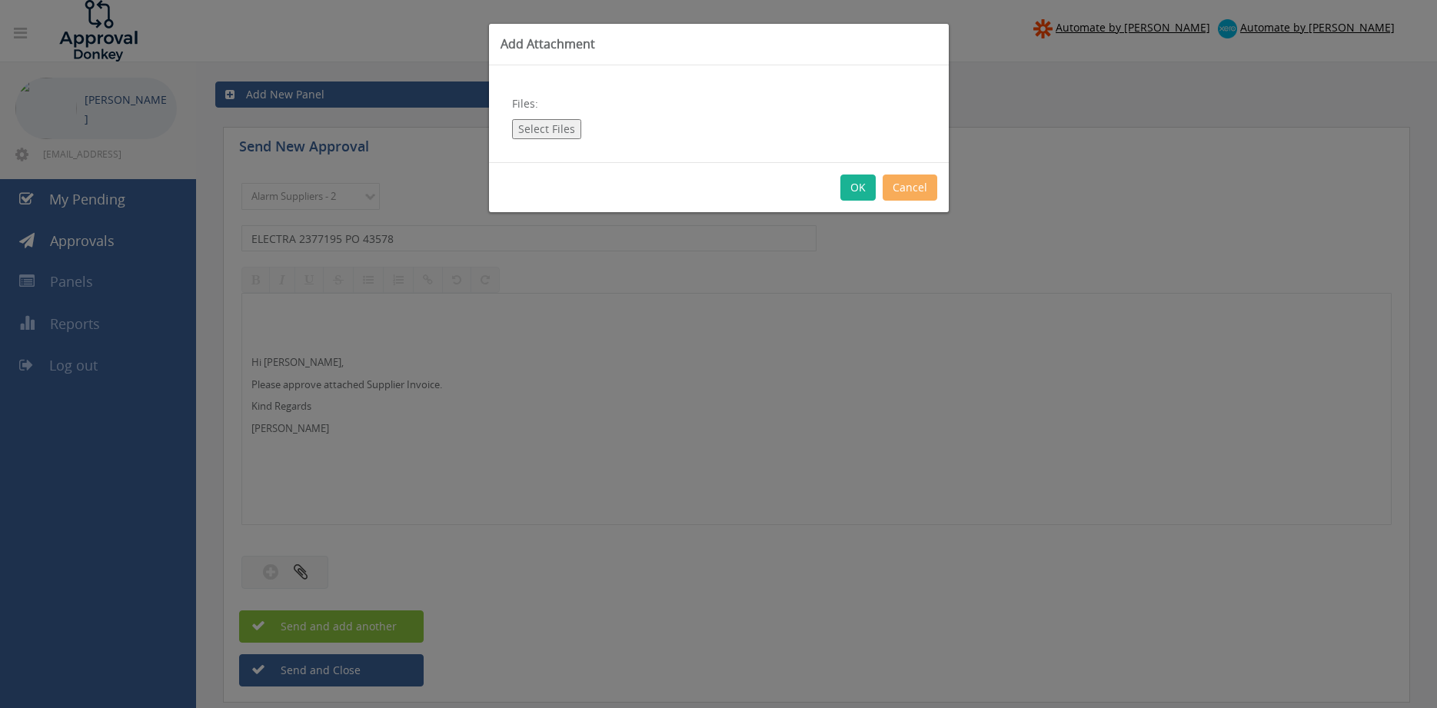
click at [550, 118] on div "Files: Select Files" at bounding box center [719, 113] width 460 height 97
click at [544, 128] on button "Select Files" at bounding box center [546, 129] width 69 height 20
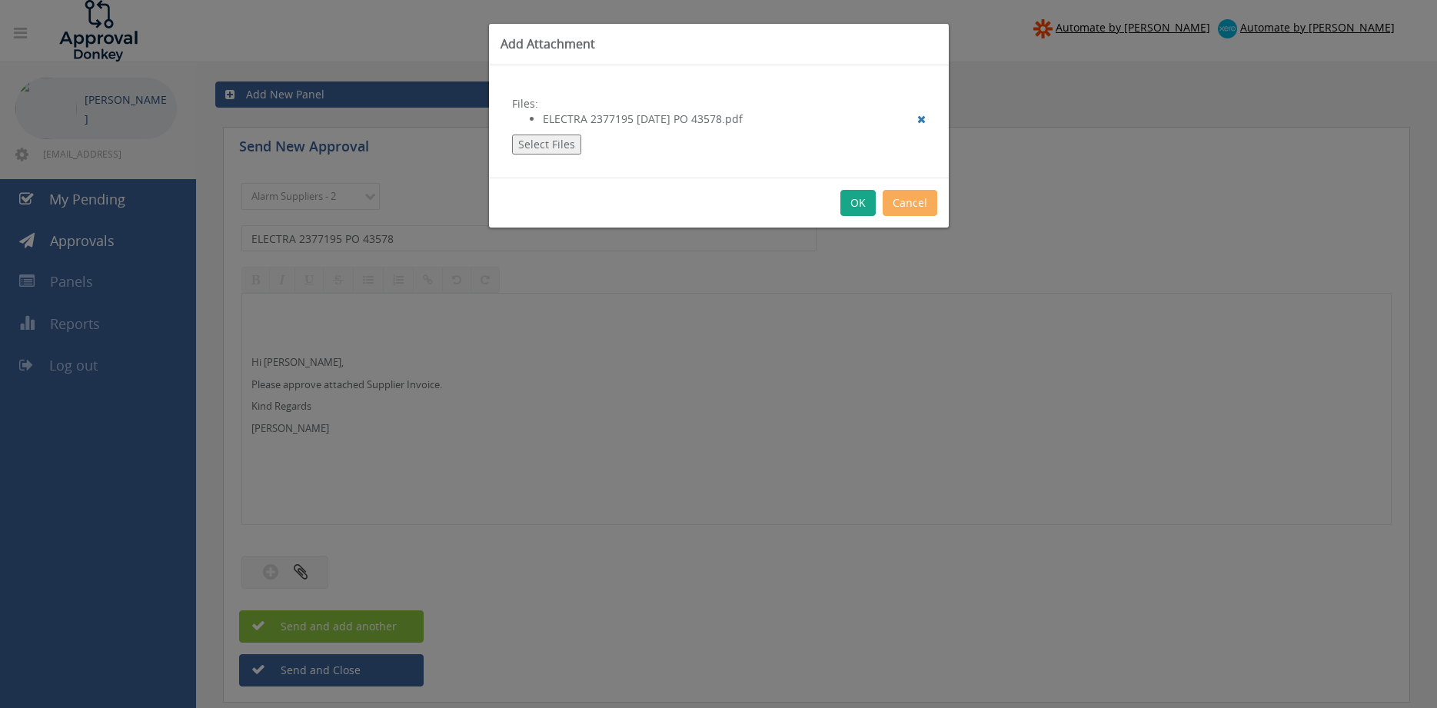
click at [857, 203] on button "OK" at bounding box center [858, 203] width 35 height 26
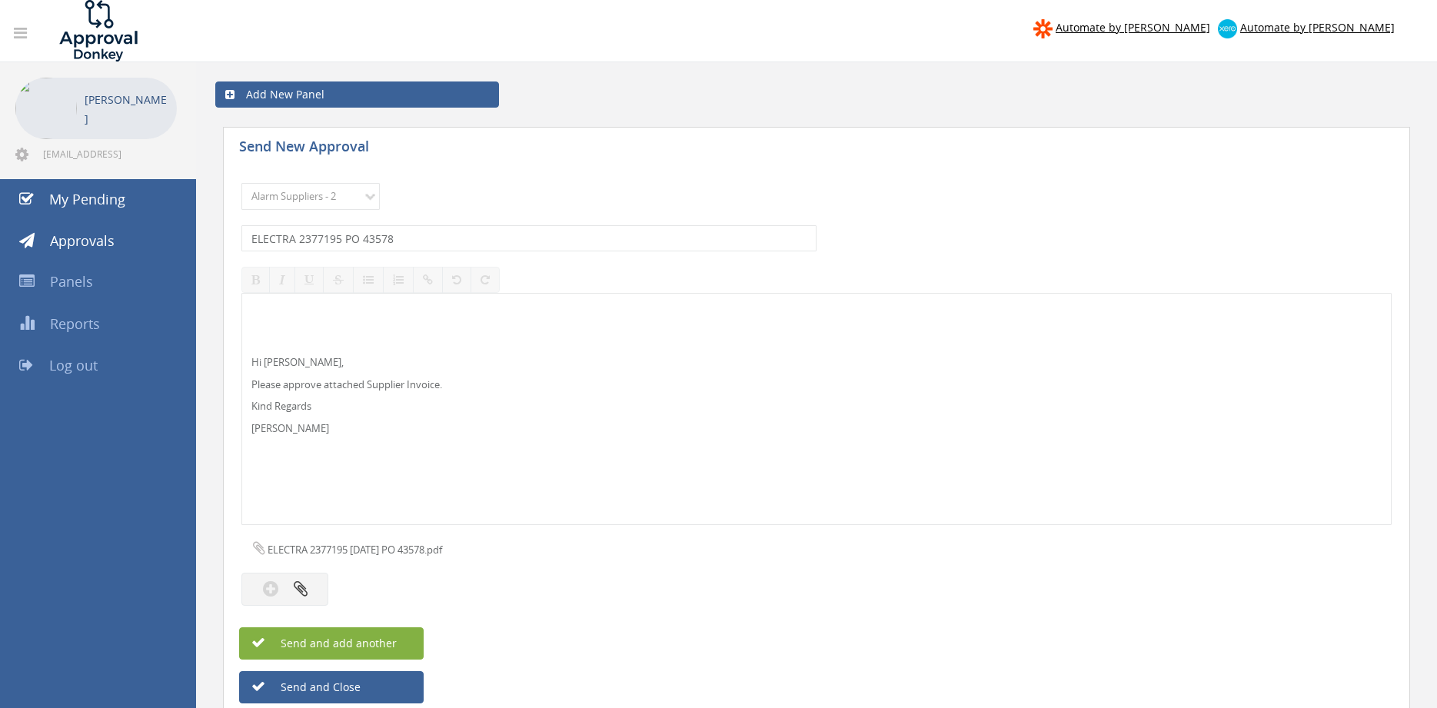
click at [388, 643] on span "Send and add another" at bounding box center [322, 643] width 149 height 15
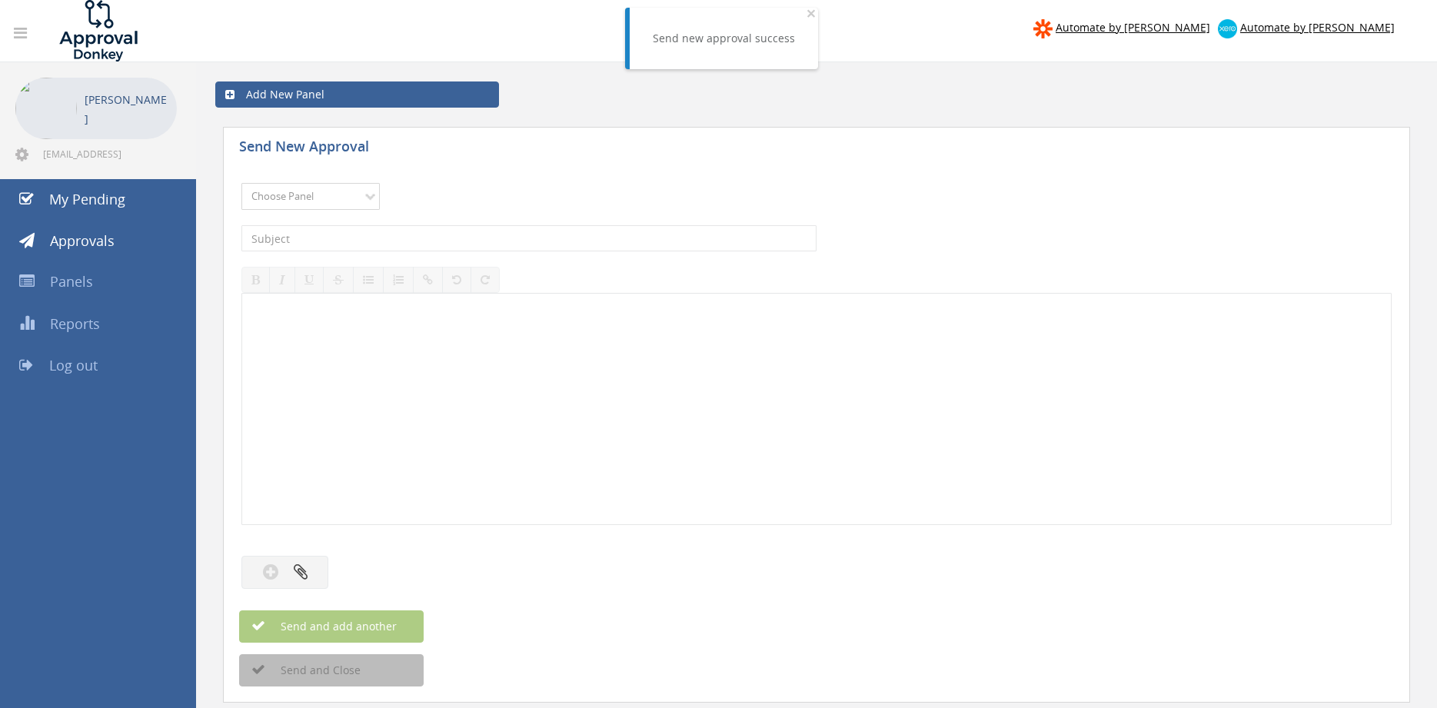
click at [301, 190] on select "Choose Panel Alarm Credits RG - 3 NZ Utilities Cable and SAI Global NZ Alarms-1…" at bounding box center [310, 196] width 138 height 27
click option "Alarm Suppliers - 2" at bounding box center [0, 0] width 0 height 0
click at [401, 245] on input "text" at bounding box center [528, 238] width 575 height 26
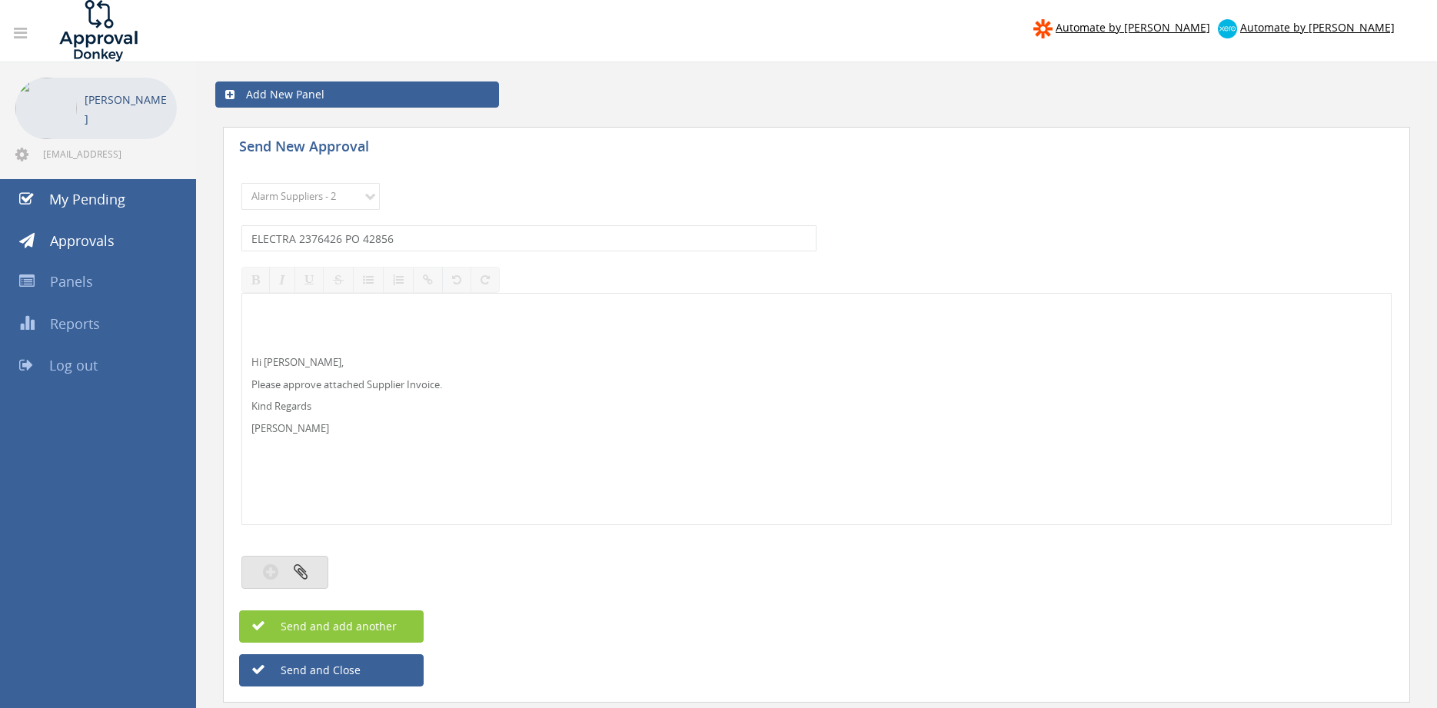
click at [296, 577] on icon "button" at bounding box center [301, 572] width 14 height 18
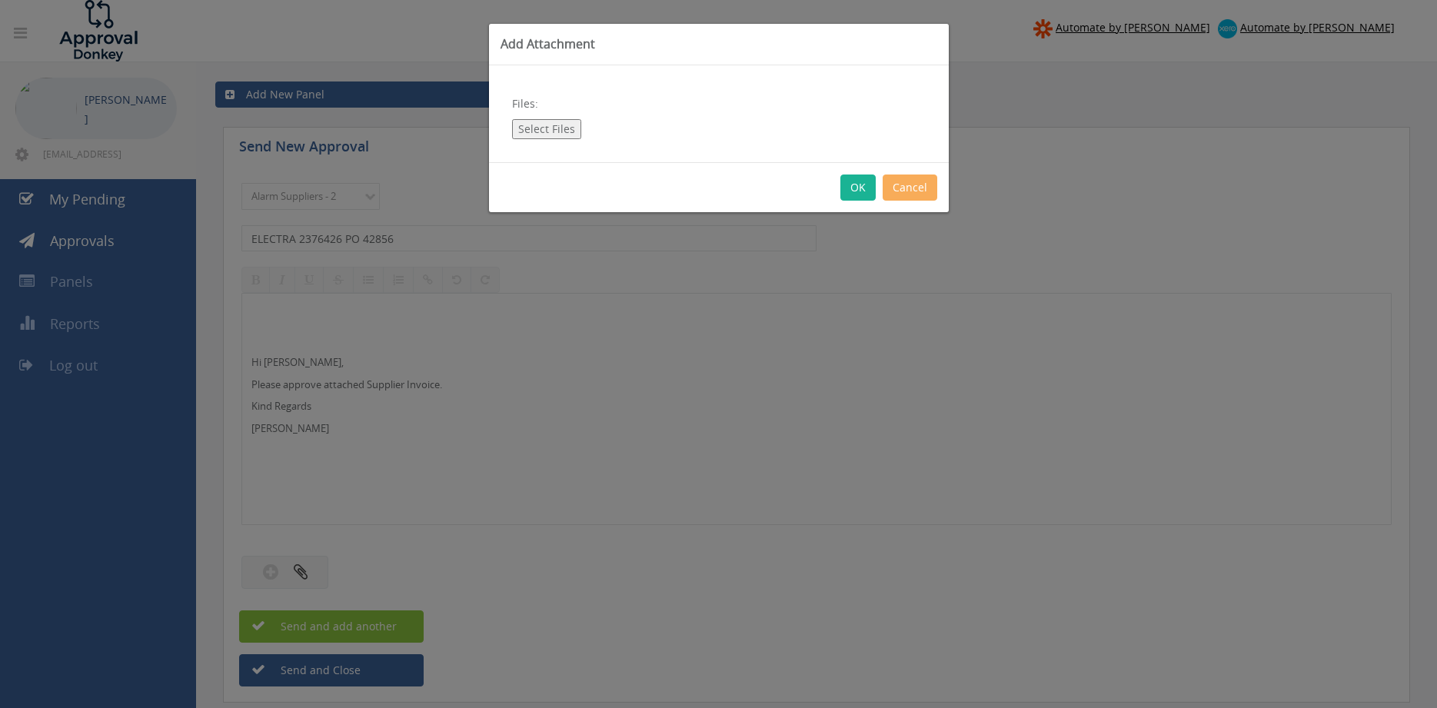
click at [551, 135] on button "Select Files" at bounding box center [546, 129] width 69 height 20
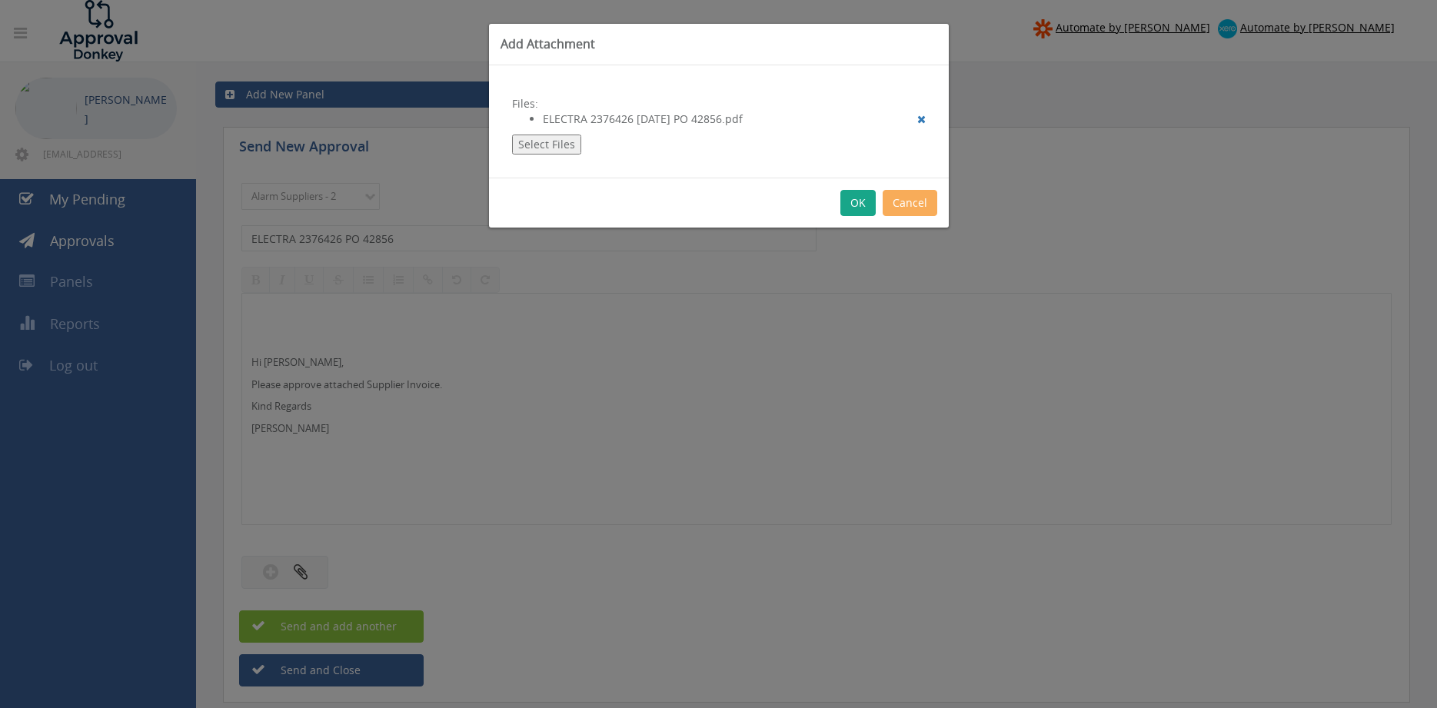
drag, startPoint x: 862, startPoint y: 205, endPoint x: 881, endPoint y: 226, distance: 28.9
click at [861, 204] on button "OK" at bounding box center [858, 203] width 35 height 26
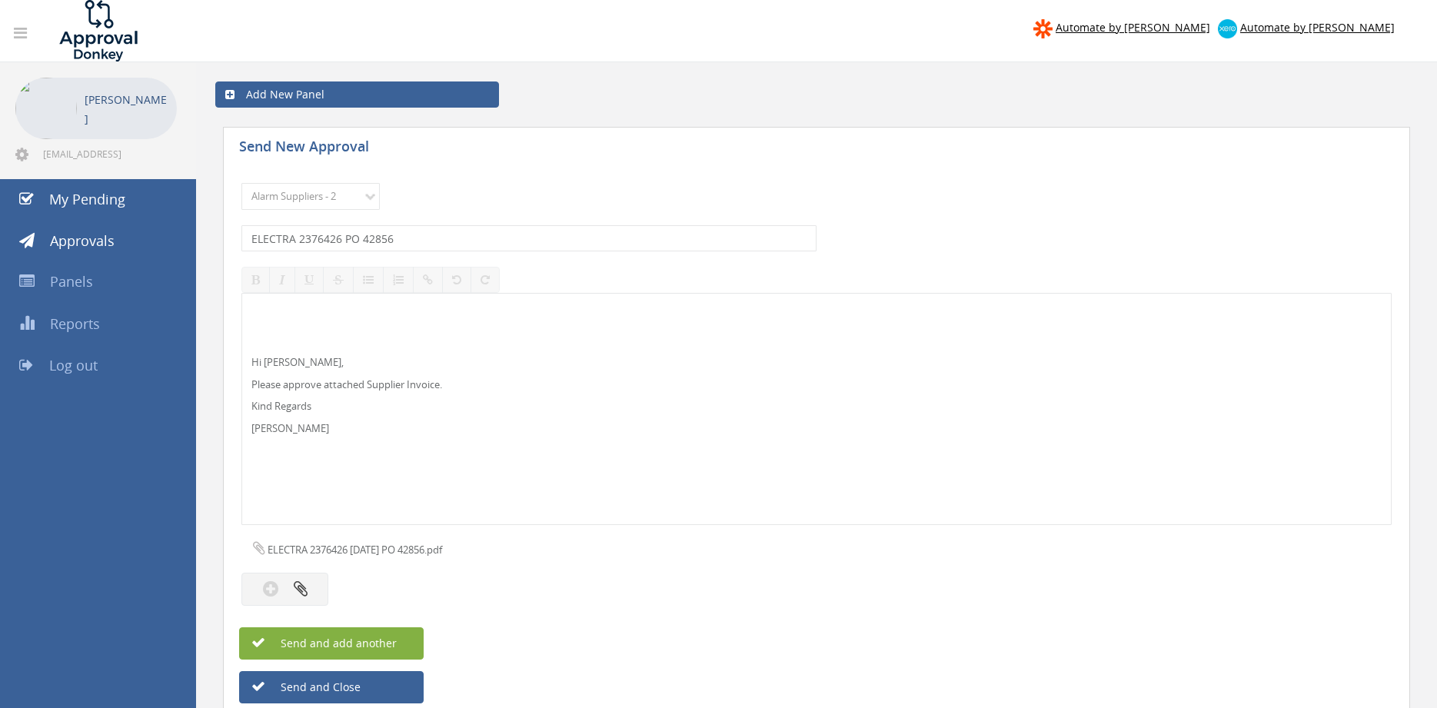
click at [371, 641] on span "Send and add another" at bounding box center [322, 643] width 149 height 15
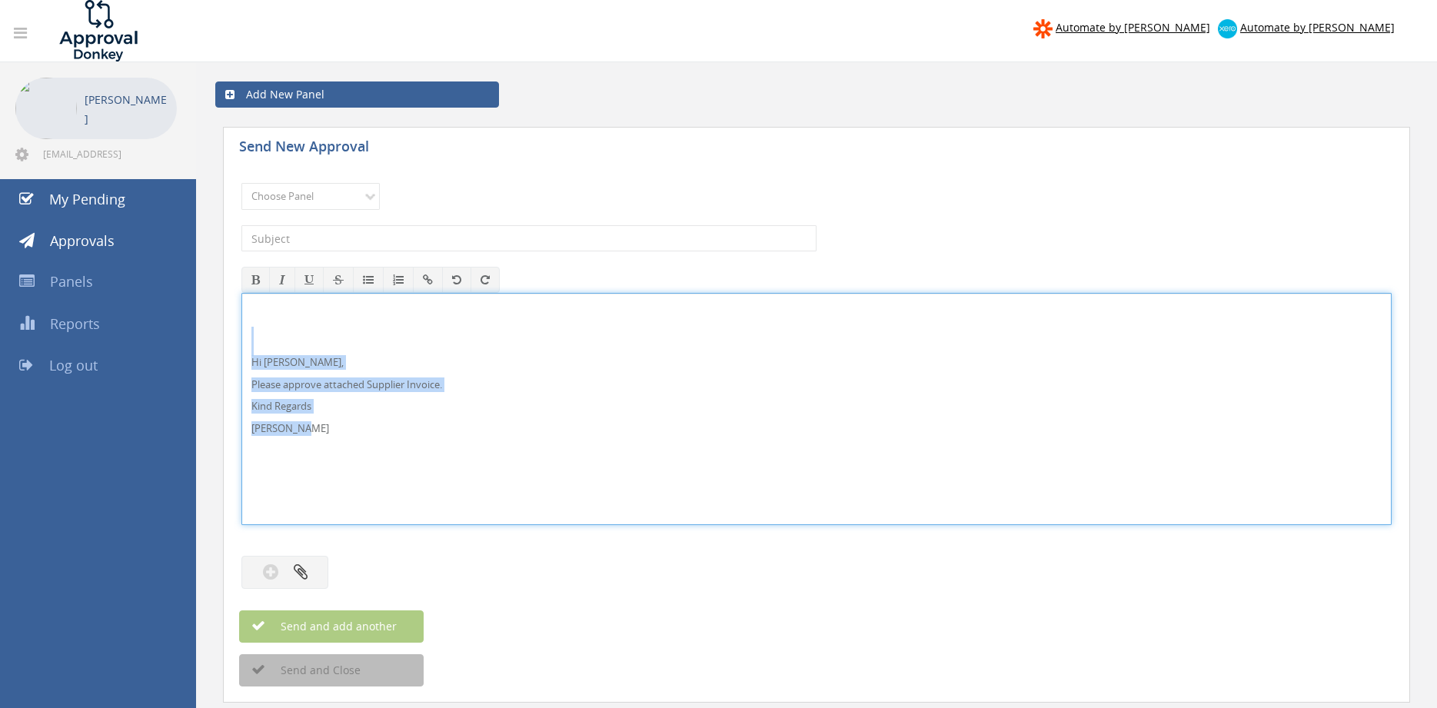
drag, startPoint x: 307, startPoint y: 430, endPoint x: 254, endPoint y: 348, distance: 97.9
click at [254, 348] on div "Hi [PERSON_NAME], Please approve attached Supplier Invoice. Kind Regards [PERSO…" at bounding box center [816, 409] width 1149 height 231
copy div "Hi [PERSON_NAME], Please approve attached Supplier Invoice. Kind Regards [PERSO…"
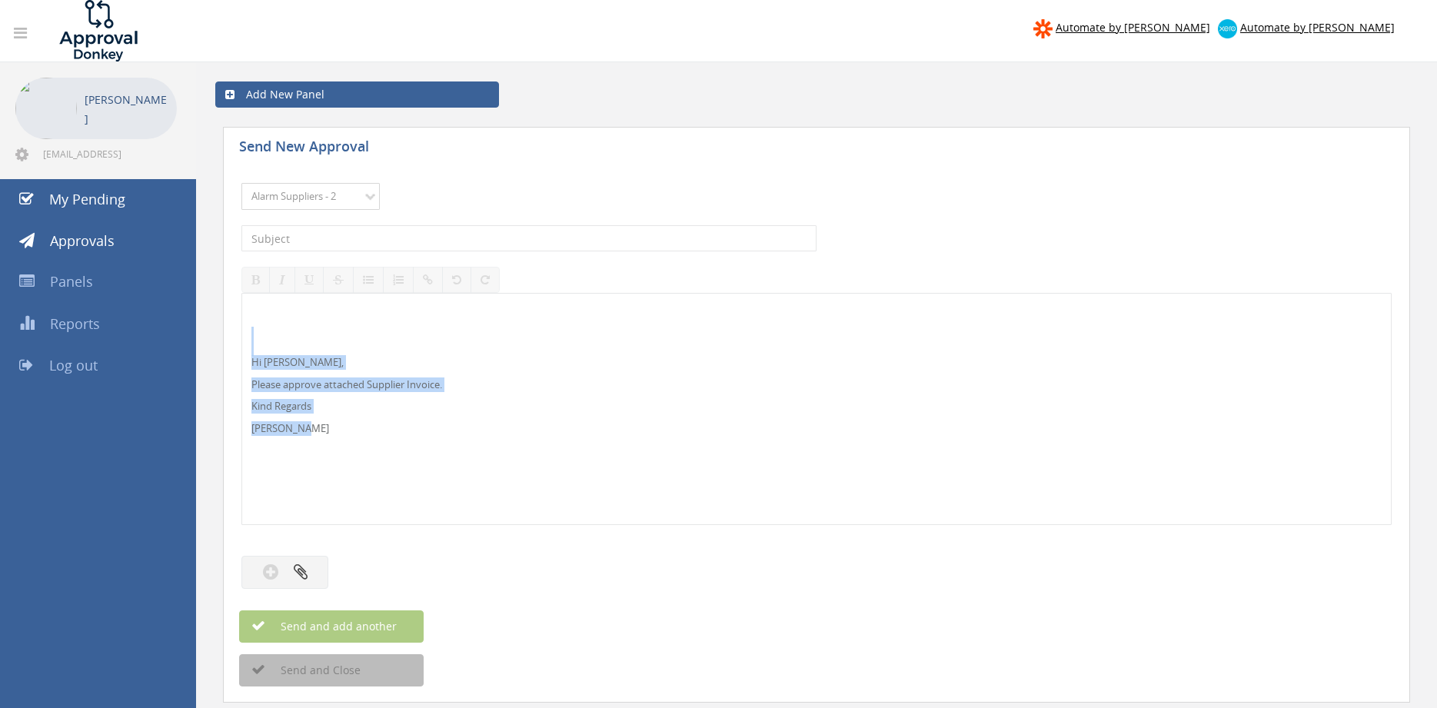
click option "Alarm Suppliers - 2" at bounding box center [0, 0] width 0 height 0
click at [419, 240] on input "text" at bounding box center [528, 238] width 575 height 26
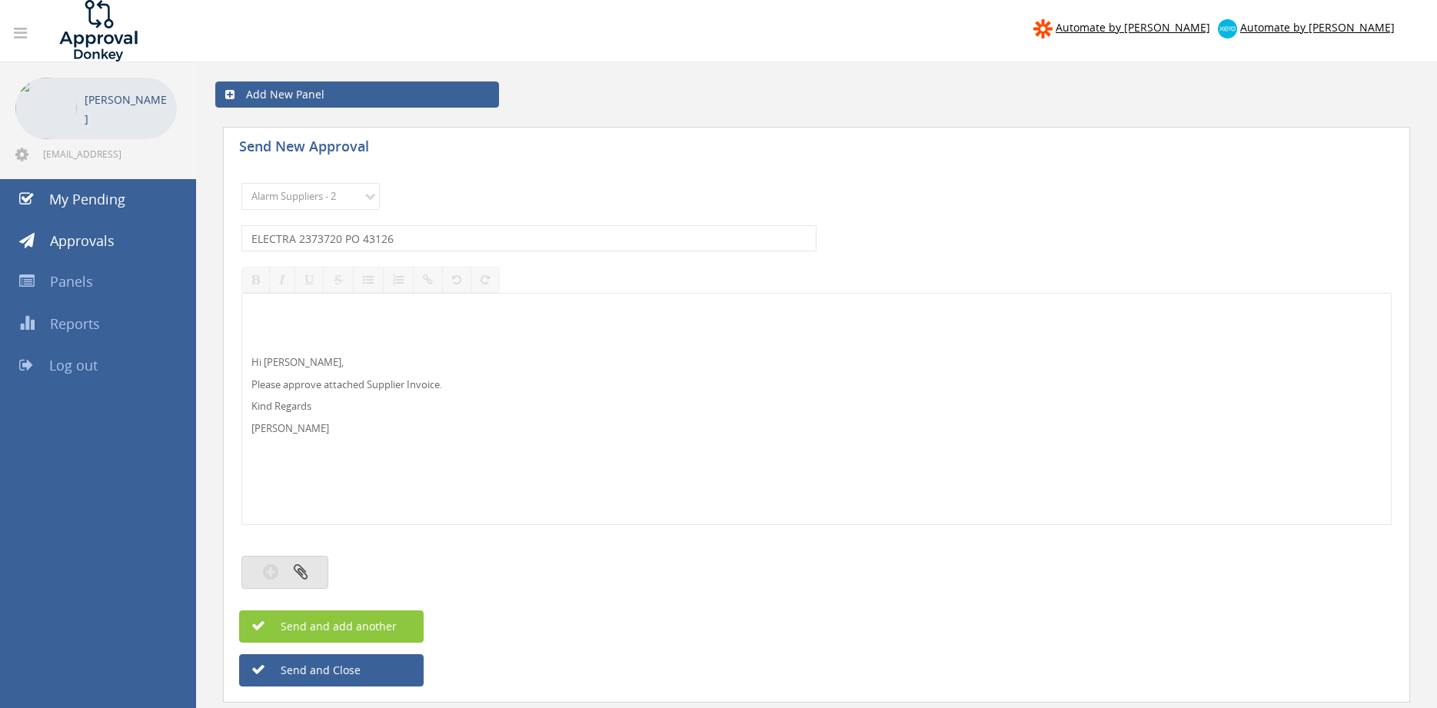
click at [295, 575] on icon "button" at bounding box center [301, 572] width 14 height 18
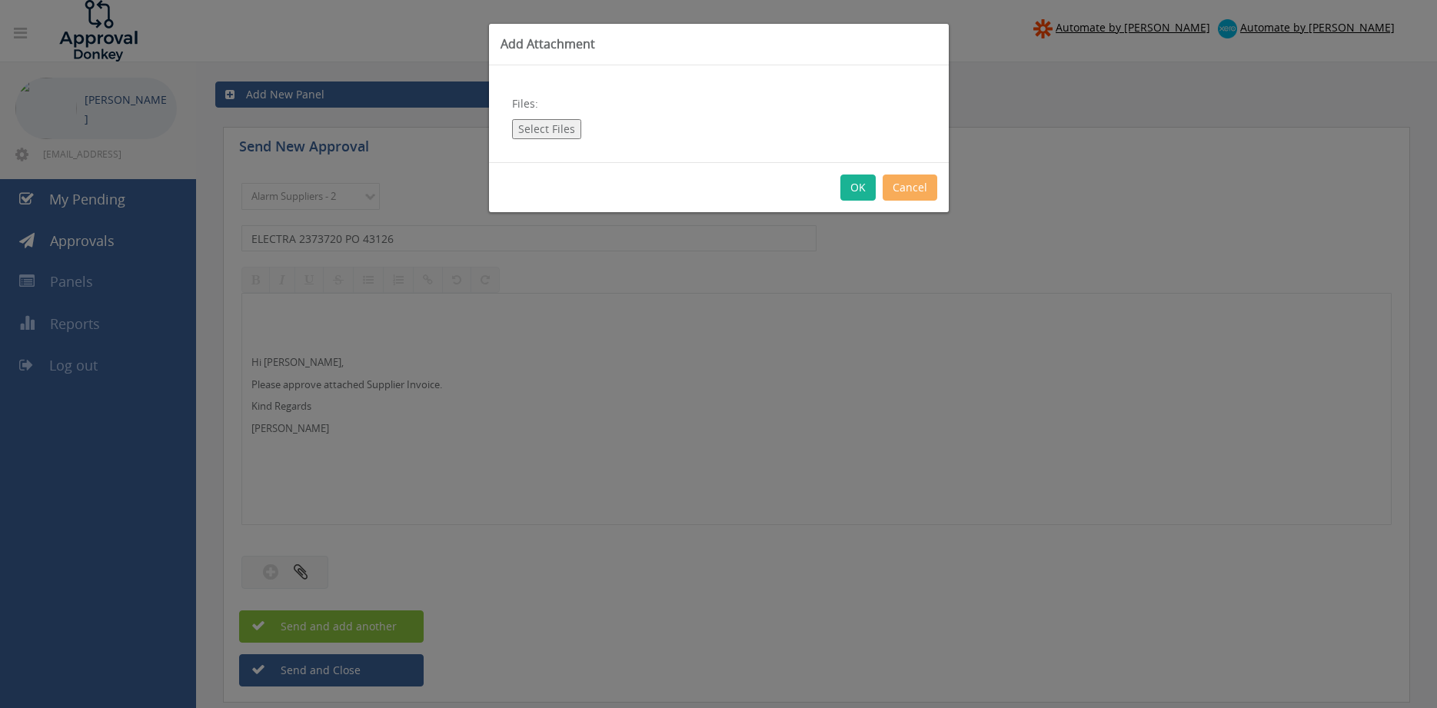
click at [538, 128] on button "Select Files" at bounding box center [546, 129] width 69 height 20
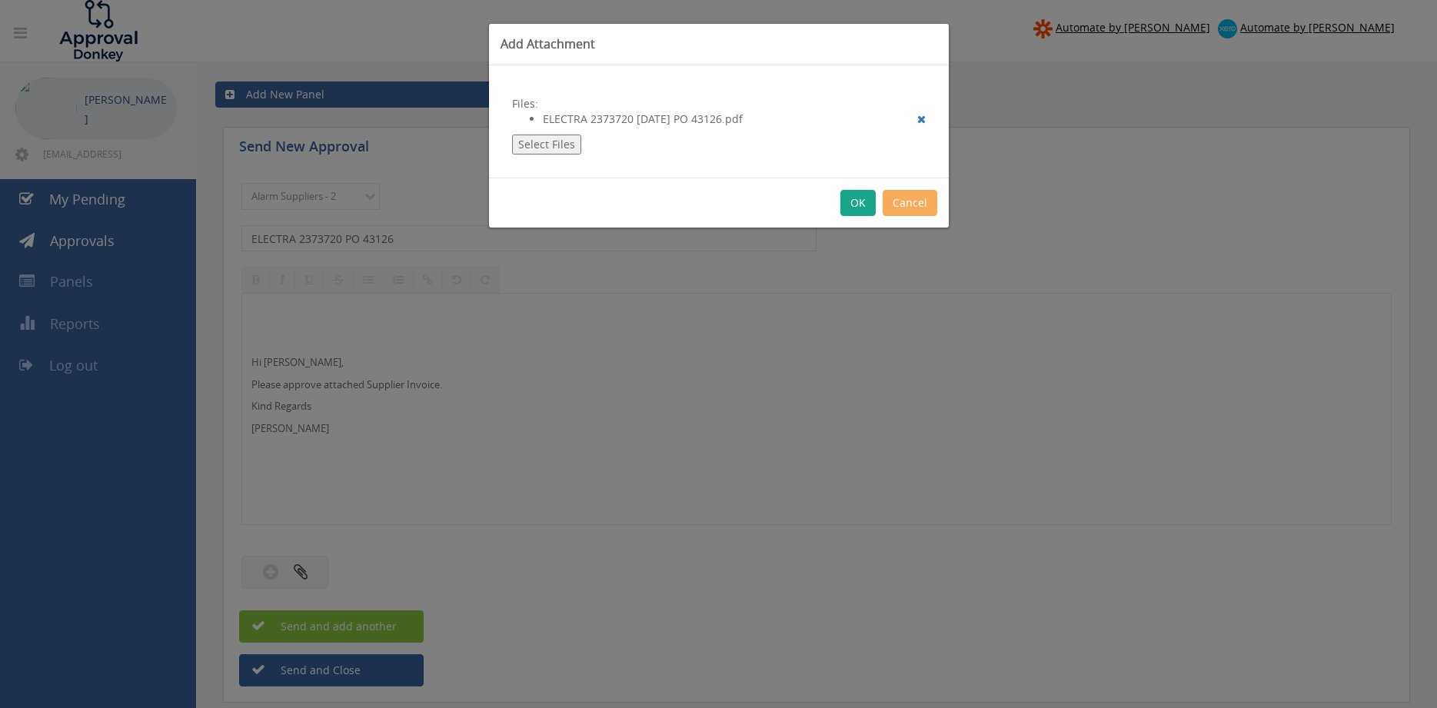
click at [857, 195] on button "OK" at bounding box center [858, 203] width 35 height 26
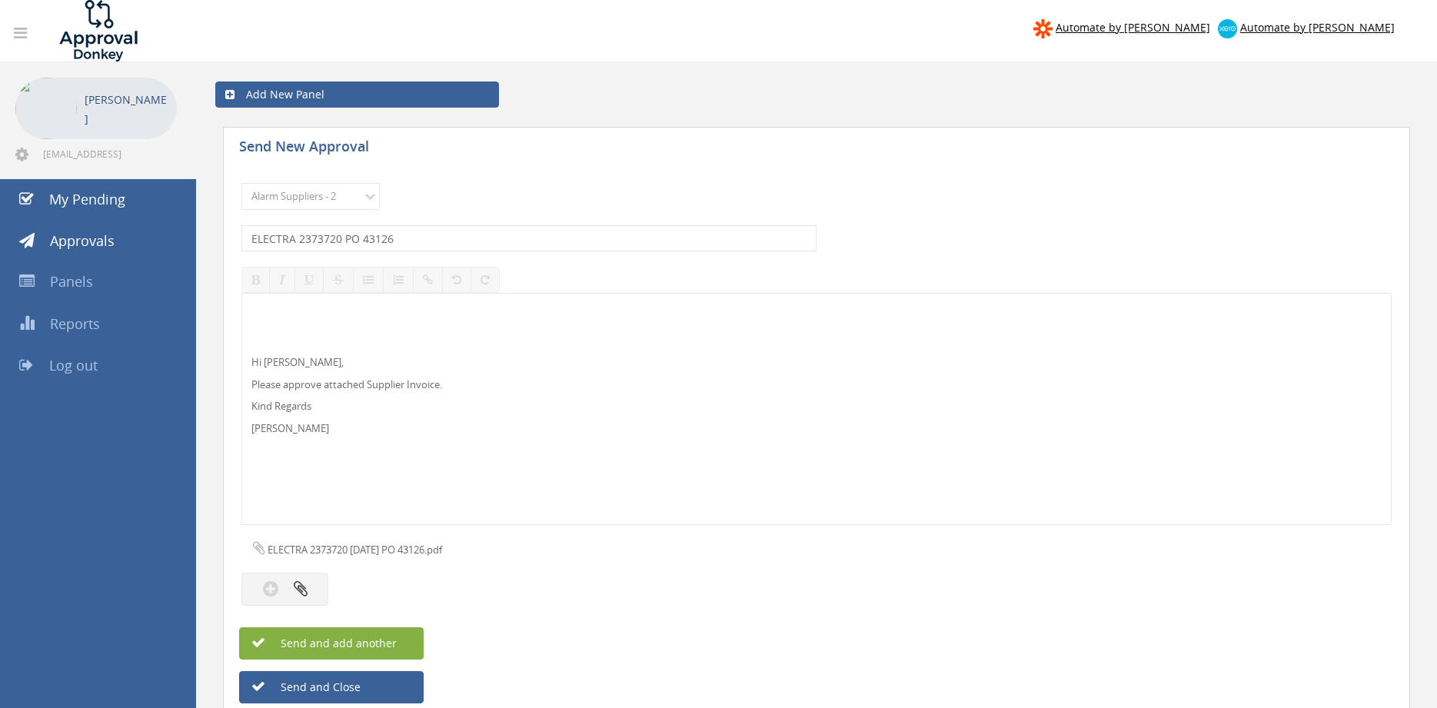
click at [410, 641] on button "Send and add another" at bounding box center [331, 643] width 185 height 32
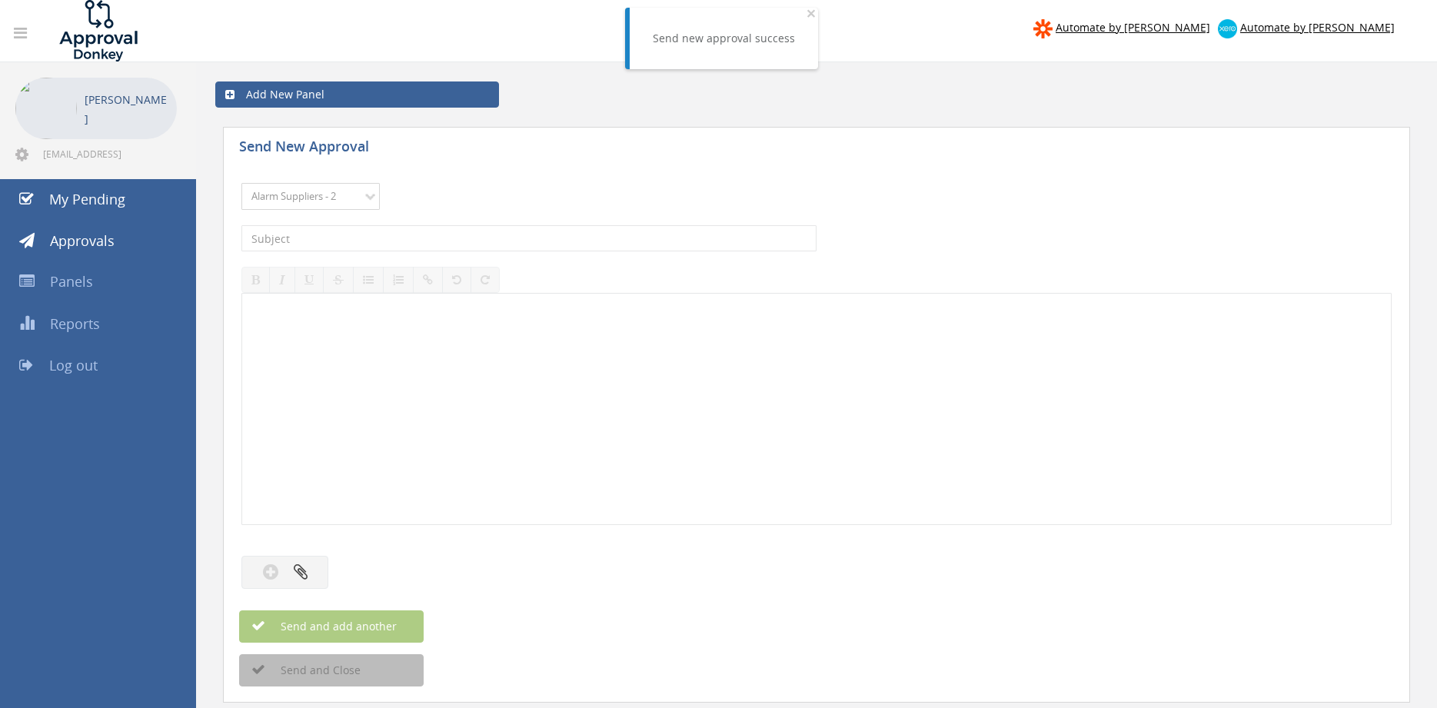
click option "Alarm Suppliers - 2" at bounding box center [0, 0] width 0 height 0
click at [431, 236] on input "text" at bounding box center [528, 238] width 575 height 26
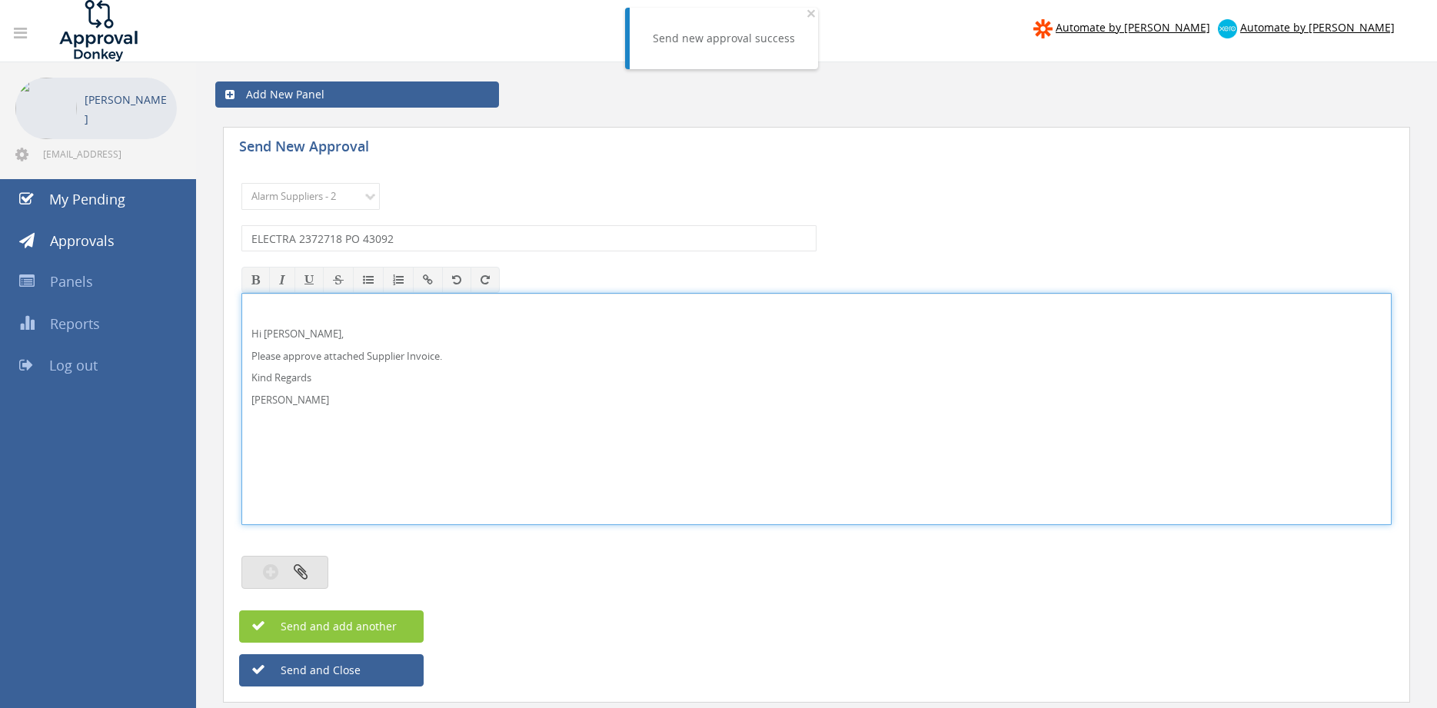
click at [291, 575] on button "button" at bounding box center [284, 572] width 87 height 33
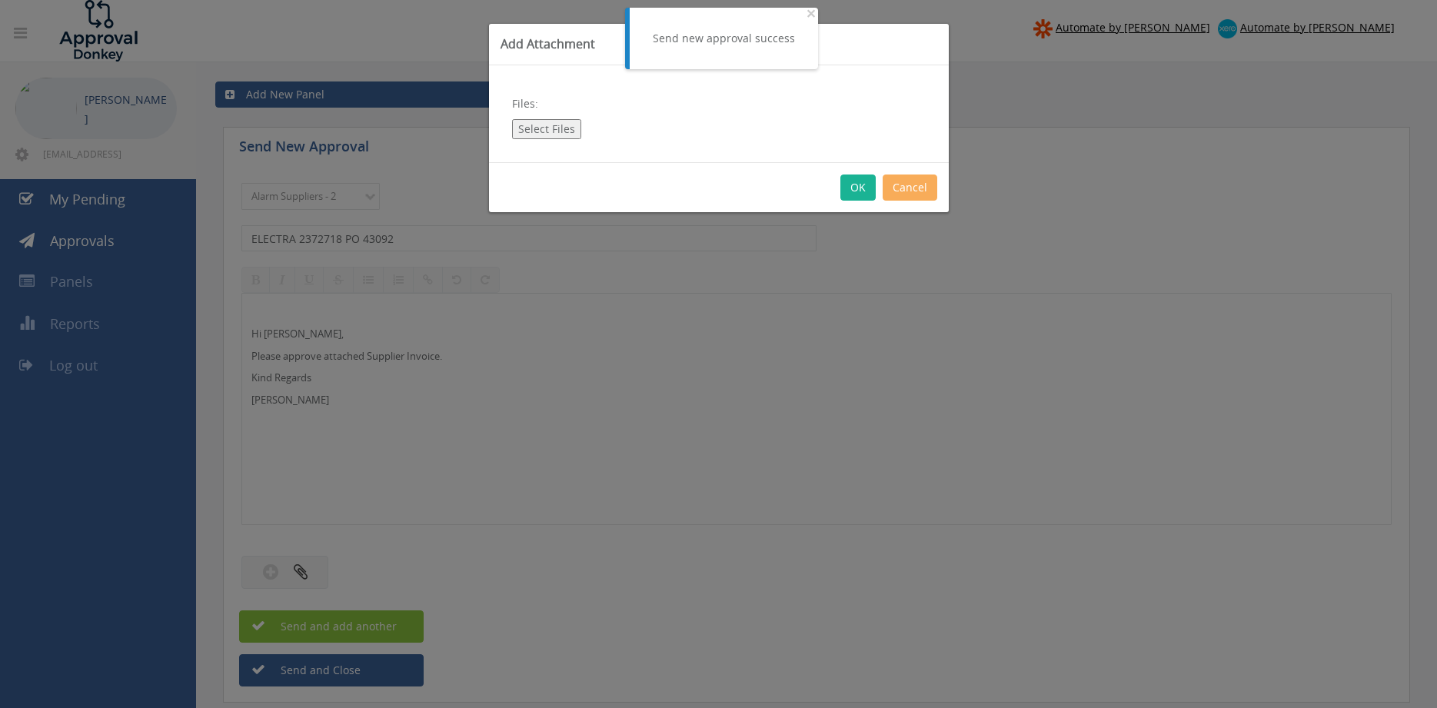
click at [549, 125] on button "Select Files" at bounding box center [546, 129] width 69 height 20
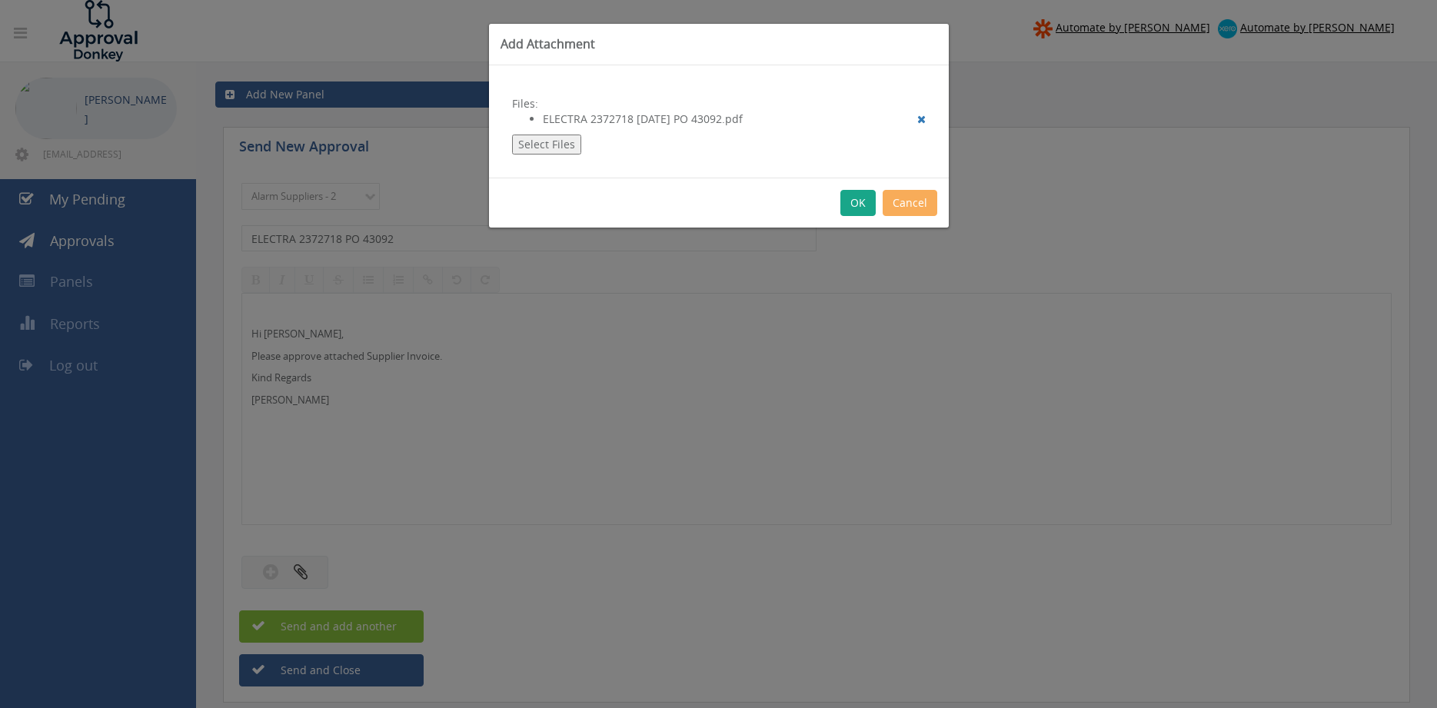
click at [855, 201] on button "OK" at bounding box center [858, 203] width 35 height 26
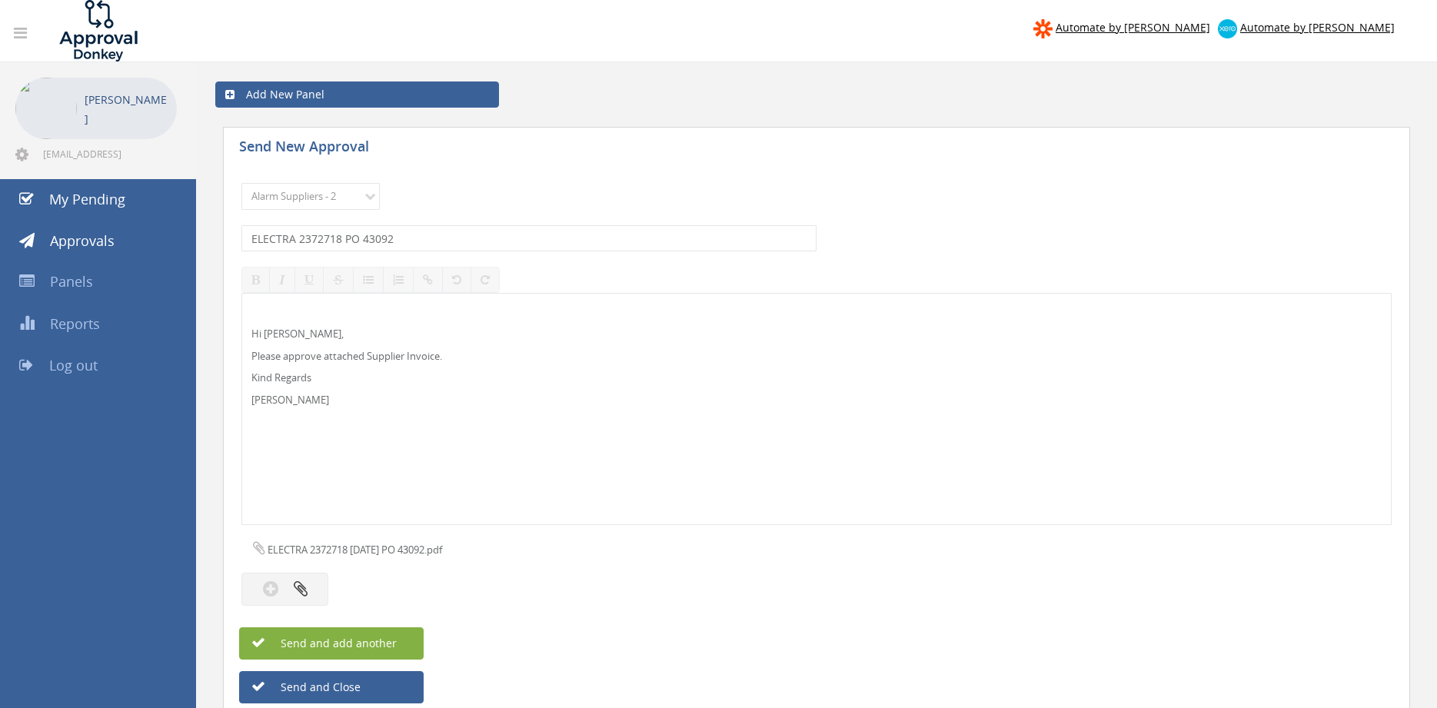
click at [409, 641] on button "Send and add another" at bounding box center [331, 643] width 185 height 32
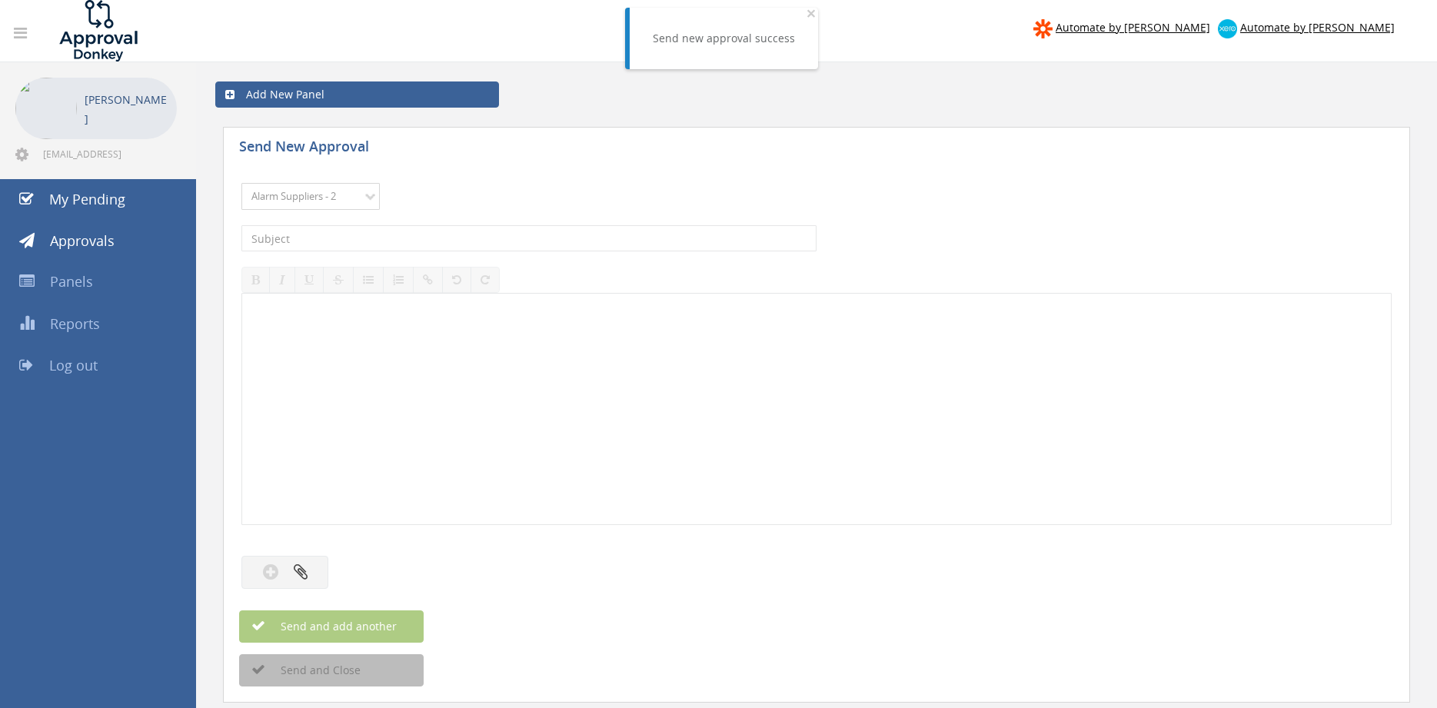
click option "Alarm Suppliers - 2" at bounding box center [0, 0] width 0 height 0
click at [427, 243] on input "text" at bounding box center [528, 238] width 575 height 26
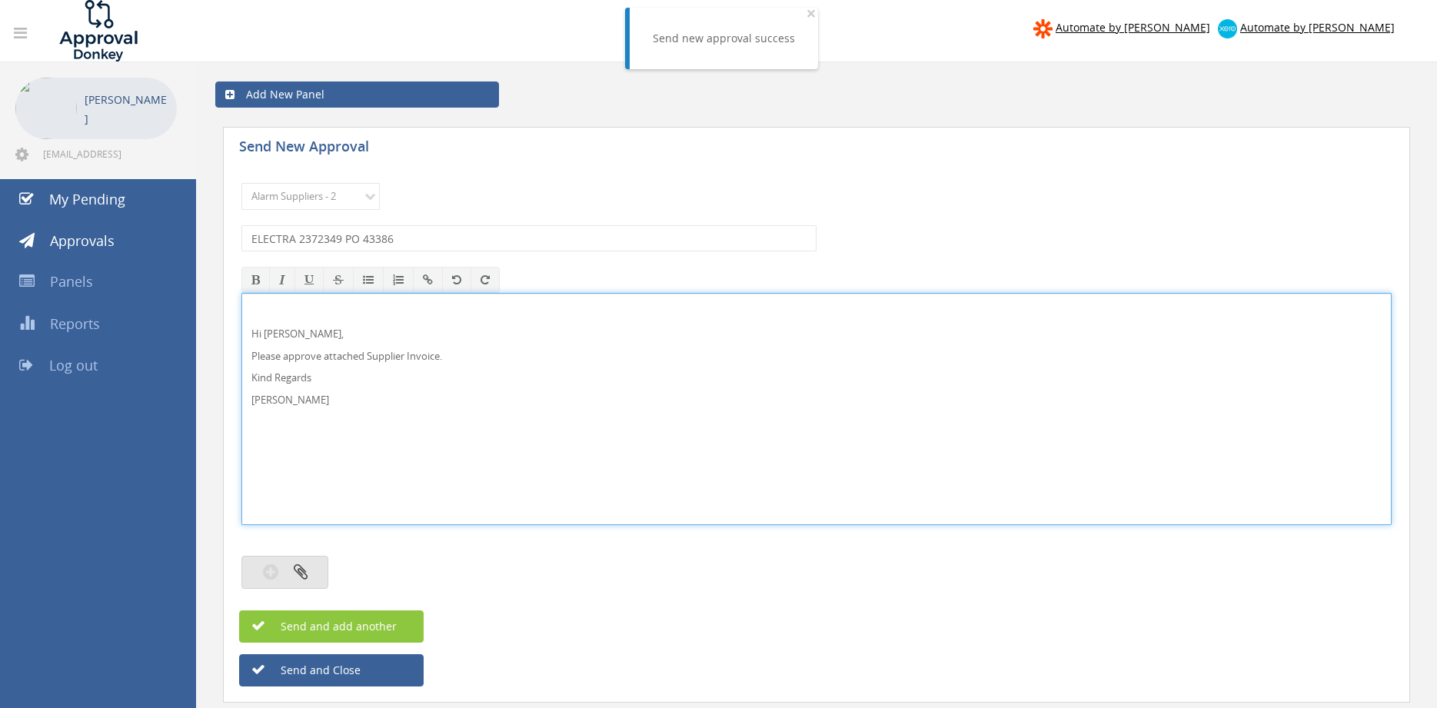
click at [311, 564] on button "button" at bounding box center [284, 572] width 87 height 33
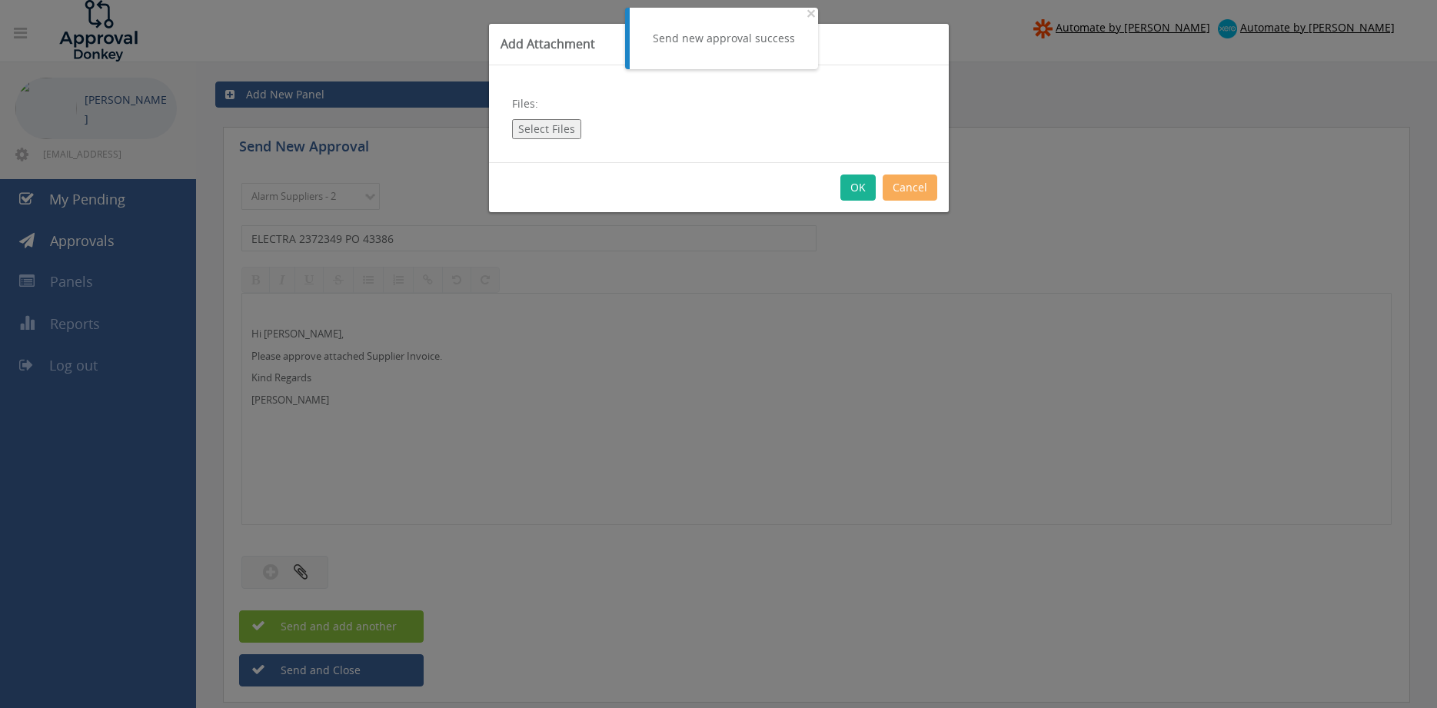
click at [562, 132] on button "Select Files" at bounding box center [546, 129] width 69 height 20
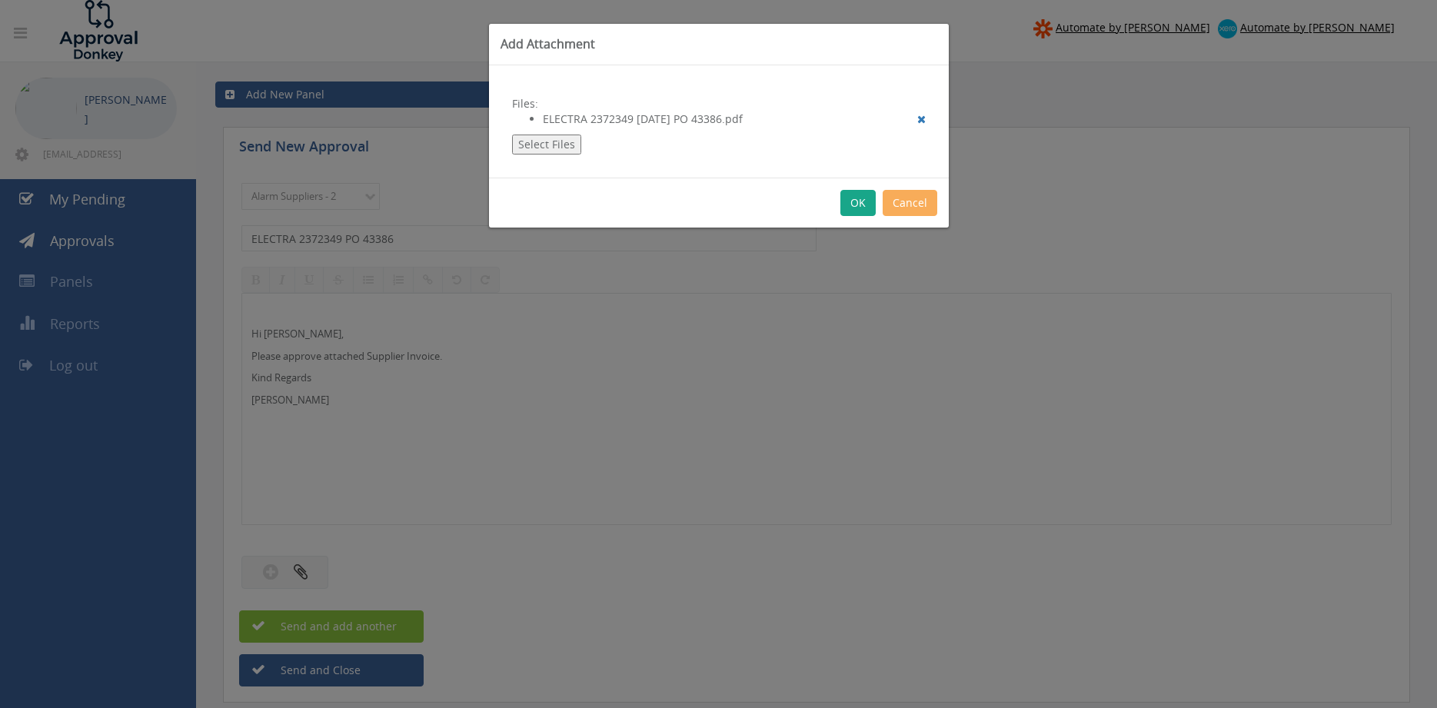
click at [860, 205] on button "OK" at bounding box center [858, 203] width 35 height 26
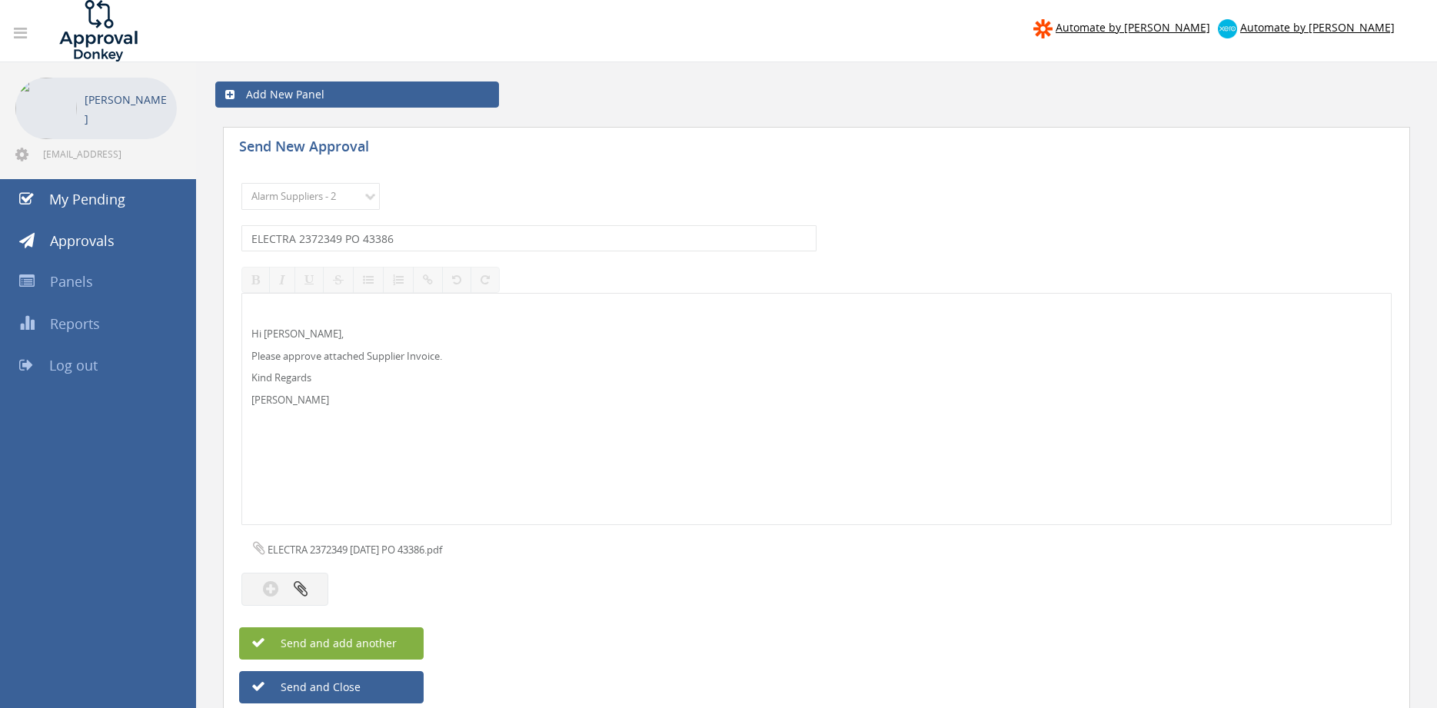
click at [397, 641] on button "Send and add another" at bounding box center [331, 643] width 185 height 32
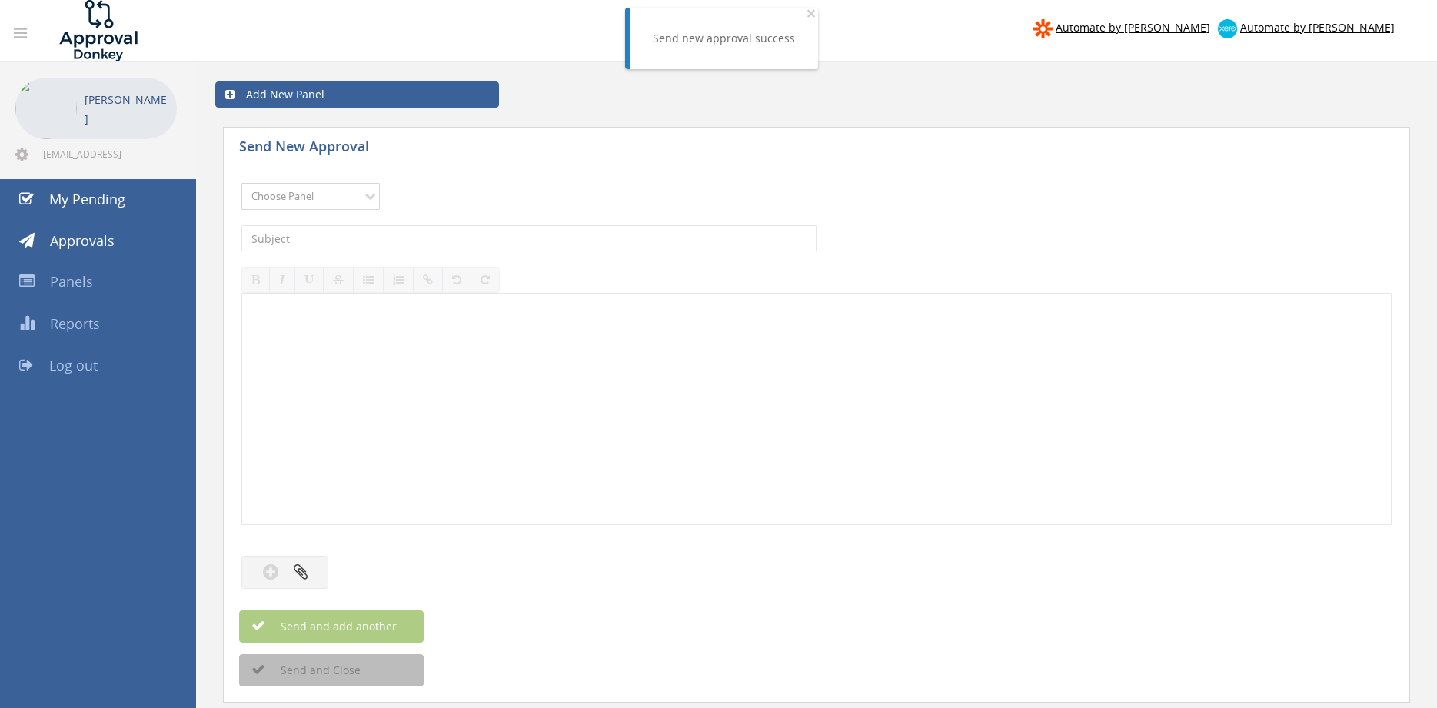
click at [241, 183] on select "Choose Panel Alarm Credits RG - 3 NZ Utilities Cable and SAI Global NZ Alarms-1…" at bounding box center [310, 196] width 138 height 27
click option "Alarm Suppliers - 2" at bounding box center [0, 0] width 0 height 0
click at [384, 234] on input "text" at bounding box center [528, 238] width 575 height 26
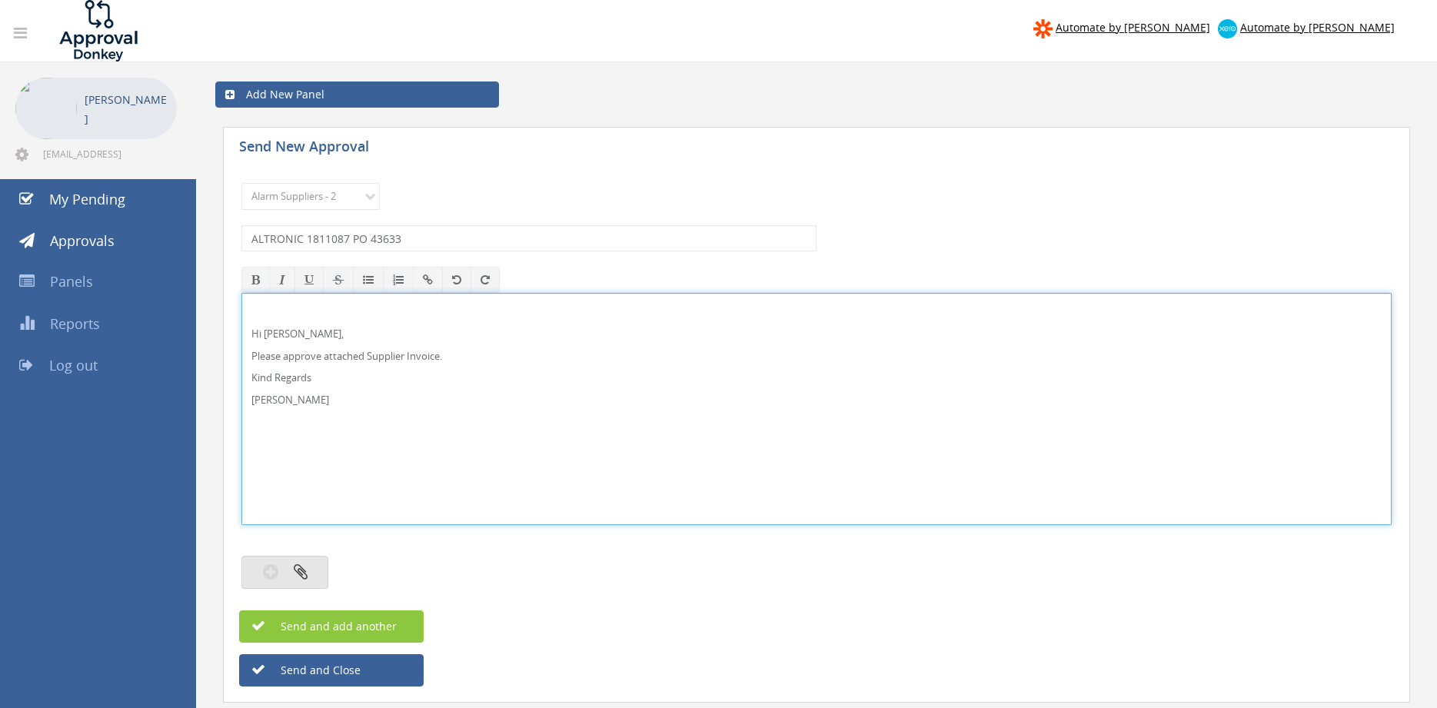
click at [315, 561] on button "button" at bounding box center [284, 572] width 87 height 33
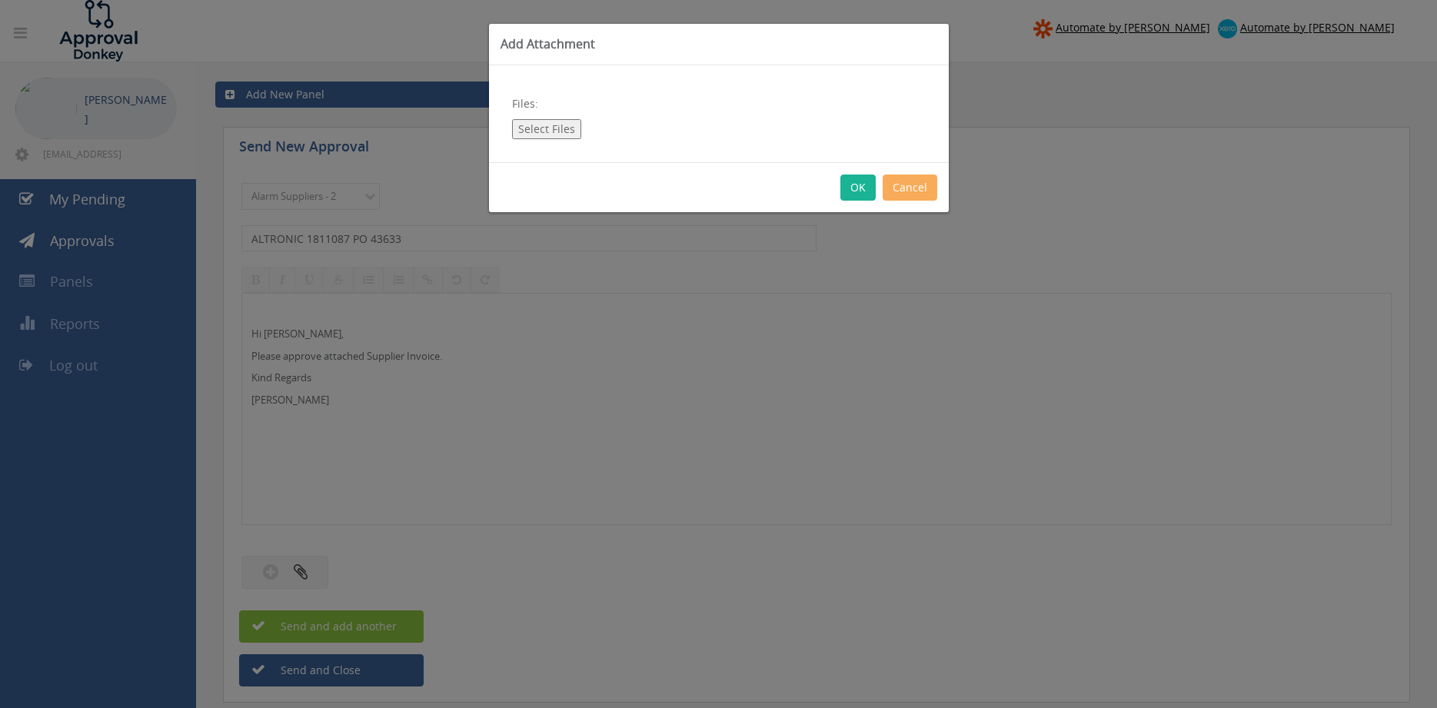
click at [561, 129] on button "Select Files" at bounding box center [546, 129] width 69 height 20
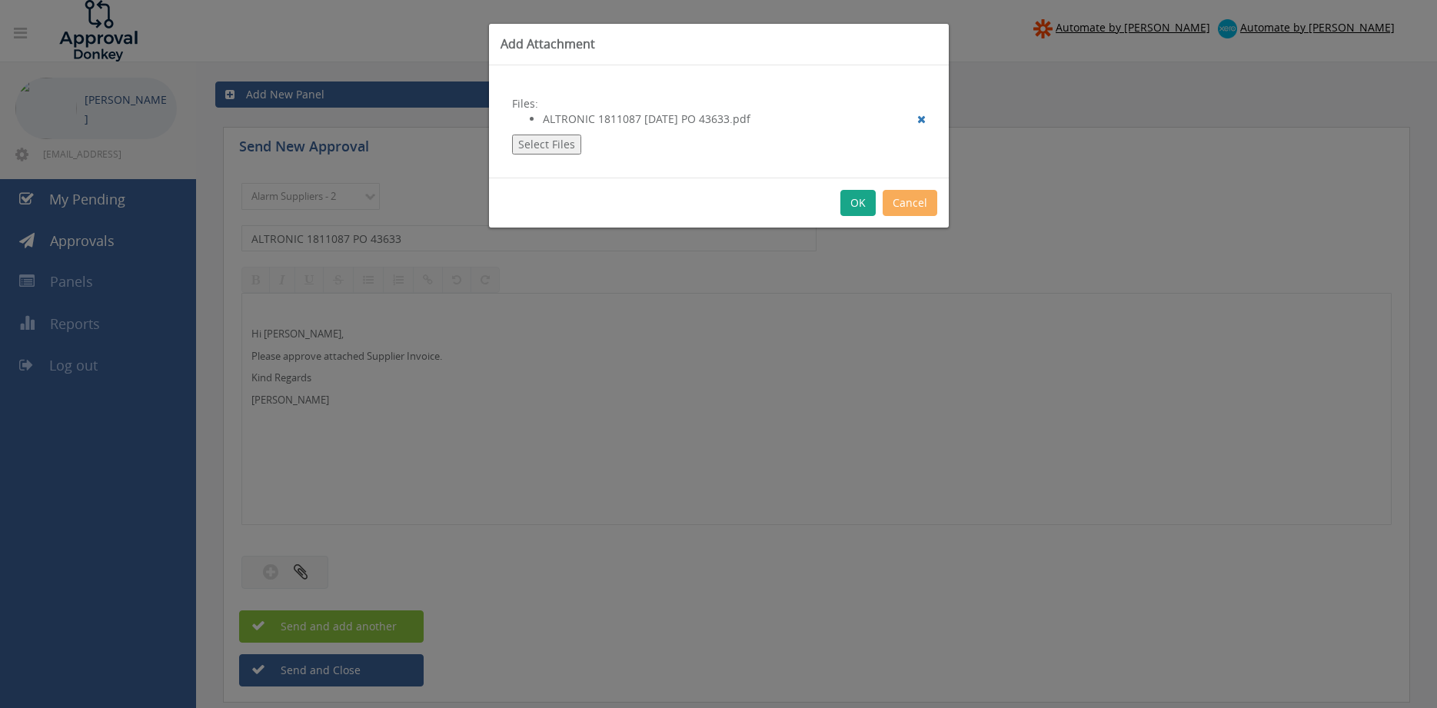
click at [852, 201] on button "OK" at bounding box center [858, 203] width 35 height 26
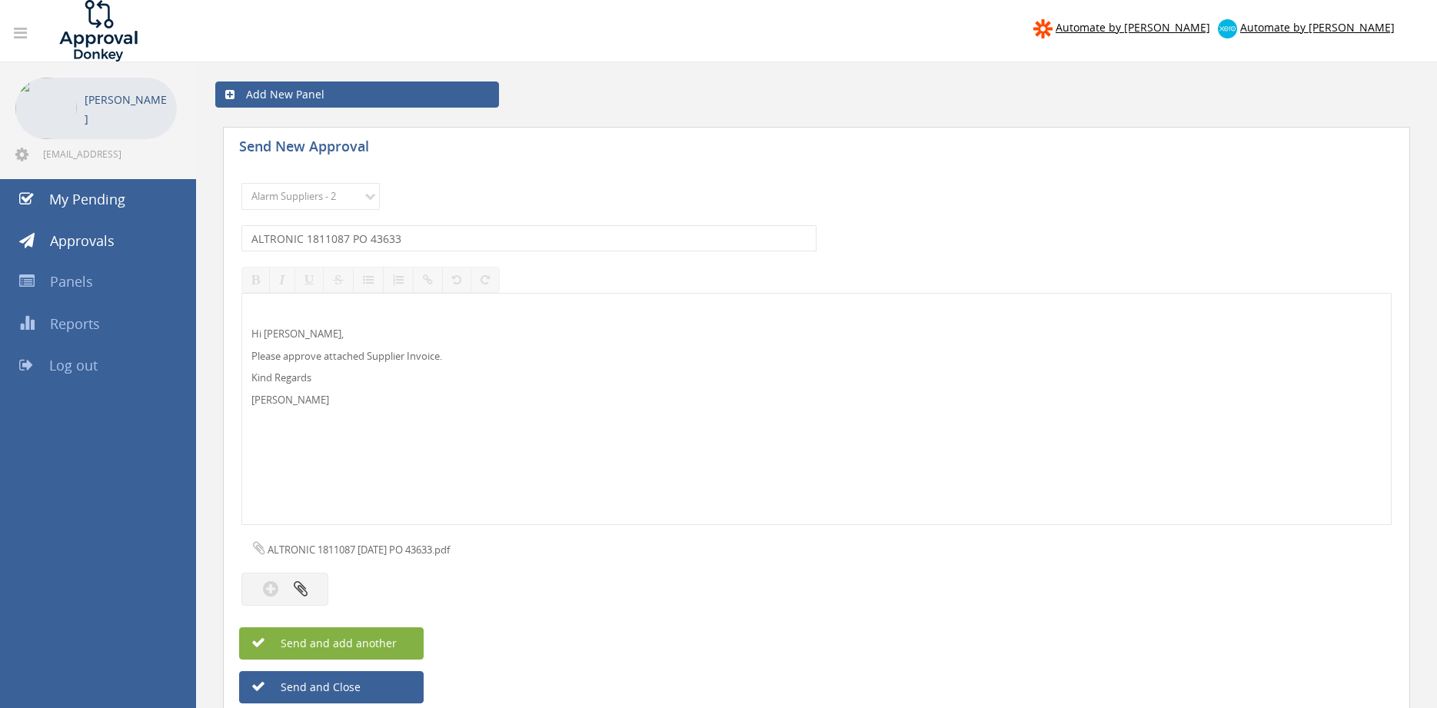
click at [408, 643] on button "Send and add another" at bounding box center [331, 643] width 185 height 32
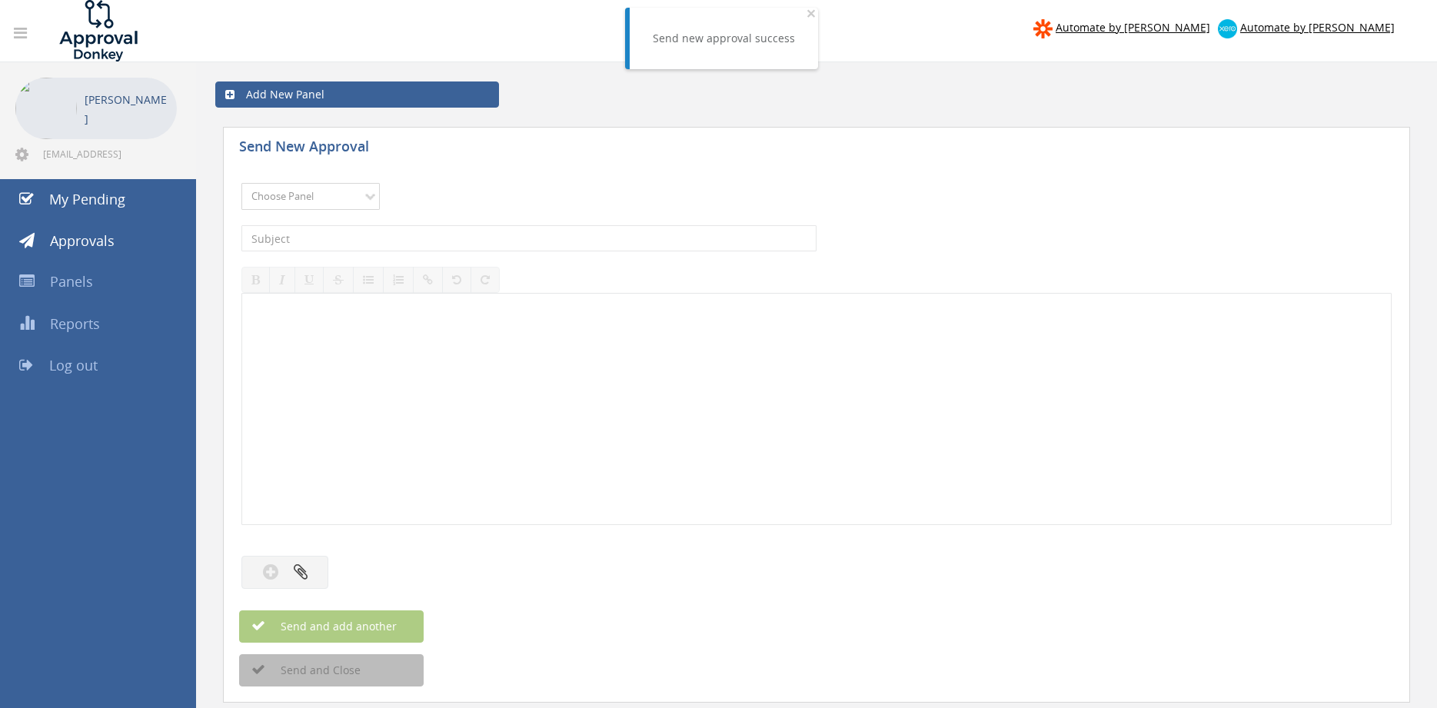
click at [241, 183] on select "Choose Panel Alarm Credits RG - 3 NZ Utilities Cable and SAI Global NZ Alarms-1…" at bounding box center [310, 196] width 138 height 27
click option "Alarm Suppliers - 2" at bounding box center [0, 0] width 0 height 0
click at [455, 235] on input "text" at bounding box center [528, 238] width 575 height 26
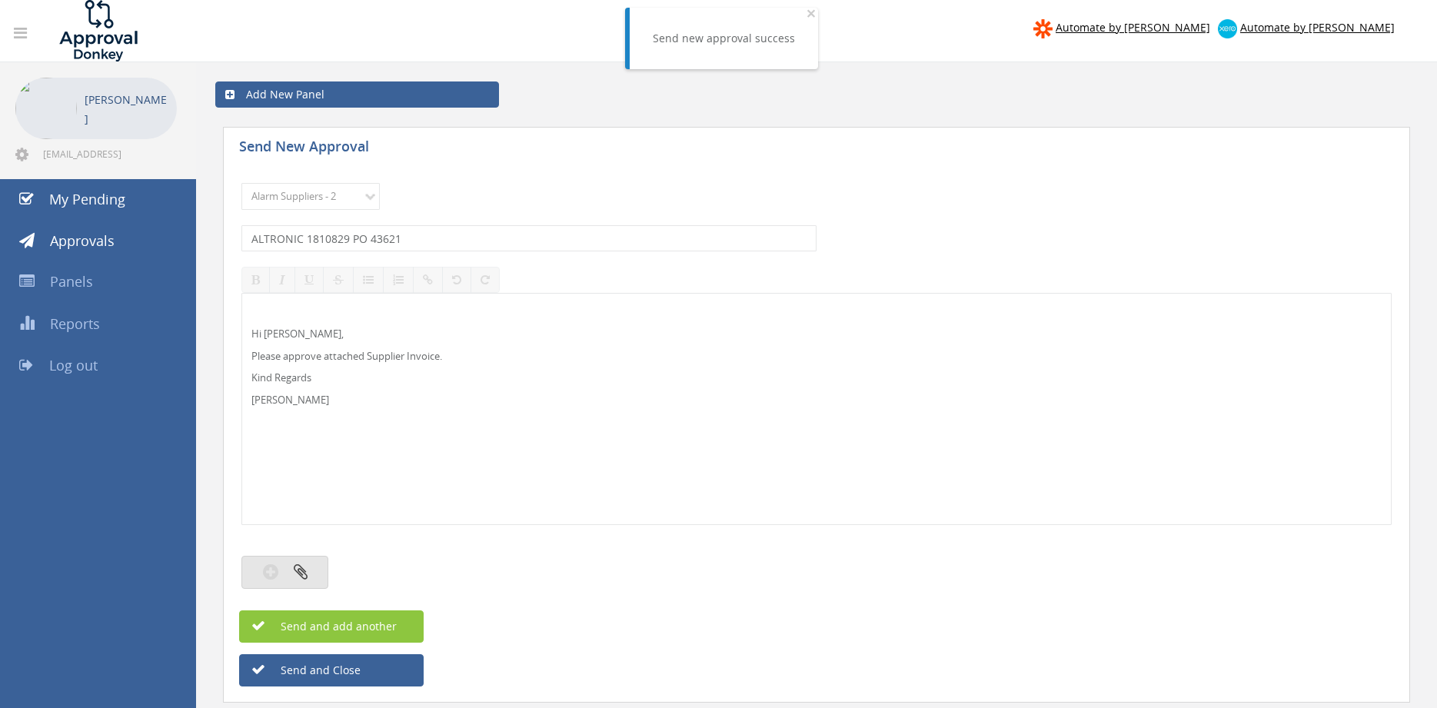
click at [311, 570] on button "button" at bounding box center [284, 572] width 87 height 33
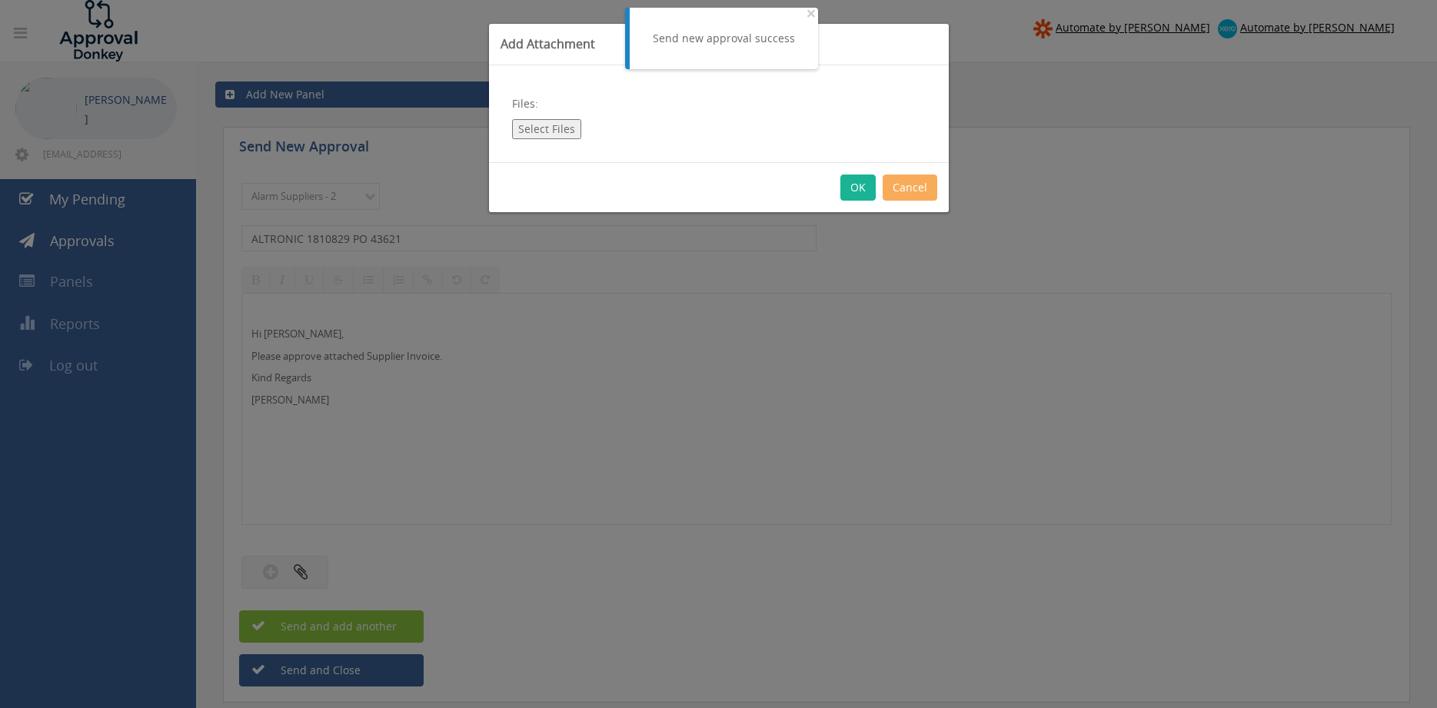
click at [541, 128] on button "Select Files" at bounding box center [546, 129] width 69 height 20
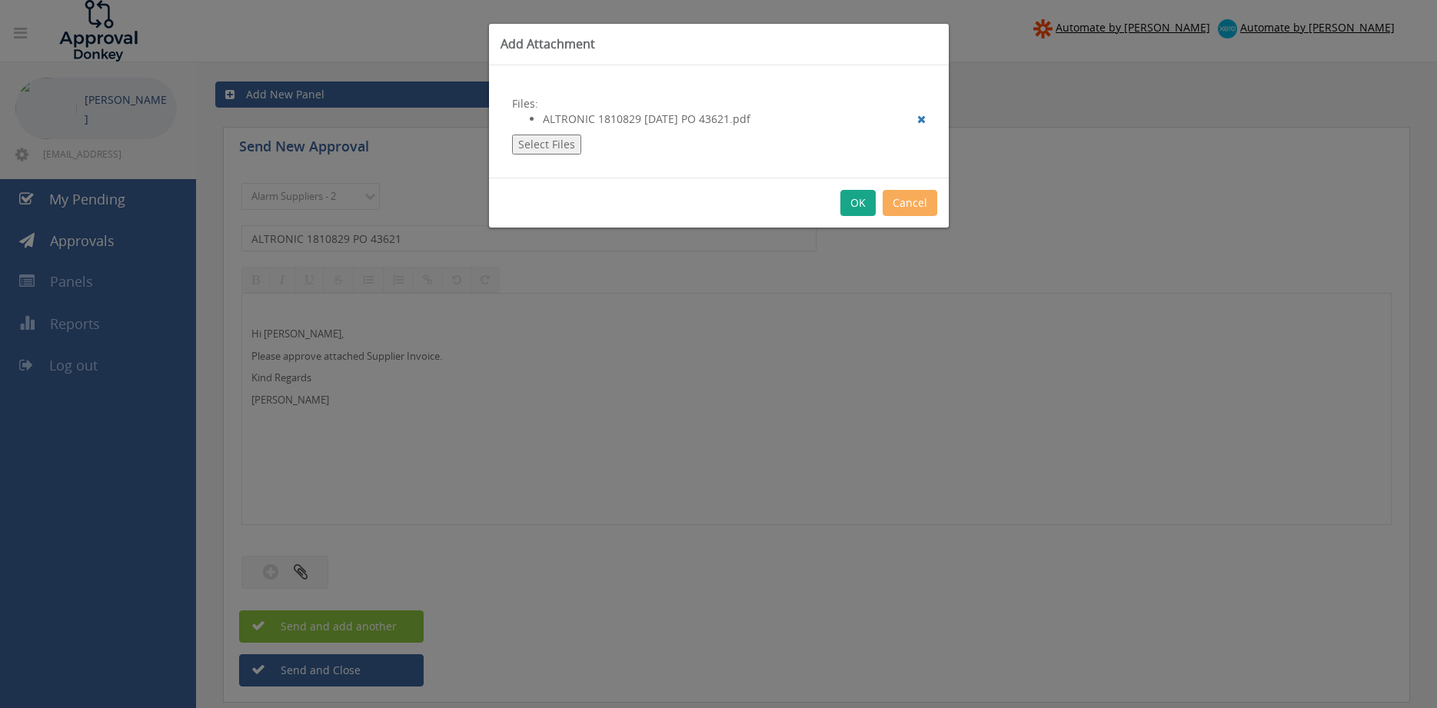
click at [862, 204] on button "OK" at bounding box center [858, 203] width 35 height 26
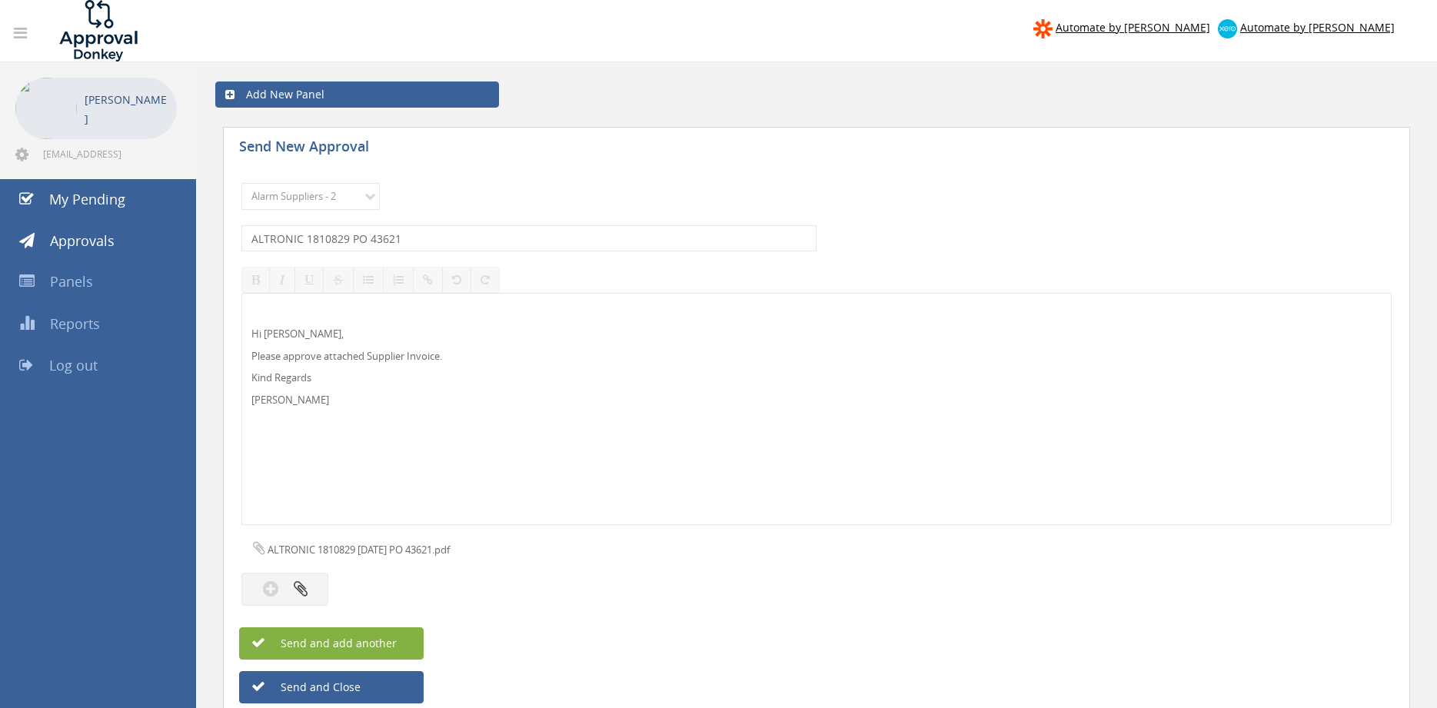
click at [398, 641] on button "Send and add another" at bounding box center [331, 643] width 185 height 32
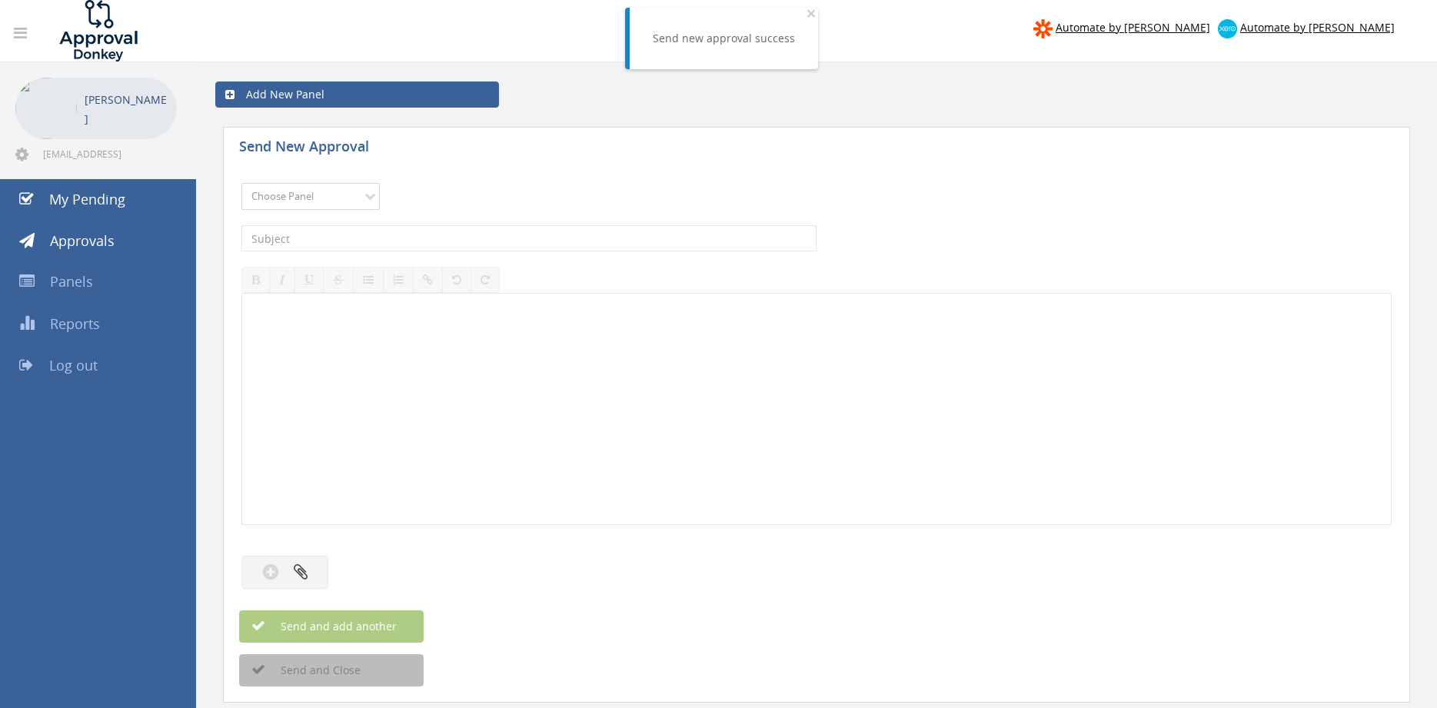
click at [241, 183] on select "Choose Panel Alarm Credits RG - 3 NZ Utilities Cable and SAI Global NZ Alarms-1…" at bounding box center [310, 196] width 138 height 27
click option "Alarm Suppliers - 2" at bounding box center [0, 0] width 0 height 0
click at [440, 240] on input "text" at bounding box center [528, 238] width 575 height 26
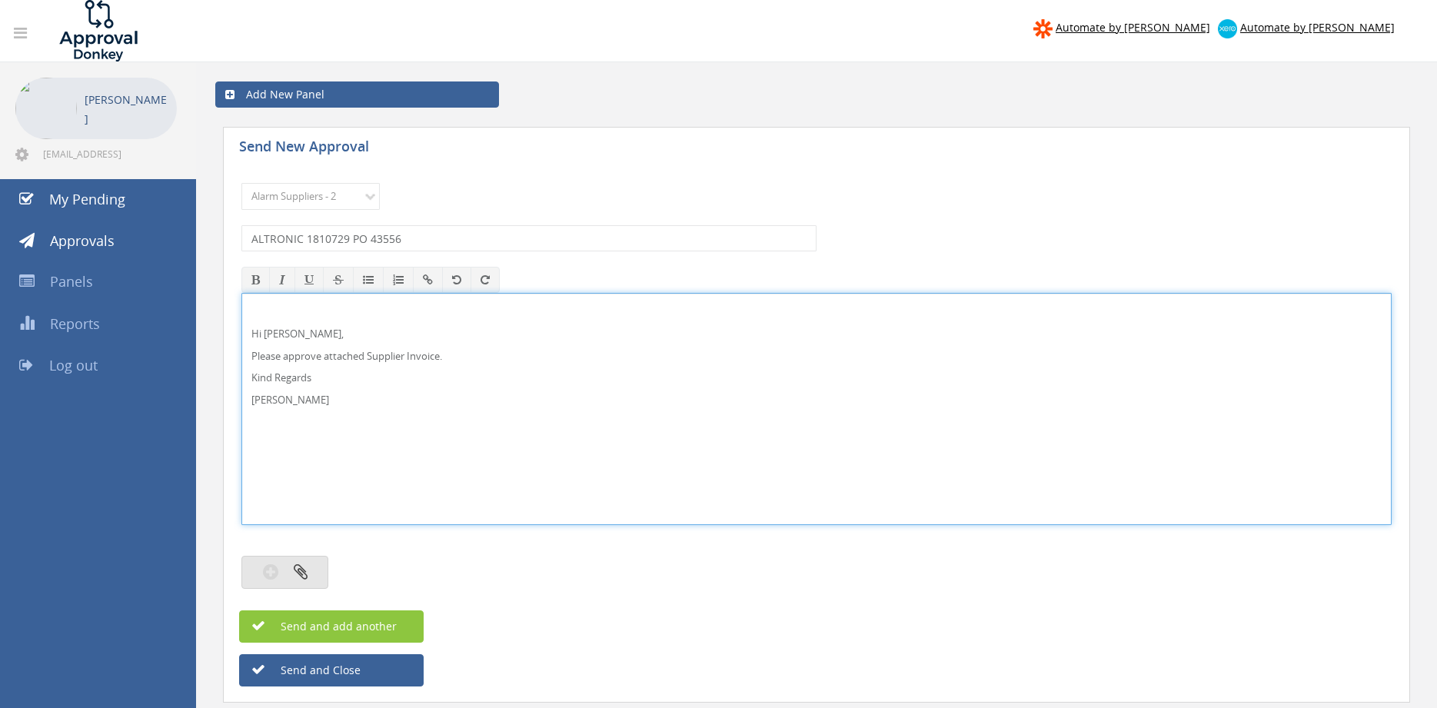
click at [316, 561] on button "button" at bounding box center [284, 572] width 87 height 33
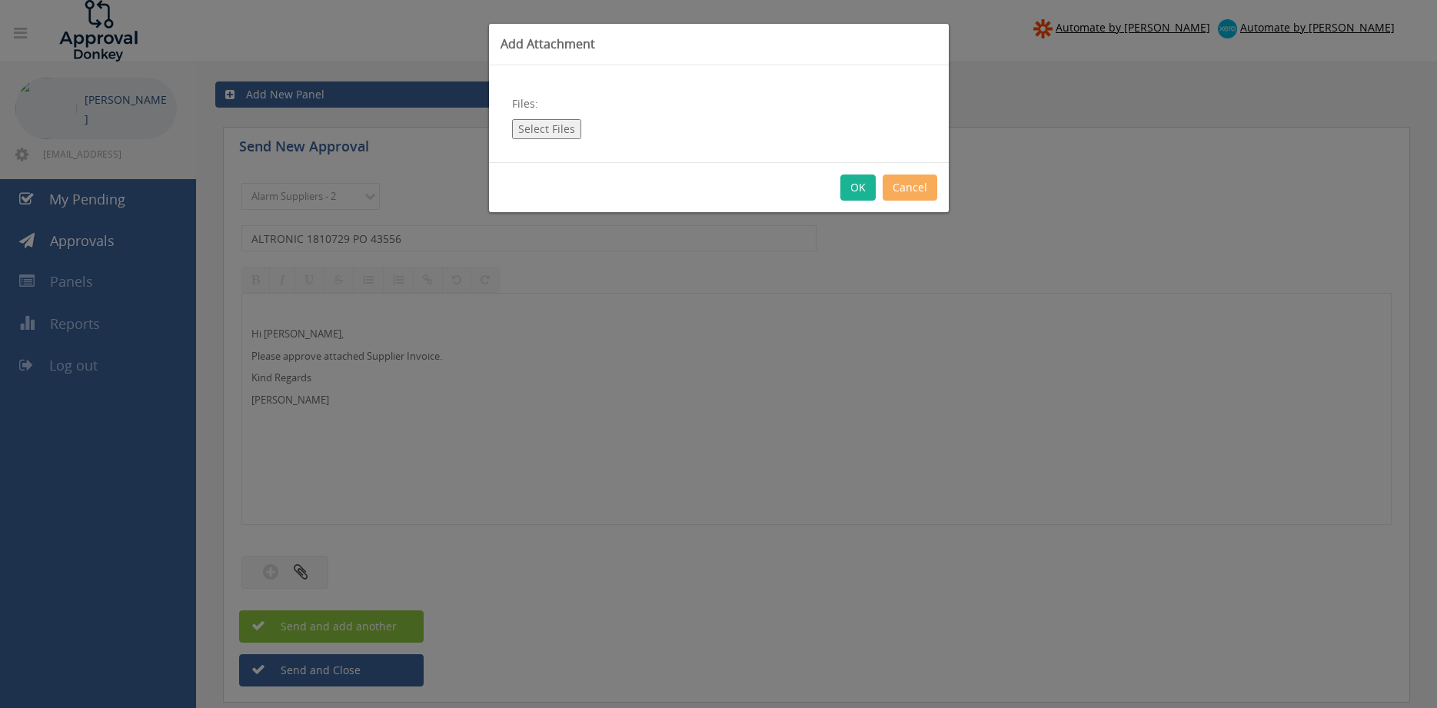
click at [561, 128] on button "Select Files" at bounding box center [546, 129] width 69 height 20
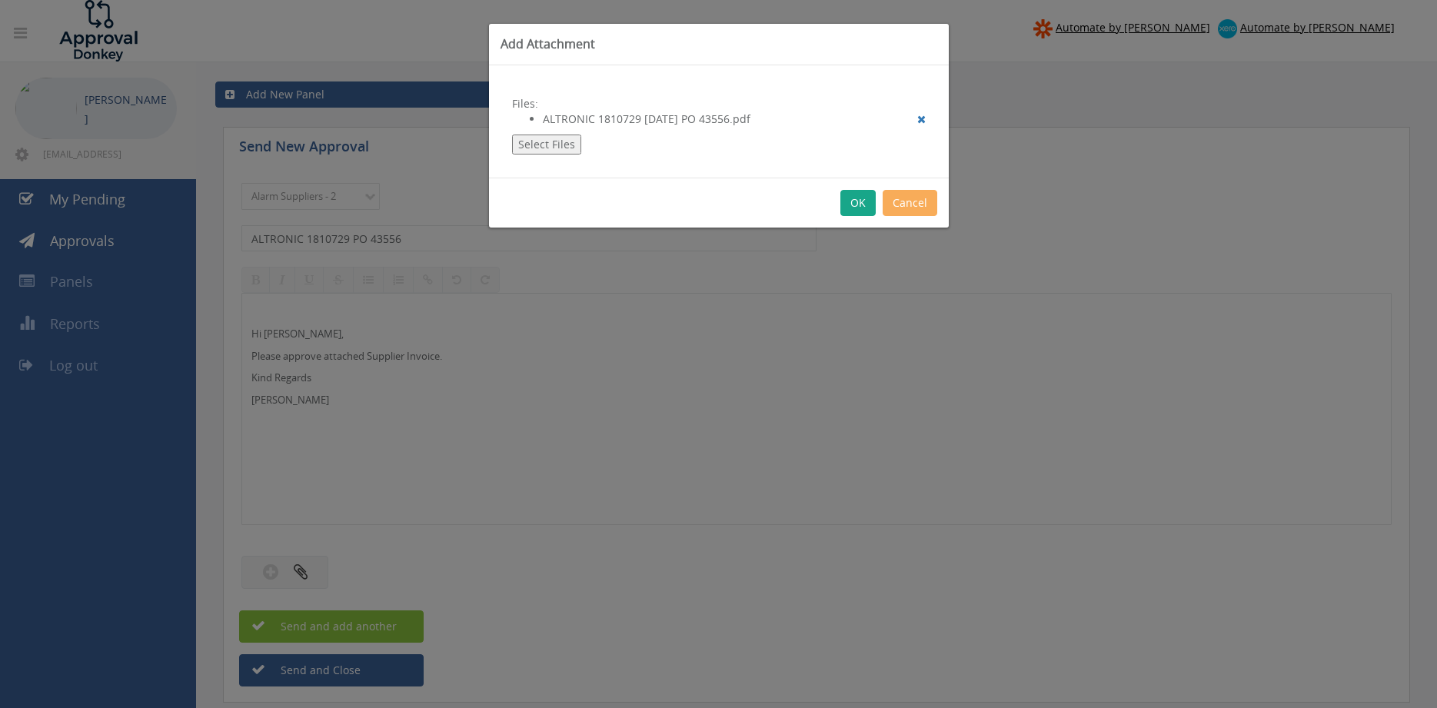
click at [862, 205] on button "OK" at bounding box center [858, 203] width 35 height 26
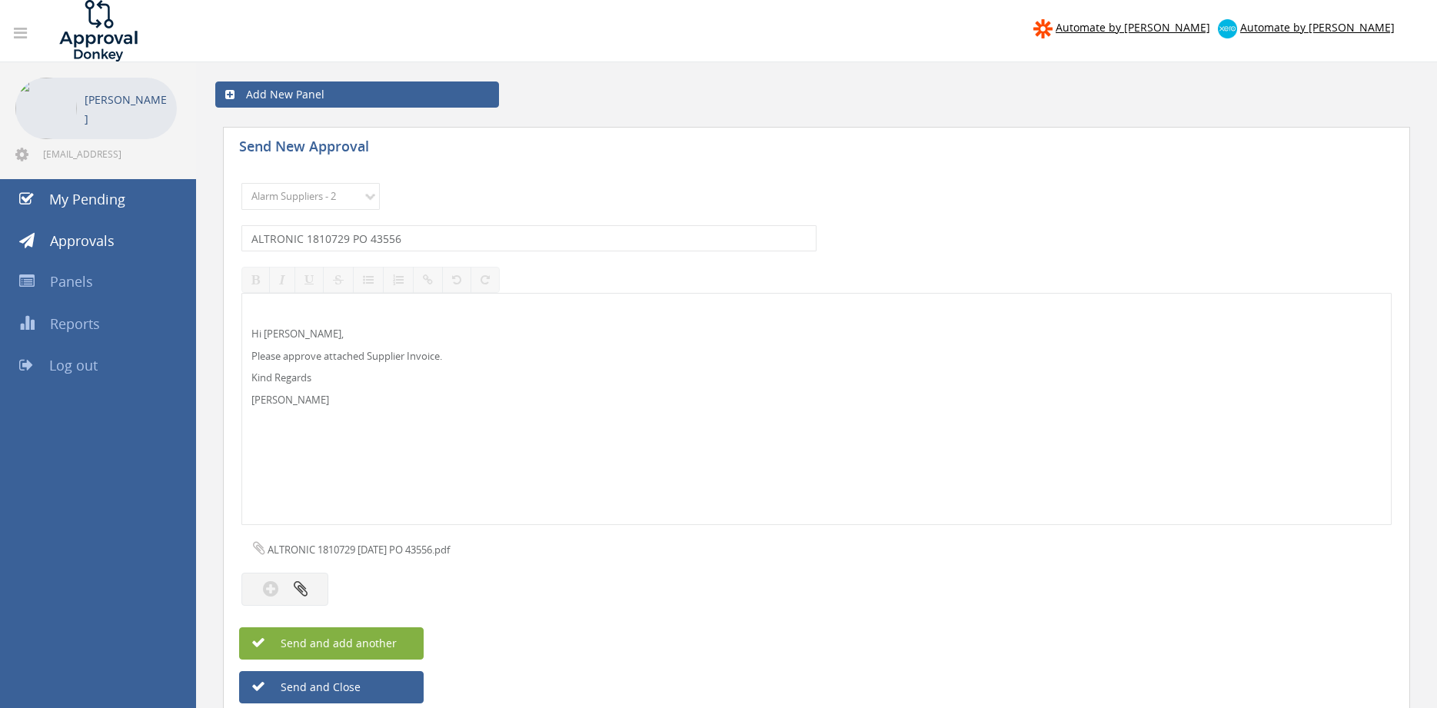
click at [391, 643] on span "Send and add another" at bounding box center [322, 643] width 149 height 15
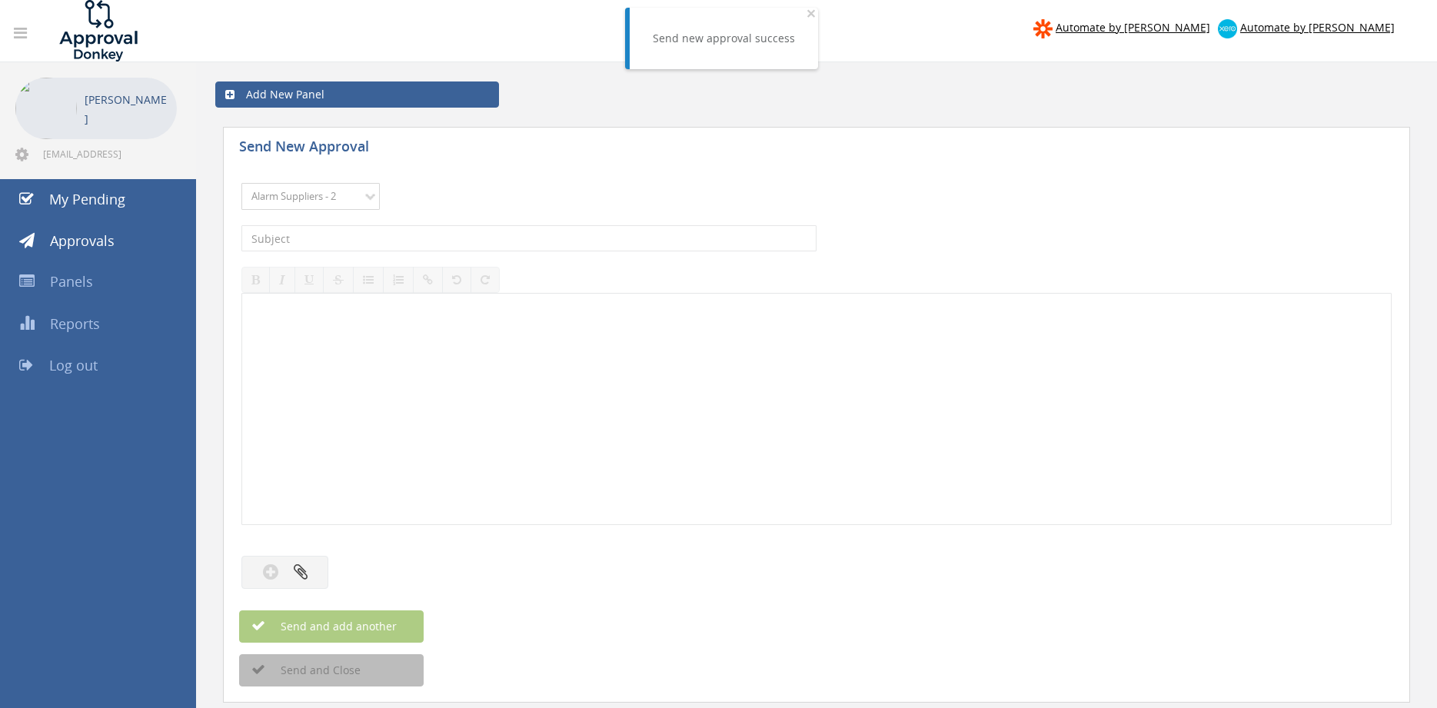
click option "Alarm Suppliers - 2" at bounding box center [0, 0] width 0 height 0
click at [438, 233] on input "text" at bounding box center [528, 238] width 575 height 26
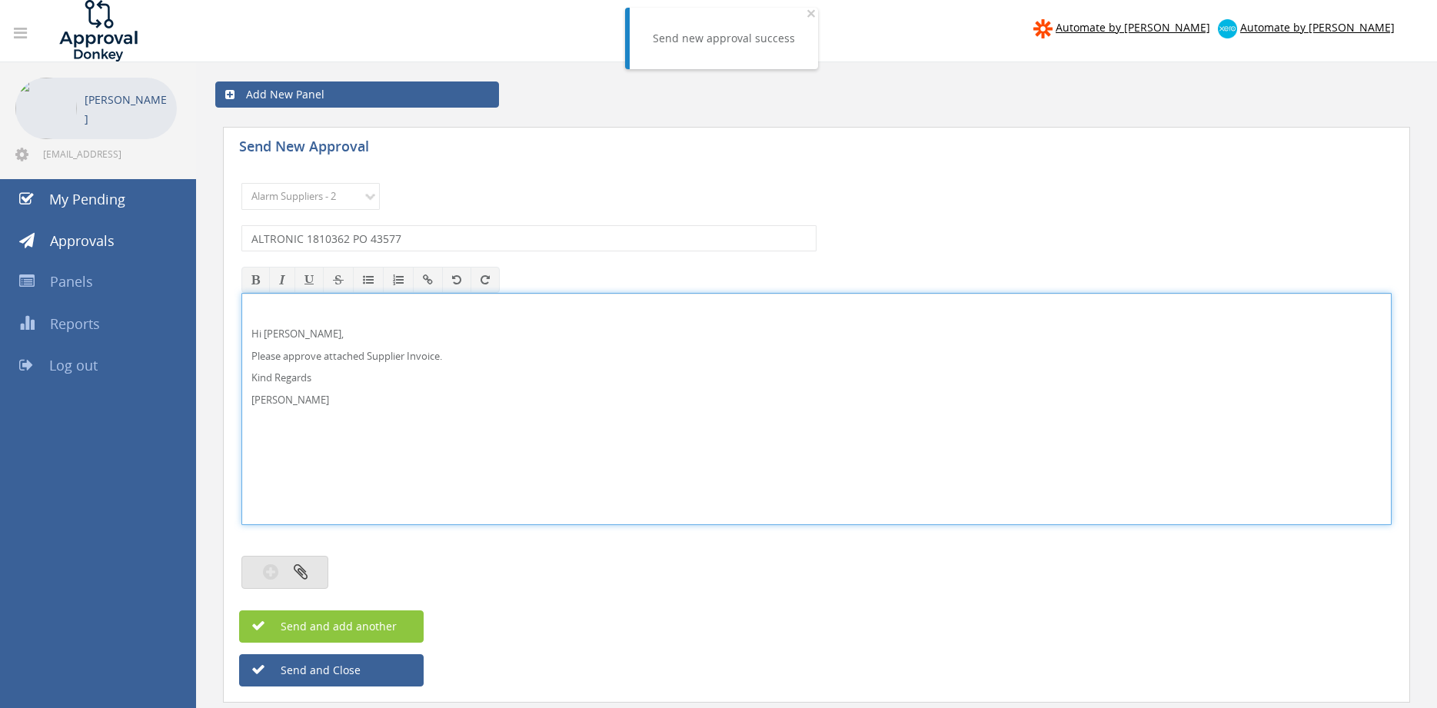
click at [312, 579] on button "button" at bounding box center [284, 572] width 87 height 33
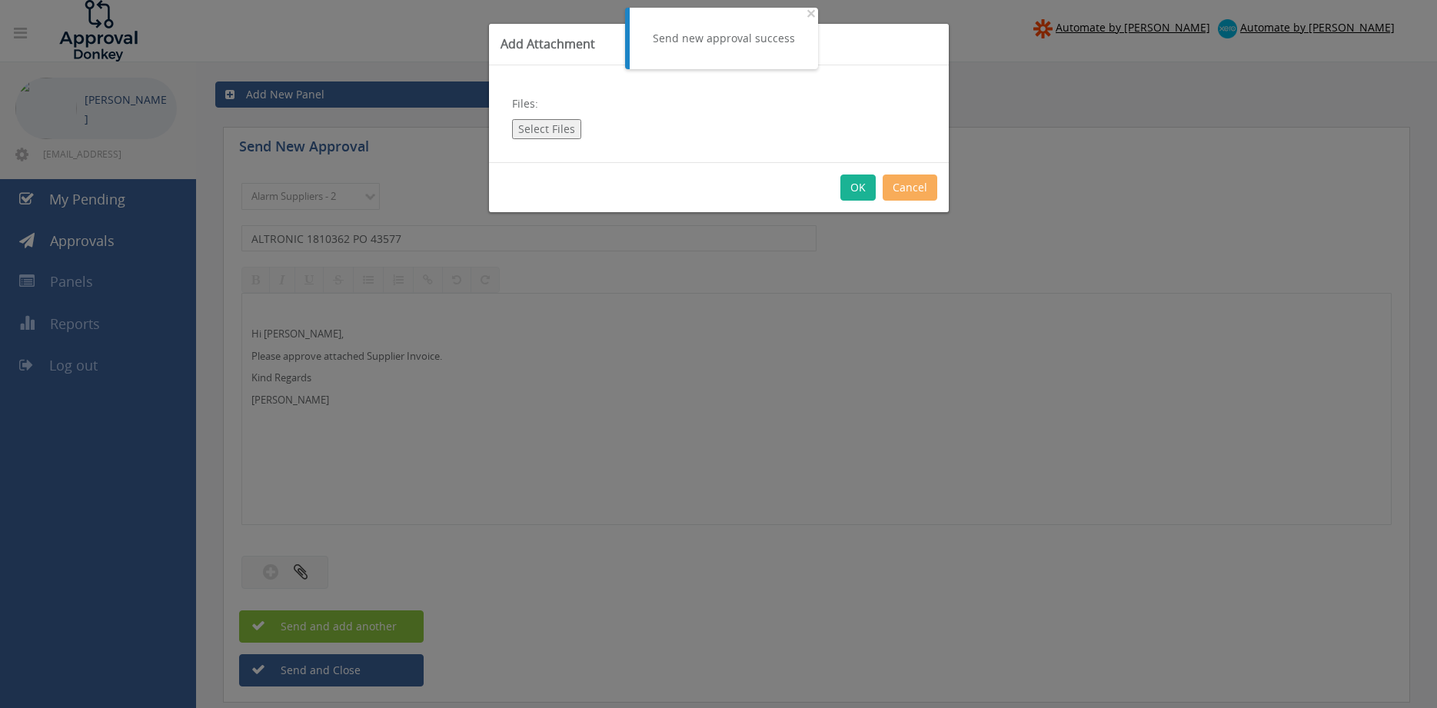
click at [561, 134] on button "Select Files" at bounding box center [546, 129] width 69 height 20
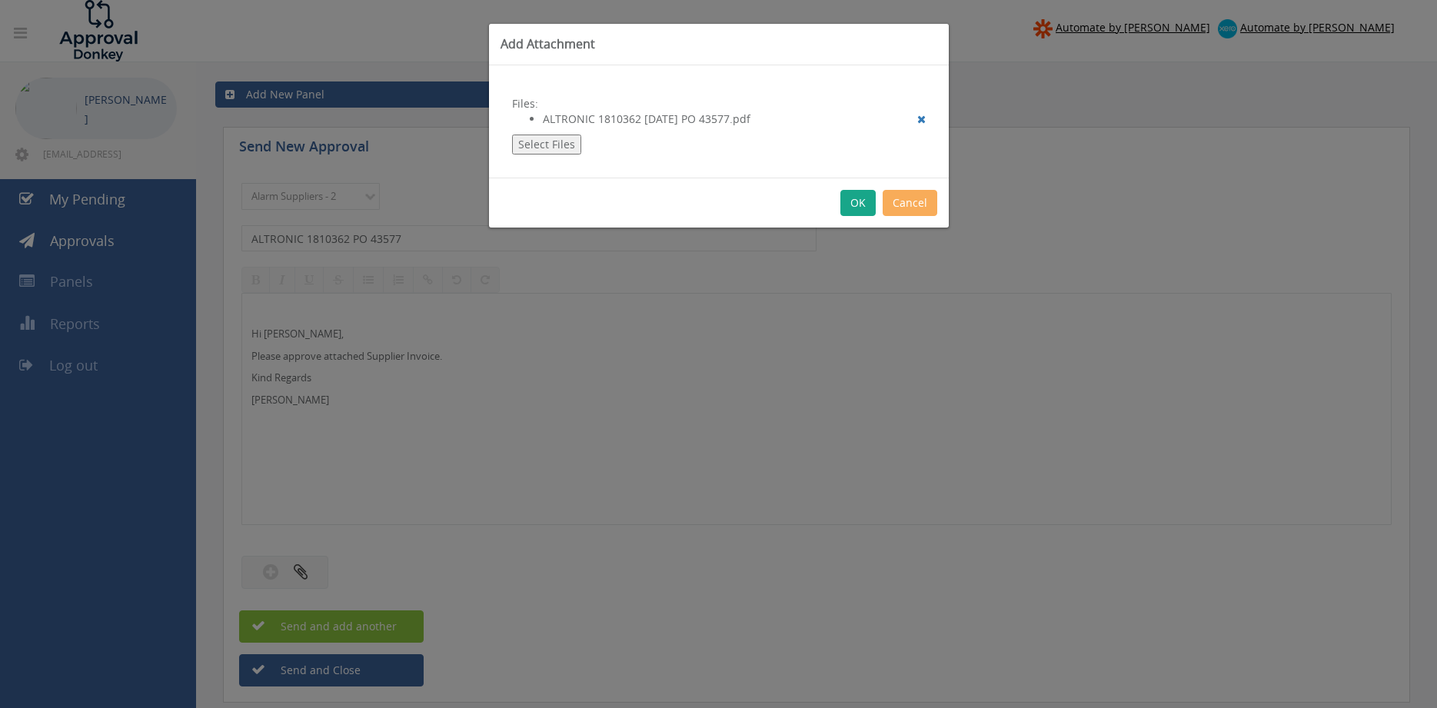
click at [861, 204] on button "OK" at bounding box center [858, 203] width 35 height 26
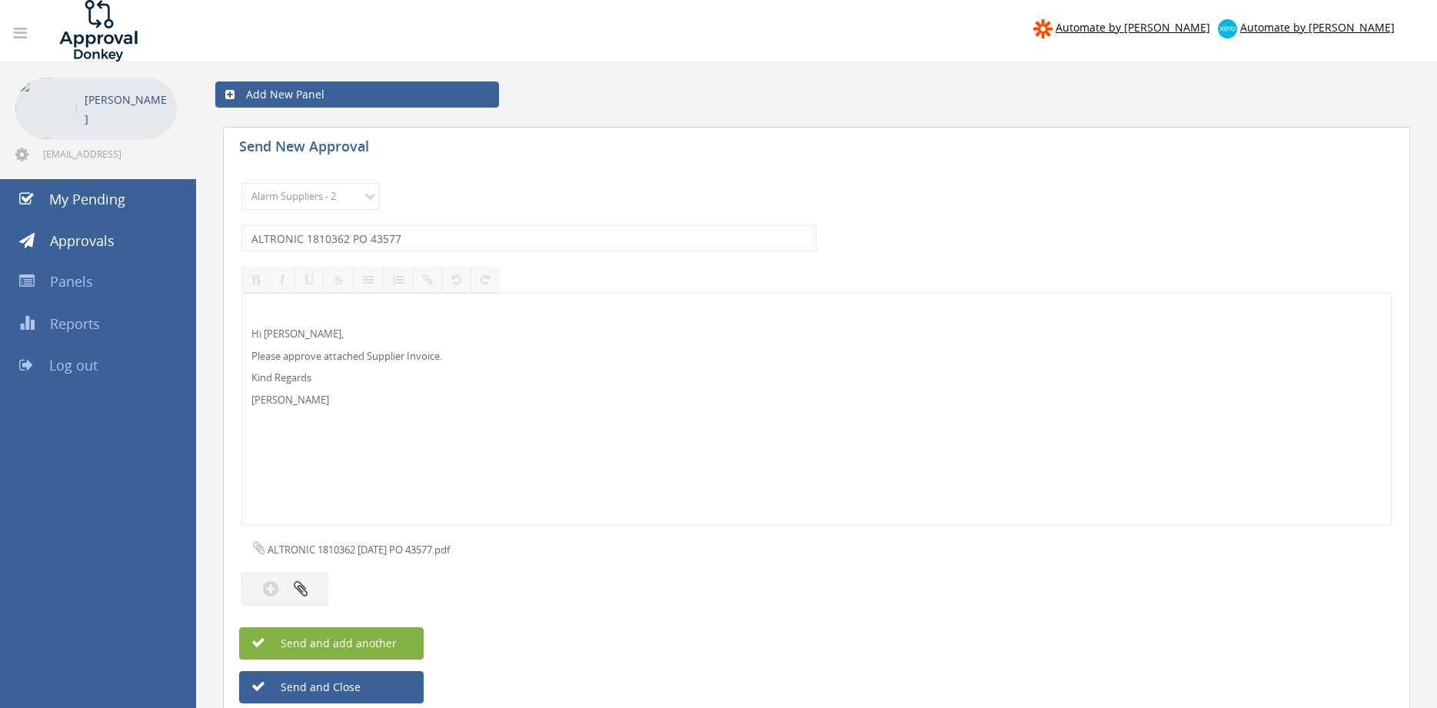
click at [388, 641] on span "Send and add another" at bounding box center [322, 643] width 149 height 15
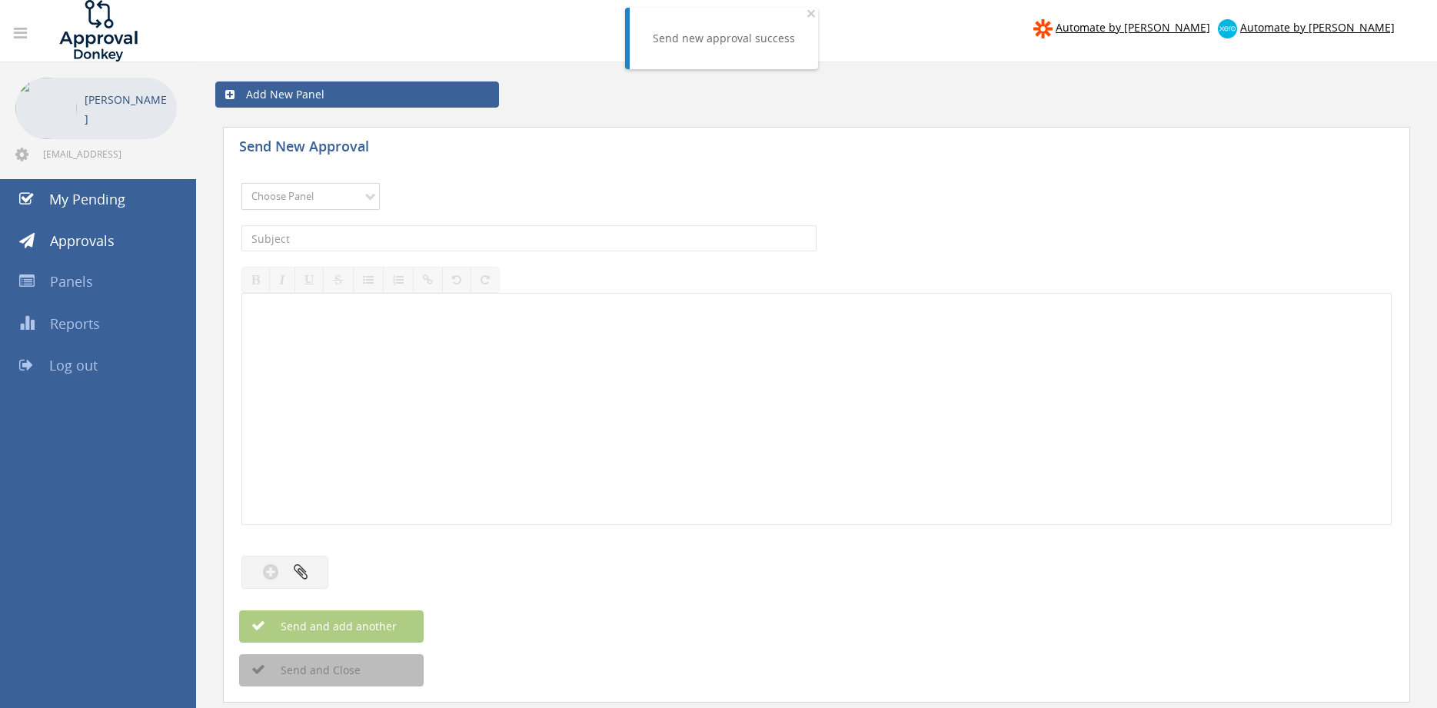
click at [241, 183] on select "Choose Panel Alarm Credits RG - 3 NZ Utilities Cable and SAI Global NZ Alarms-1…" at bounding box center [310, 196] width 138 height 27
click option "Alarm Suppliers - 2" at bounding box center [0, 0] width 0 height 0
click at [452, 234] on input "text" at bounding box center [528, 238] width 575 height 26
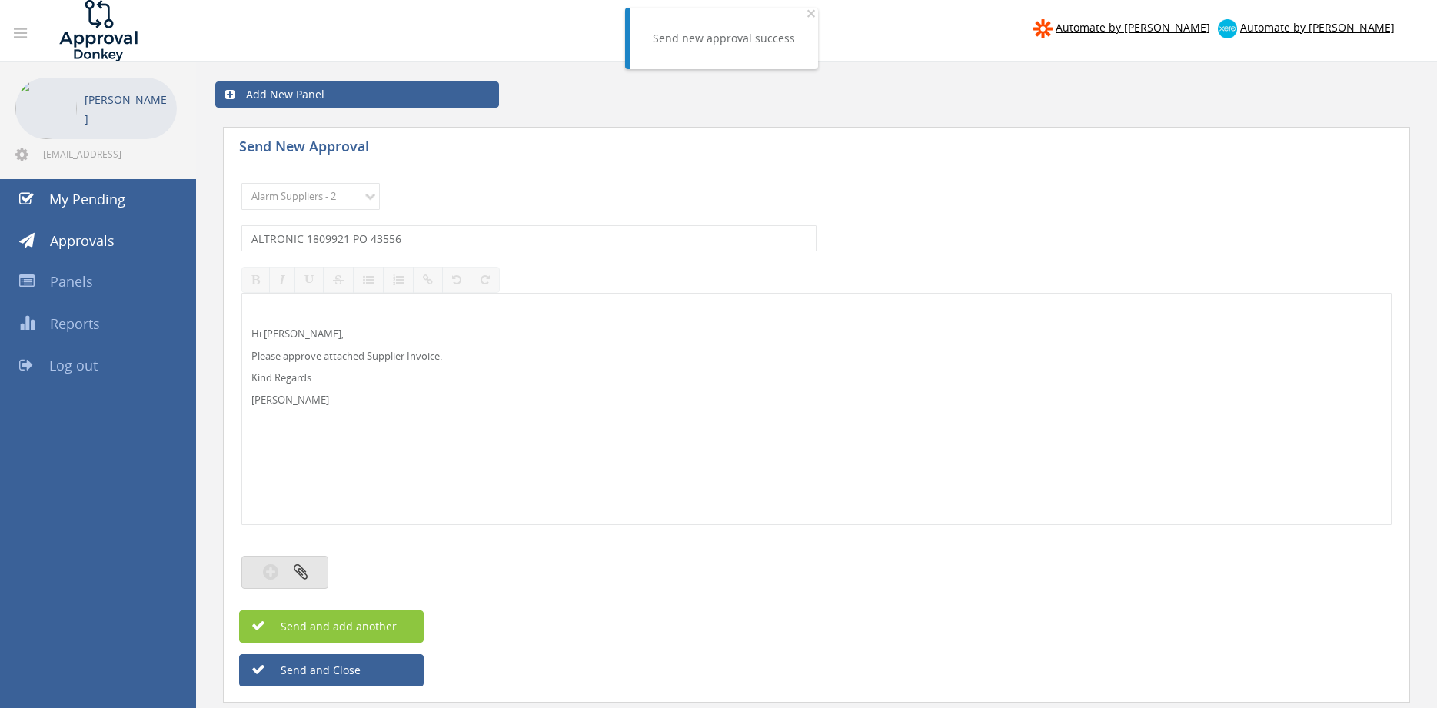
click at [307, 569] on icon "button" at bounding box center [301, 572] width 14 height 18
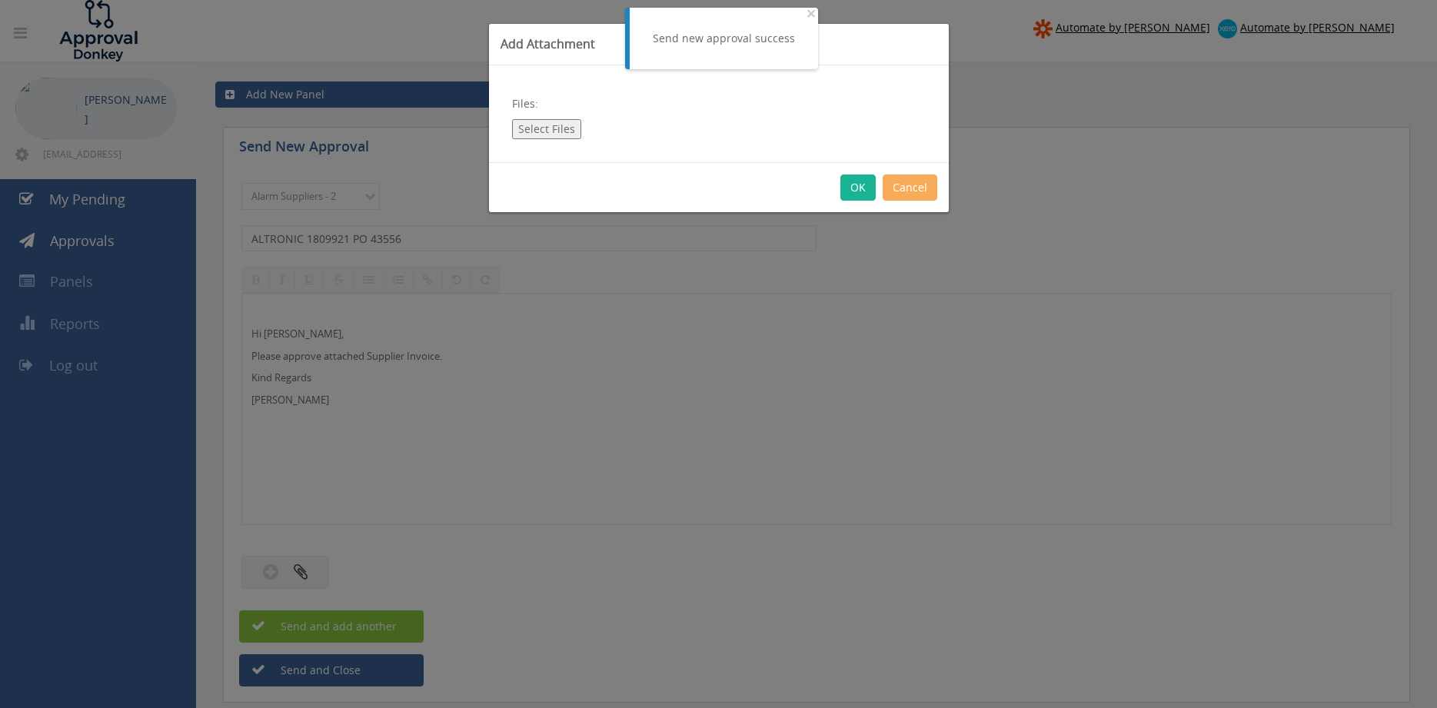
click at [548, 122] on button "Select Files" at bounding box center [546, 129] width 69 height 20
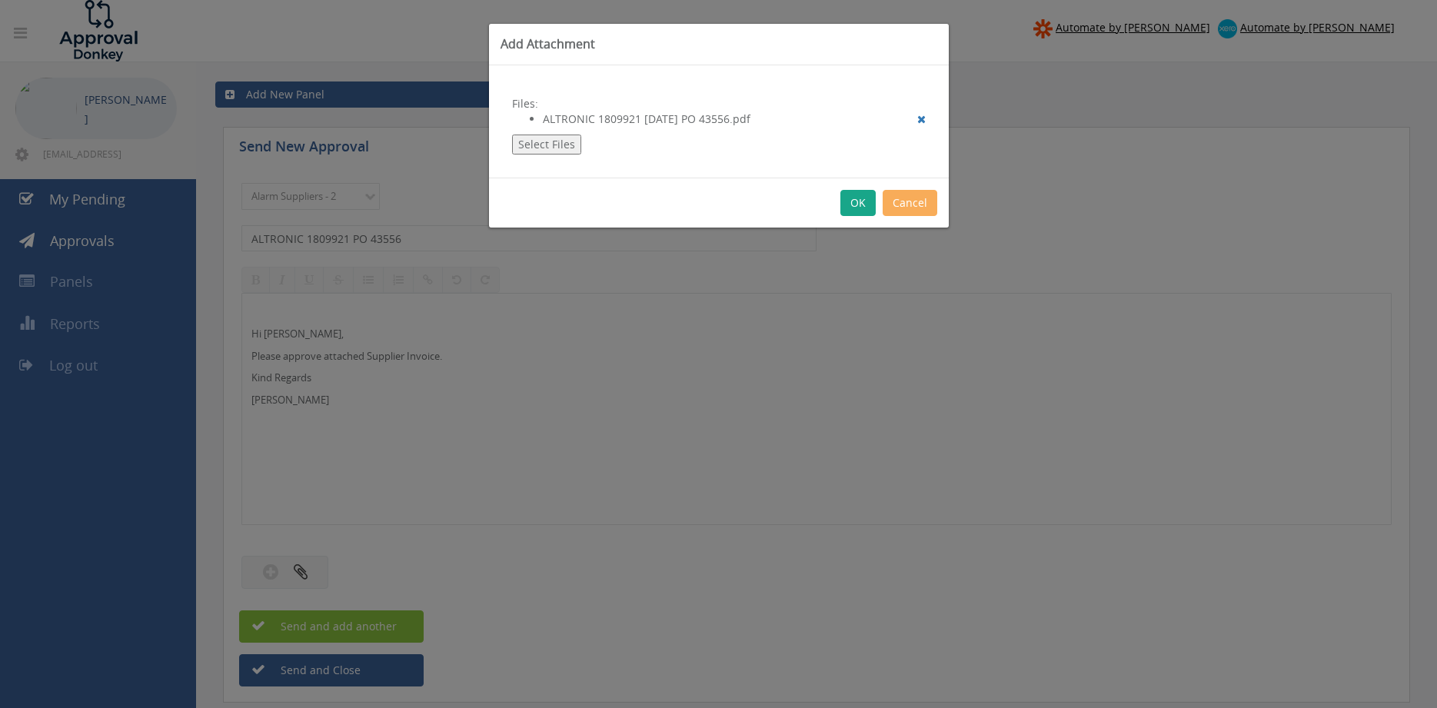
click at [857, 206] on button "OK" at bounding box center [858, 203] width 35 height 26
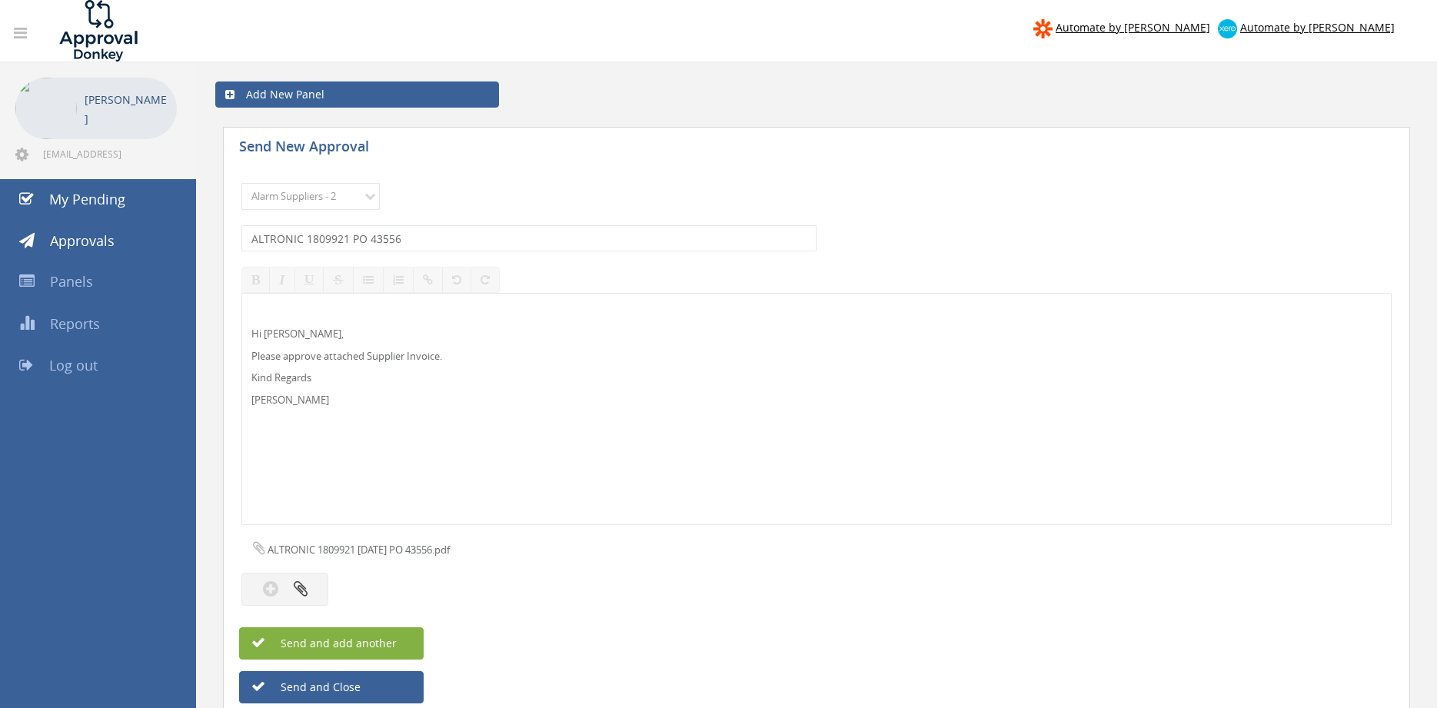
click at [370, 642] on span "Send and add another" at bounding box center [322, 643] width 149 height 15
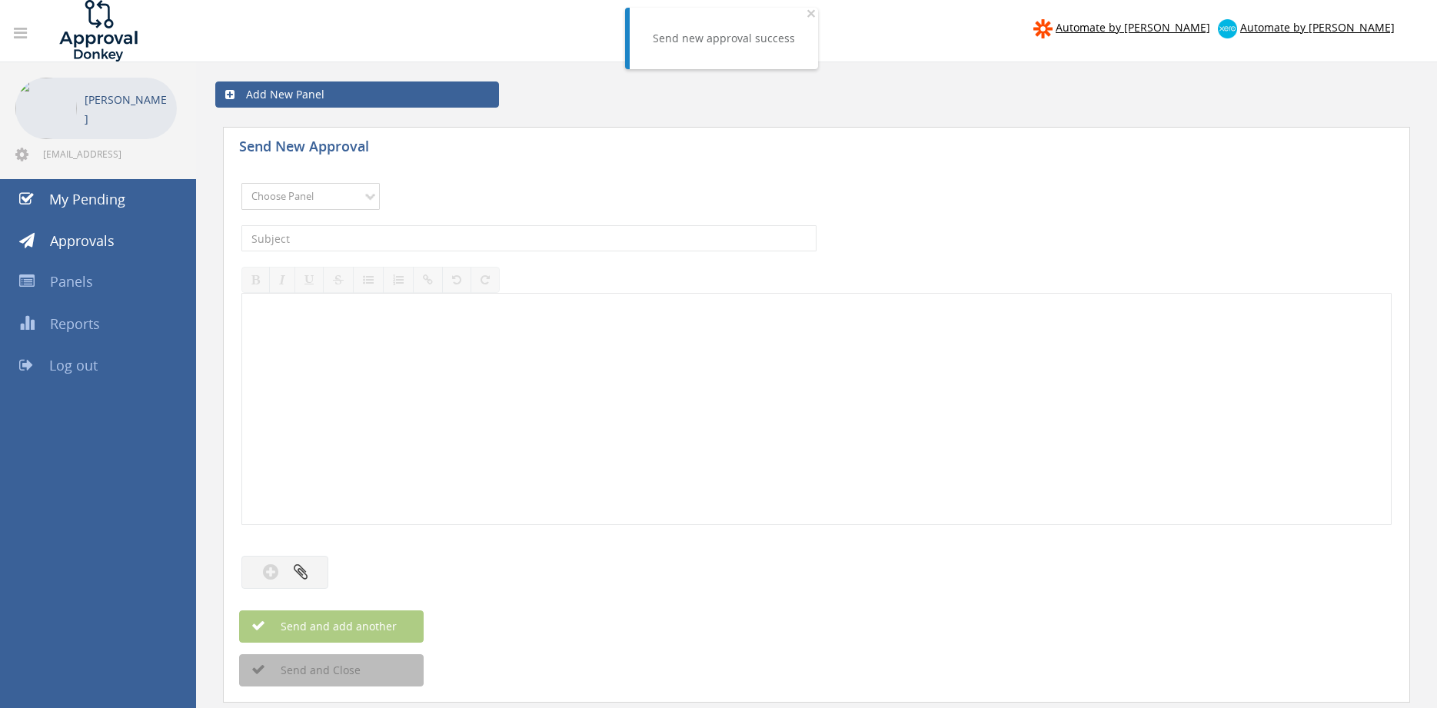
click option "Alarm Suppliers - 2" at bounding box center [0, 0] width 0 height 0
click at [486, 236] on input "text" at bounding box center [528, 238] width 575 height 26
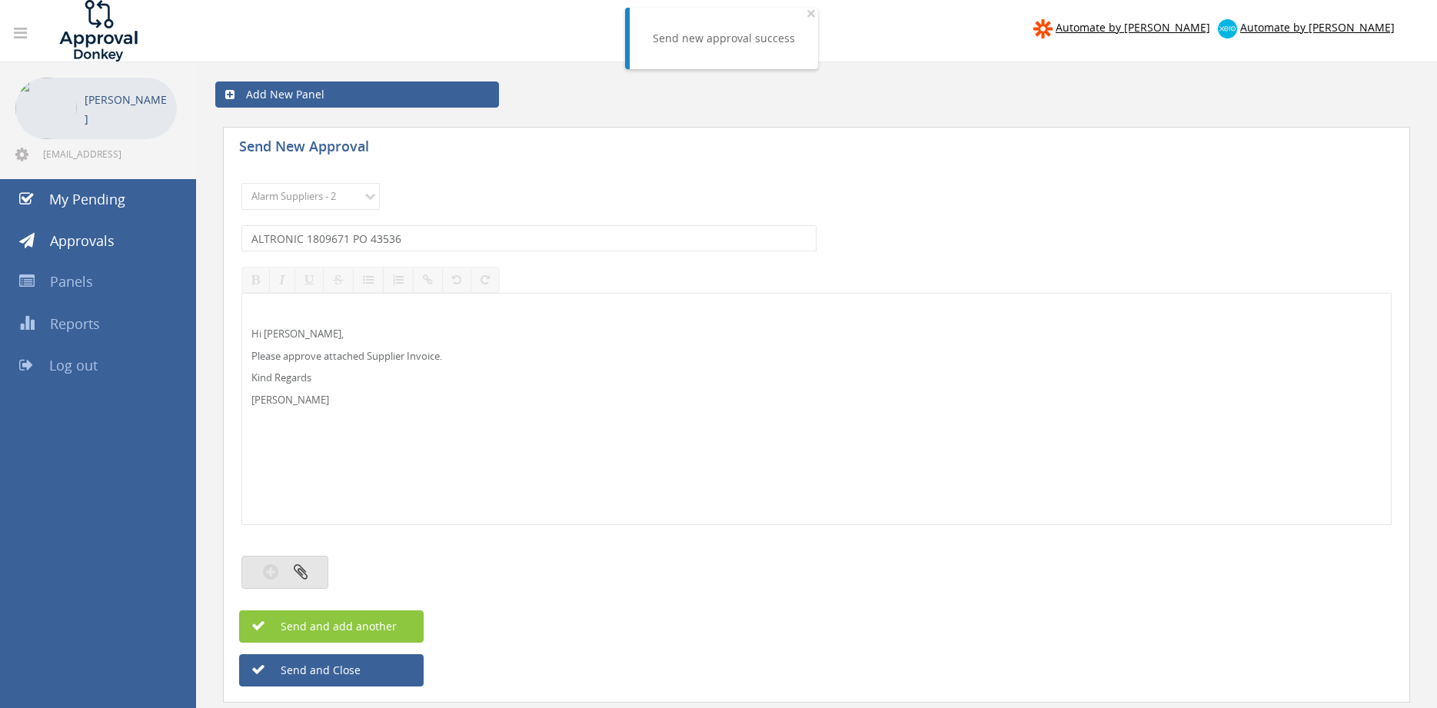
click at [316, 564] on button "button" at bounding box center [284, 572] width 87 height 33
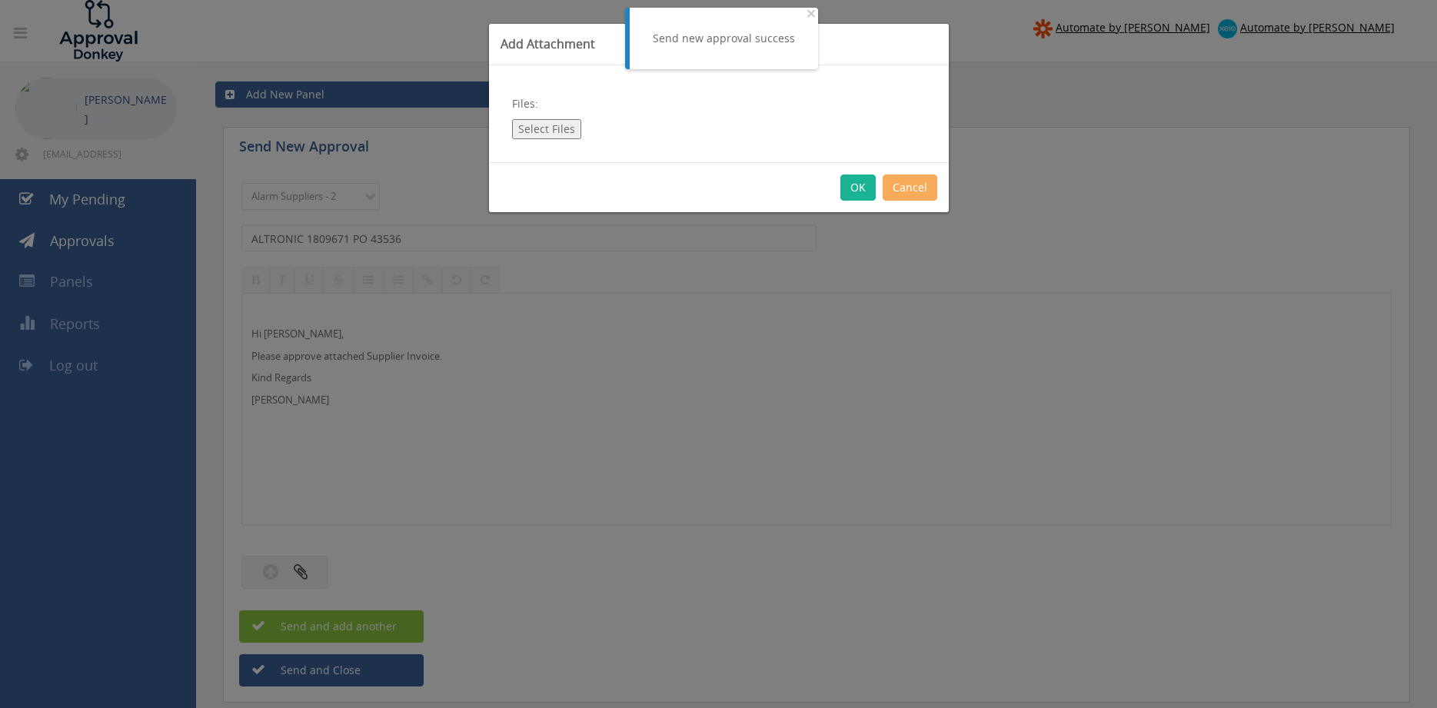
click at [548, 131] on button "Select Files" at bounding box center [546, 129] width 69 height 20
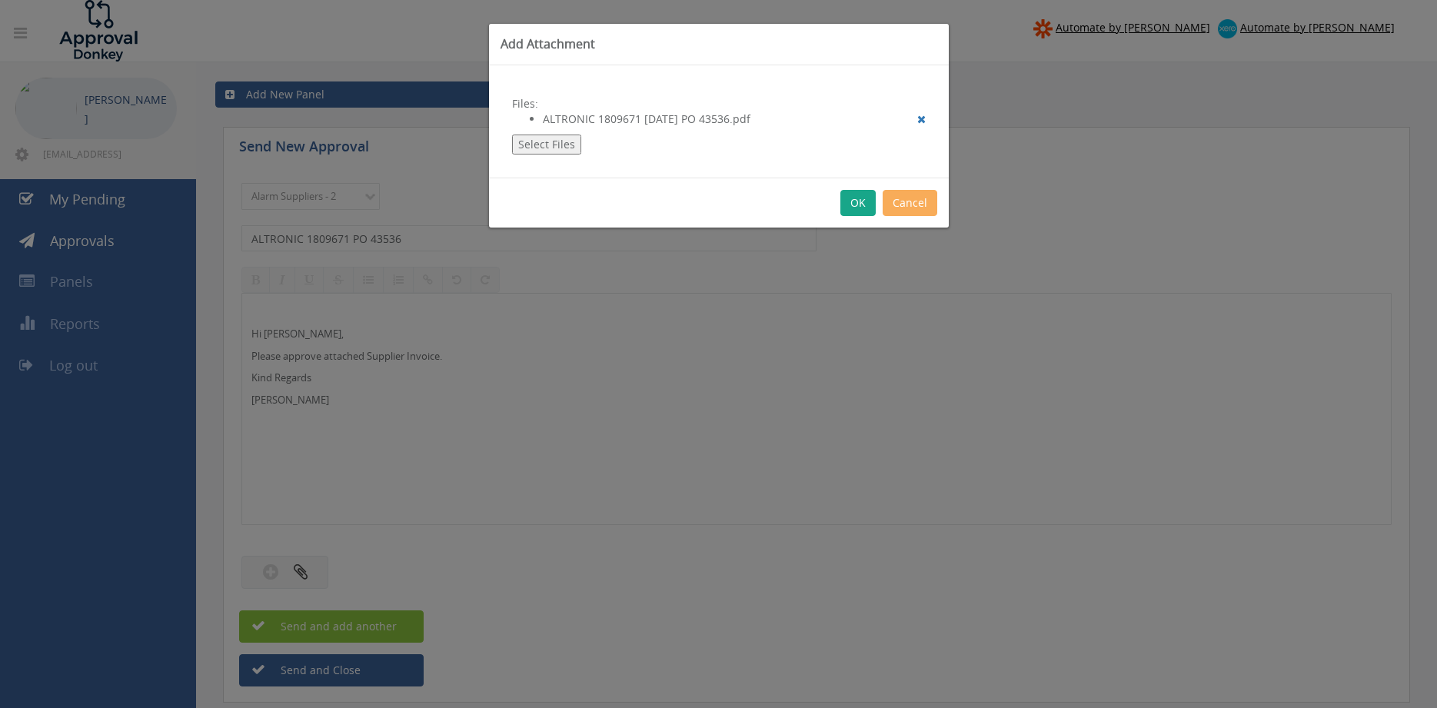
click at [856, 203] on button "OK" at bounding box center [858, 203] width 35 height 26
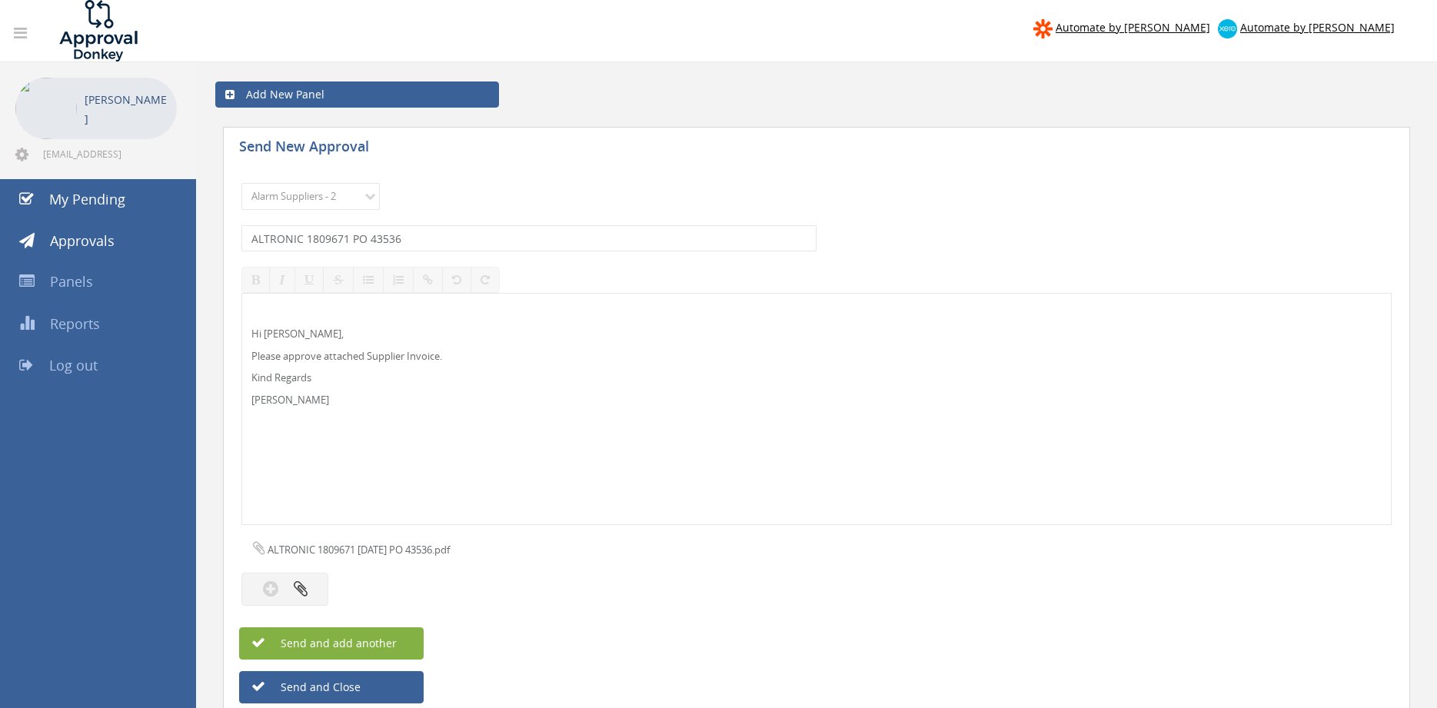
click at [395, 636] on span "Send and add another" at bounding box center [322, 643] width 149 height 15
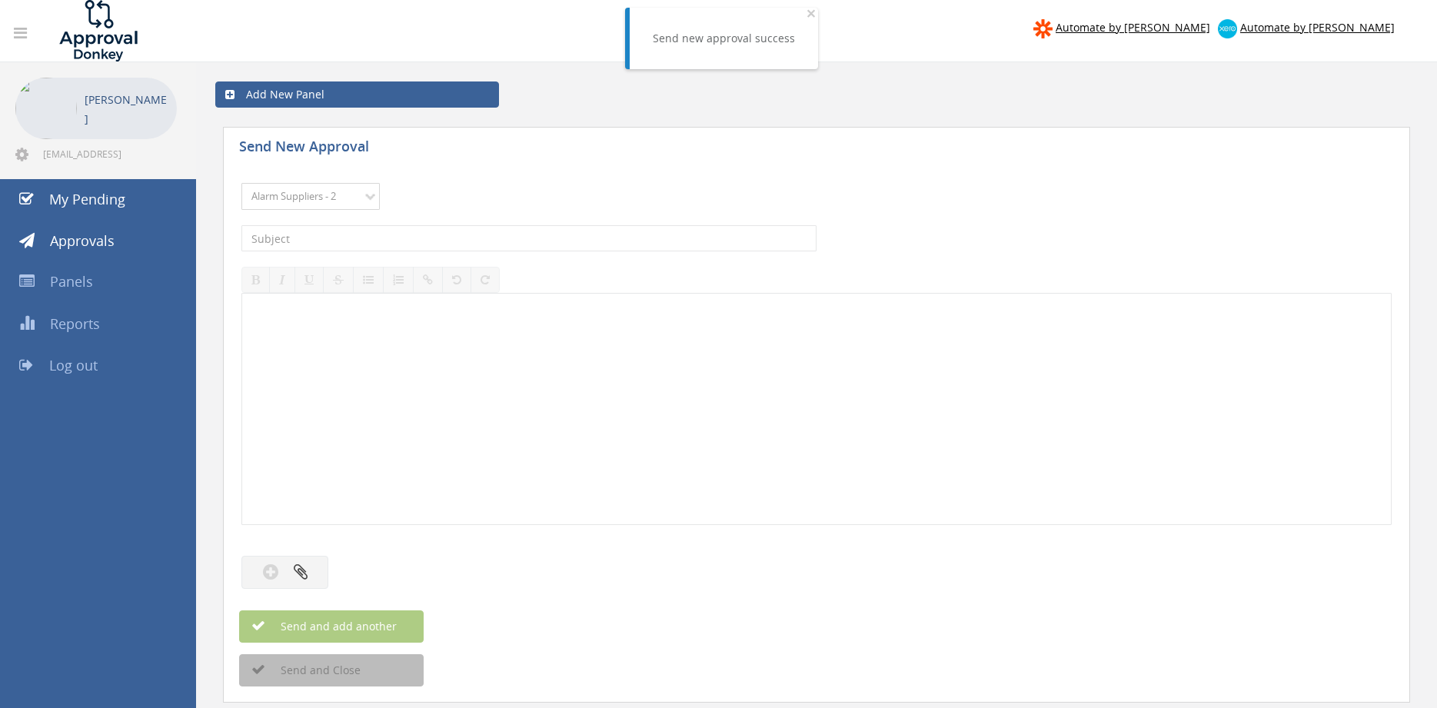
click option "Alarm Suppliers - 2" at bounding box center [0, 0] width 0 height 0
click at [434, 238] on input "text" at bounding box center [528, 238] width 575 height 26
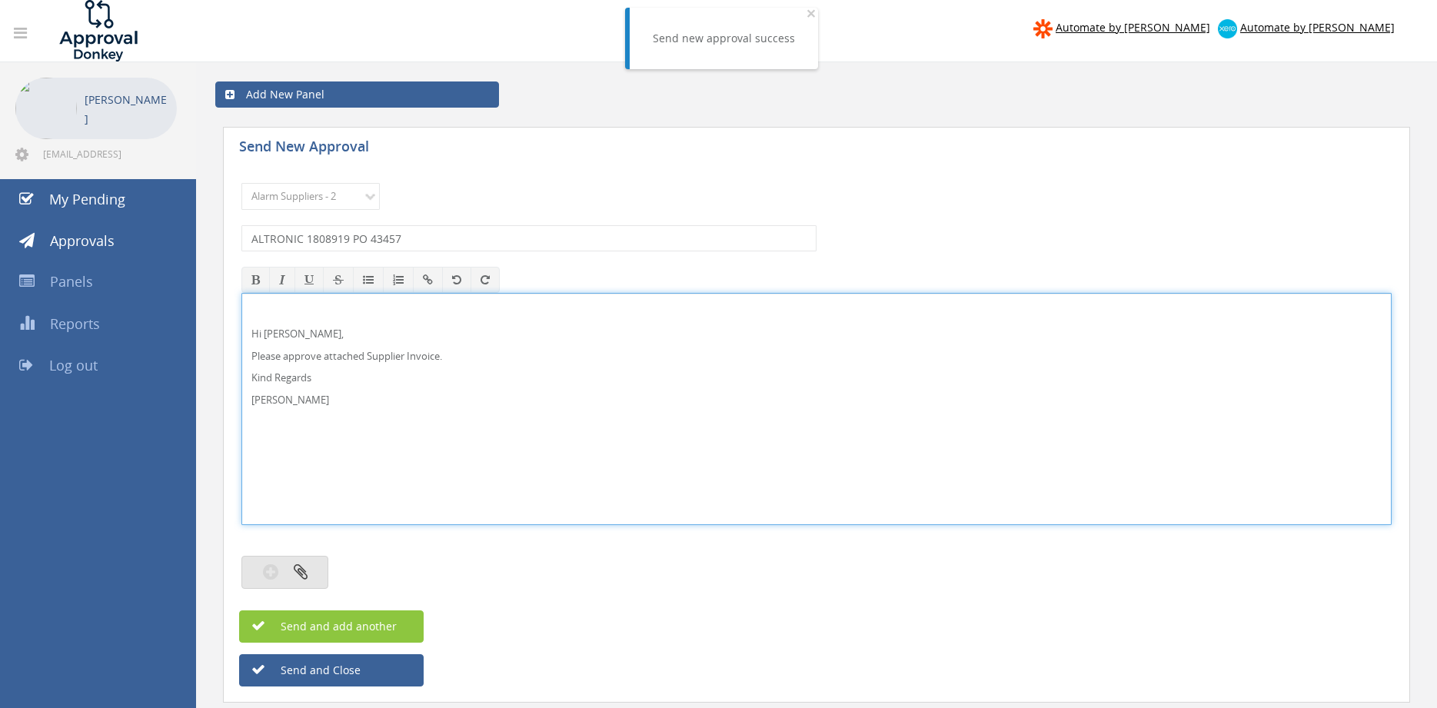
click at [315, 561] on button "button" at bounding box center [284, 572] width 87 height 33
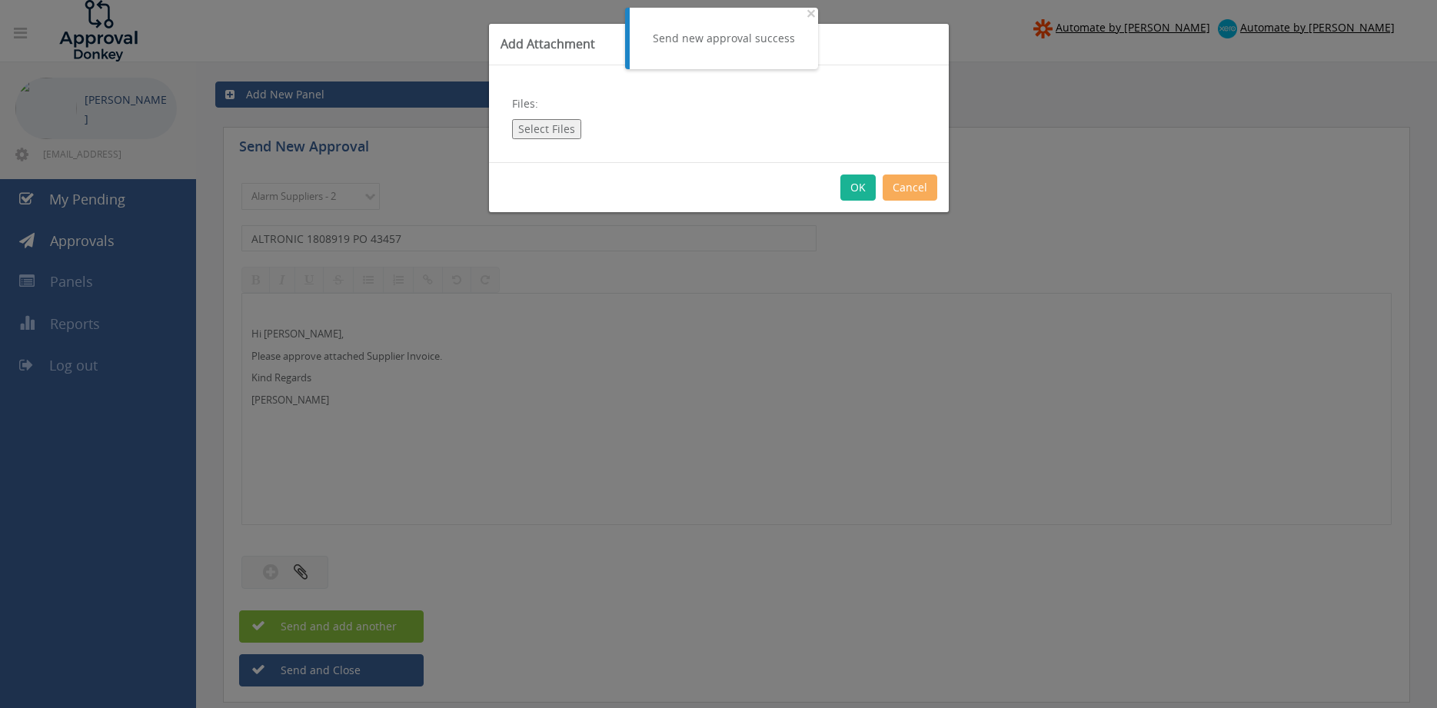
click at [561, 125] on button "Select Files" at bounding box center [546, 129] width 69 height 20
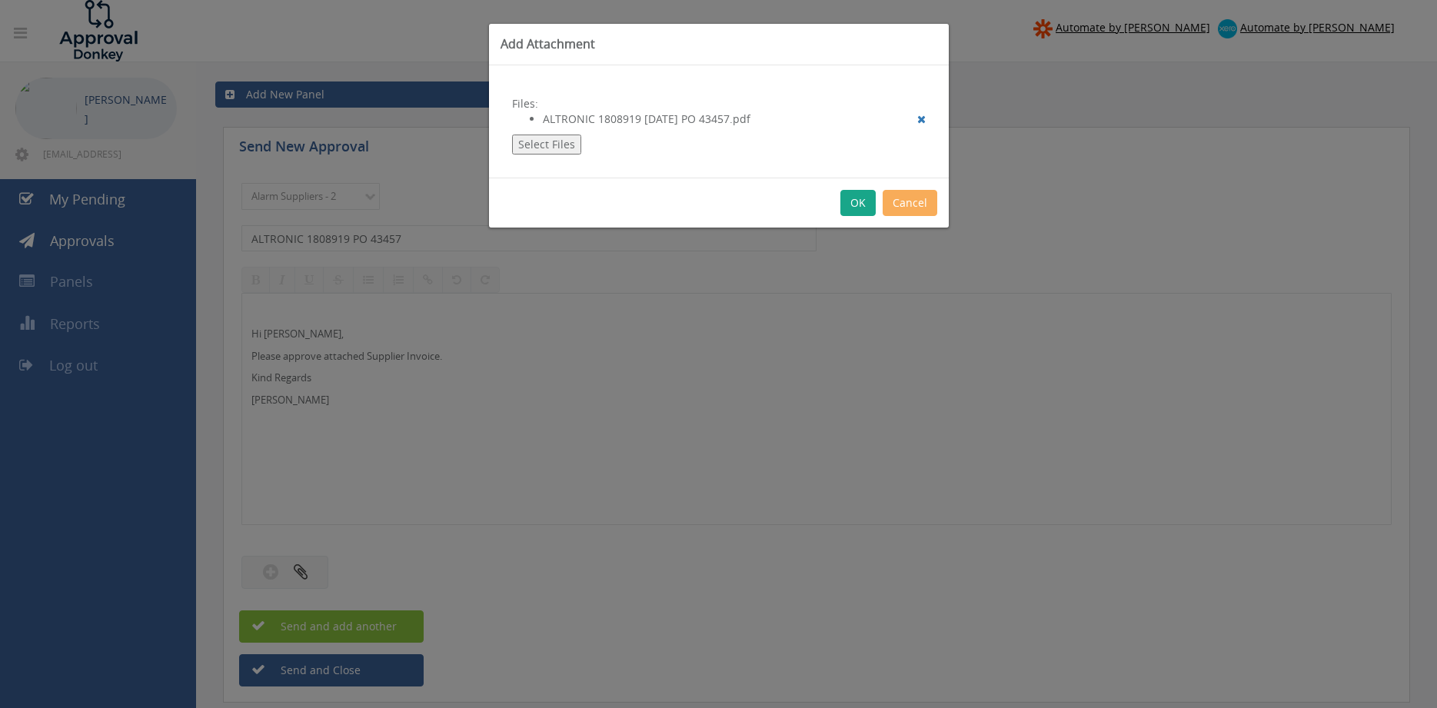
click at [864, 206] on button "OK" at bounding box center [858, 203] width 35 height 26
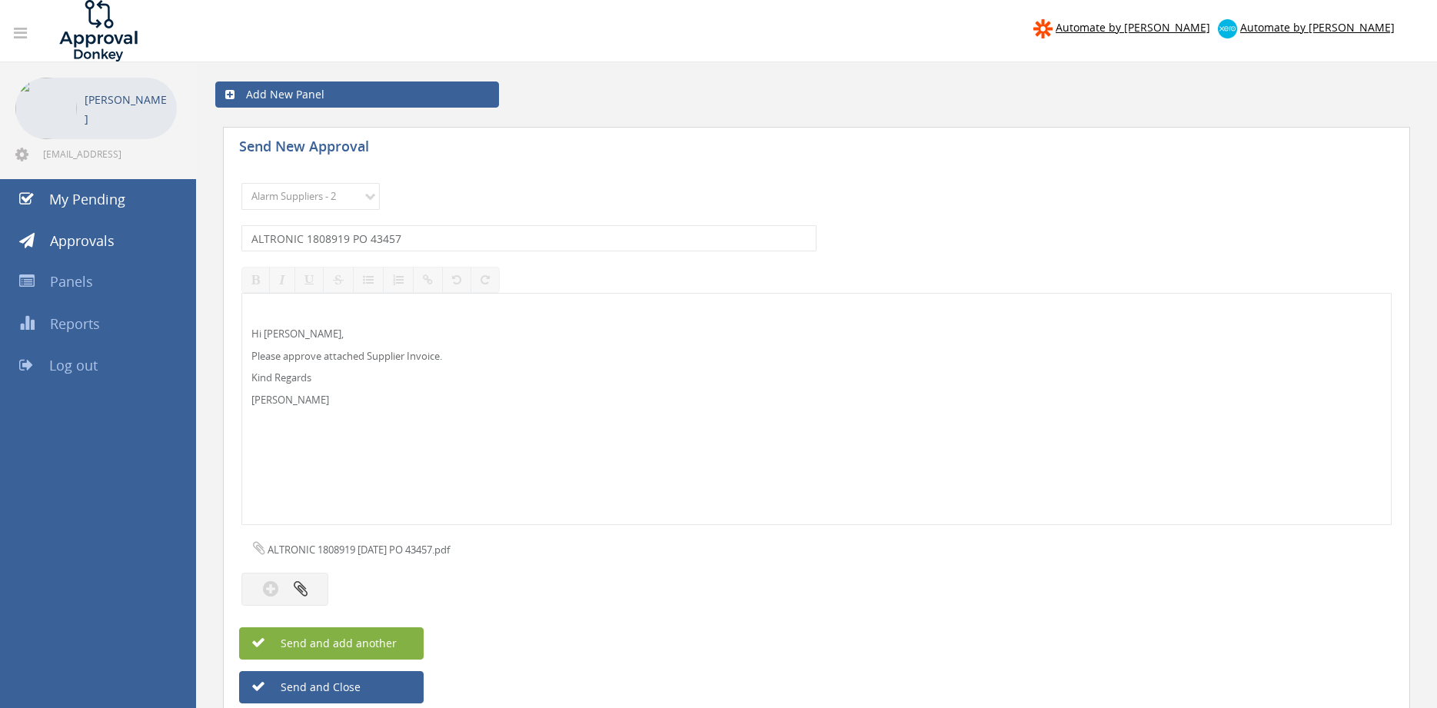
drag, startPoint x: 360, startPoint y: 641, endPoint x: 407, endPoint y: 617, distance: 52.6
click at [360, 641] on span "Send and add another" at bounding box center [322, 643] width 149 height 15
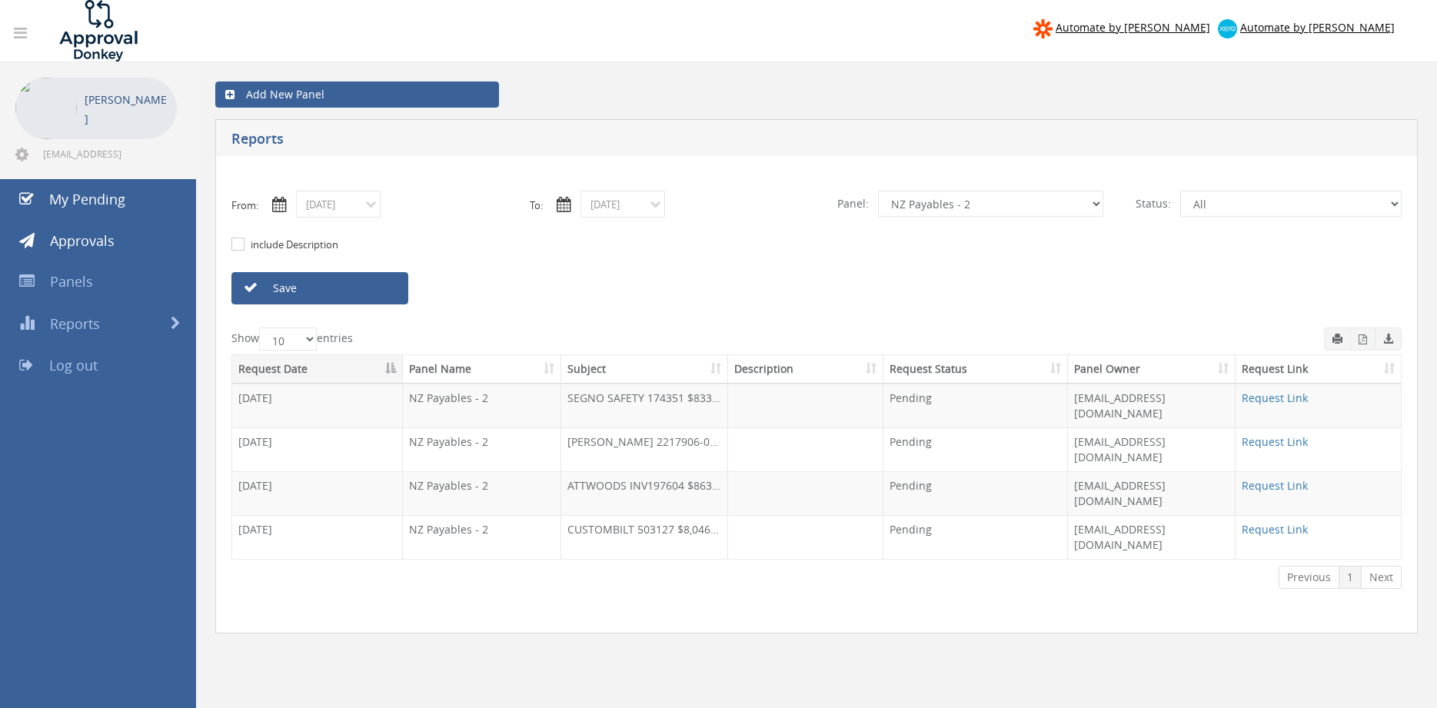
select select "number:9741"
